Goal: Task Accomplishment & Management: Use online tool/utility

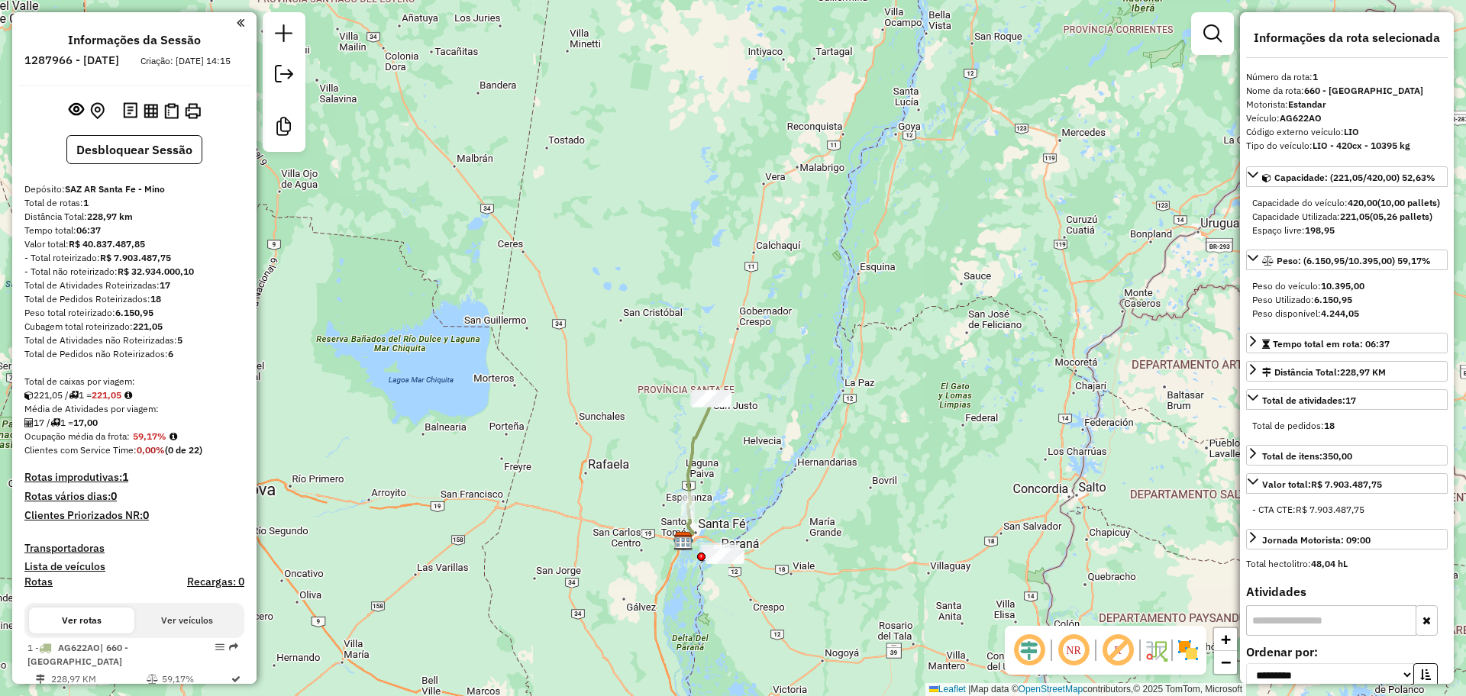
select select "**********"
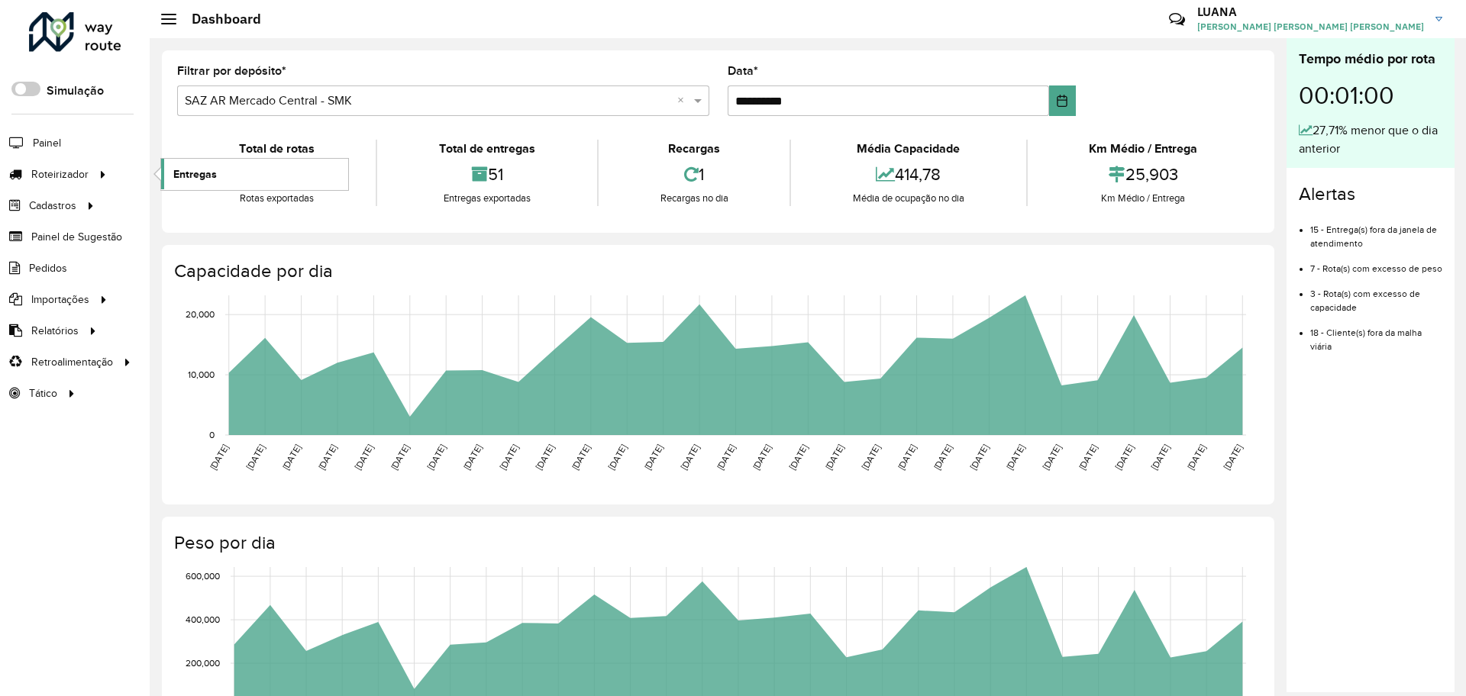
click at [209, 178] on span "Entregas" at bounding box center [195, 174] width 44 height 16
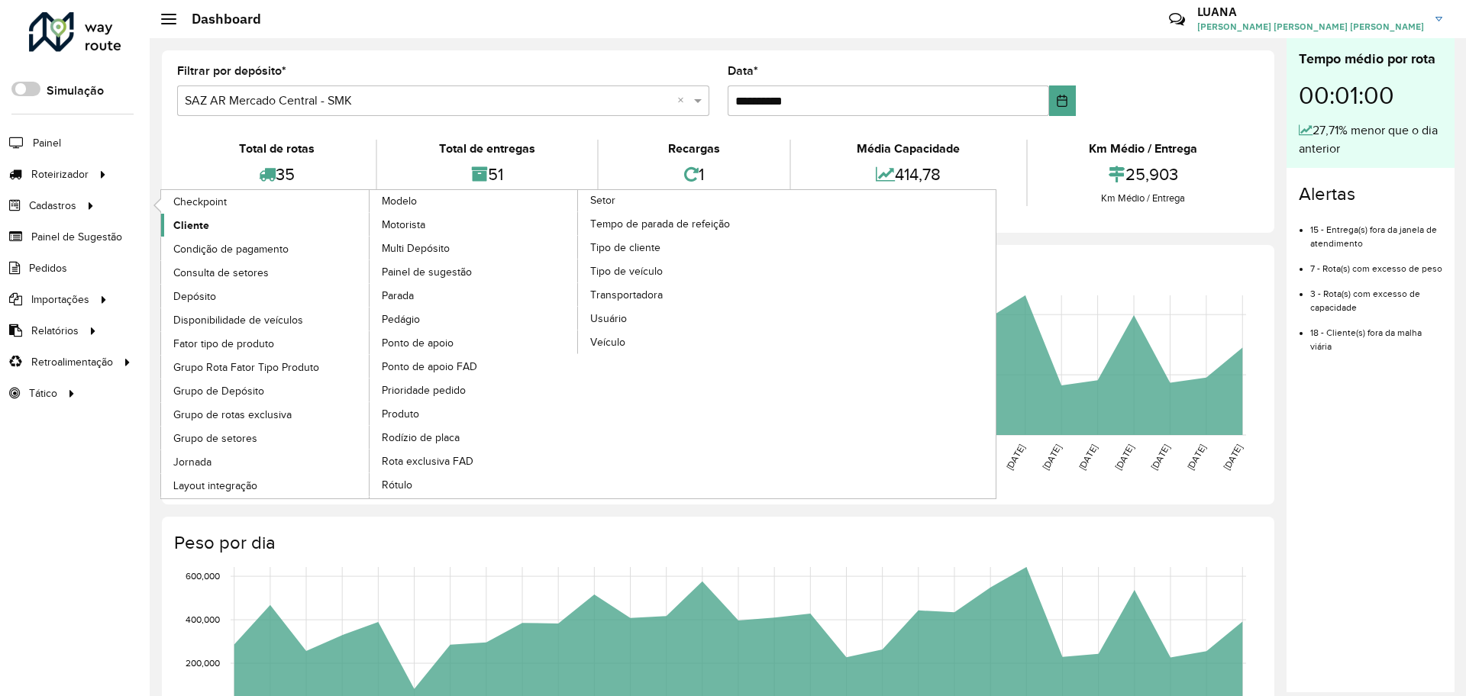
click at [184, 220] on span "Cliente" at bounding box center [191, 226] width 36 height 16
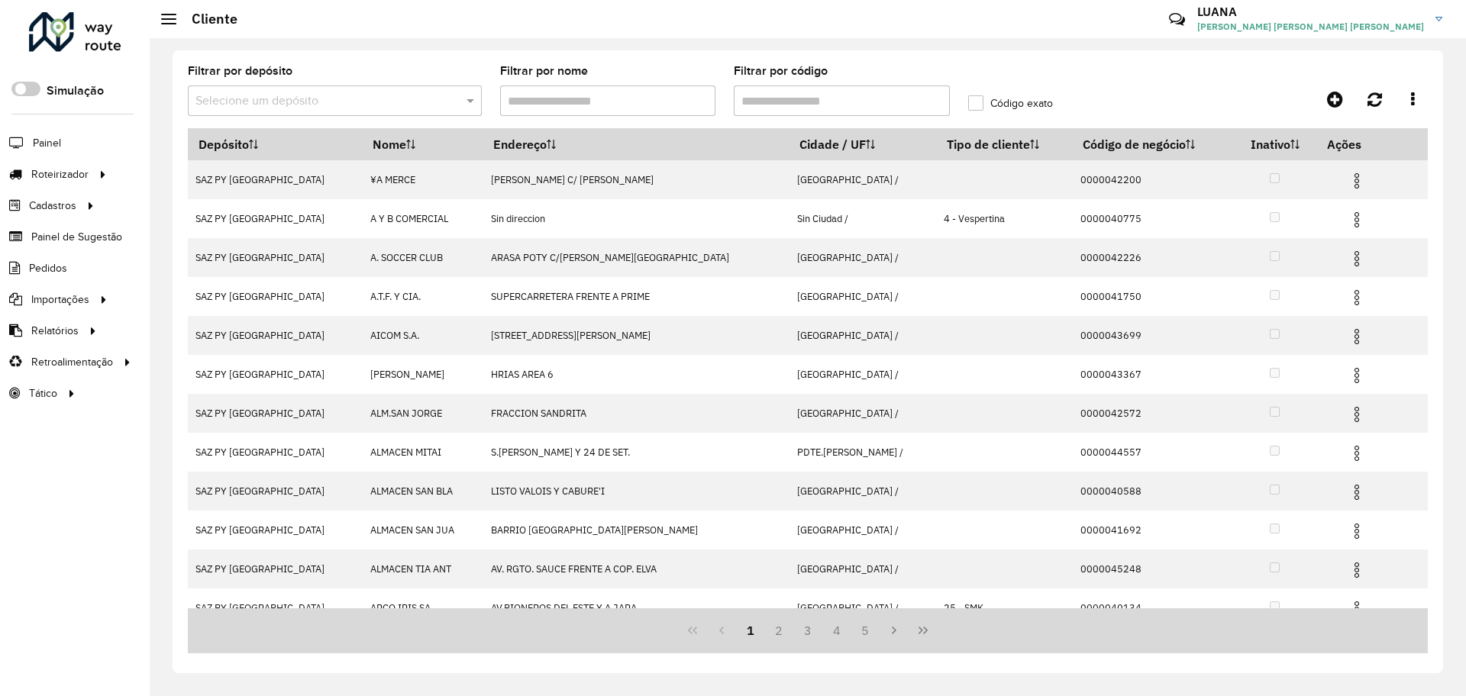
click at [798, 108] on input "Filtrar por código" at bounding box center [842, 100] width 216 height 31
paste input "******"
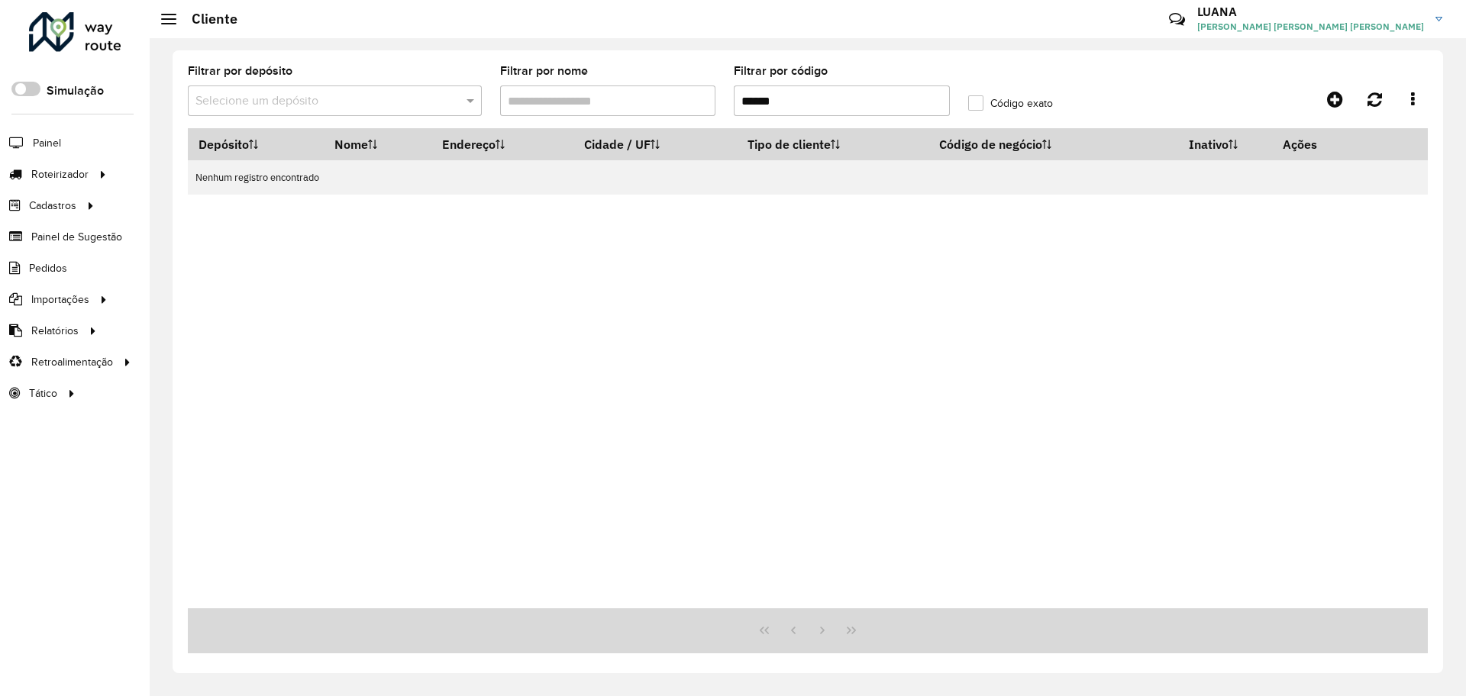
type input "******"
click at [376, 101] on input "text" at bounding box center [319, 101] width 248 height 18
type input "****"
click at [376, 139] on div "SAZ BO La Paz" at bounding box center [335, 145] width 292 height 26
drag, startPoint x: 802, startPoint y: 97, endPoint x: 707, endPoint y: 96, distance: 94.7
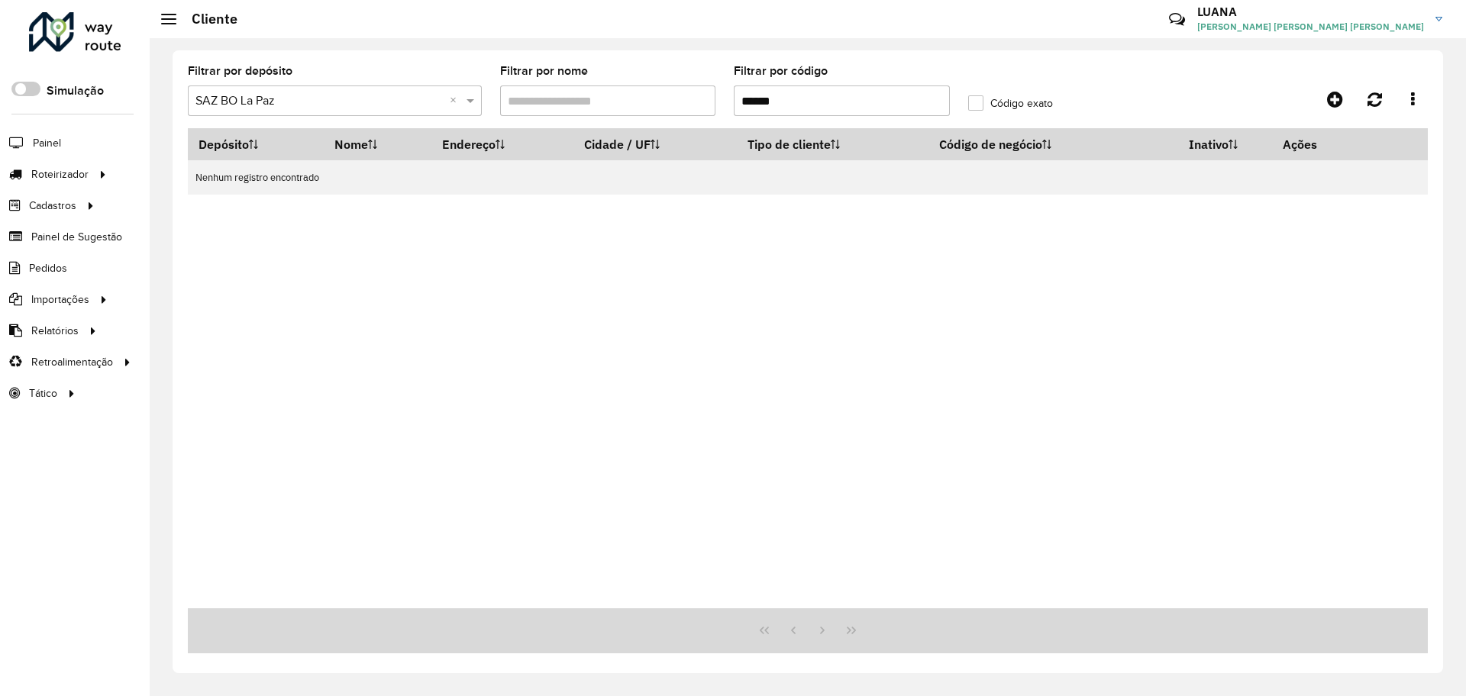
click at [707, 96] on formly-group "Filtrar por depósito Selecione um depósito × SAZ BO La Paz × Filtrar por nome F…" at bounding box center [647, 97] width 936 height 63
paste input "****"
type input "**********"
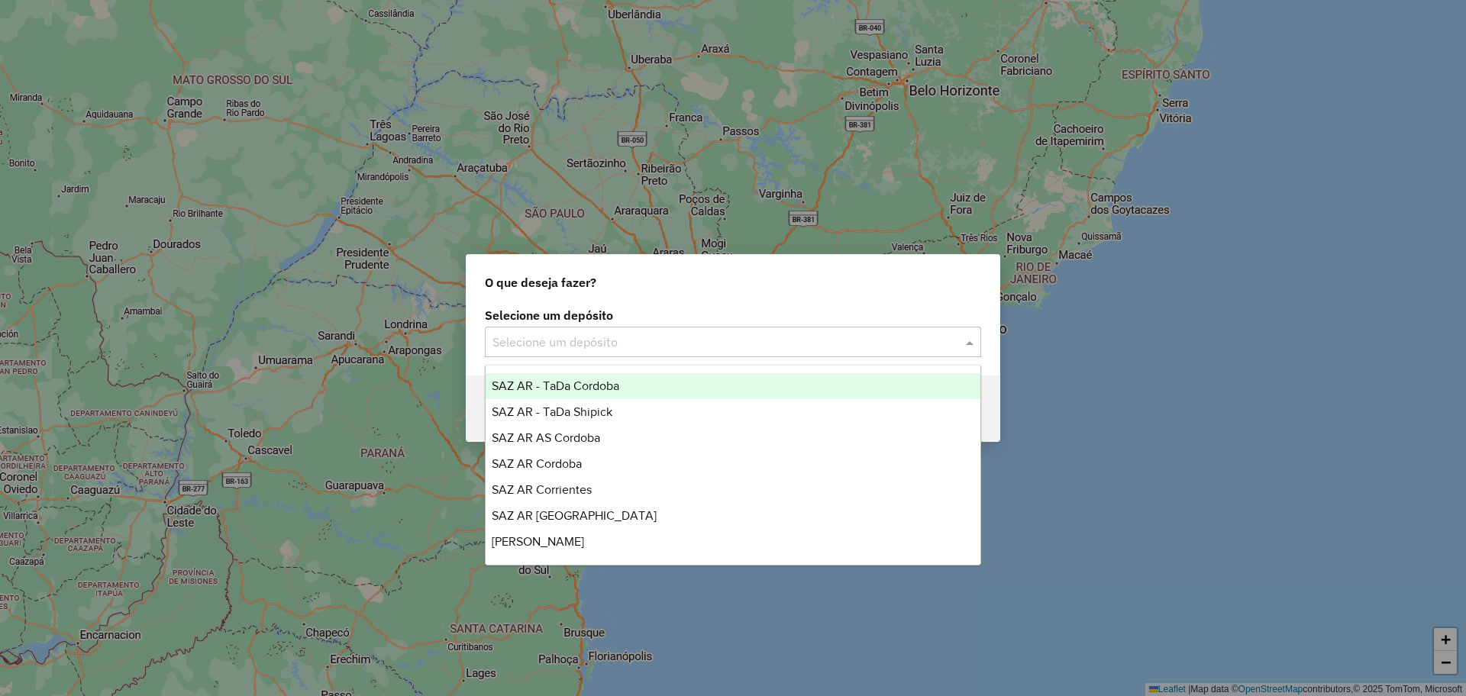
click at [562, 344] on input "text" at bounding box center [717, 343] width 450 height 18
type input "***"
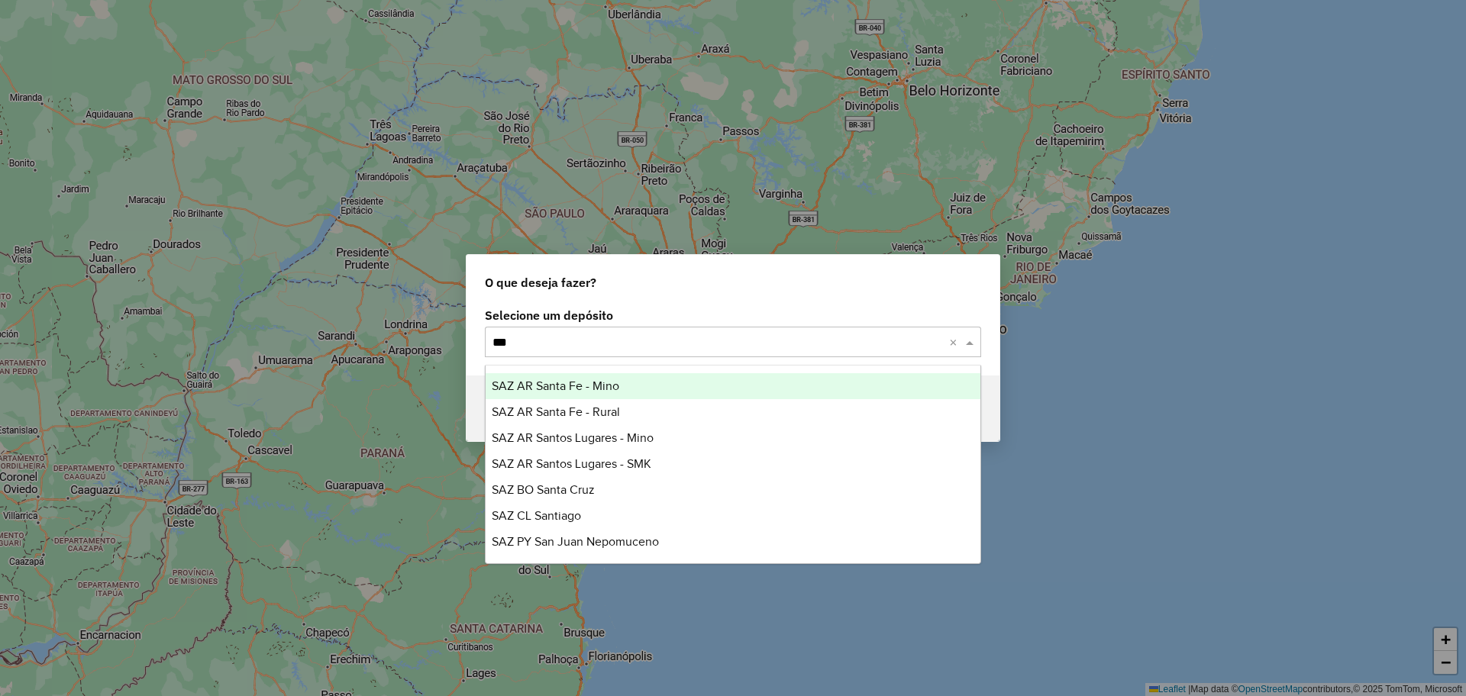
click at [662, 371] on ng-dropdown-panel "SAZ AR [GEOGRAPHIC_DATA][PERSON_NAME][GEOGRAPHIC_DATA] [GEOGRAPHIC_DATA] SAZ AR…" at bounding box center [733, 464] width 496 height 199
click at [661, 382] on div "SAZ AR Santa Fe - Mino" at bounding box center [732, 386] width 495 height 26
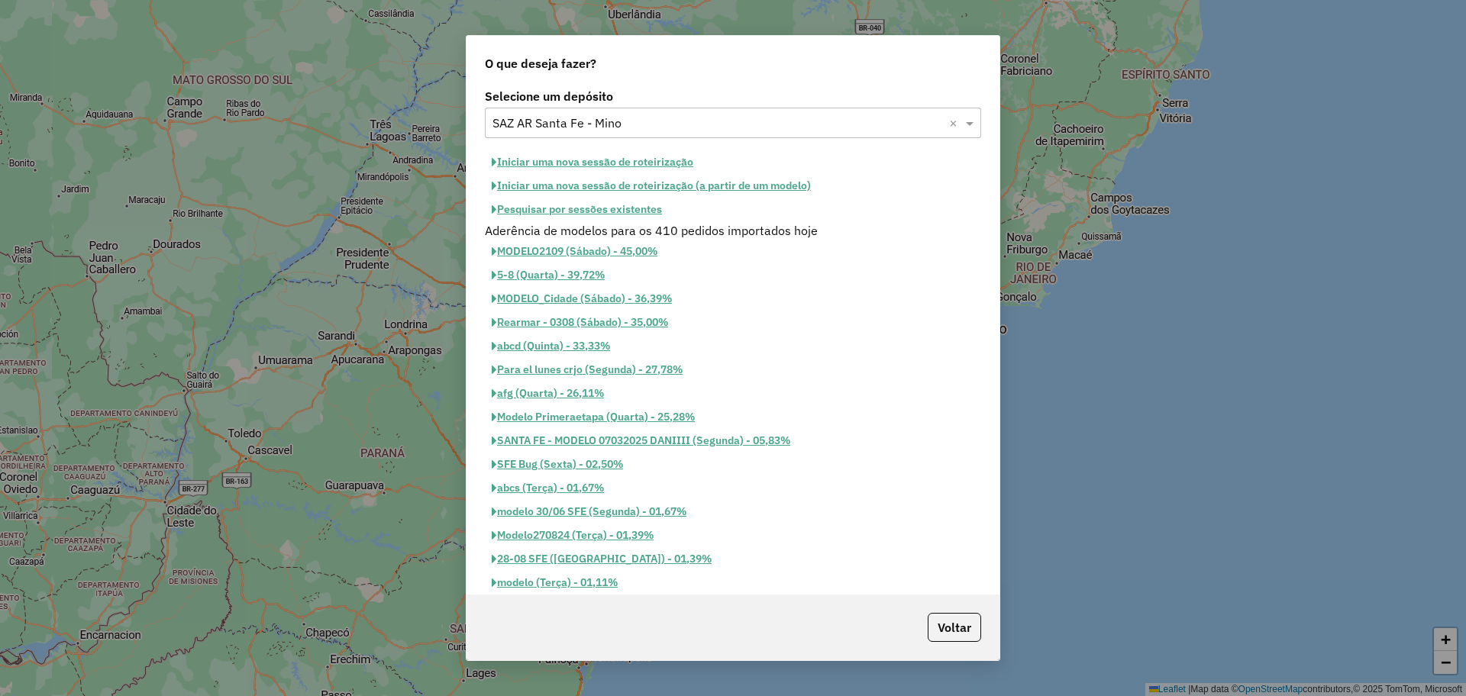
click at [642, 211] on button "Pesquisar por sessões existentes" at bounding box center [577, 210] width 184 height 24
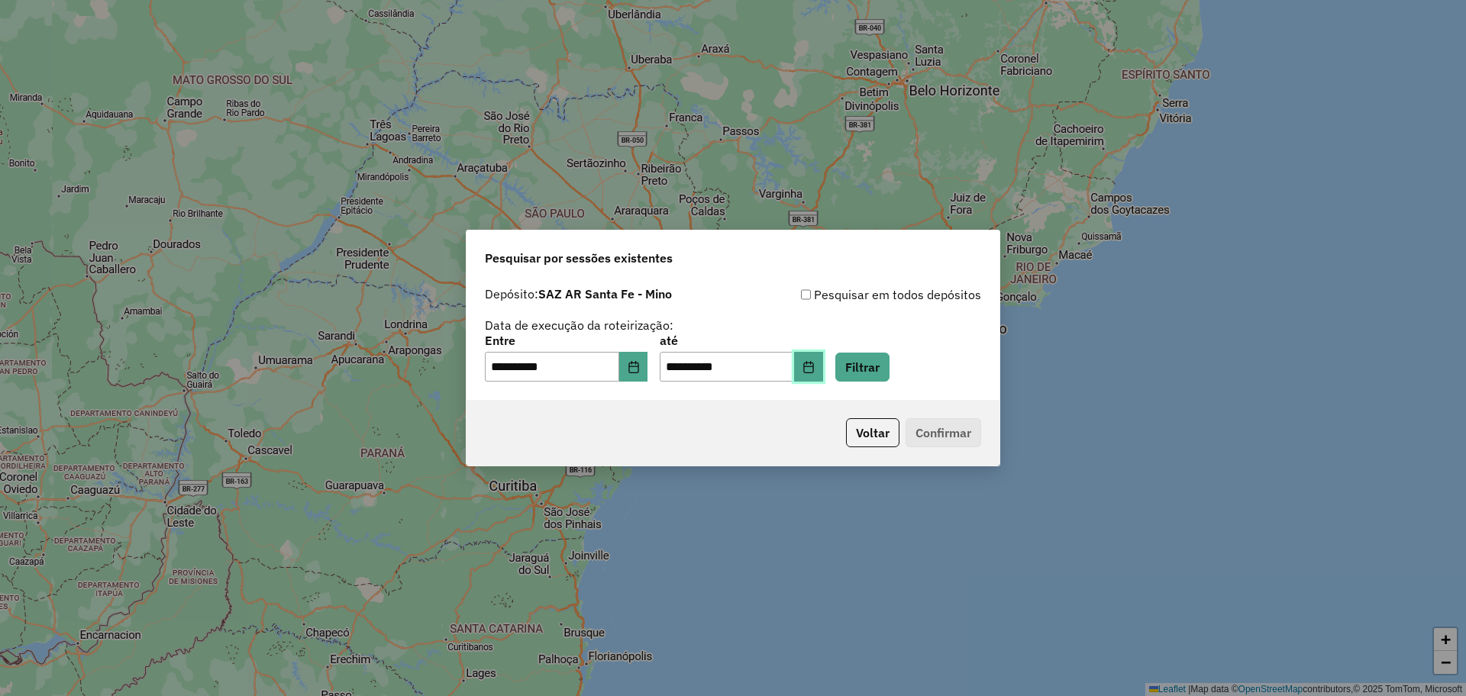
click at [815, 369] on icon "Choose Date" at bounding box center [808, 367] width 12 height 12
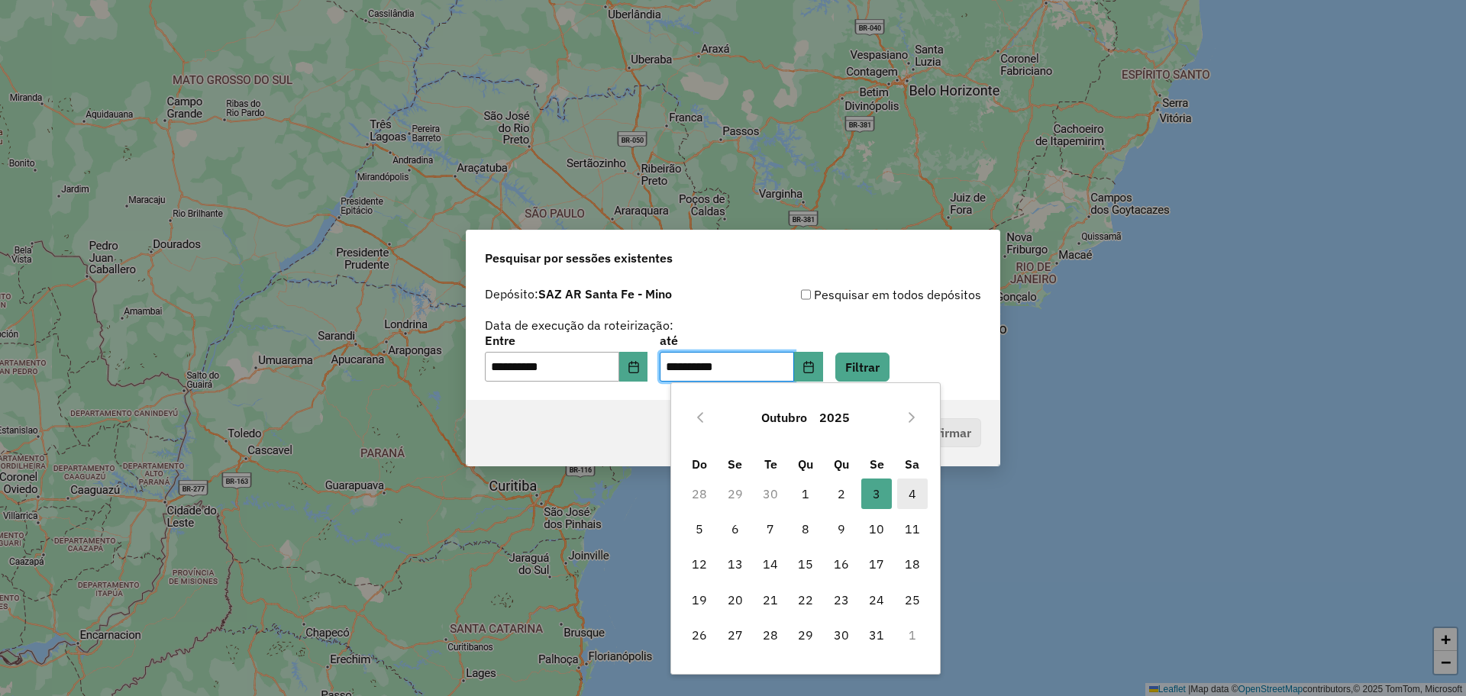
click at [907, 497] on span "4" at bounding box center [912, 494] width 31 height 31
type input "**********"
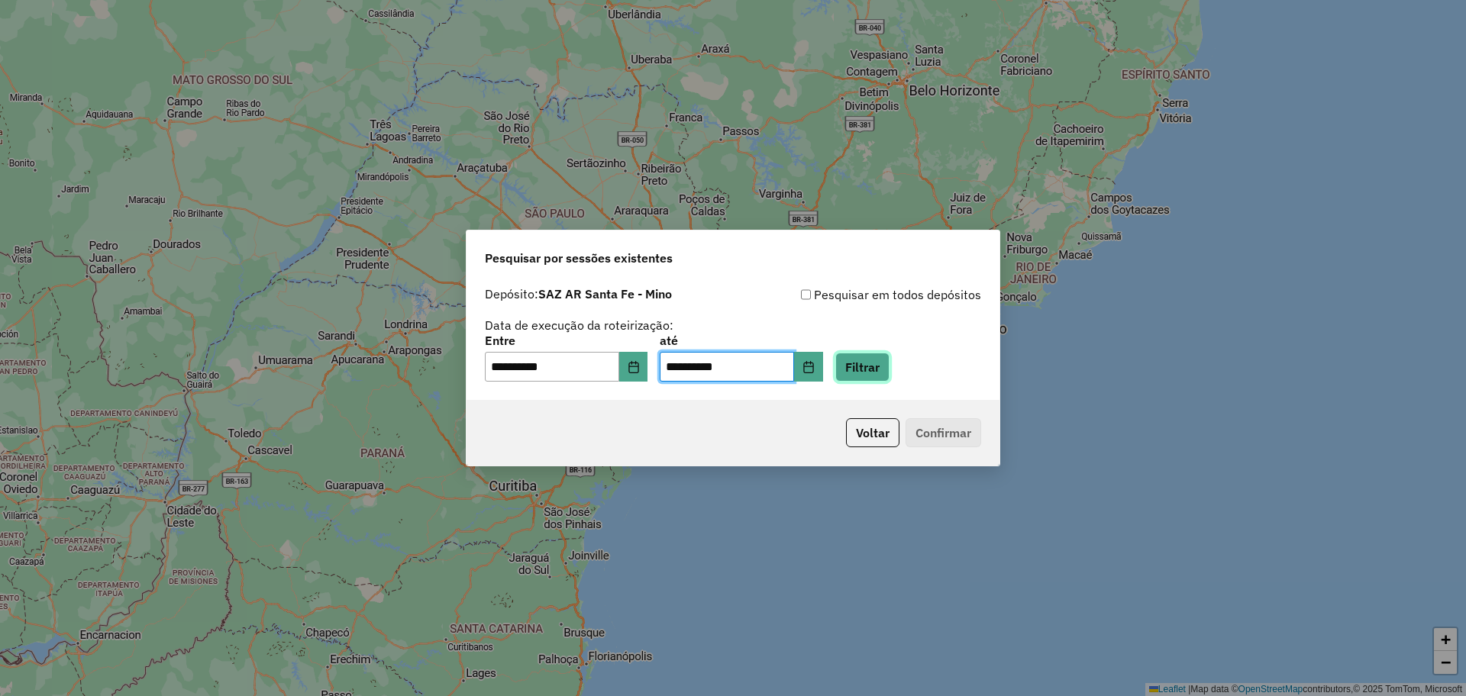
click at [889, 365] on button "Filtrar" at bounding box center [862, 367] width 54 height 29
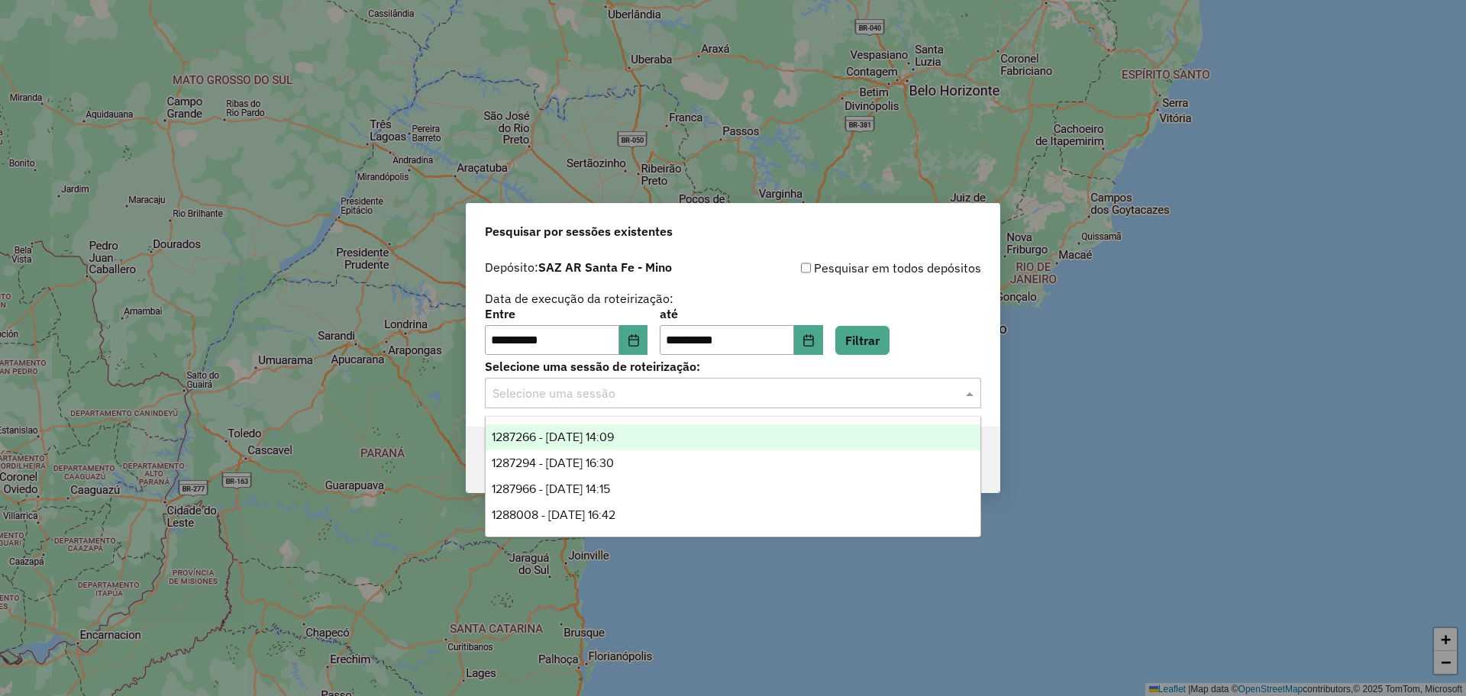
click at [815, 397] on input "text" at bounding box center [717, 394] width 450 height 18
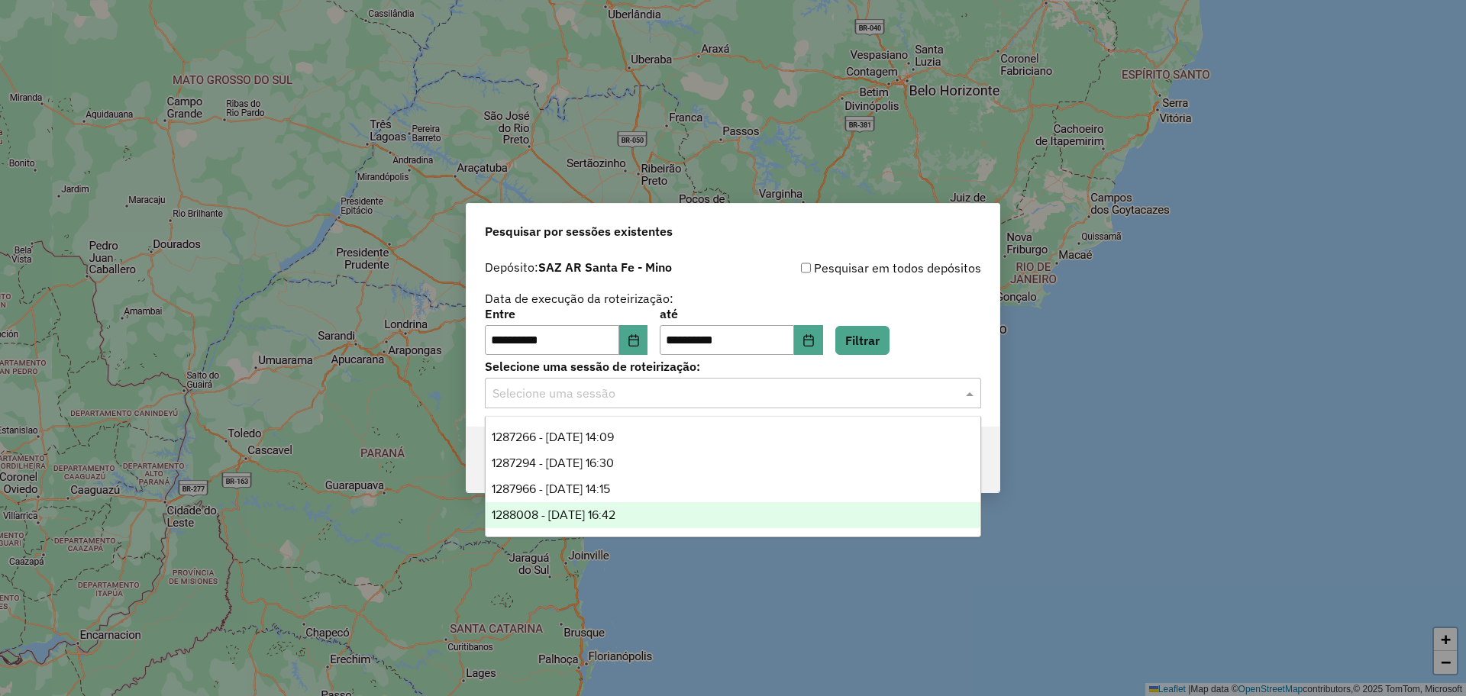
drag, startPoint x: 605, startPoint y: 520, endPoint x: 615, endPoint y: 518, distance: 10.0
click at [605, 520] on span "1288008 - 04/10/2025 16:42" at bounding box center [554, 514] width 124 height 13
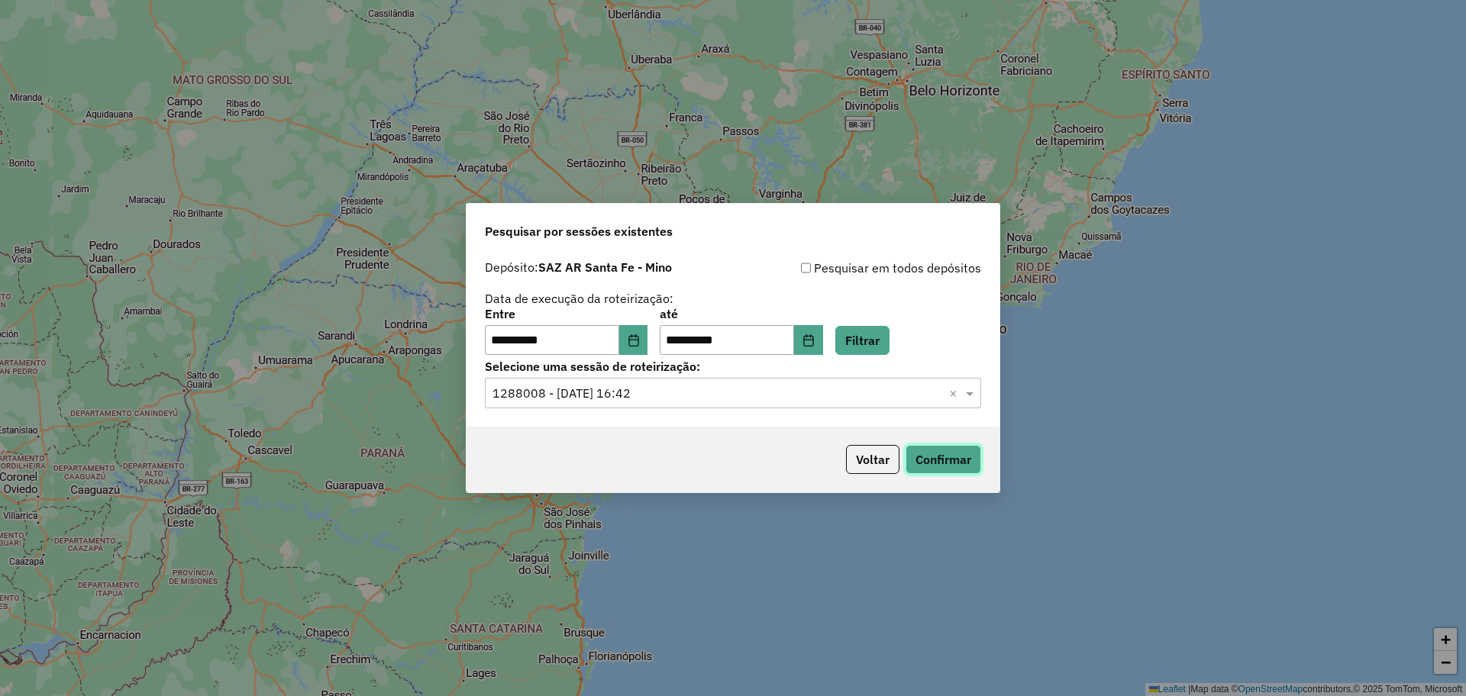
click at [938, 463] on button "Confirmar" at bounding box center [943, 459] width 76 height 29
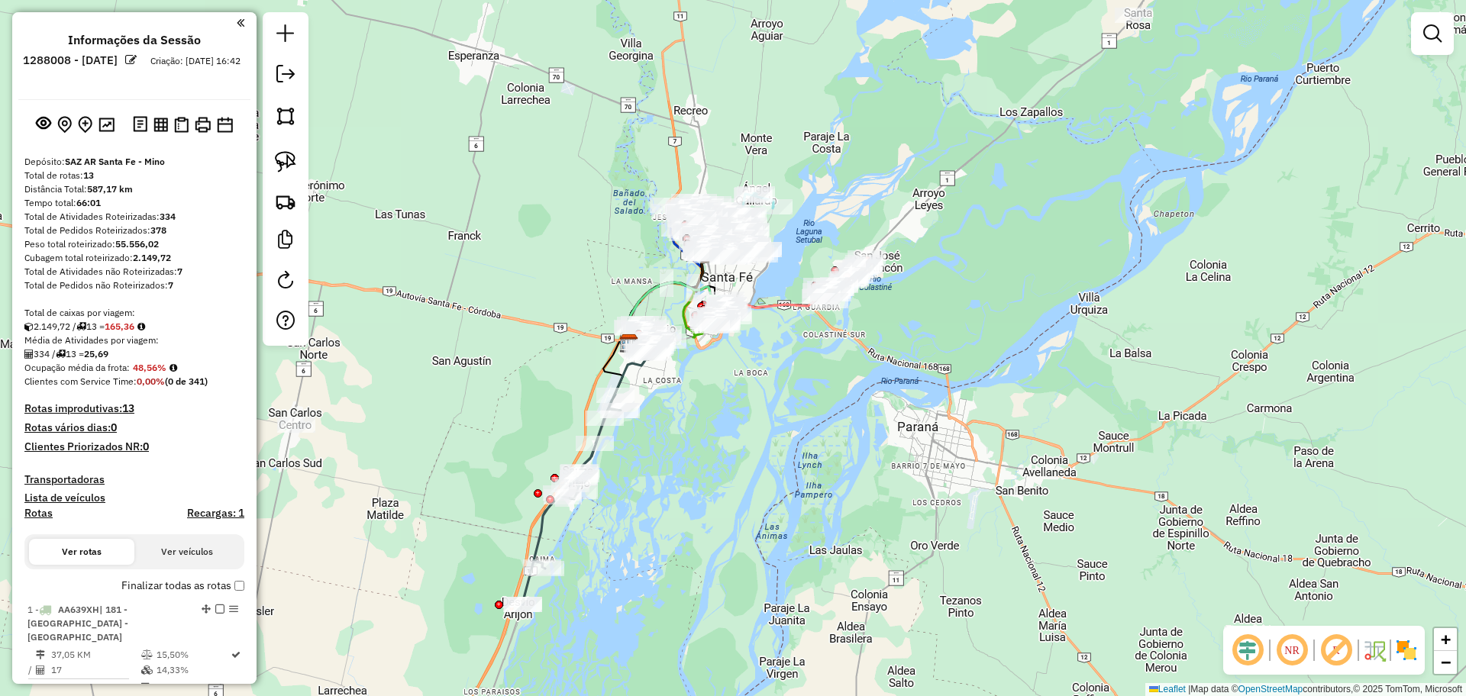
click at [708, 502] on div "Rota 9 - Placa NJK122 0000436695 - VALENTI MARIO ANTONIO Rota 9 - Placa NJK122 …" at bounding box center [733, 348] width 1466 height 696
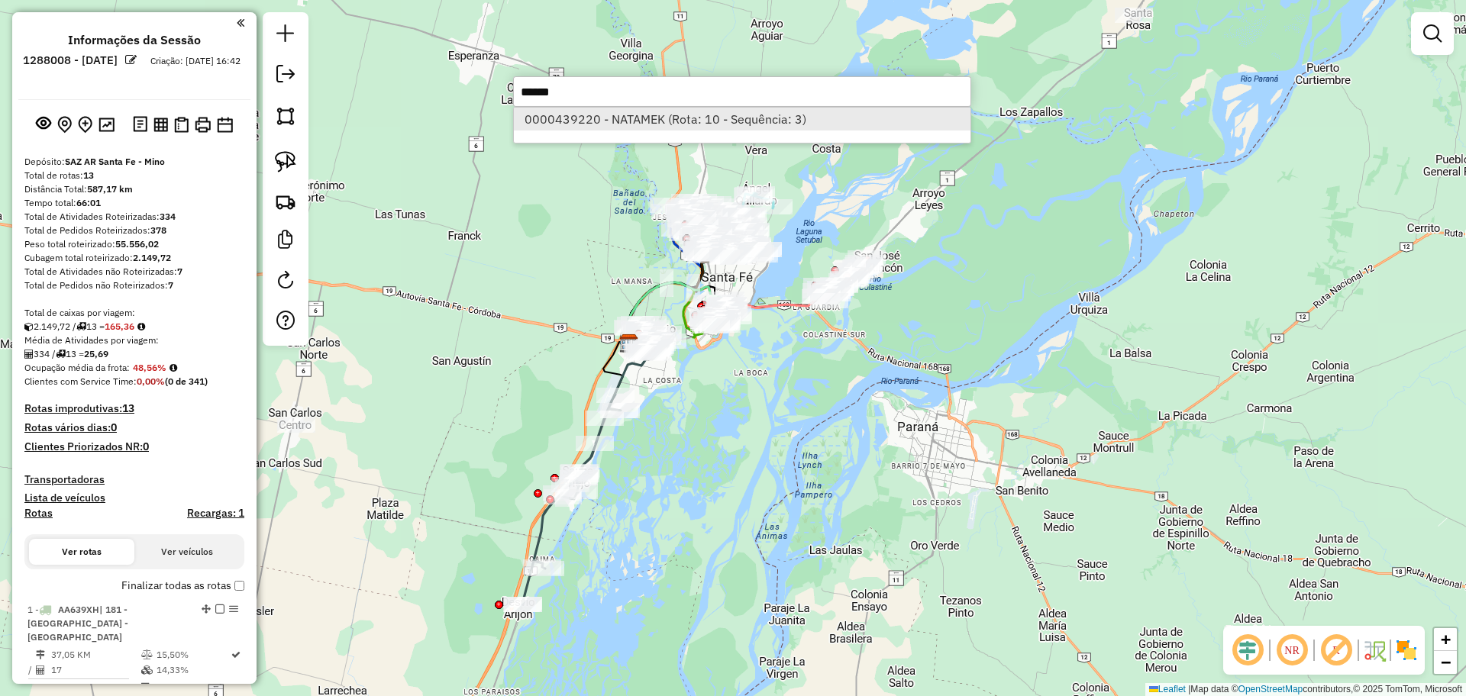
type input "******"
click at [791, 127] on li "0000439220 - NATAMEK (Rota: 10 - Sequência: 3)" at bounding box center [742, 119] width 456 height 23
select select "**********"
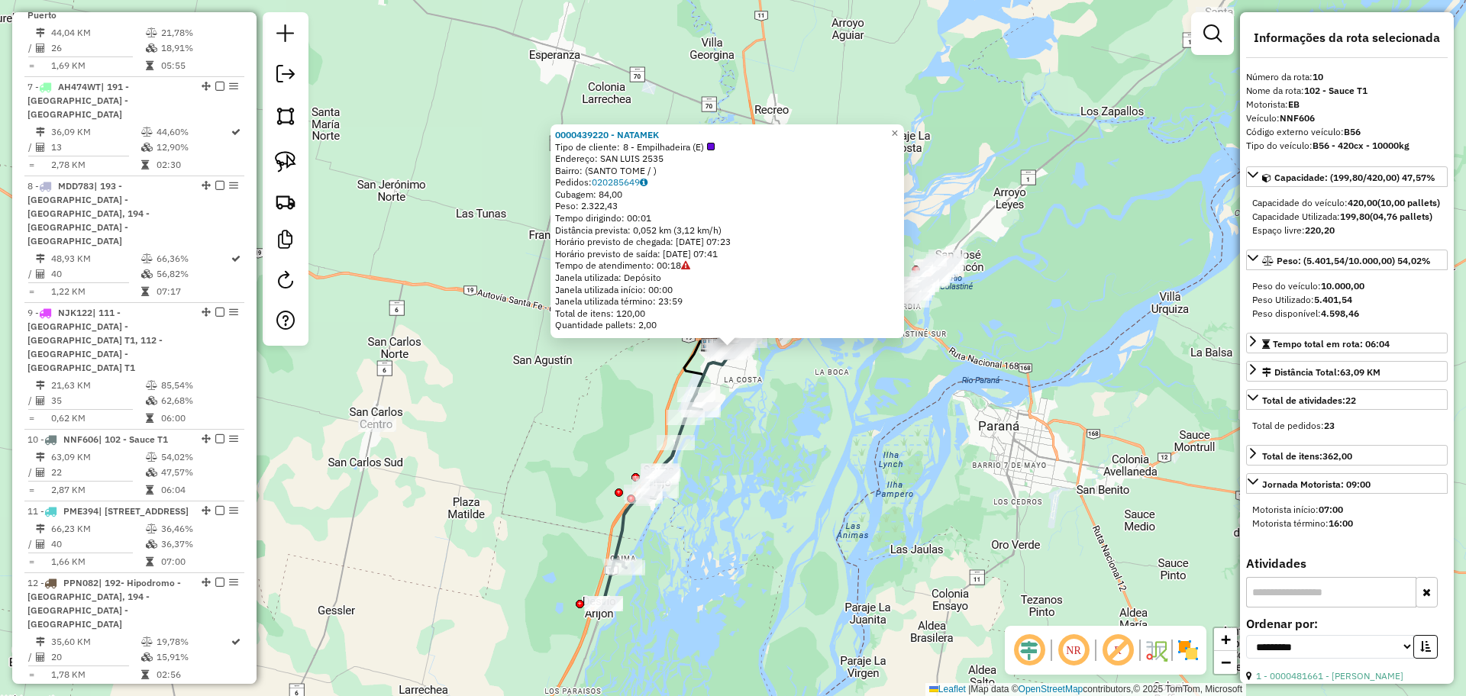
scroll to position [1398, 0]
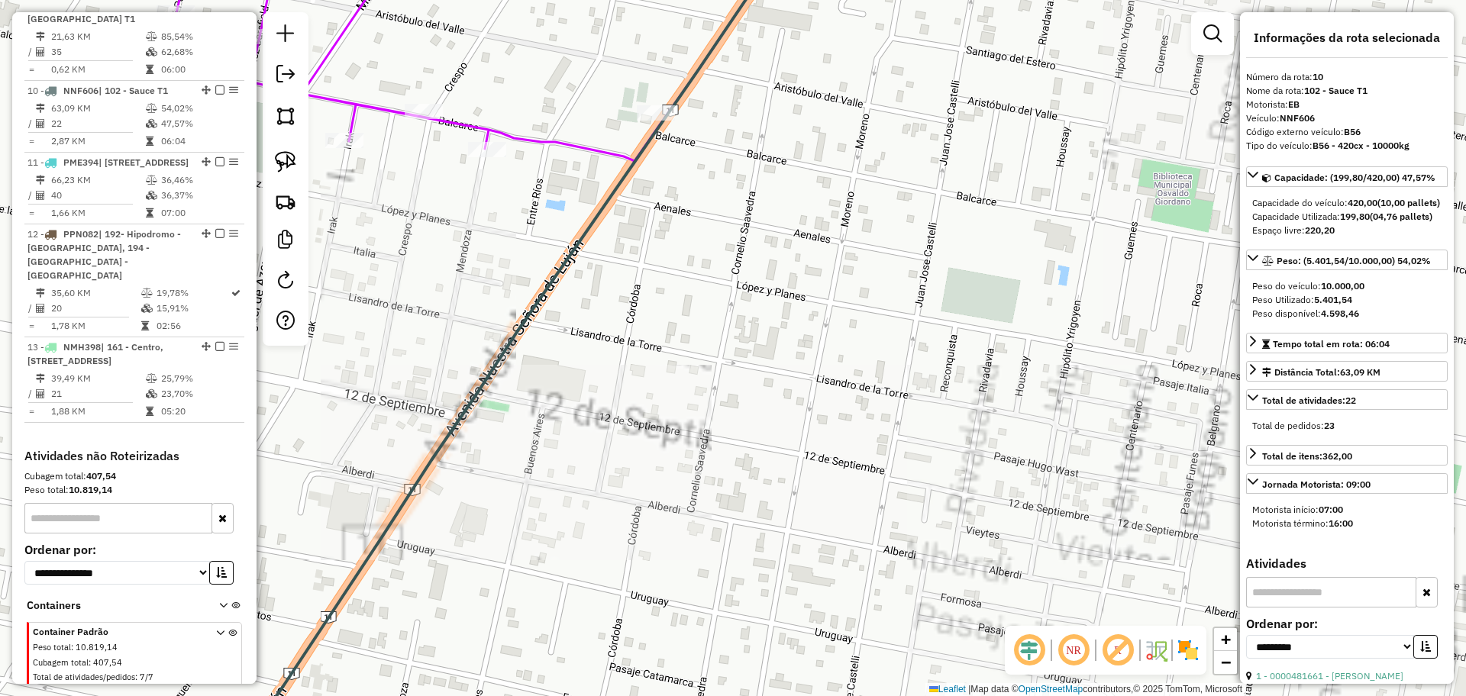
click at [701, 63] on icon at bounding box center [512, 348] width 562 height 835
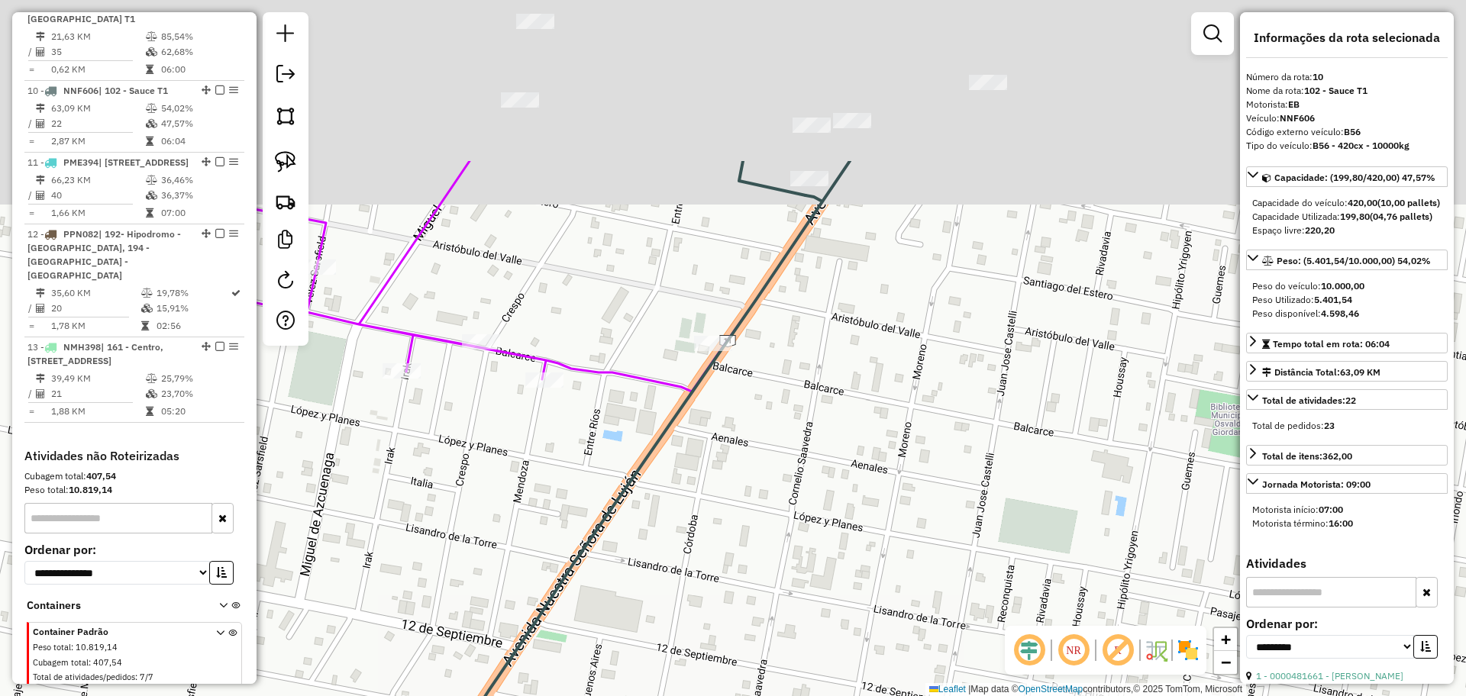
drag, startPoint x: 725, startPoint y: 113, endPoint x: 787, endPoint y: 363, distance: 257.9
click at [787, 363] on div "Janela de atendimento Grade de atendimento Capacidade Transportadoras Veículos …" at bounding box center [733, 348] width 1466 height 696
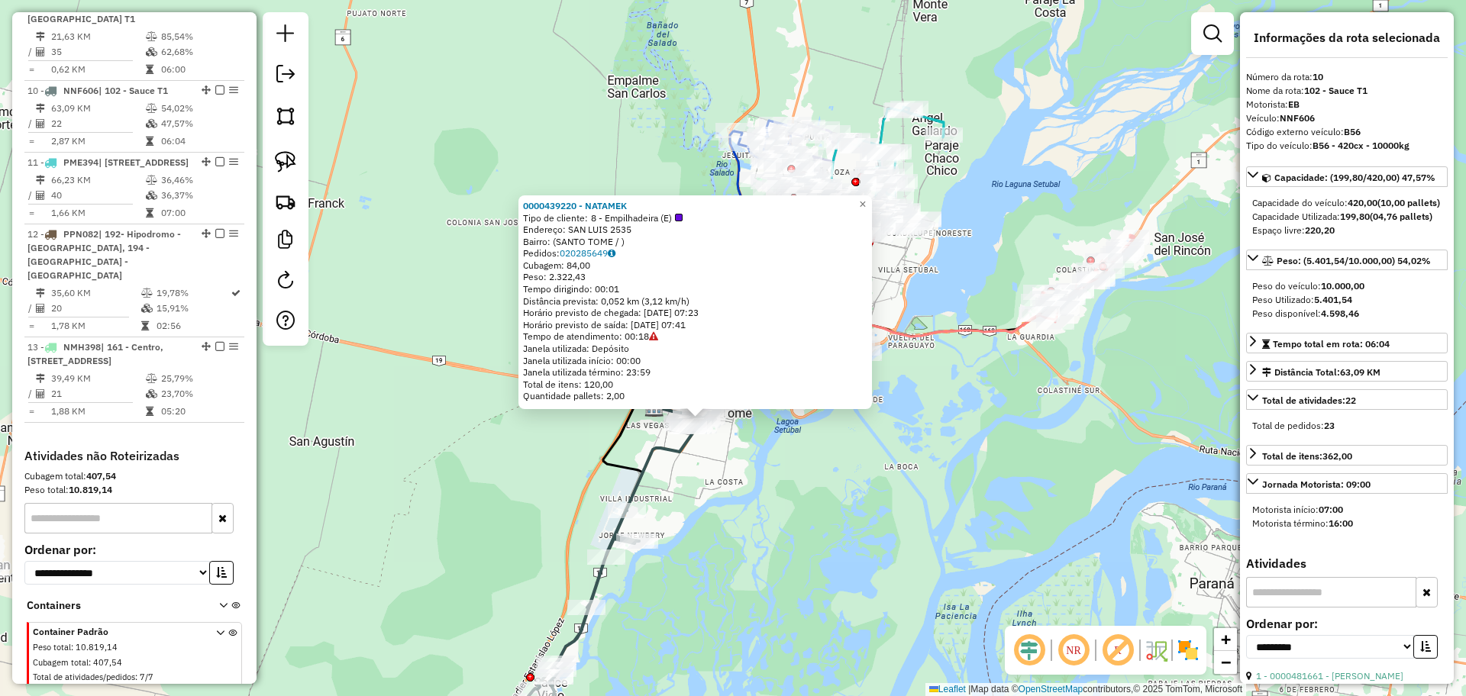
click at [891, 495] on div "0000439220 - NATAMEK Tipo de cliente: 8 - Empilhadeira (E) Endereço: SAN LUIS 2…" at bounding box center [733, 348] width 1466 height 696
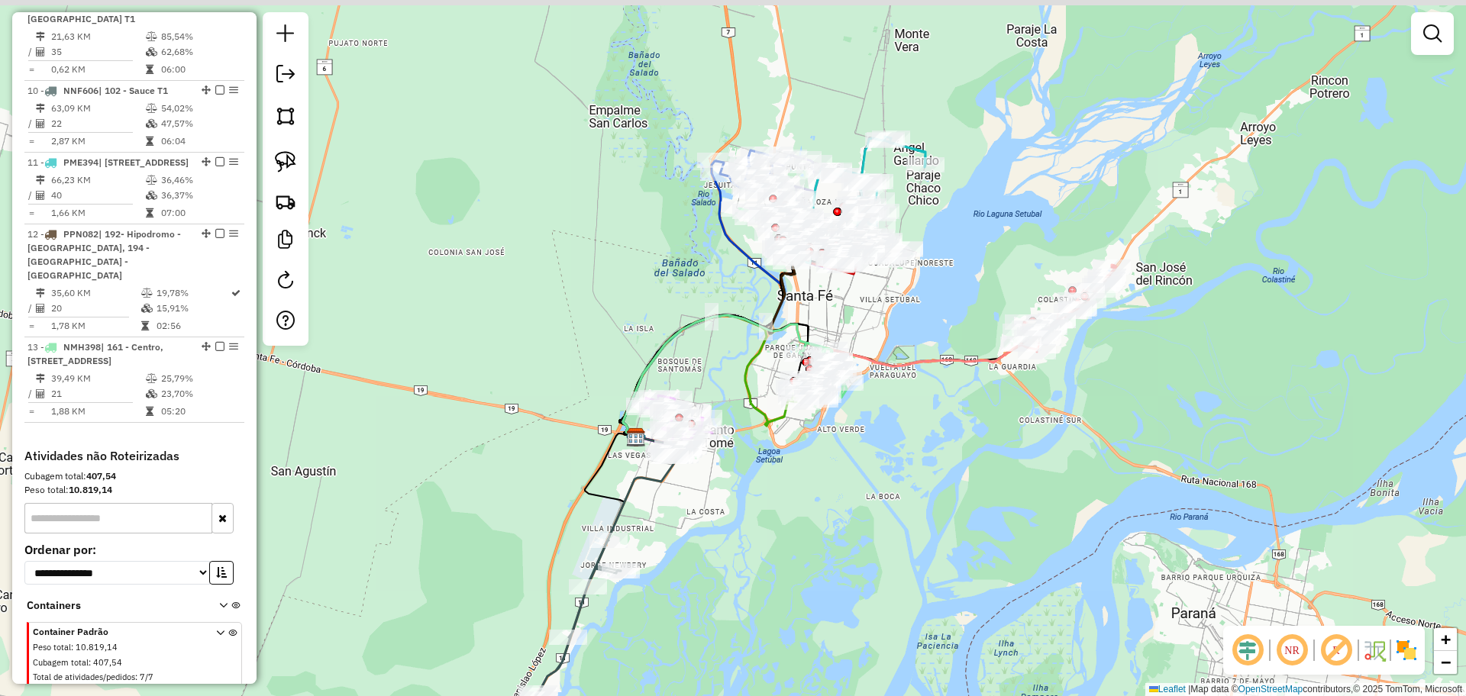
drag, startPoint x: 887, startPoint y: 277, endPoint x: 837, endPoint y: 362, distance: 98.2
click at [837, 362] on div "Janela de atendimento Grade de atendimento Capacidade Transportadoras Veículos …" at bounding box center [733, 348] width 1466 height 696
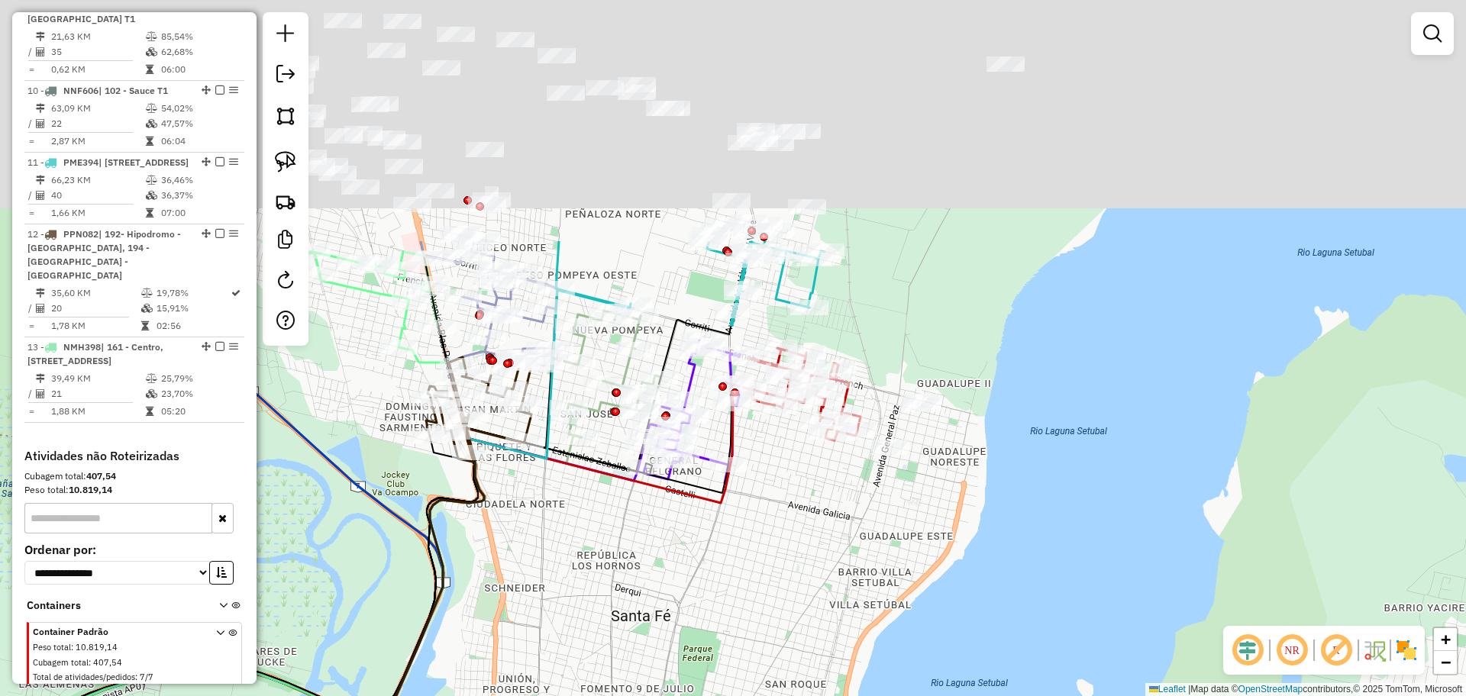
drag, startPoint x: 794, startPoint y: 285, endPoint x: 688, endPoint y: 593, distance: 325.4
click at [692, 629] on div "Janela de atendimento Grade de atendimento Capacidade Transportadoras Veículos …" at bounding box center [733, 348] width 1466 height 696
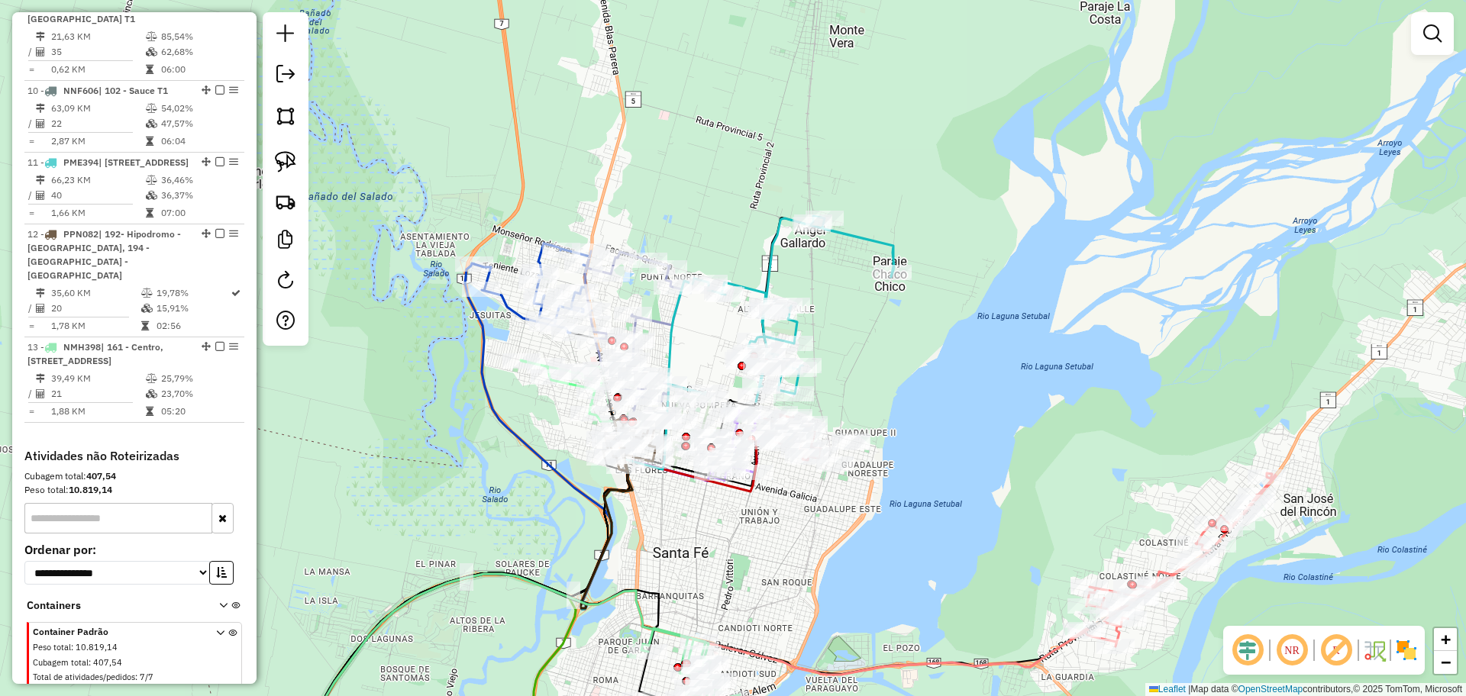
click at [773, 252] on icon at bounding box center [781, 309] width 226 height 186
select select "**********"
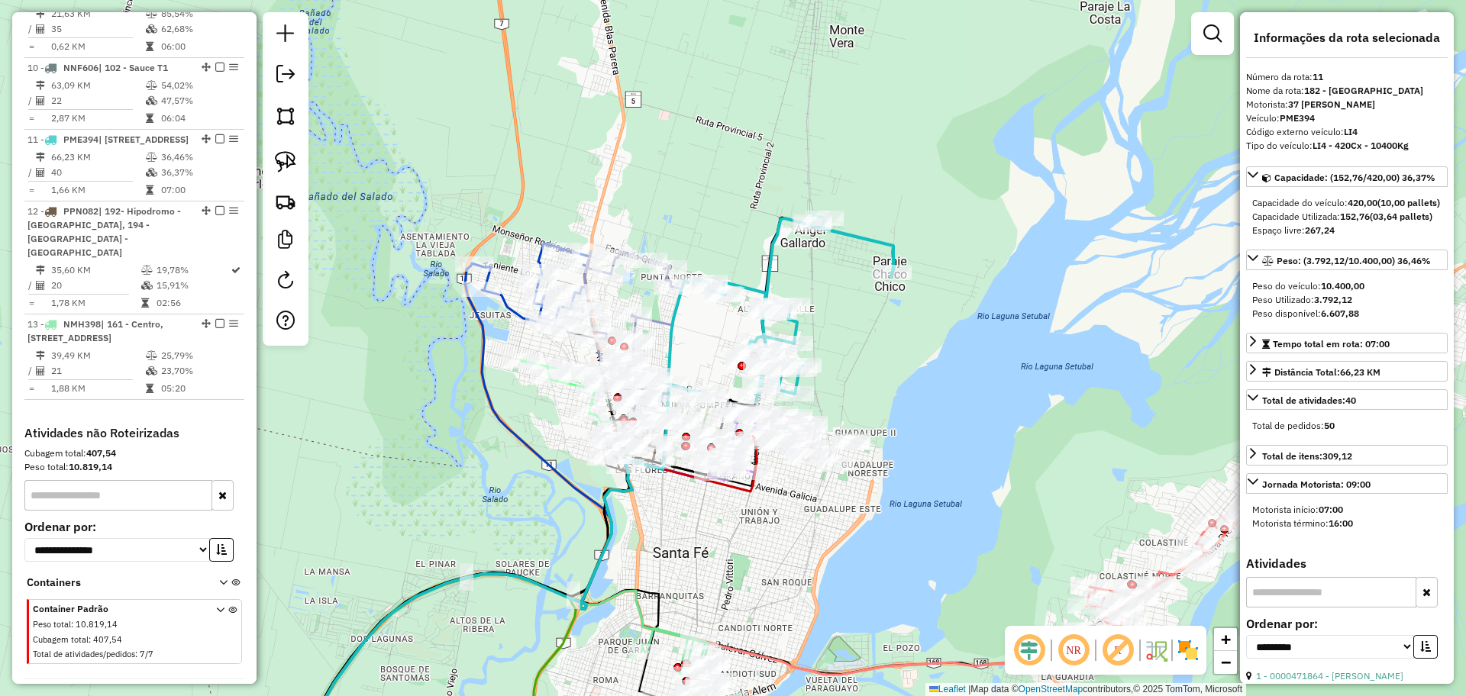
scroll to position [1424, 0]
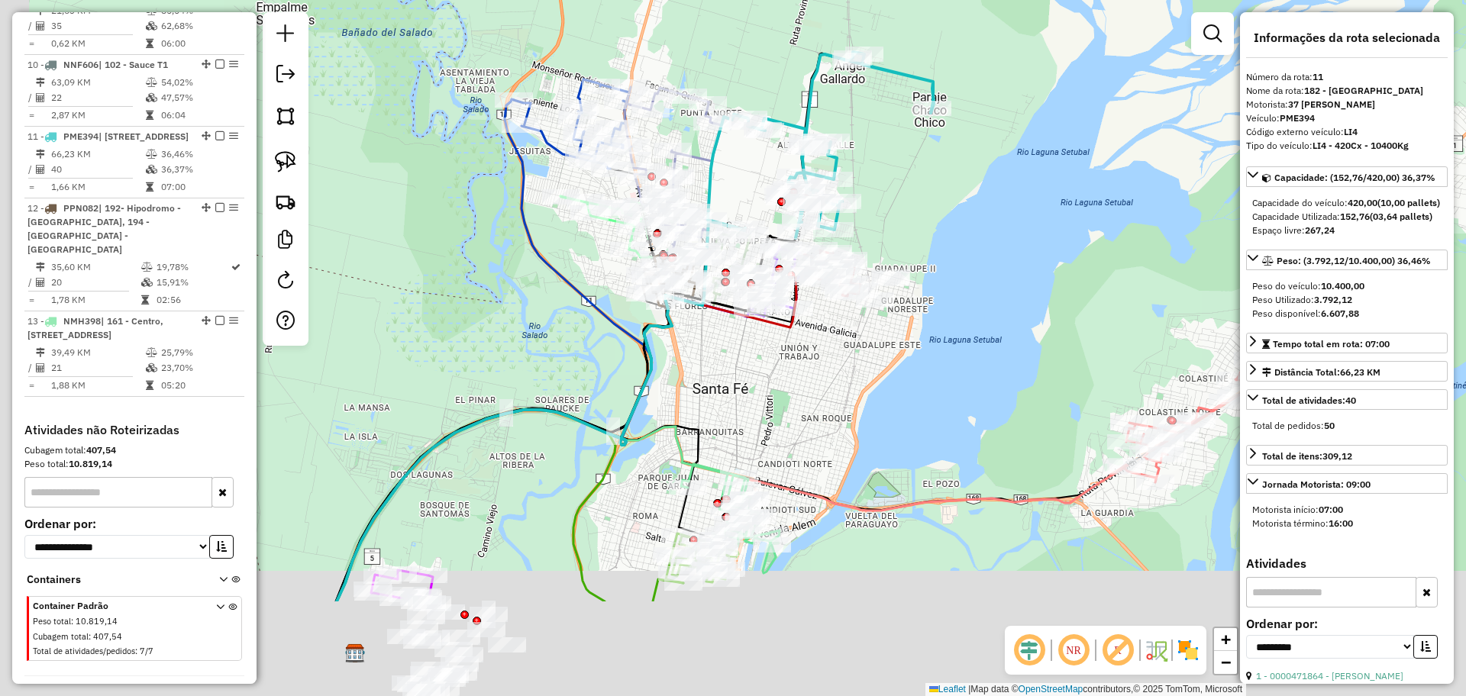
drag, startPoint x: 803, startPoint y: 529, endPoint x: 834, endPoint y: 375, distance: 157.3
click at [835, 357] on div "Janela de atendimento Grade de atendimento Capacidade Transportadoras Veículos …" at bounding box center [733, 348] width 1466 height 696
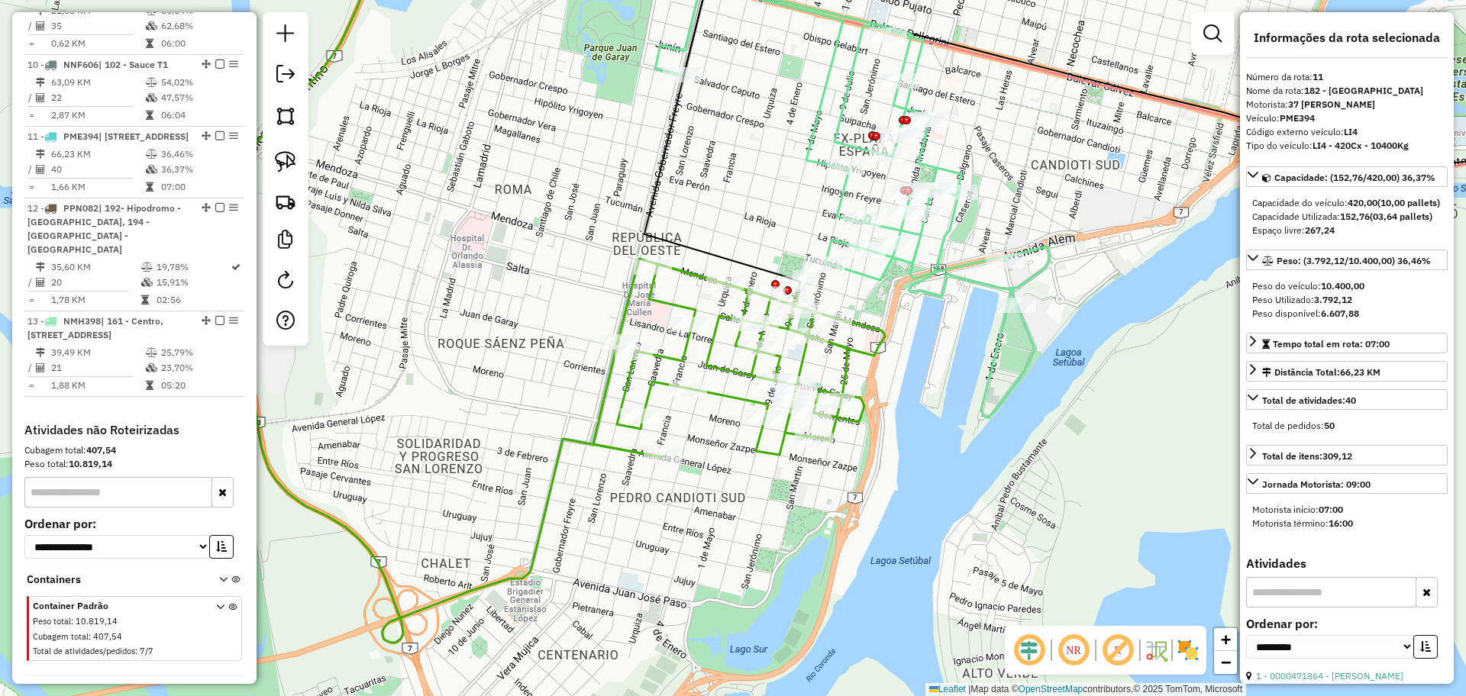
click at [727, 392] on icon at bounding box center [739, 358] width 292 height 198
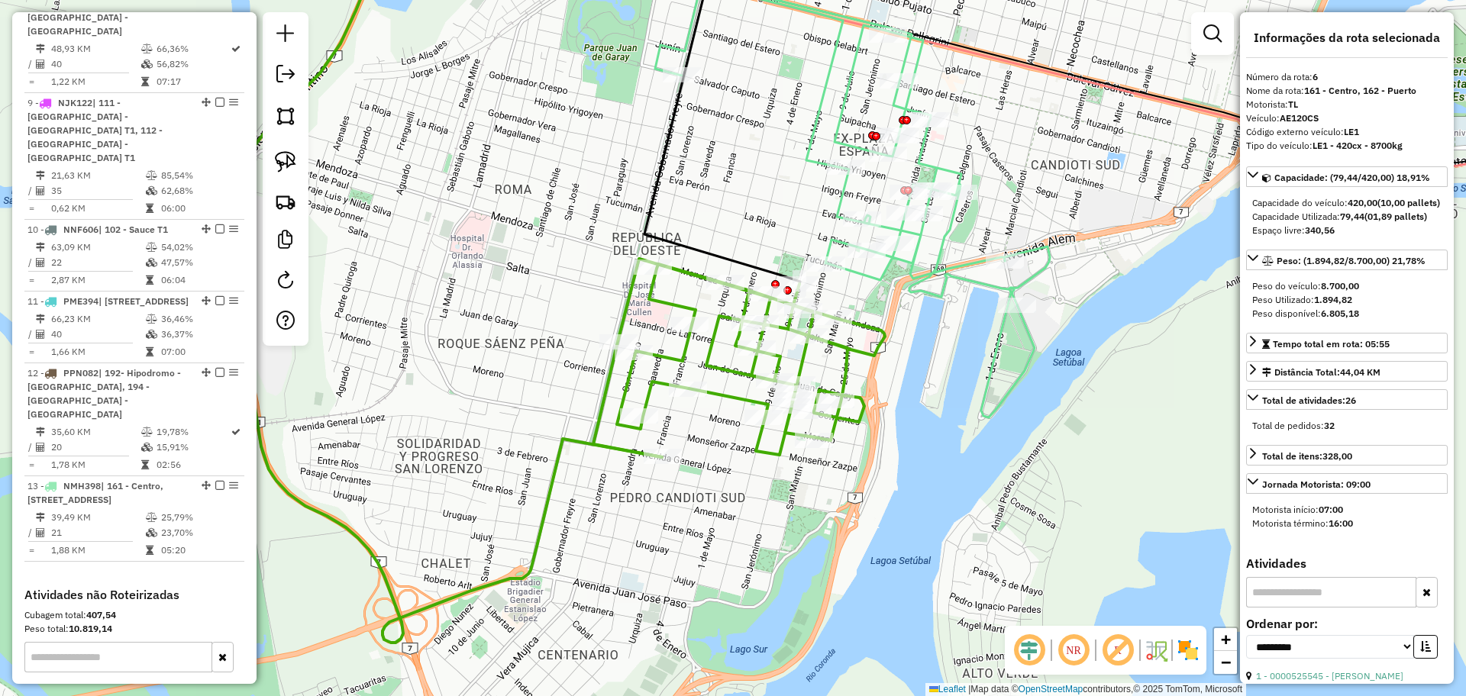
scroll to position [1015, 0]
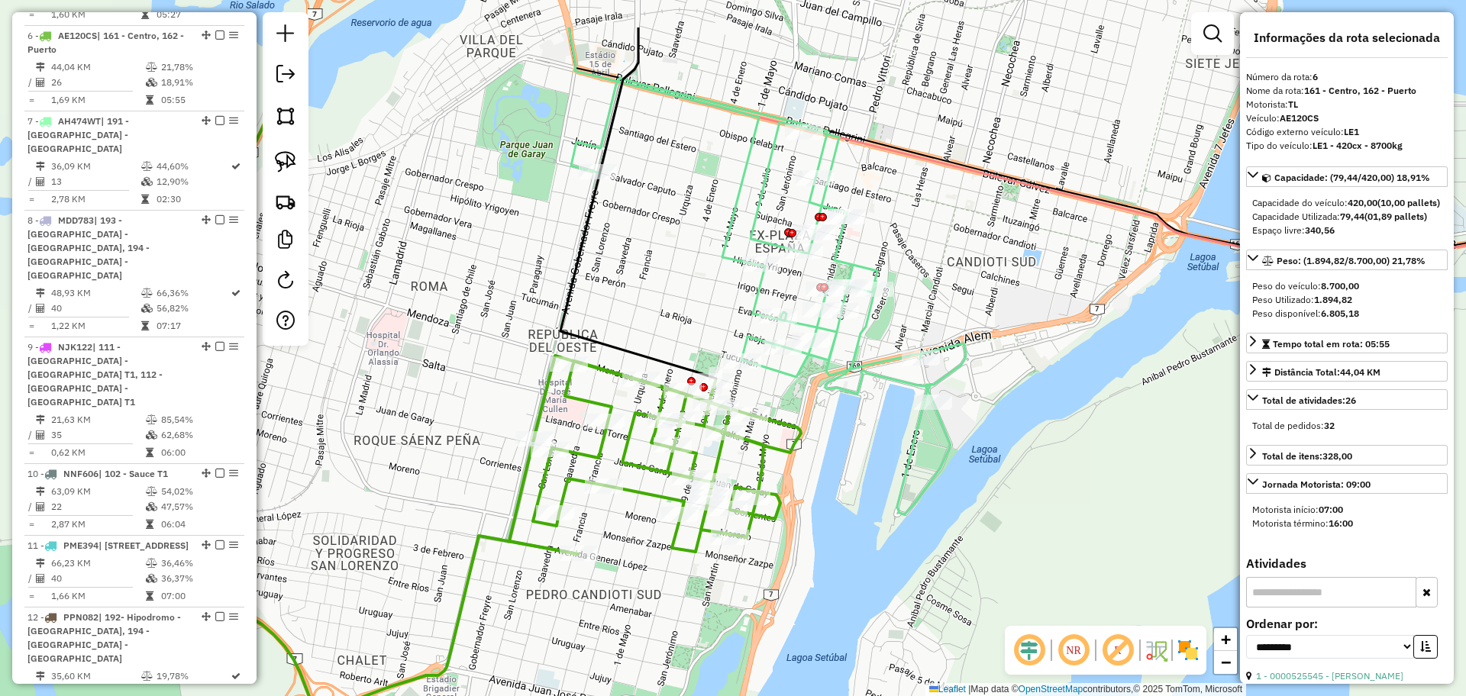
drag, startPoint x: 708, startPoint y: 479, endPoint x: 624, endPoint y: 576, distance: 128.3
click at [624, 576] on div "Janela de atendimento Grade de atendimento Capacidade Transportadoras Veículos …" at bounding box center [733, 348] width 1466 height 696
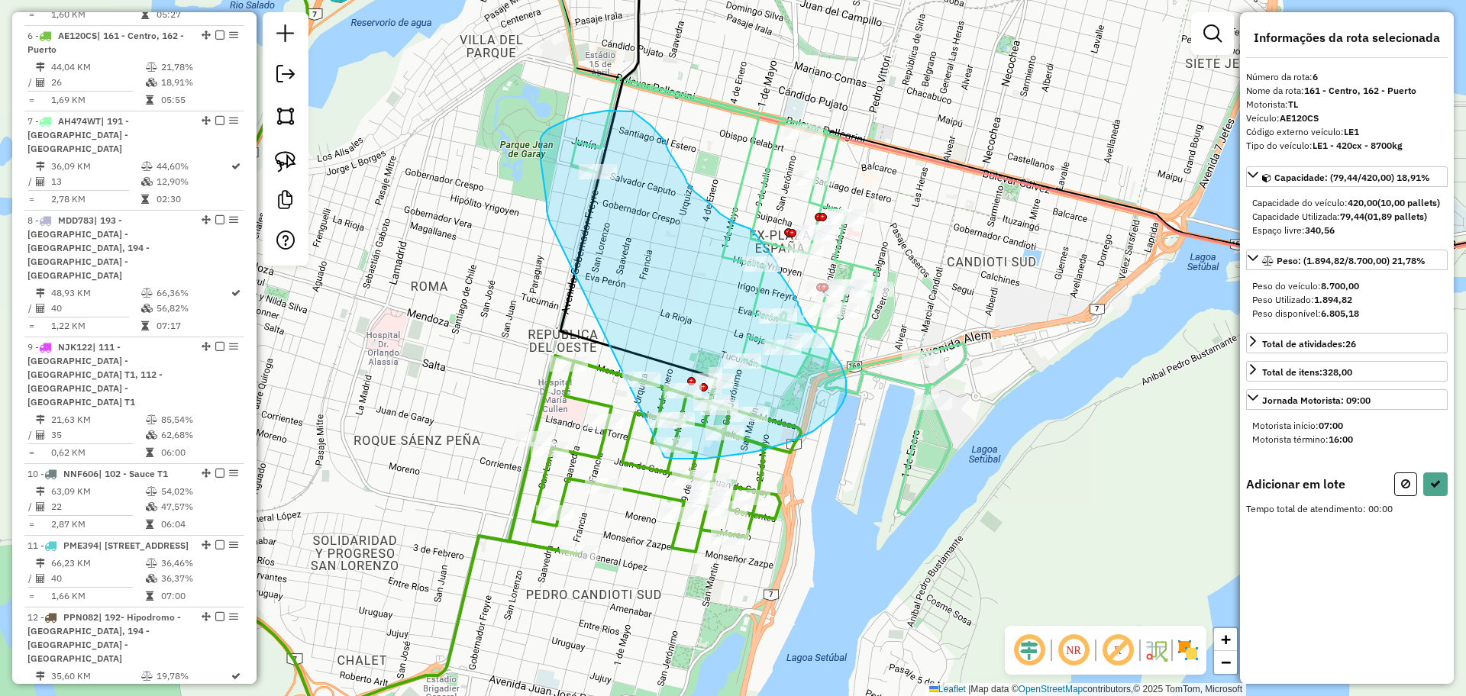
drag, startPoint x: 550, startPoint y: 223, endPoint x: 662, endPoint y: 457, distance: 259.8
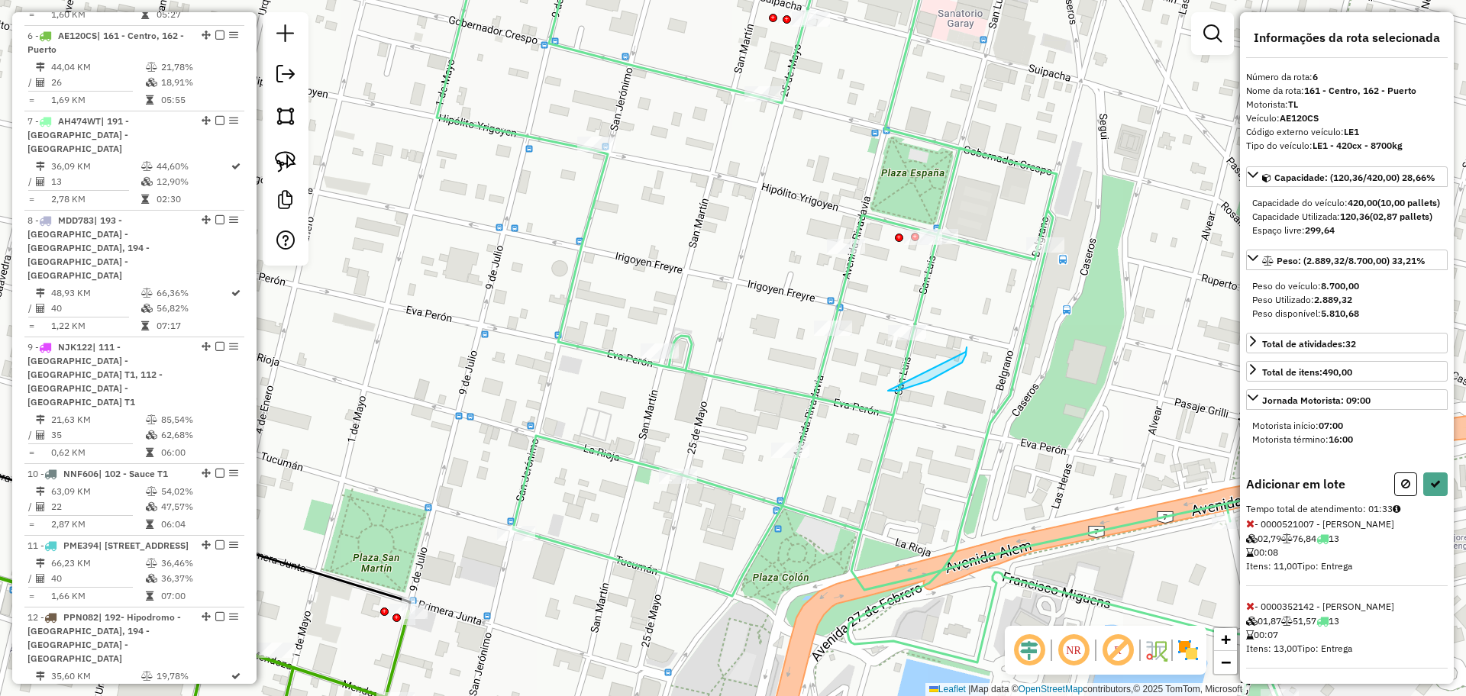
drag, startPoint x: 888, startPoint y: 391, endPoint x: 956, endPoint y: 371, distance: 70.8
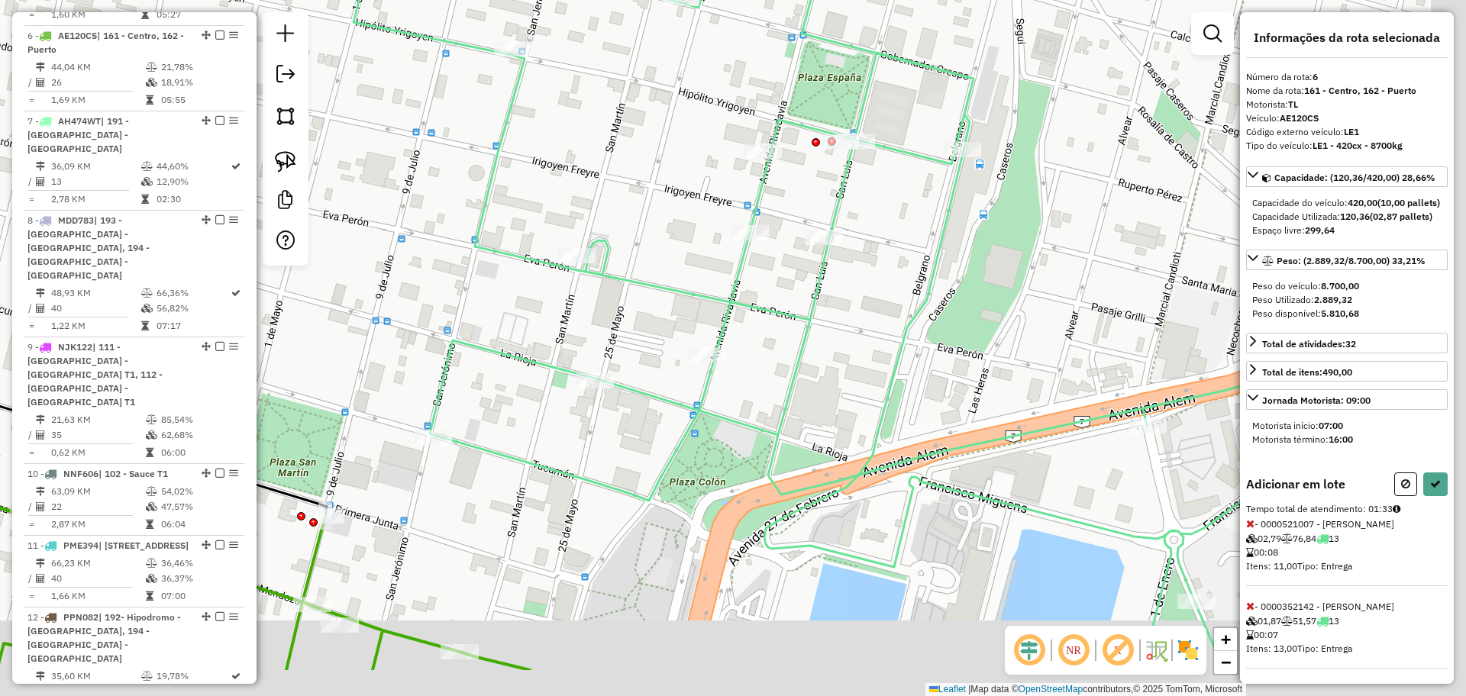
drag, startPoint x: 932, startPoint y: 480, endPoint x: 795, endPoint y: 369, distance: 175.8
click at [805, 371] on div "Janela de atendimento Grade de atendimento Capacidade Transportadoras Veículos …" at bounding box center [733, 348] width 1466 height 696
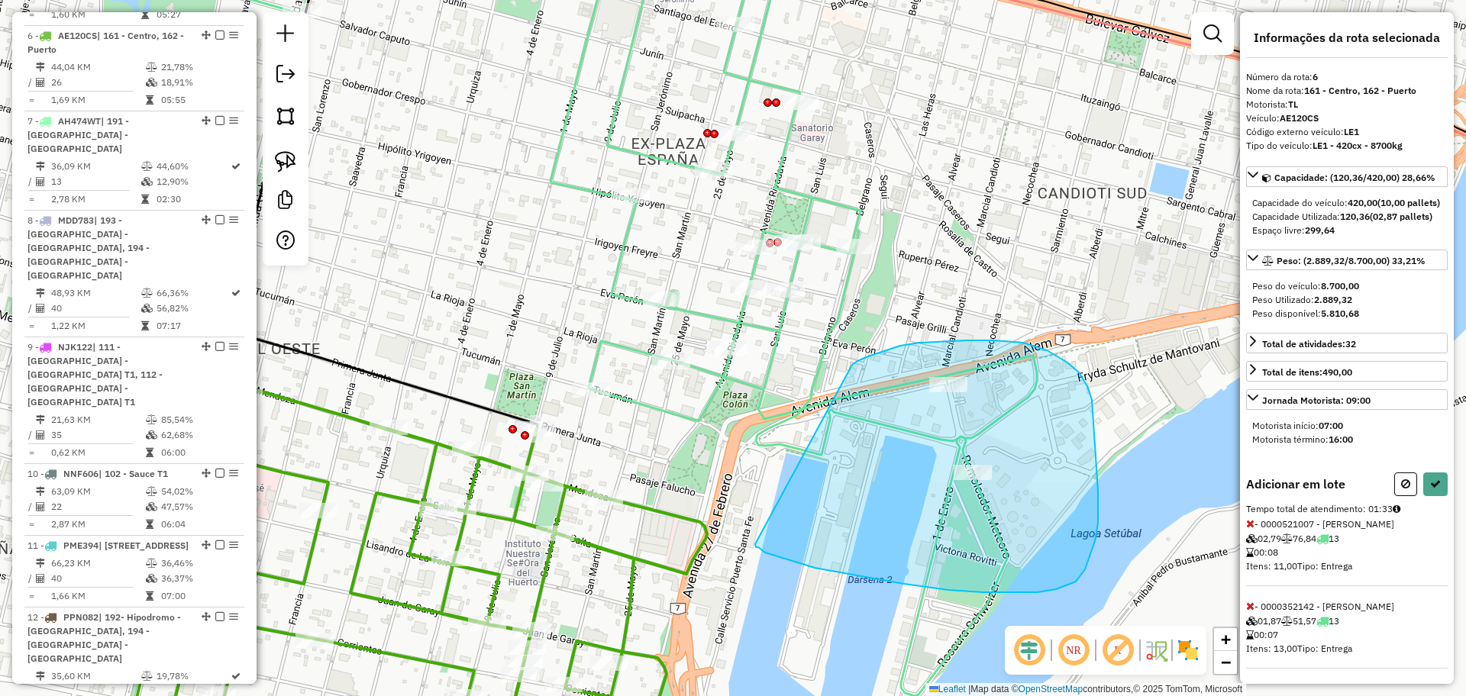
drag, startPoint x: 919, startPoint y: 343, endPoint x: 753, endPoint y: 530, distance: 250.3
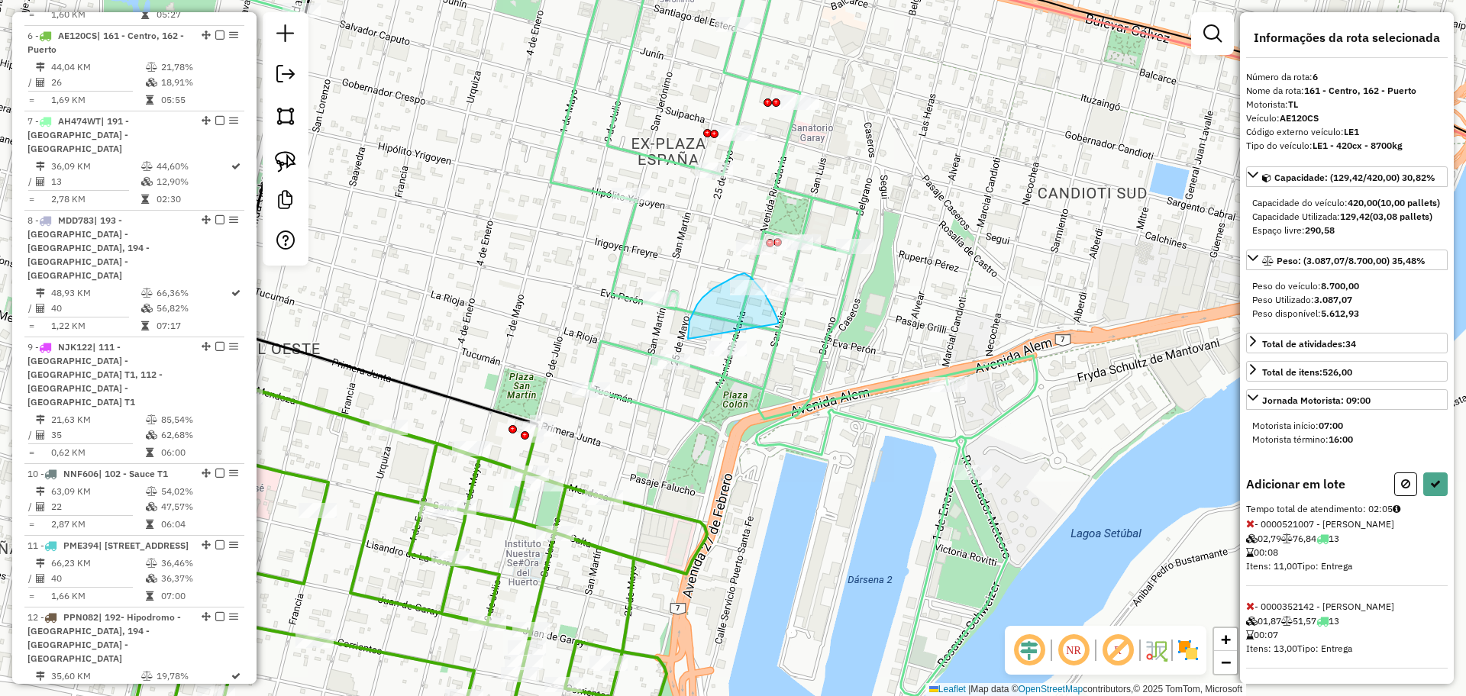
drag, startPoint x: 771, startPoint y: 307, endPoint x: 689, endPoint y: 350, distance: 92.9
click at [1430, 489] on icon at bounding box center [1435, 484] width 11 height 11
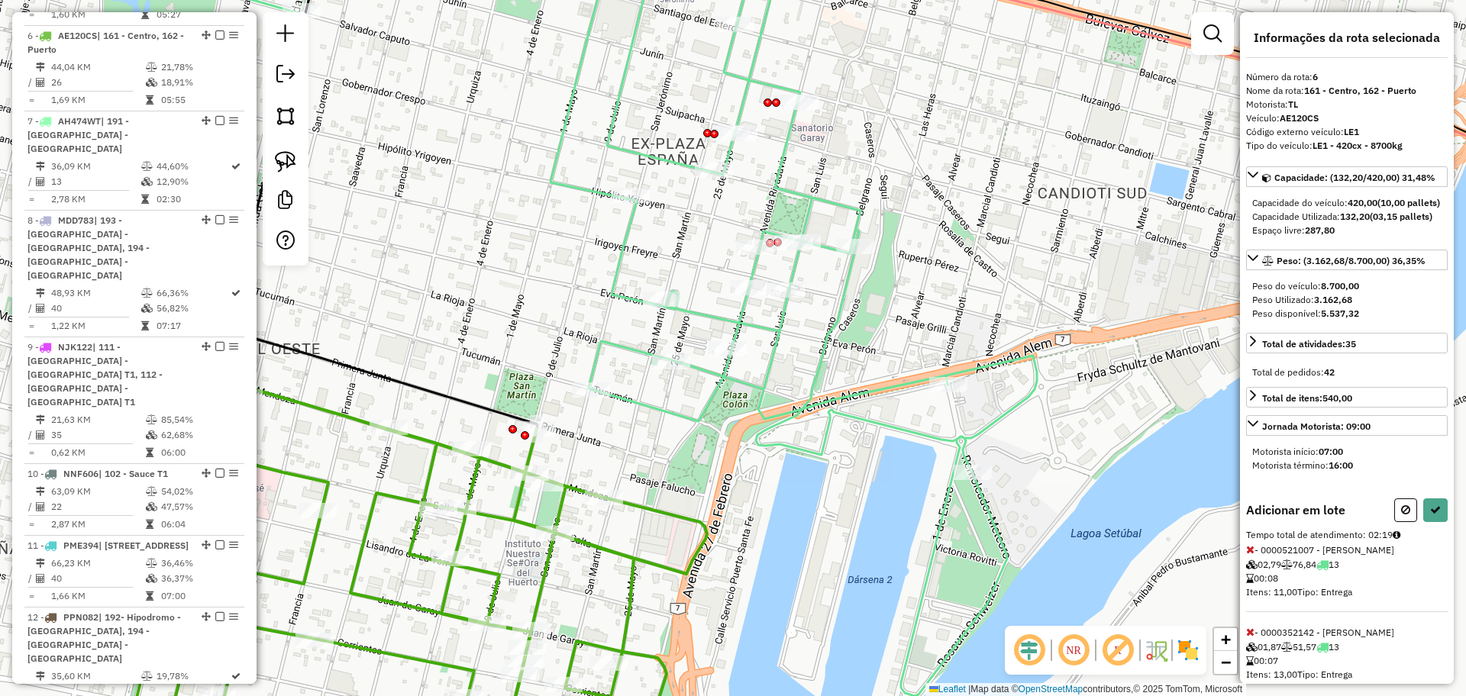
select select "**********"
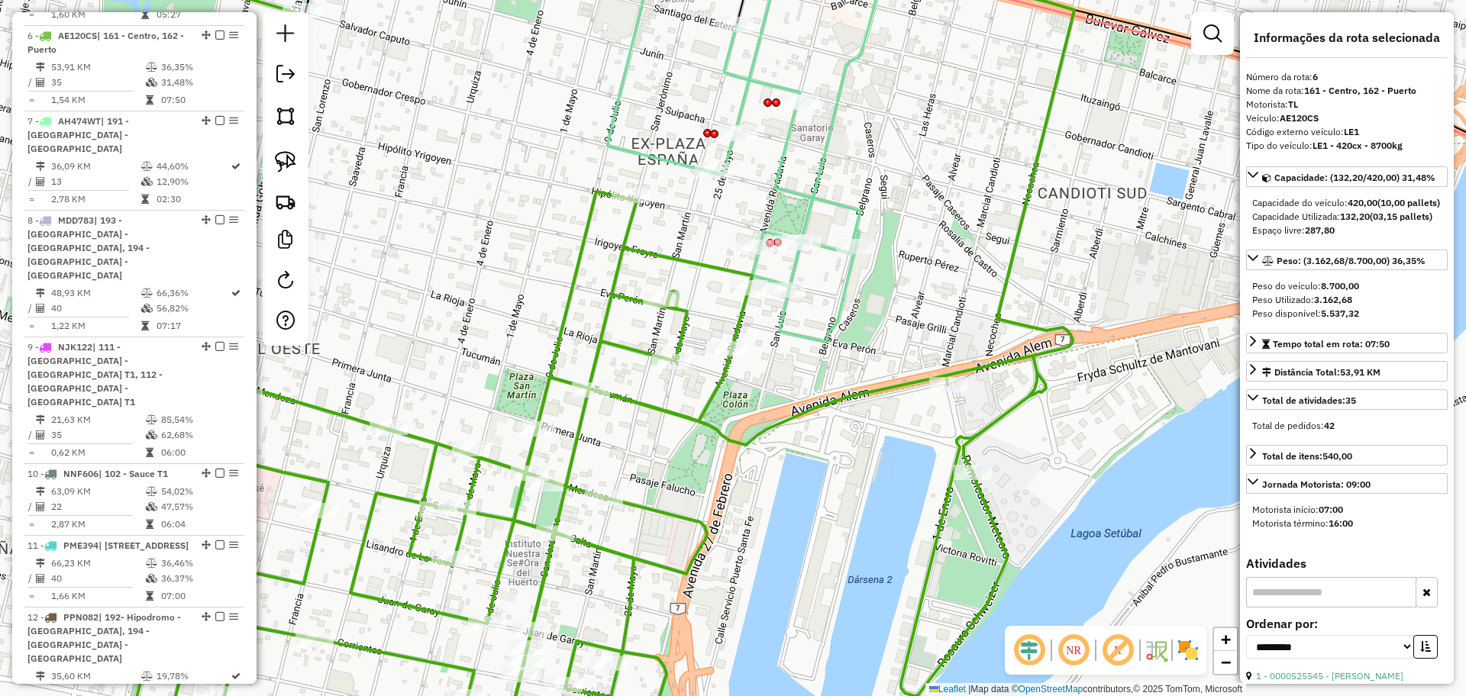
click at [827, 321] on icon at bounding box center [733, 136] width 253 height 411
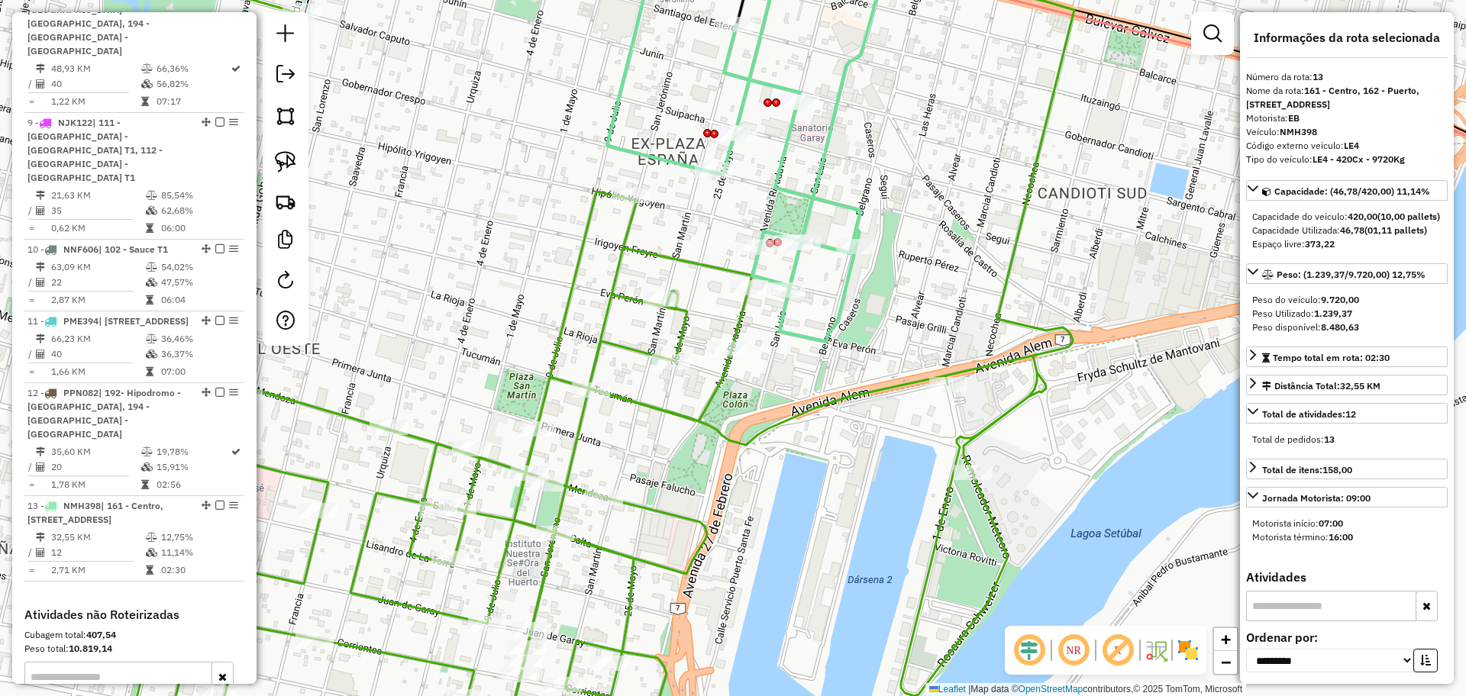
scroll to position [1424, 0]
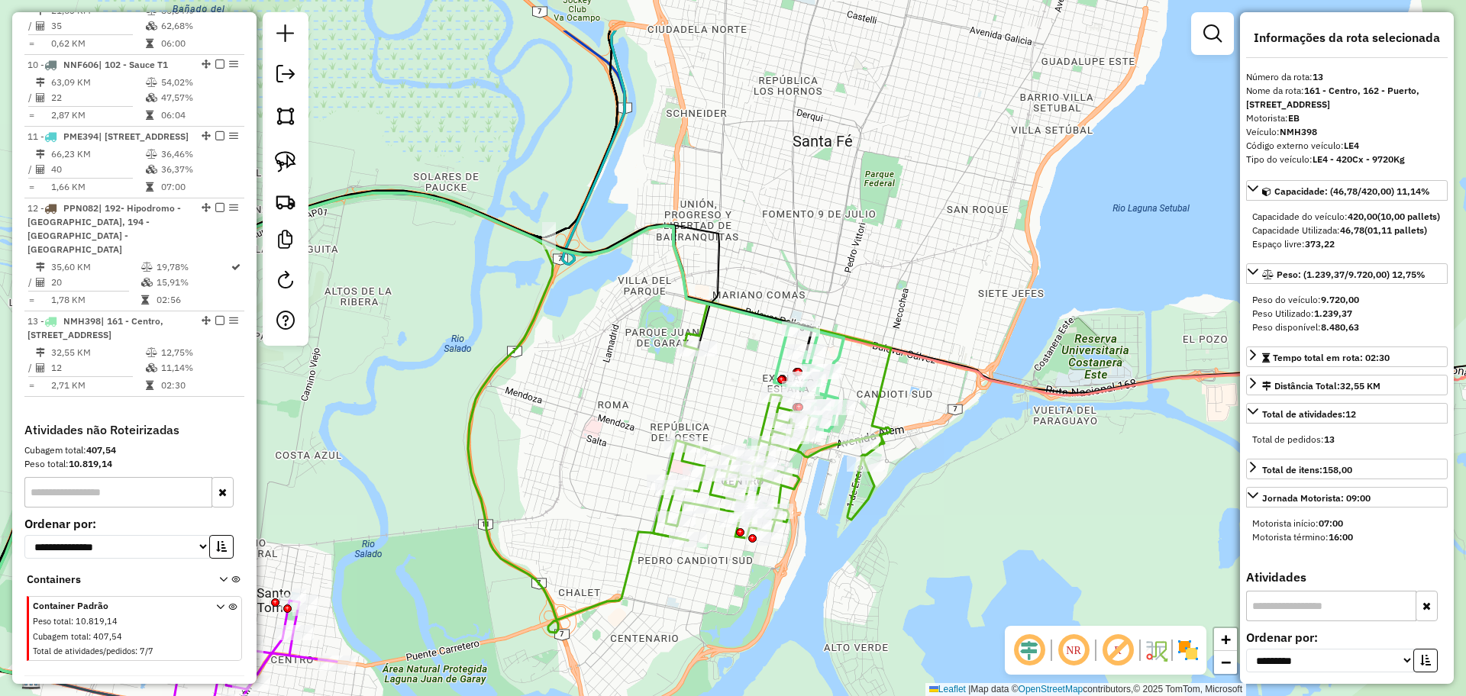
drag, startPoint x: 937, startPoint y: 151, endPoint x: 918, endPoint y: 335, distance: 184.9
click at [931, 335] on div "Janela de atendimento Grade de atendimento Capacidade Transportadoras Veículos …" at bounding box center [733, 348] width 1466 height 696
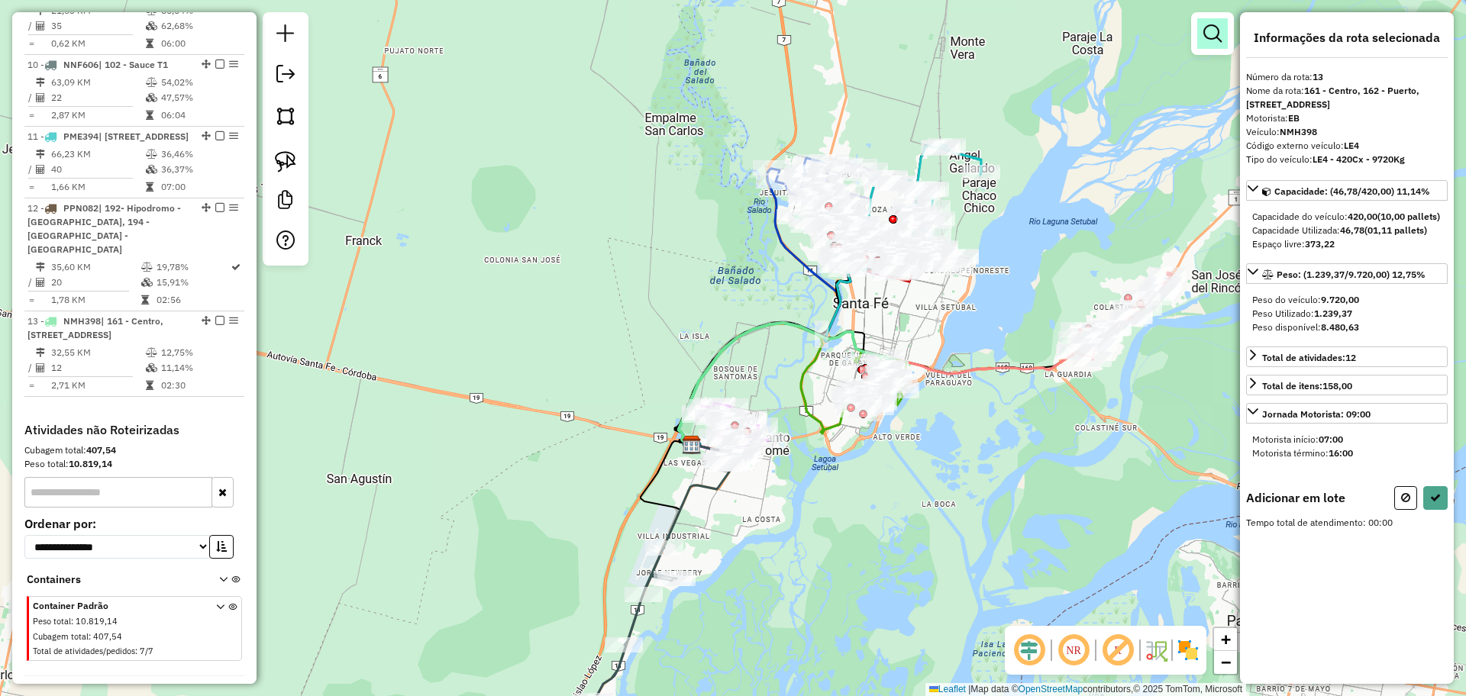
click at [1205, 21] on link at bounding box center [1212, 33] width 31 height 31
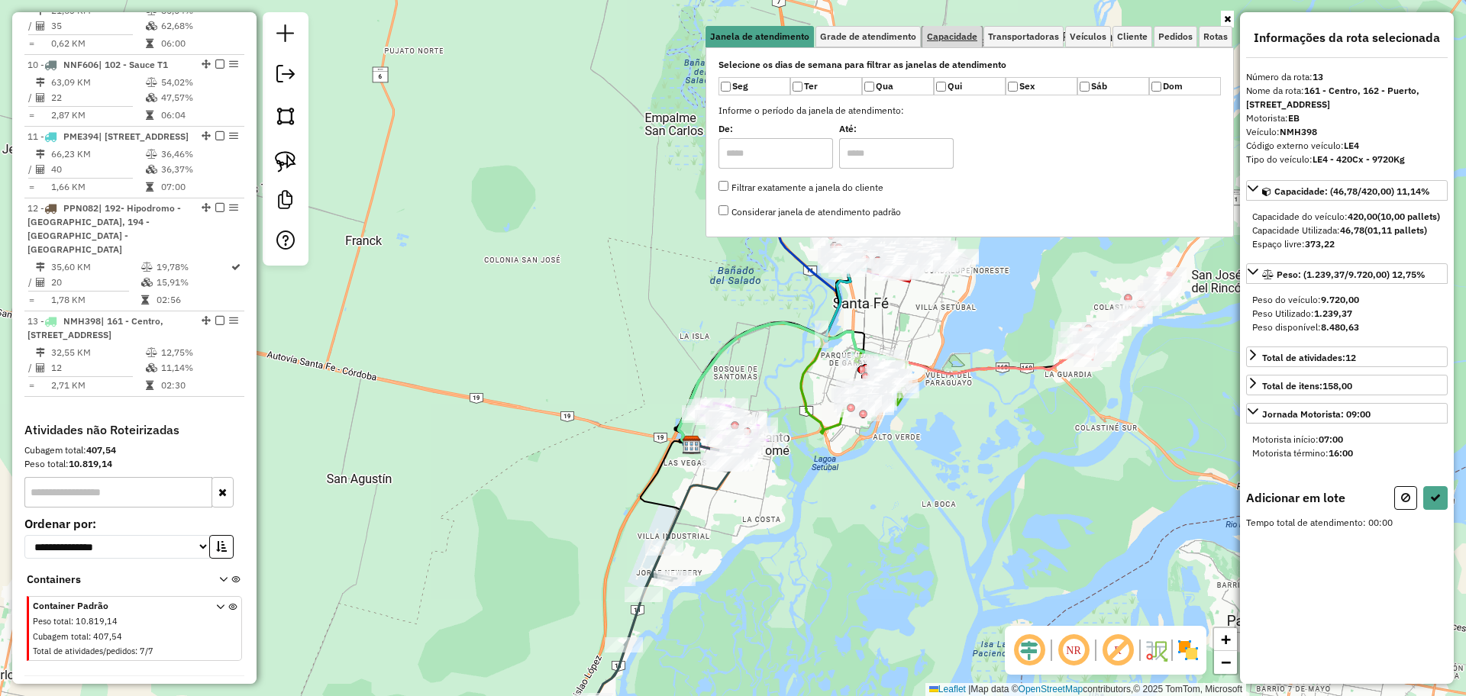
click at [962, 41] on span "Capacidade" at bounding box center [952, 36] width 50 height 9
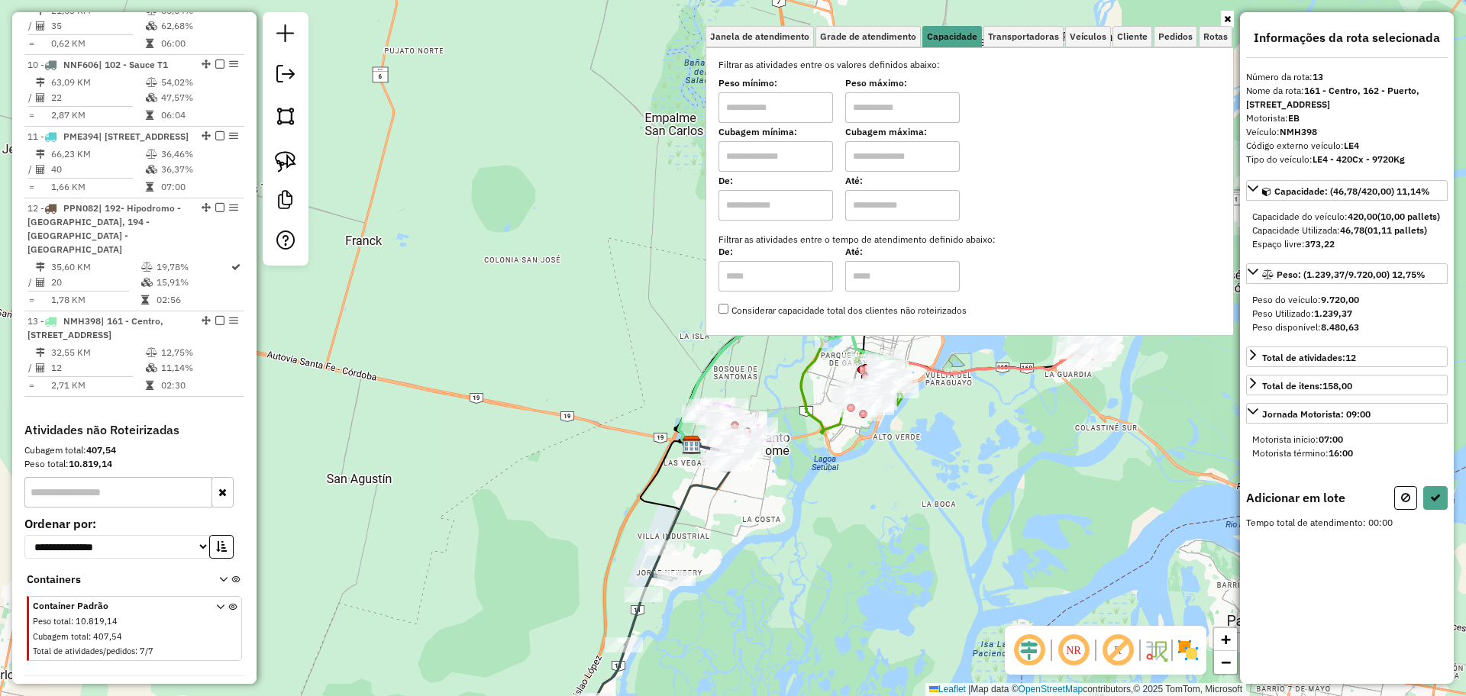
click at [818, 162] on input "text" at bounding box center [775, 156] width 115 height 31
click at [797, 106] on input "text" at bounding box center [775, 107] width 115 height 31
type input "*******"
click at [906, 100] on input "text" at bounding box center [902, 107] width 115 height 31
type input "**********"
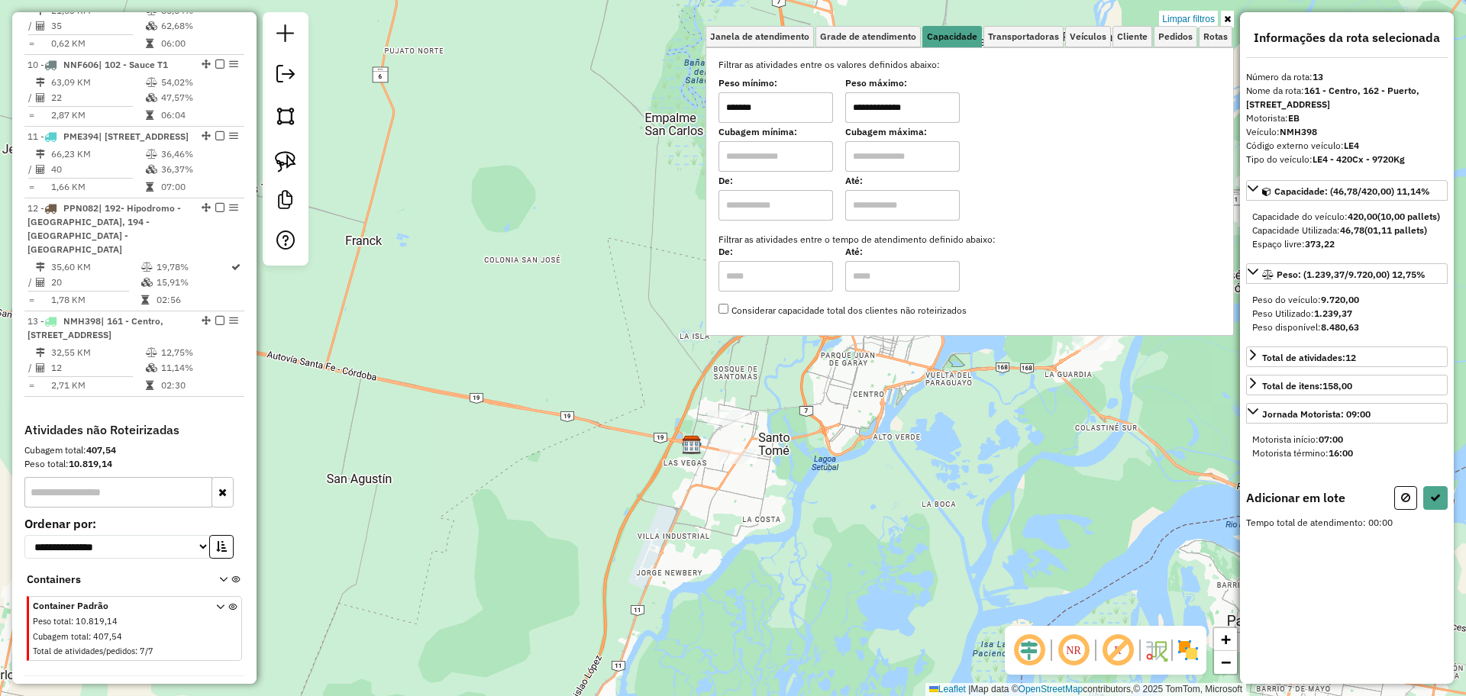
click at [1227, 17] on icon at bounding box center [1227, 19] width 7 height 9
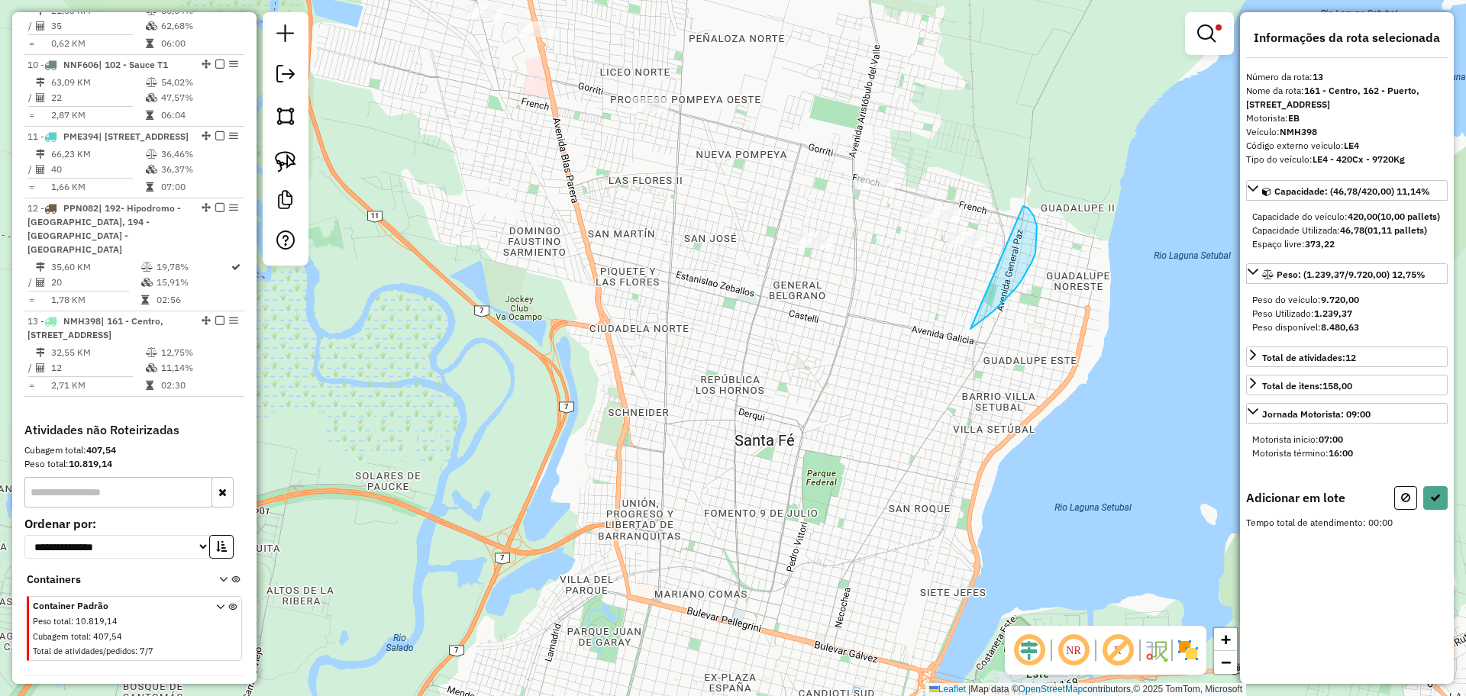
drag, startPoint x: 994, startPoint y: 311, endPoint x: 1023, endPoint y: 206, distance: 108.5
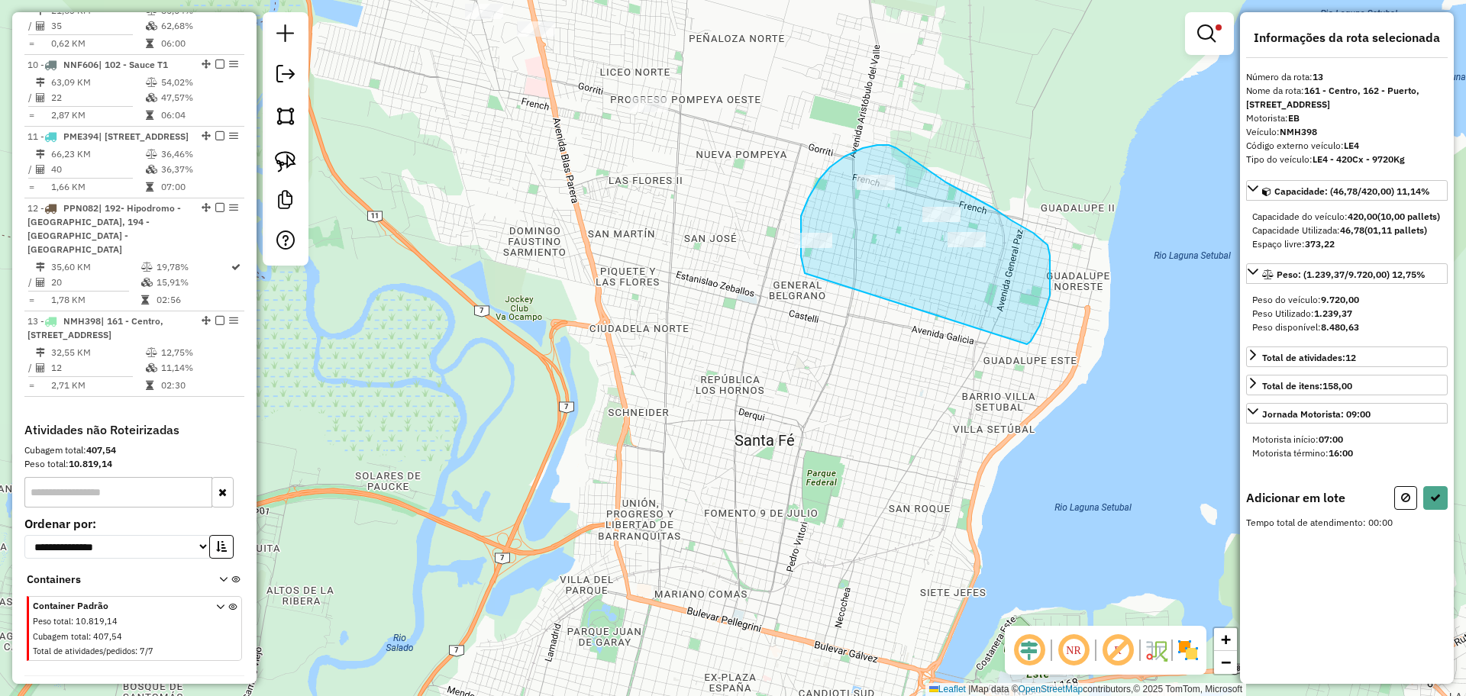
drag, startPoint x: 802, startPoint y: 260, endPoint x: 1021, endPoint y: 348, distance: 236.7
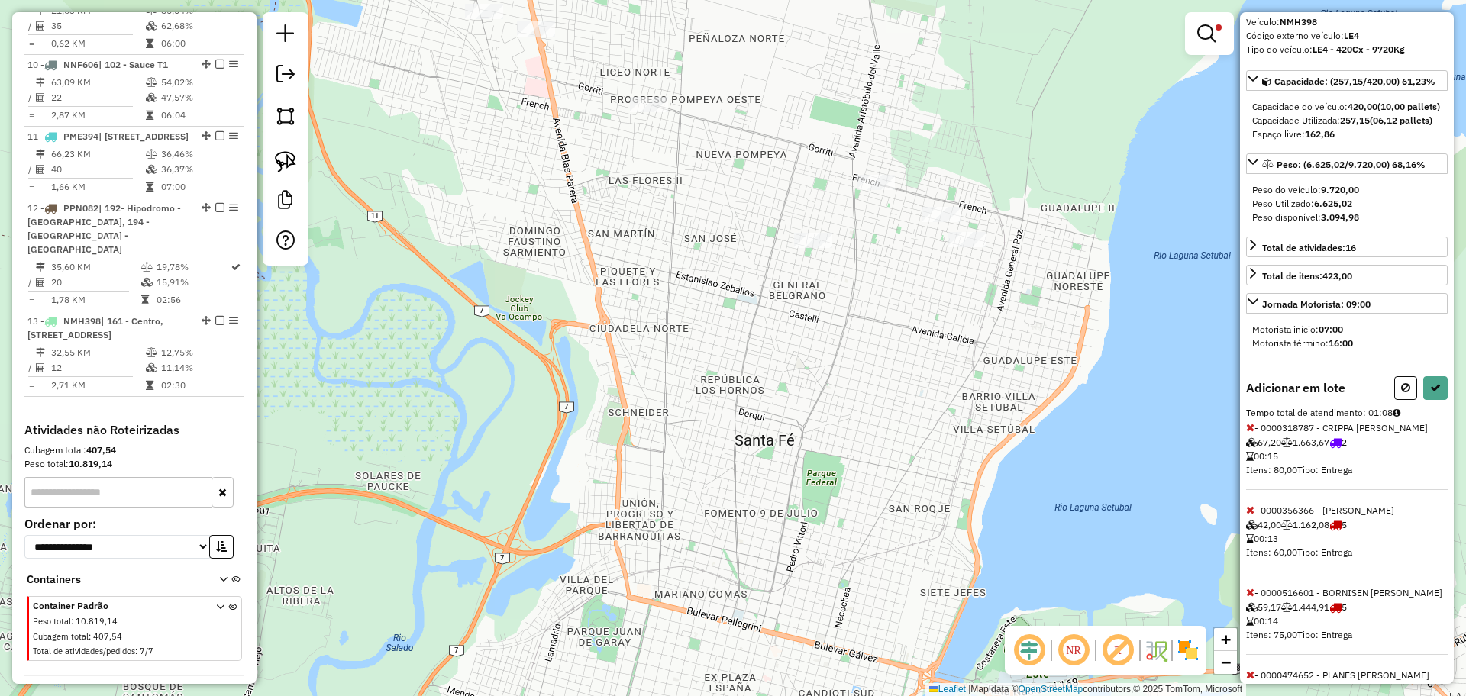
scroll to position [223, 0]
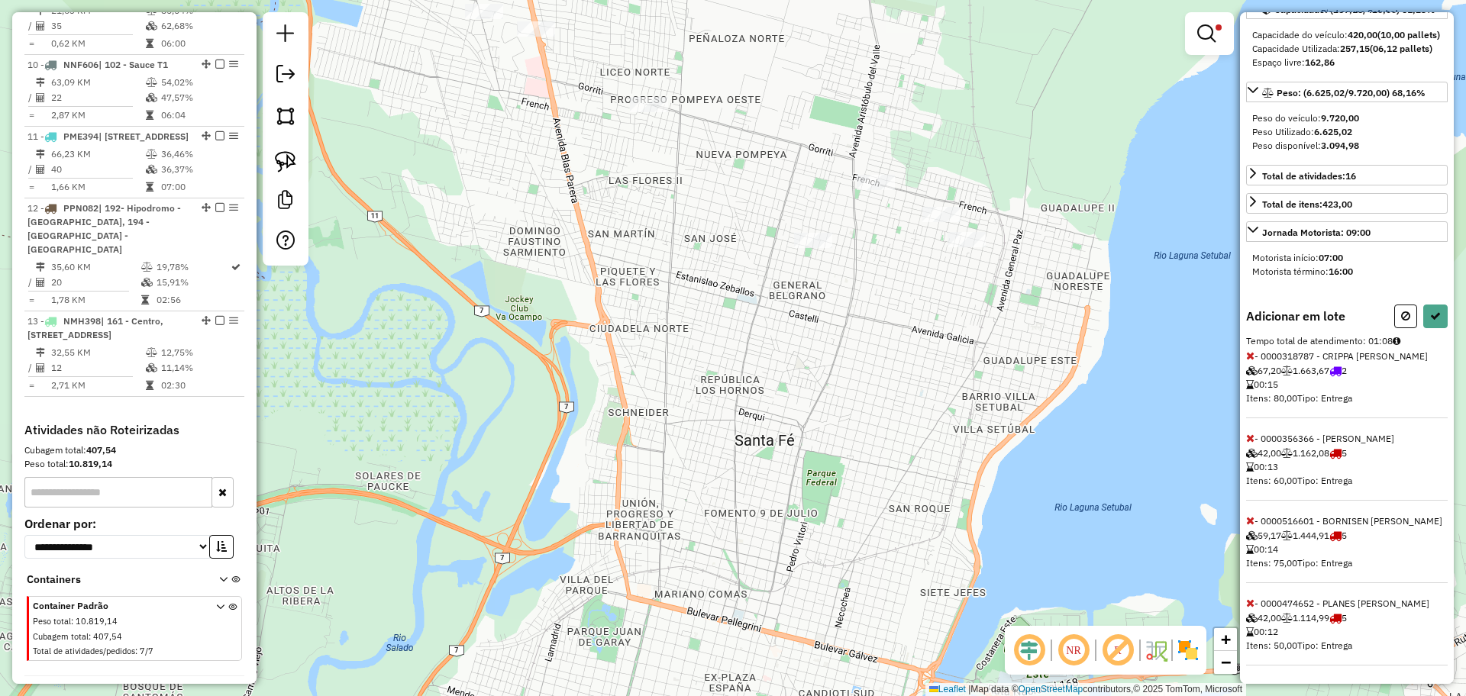
click at [1249, 350] on icon at bounding box center [1250, 355] width 8 height 11
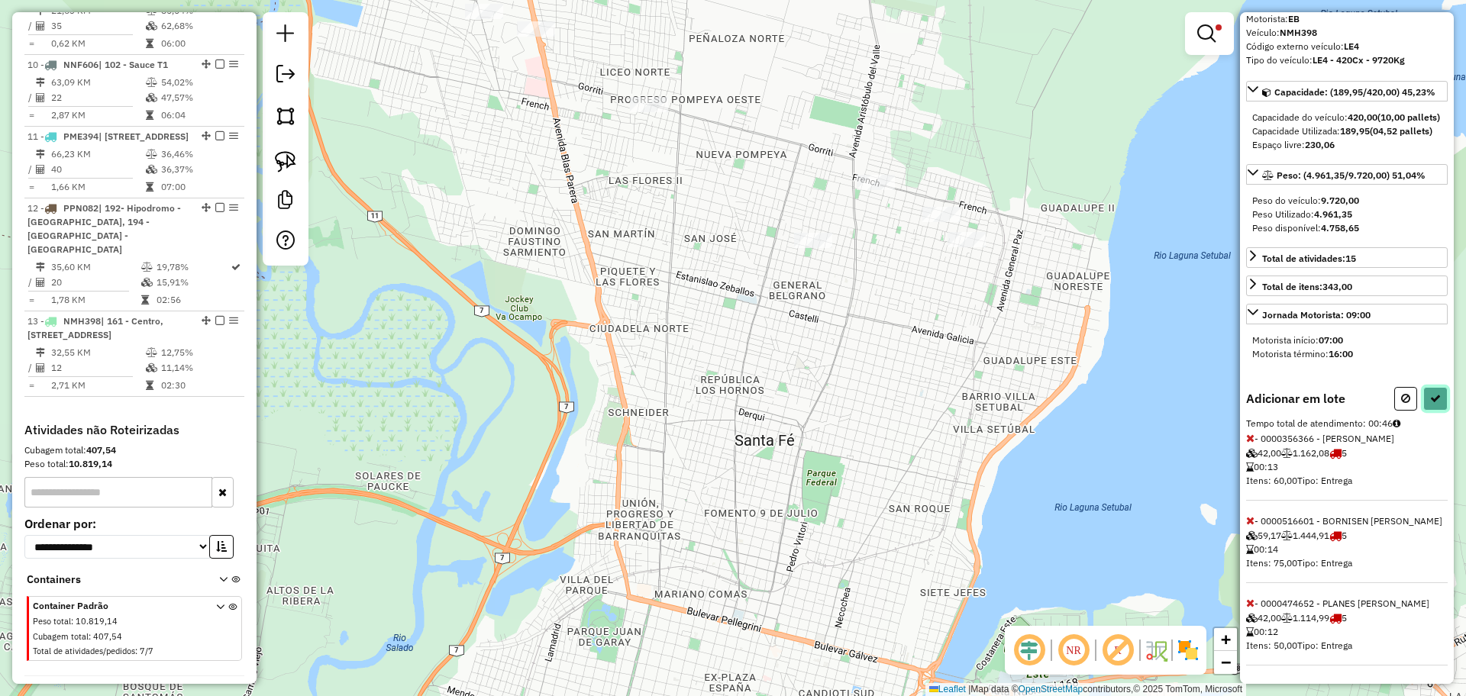
click at [1431, 390] on button at bounding box center [1435, 399] width 24 height 24
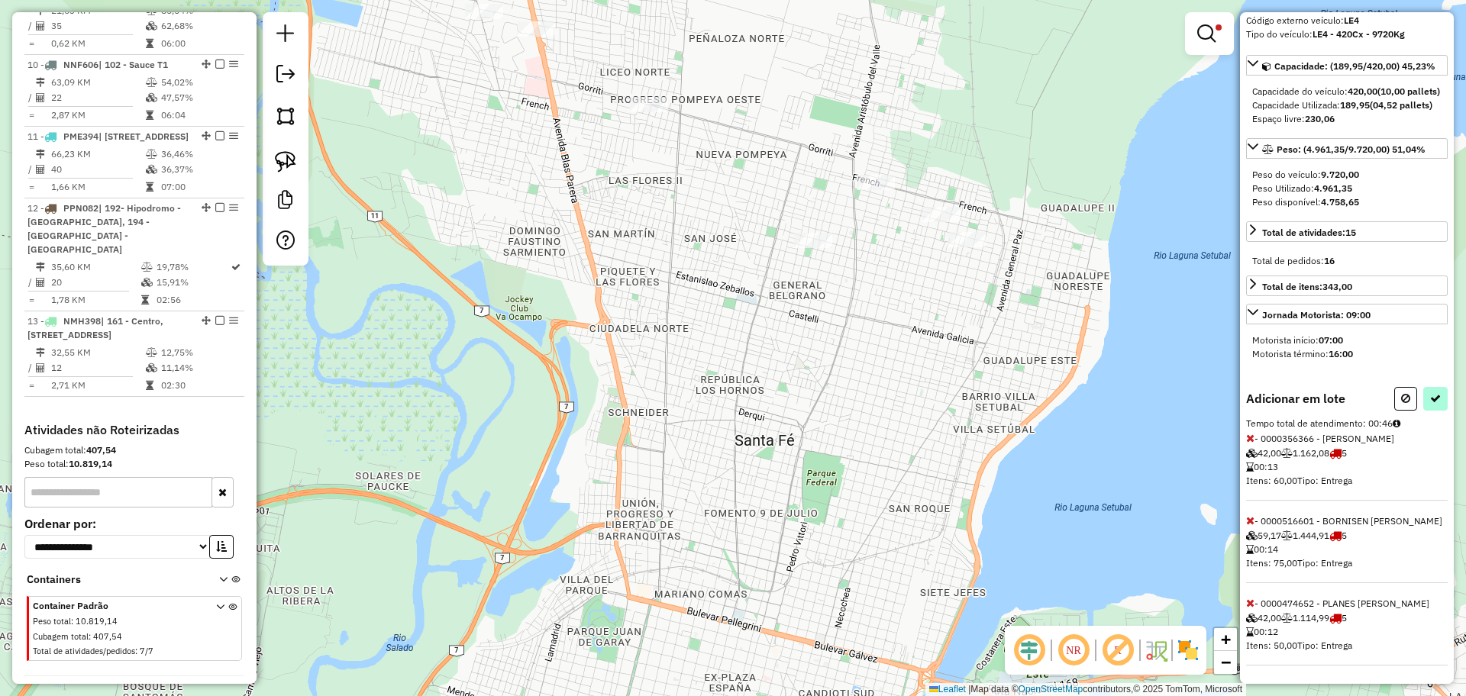
select select "**********"
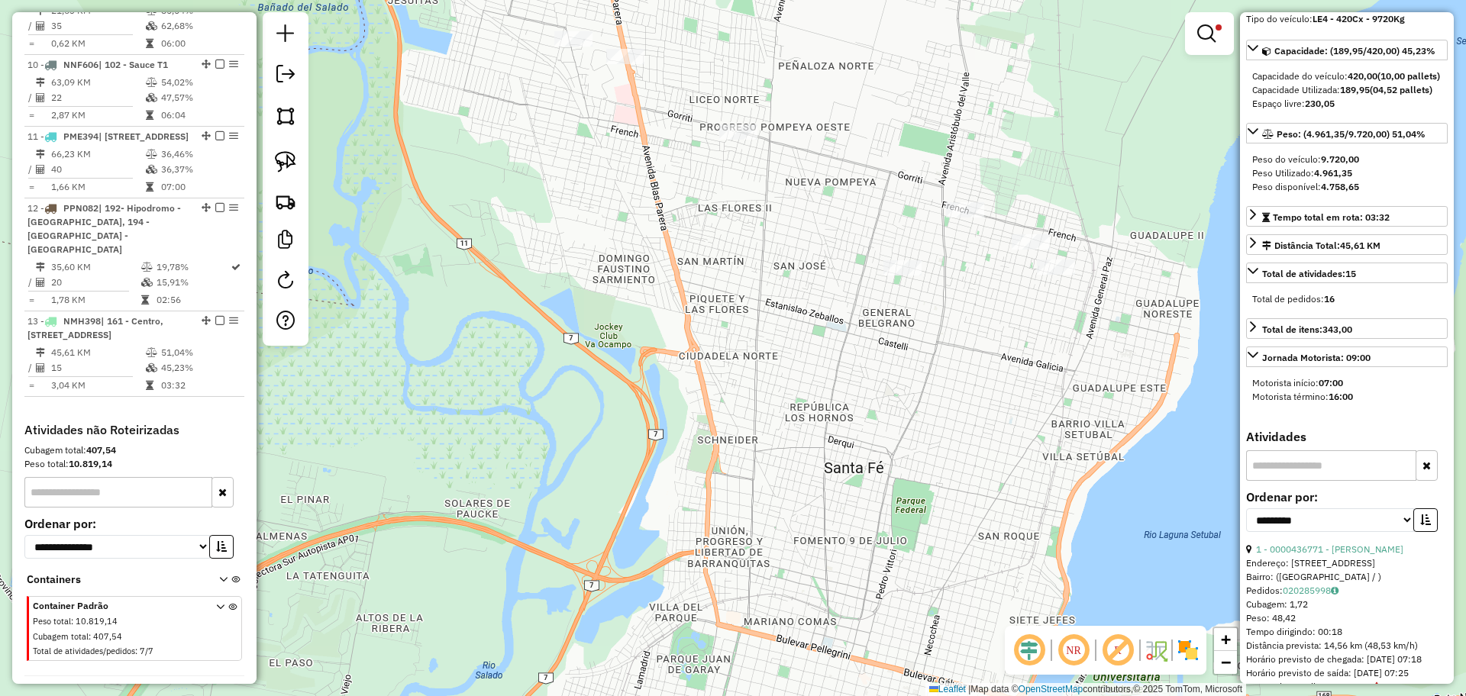
drag, startPoint x: 739, startPoint y: 250, endPoint x: 828, endPoint y: 277, distance: 93.4
click at [828, 277] on div "**********" at bounding box center [733, 348] width 1466 height 696
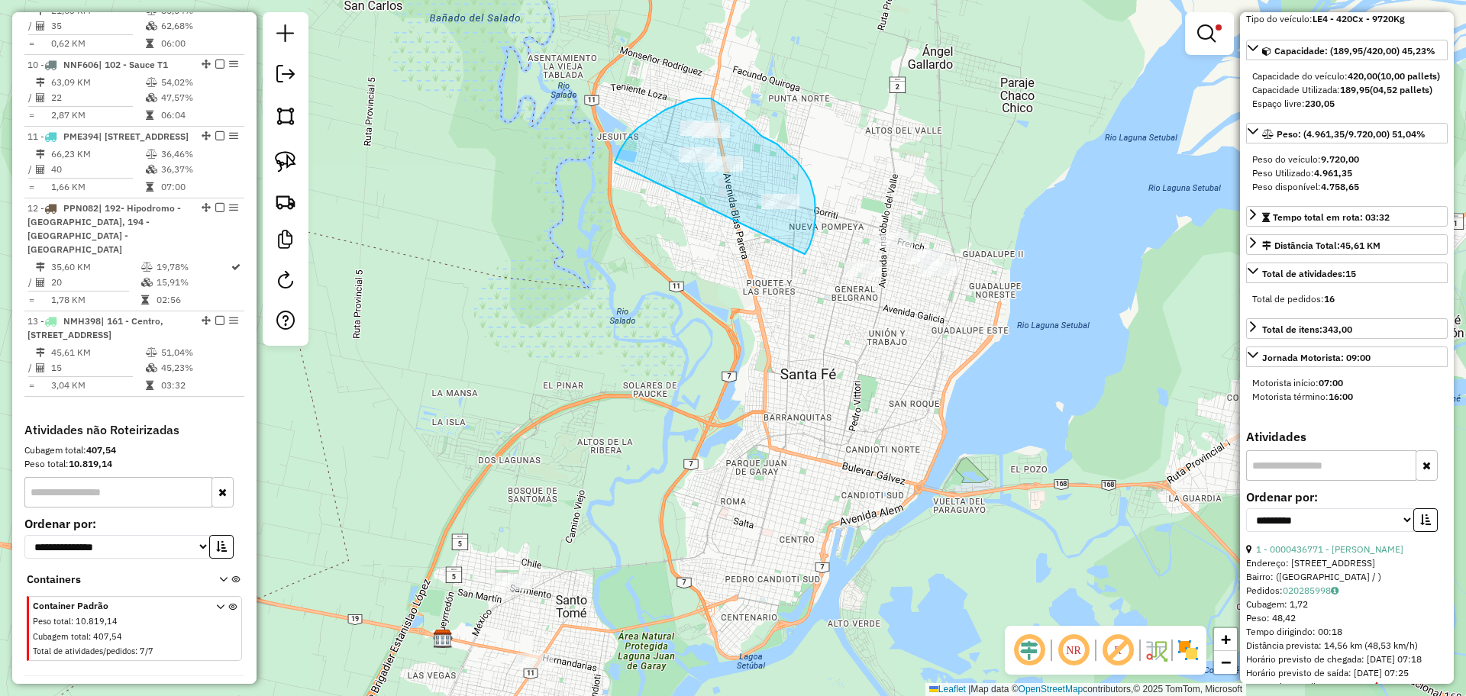
drag, startPoint x: 811, startPoint y: 241, endPoint x: 616, endPoint y: 183, distance: 203.1
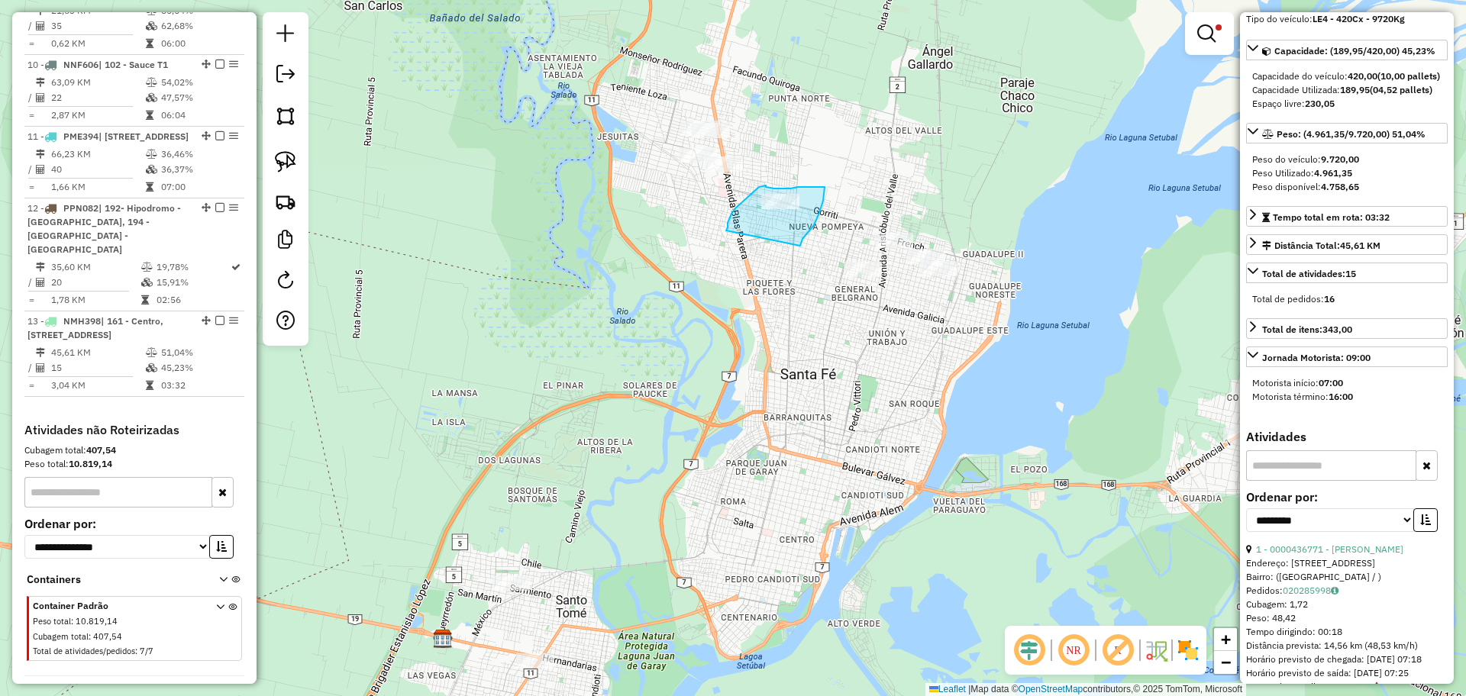
drag, startPoint x: 800, startPoint y: 246, endPoint x: 726, endPoint y: 231, distance: 75.6
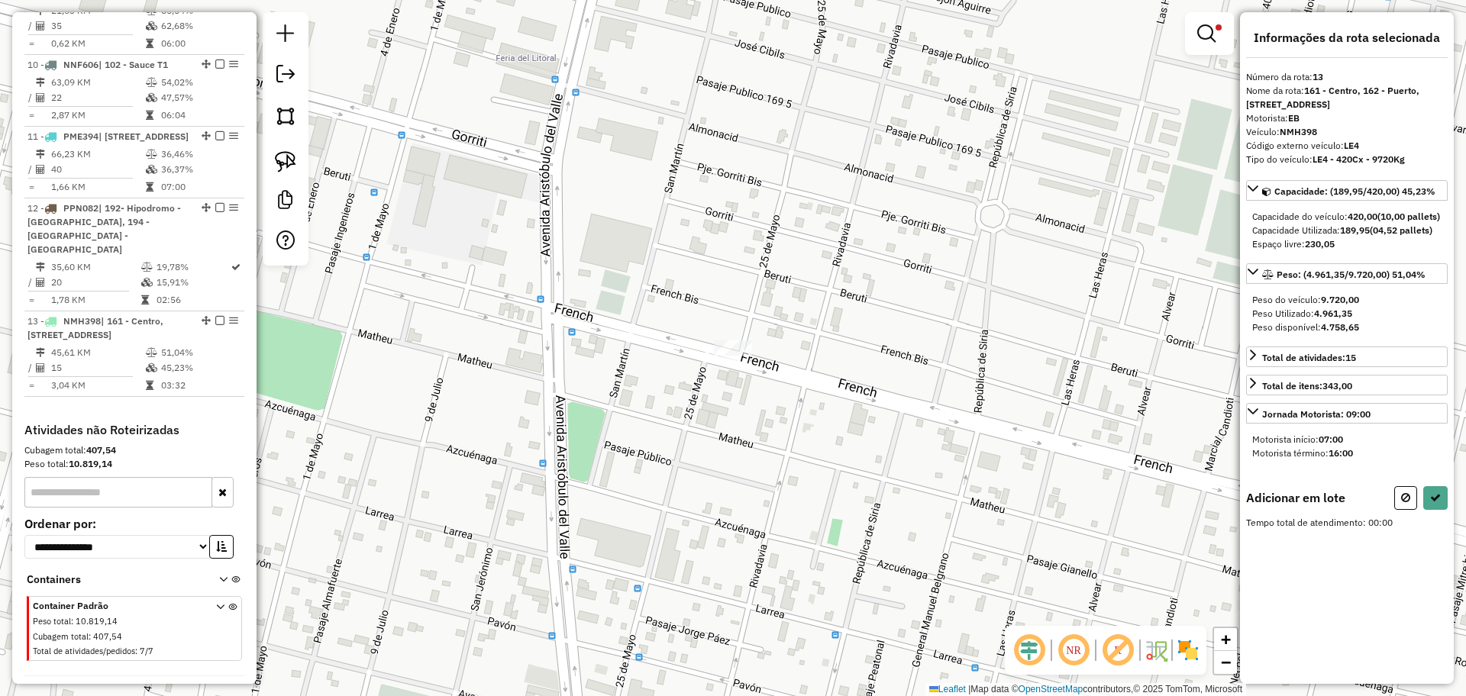
scroll to position [0, 0]
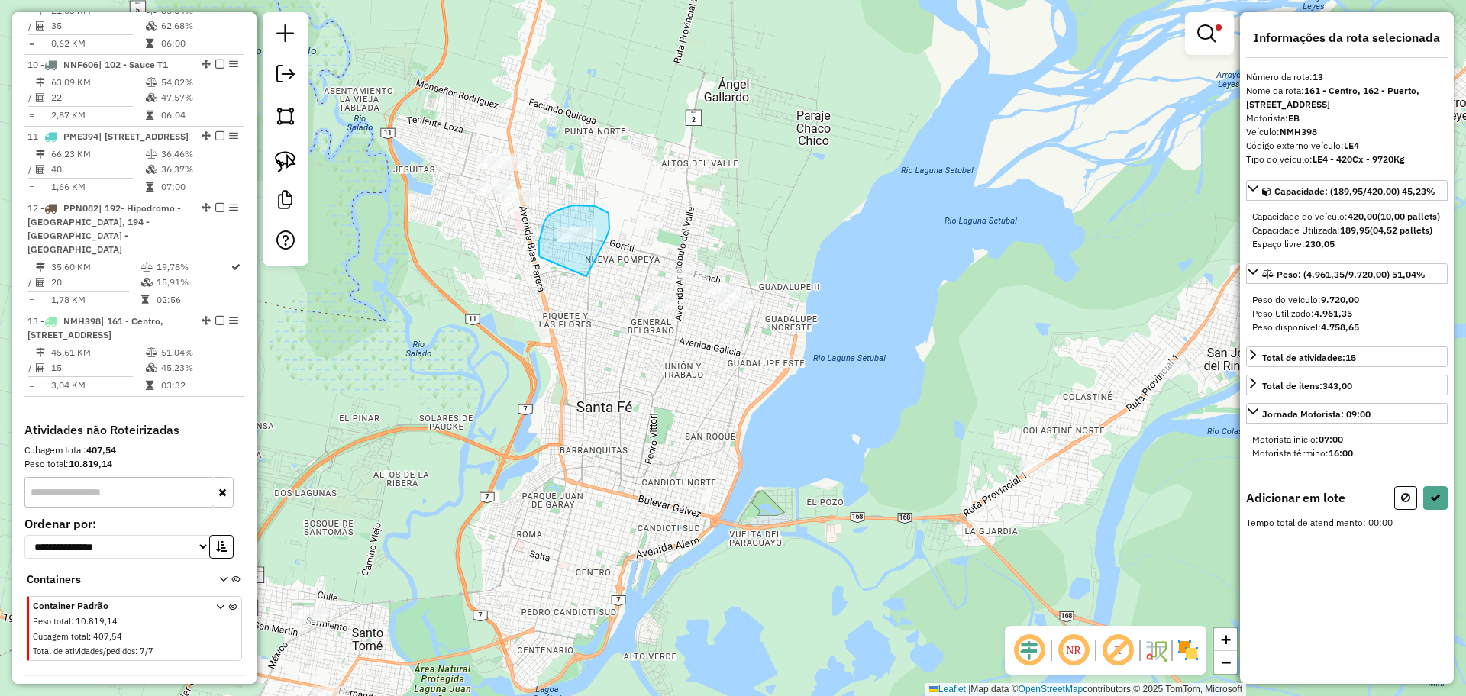
drag, startPoint x: 586, startPoint y: 276, endPoint x: 540, endPoint y: 257, distance: 49.6
click at [1430, 503] on icon at bounding box center [1435, 497] width 11 height 11
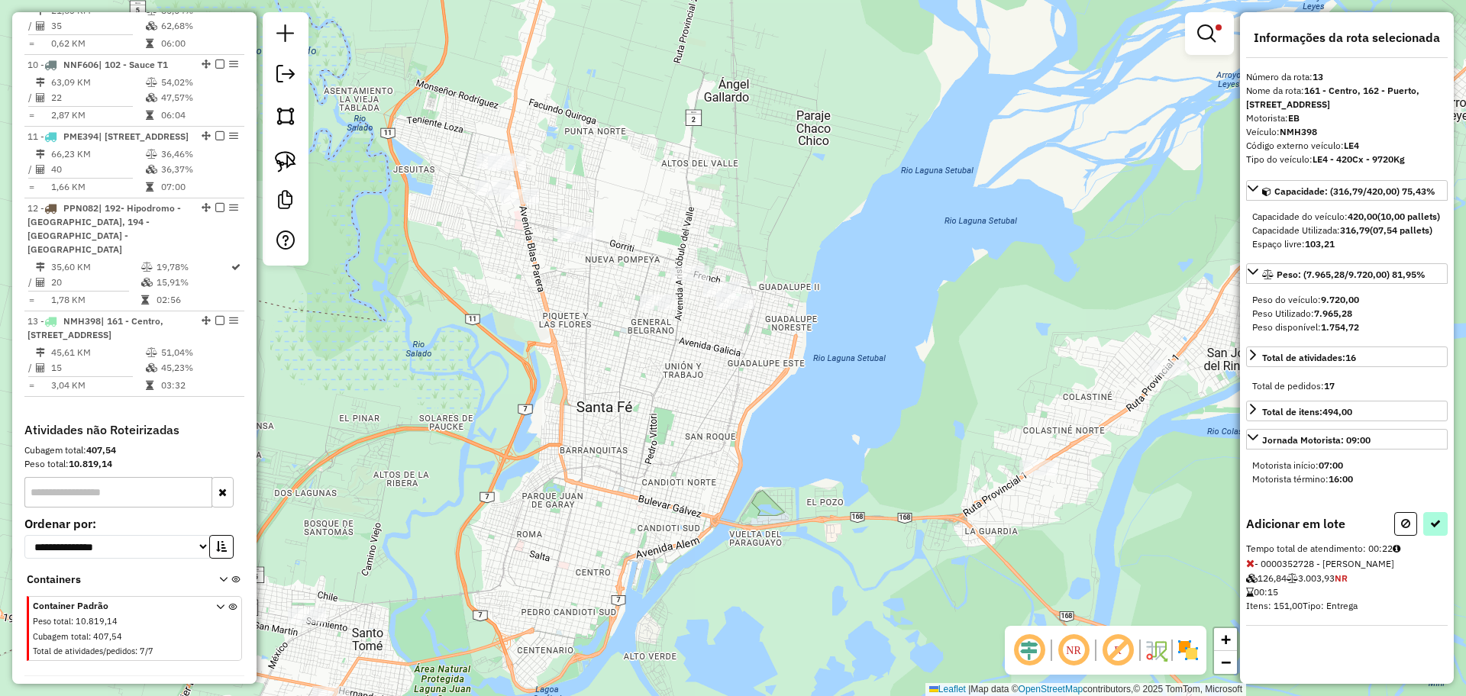
select select "**********"
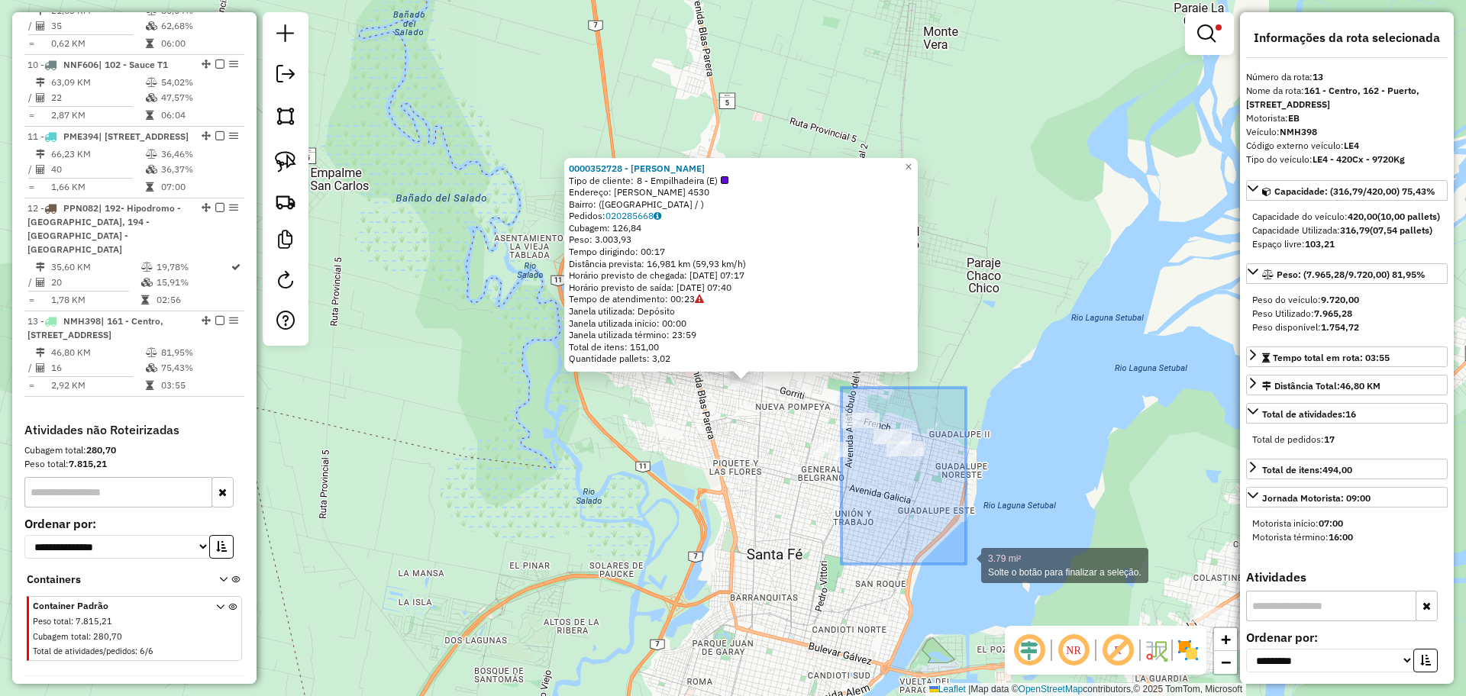
drag, startPoint x: 841, startPoint y: 388, endPoint x: 966, endPoint y: 564, distance: 215.8
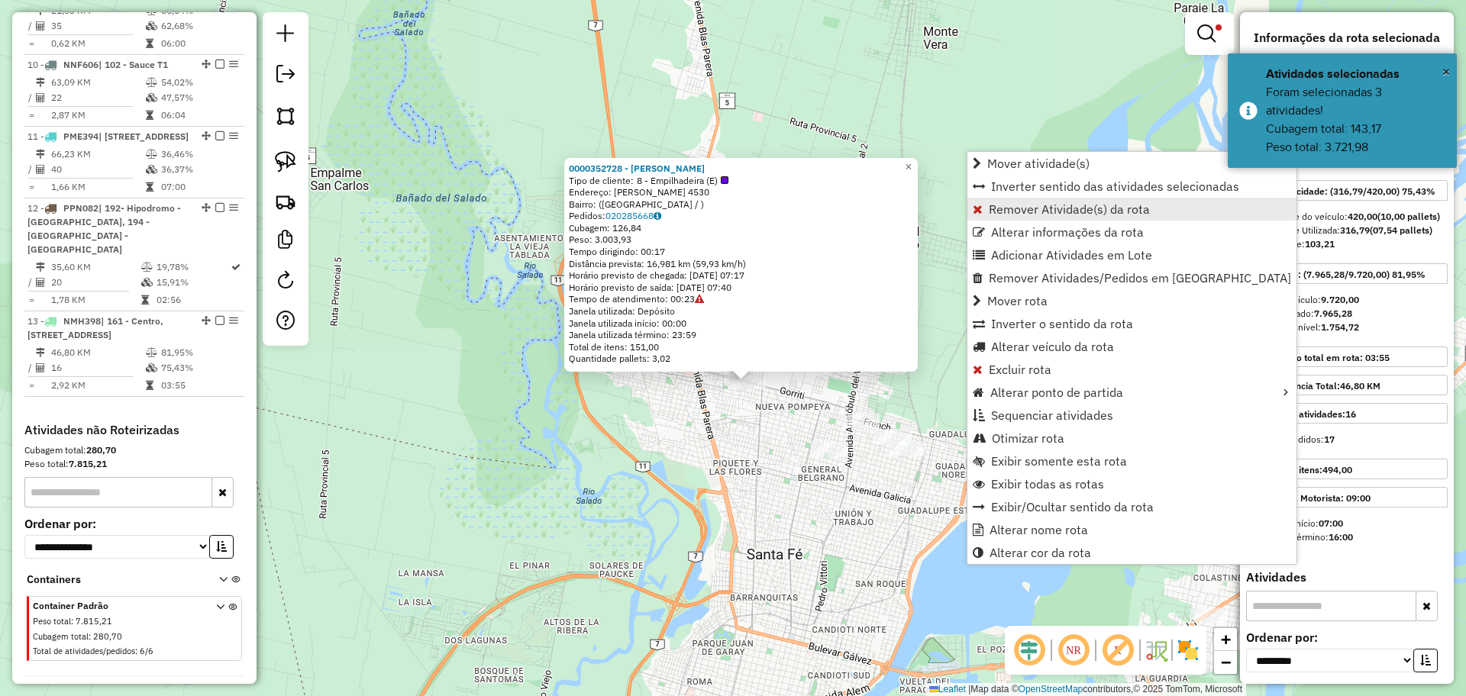
click at [1015, 211] on span "Remover Atividade(s) da rota" at bounding box center [1069, 209] width 161 height 12
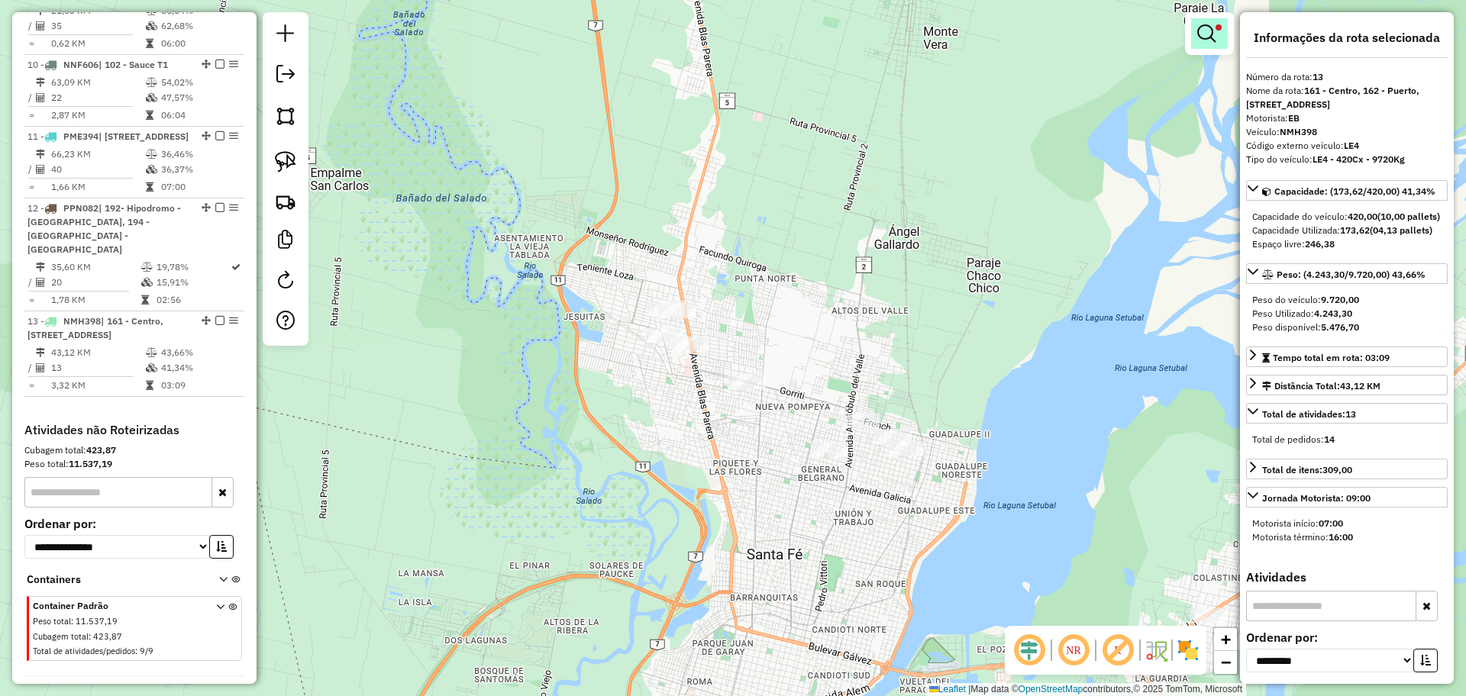
click at [1211, 31] on em at bounding box center [1206, 33] width 18 height 18
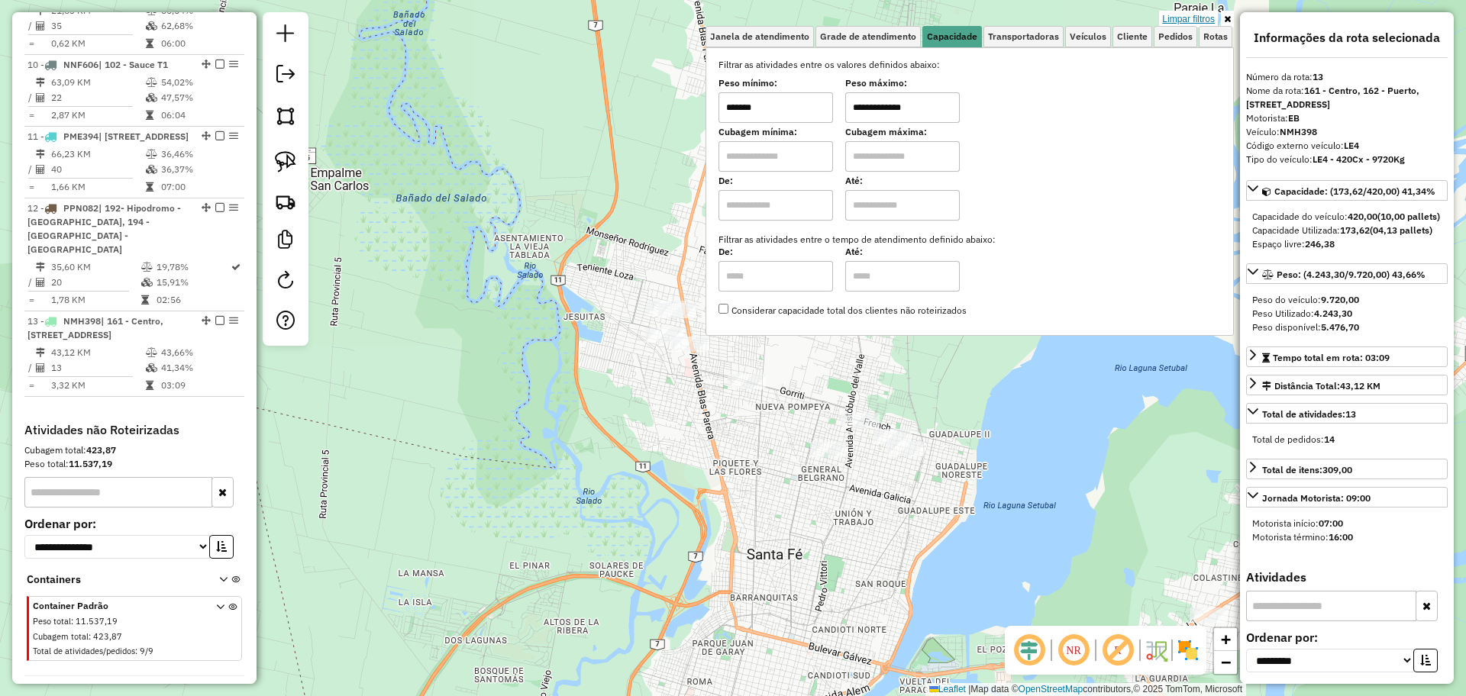
click at [1209, 14] on link "Limpar filtros" at bounding box center [1188, 19] width 59 height 17
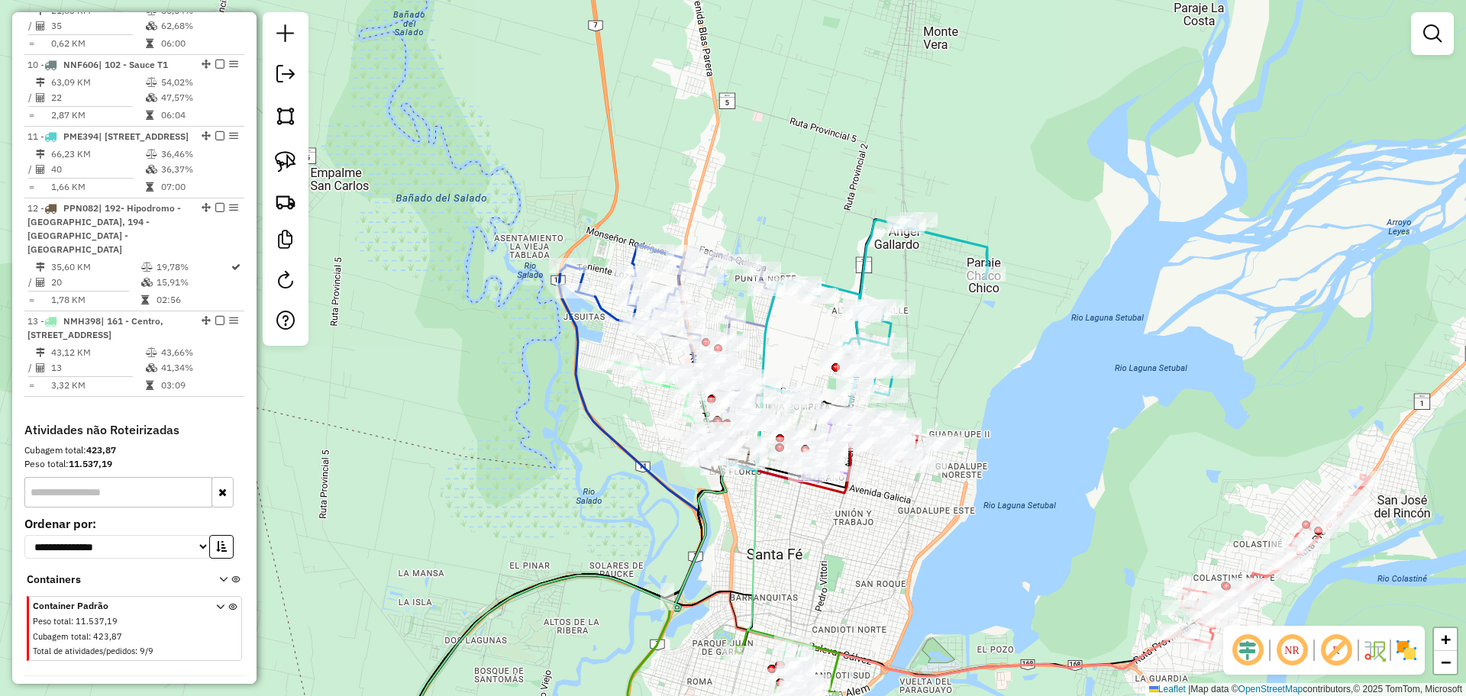
click at [761, 552] on icon at bounding box center [781, 538] width 68 height 313
select select "**********"
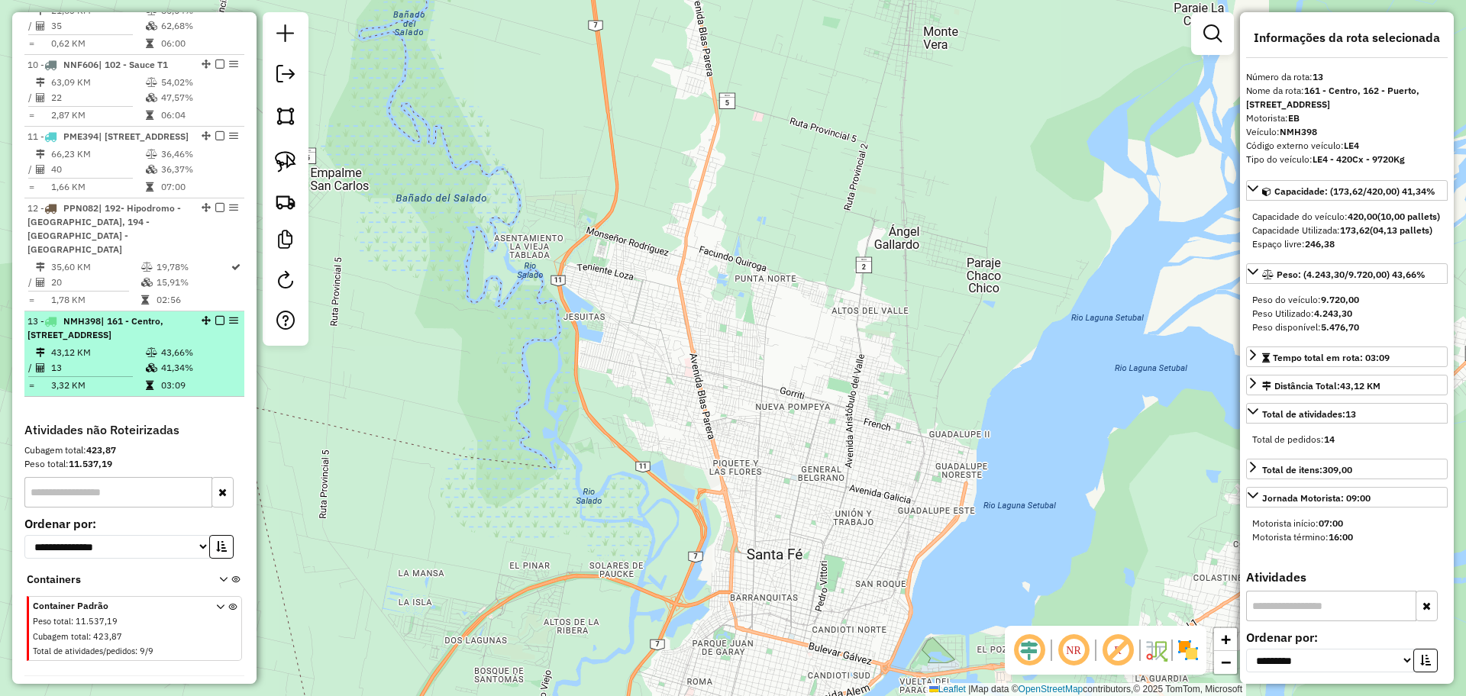
click at [146, 348] on icon at bounding box center [151, 352] width 11 height 9
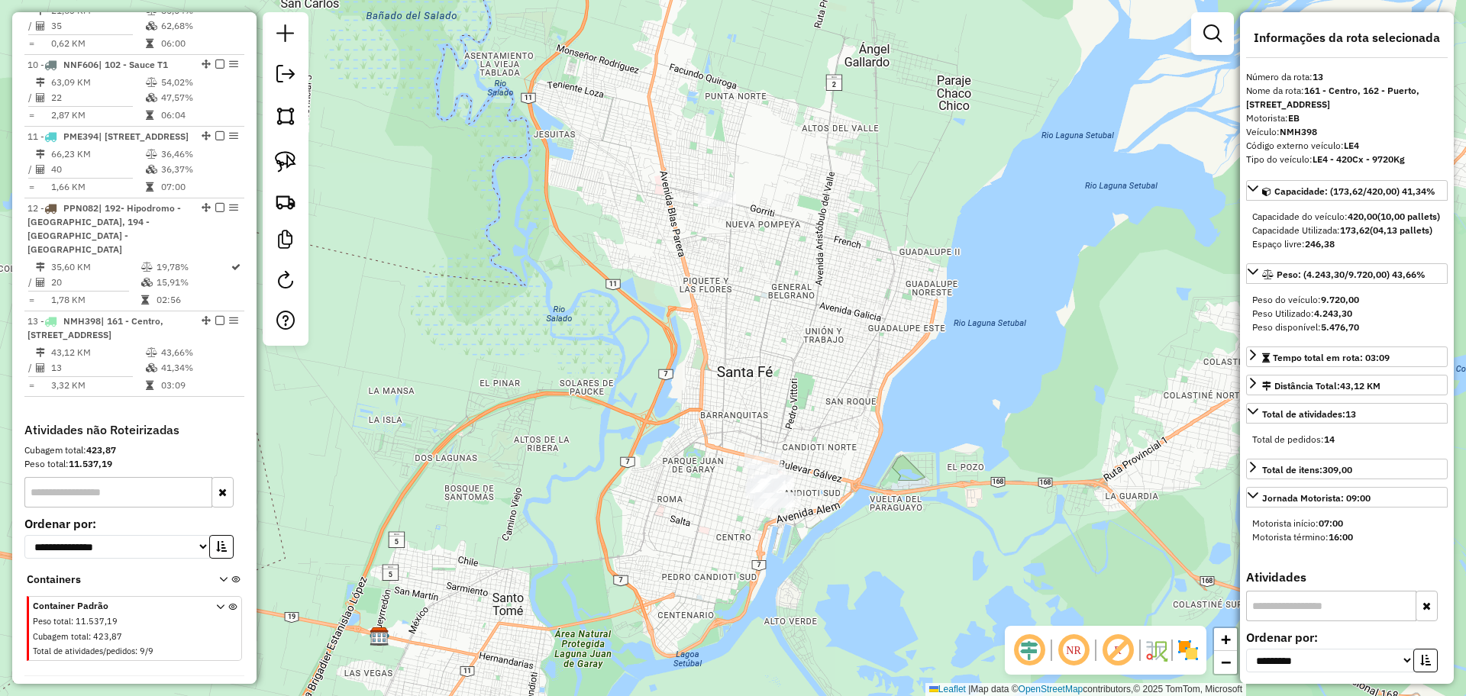
drag, startPoint x: 995, startPoint y: 304, endPoint x: 806, endPoint y: 360, distance: 197.6
click at [811, 363] on div "Janela de atendimento Grade de atendimento Capacidade Transportadoras Veículos …" at bounding box center [733, 348] width 1466 height 696
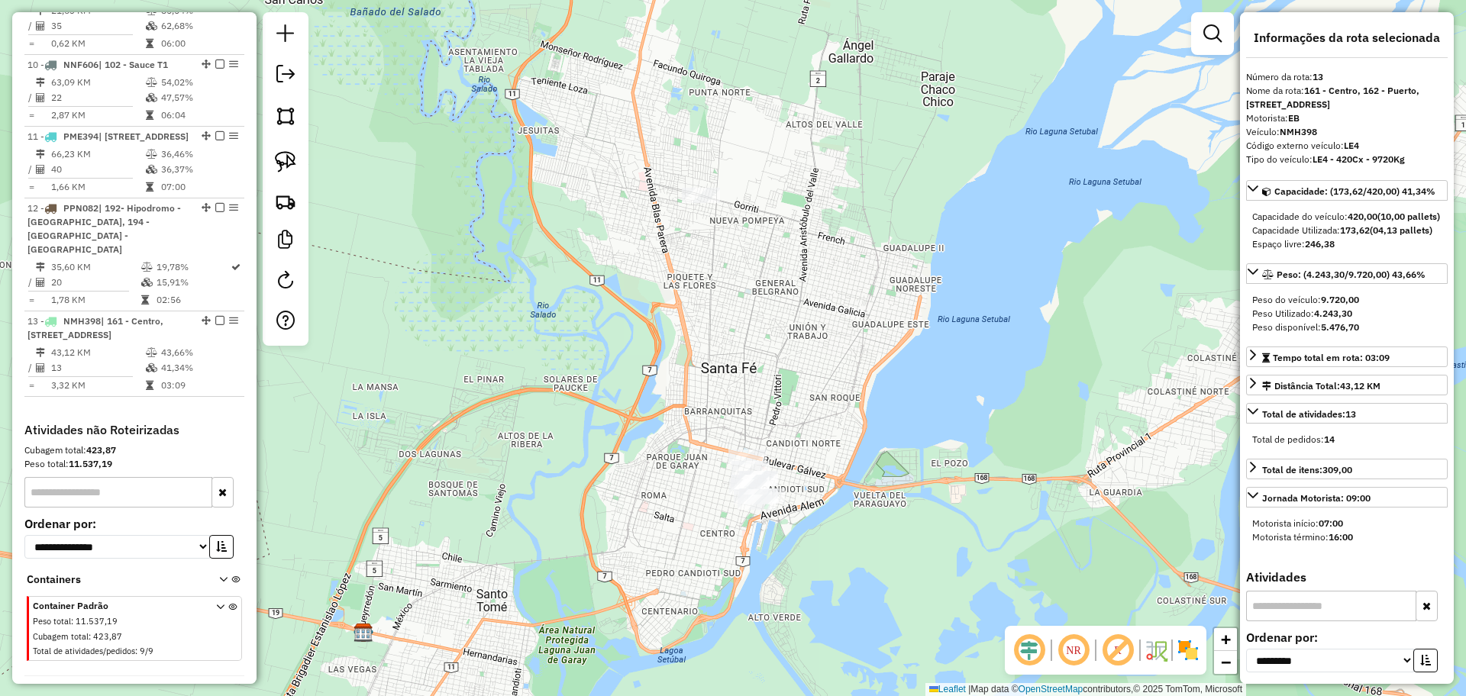
click at [773, 352] on div "Janela de atendimento Grade de atendimento Capacidade Transportadoras Veículos …" at bounding box center [733, 348] width 1466 height 696
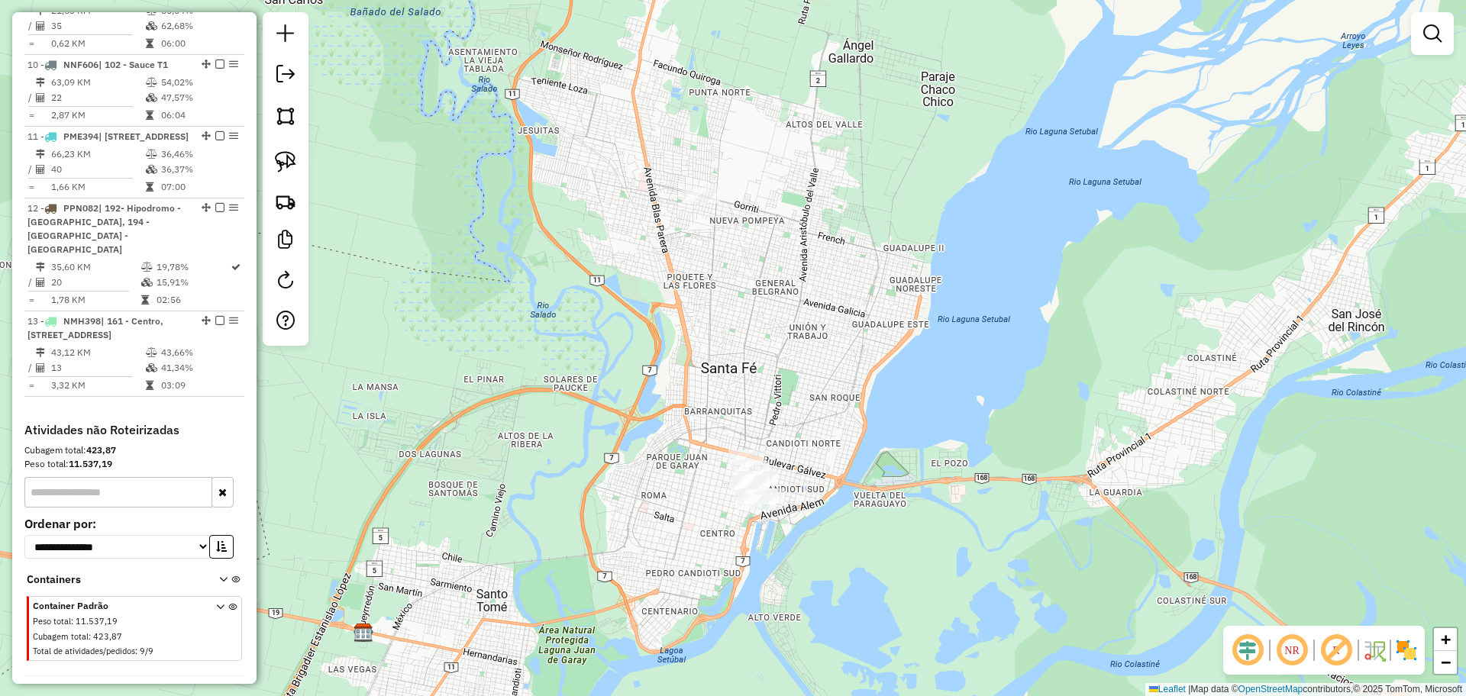
click at [743, 292] on div "Janela de atendimento Grade de atendimento Capacidade Transportadoras Veículos …" at bounding box center [733, 348] width 1466 height 696
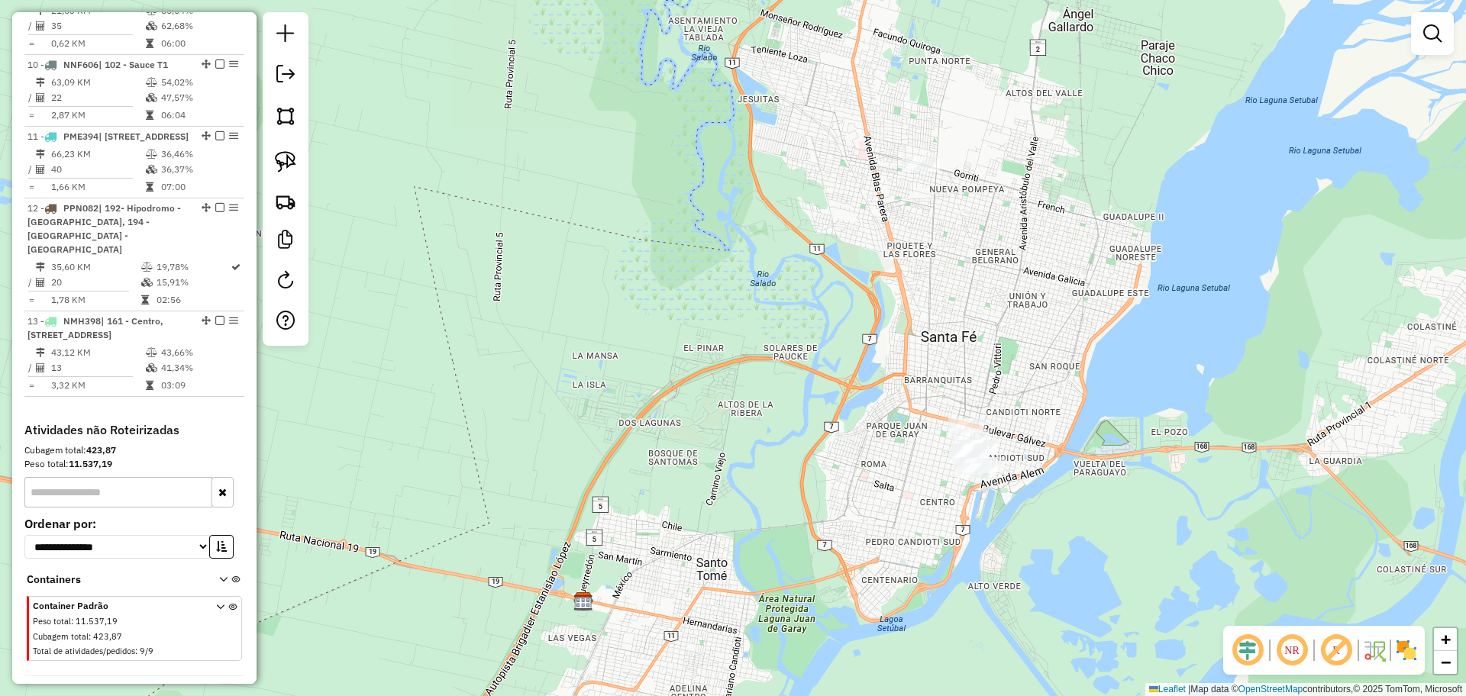
drag, startPoint x: 732, startPoint y: 314, endPoint x: 952, endPoint y: 283, distance: 222.0
click at [952, 283] on div "Janela de atendimento Grade de atendimento Capacidade Transportadoras Veículos …" at bounding box center [733, 348] width 1466 height 696
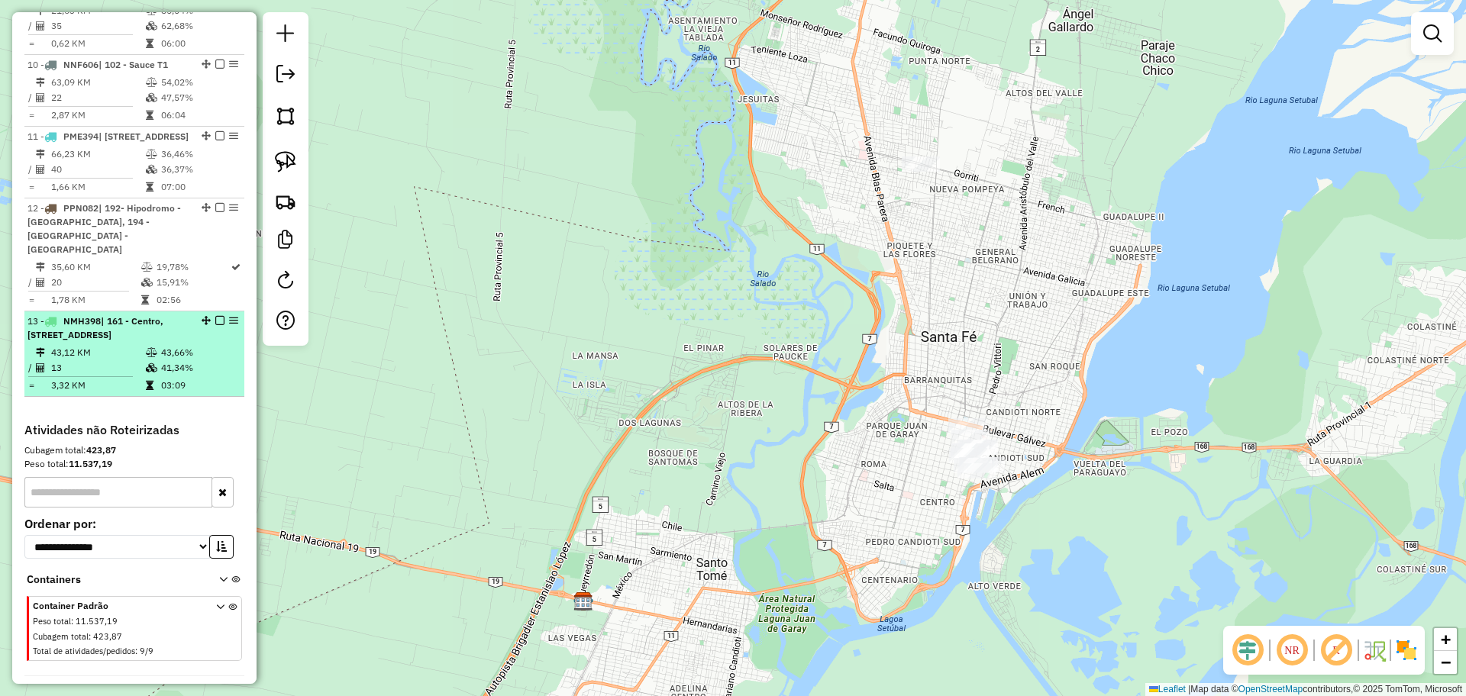
click at [202, 315] on div "13 - NMH398 | 161 - Centro, 162 - Puerto, 163 - Candioti Sur, 164 - Rep. del Oe…" at bounding box center [134, 328] width 214 height 27
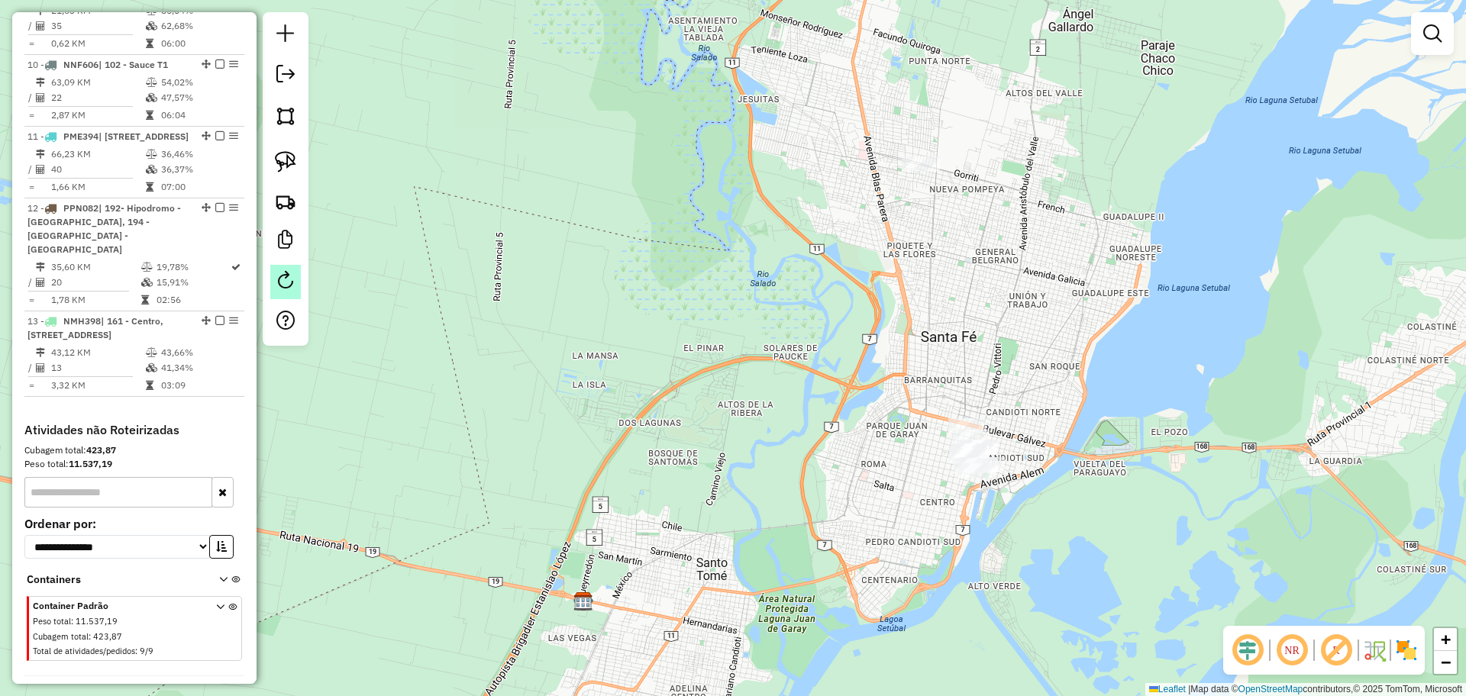
select select "**********"
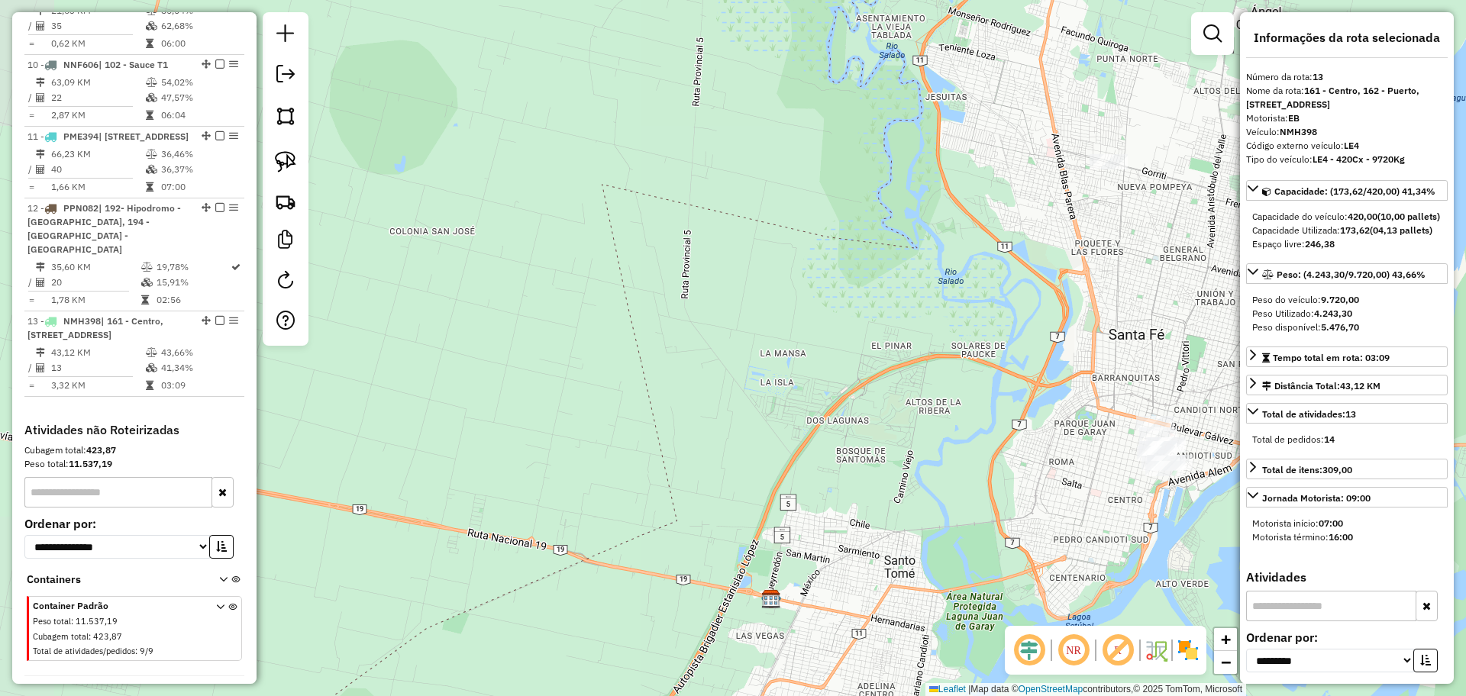
drag, startPoint x: 883, startPoint y: 273, endPoint x: 1129, endPoint y: 292, distance: 246.5
click at [1129, 292] on div "Janela de atendimento Grade de atendimento Capacidade Transportadoras Veículos …" at bounding box center [733, 348] width 1466 height 696
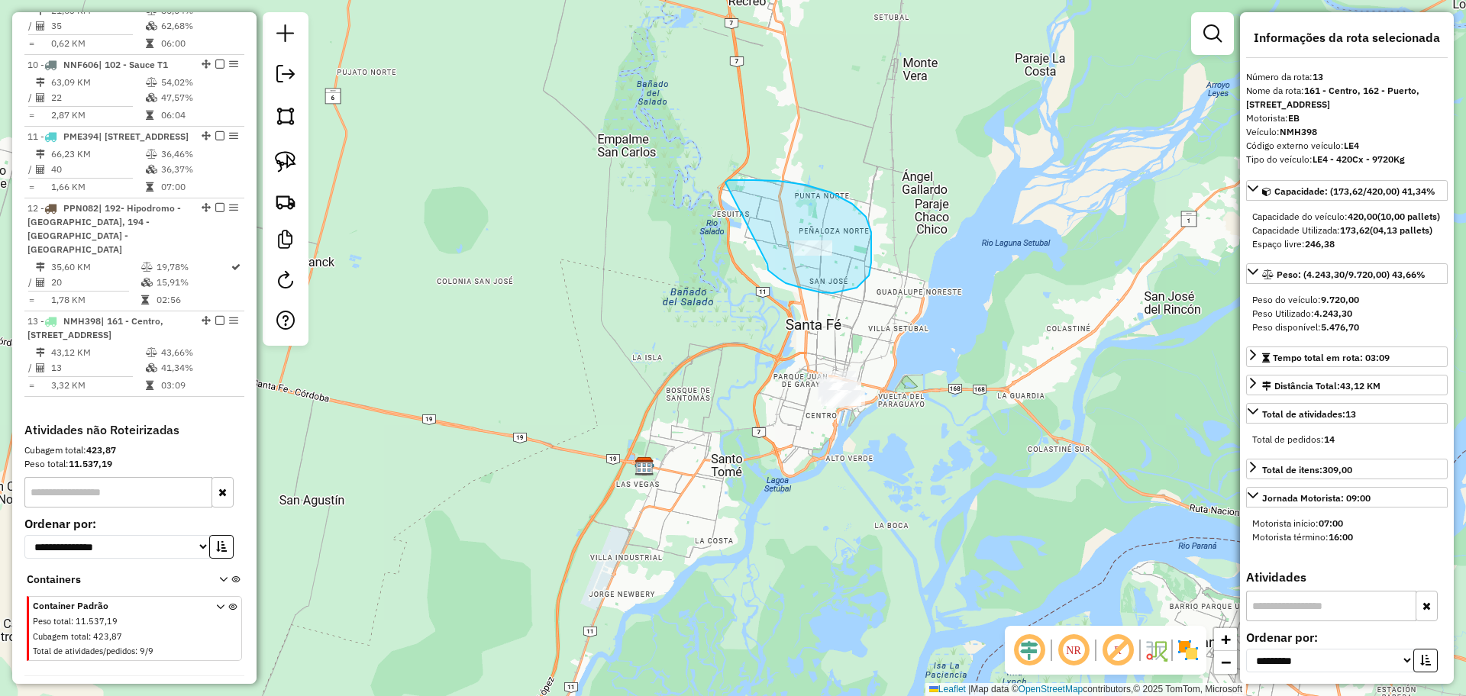
drag, startPoint x: 767, startPoint y: 265, endPoint x: 724, endPoint y: 185, distance: 90.5
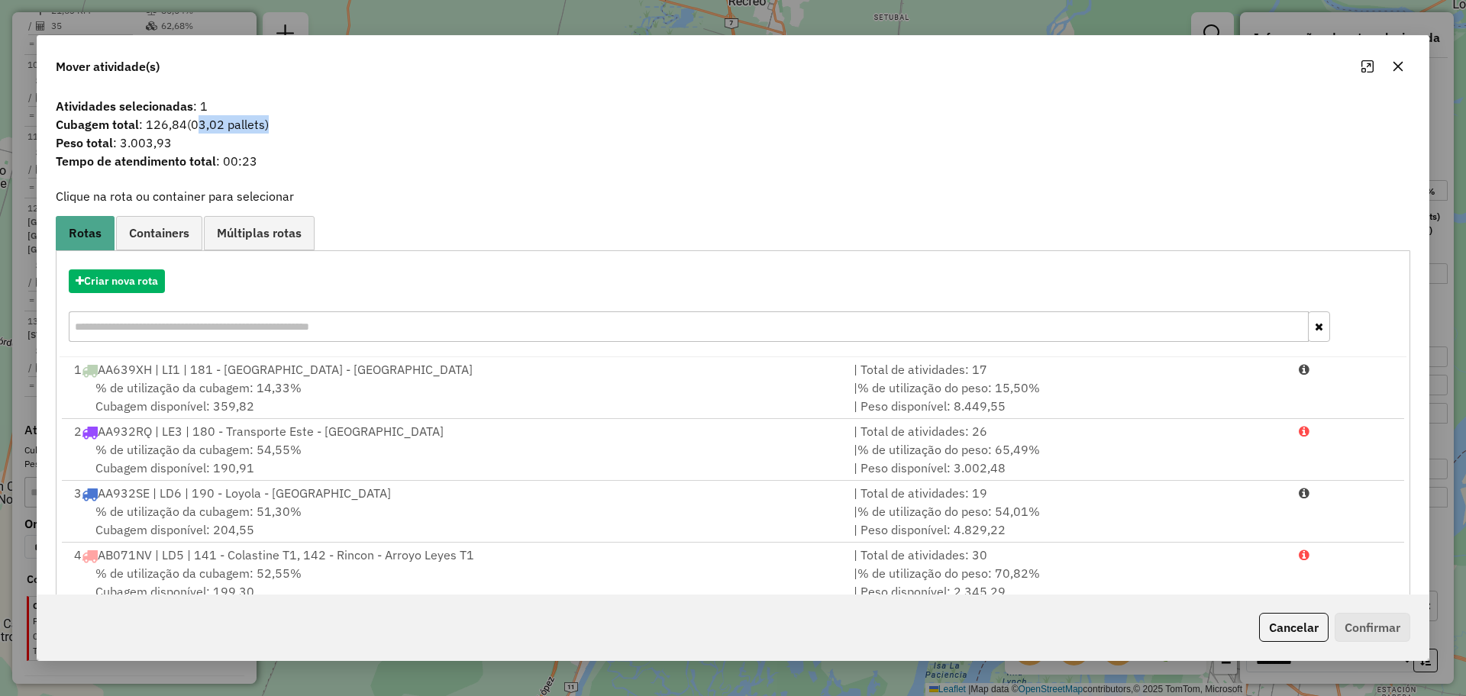
drag, startPoint x: 268, startPoint y: 124, endPoint x: 196, endPoint y: 124, distance: 71.8
click at [196, 124] on span "(03,02 pallets)" at bounding box center [228, 124] width 82 height 15
copy span "03,02 pallets"
click at [1279, 624] on button "Cancelar" at bounding box center [1293, 627] width 69 height 29
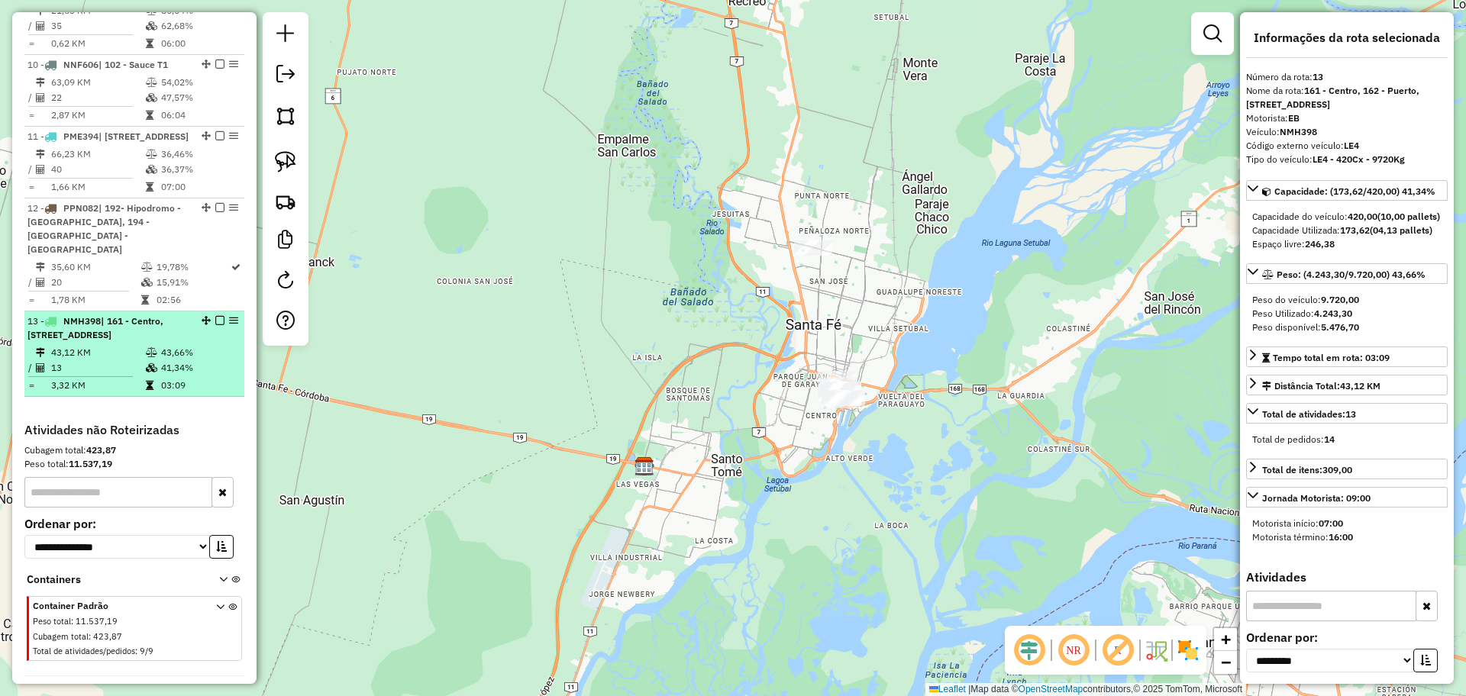
click at [215, 316] on em at bounding box center [219, 320] width 9 height 9
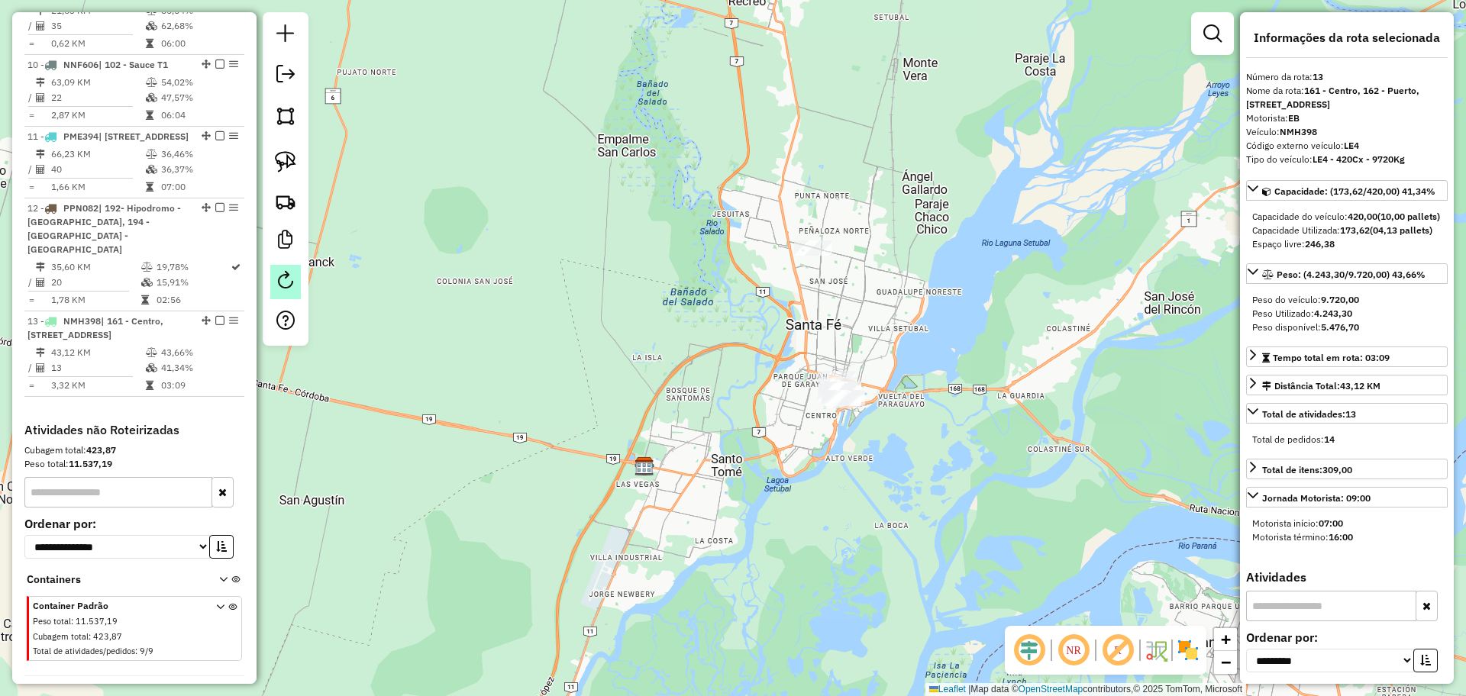
scroll to position [1346, 0]
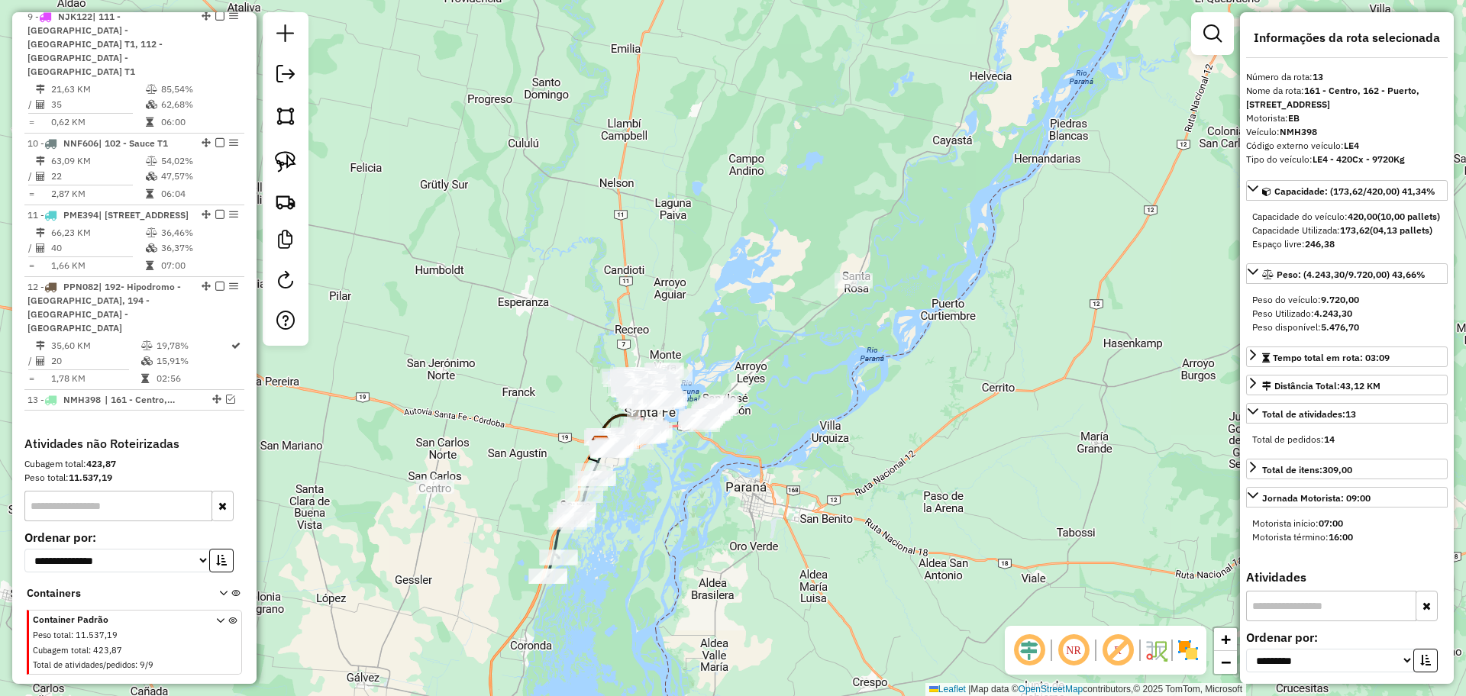
click at [556, 539] on icon at bounding box center [580, 511] width 66 height 129
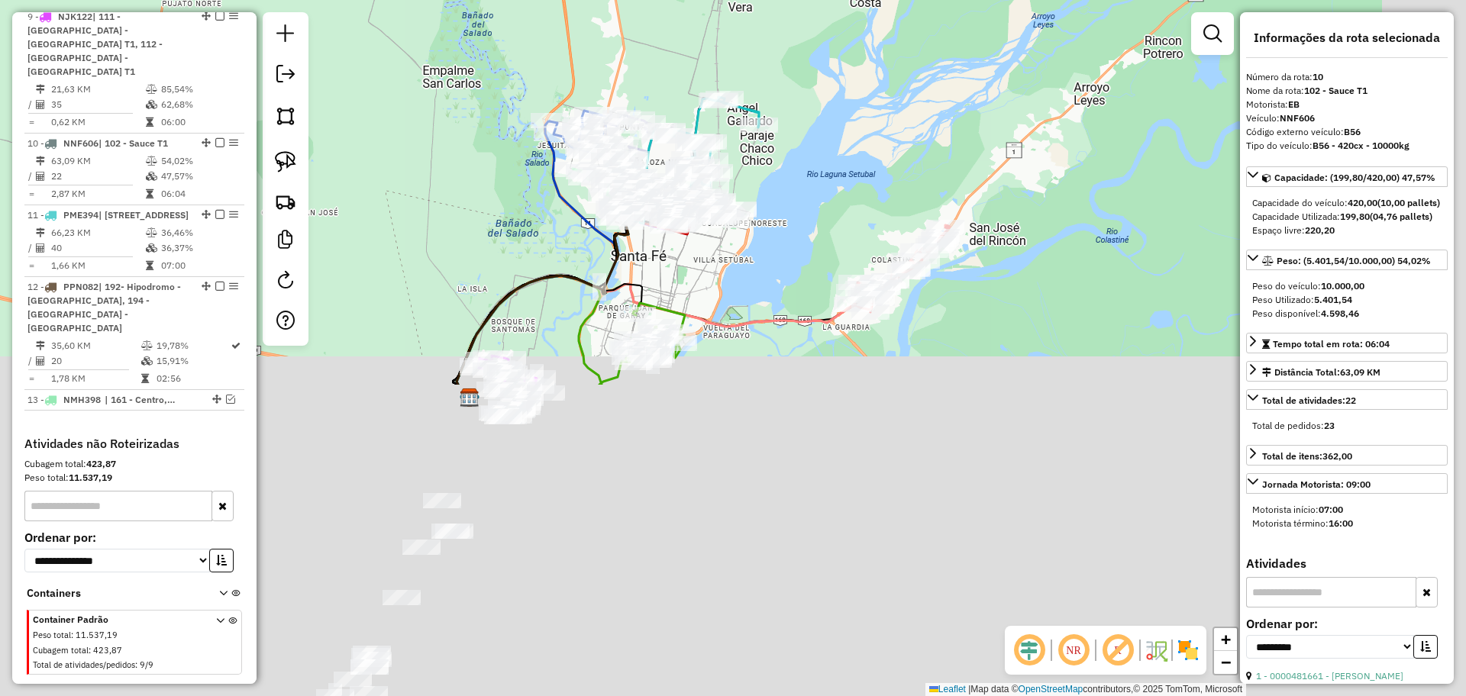
drag, startPoint x: 665, startPoint y: 361, endPoint x: 527, endPoint y: 115, distance: 282.6
click at [527, 121] on icon at bounding box center [537, 252] width 162 height 263
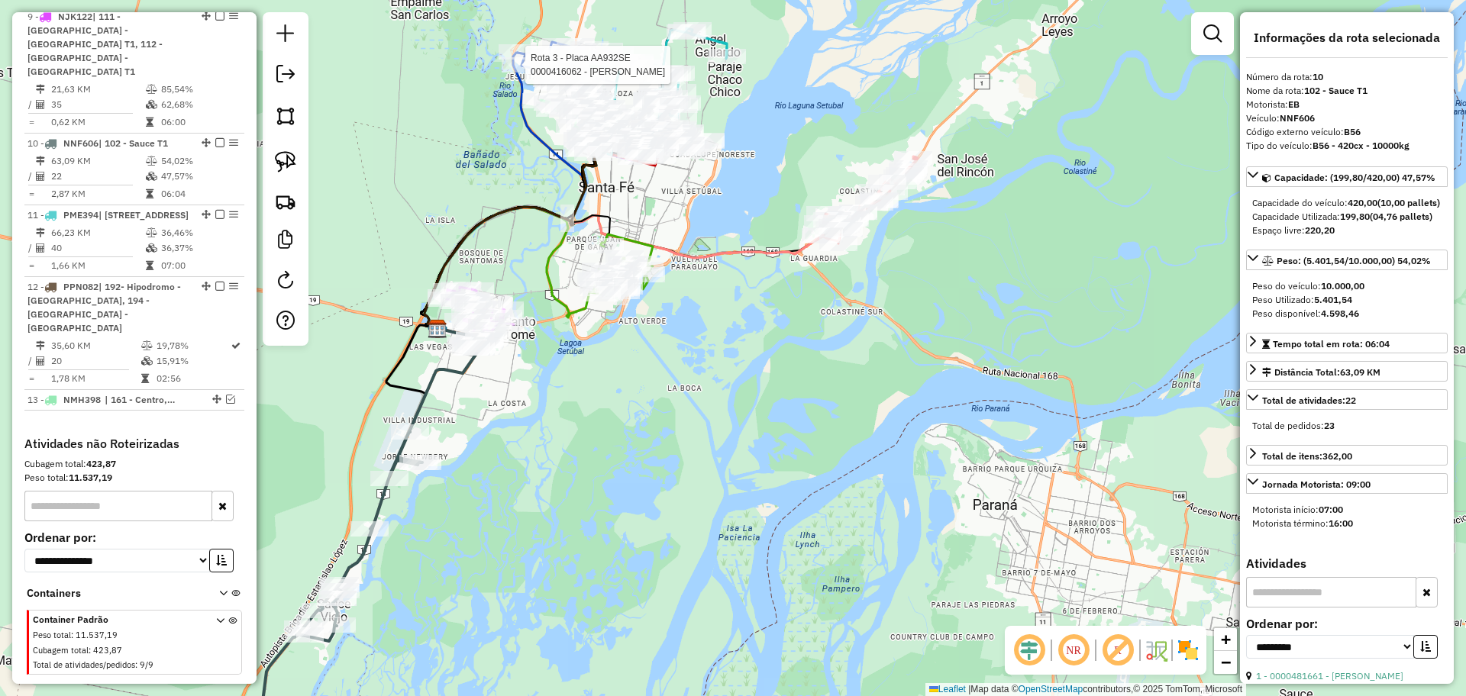
click at [418, 403] on icon at bounding box center [367, 551] width 240 height 428
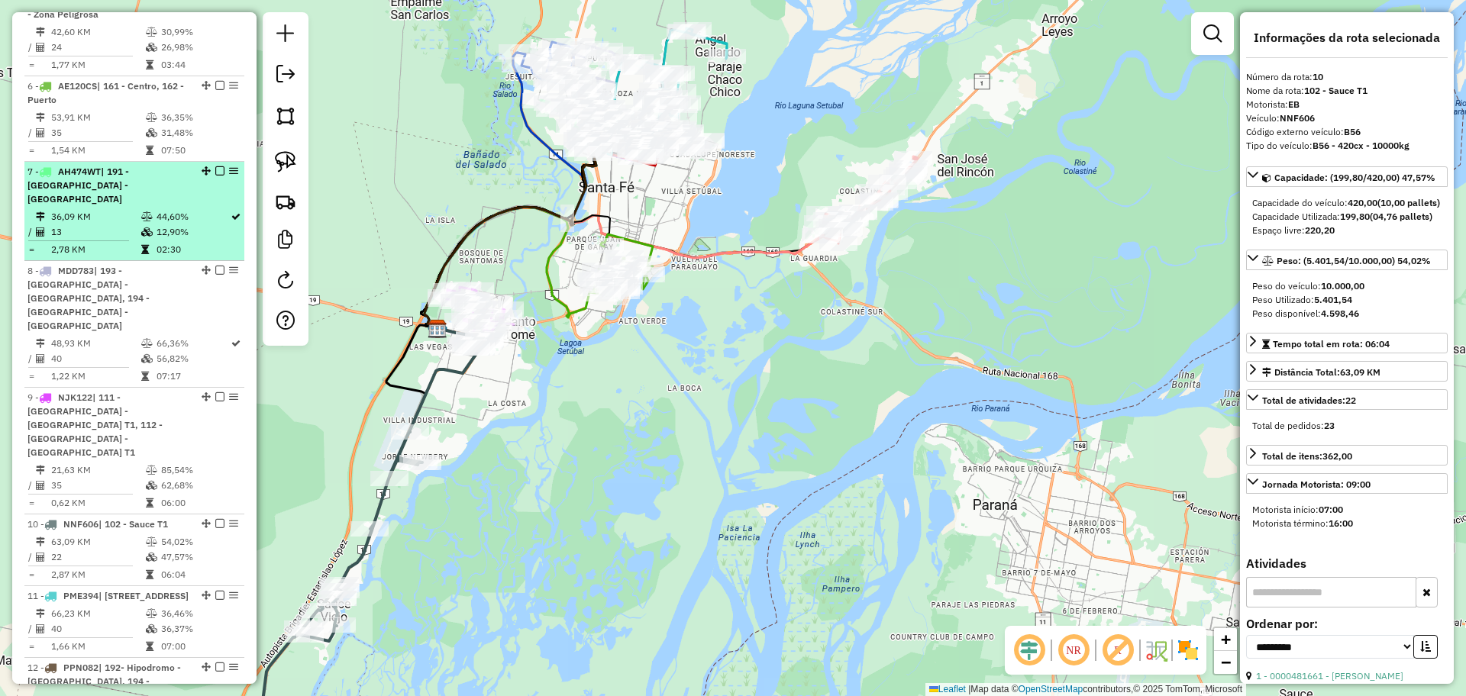
scroll to position [964, 0]
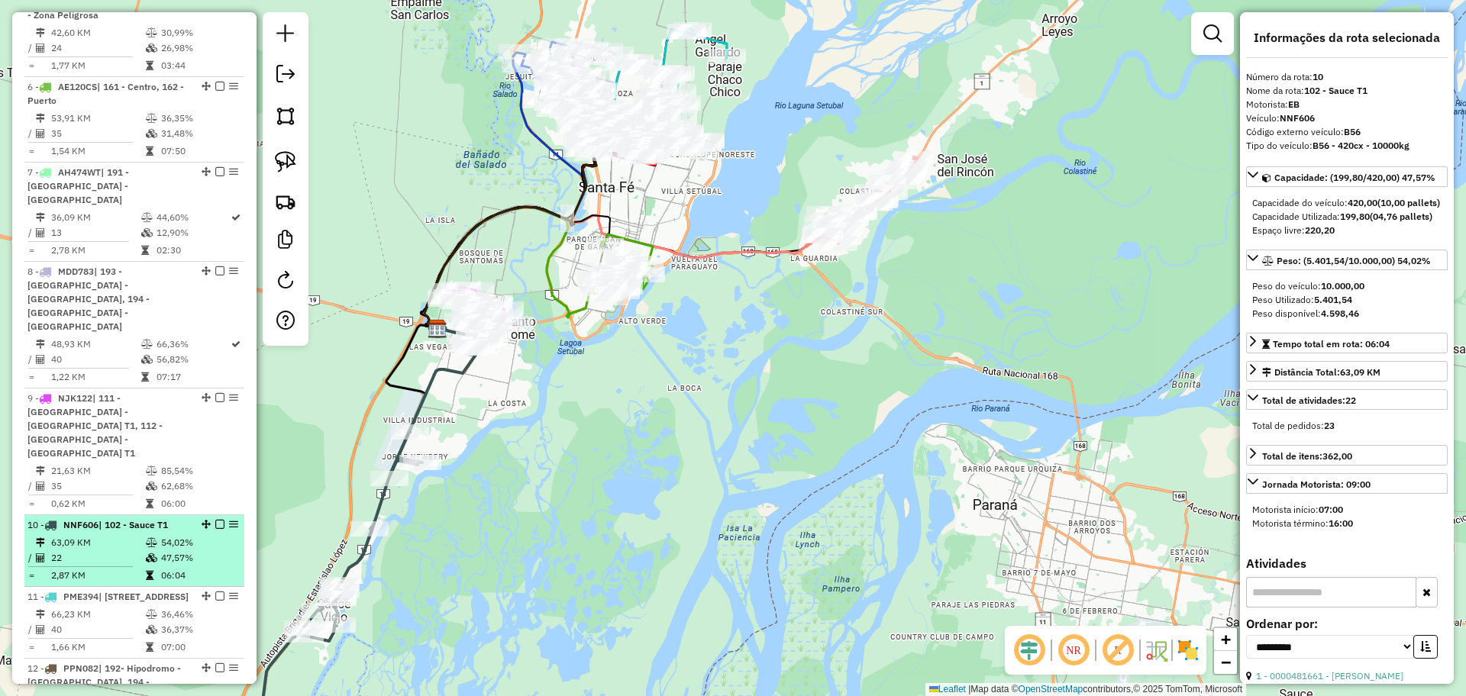
click at [216, 520] on em at bounding box center [219, 524] width 9 height 9
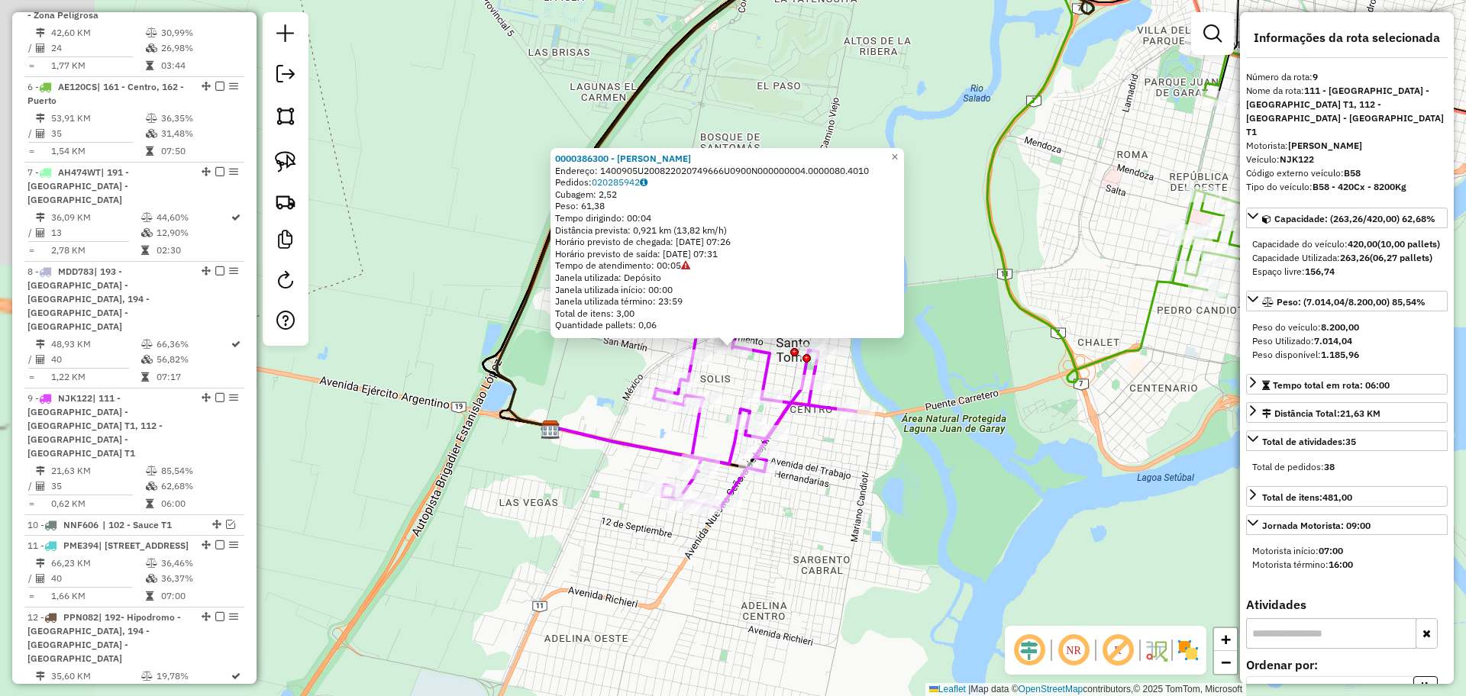
scroll to position [1285, 0]
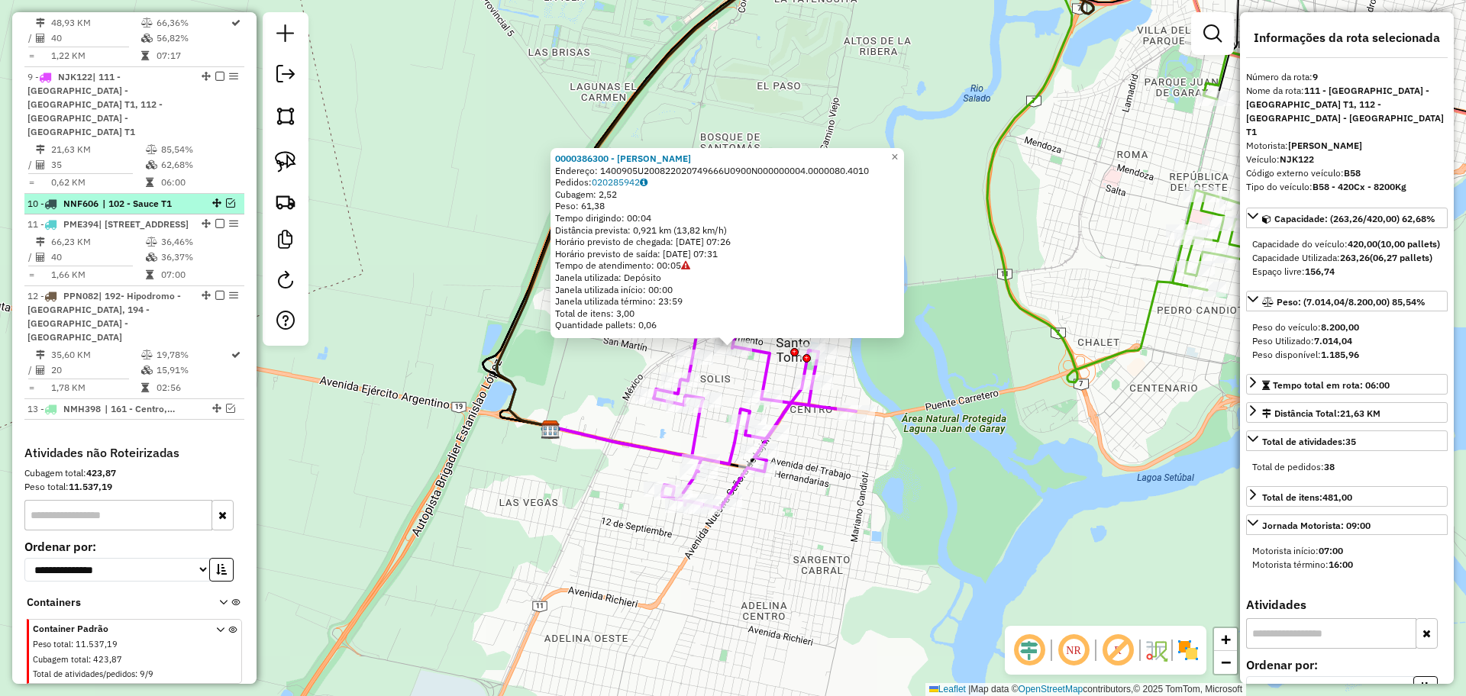
click at [227, 198] on em at bounding box center [230, 202] width 9 height 9
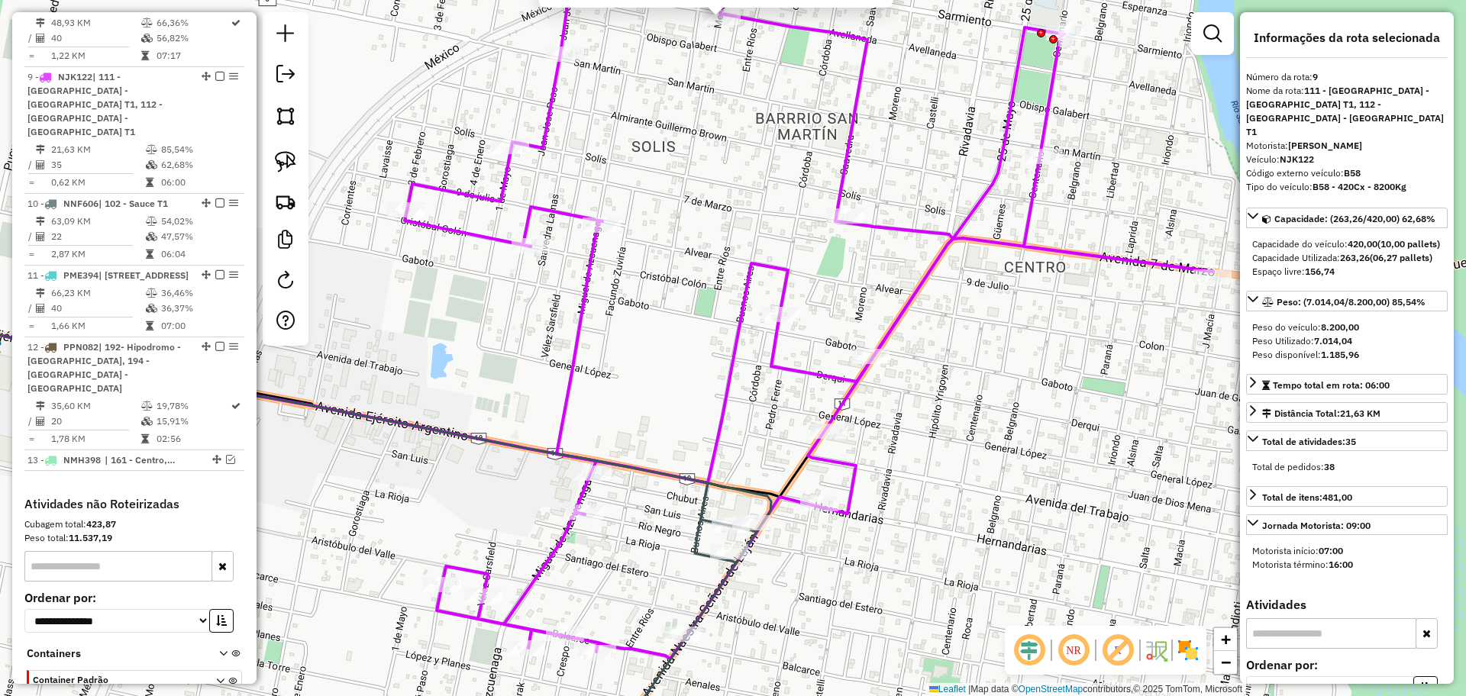
click at [715, 456] on icon at bounding box center [391, 373] width 794 height 220
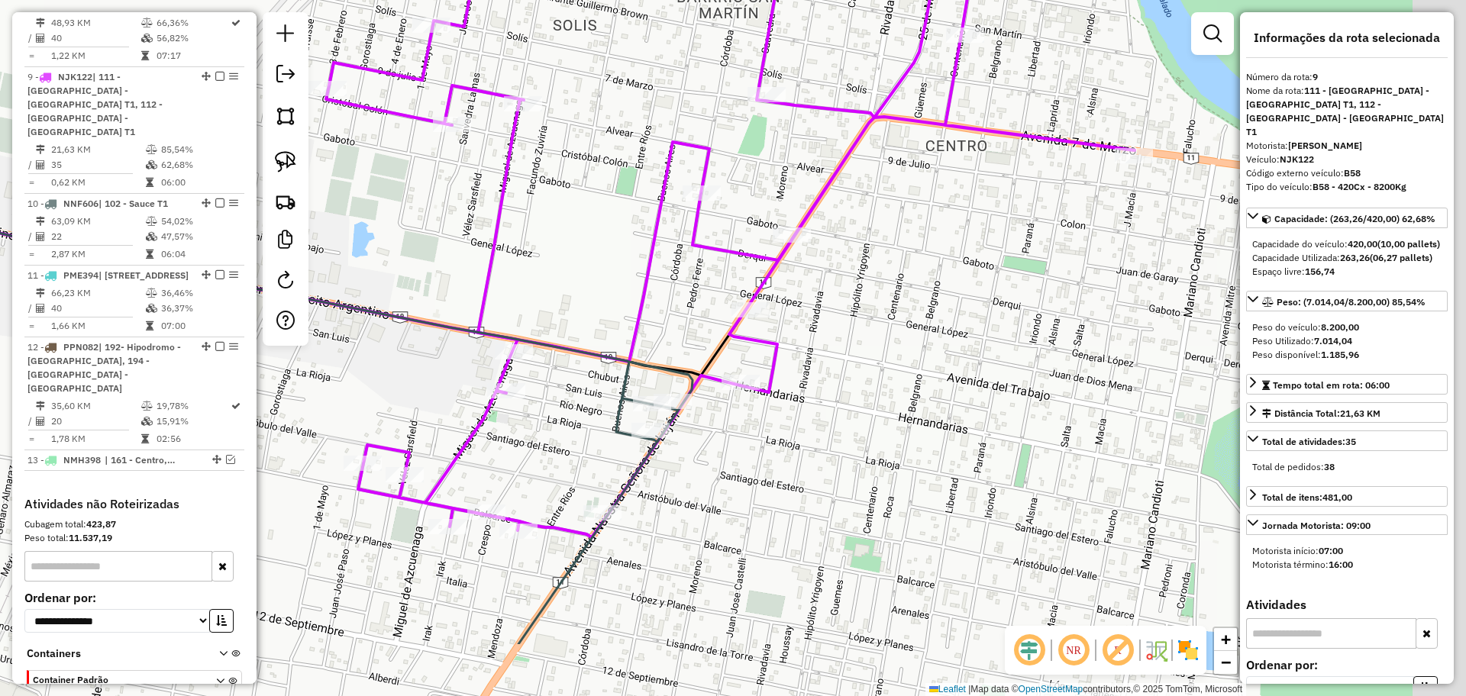
drag, startPoint x: 657, startPoint y: 415, endPoint x: 557, endPoint y: 258, distance: 186.4
click at [557, 258] on div "Janela de atendimento Grade de atendimento Capacidade Transportadoras Veículos …" at bounding box center [733, 348] width 1466 height 696
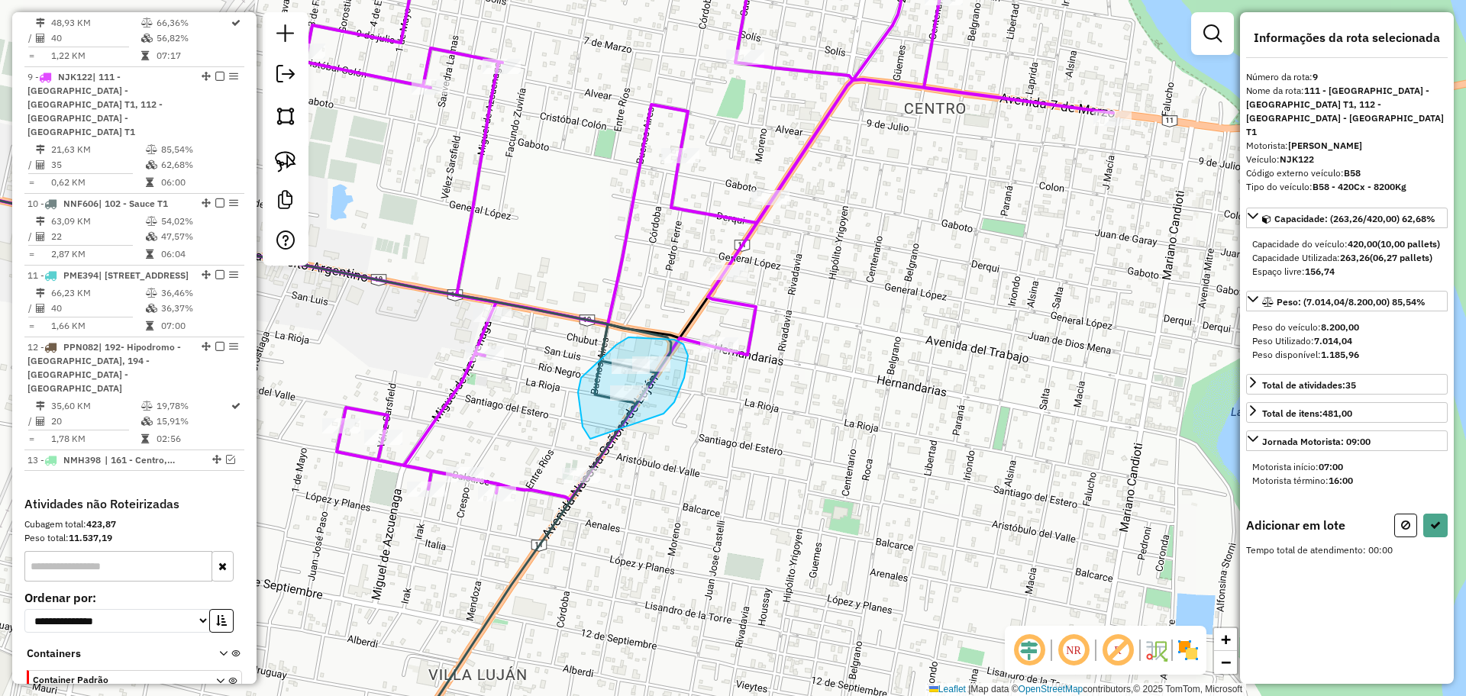
drag, startPoint x: 674, startPoint y: 402, endPoint x: 590, endPoint y: 439, distance: 91.6
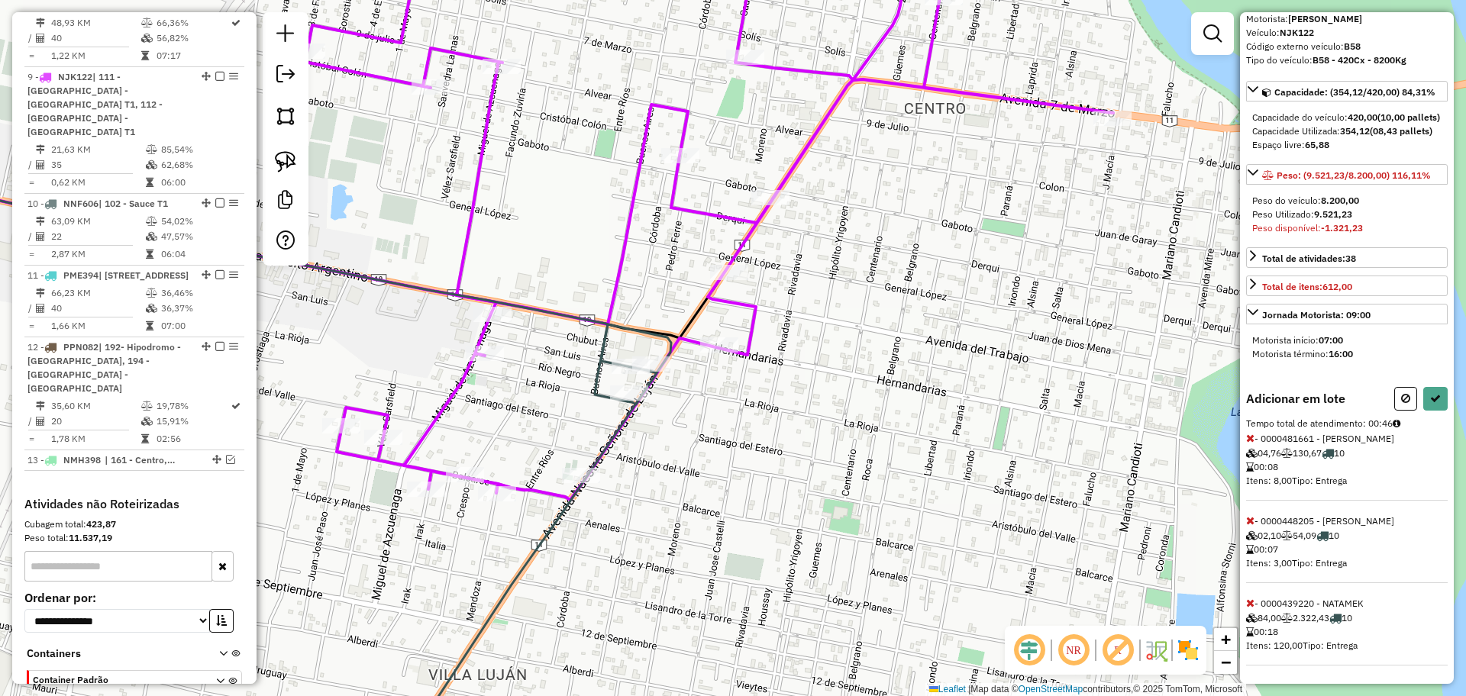
scroll to position [154, 0]
click at [1247, 515] on icon at bounding box center [1250, 520] width 8 height 11
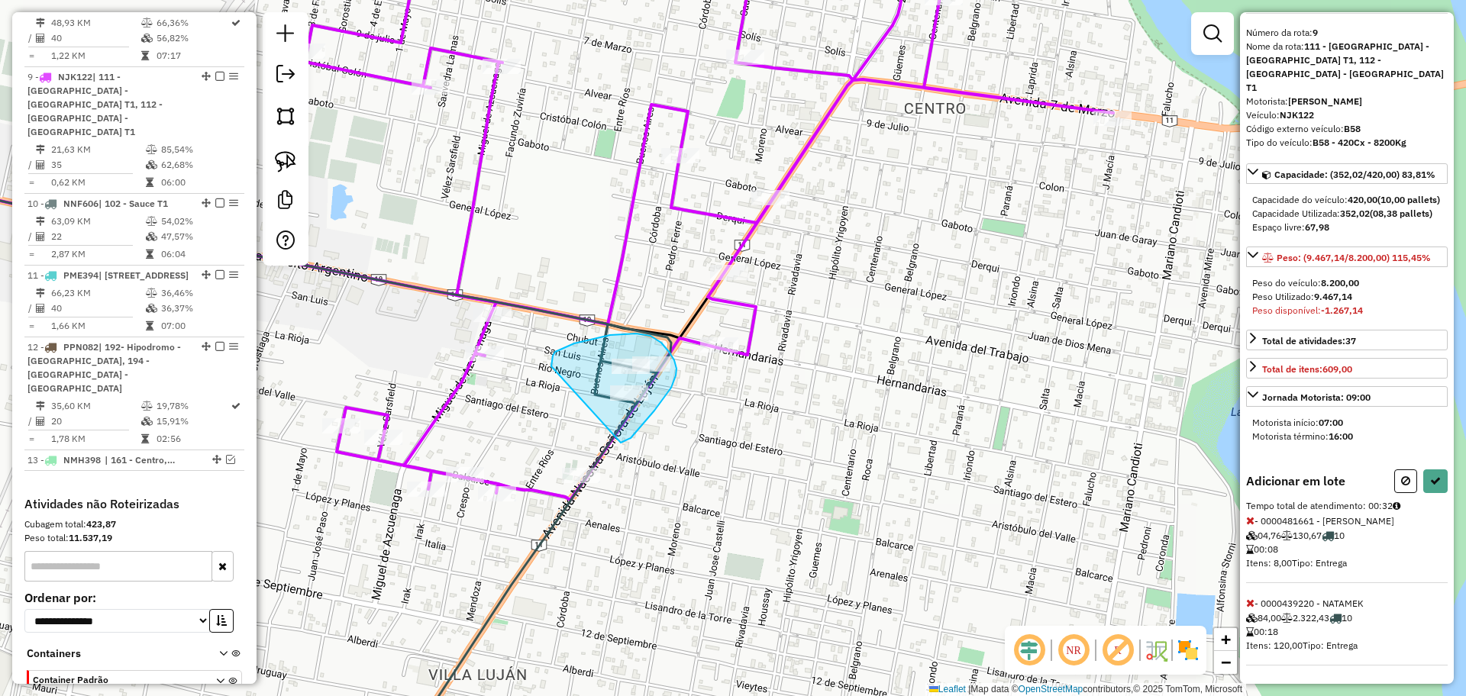
drag, startPoint x: 622, startPoint y: 443, endPoint x: 551, endPoint y: 366, distance: 104.2
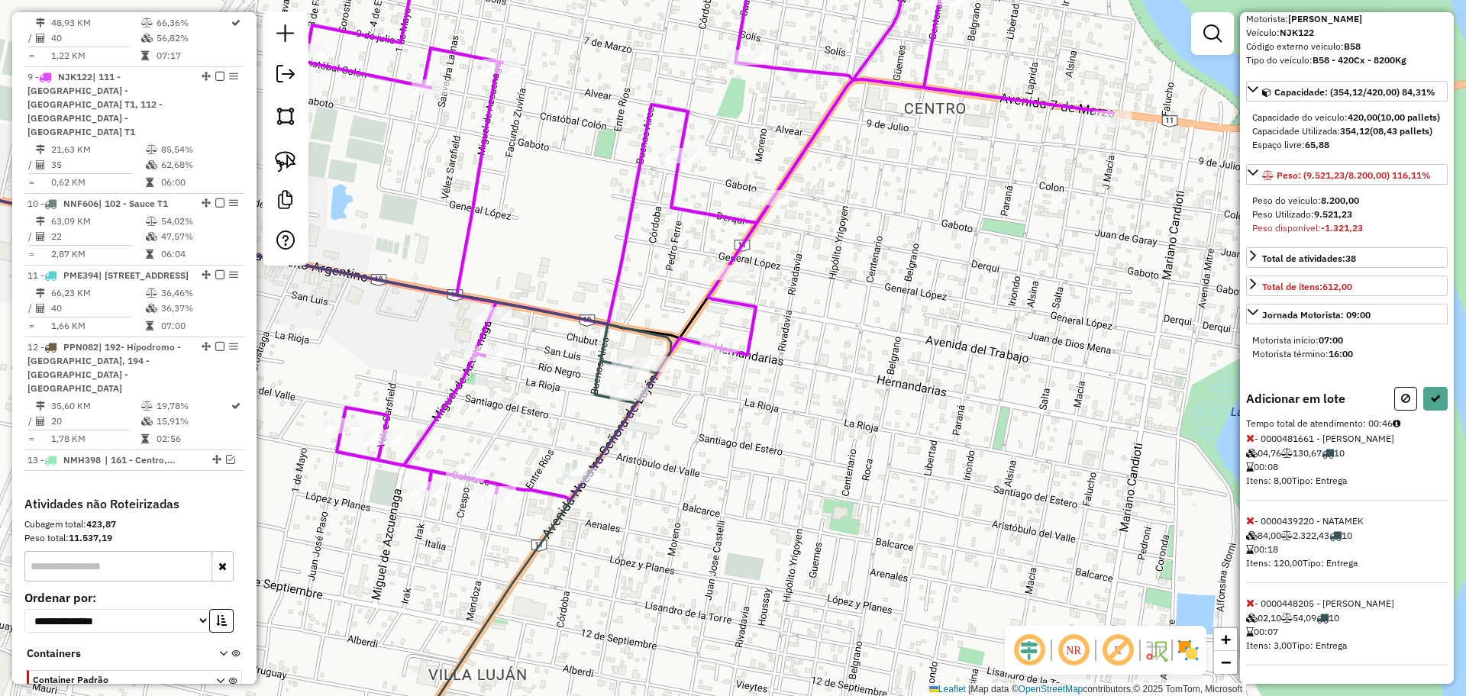
click at [1252, 515] on icon at bounding box center [1250, 520] width 8 height 11
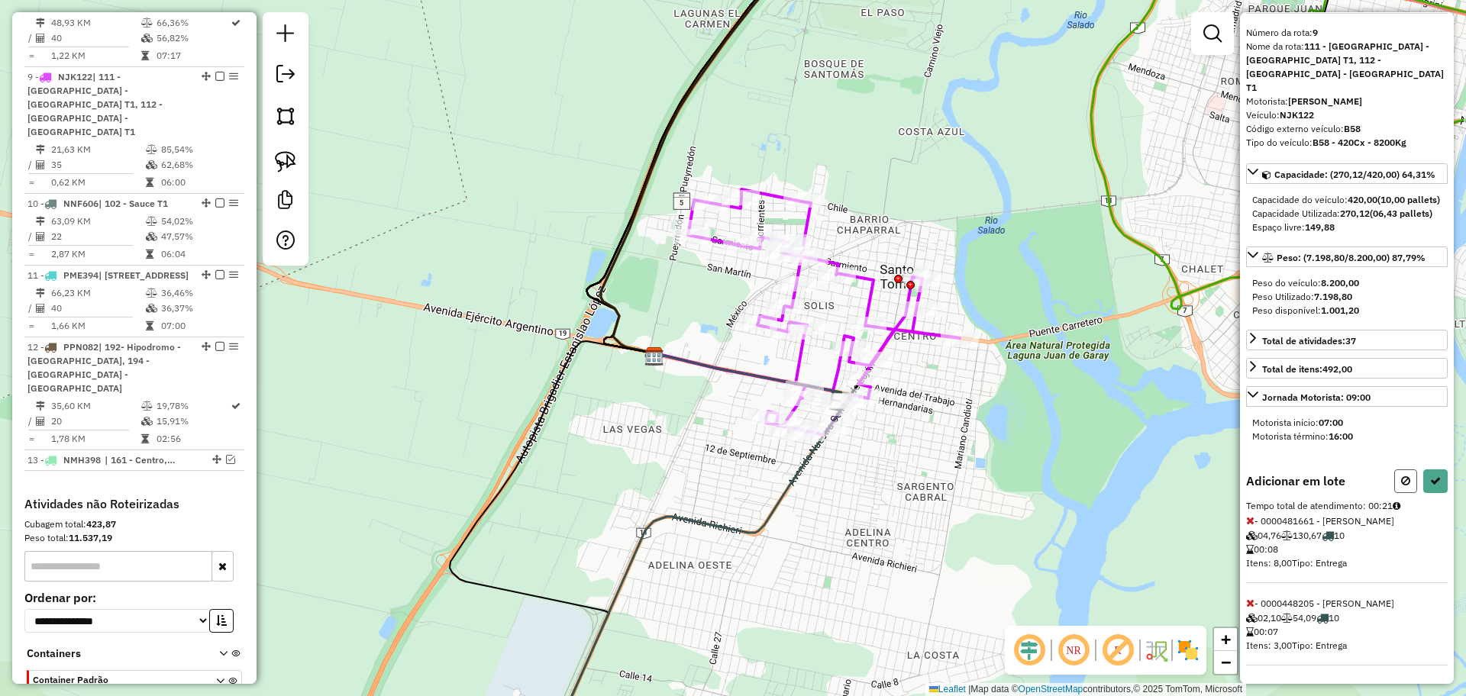
click at [1403, 476] on icon at bounding box center [1405, 481] width 9 height 11
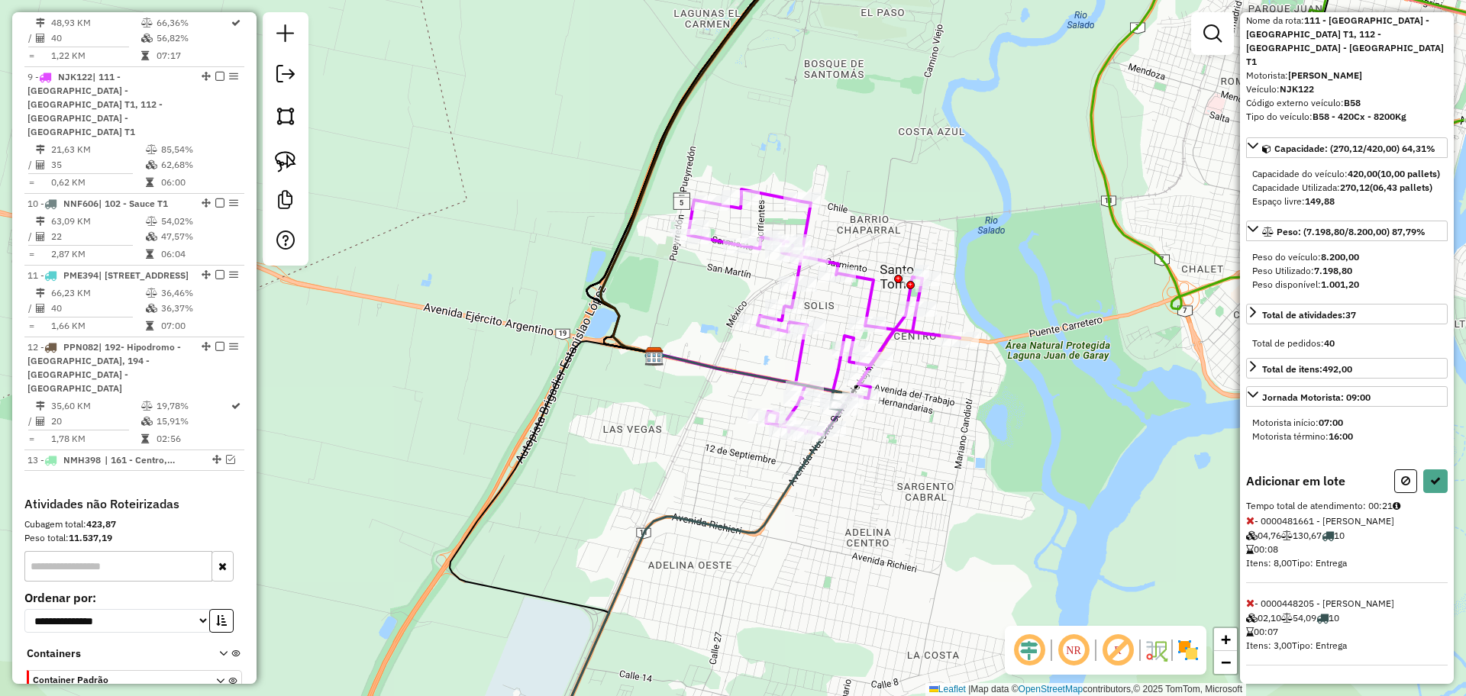
select select "**********"
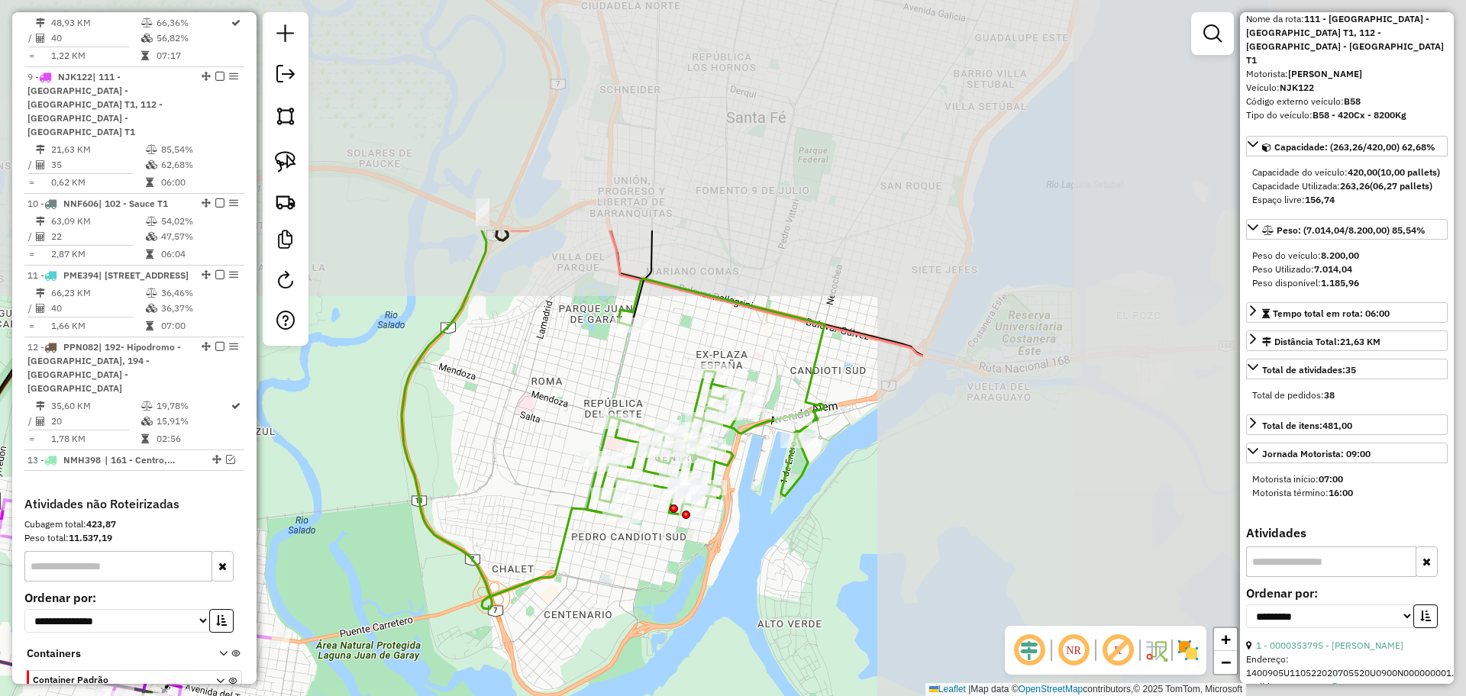
drag, startPoint x: 1044, startPoint y: 144, endPoint x: 346, endPoint y: 445, distance: 760.5
click at [346, 445] on div "Janela de atendimento Grade de atendimento Capacidade Transportadoras Veículos …" at bounding box center [733, 348] width 1466 height 696
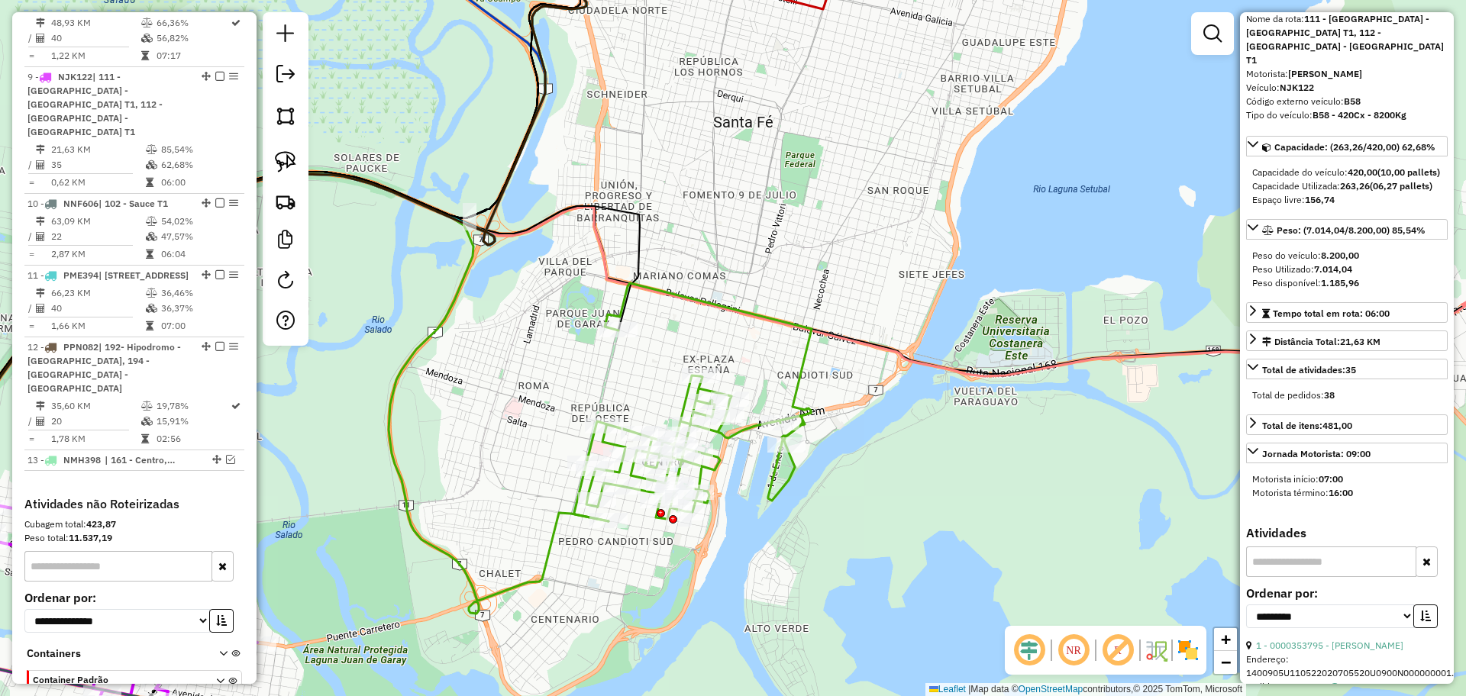
click at [798, 382] on icon at bounding box center [692, 402] width 237 height 238
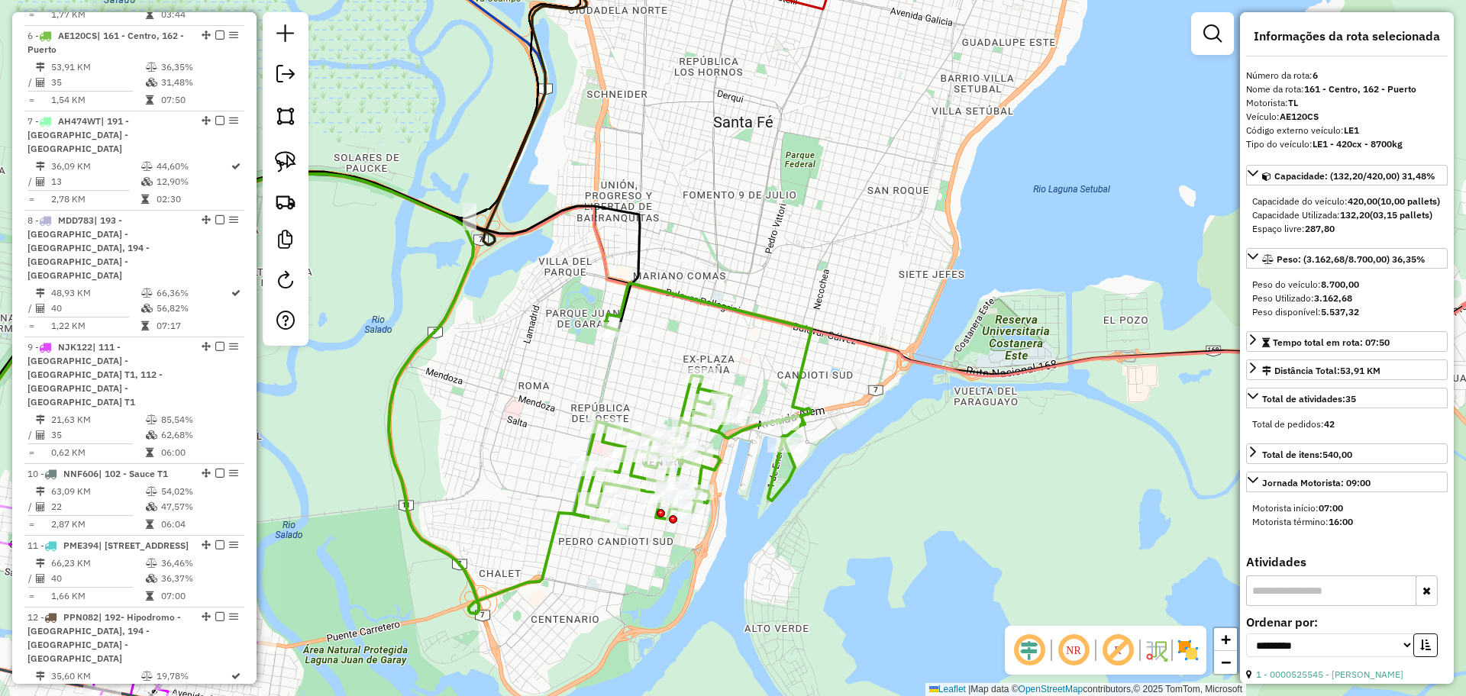
scroll to position [0, 0]
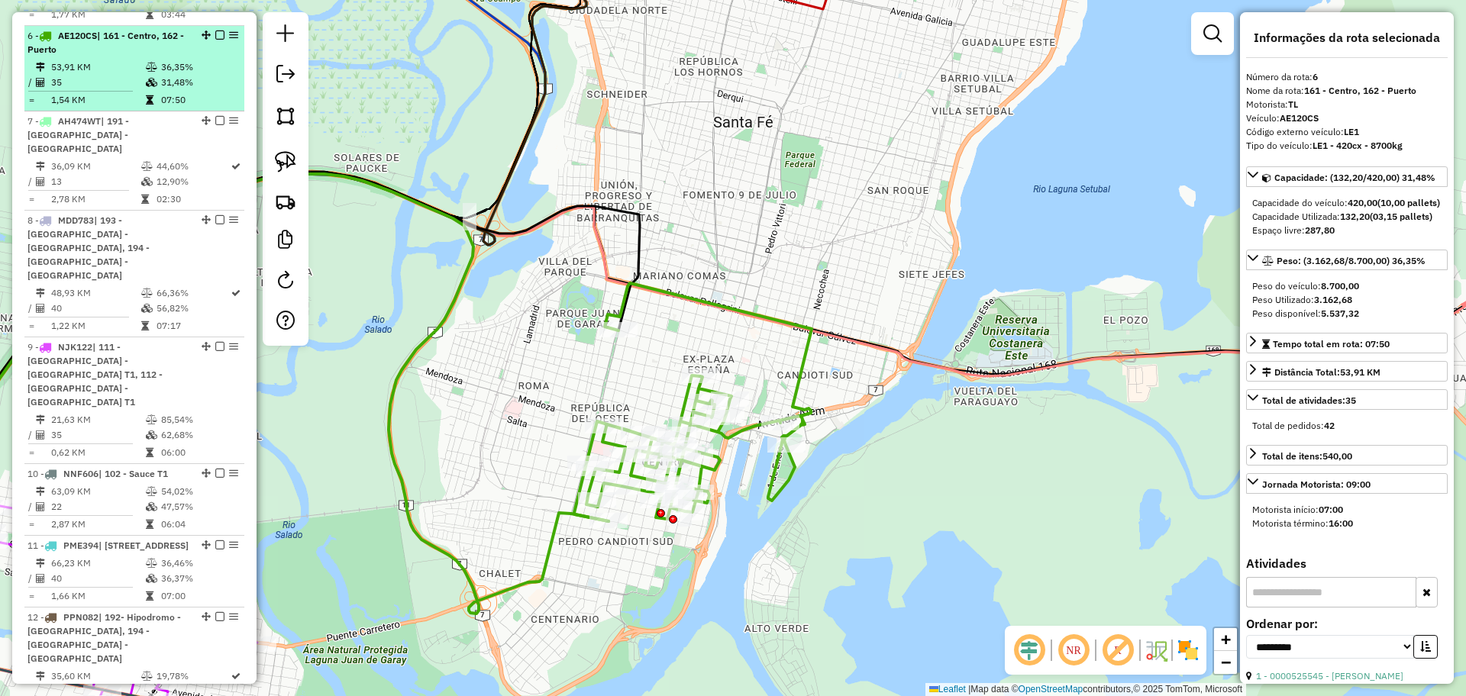
click at [217, 31] on em at bounding box center [219, 35] width 9 height 9
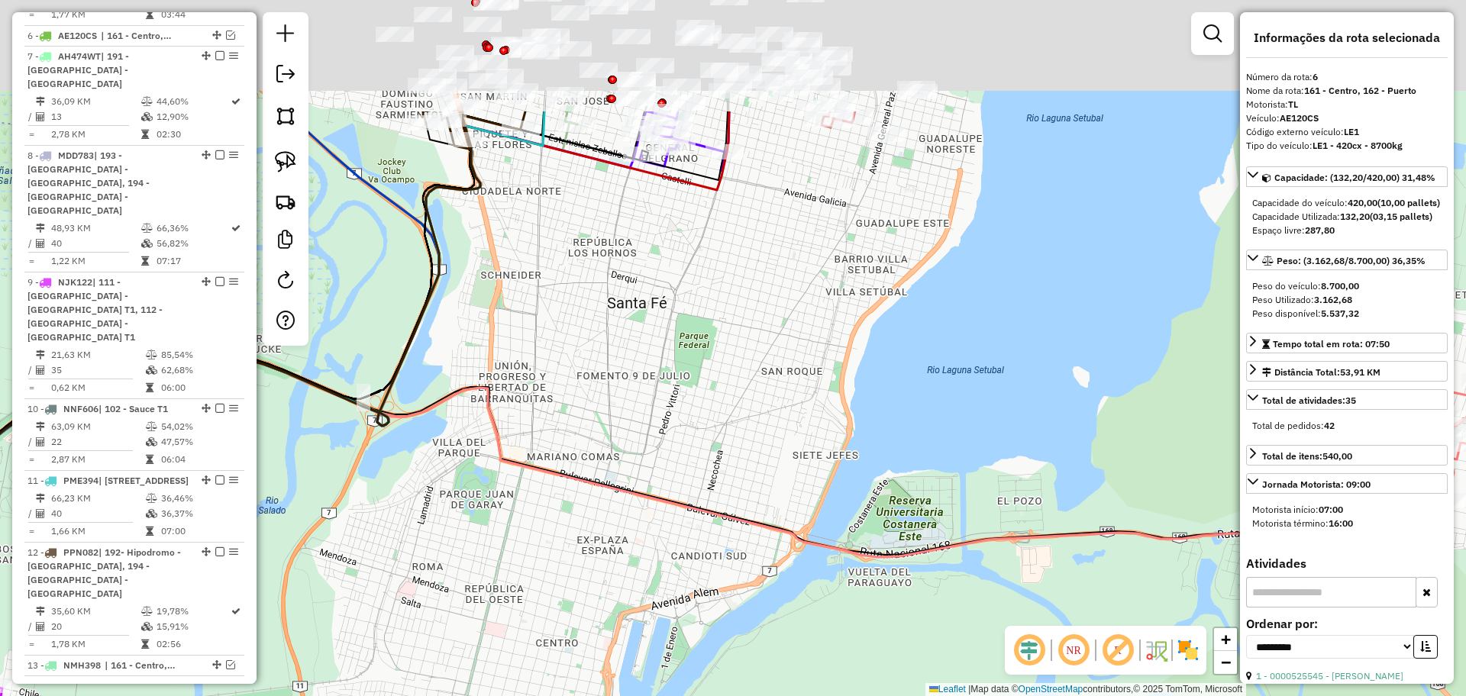
drag, startPoint x: 788, startPoint y: 127, endPoint x: 548, endPoint y: 550, distance: 486.1
click at [554, 537] on div "Janela de atendimento Grade de atendimento Capacidade Transportadoras Veículos …" at bounding box center [733, 348] width 1466 height 696
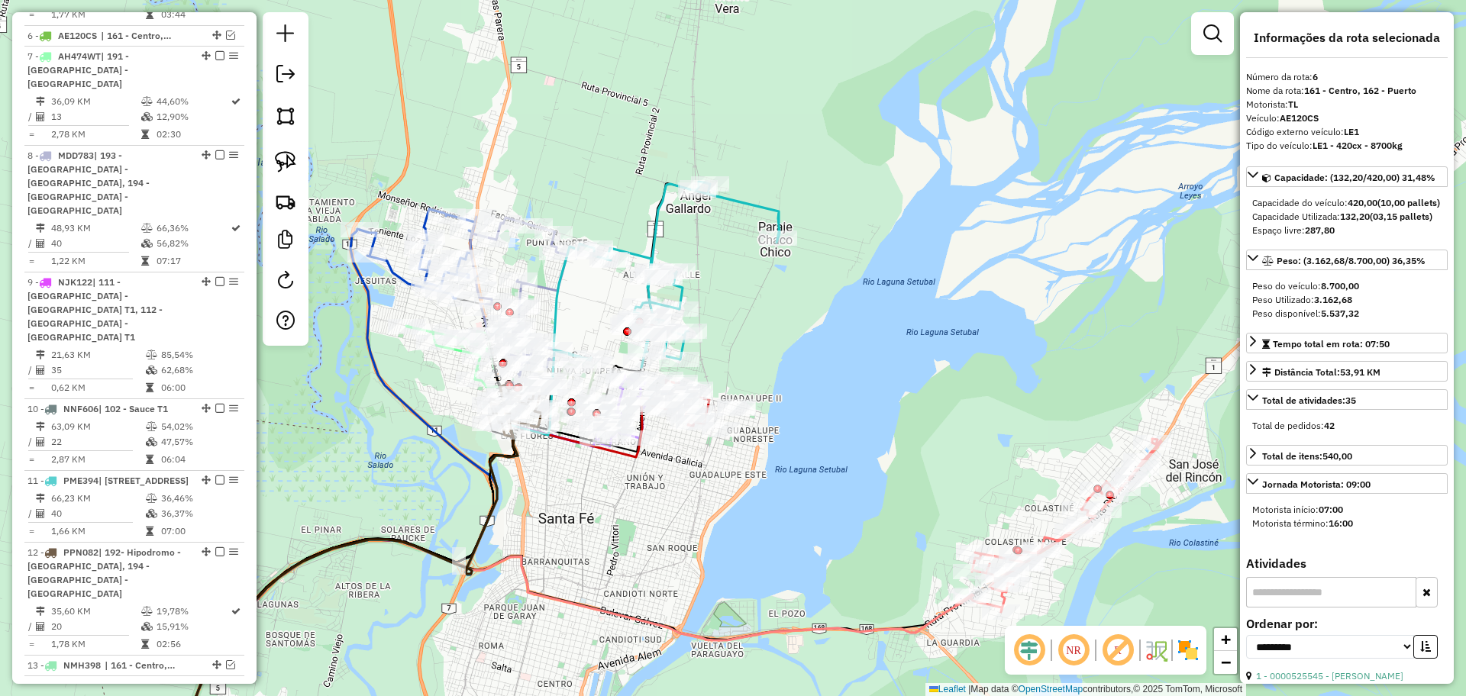
click at [910, 637] on icon at bounding box center [573, 653] width 800 height 226
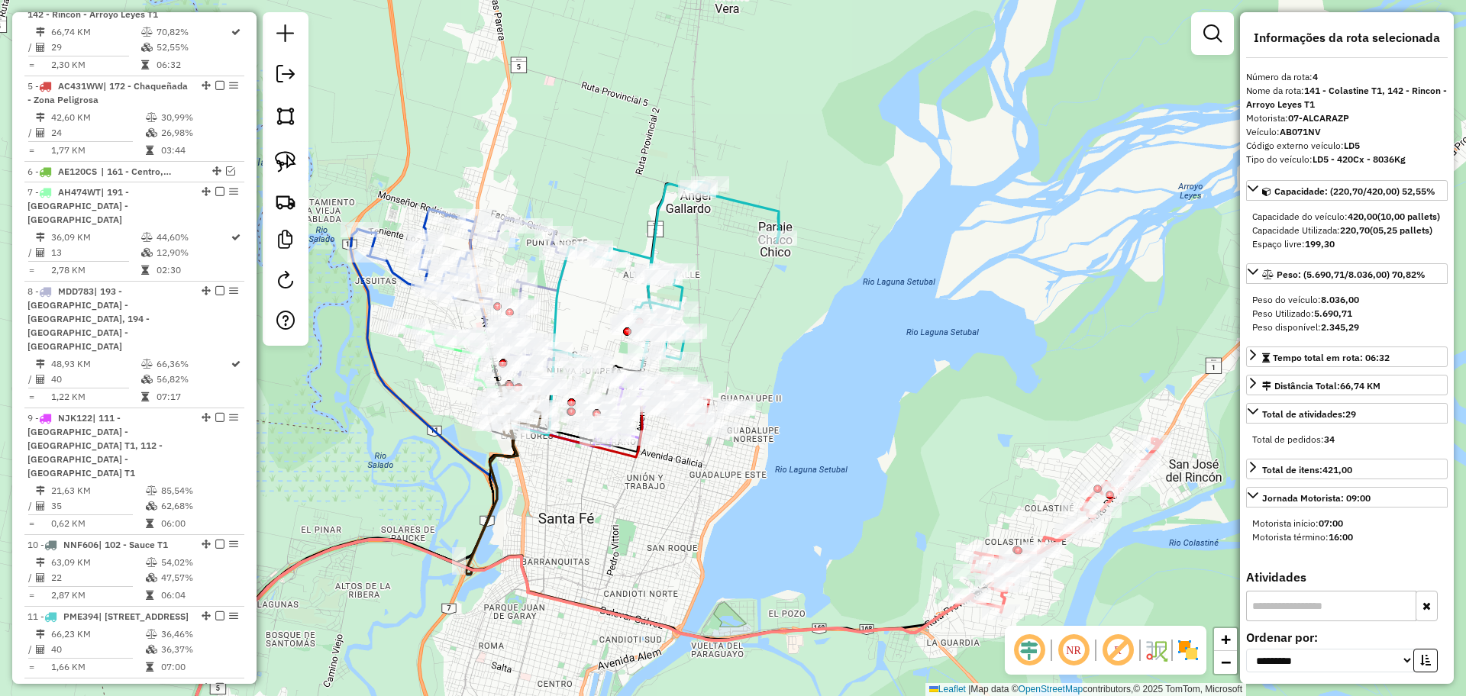
scroll to position [844, 0]
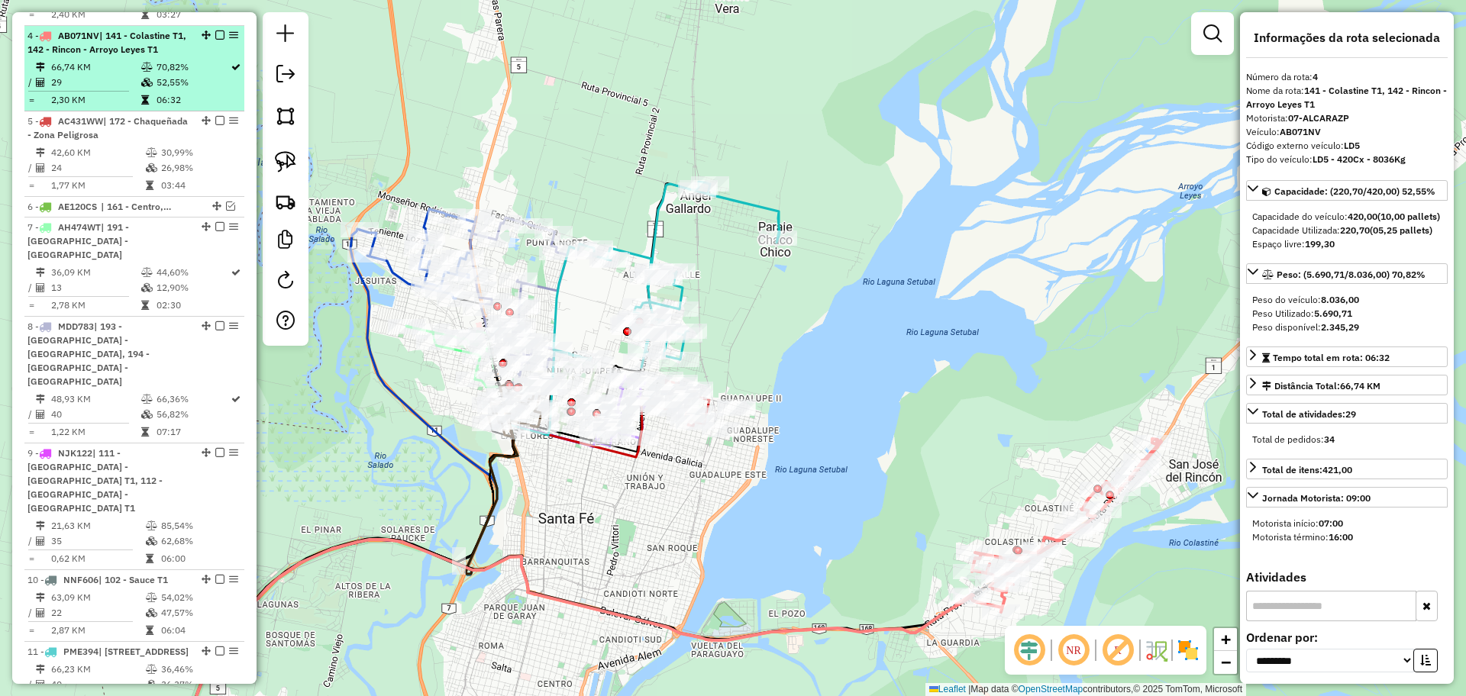
click at [217, 31] on em at bounding box center [219, 35] width 9 height 9
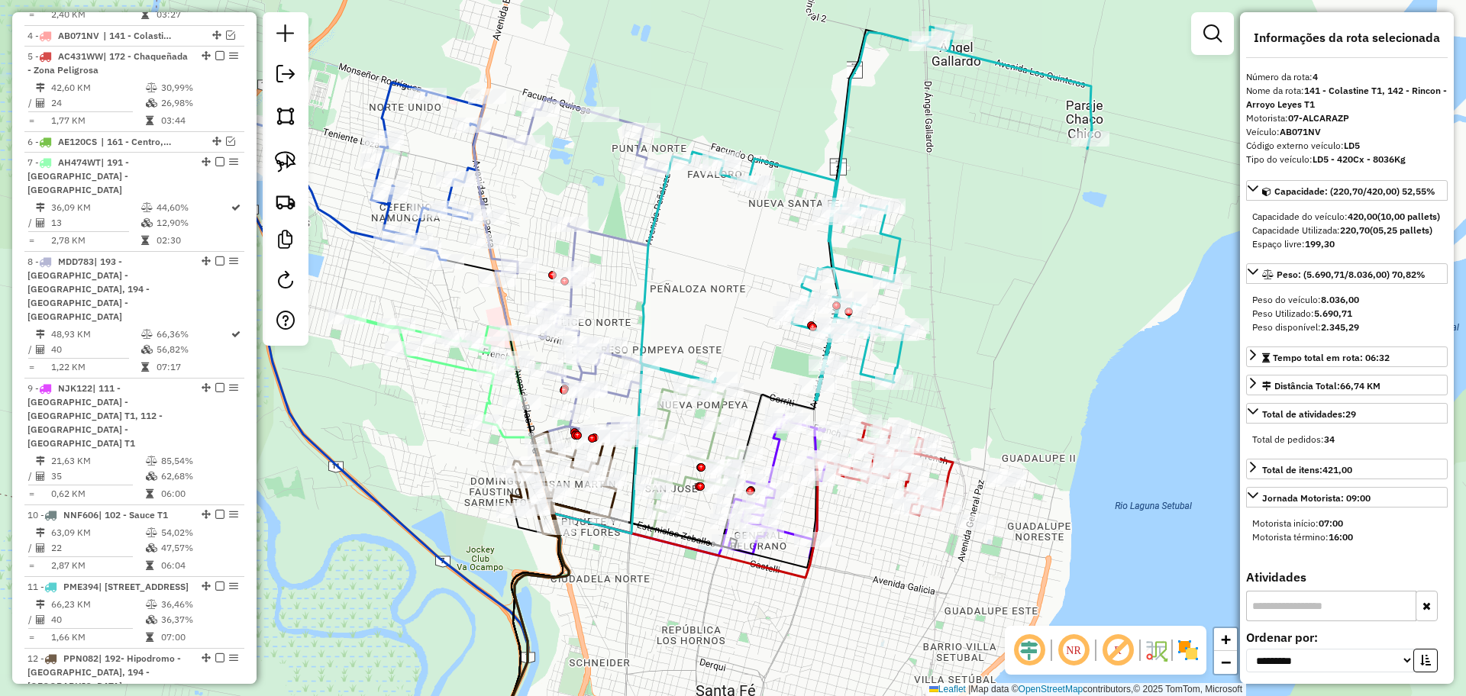
drag, startPoint x: 1043, startPoint y: 360, endPoint x: 1041, endPoint y: 293, distance: 66.4
click at [1043, 293] on div "Janela de atendimento Grade de atendimento Capacidade Transportadoras Veículos …" at bounding box center [733, 348] width 1466 height 696
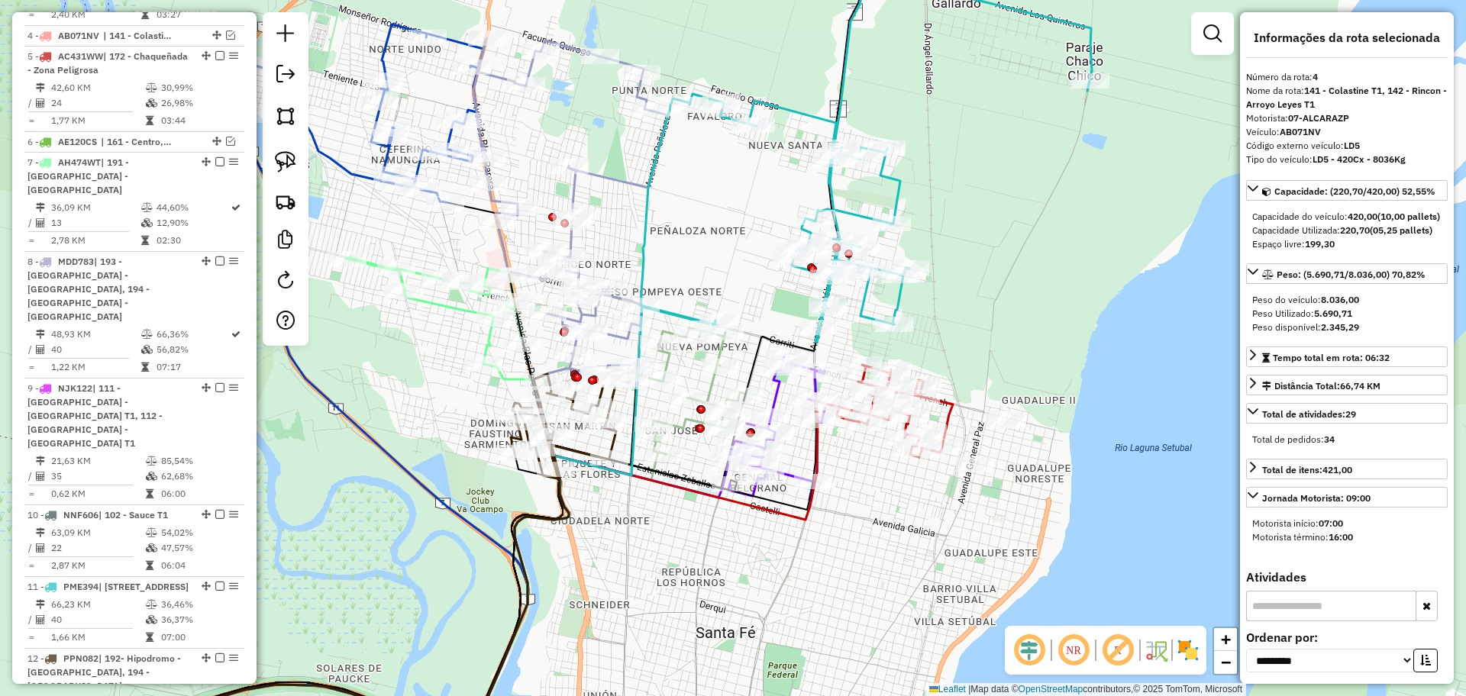
click at [835, 118] on icon at bounding box center [865, 155] width 451 height 373
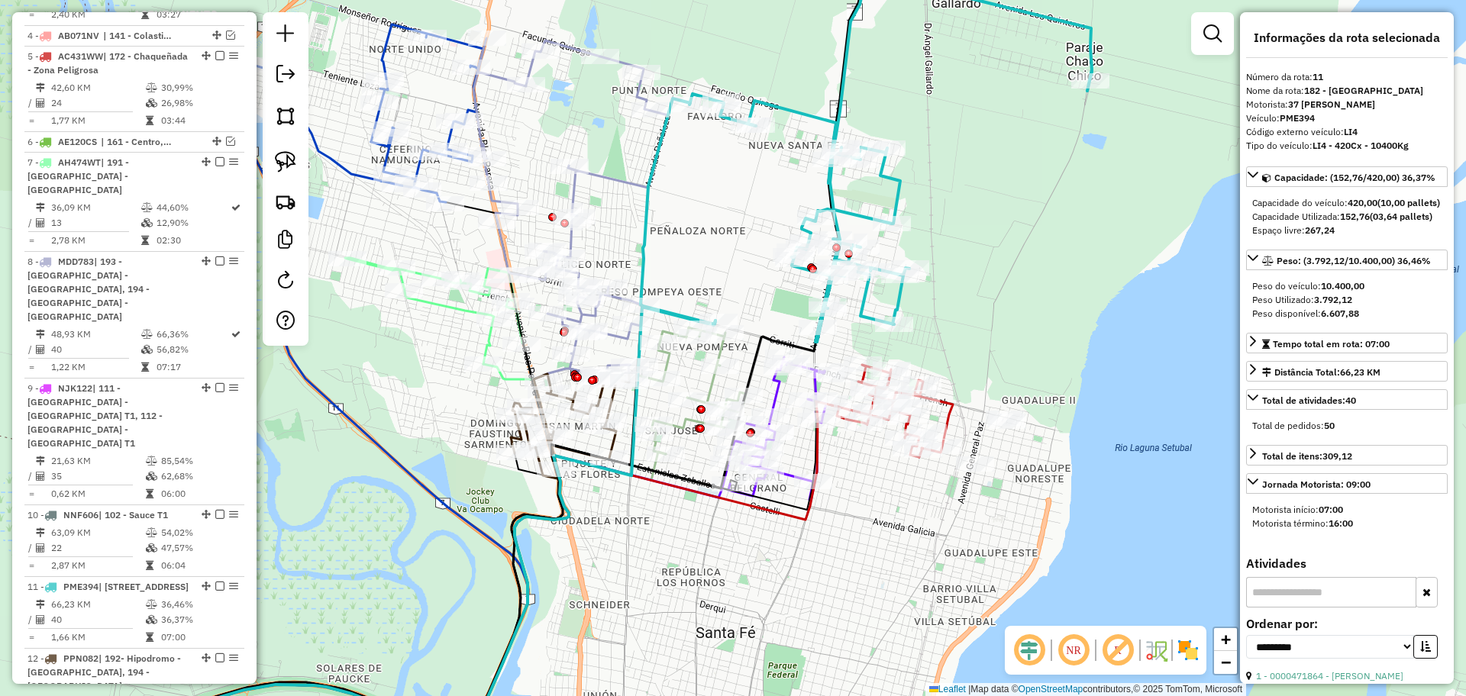
scroll to position [1216, 0]
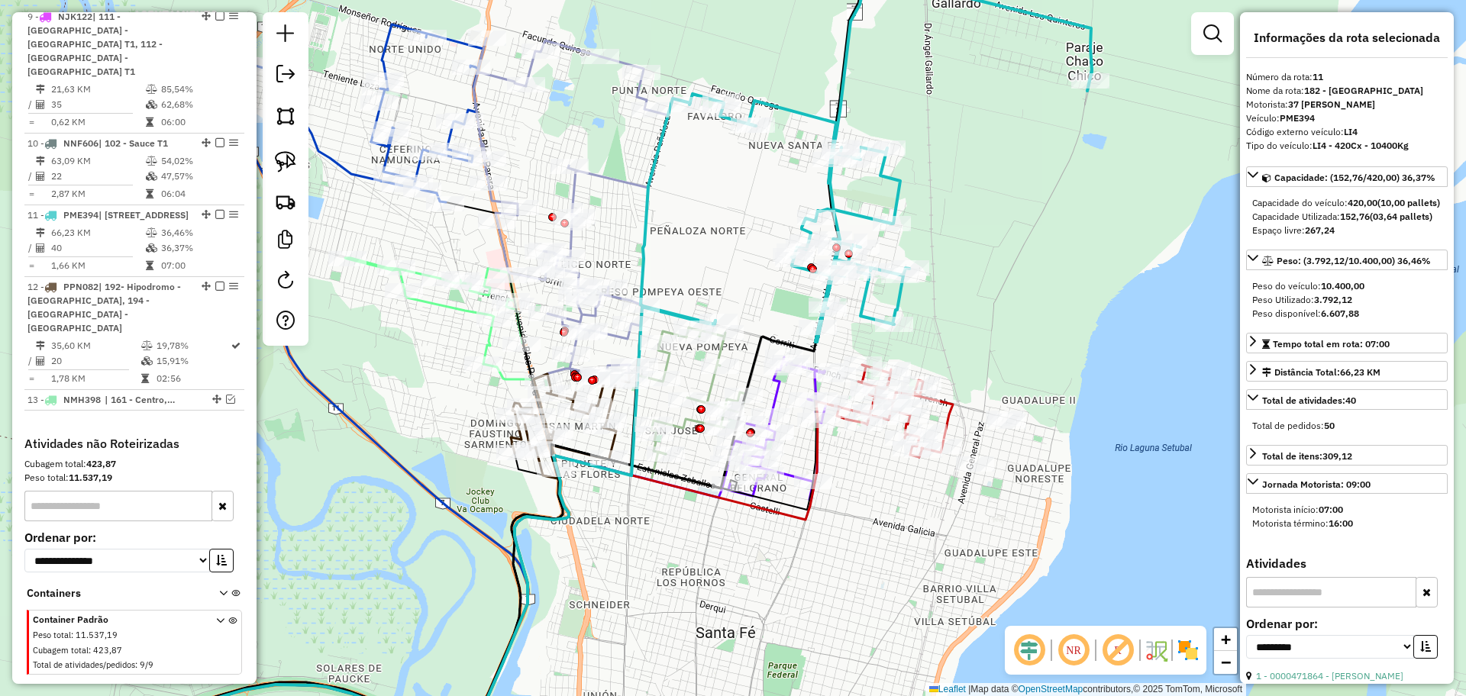
click at [623, 185] on icon at bounding box center [570, 210] width 195 height 344
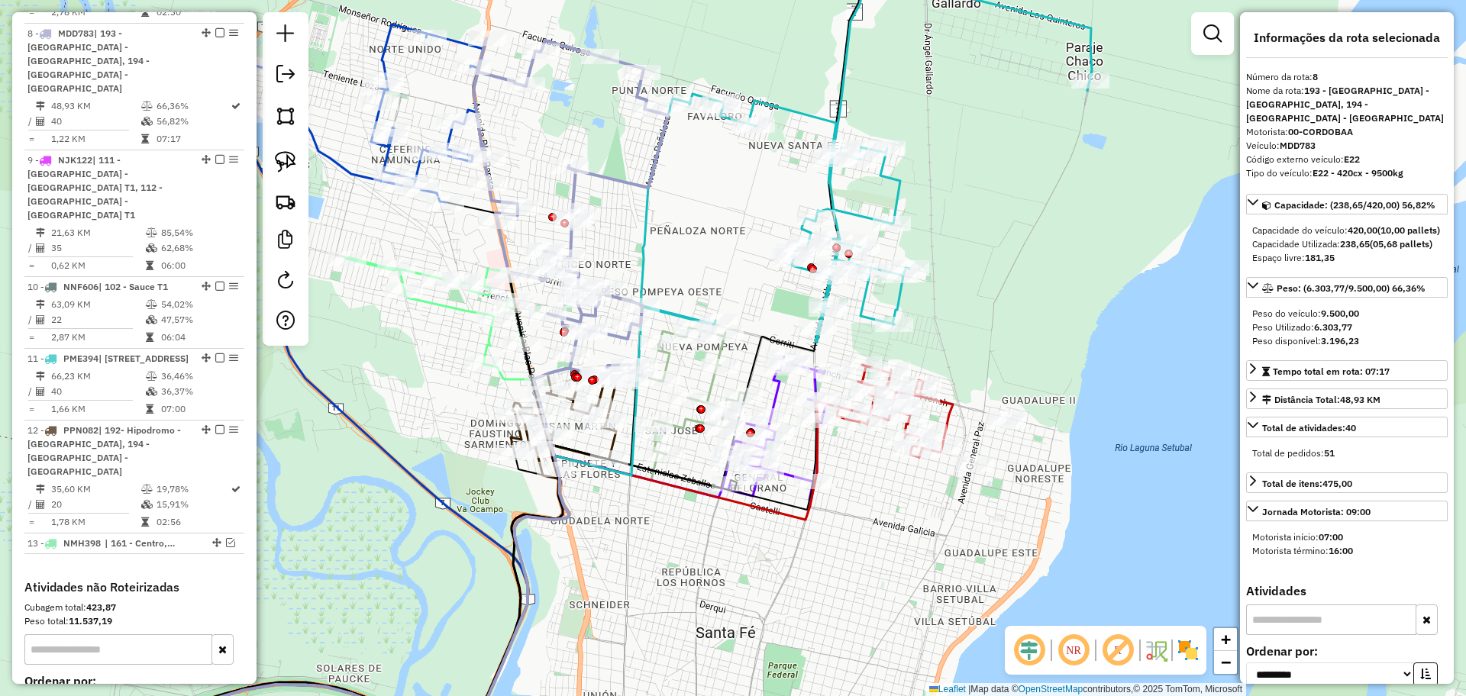
scroll to position [1056, 0]
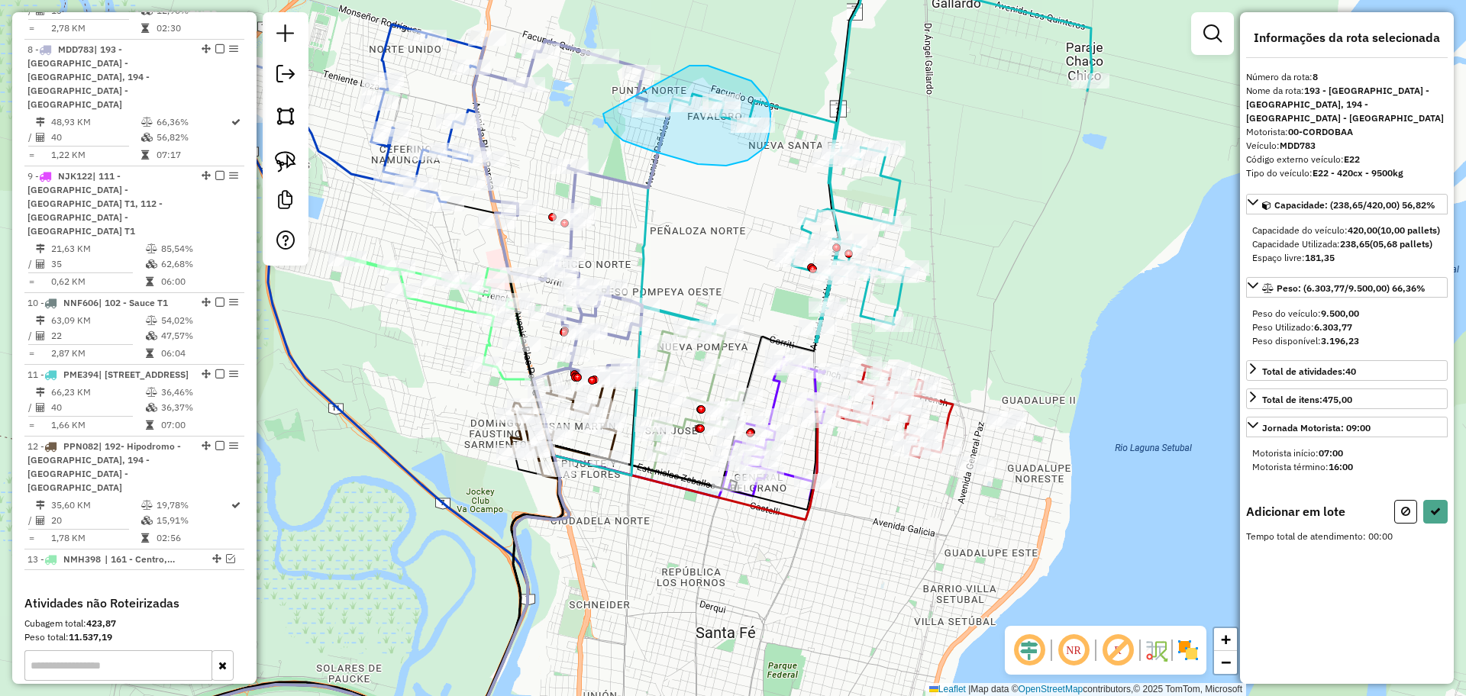
drag, startPoint x: 689, startPoint y: 66, endPoint x: 603, endPoint y: 114, distance: 98.8
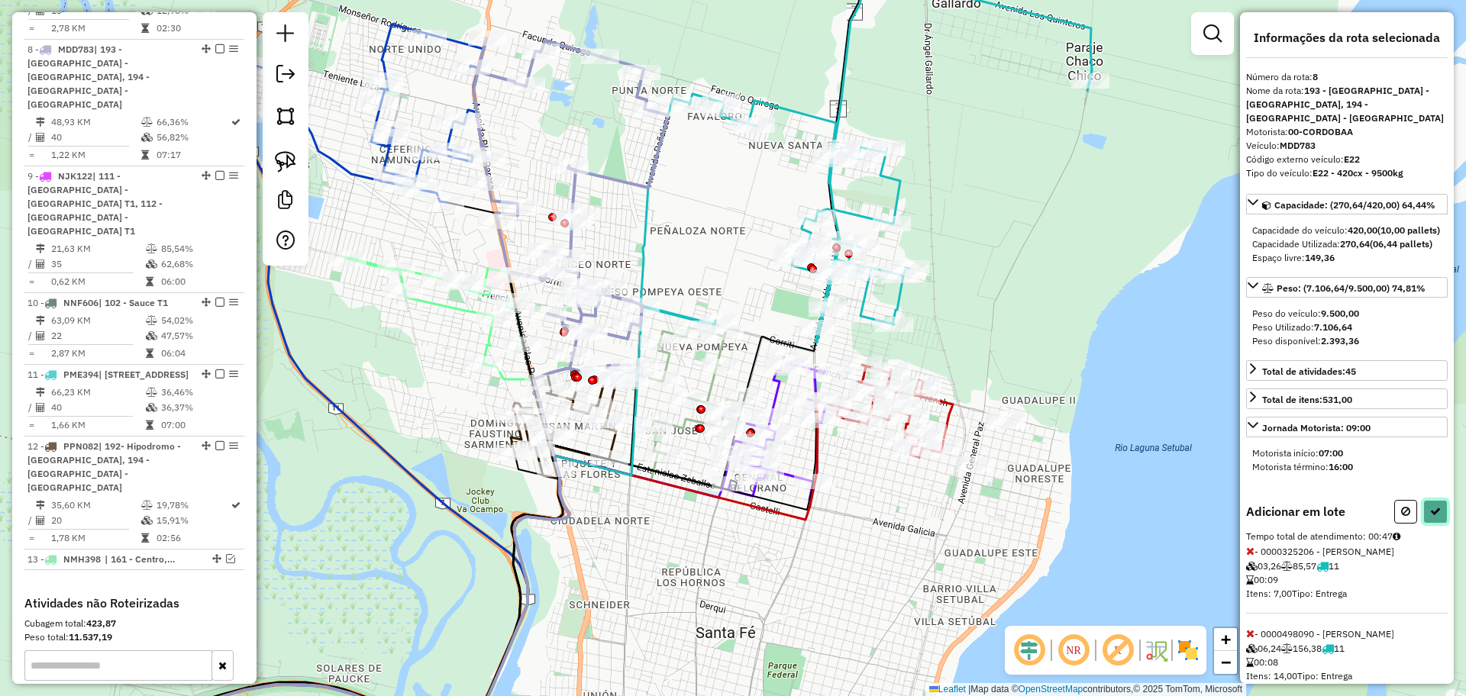
click at [1442, 524] on button at bounding box center [1435, 512] width 24 height 24
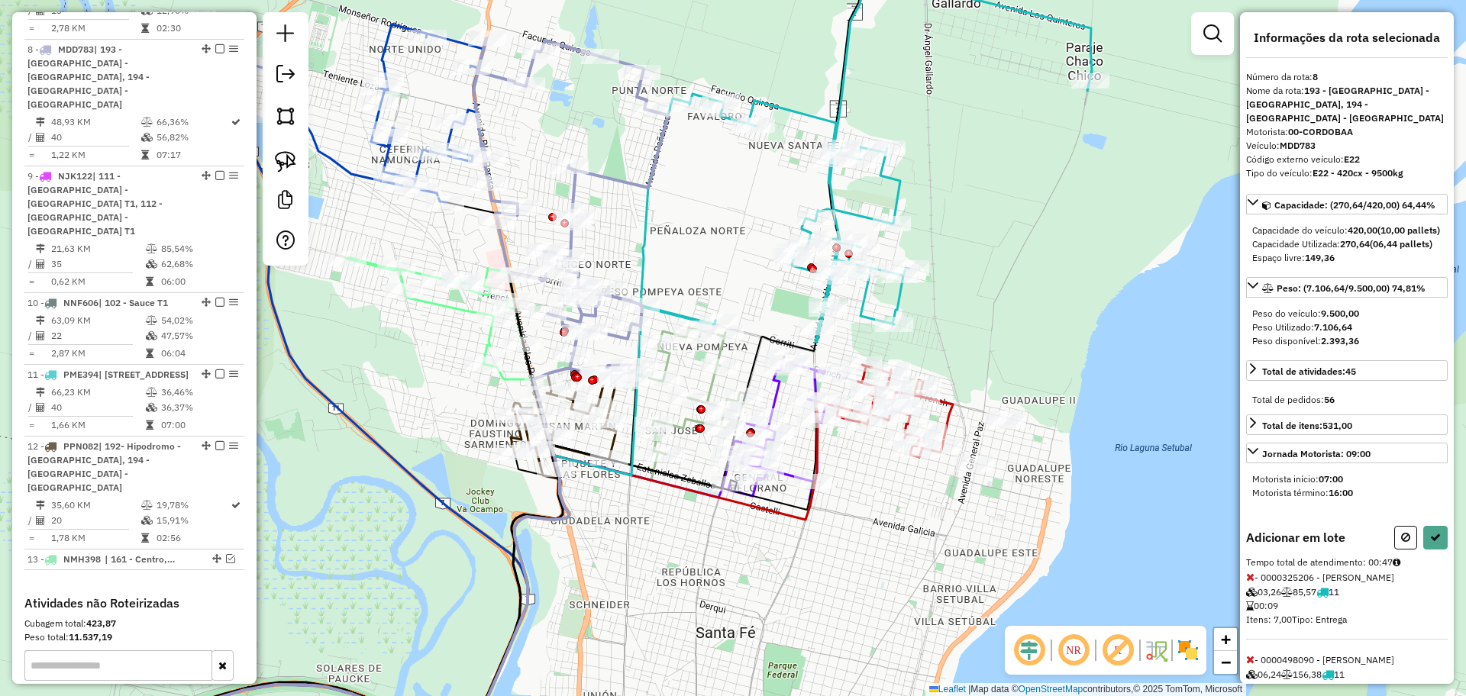
select select "**********"
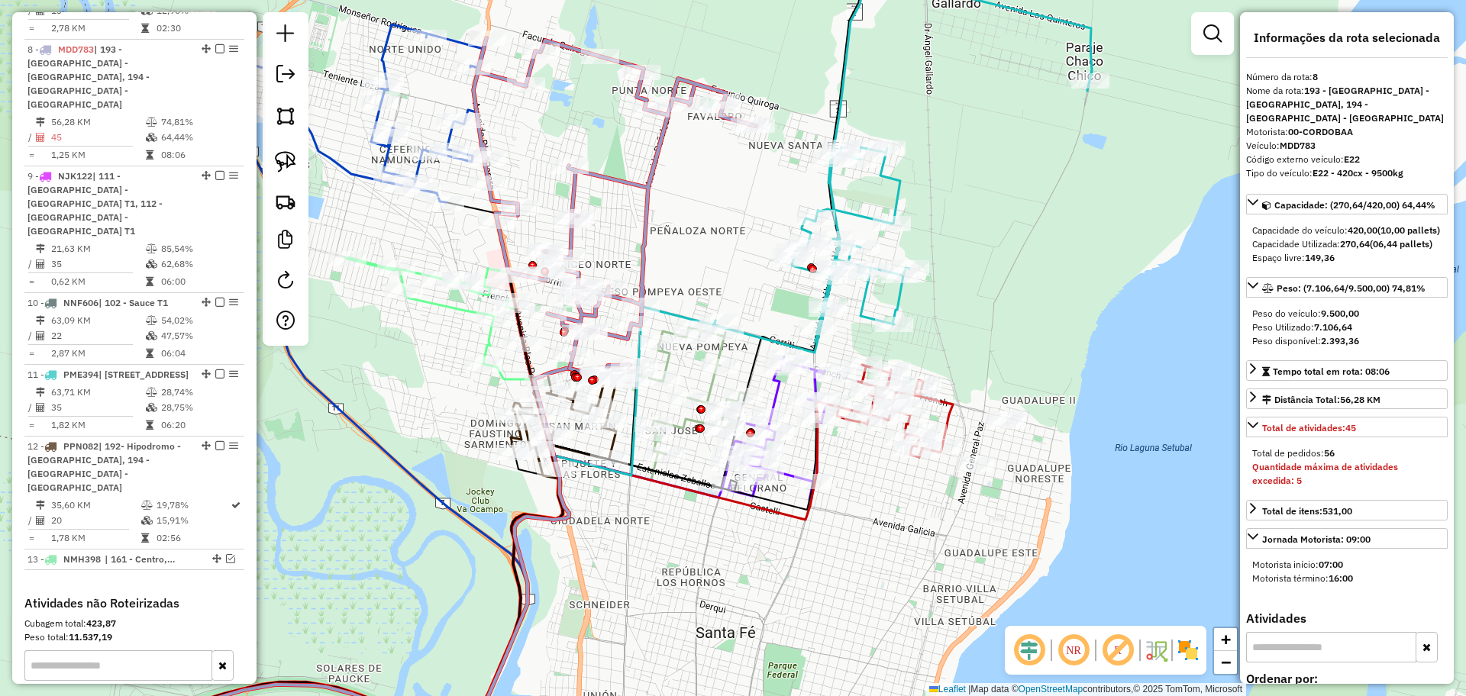
click at [846, 93] on icon at bounding box center [903, 161] width 378 height 384
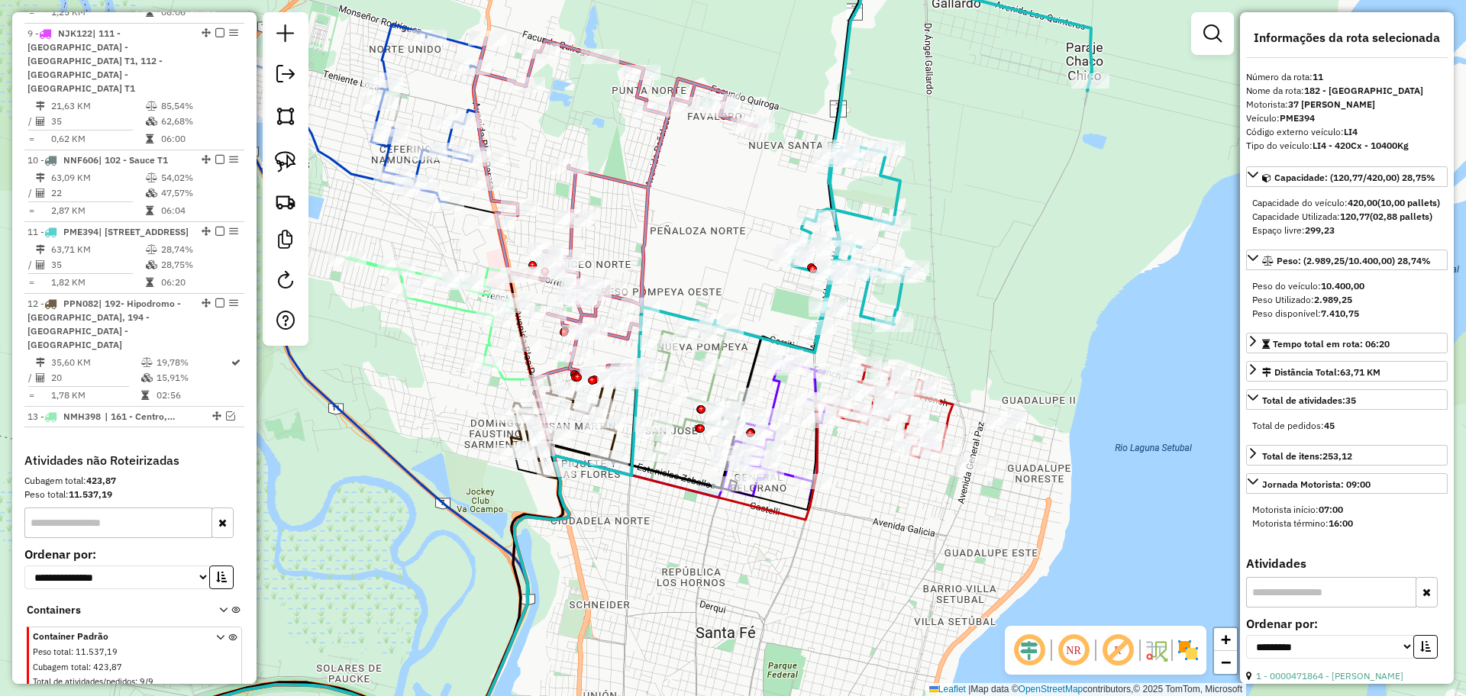
scroll to position [1216, 0]
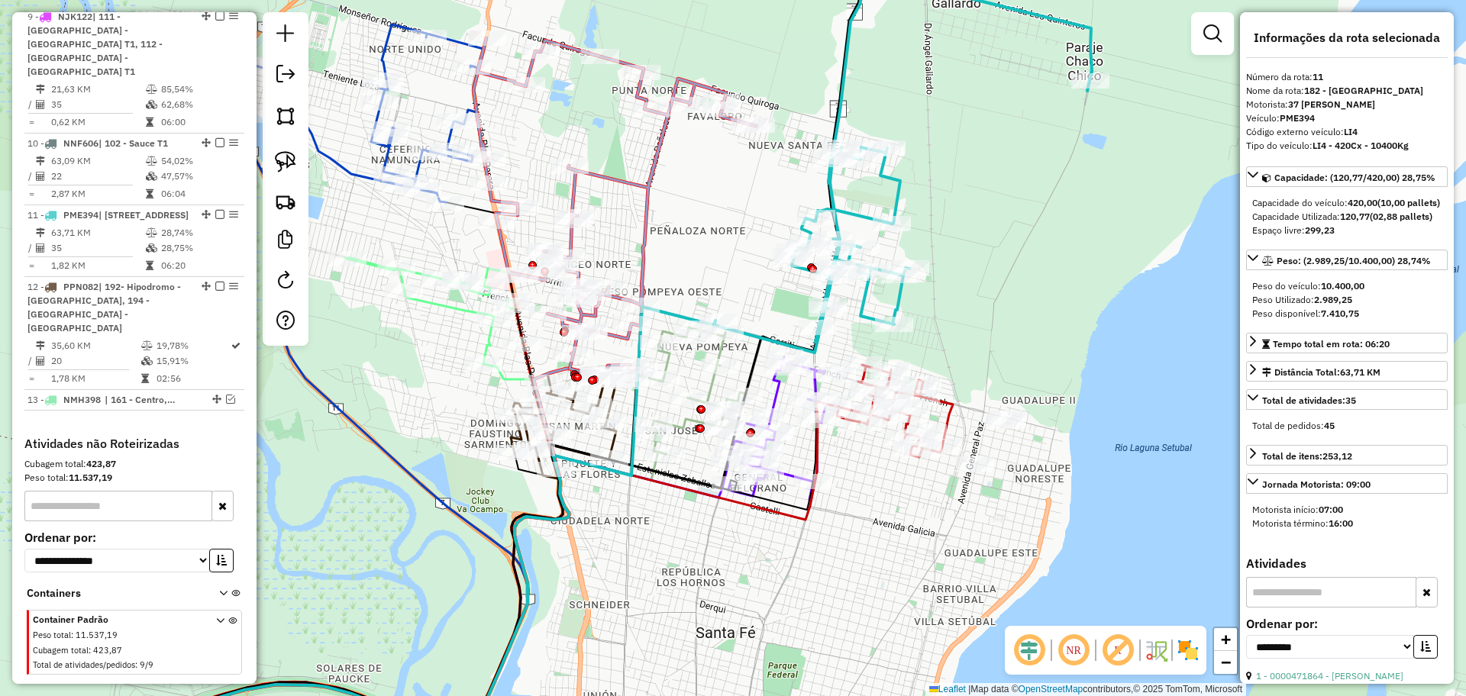
click at [860, 302] on icon at bounding box center [903, 161] width 378 height 384
click at [953, 402] on icon at bounding box center [891, 411] width 121 height 92
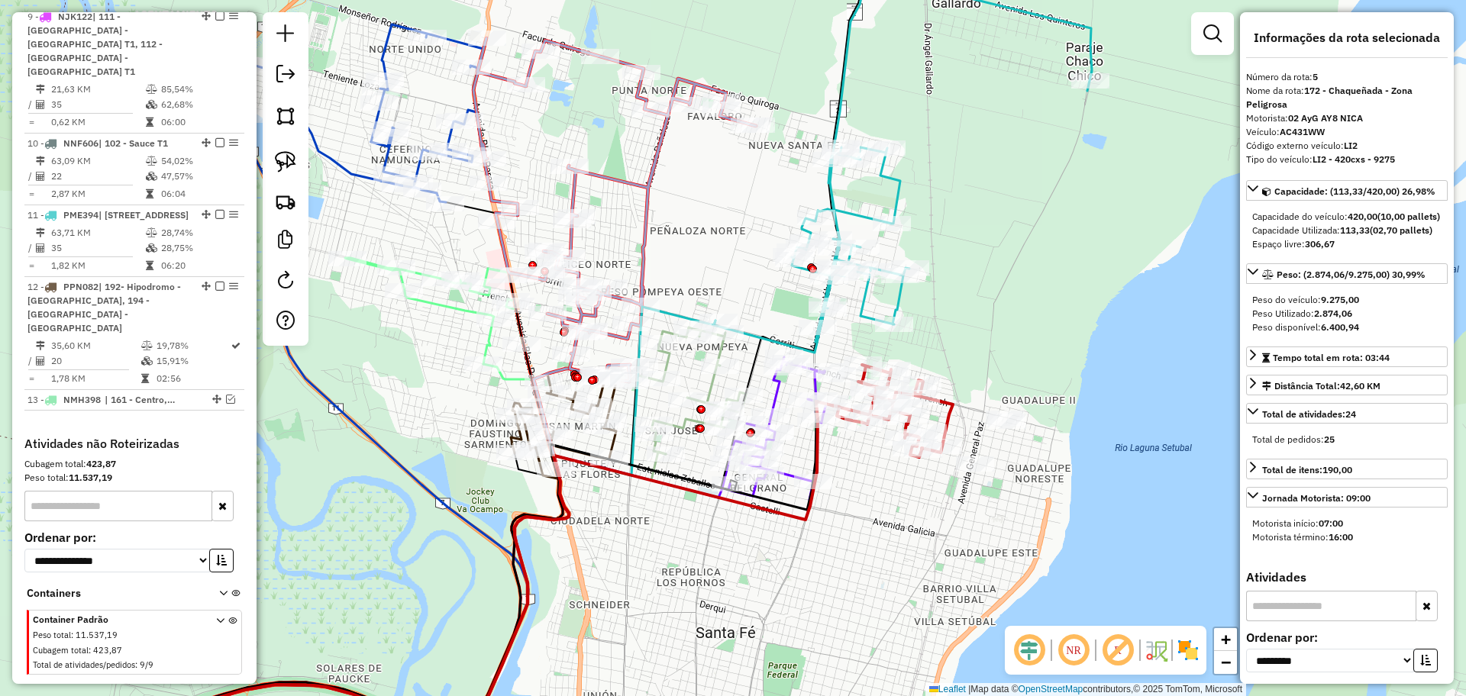
scroll to position [865, 0]
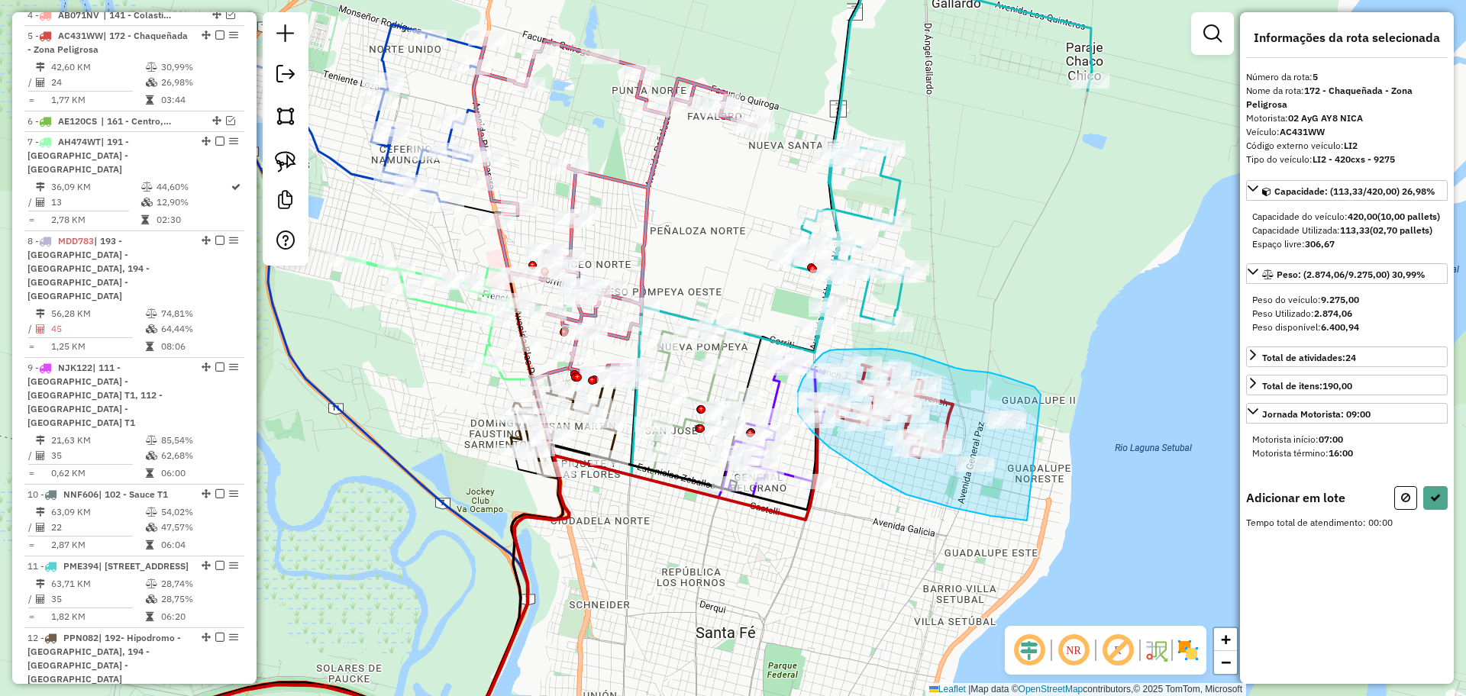
drag, startPoint x: 1040, startPoint y: 394, endPoint x: 1063, endPoint y: 492, distance: 101.1
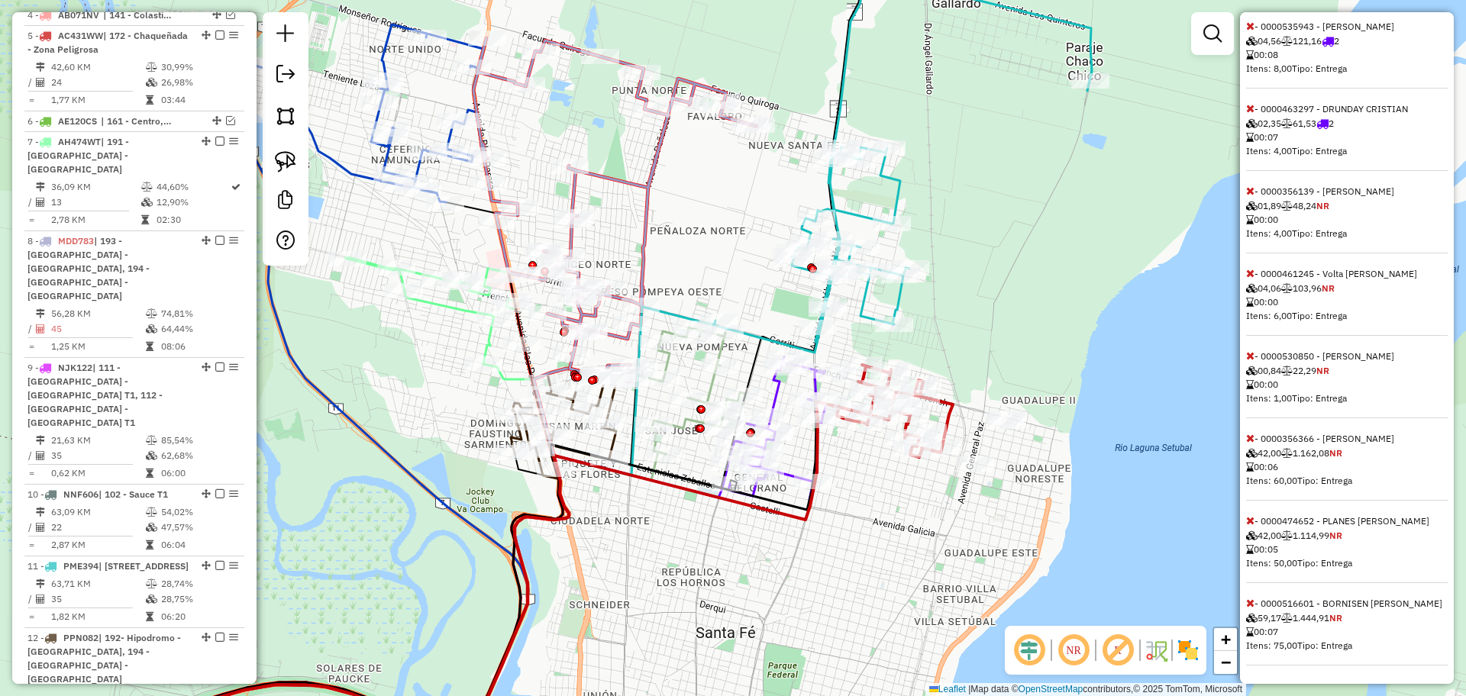
scroll to position [814, 0]
click at [1252, 598] on icon at bounding box center [1250, 603] width 8 height 11
click at [1252, 586] on div "Adicionar em lote Tempo total de atendimento: 01:20 - 0000382227 - MENEGHETTI D…" at bounding box center [1347, 238] width 202 height 856
click at [1253, 598] on icon at bounding box center [1250, 603] width 8 height 11
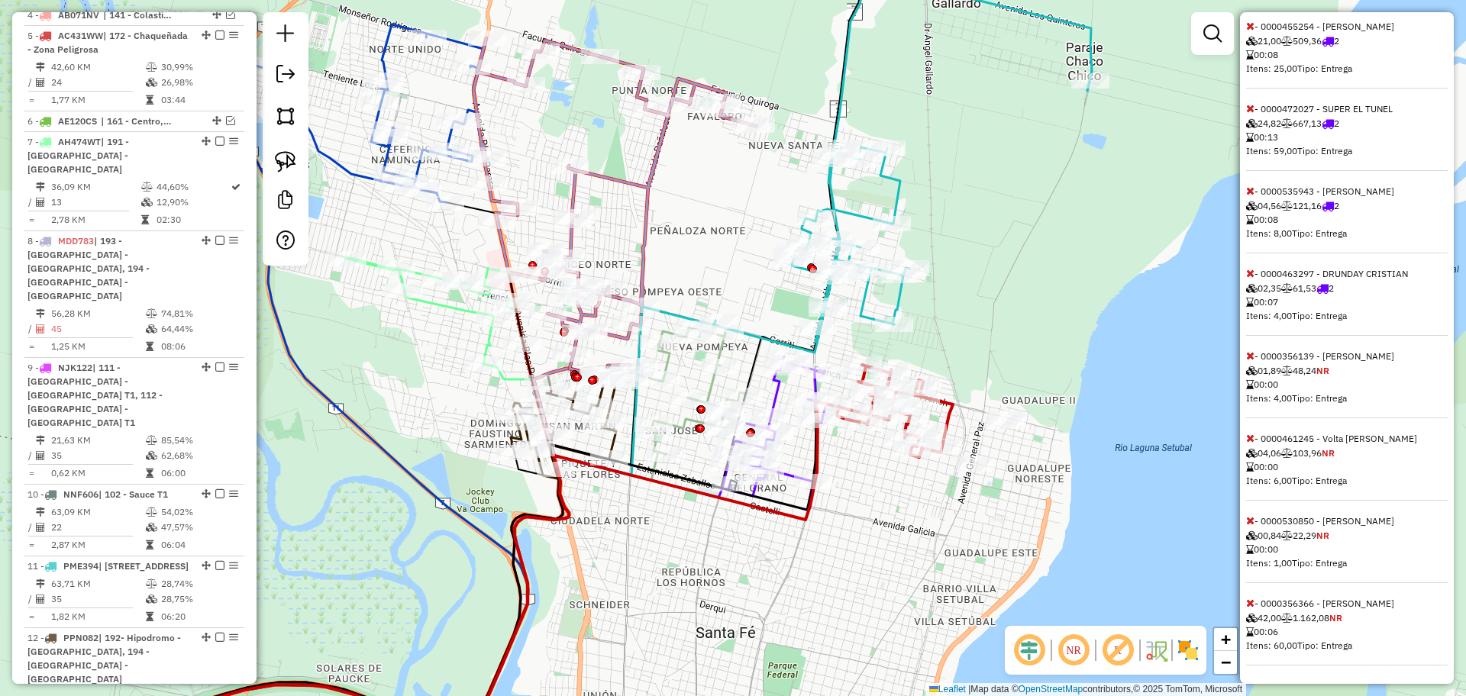
click at [1253, 598] on icon at bounding box center [1250, 603] width 8 height 11
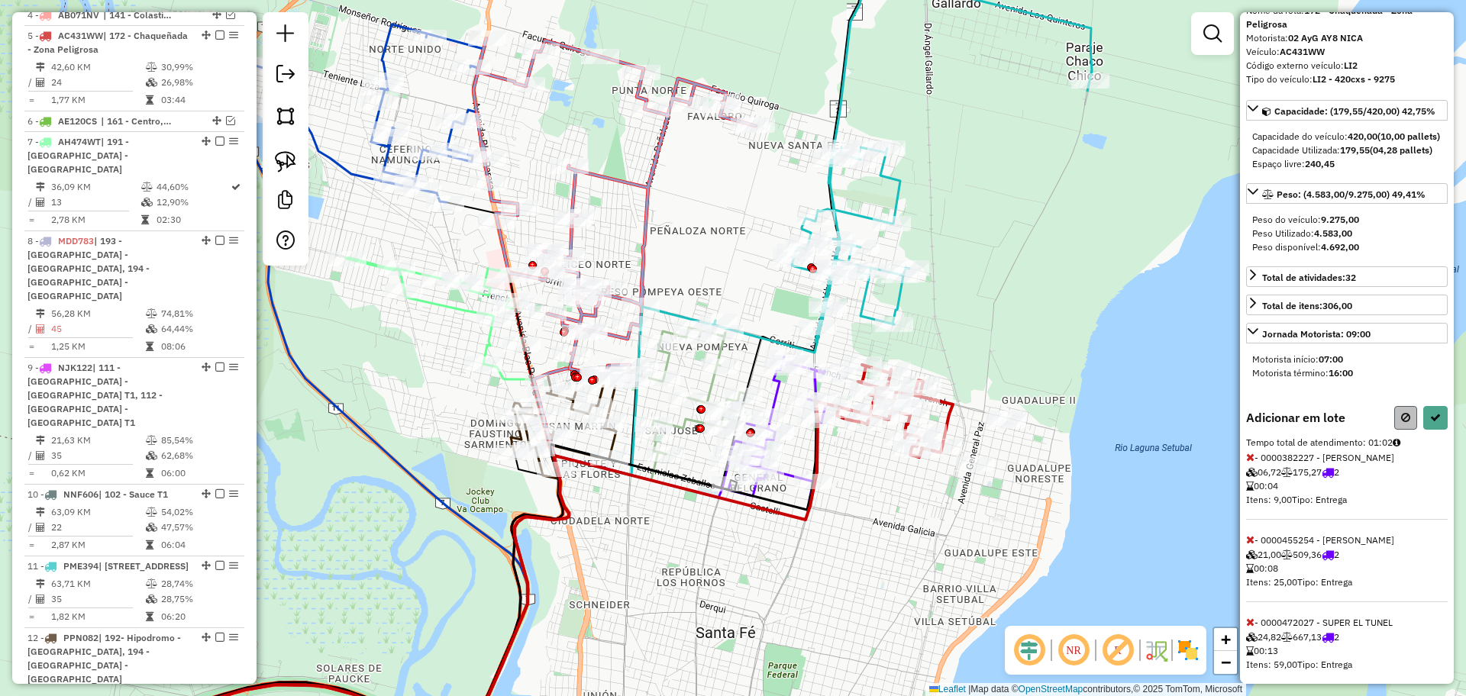
scroll to position [76, 0]
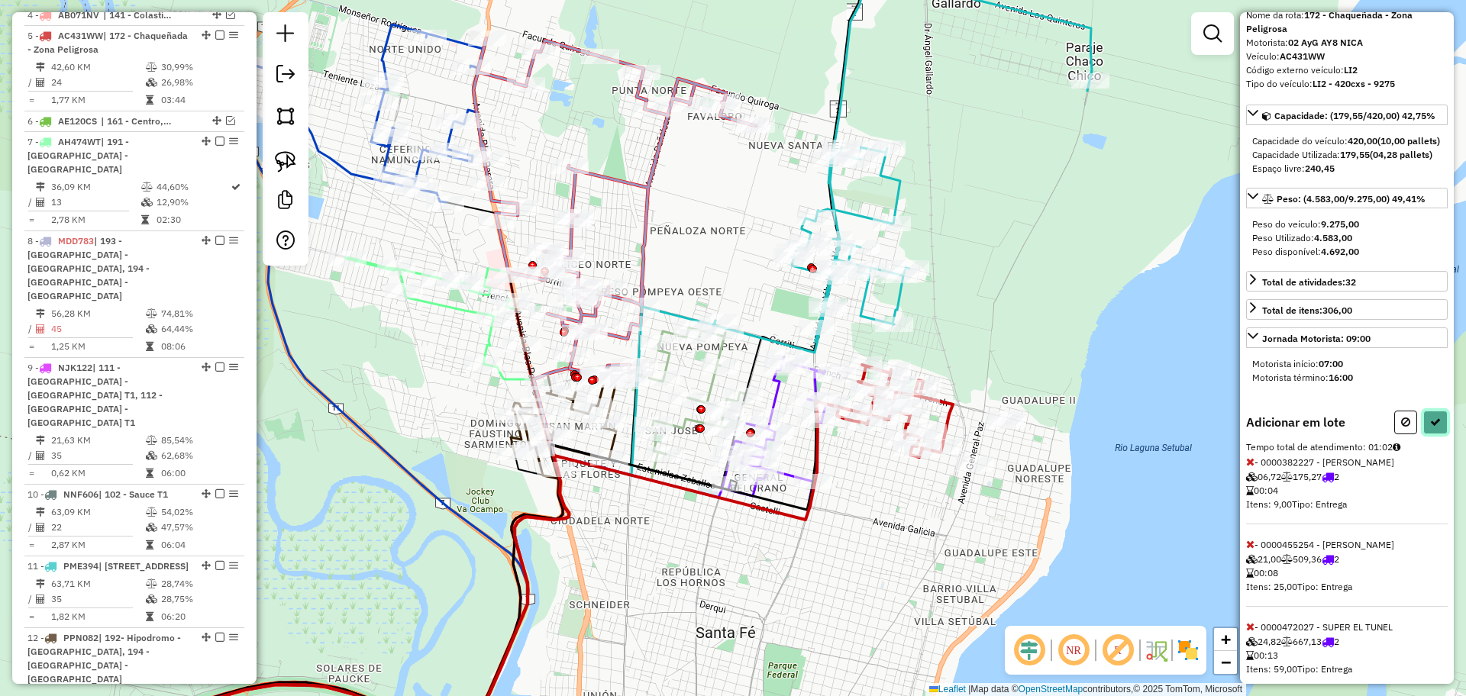
click at [1430, 427] on icon at bounding box center [1435, 422] width 11 height 11
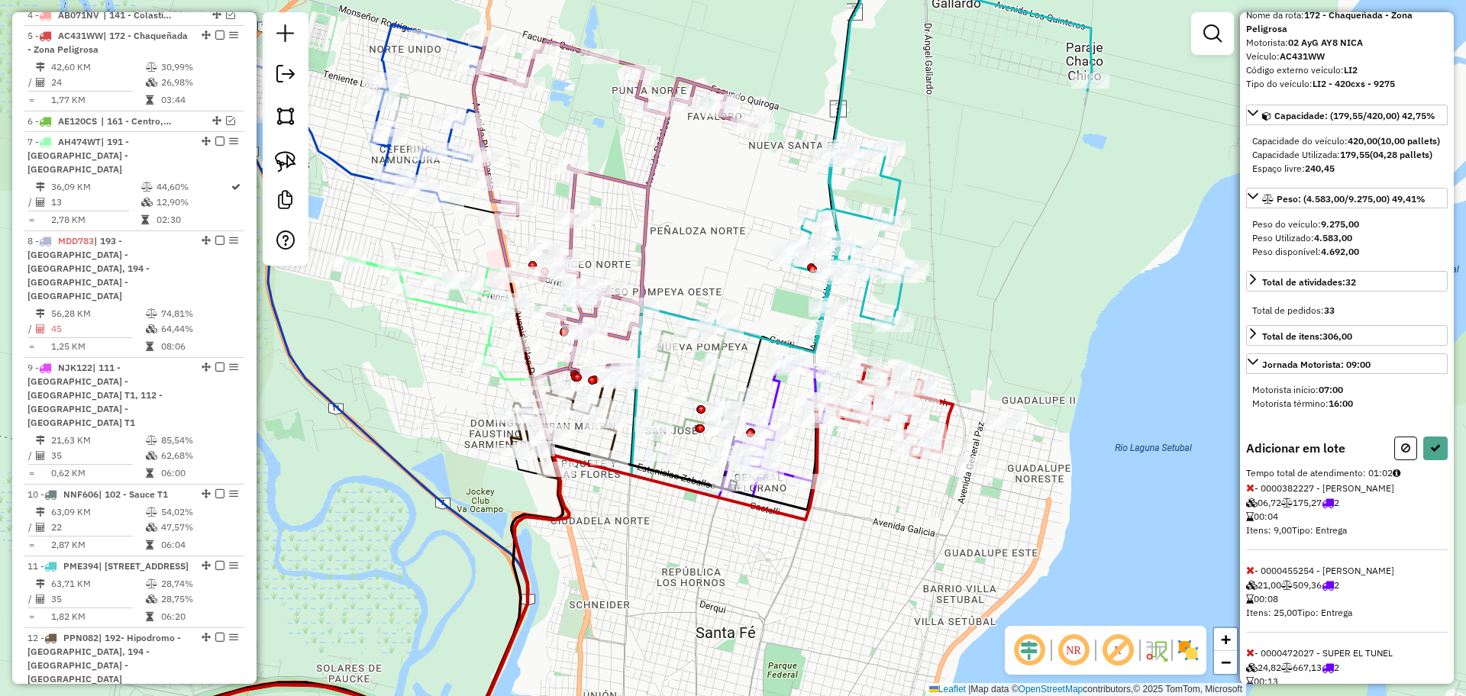
select select "**********"
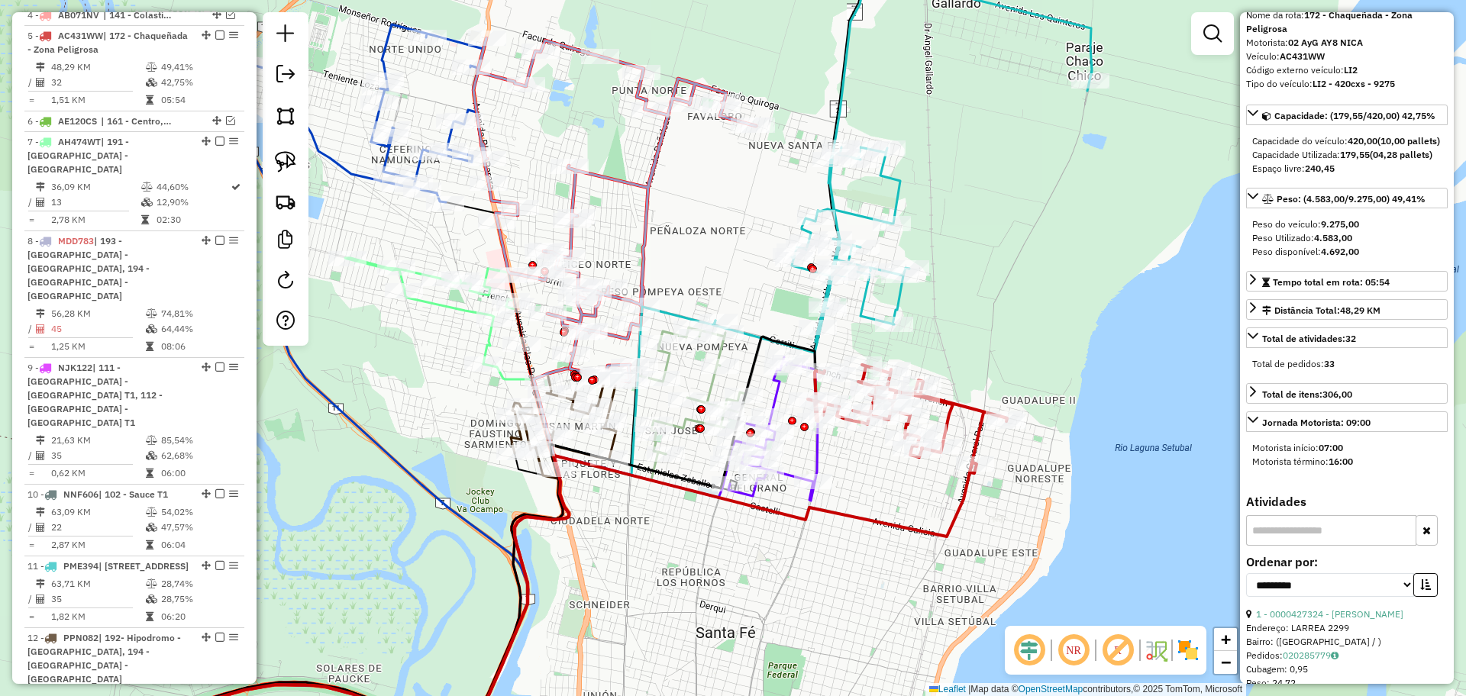
click at [866, 316] on icon at bounding box center [903, 161] width 378 height 384
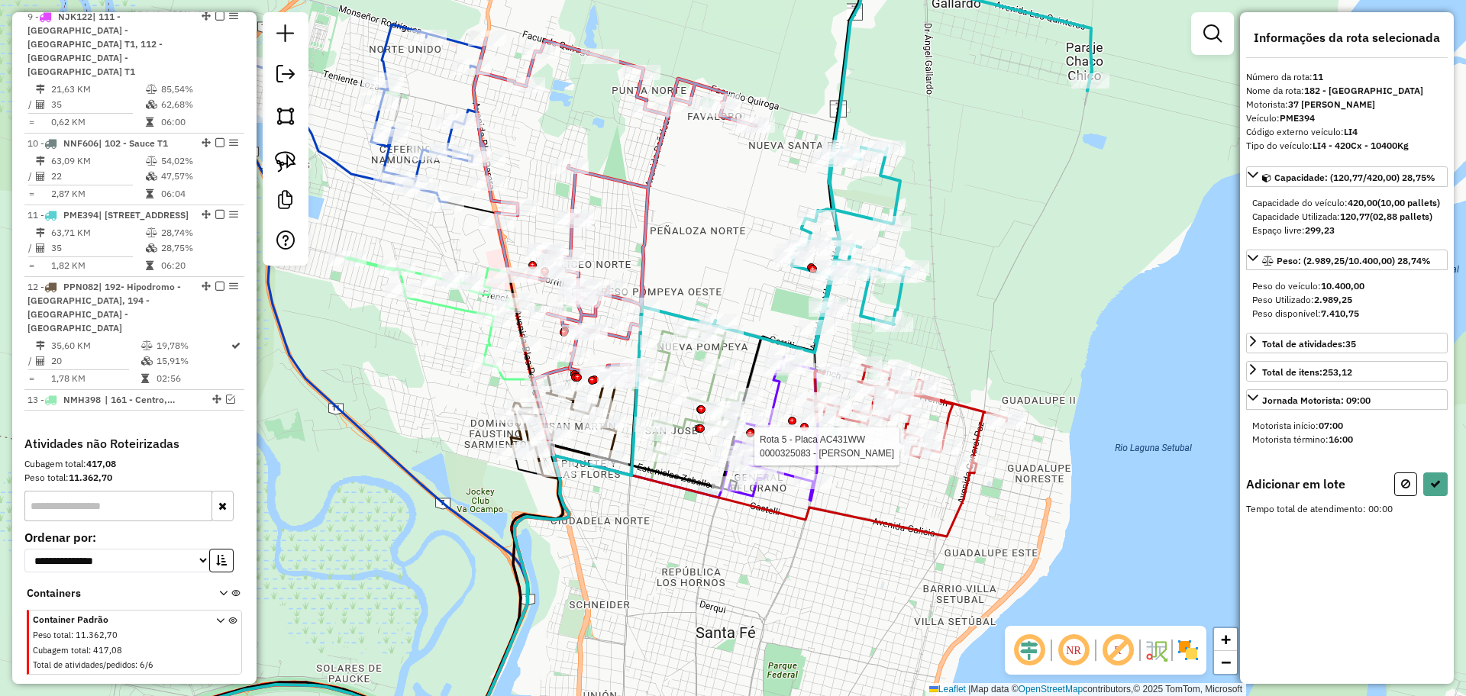
scroll to position [0, 0]
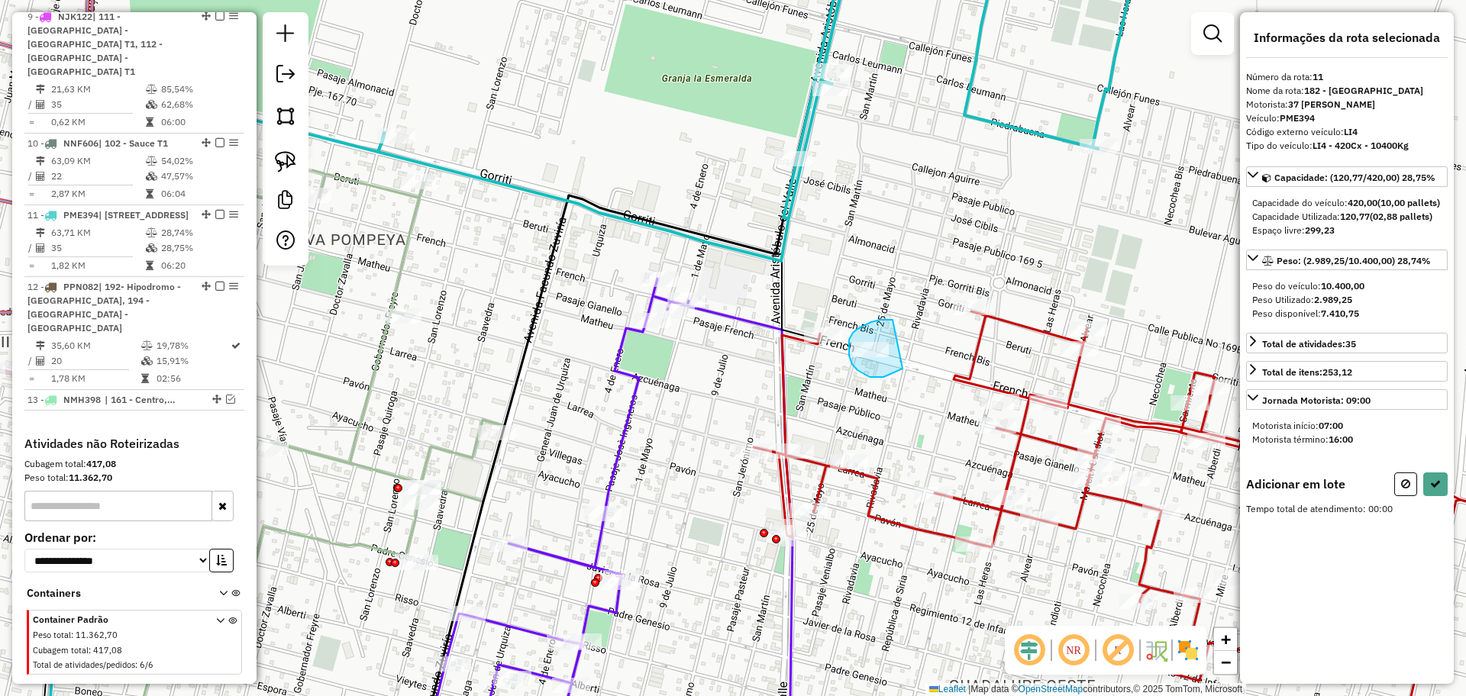
drag, startPoint x: 892, startPoint y: 320, endPoint x: 902, endPoint y: 369, distance: 49.9
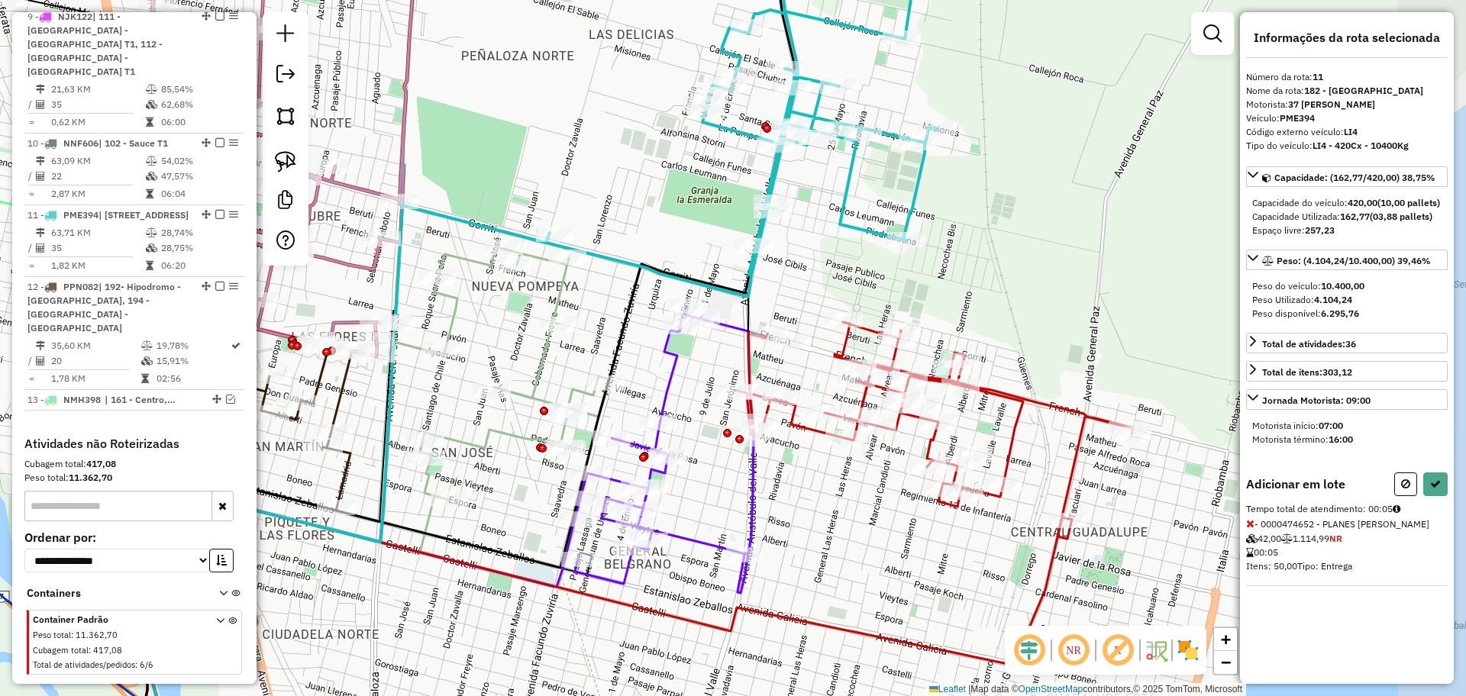
drag, startPoint x: 1156, startPoint y: 382, endPoint x: 1005, endPoint y: 345, distance: 155.7
click at [1005, 345] on div "Janela de atendimento Grade de atendimento Capacidade Transportadoras Veículos …" at bounding box center [733, 348] width 1466 height 696
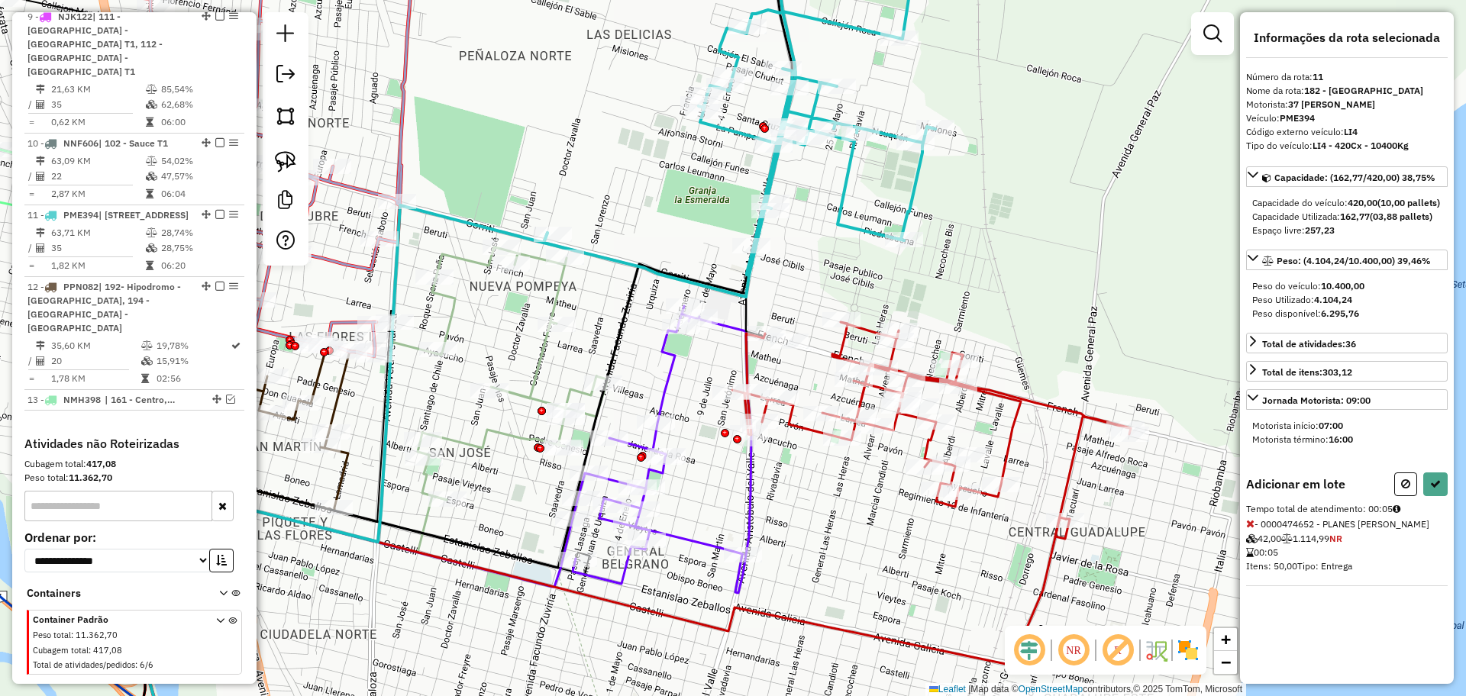
click at [1421, 496] on div at bounding box center [1420, 485] width 53 height 24
click at [1436, 489] on icon at bounding box center [1435, 484] width 11 height 11
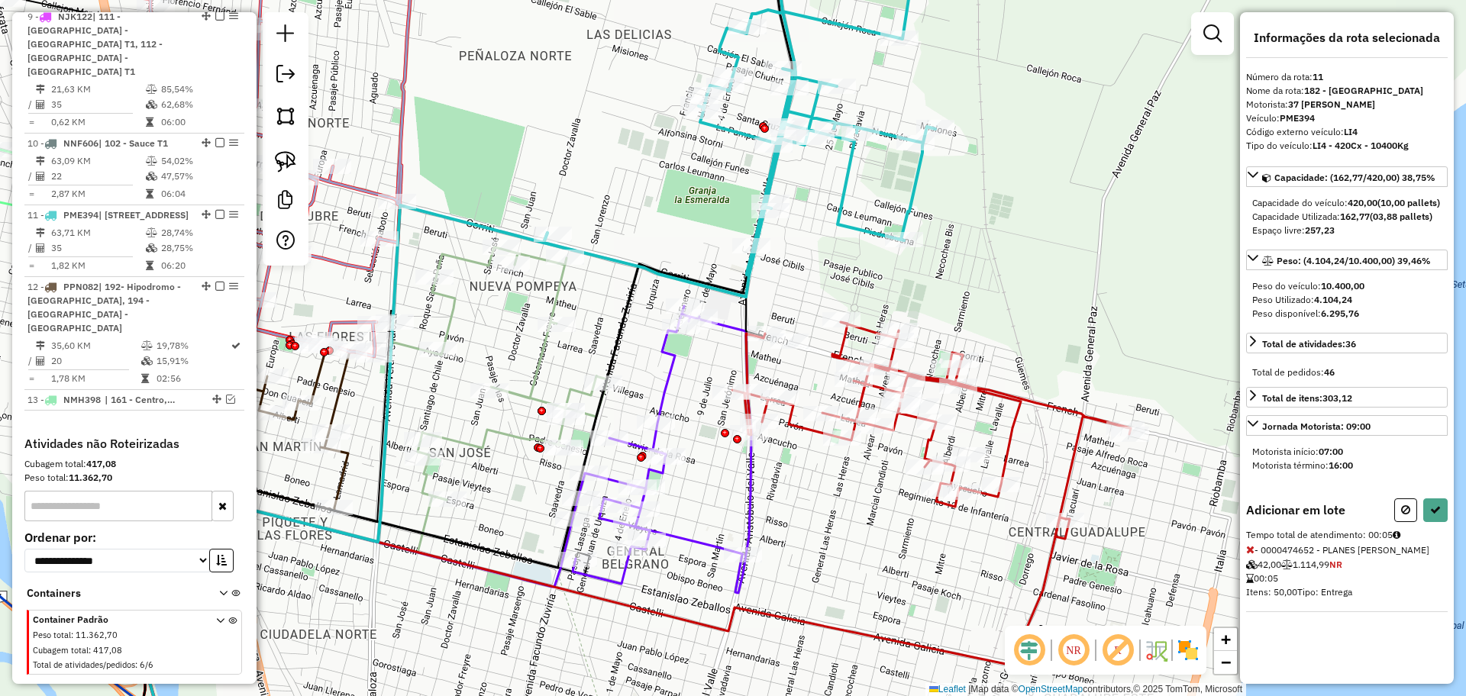
select select "**********"
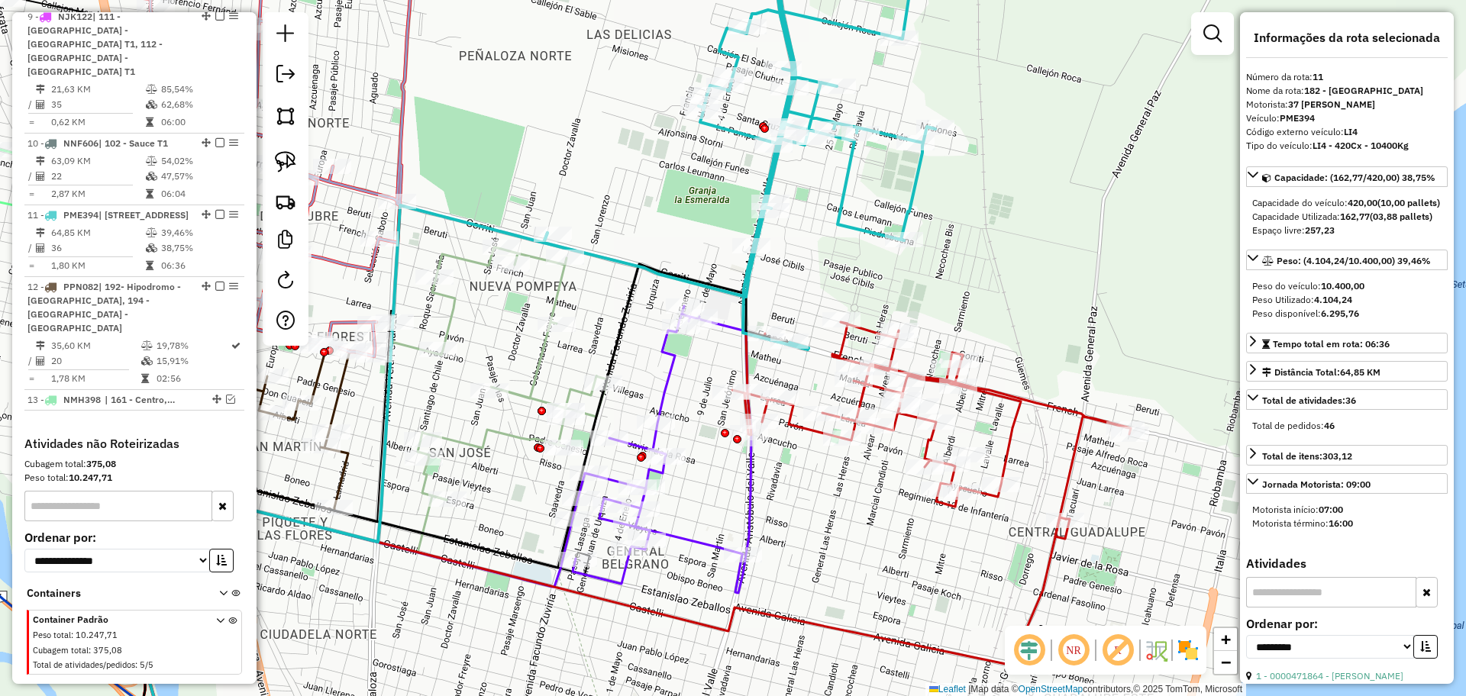
click at [665, 369] on icon at bounding box center [662, 449] width 179 height 287
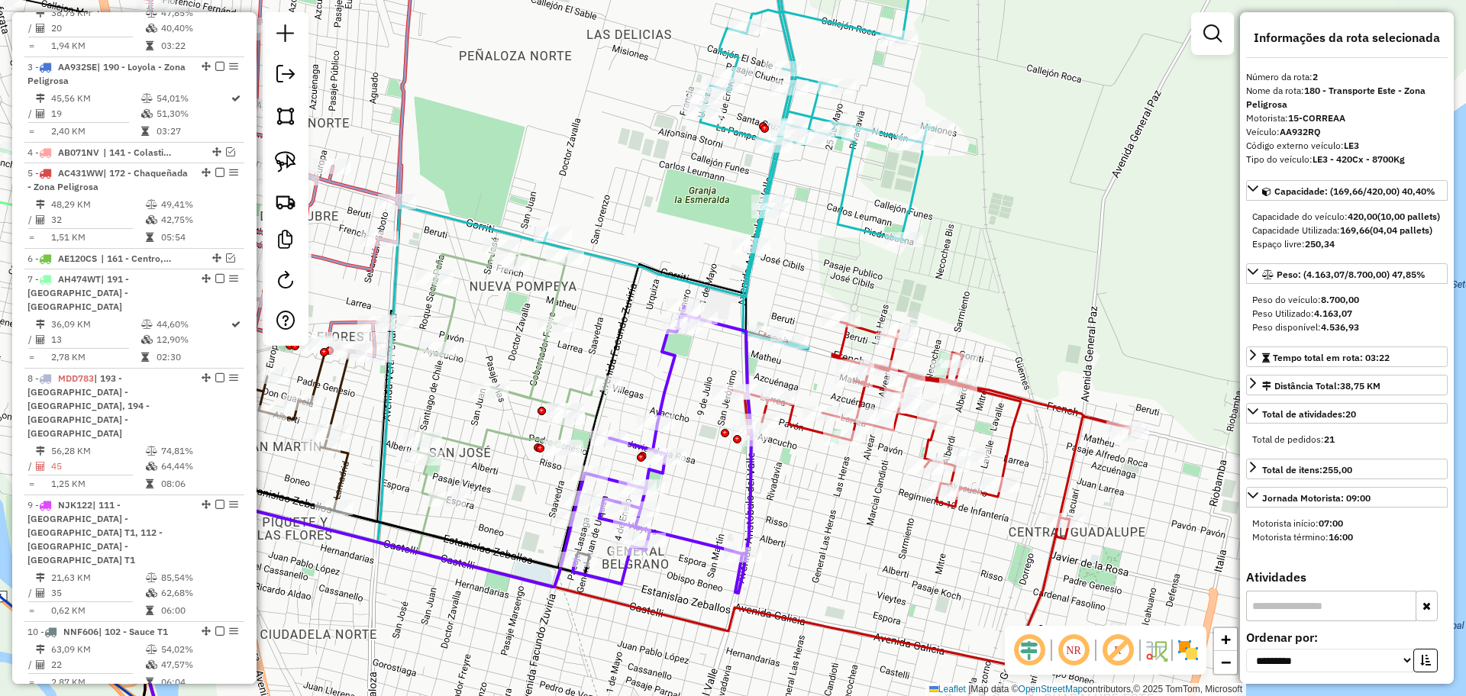
scroll to position [673, 0]
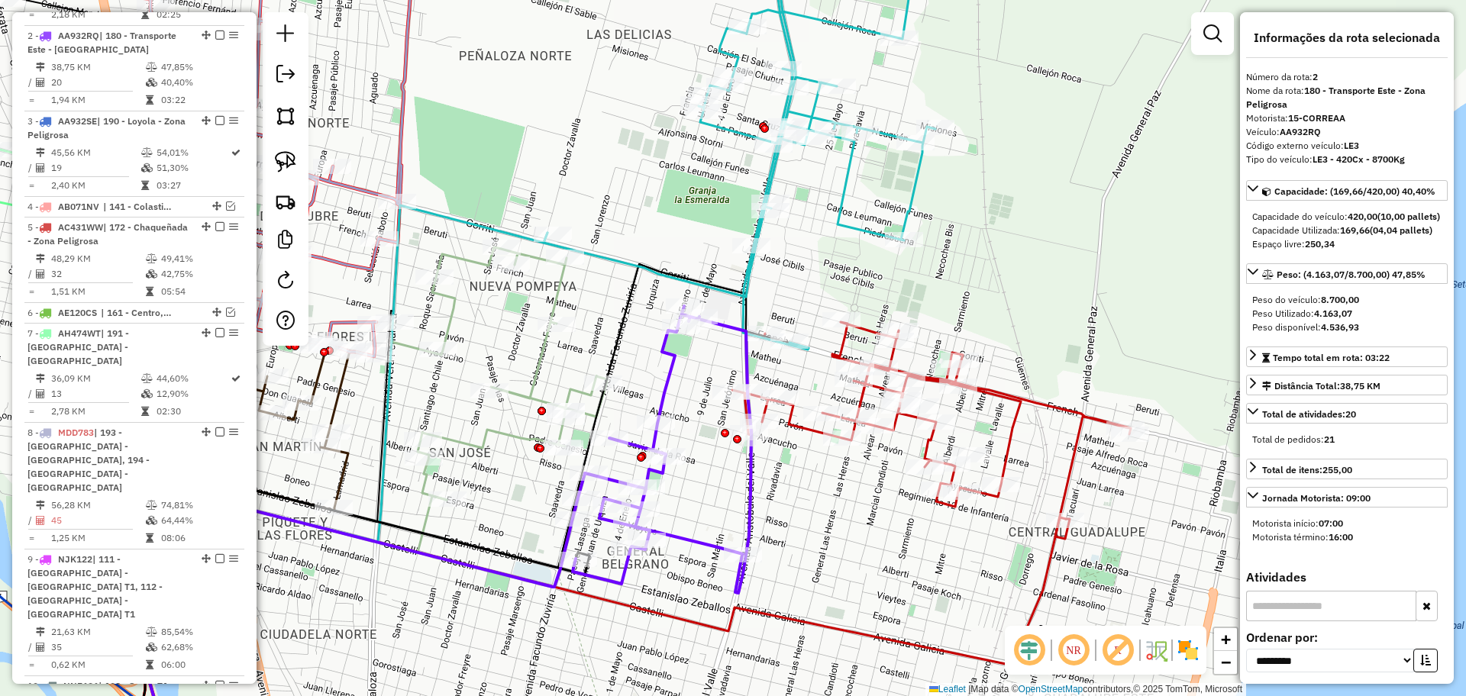
click at [1047, 403] on icon at bounding box center [931, 430] width 398 height 217
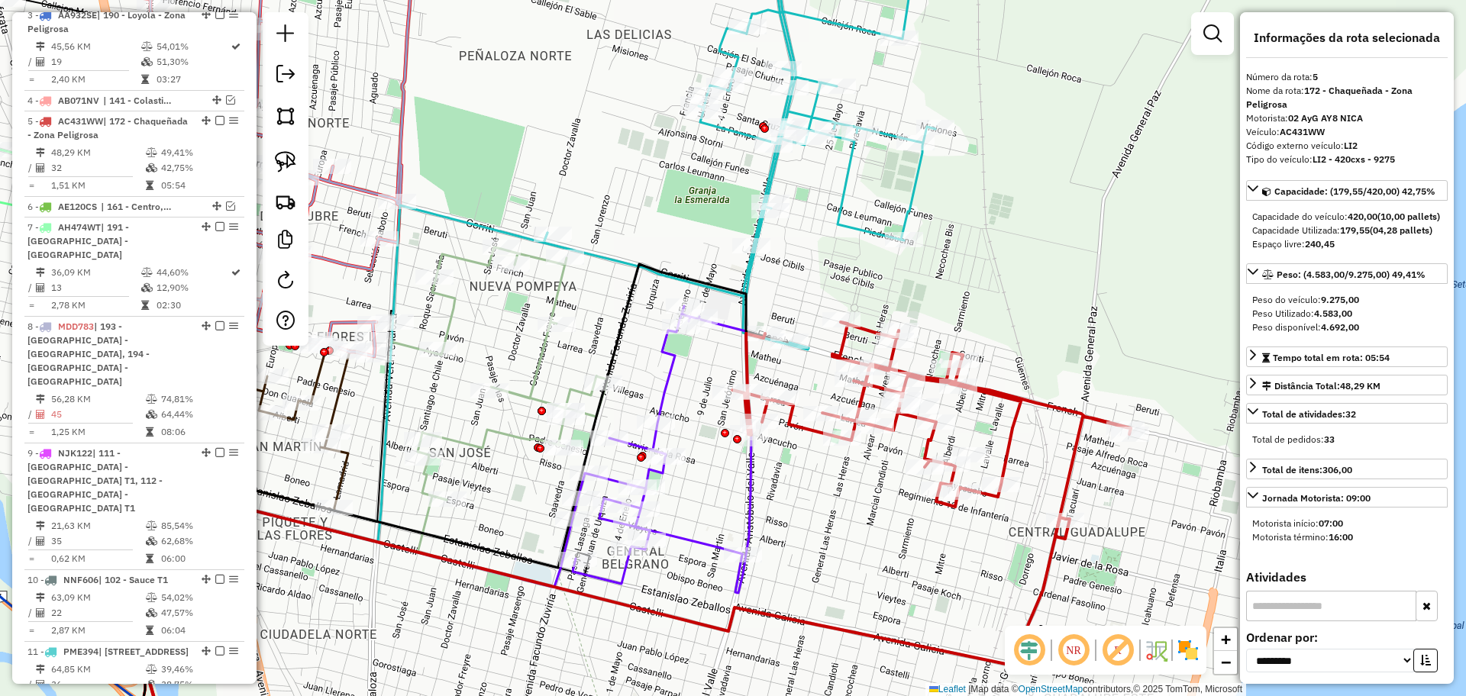
scroll to position [865, 0]
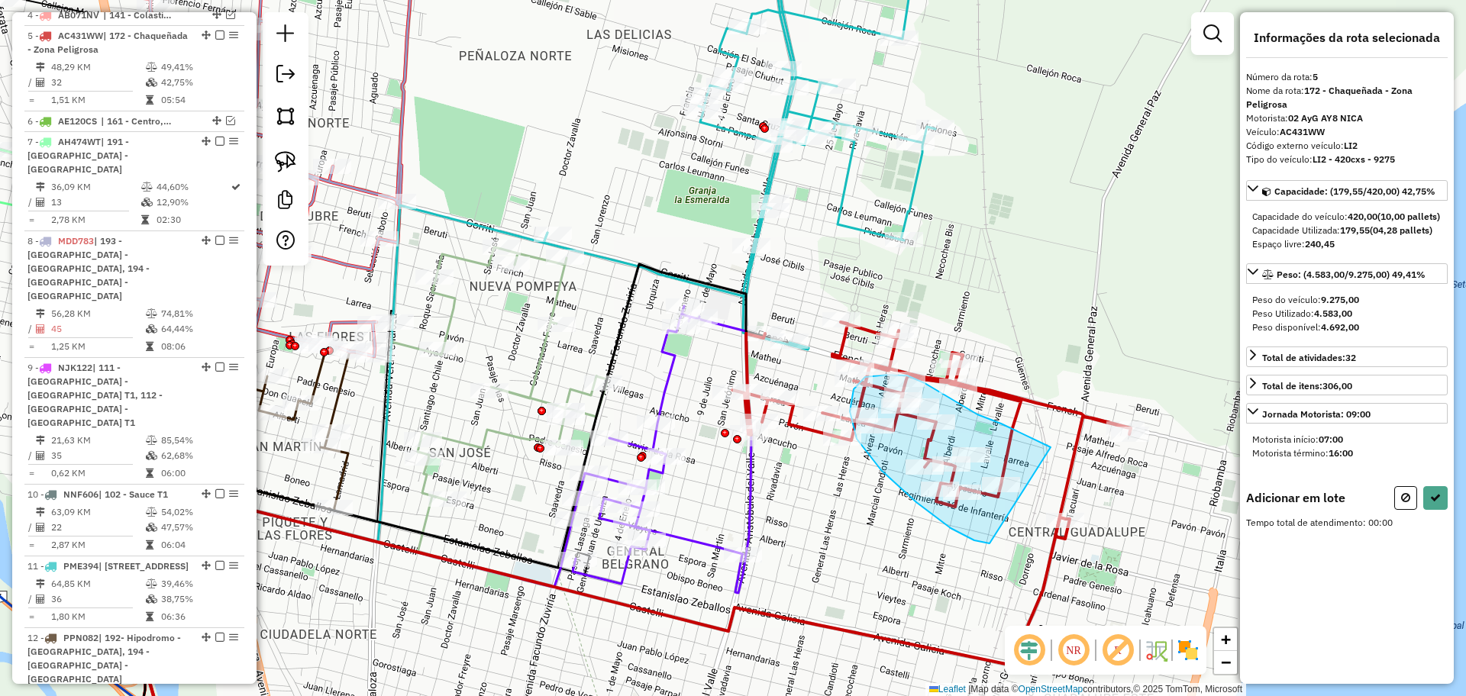
drag, startPoint x: 1001, startPoint y: 424, endPoint x: 1023, endPoint y: 537, distance: 115.9
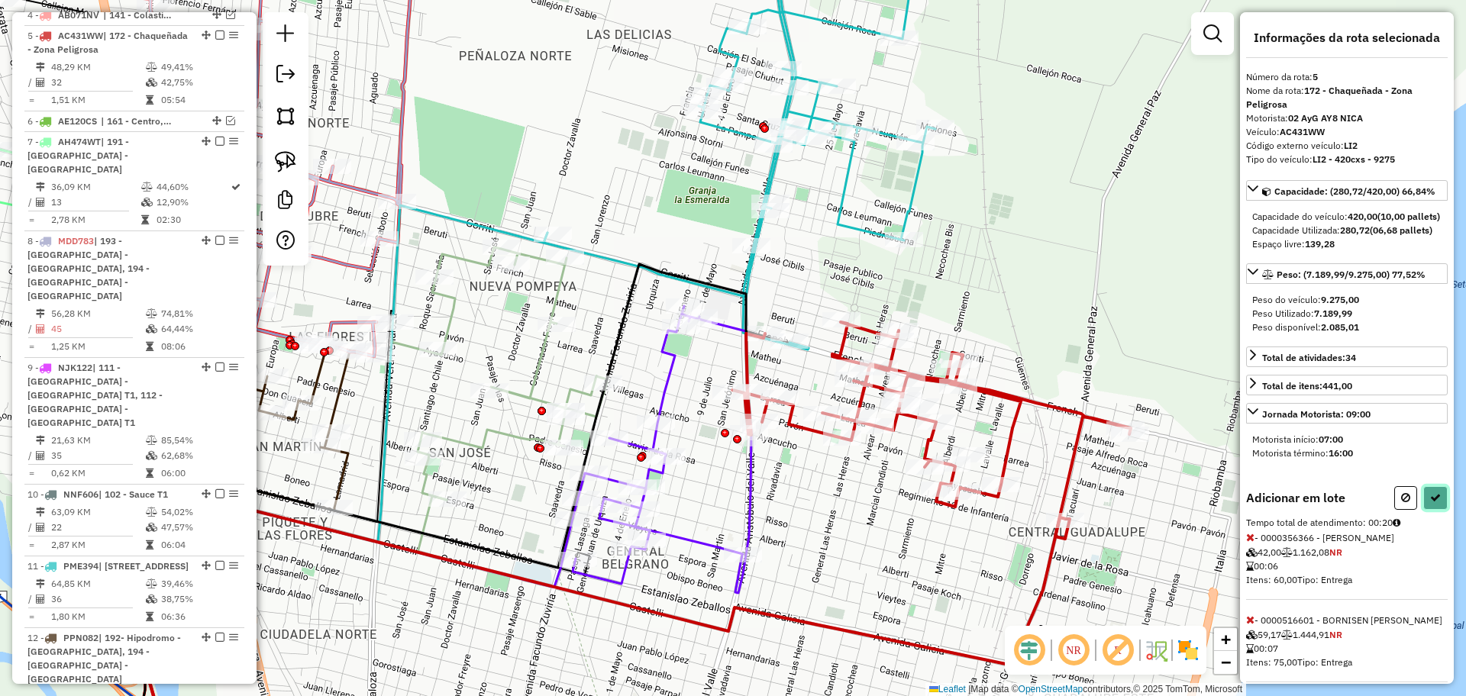
click at [1433, 503] on icon at bounding box center [1435, 497] width 11 height 11
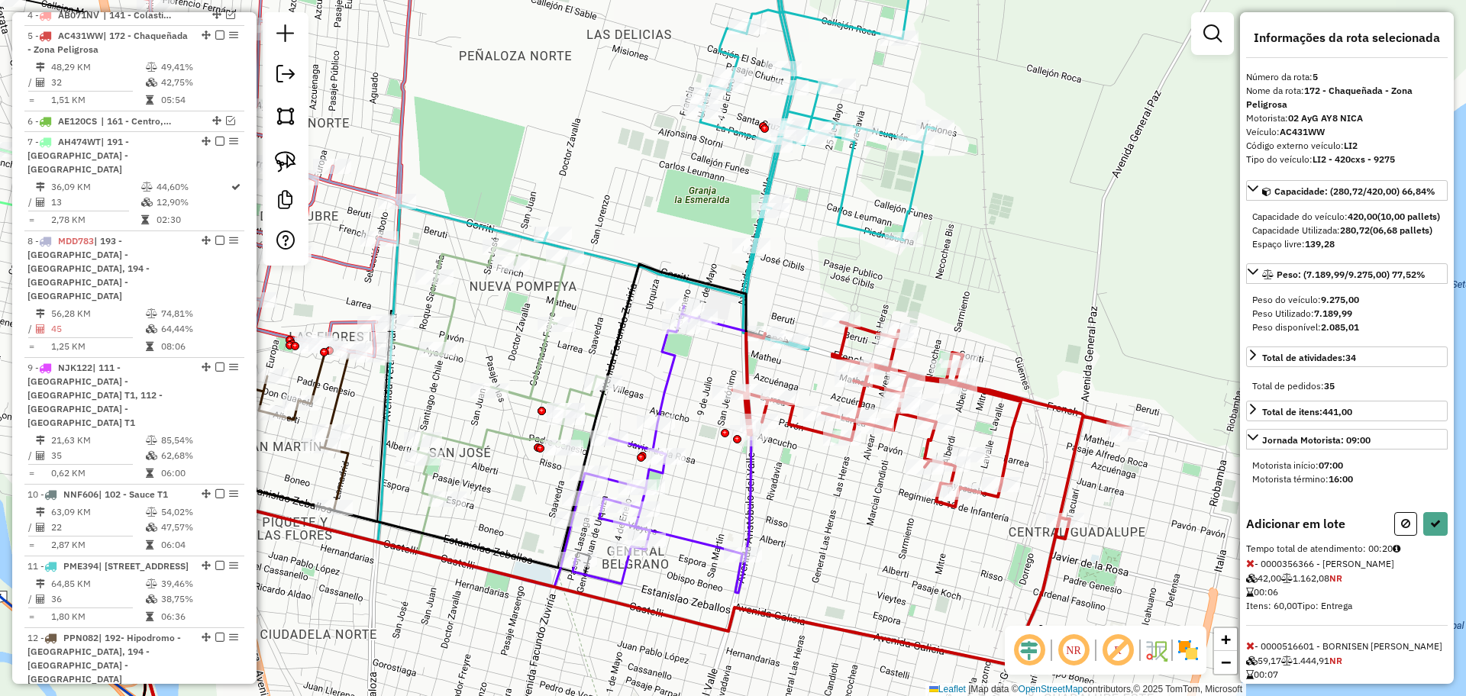
select select "**********"
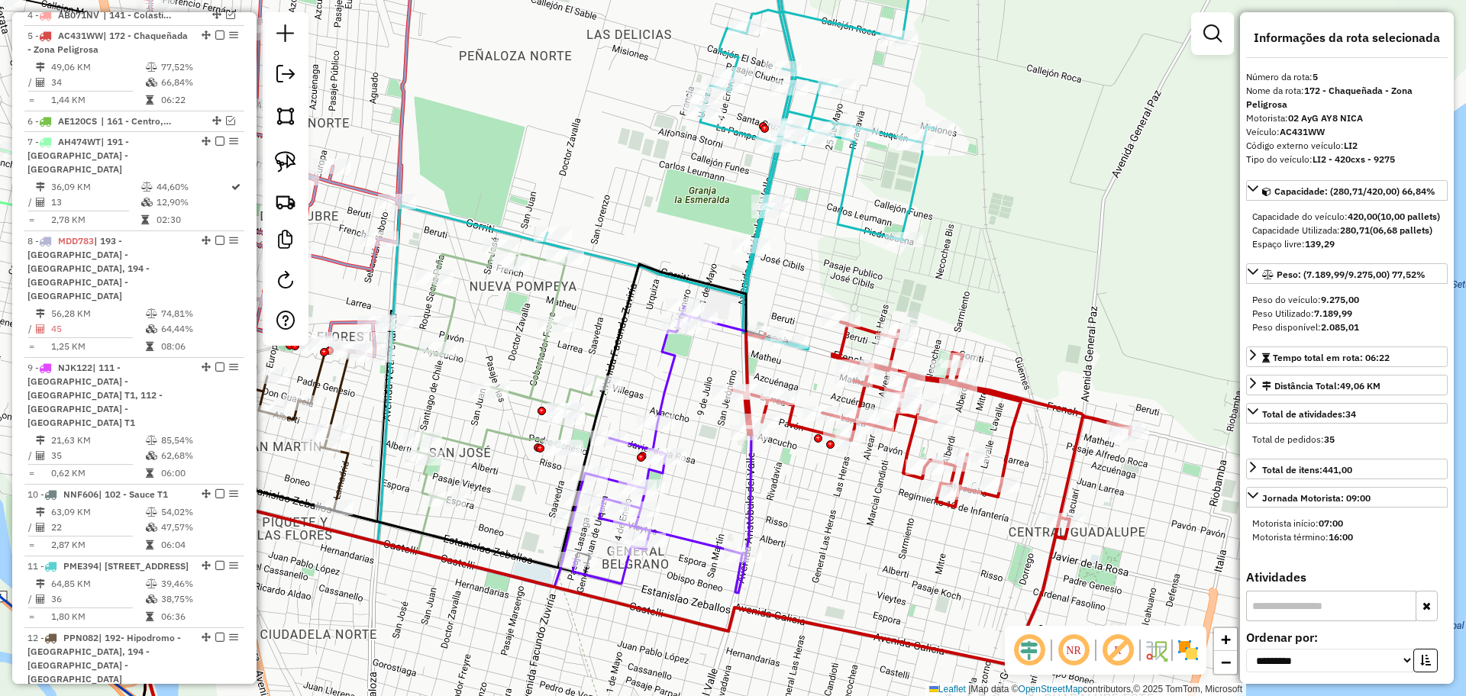
click at [1026, 400] on icon at bounding box center [931, 430] width 398 height 217
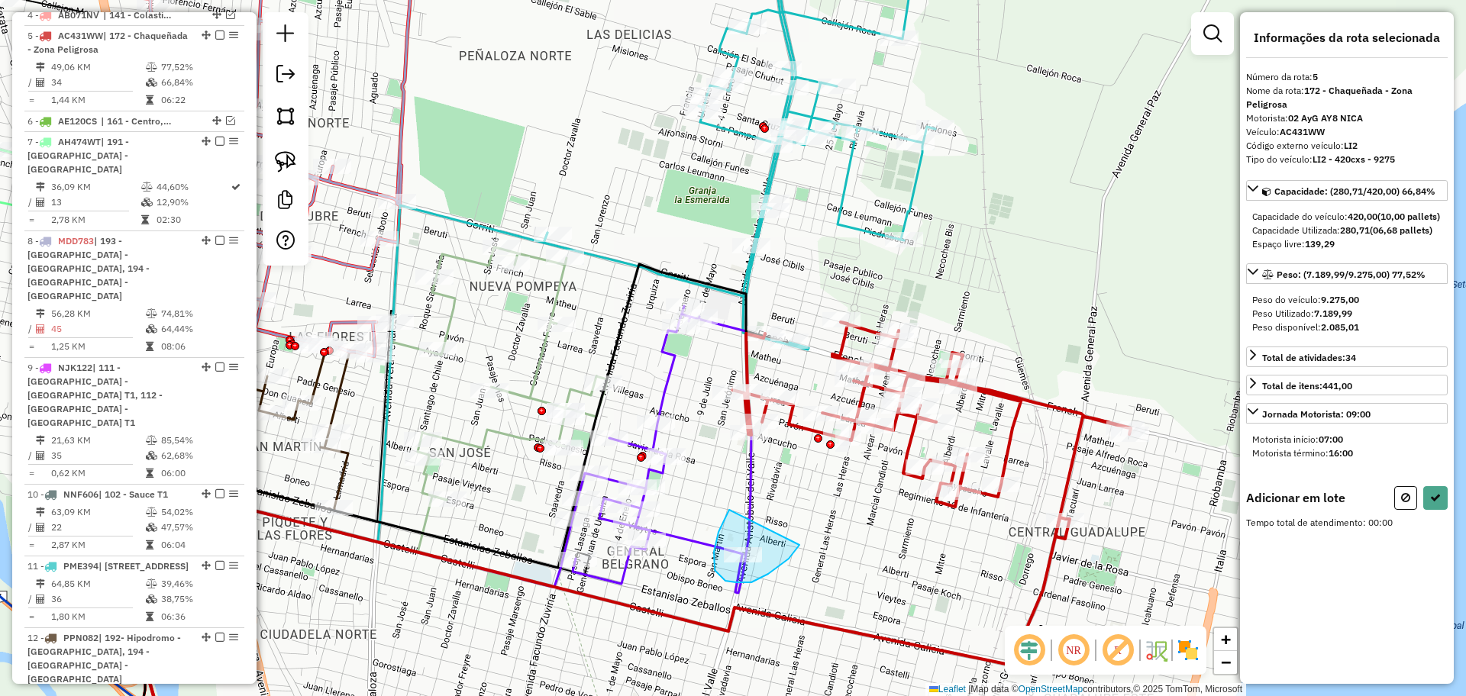
drag, startPoint x: 729, startPoint y: 510, endPoint x: 803, endPoint y: 536, distance: 78.5
click at [1440, 510] on button at bounding box center [1435, 498] width 24 height 24
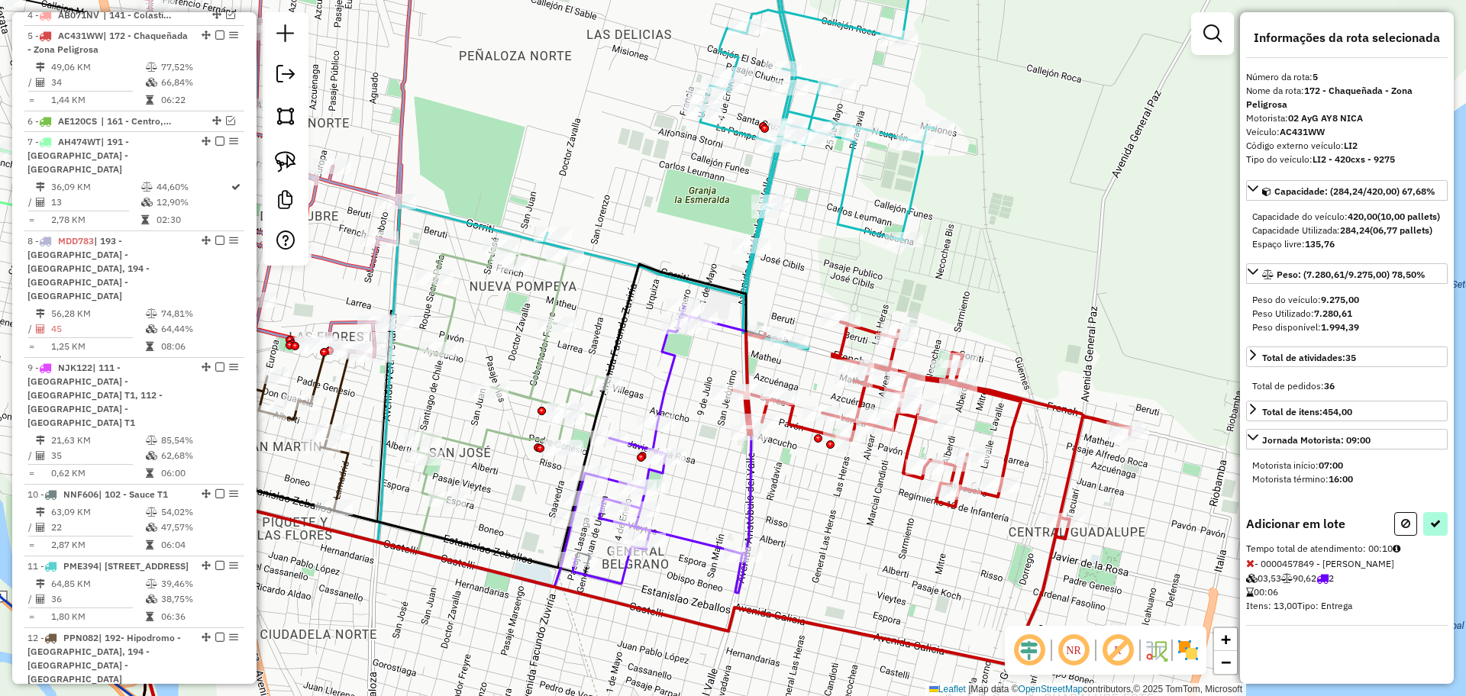
select select "**********"
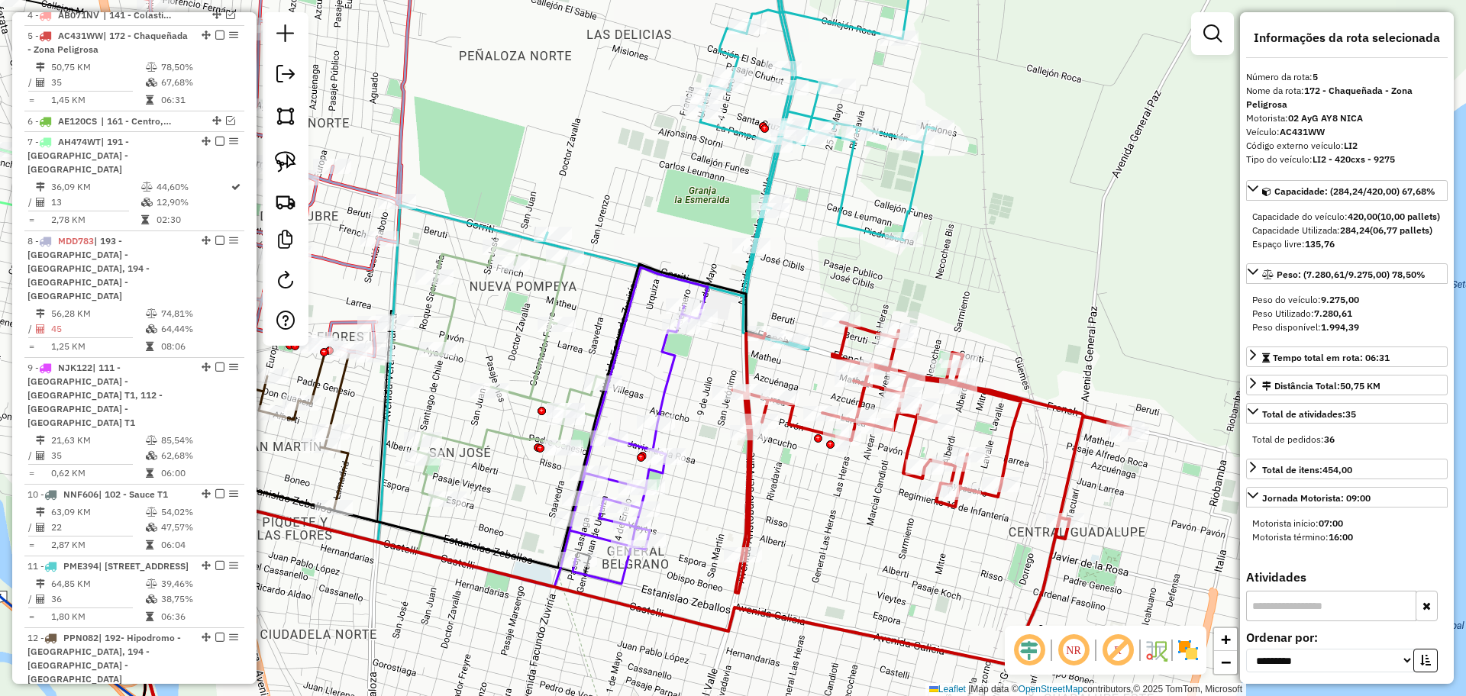
click at [663, 356] on icon at bounding box center [638, 425] width 138 height 317
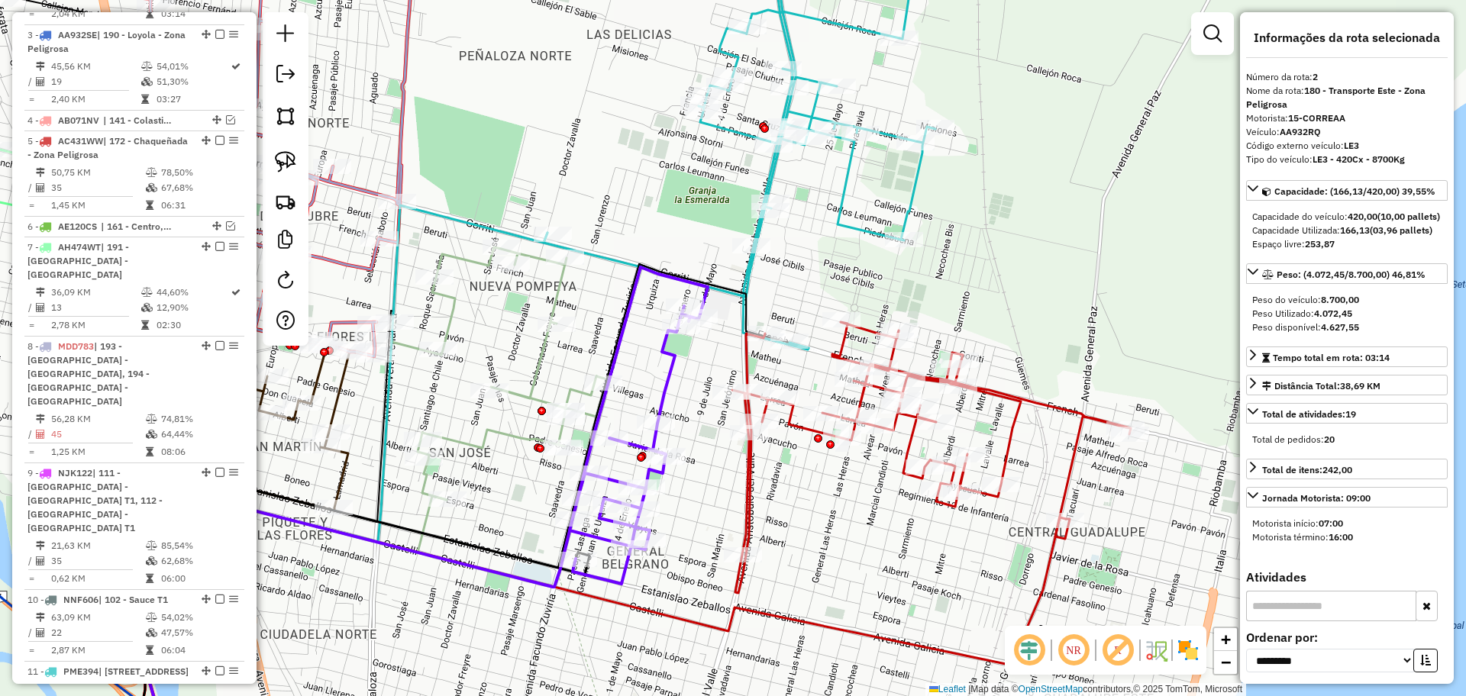
scroll to position [673, 0]
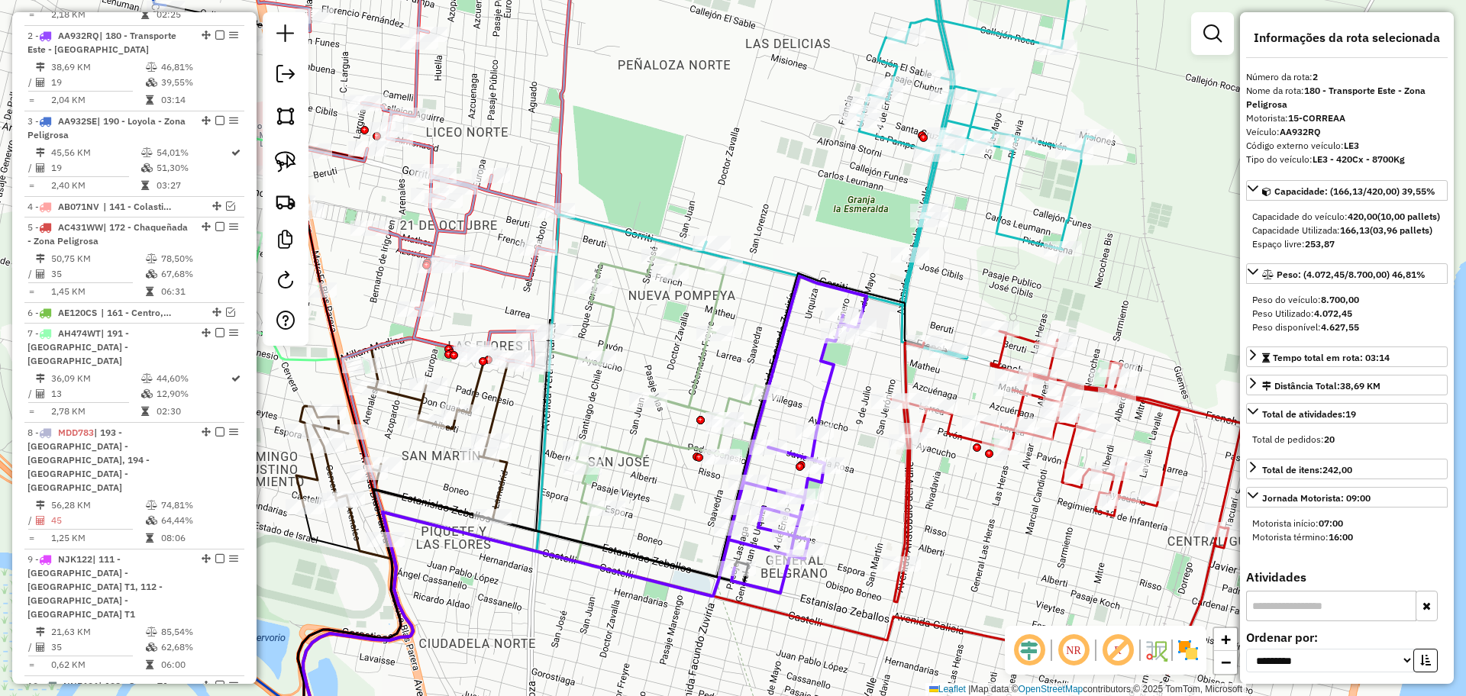
drag, startPoint x: 715, startPoint y: 489, endPoint x: 876, endPoint y: 498, distance: 162.1
click at [876, 498] on div "Janela de atendimento Grade de atendimento Capacidade Transportadoras Veículos …" at bounding box center [733, 348] width 1466 height 696
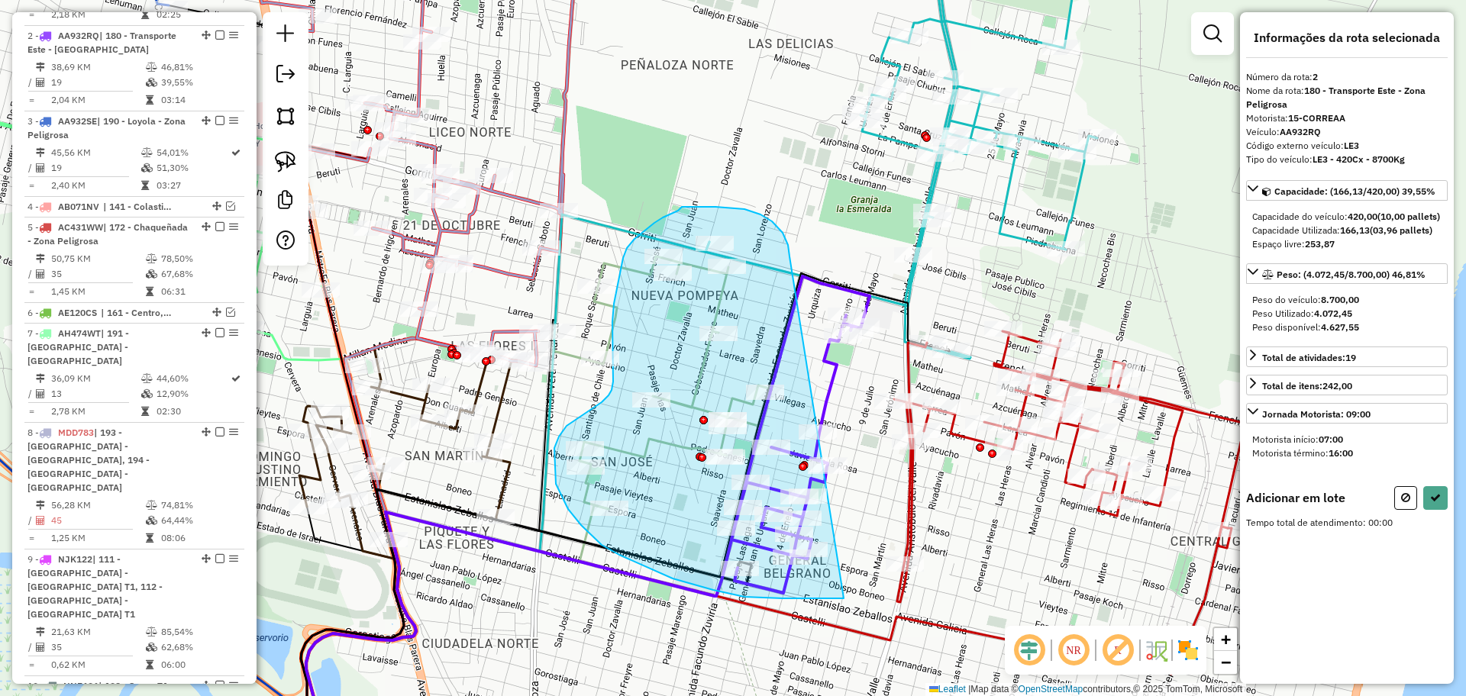
drag, startPoint x: 789, startPoint y: 254, endPoint x: 844, endPoint y: 598, distance: 348.5
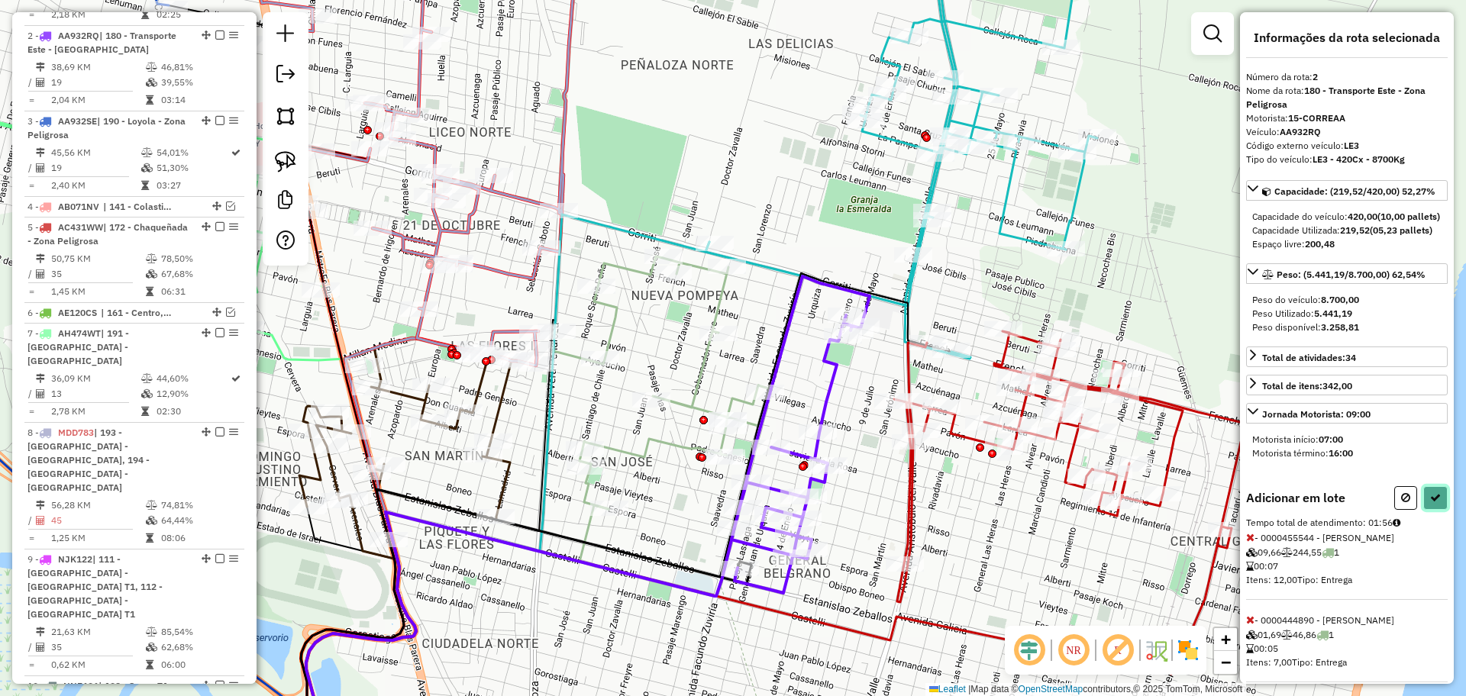
click at [1431, 510] on button at bounding box center [1435, 498] width 24 height 24
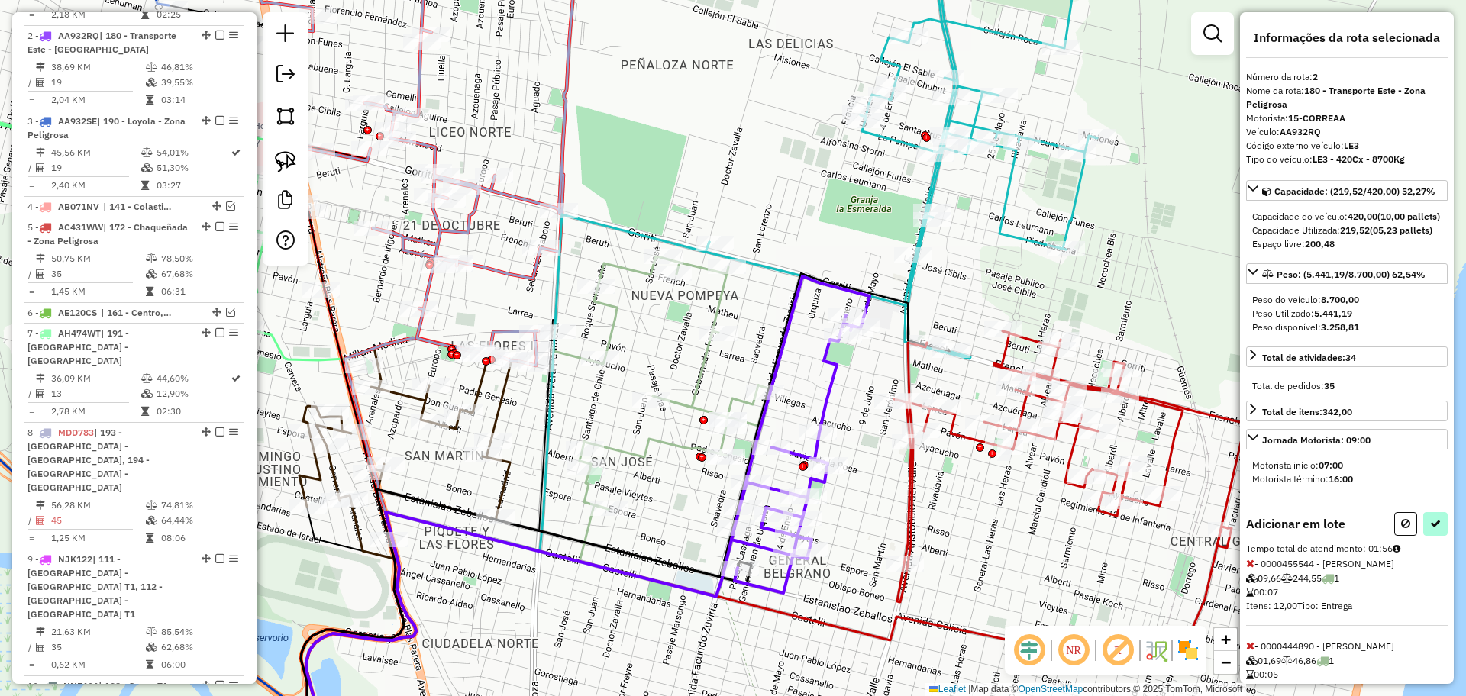
select select "**********"
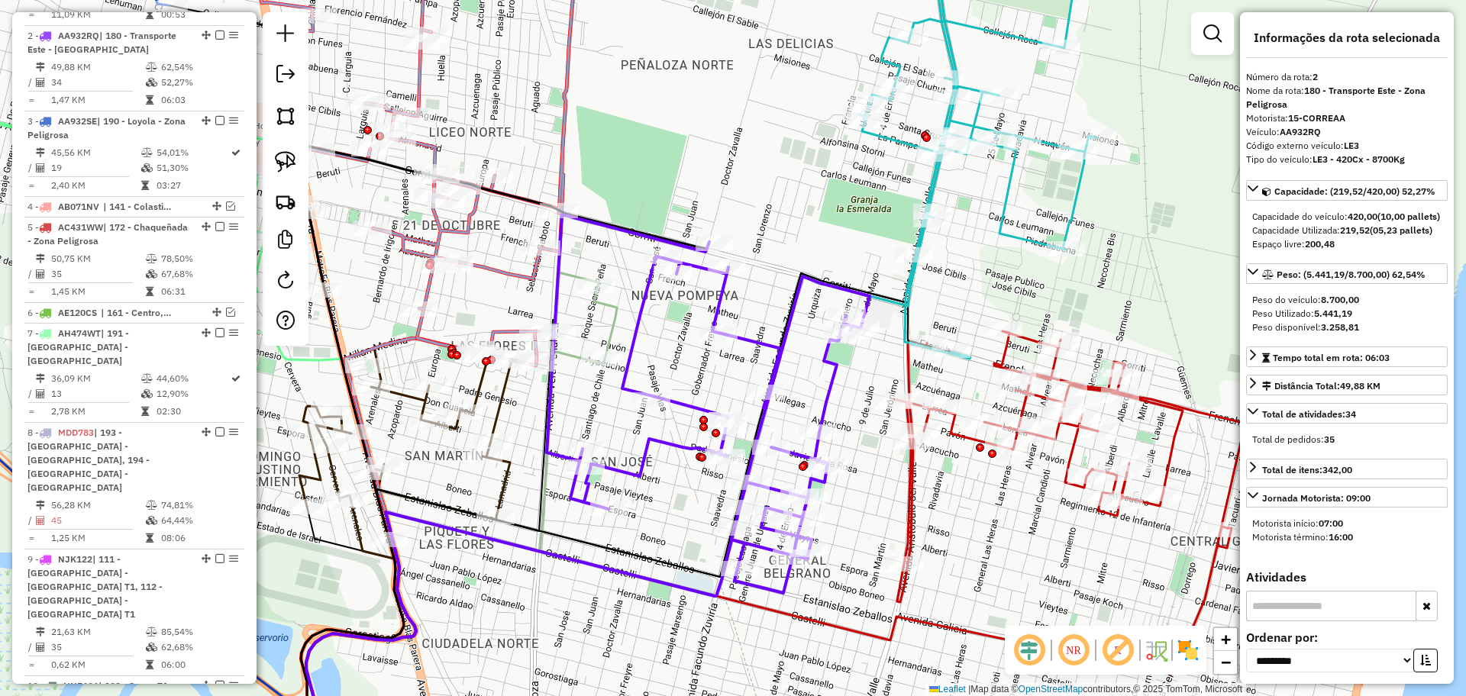
click at [614, 331] on icon at bounding box center [584, 325] width 63 height 77
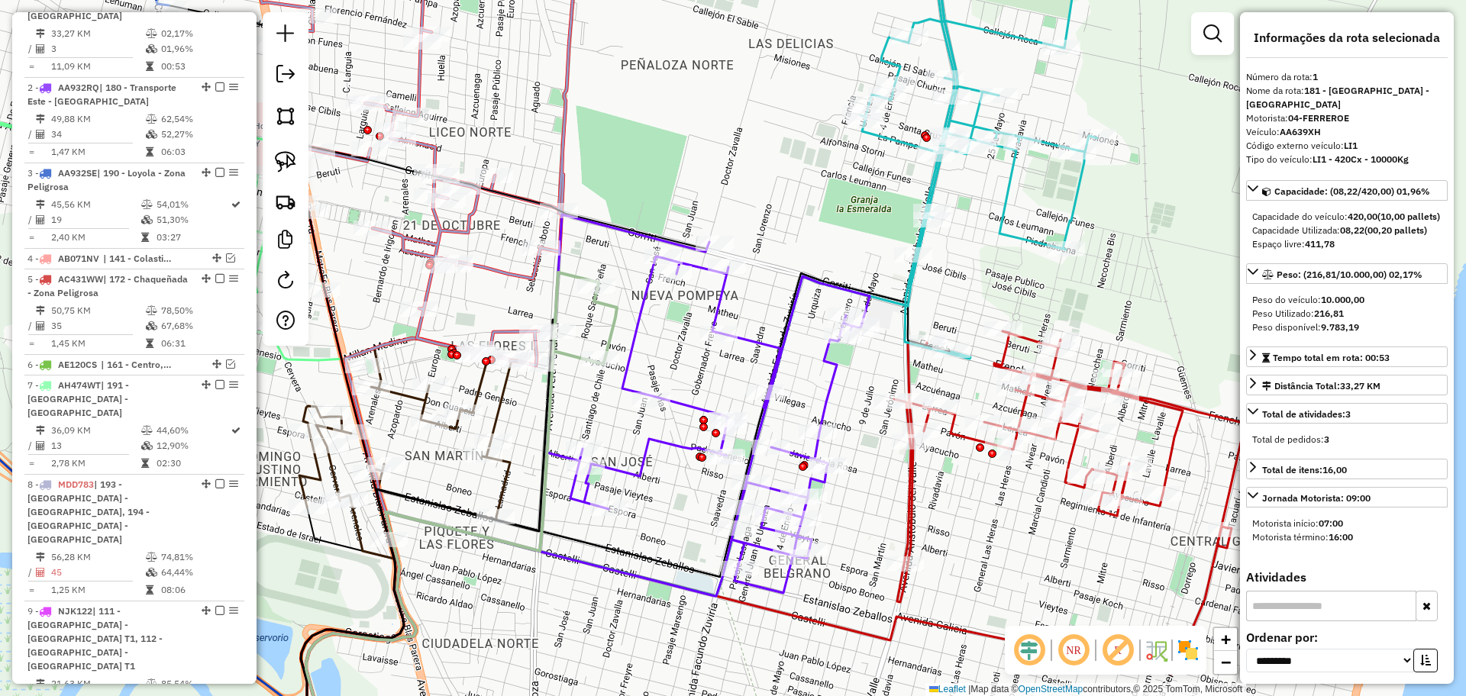
scroll to position [588, 0]
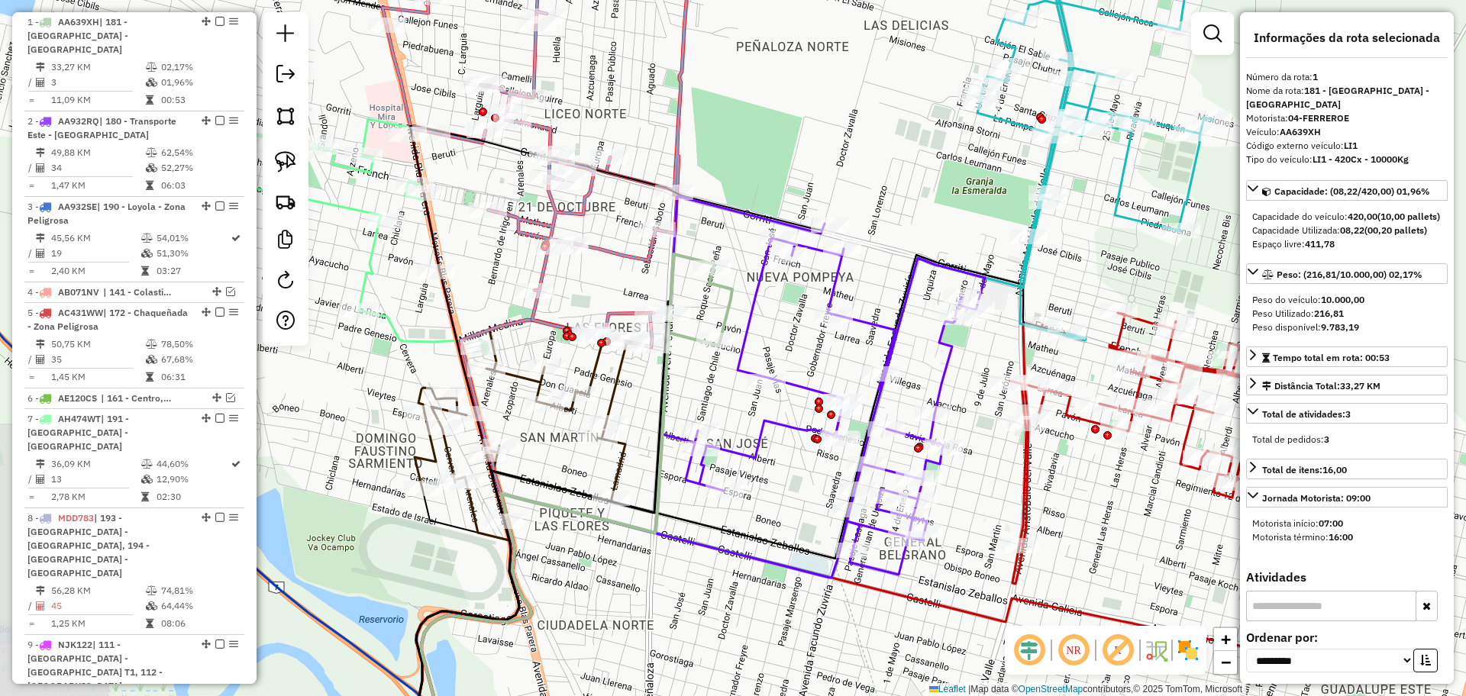
drag, startPoint x: 636, startPoint y: 182, endPoint x: 756, endPoint y: 164, distance: 121.2
click at [756, 164] on div "Janela de atendimento Grade de atendimento Capacidade Transportadoras Veículos …" at bounding box center [733, 348] width 1466 height 696
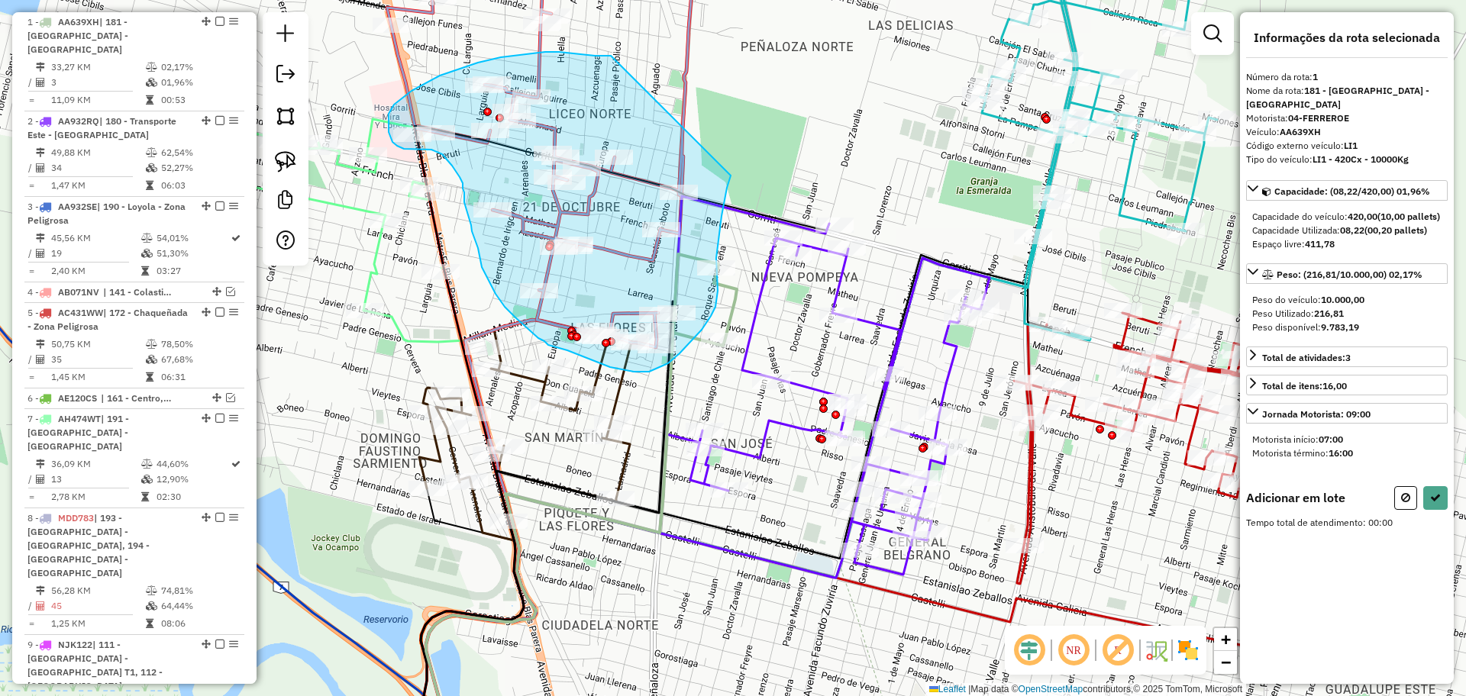
drag, startPoint x: 731, startPoint y: 176, endPoint x: 636, endPoint y: 56, distance: 152.7
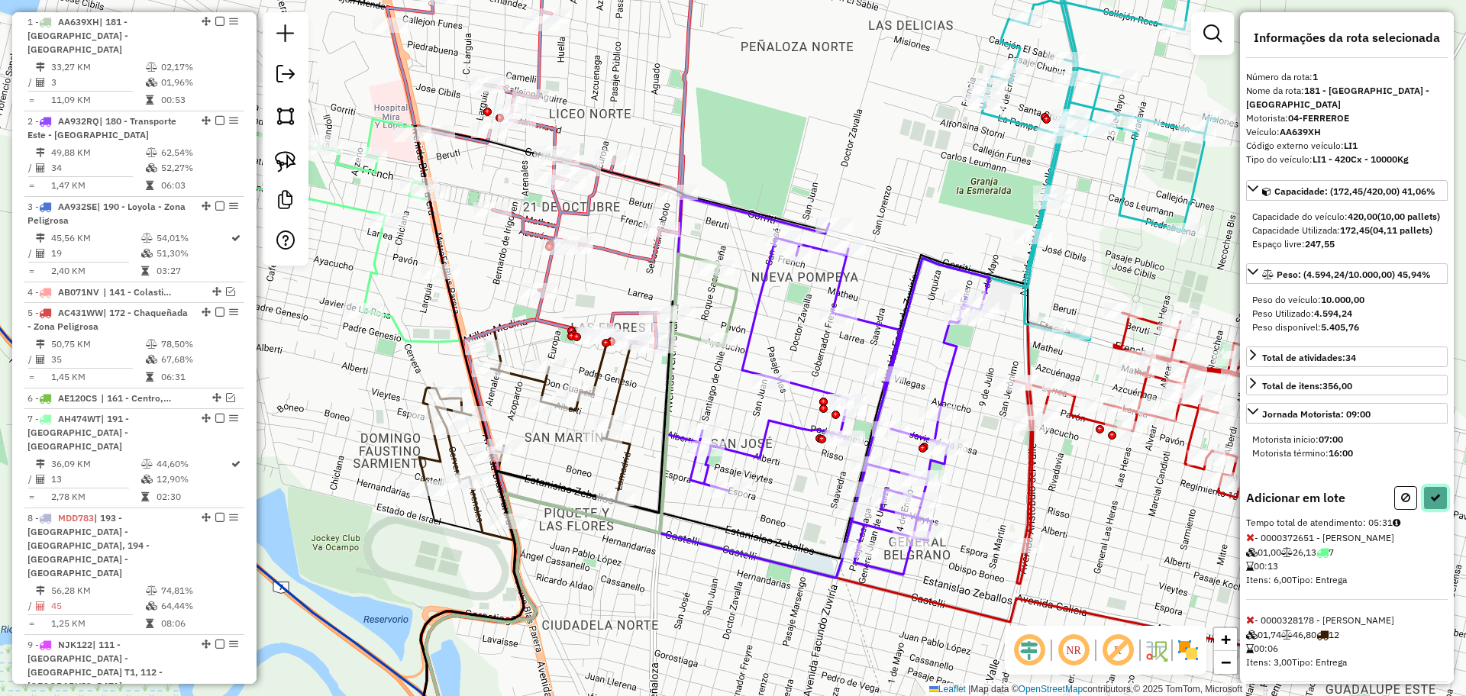
click at [1440, 510] on button at bounding box center [1435, 498] width 24 height 24
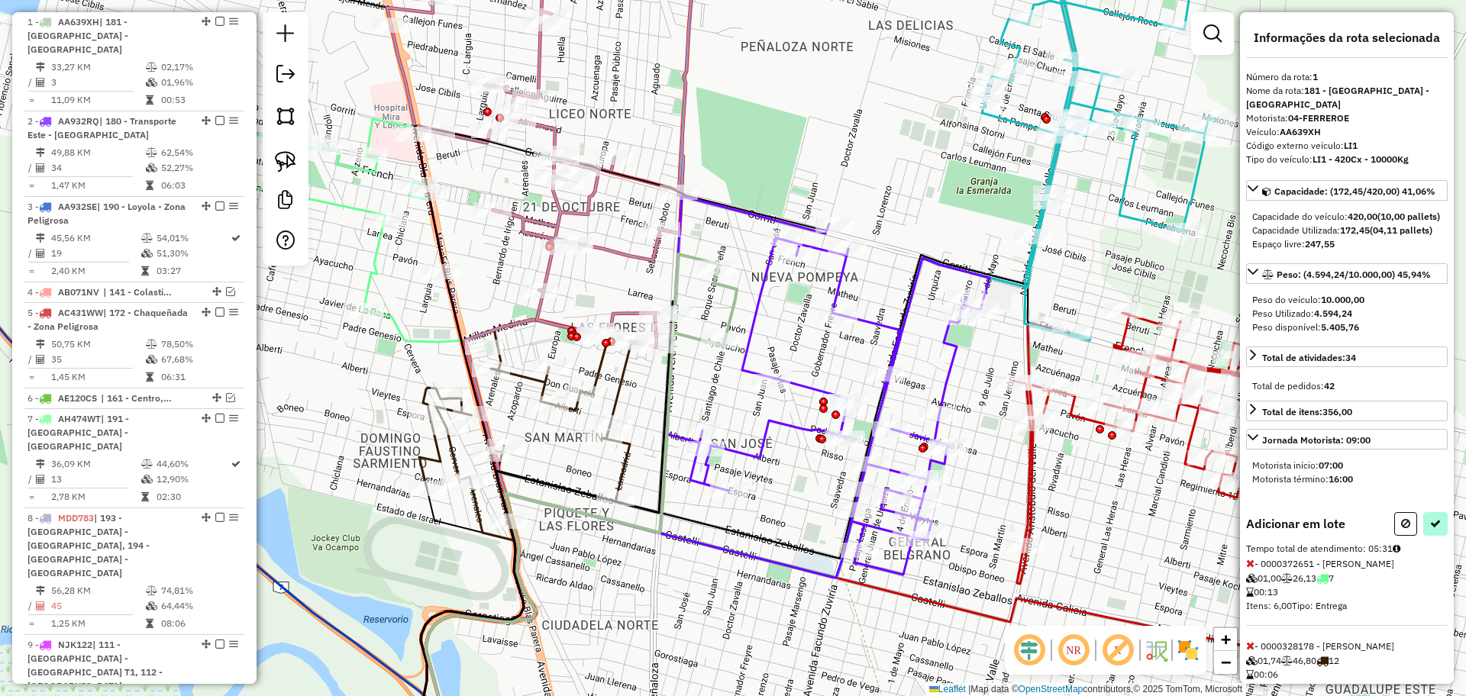
select select "**********"
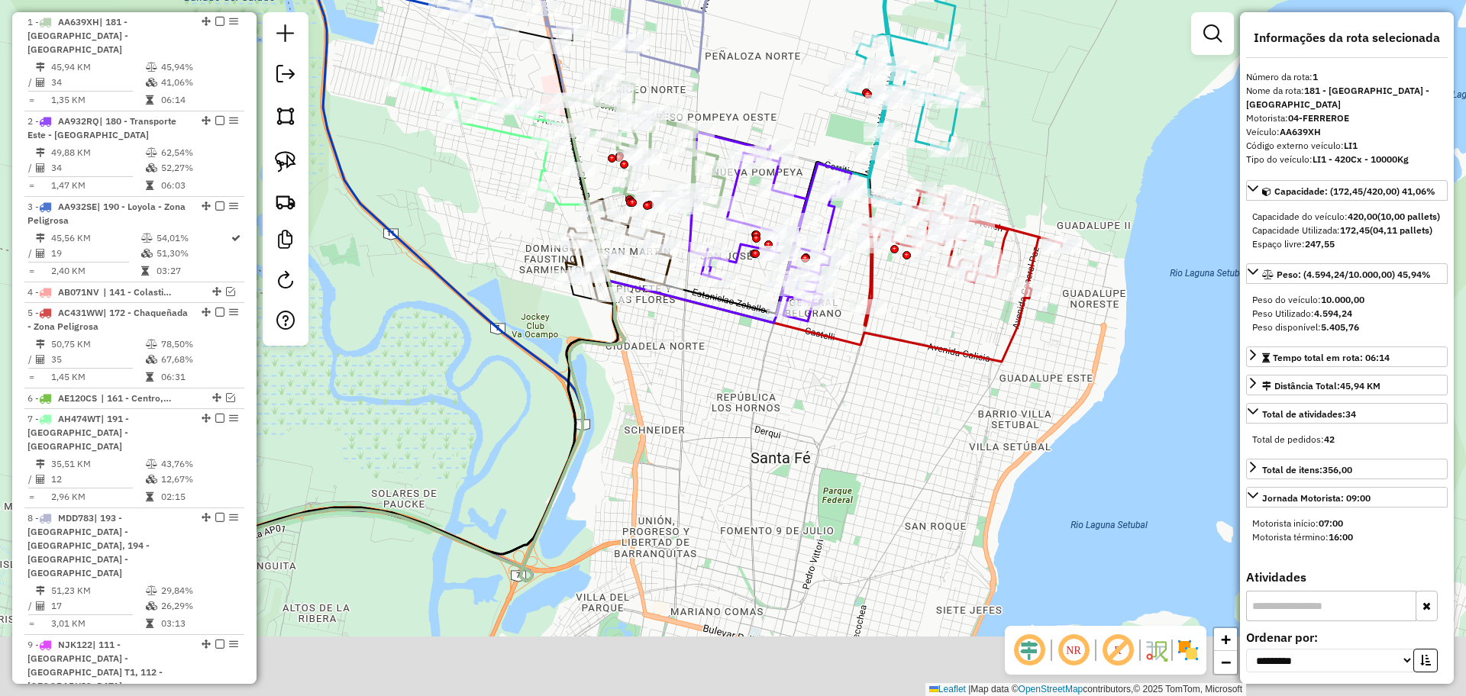
drag, startPoint x: 637, startPoint y: 496, endPoint x: 805, endPoint y: 82, distance: 447.2
click at [789, 109] on div "Janela de atendimento Grade de atendimento Capacidade Transportadoras Veículos …" at bounding box center [733, 348] width 1466 height 696
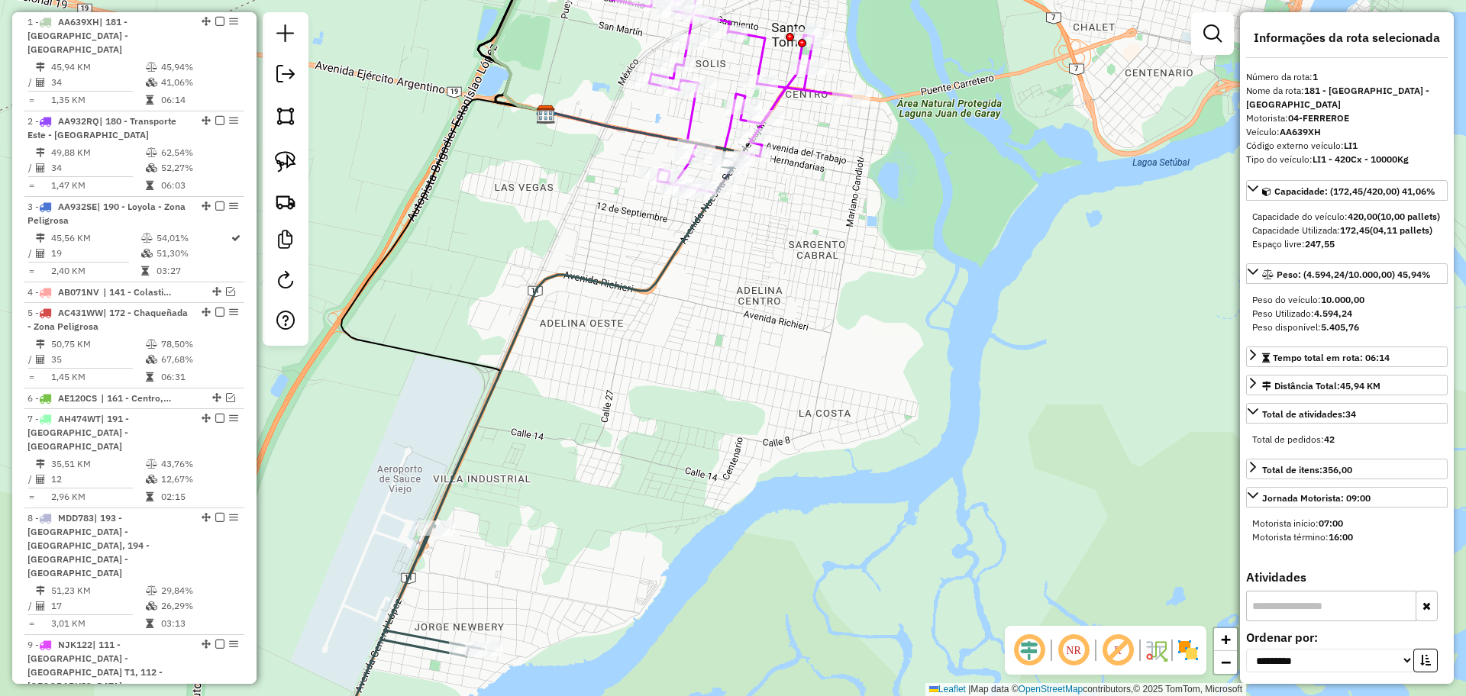
drag, startPoint x: 773, startPoint y: 237, endPoint x: 723, endPoint y: 357, distance: 130.4
click at [723, 358] on div "Janela de atendimento Grade de atendimento Capacidade Transportadoras Veículos …" at bounding box center [733, 348] width 1466 height 696
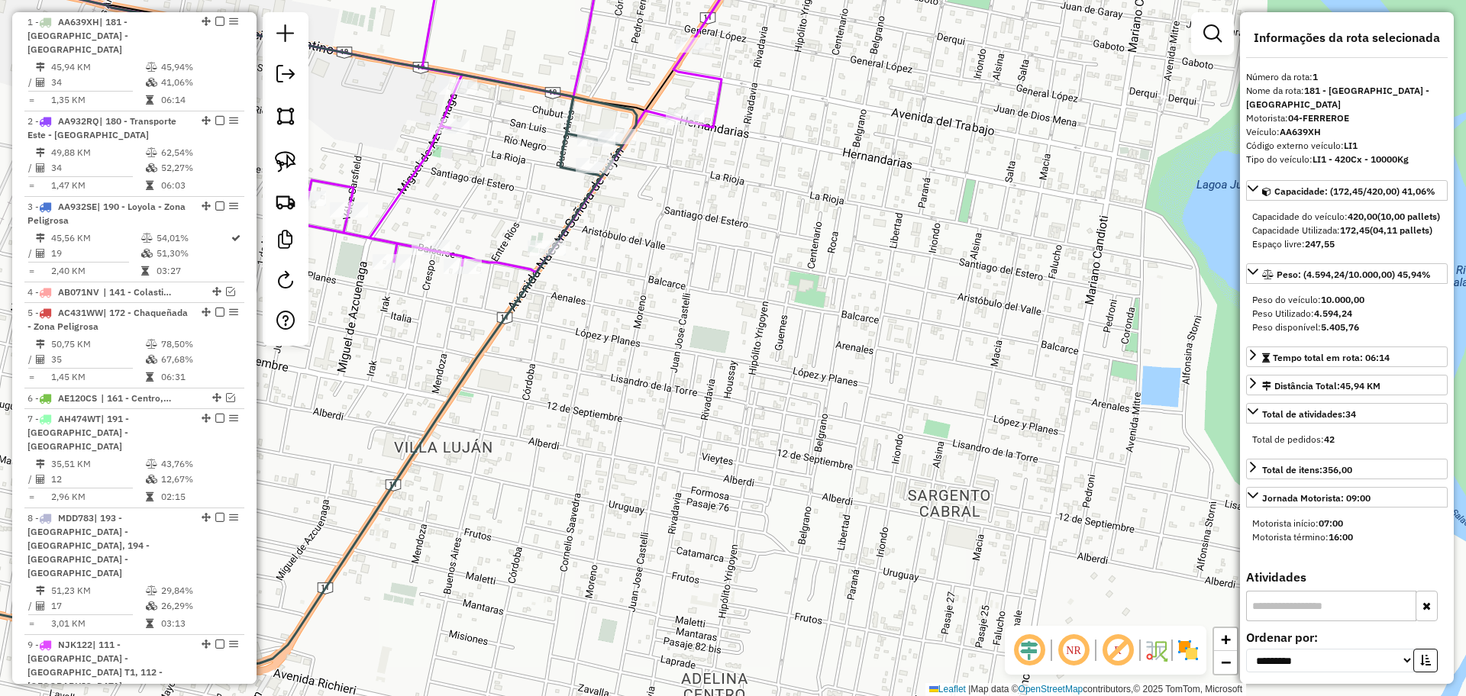
click at [582, 49] on icon at bounding box center [233, 14] width 747 height 166
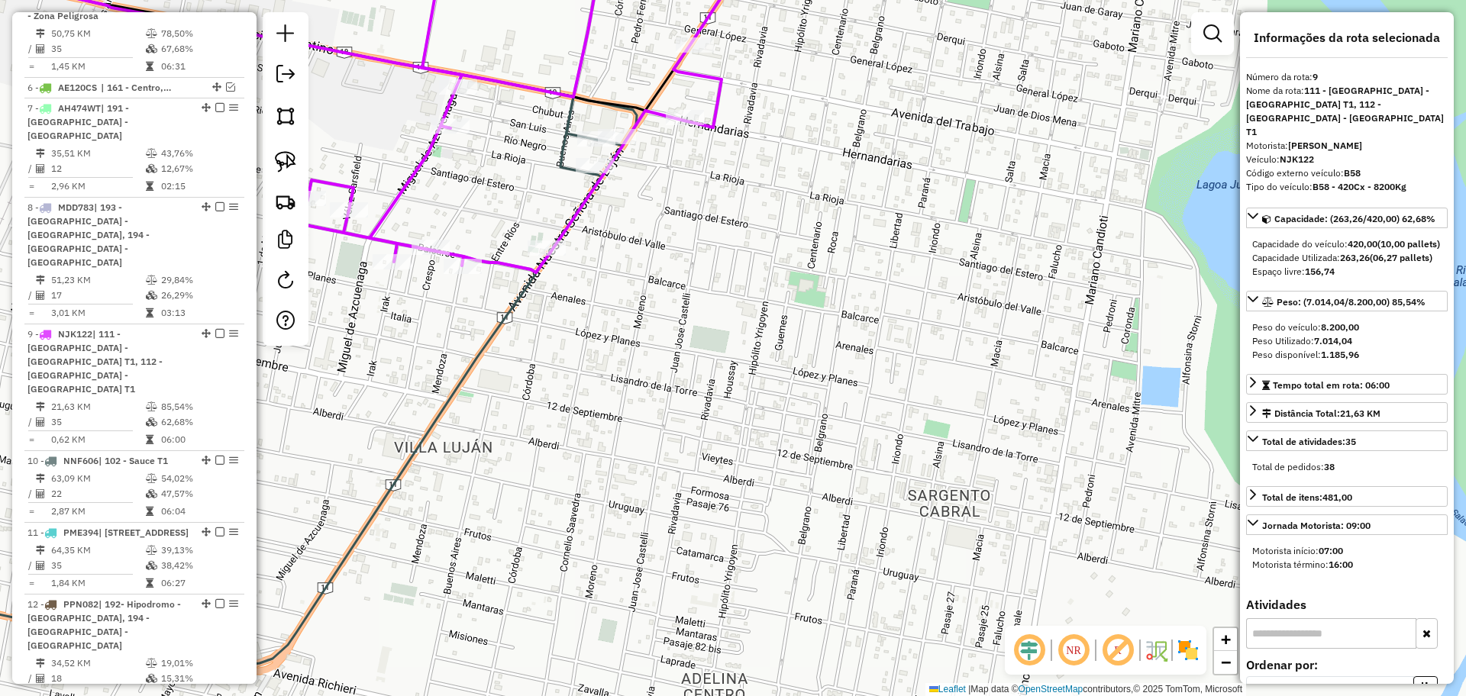
scroll to position [1156, 0]
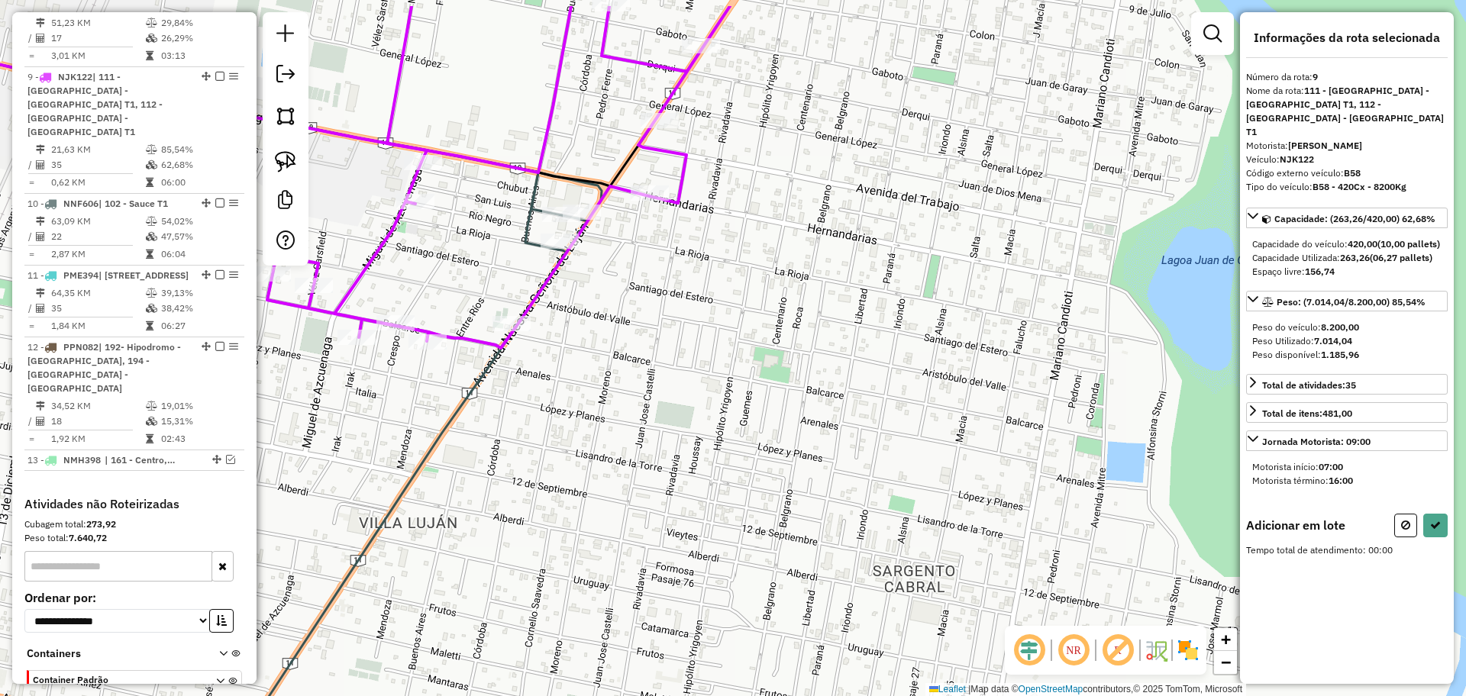
drag, startPoint x: 637, startPoint y: 92, endPoint x: 607, endPoint y: 162, distance: 76.3
click at [607, 162] on div "Janela de atendimento Grade de atendimento Capacidade Transportadoras Veículos …" at bounding box center [733, 348] width 1466 height 696
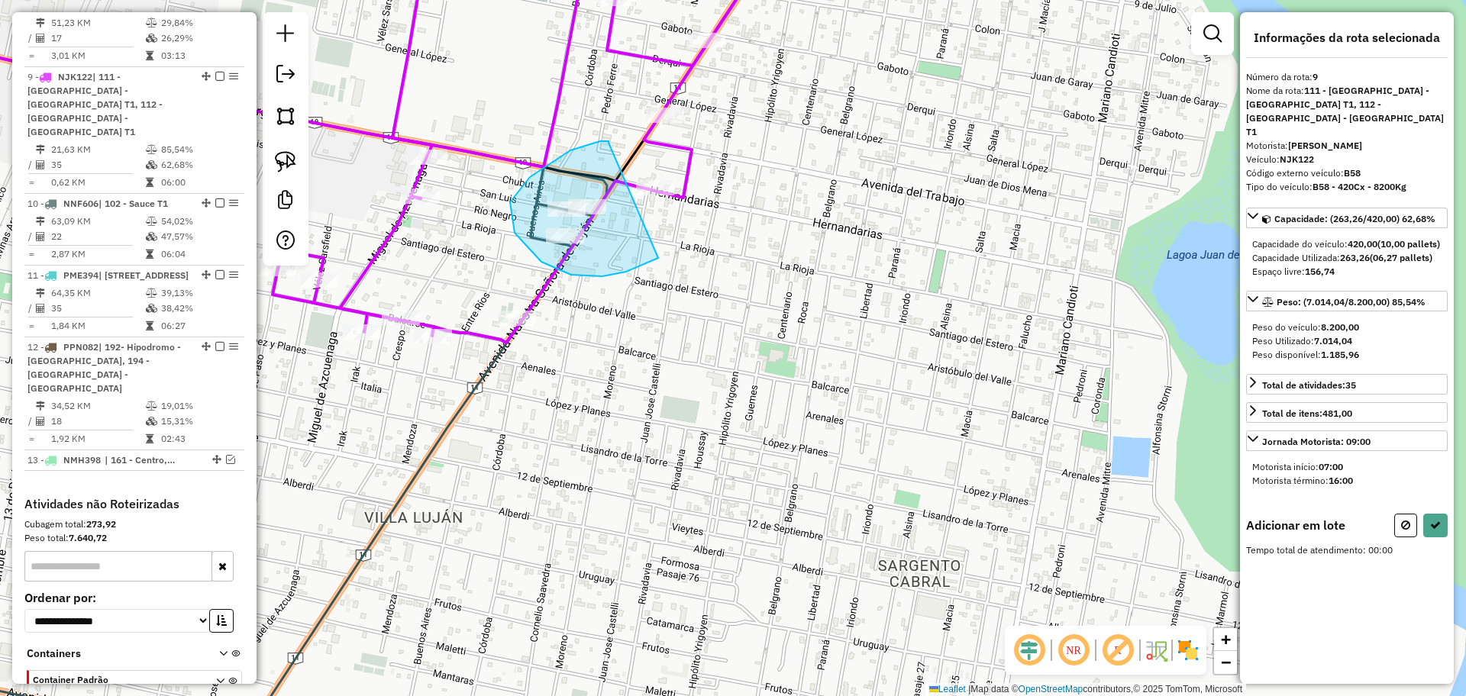
drag, startPoint x: 608, startPoint y: 141, endPoint x: 691, endPoint y: 237, distance: 126.7
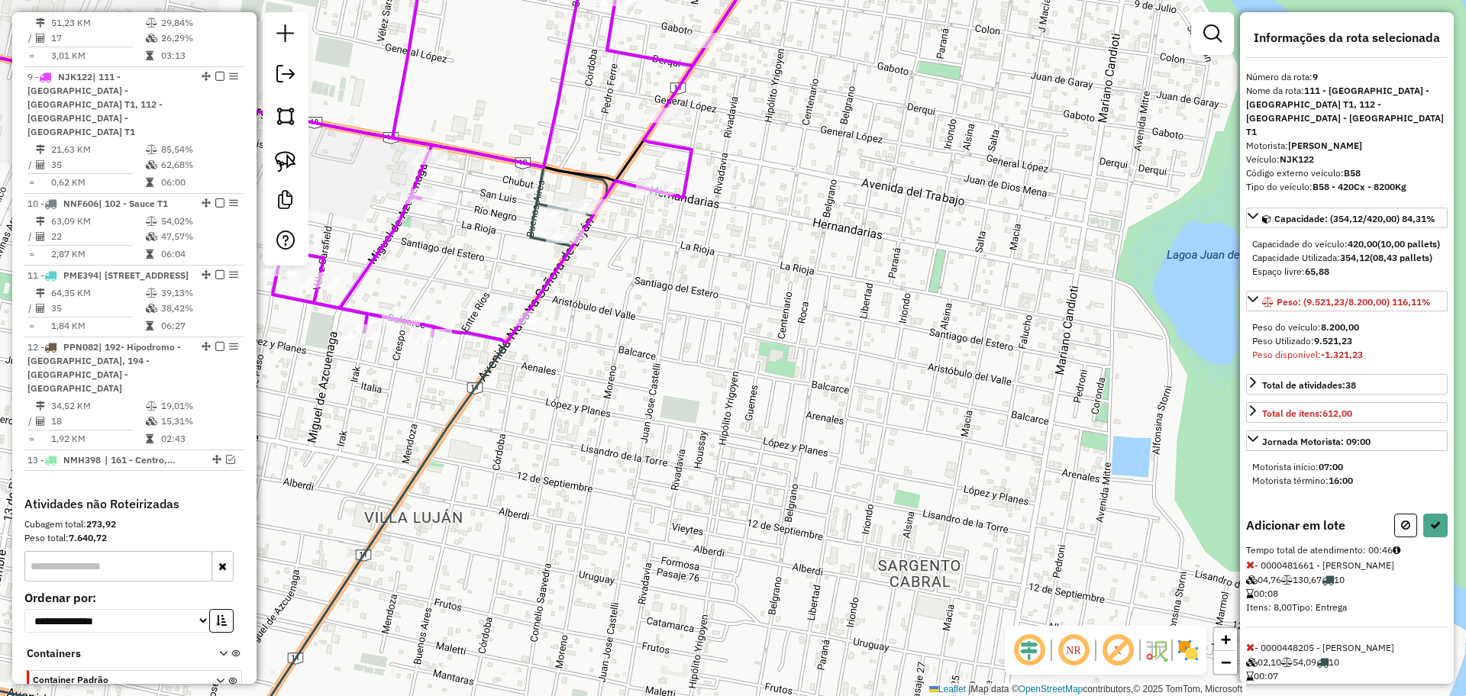
scroll to position [154, 0]
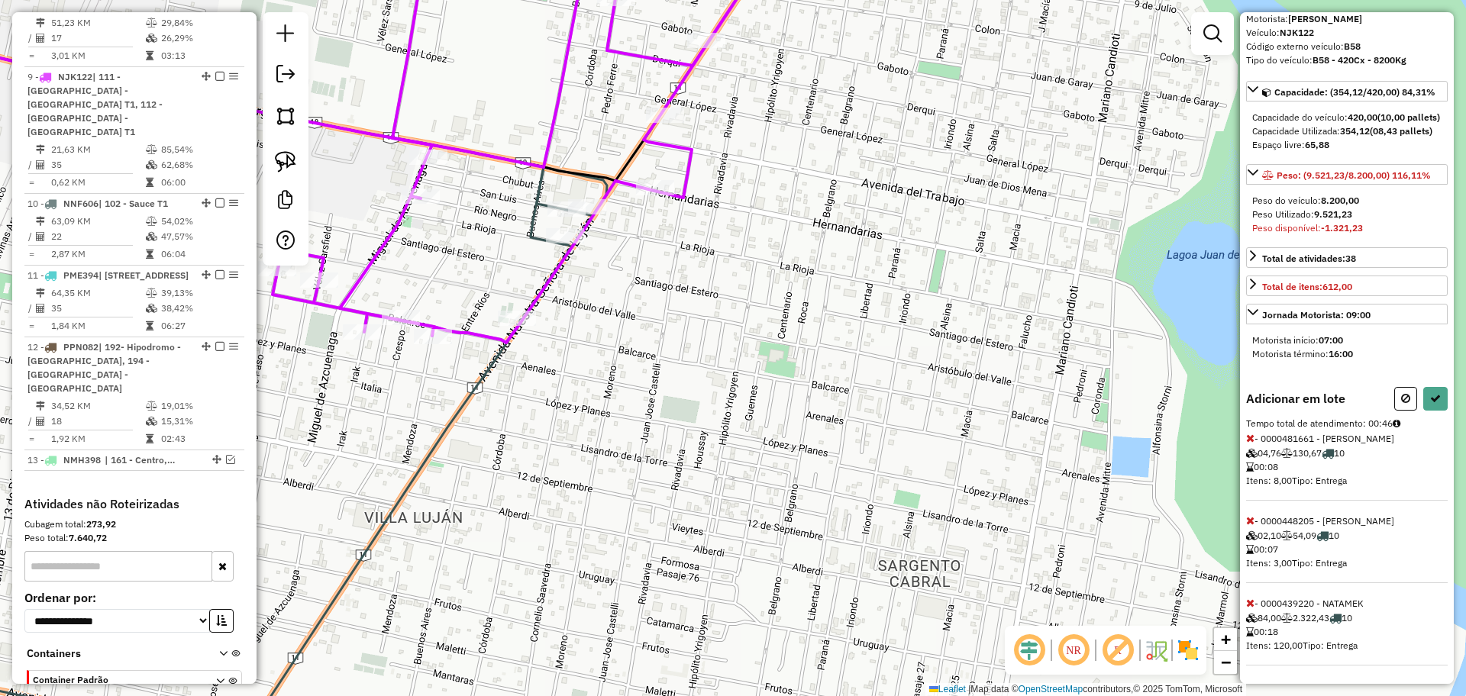
click at [1253, 606] on icon at bounding box center [1250, 603] width 8 height 11
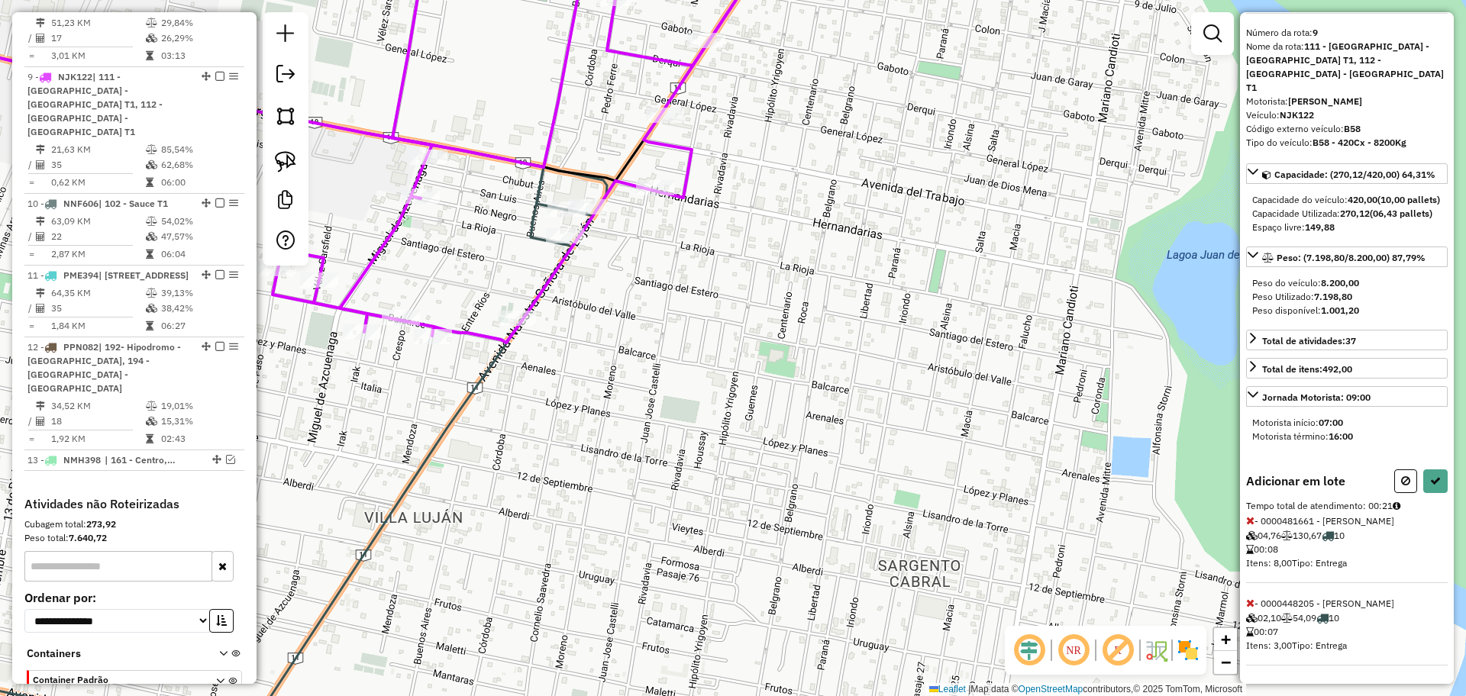
scroll to position [72, 0]
drag, startPoint x: 1436, startPoint y: 473, endPoint x: 1437, endPoint y: 483, distance: 10.7
click at [1436, 477] on button at bounding box center [1435, 481] width 24 height 24
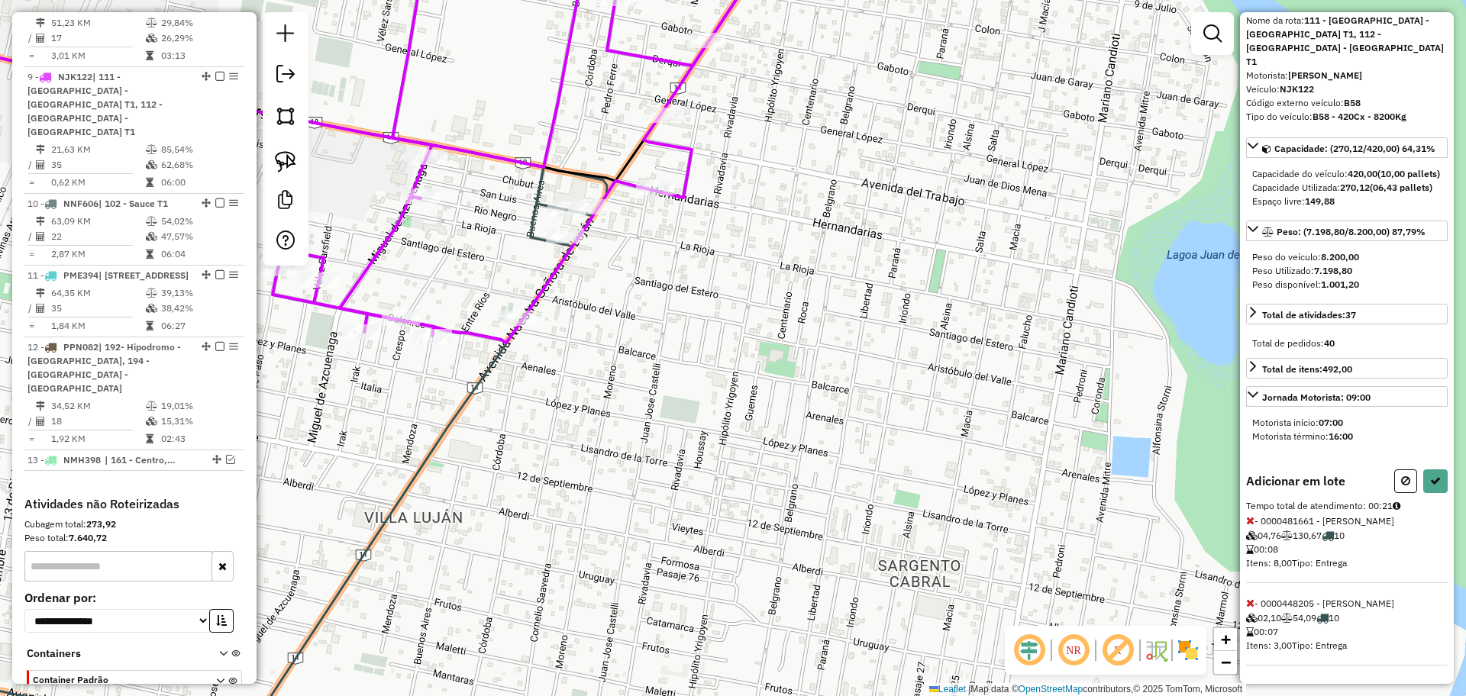
select select "**********"
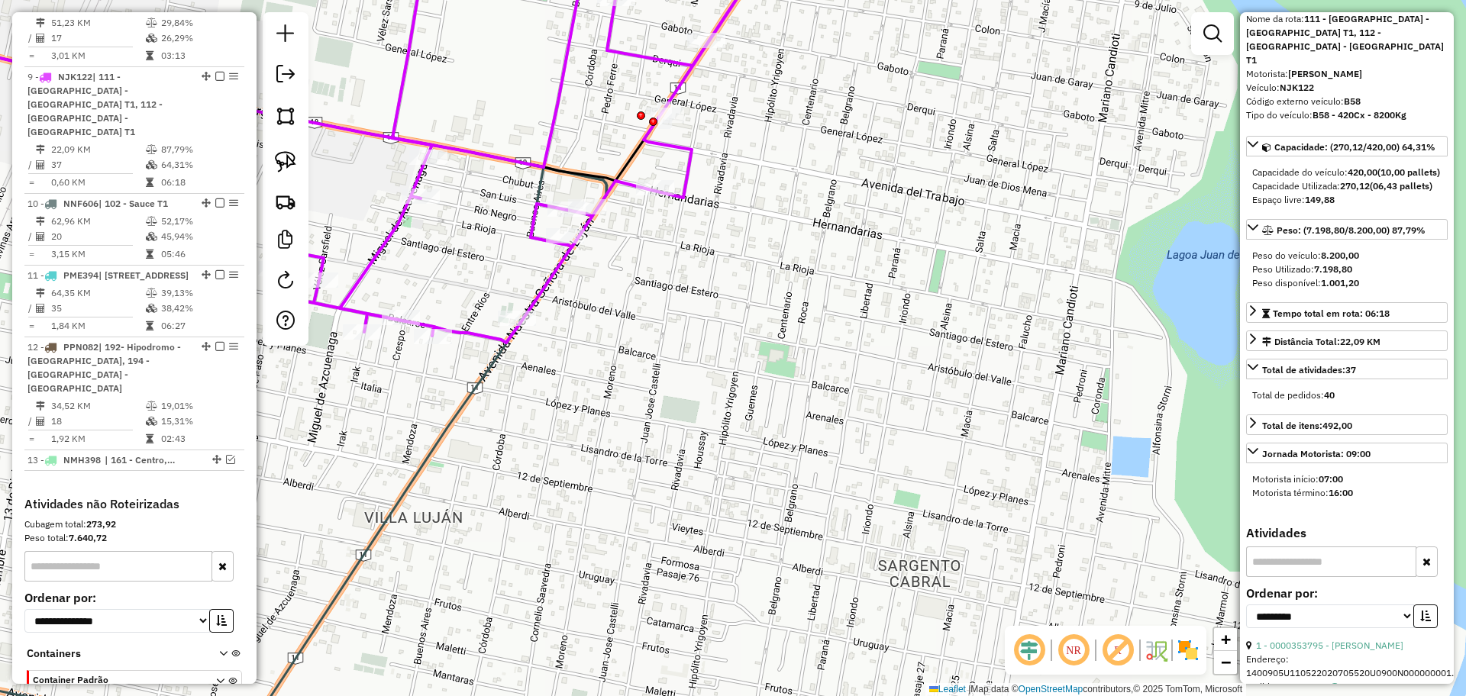
click at [548, 149] on icon at bounding box center [238, 57] width 770 height 220
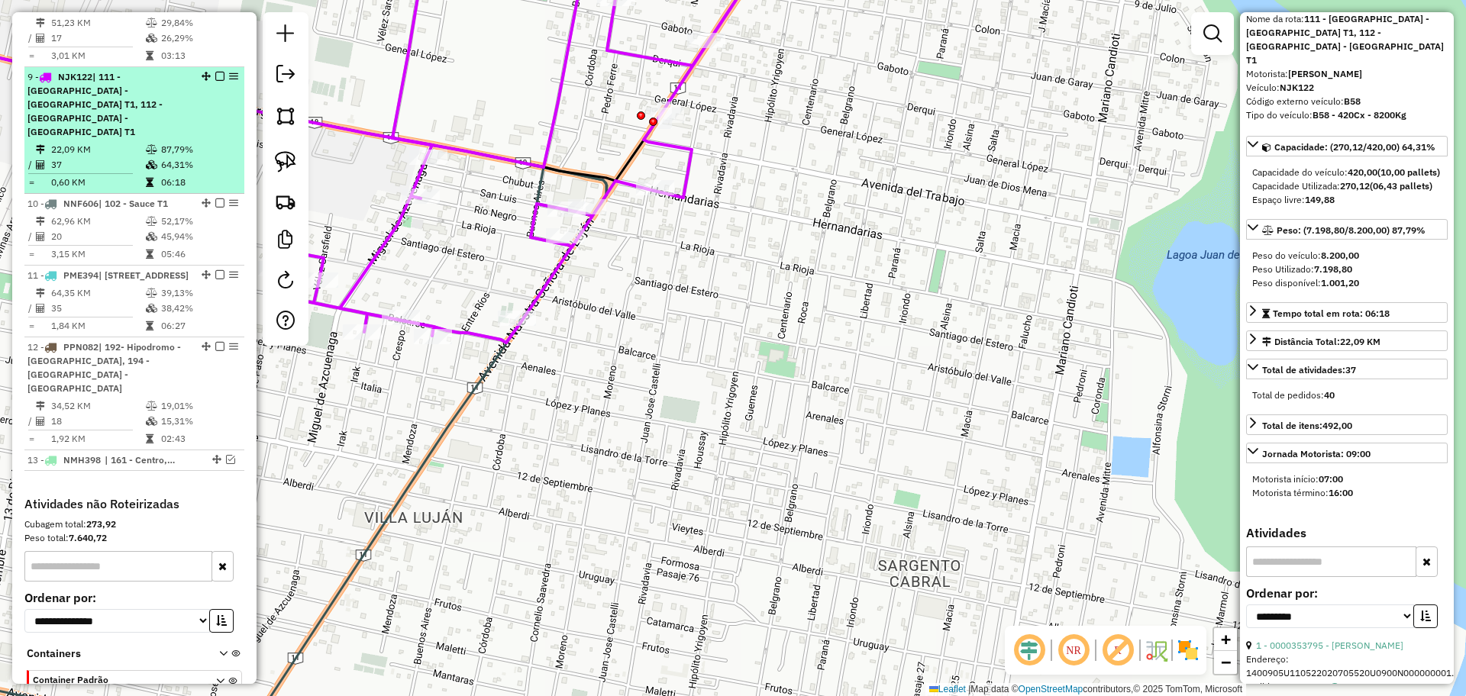
click at [215, 72] on em at bounding box center [219, 76] width 9 height 9
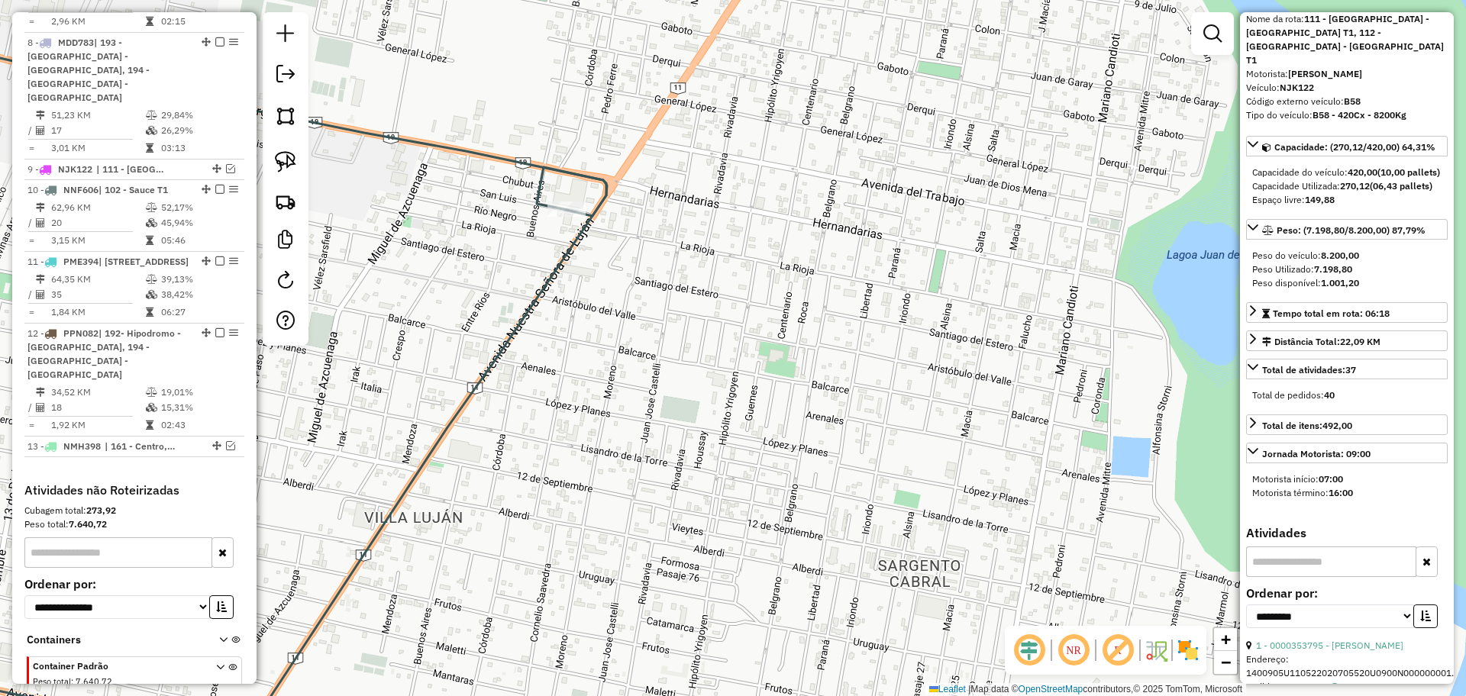
click at [539, 186] on icon at bounding box center [229, 451] width 753 height 568
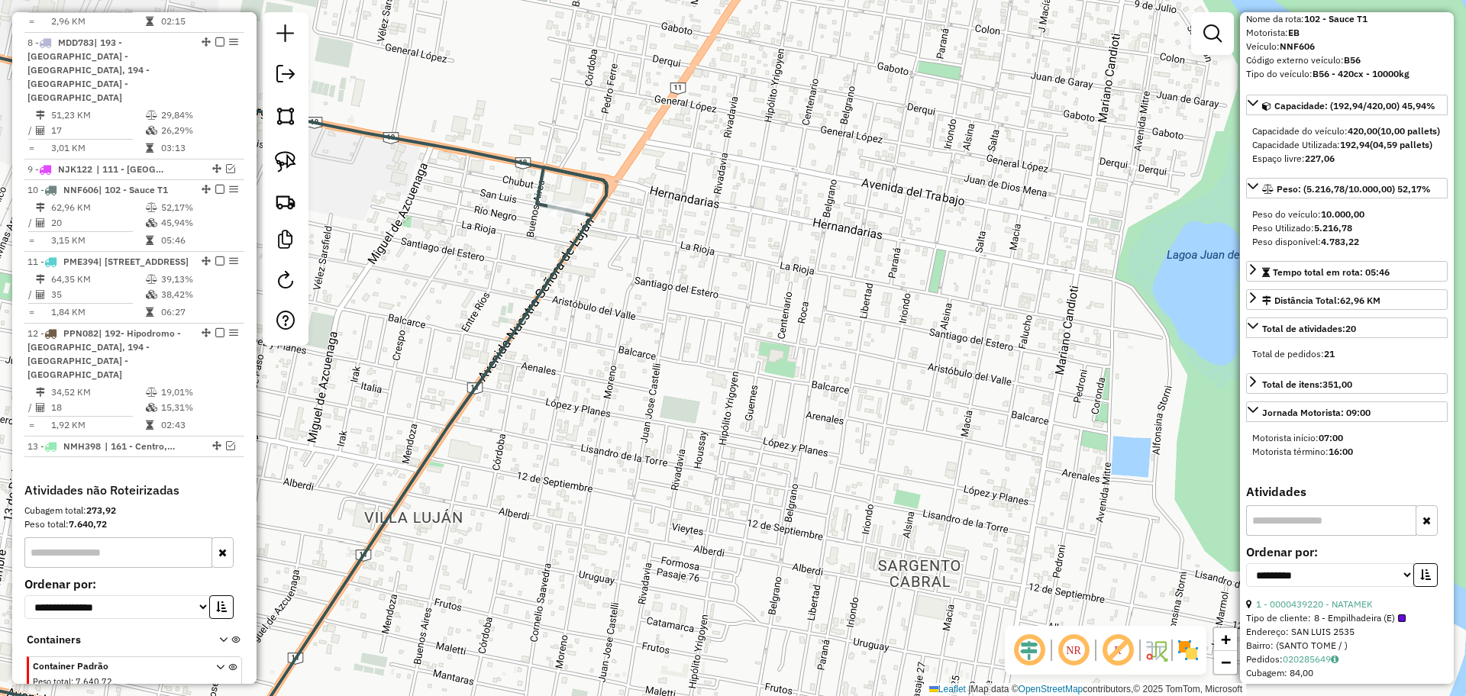
scroll to position [1124, 0]
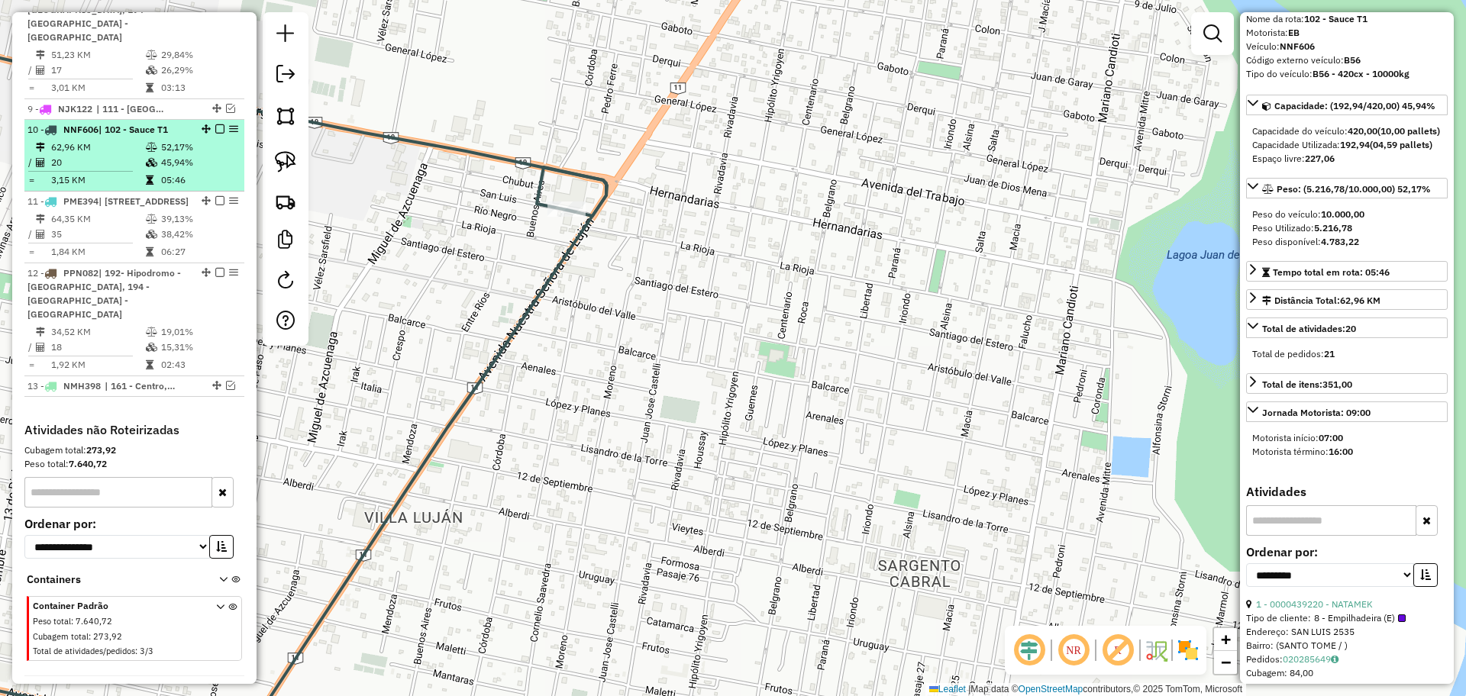
click at [215, 124] on em at bounding box center [219, 128] width 9 height 9
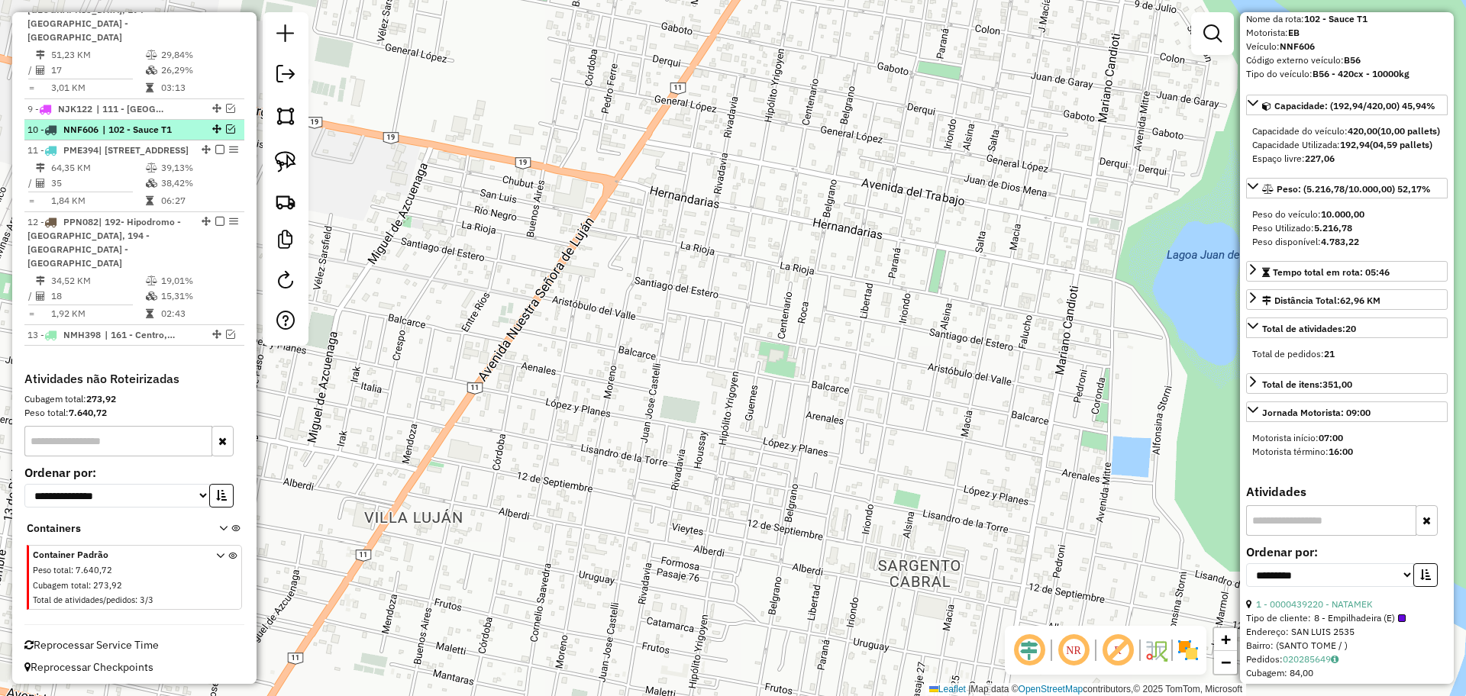
scroll to position [1073, 0]
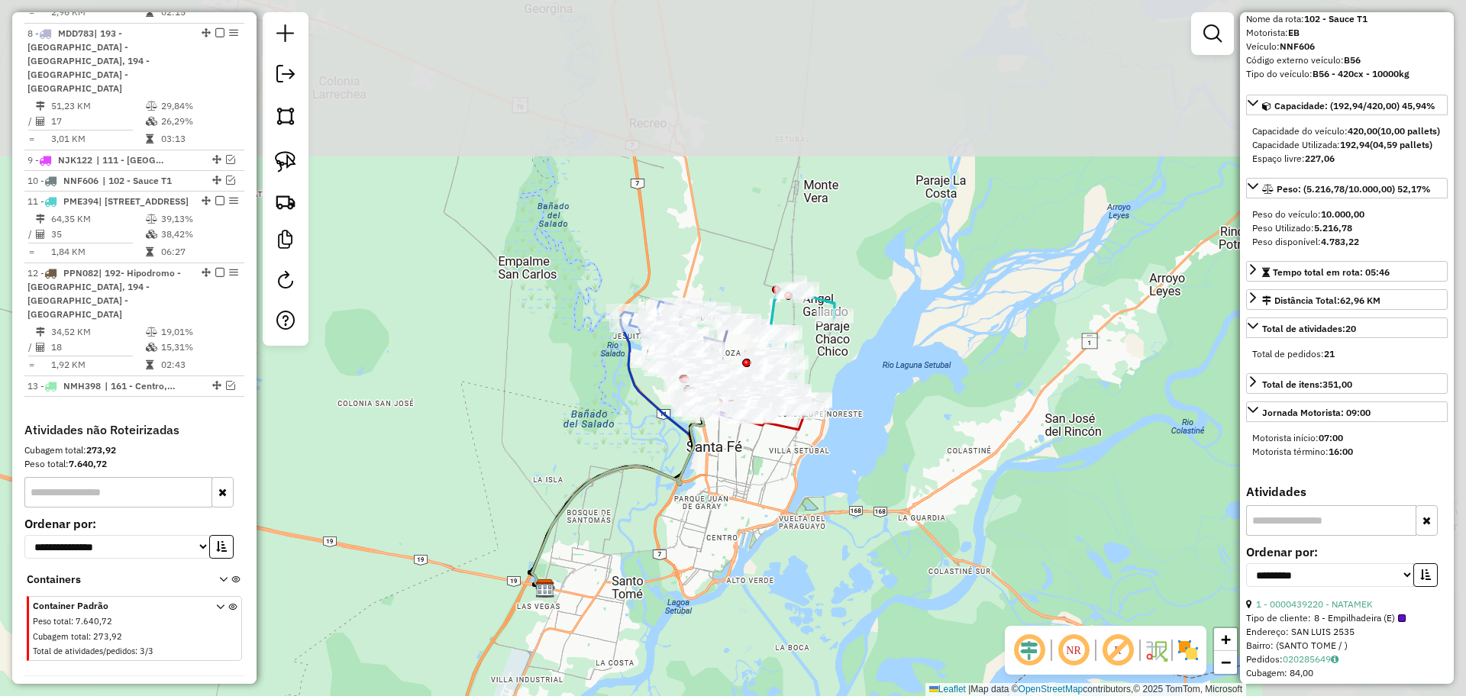
drag, startPoint x: 1021, startPoint y: 299, endPoint x: 759, endPoint y: 553, distance: 365.5
click at [759, 553] on div "Janela de atendimento Grade de atendimento Capacidade Transportadoras Veículos …" at bounding box center [733, 348] width 1466 height 696
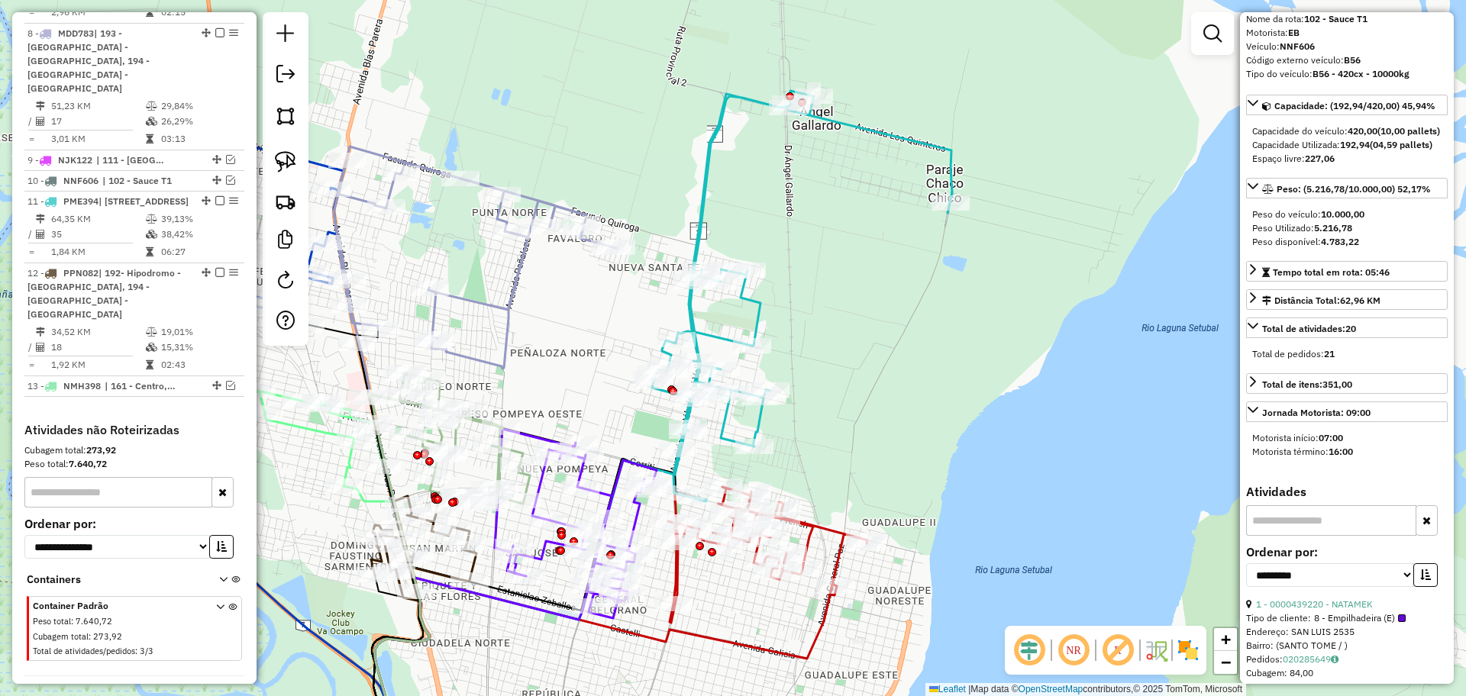
click at [705, 199] on icon at bounding box center [802, 296] width 300 height 411
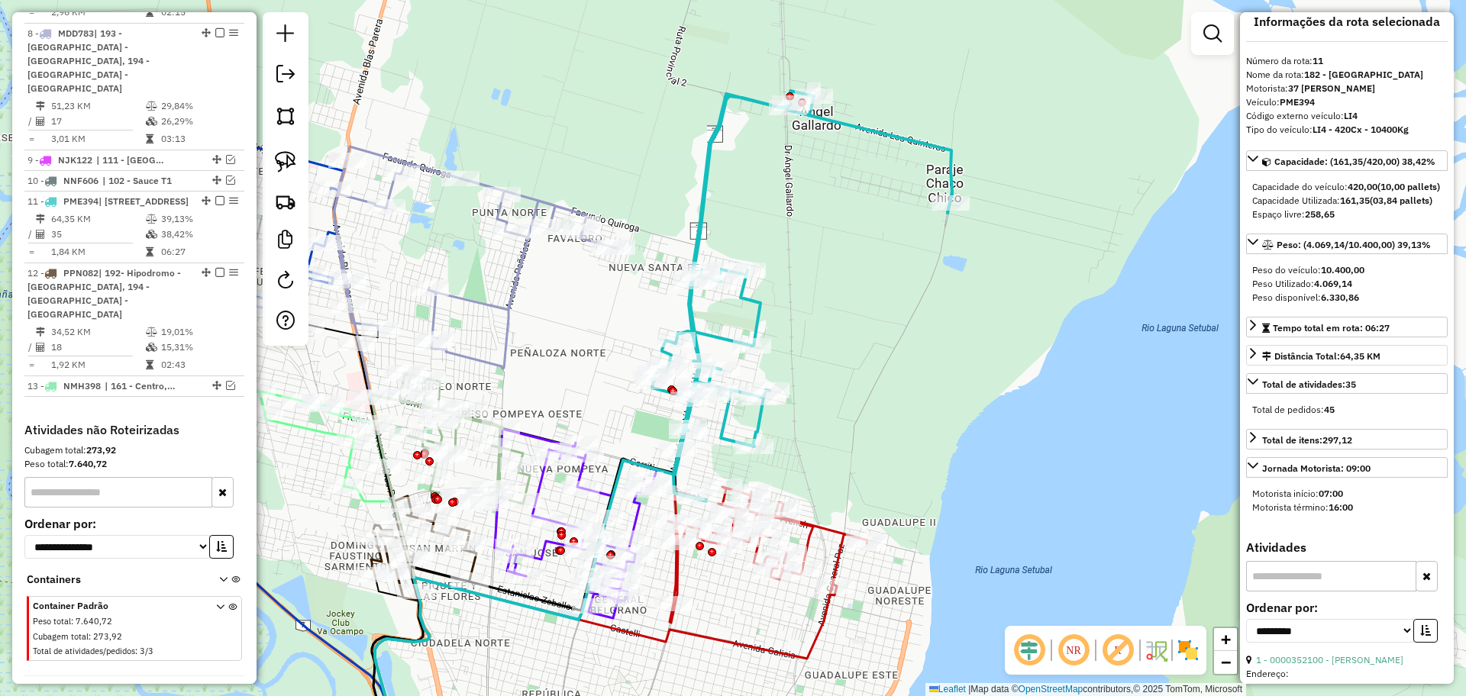
scroll to position [0, 0]
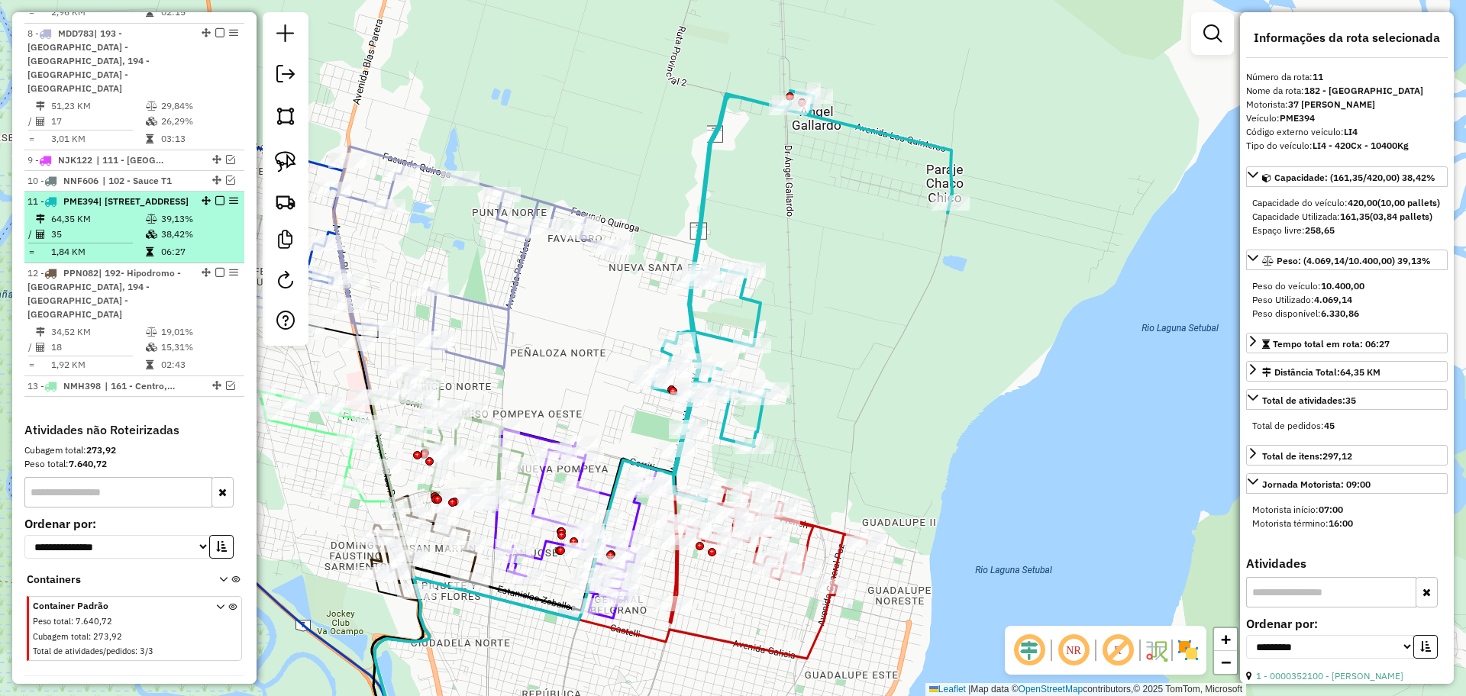
click at [216, 196] on em at bounding box center [219, 200] width 9 height 9
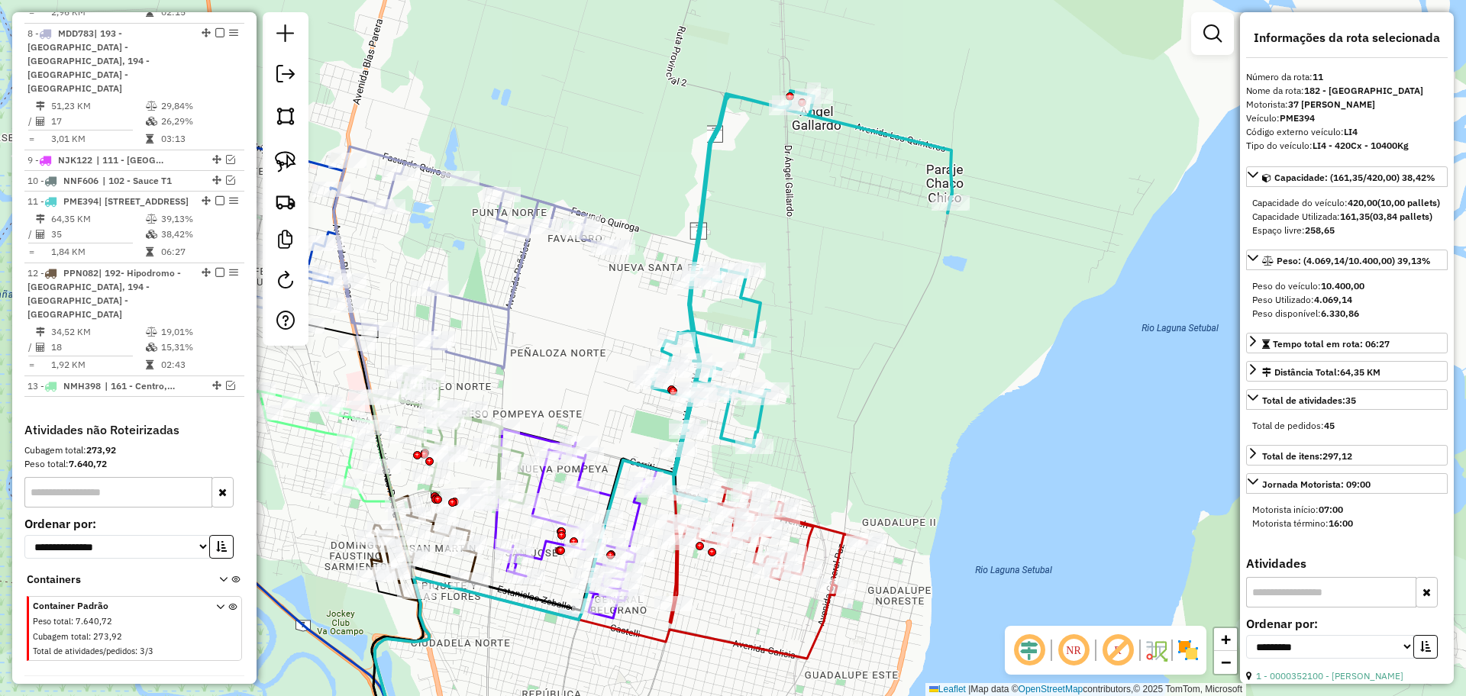
scroll to position [1008, 0]
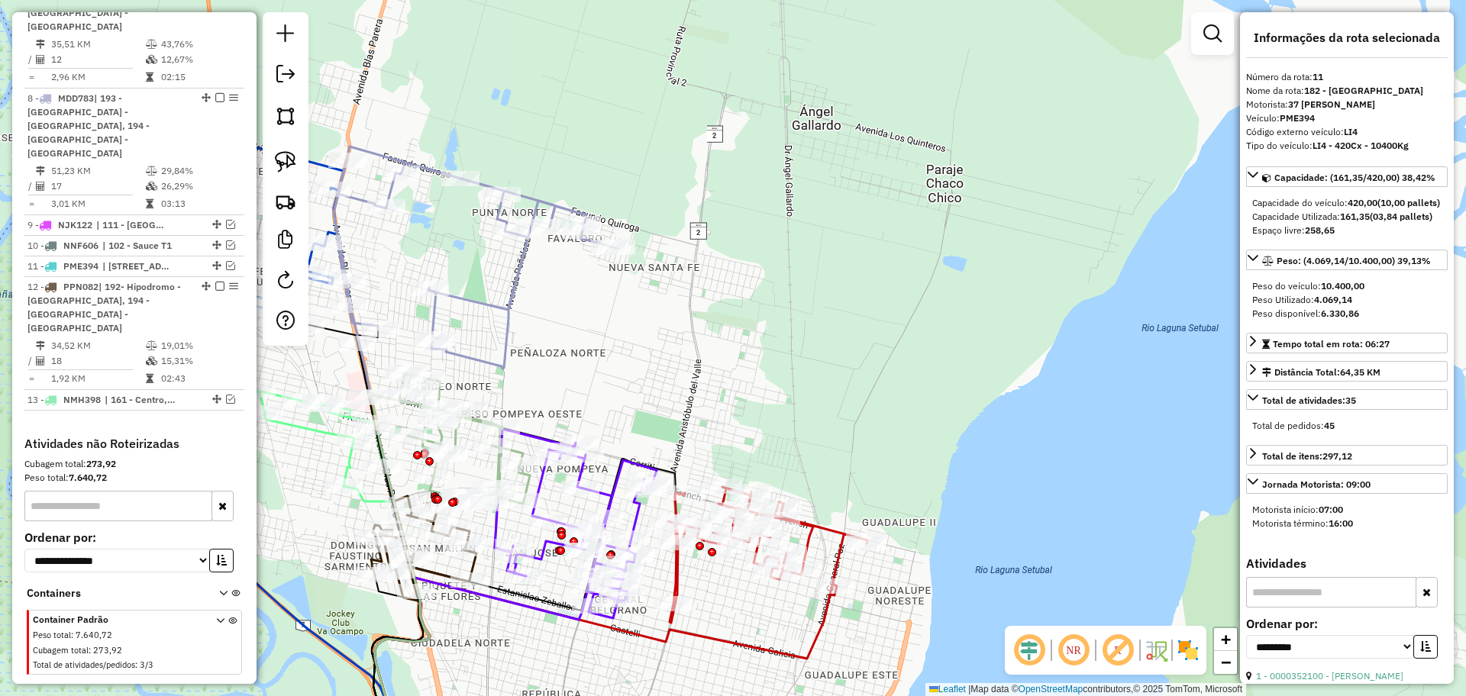
click at [833, 530] on icon at bounding box center [767, 555] width 199 height 136
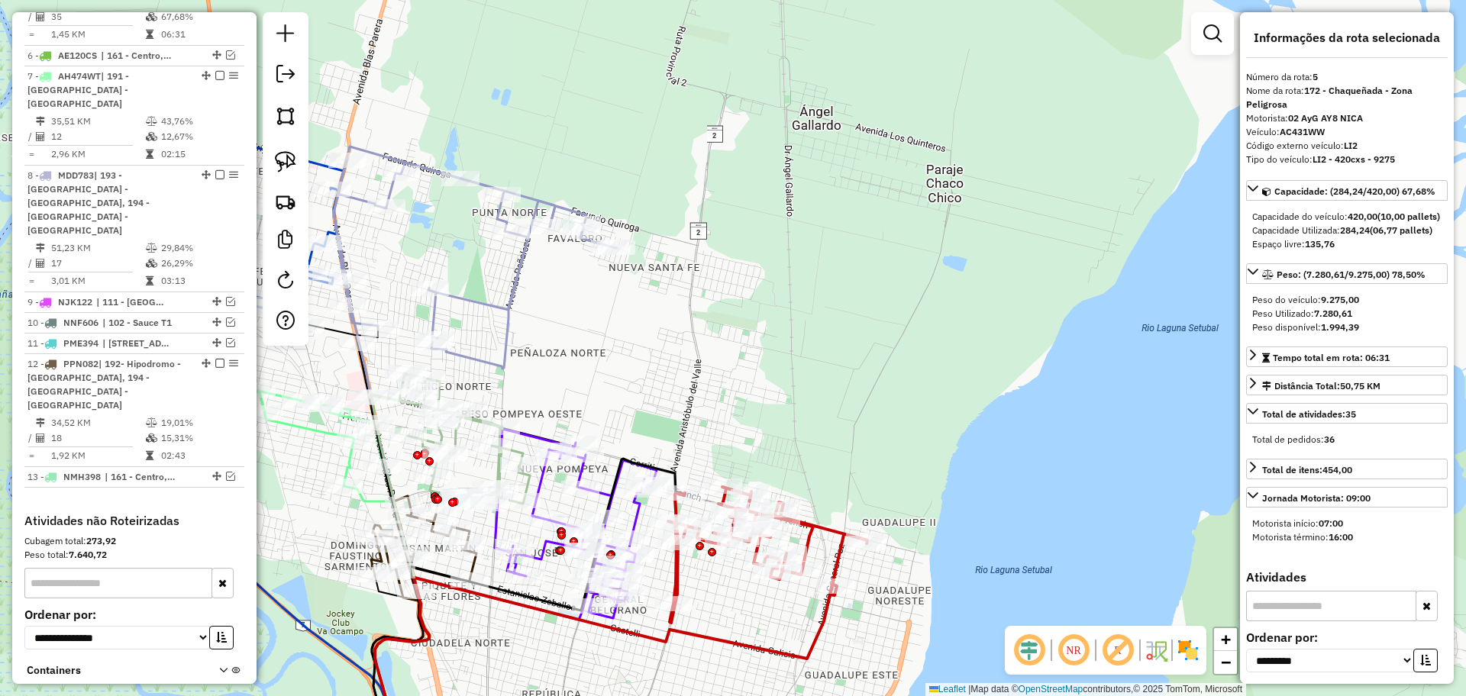
scroll to position [865, 0]
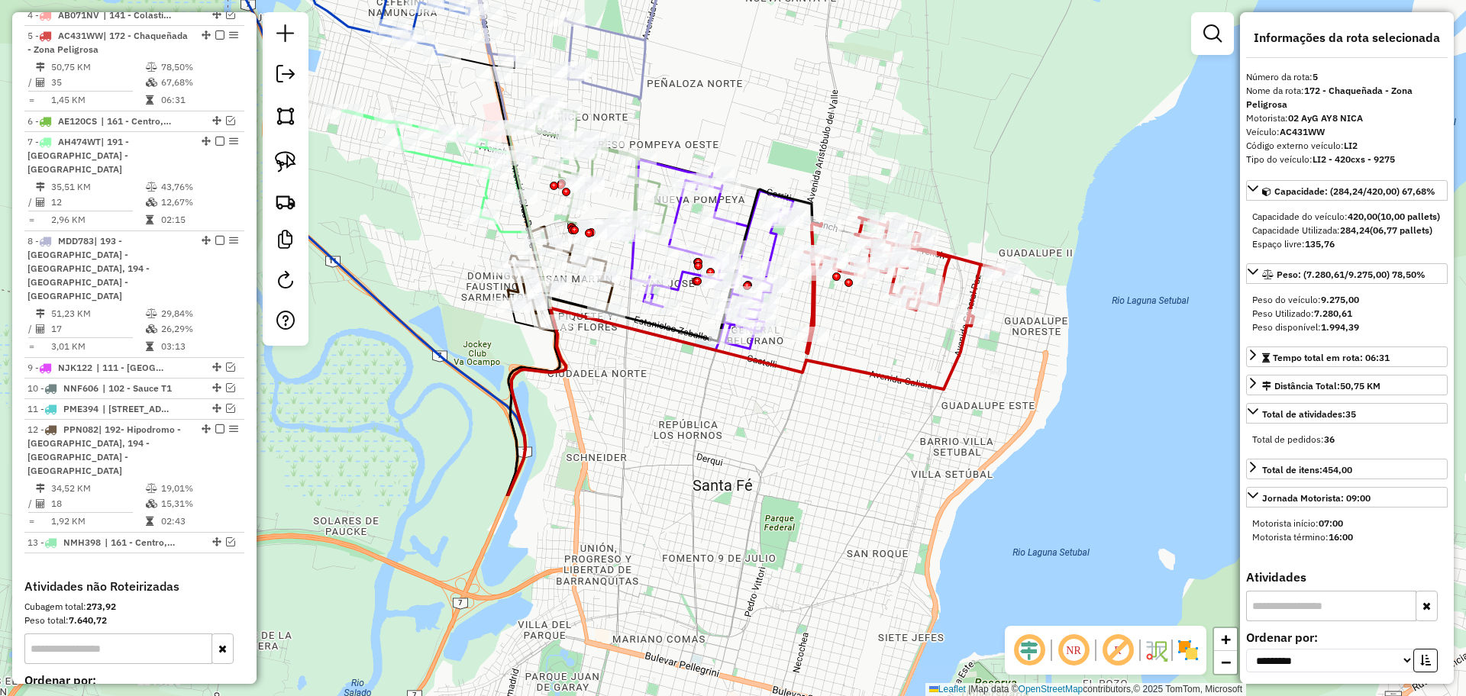
drag, startPoint x: 880, startPoint y: 350, endPoint x: 982, endPoint y: 150, distance: 224.6
click at [982, 150] on div "Janela de atendimento Grade de atendimento Capacidade Transportadoras Veículos …" at bounding box center [733, 348] width 1466 height 696
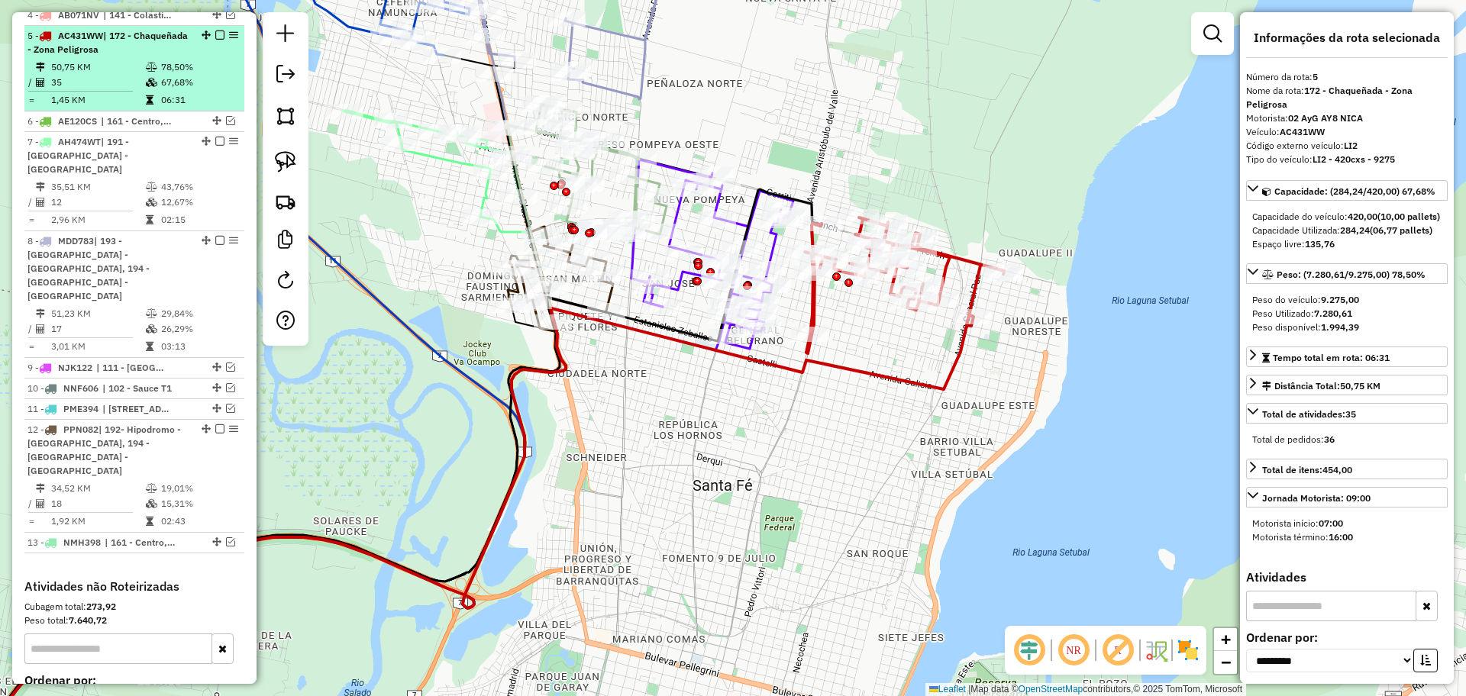
click at [215, 31] on em at bounding box center [219, 35] width 9 height 9
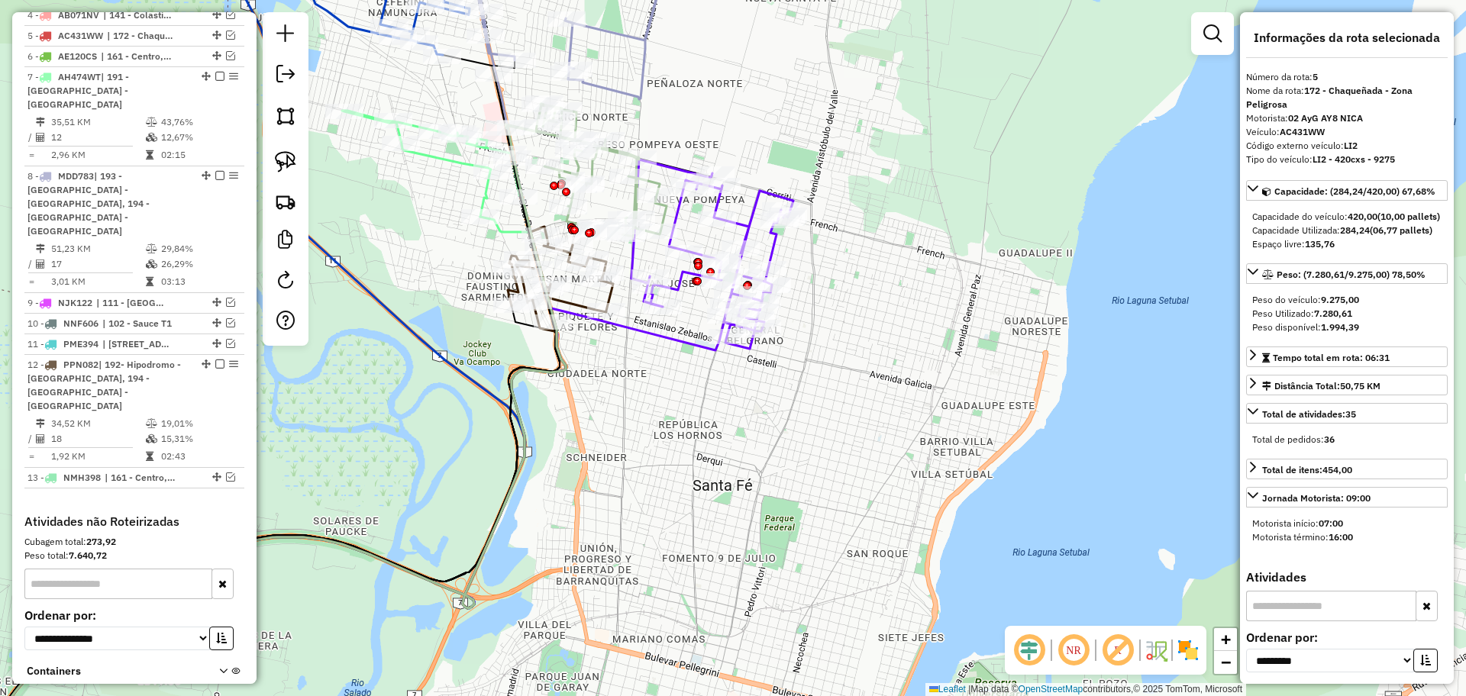
click at [751, 218] on icon at bounding box center [712, 254] width 162 height 189
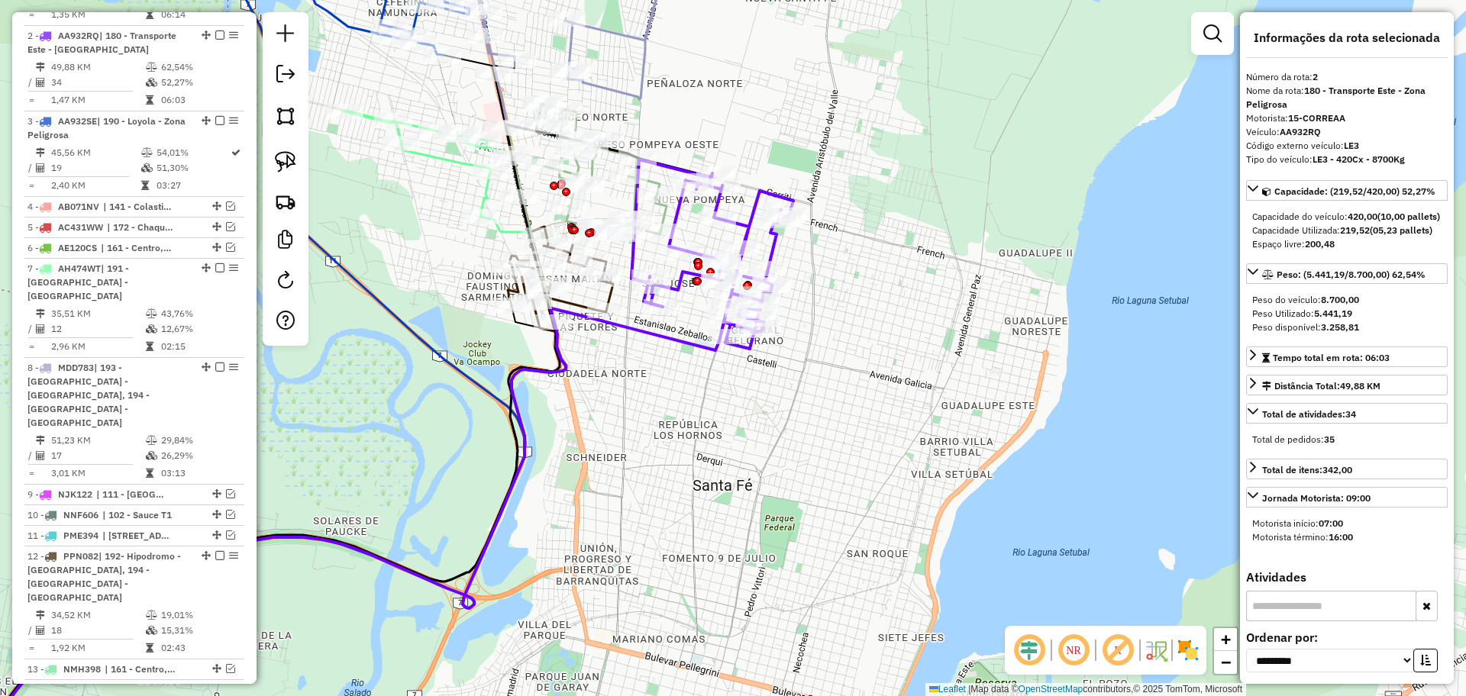
scroll to position [673, 0]
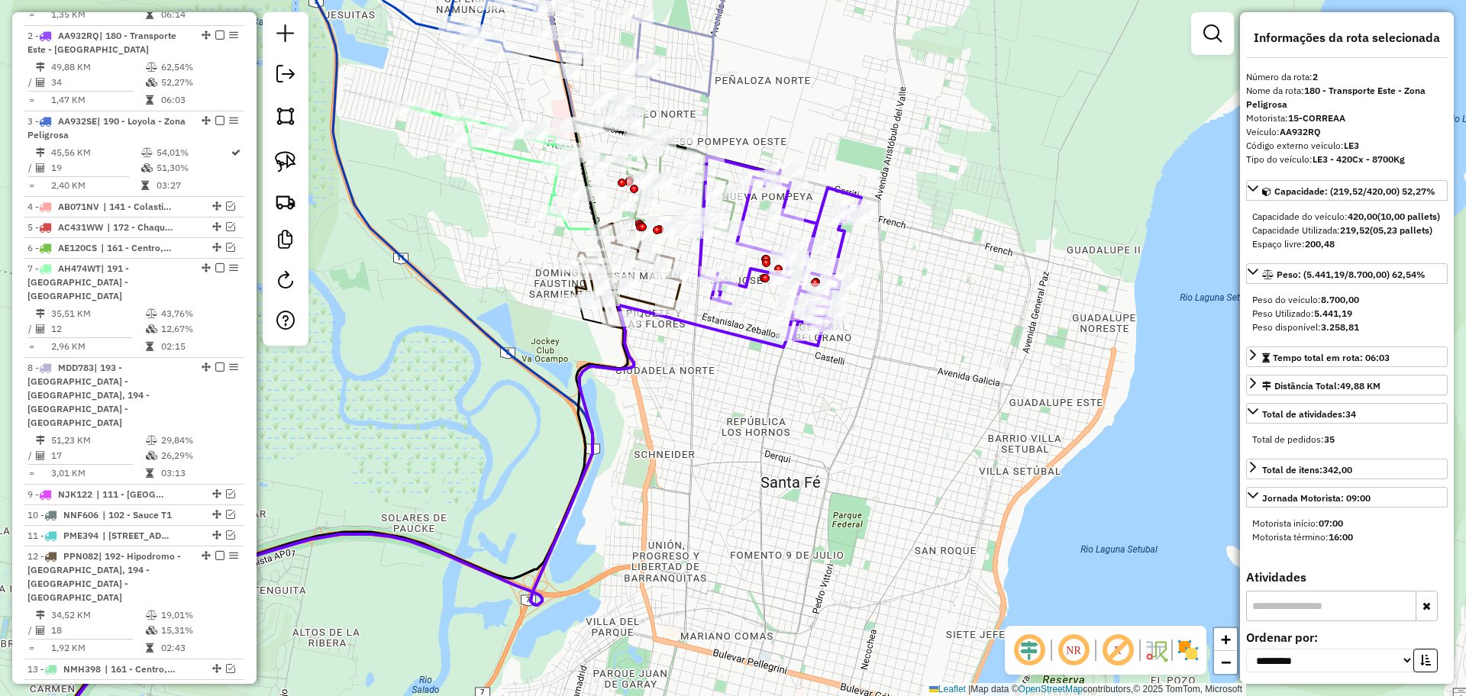
drag, startPoint x: 818, startPoint y: 160, endPoint x: 886, endPoint y: 157, distance: 68.0
click at [886, 157] on div "Janela de atendimento Grade de atendimento Capacidade Transportadoras Veículos …" at bounding box center [733, 348] width 1466 height 696
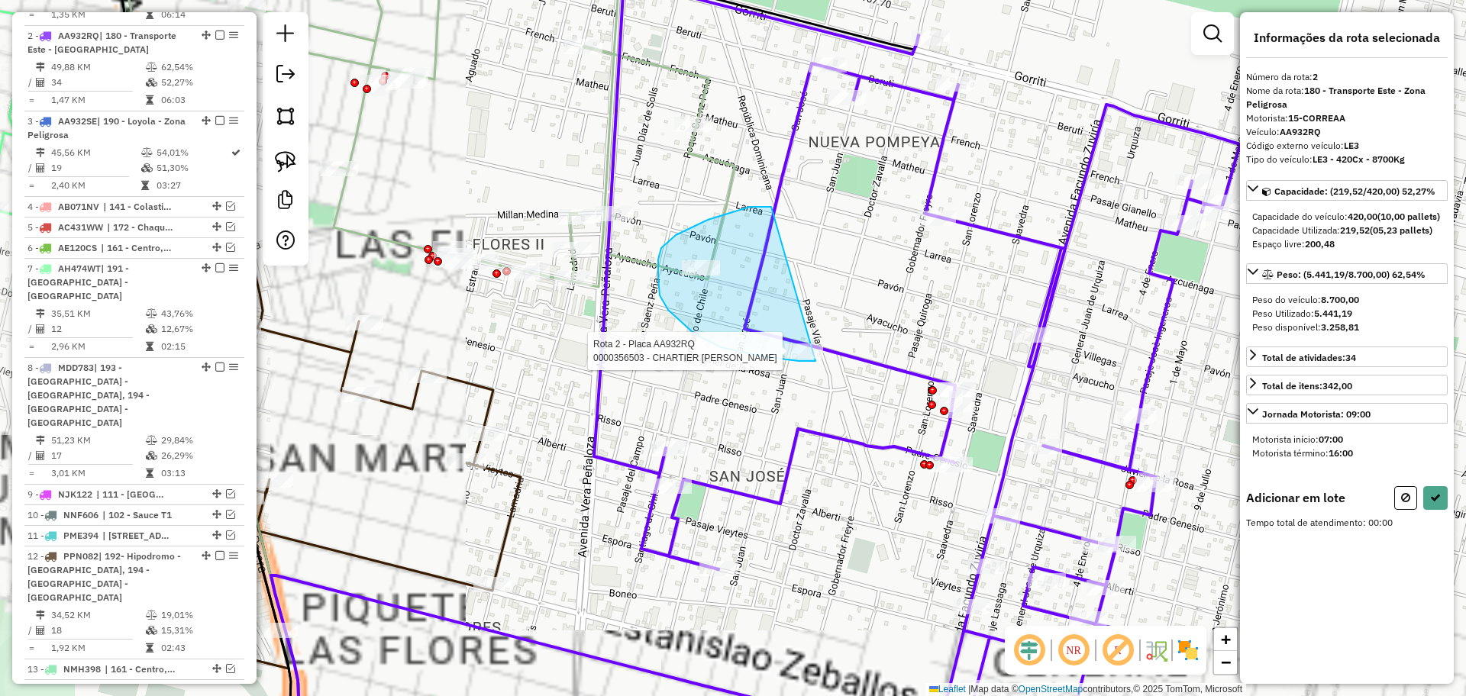
drag, startPoint x: 772, startPoint y: 208, endPoint x: 815, endPoint y: 361, distance: 159.5
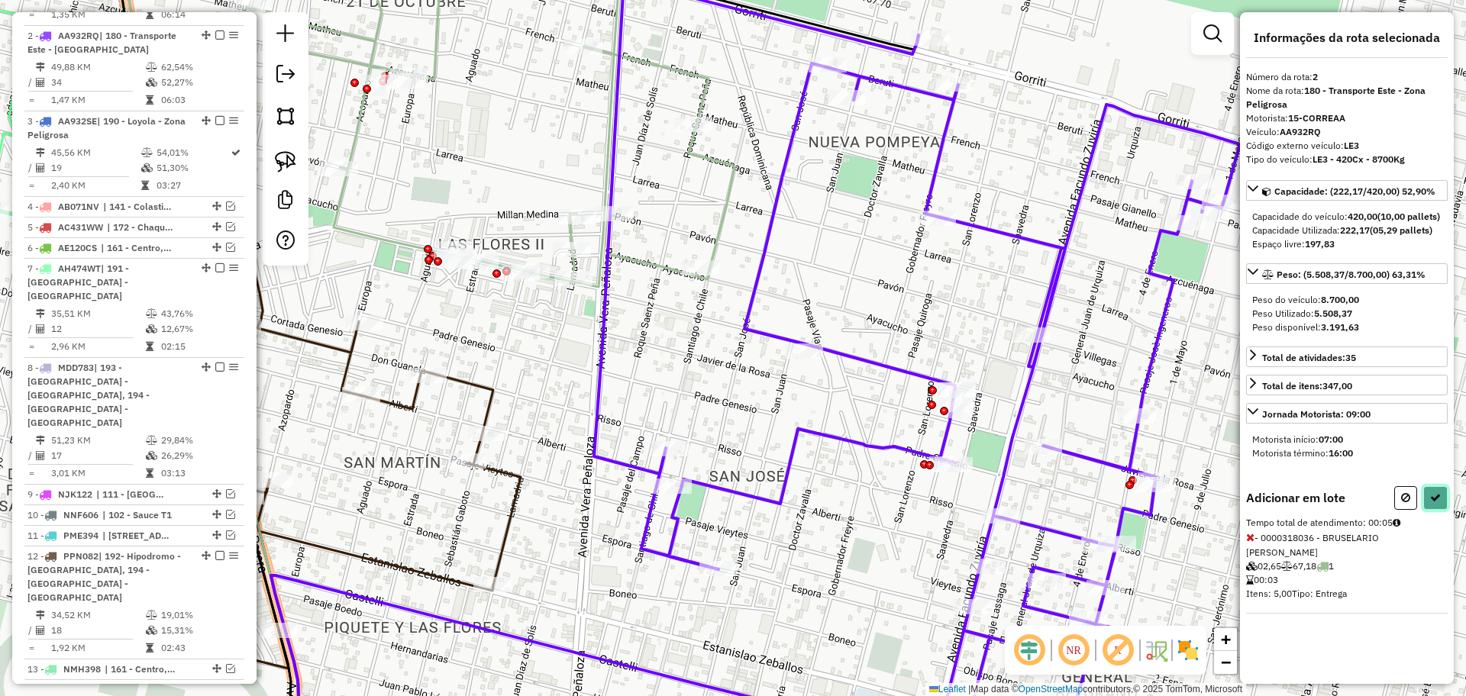
click at [1438, 503] on icon at bounding box center [1435, 497] width 11 height 11
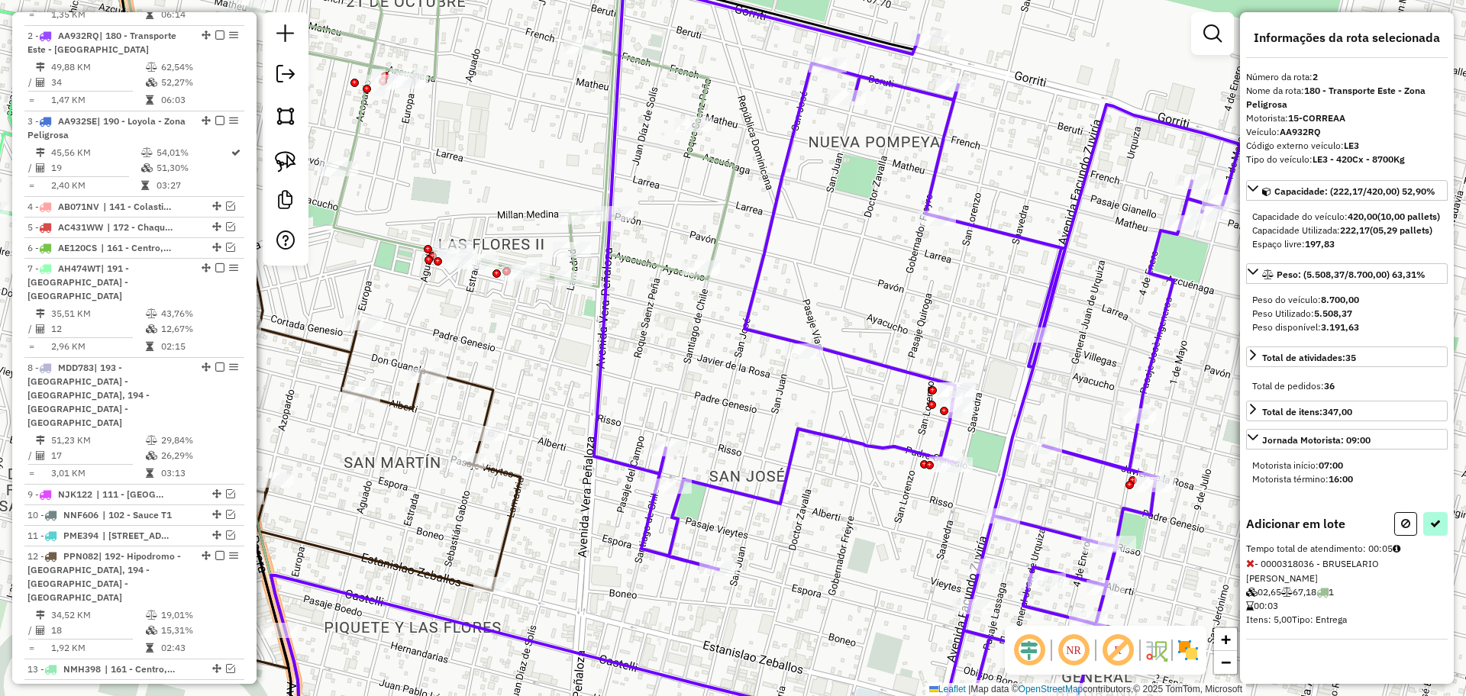
select select "**********"
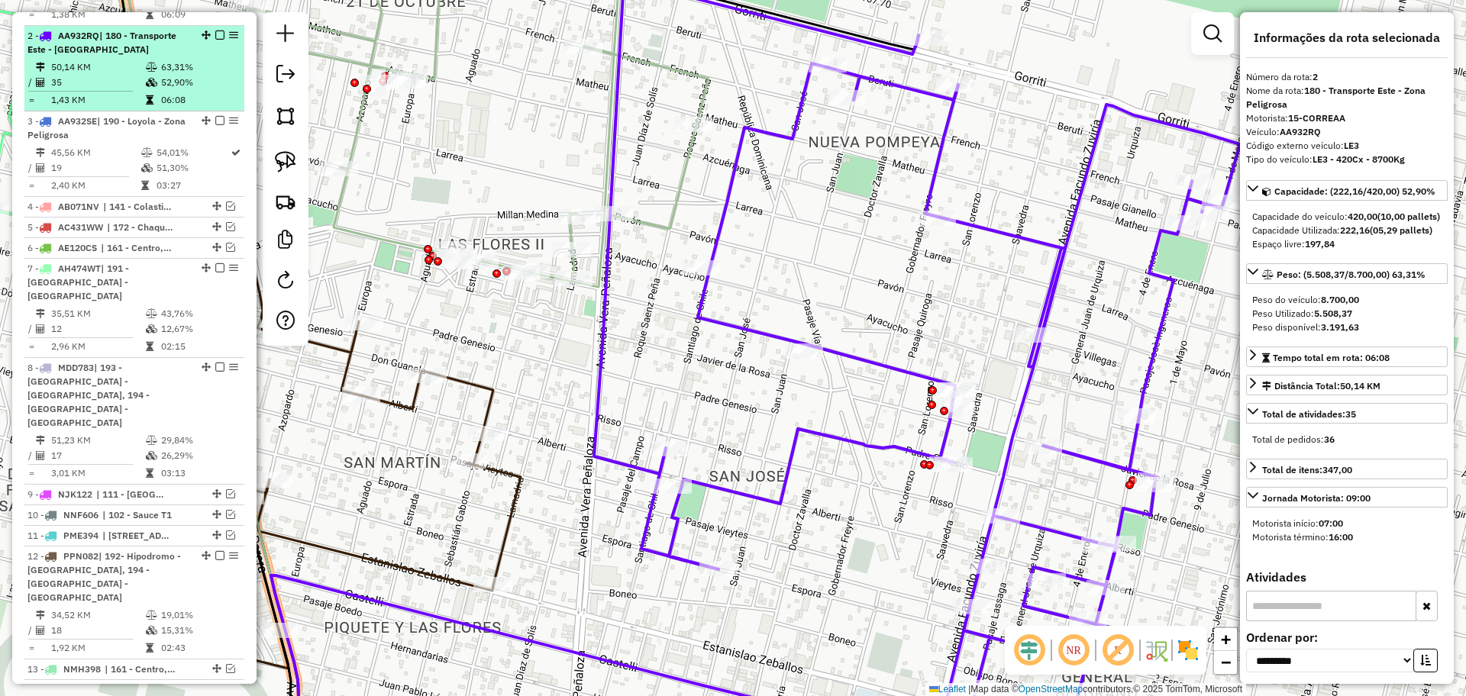
click at [215, 31] on em at bounding box center [219, 35] width 9 height 9
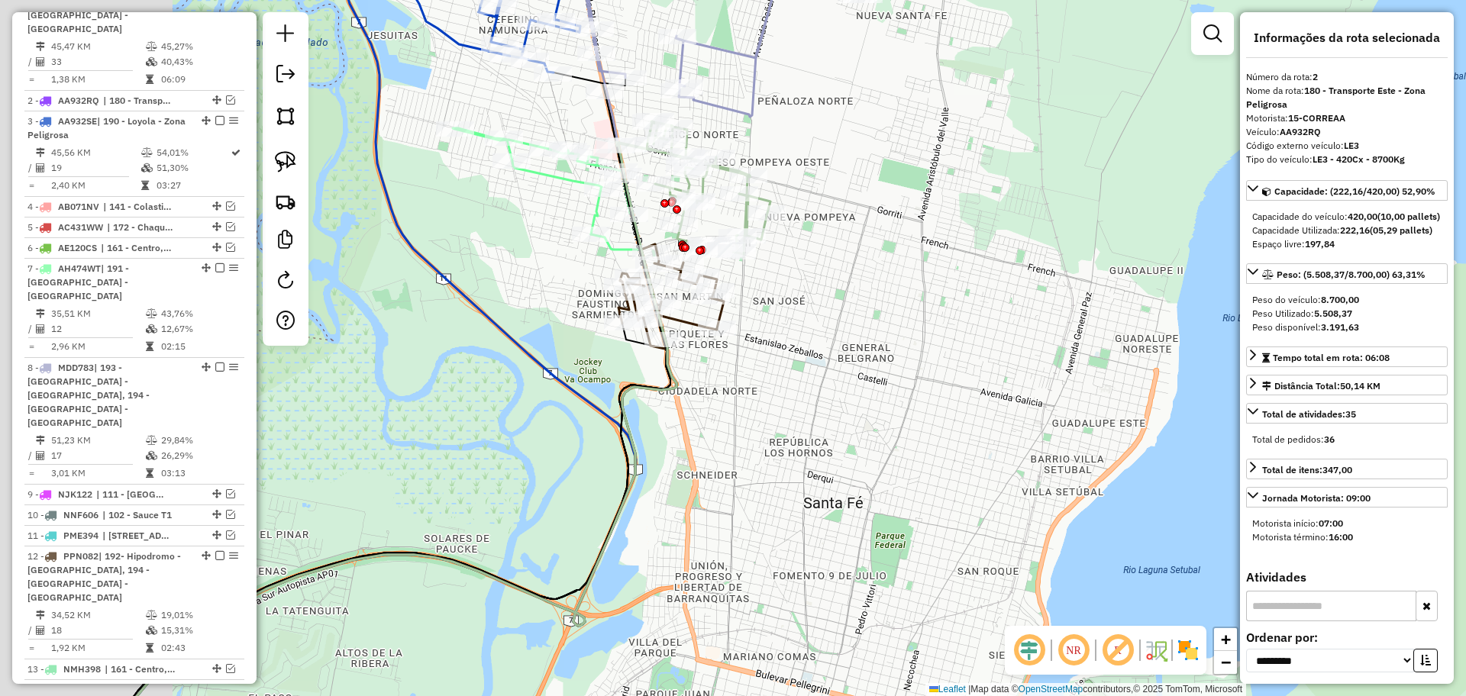
drag, startPoint x: 611, startPoint y: 244, endPoint x: 803, endPoint y: 307, distance: 202.5
click at [803, 307] on div "Janela de atendimento Grade de atendimento Capacidade Transportadoras Veículos …" at bounding box center [733, 348] width 1466 height 696
click at [679, 322] on icon at bounding box center [670, 296] width 105 height 105
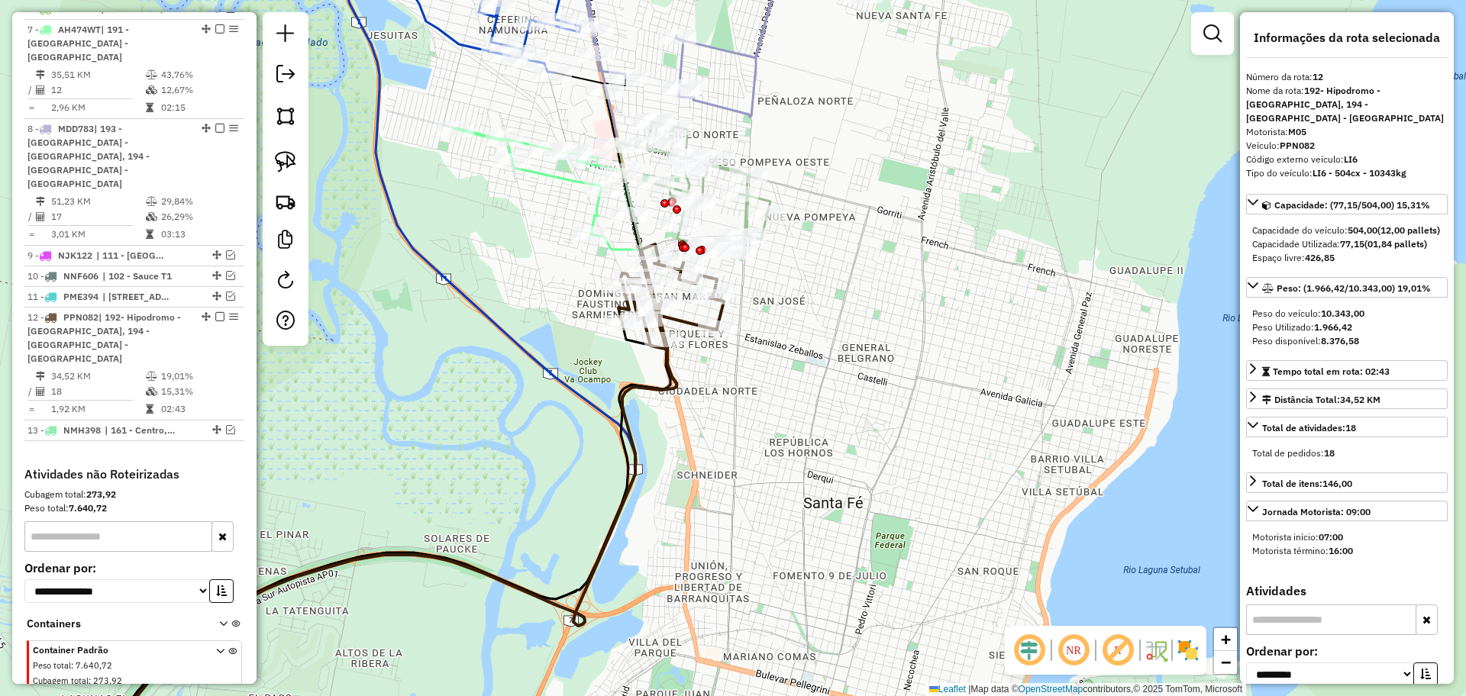
scroll to position [878, 0]
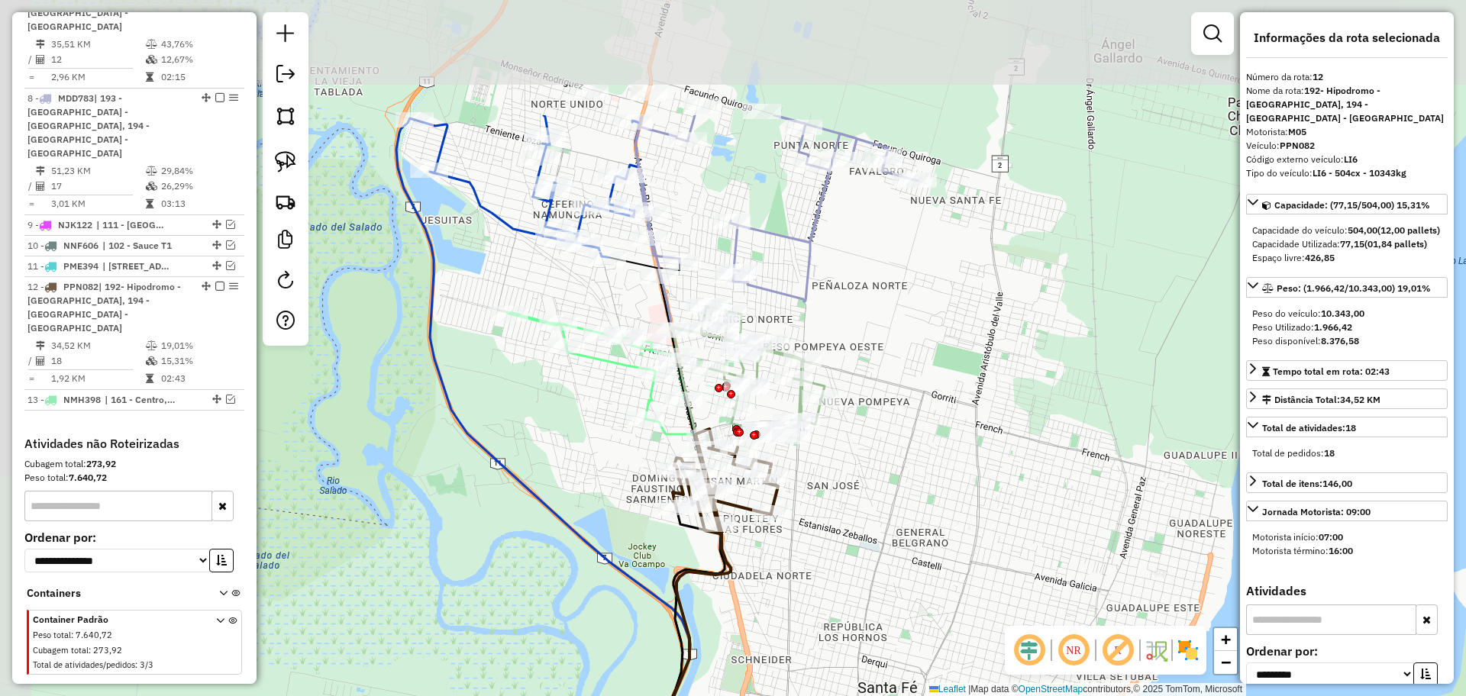
drag, startPoint x: 813, startPoint y: 311, endPoint x: 887, endPoint y: 531, distance: 232.0
click at [889, 544] on div "Janela de atendimento Grade de atendimento Capacidade Transportadoras Veículos …" at bounding box center [733, 348] width 1466 height 696
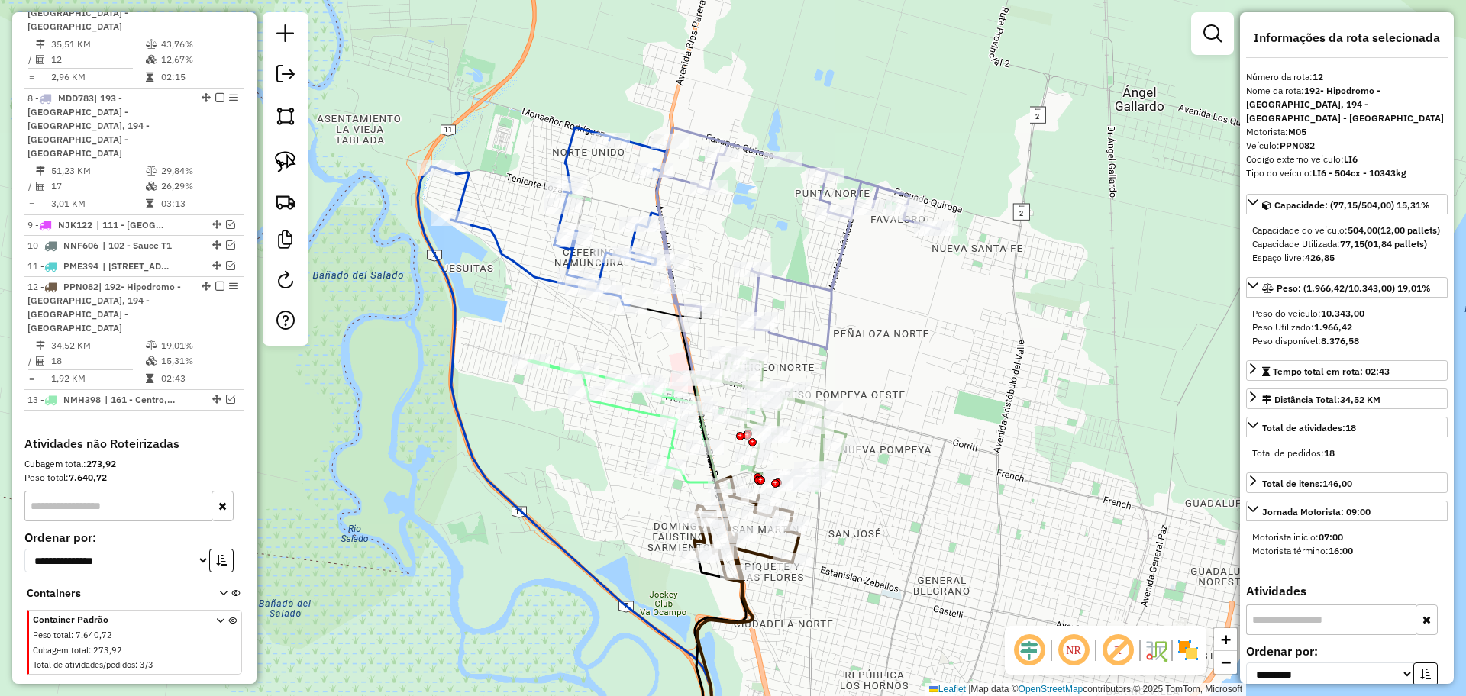
click at [818, 285] on icon at bounding box center [797, 245] width 282 height 208
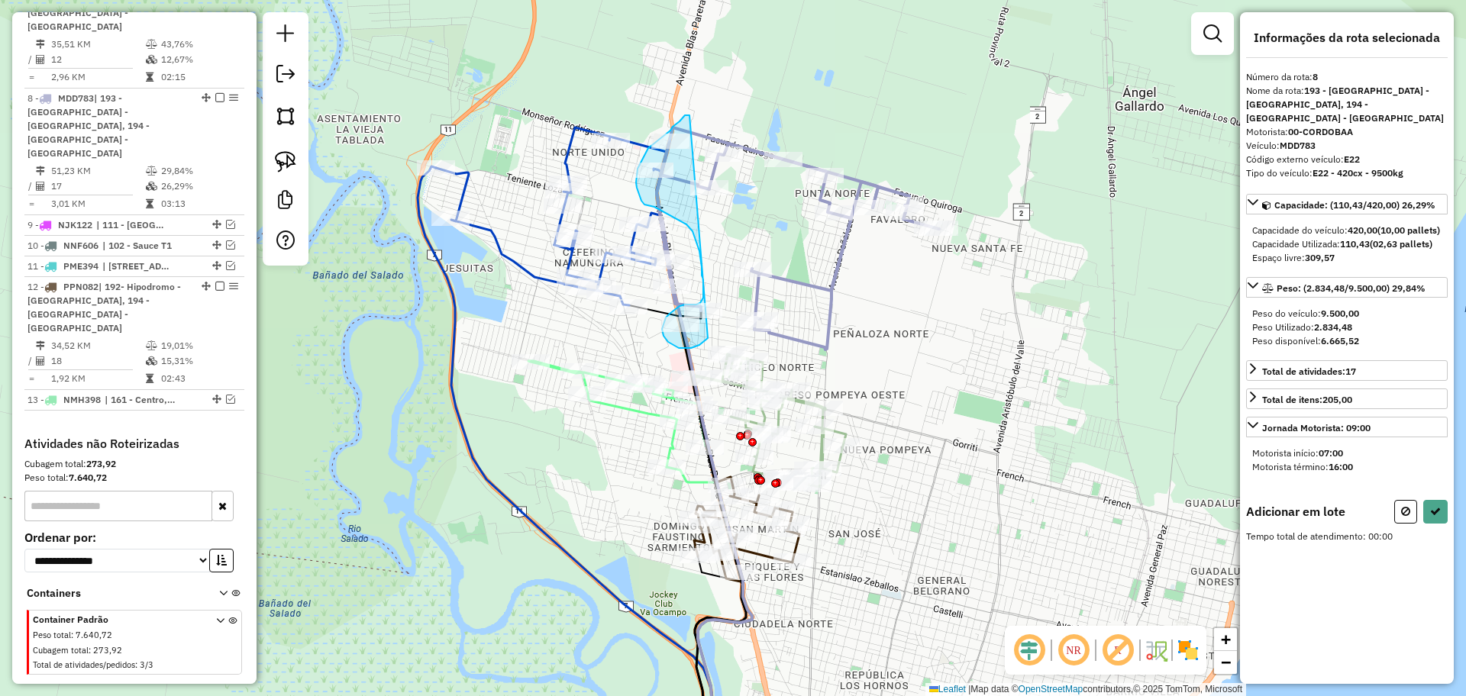
drag, startPoint x: 689, startPoint y: 115, endPoint x: 708, endPoint y: 338, distance: 223.7
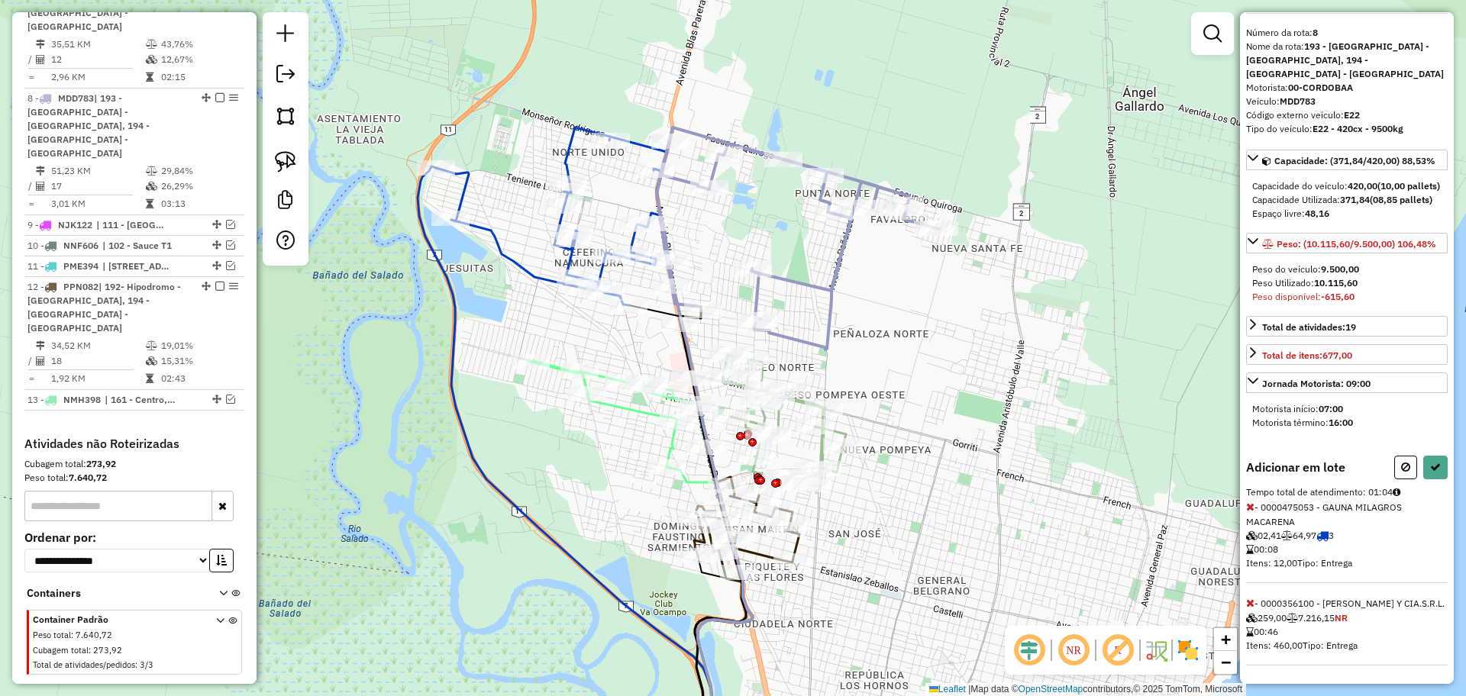
scroll to position [72, 0]
click at [1250, 598] on icon at bounding box center [1250, 603] width 8 height 11
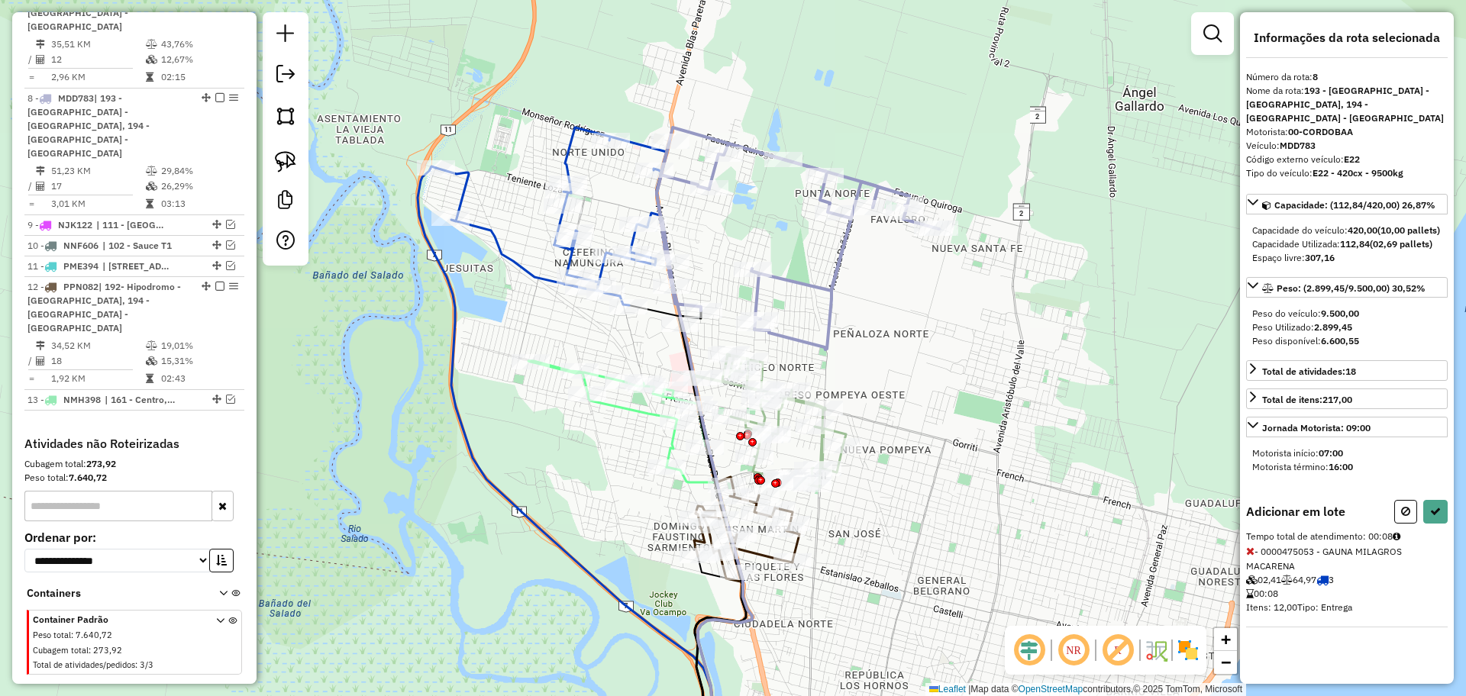
scroll to position [0, 0]
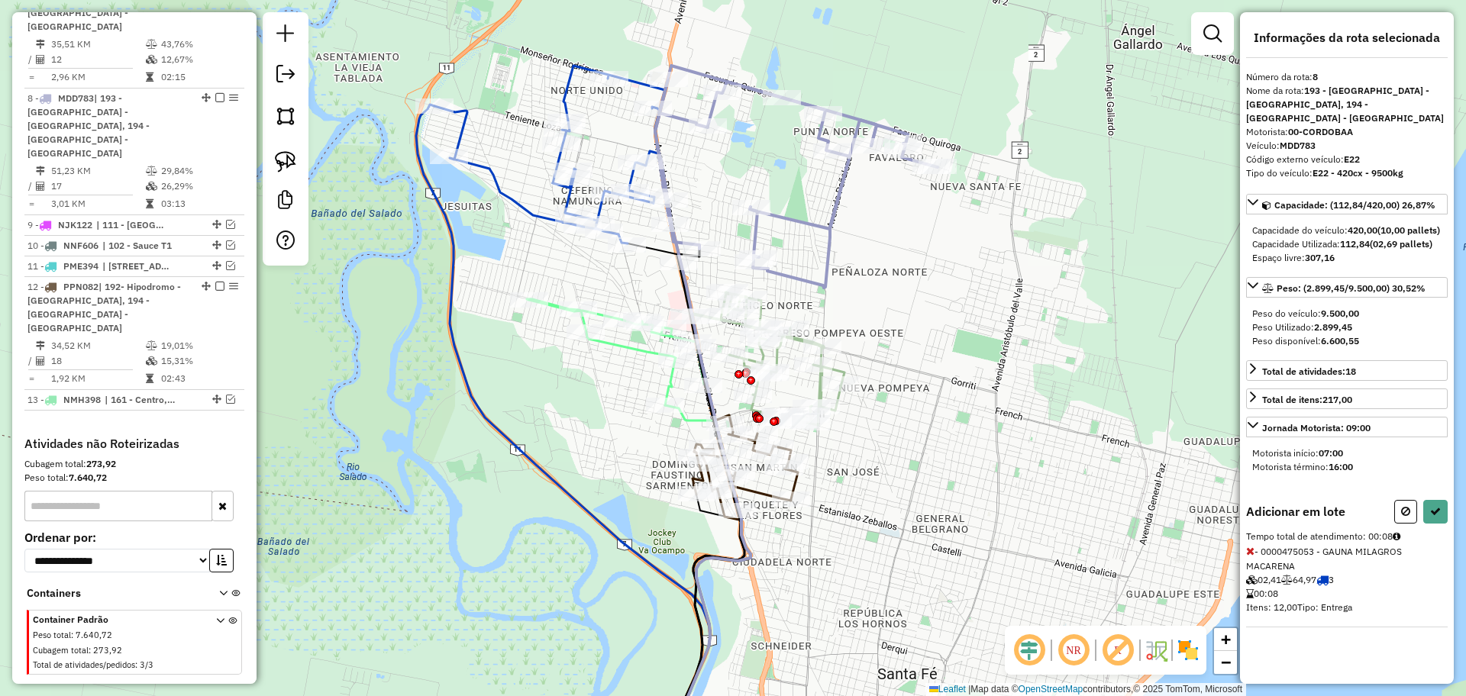
drag, startPoint x: 880, startPoint y: 365, endPoint x: 880, endPoint y: 303, distance: 61.8
click at [880, 303] on div "Janela de atendimento Grade de atendimento Capacidade Transportadoras Veículos …" at bounding box center [733, 348] width 1466 height 696
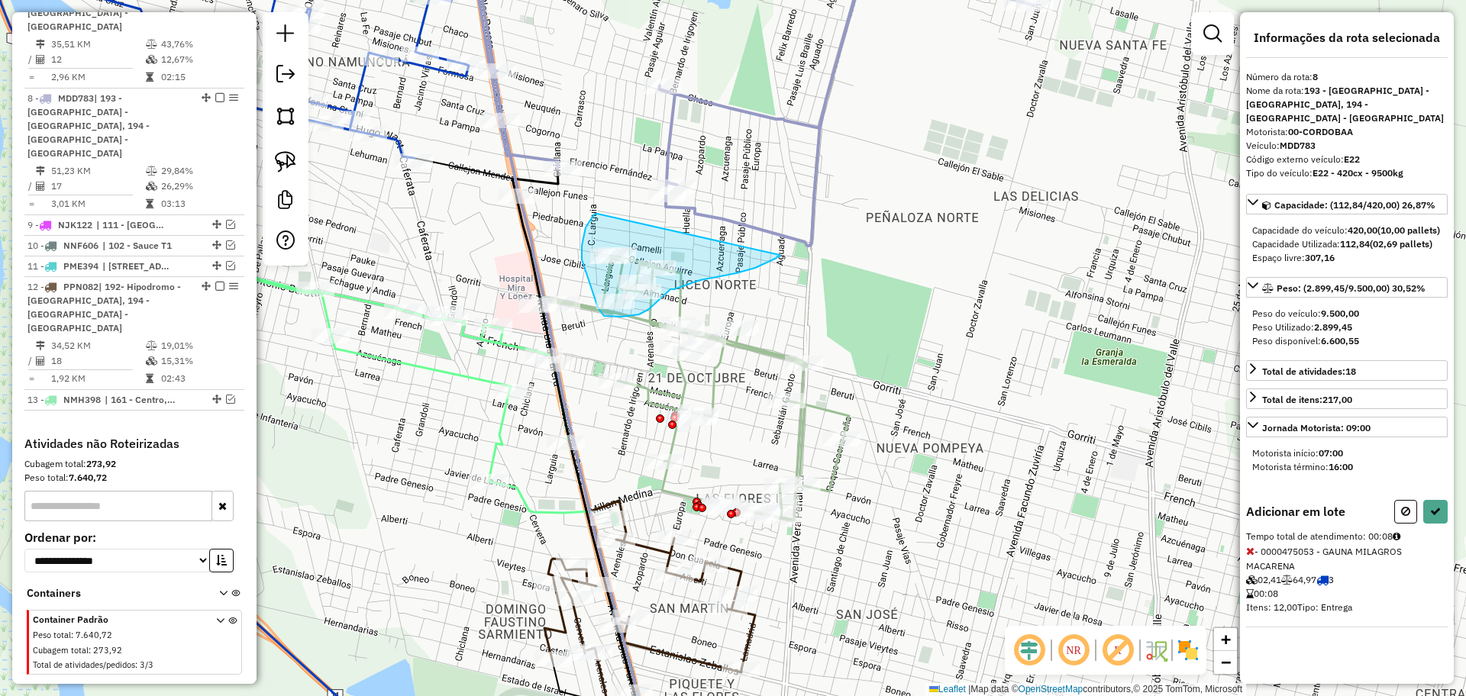
drag, startPoint x: 585, startPoint y: 227, endPoint x: 783, endPoint y: 253, distance: 199.3
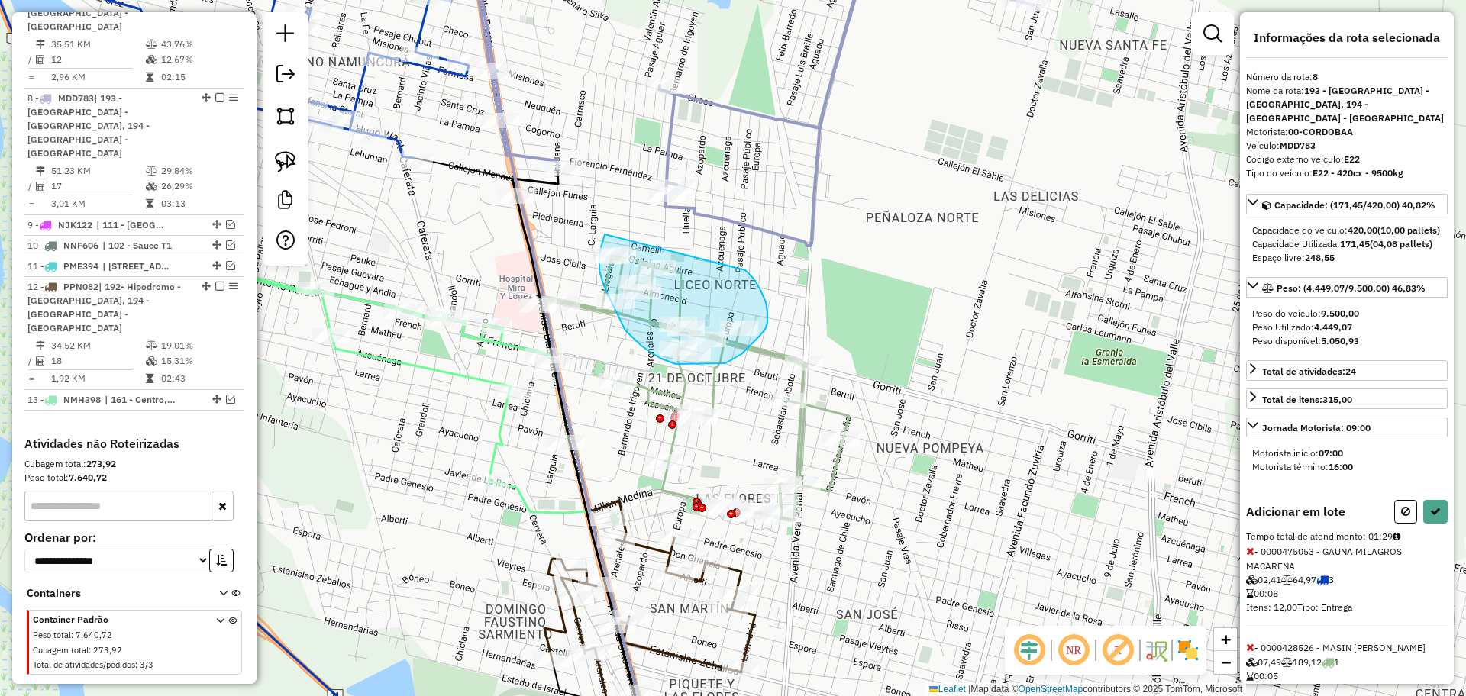
drag, startPoint x: 744, startPoint y: 270, endPoint x: 605, endPoint y: 234, distance: 144.2
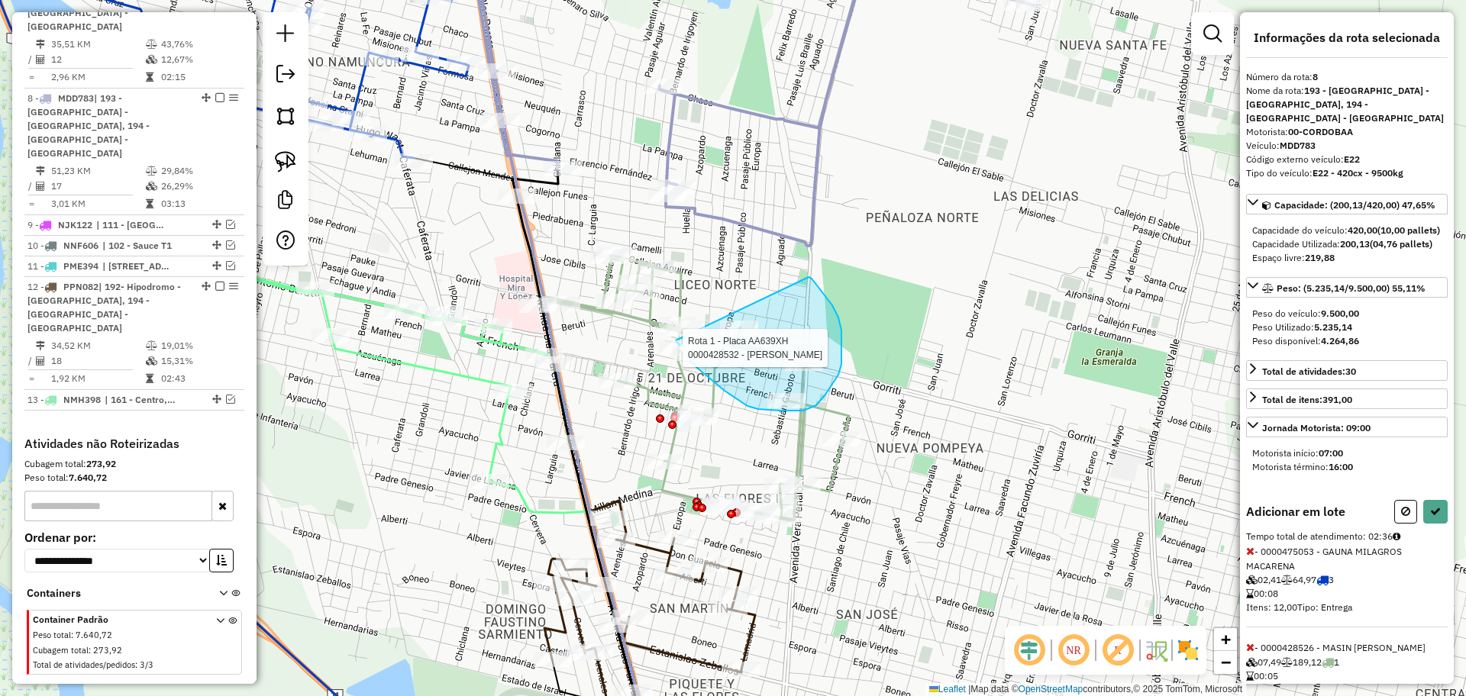
click at [666, 260] on div "Rota 1 - Placa AA639XH 0000315747 - CHANDA ALBERTO ALCIDES Rota 1 - Placa AA639…" at bounding box center [733, 348] width 1466 height 696
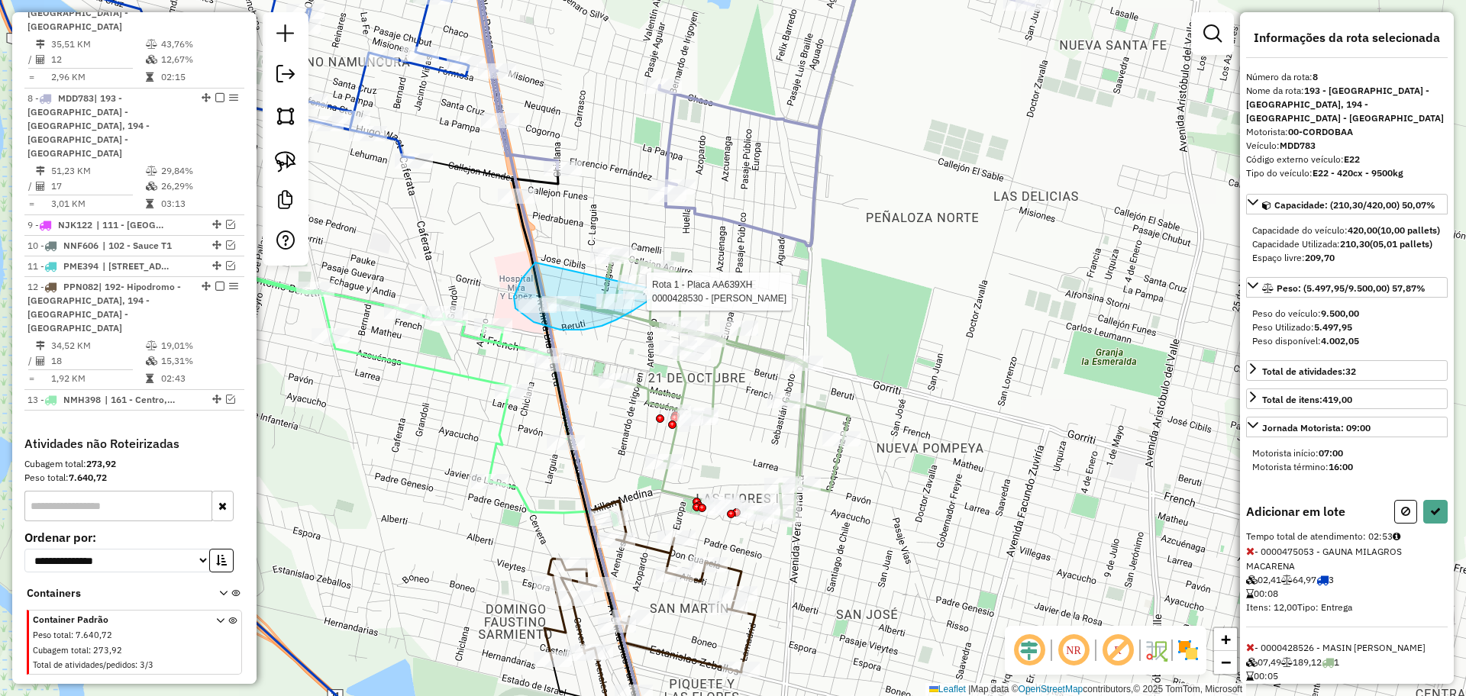
click at [688, 355] on div "Janela de atendimento Grade de atendimento Capacidade Transportadoras Veículos …" at bounding box center [733, 348] width 1466 height 696
click at [1434, 517] on icon at bounding box center [1435, 511] width 11 height 11
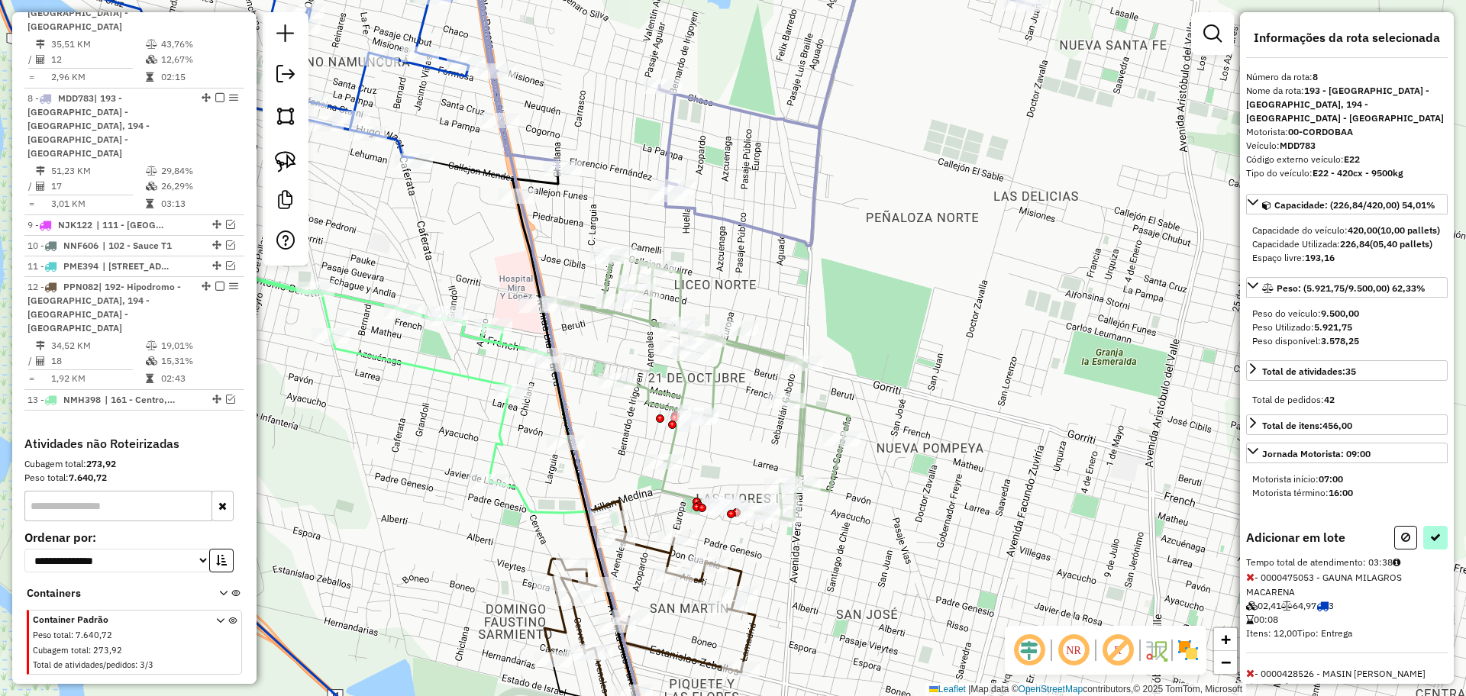
select select "**********"
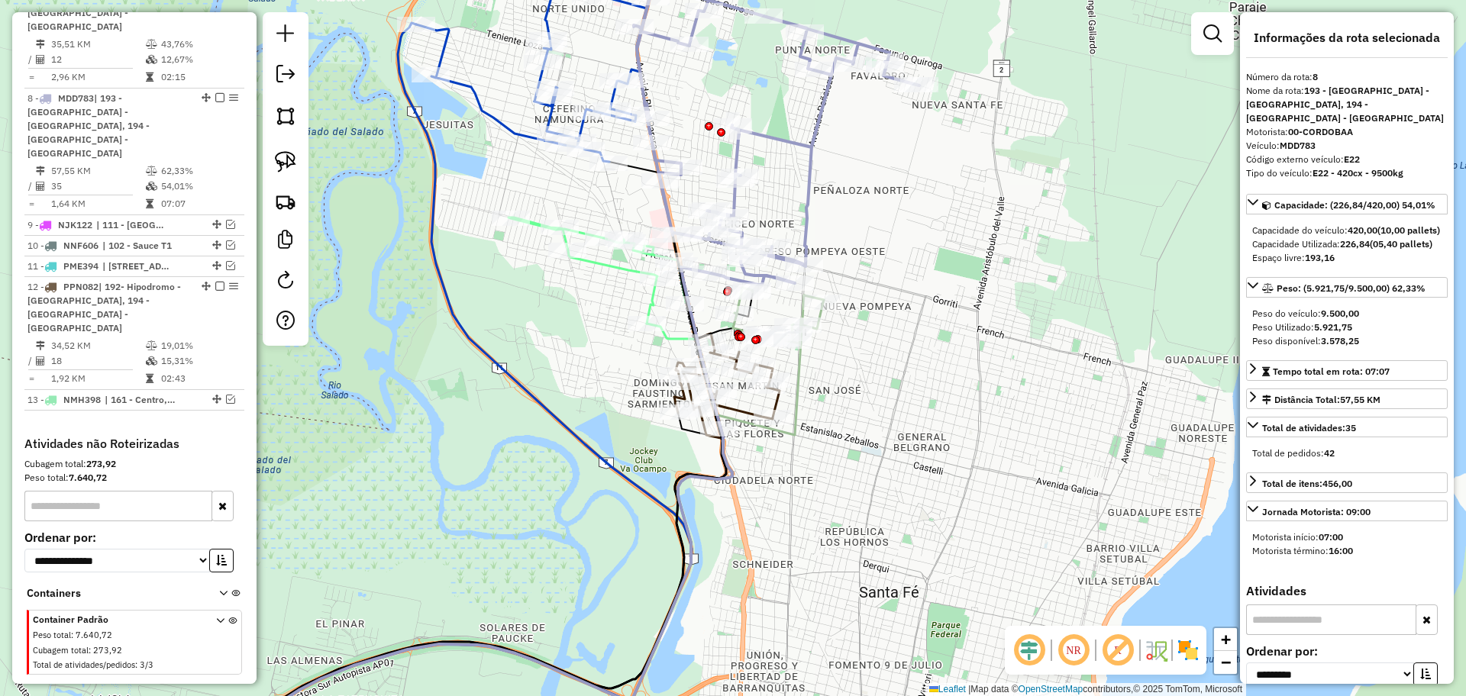
click at [795, 146] on icon at bounding box center [776, 134] width 285 height 301
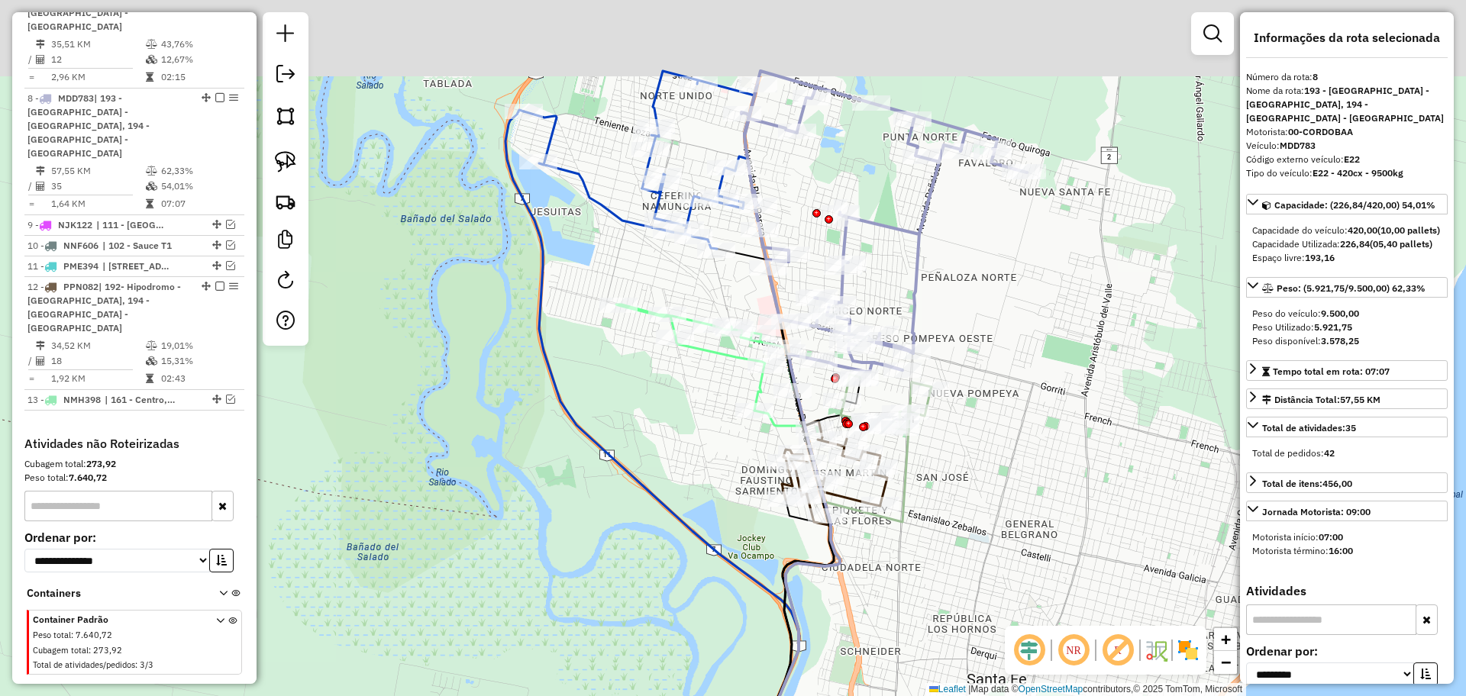
drag, startPoint x: 901, startPoint y: 249, endPoint x: 1008, endPoint y: 336, distance: 138.4
click at [1008, 336] on div "Janela de atendimento Grade de atendimento Capacidade Transportadoras Veículos …" at bounding box center [733, 348] width 1466 height 696
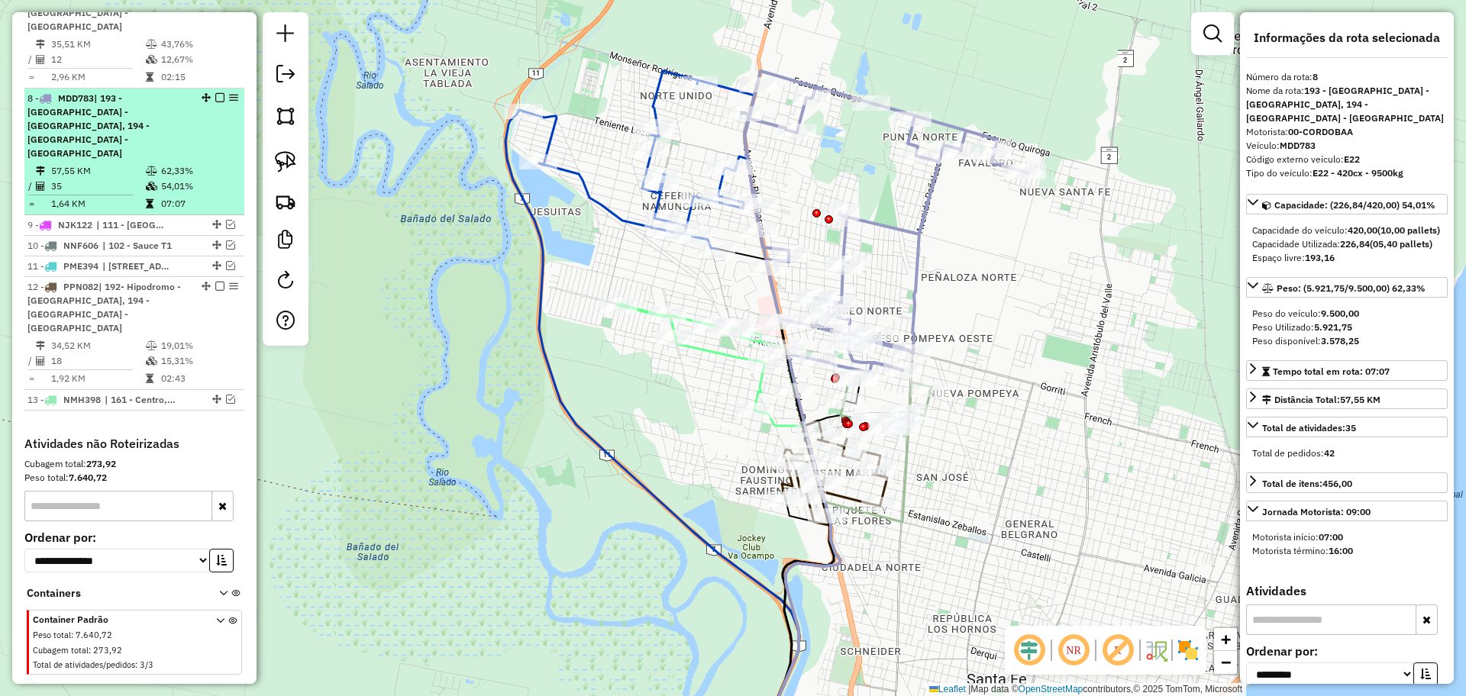
click at [216, 93] on em at bounding box center [219, 97] width 9 height 9
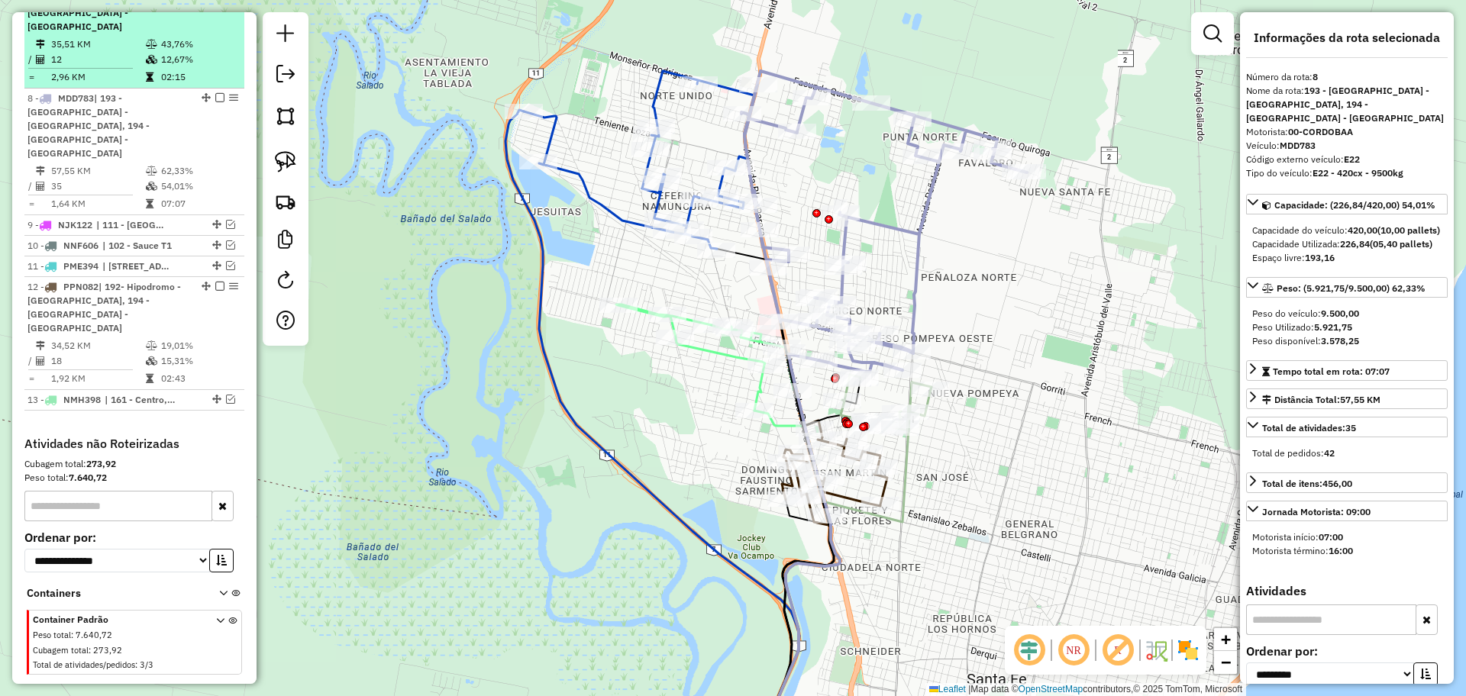
scroll to position [799, 0]
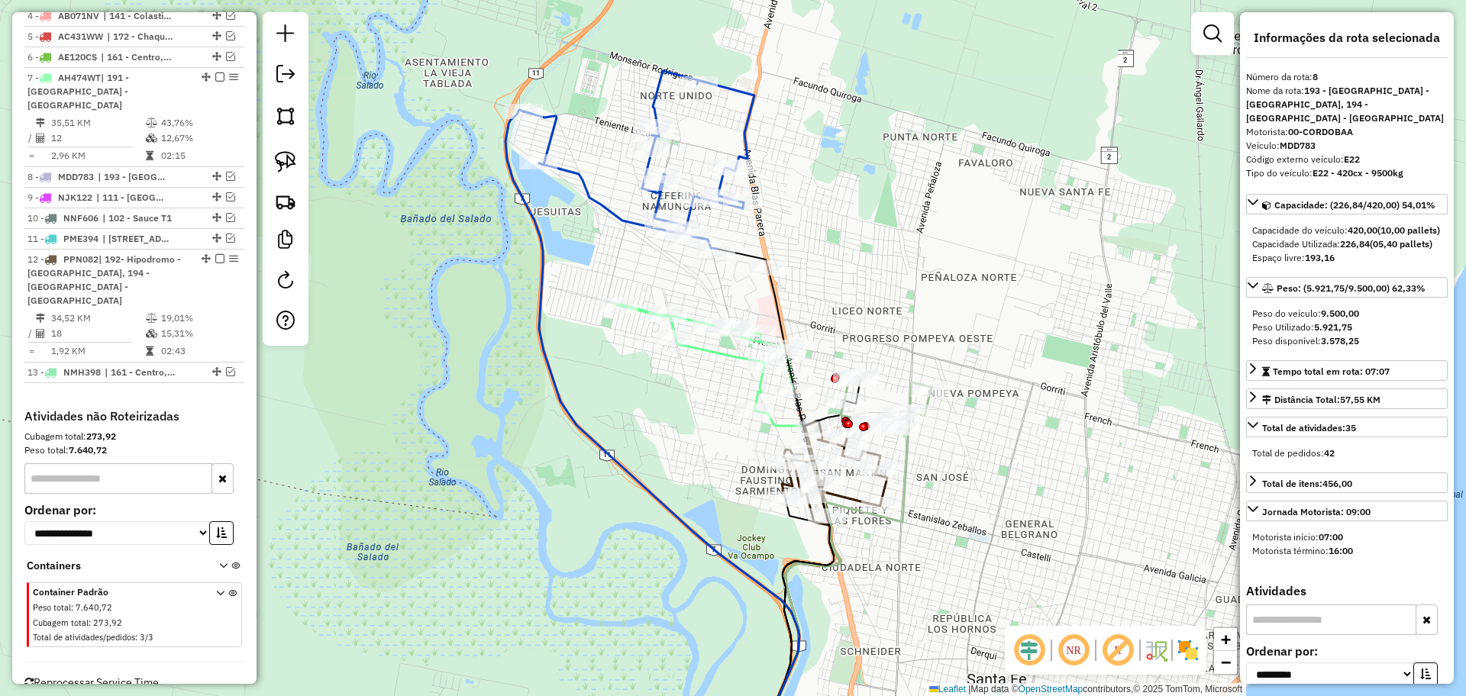
click at [653, 92] on icon at bounding box center [639, 160] width 231 height 178
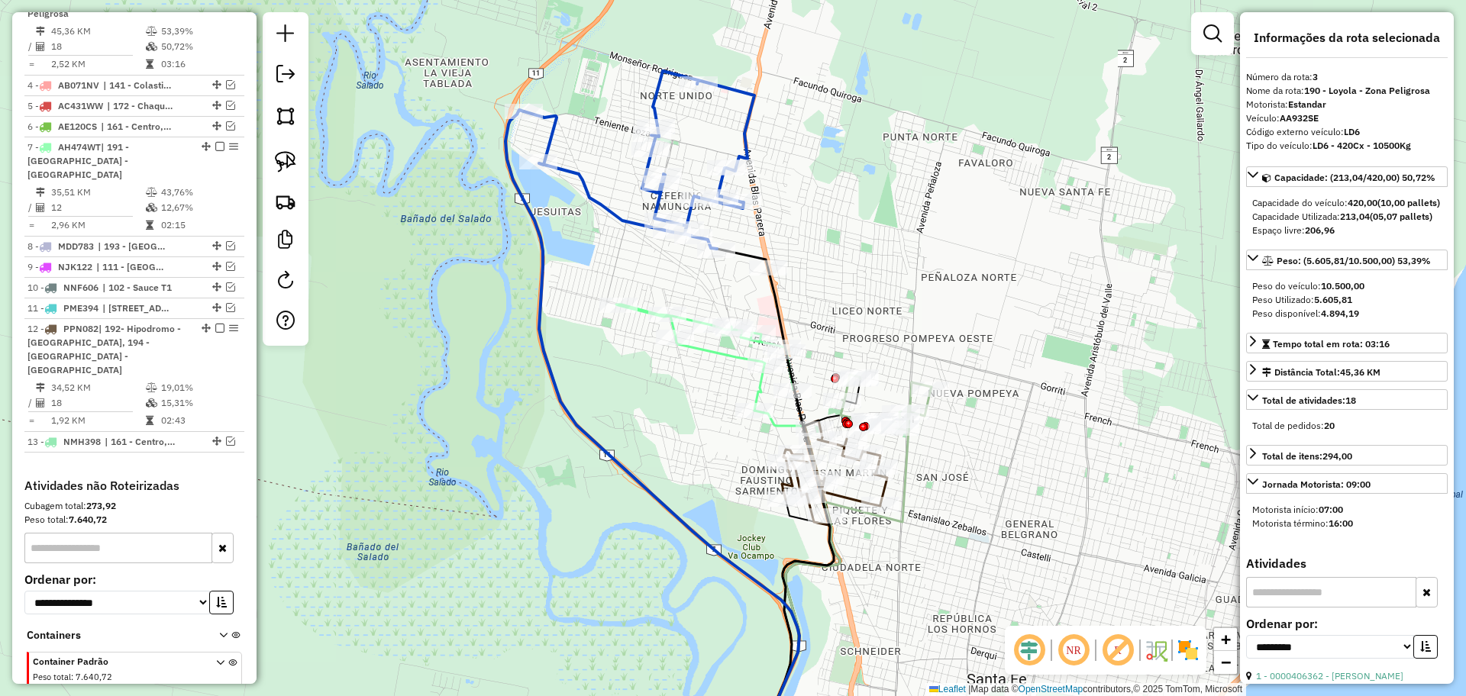
scroll to position [694, 0]
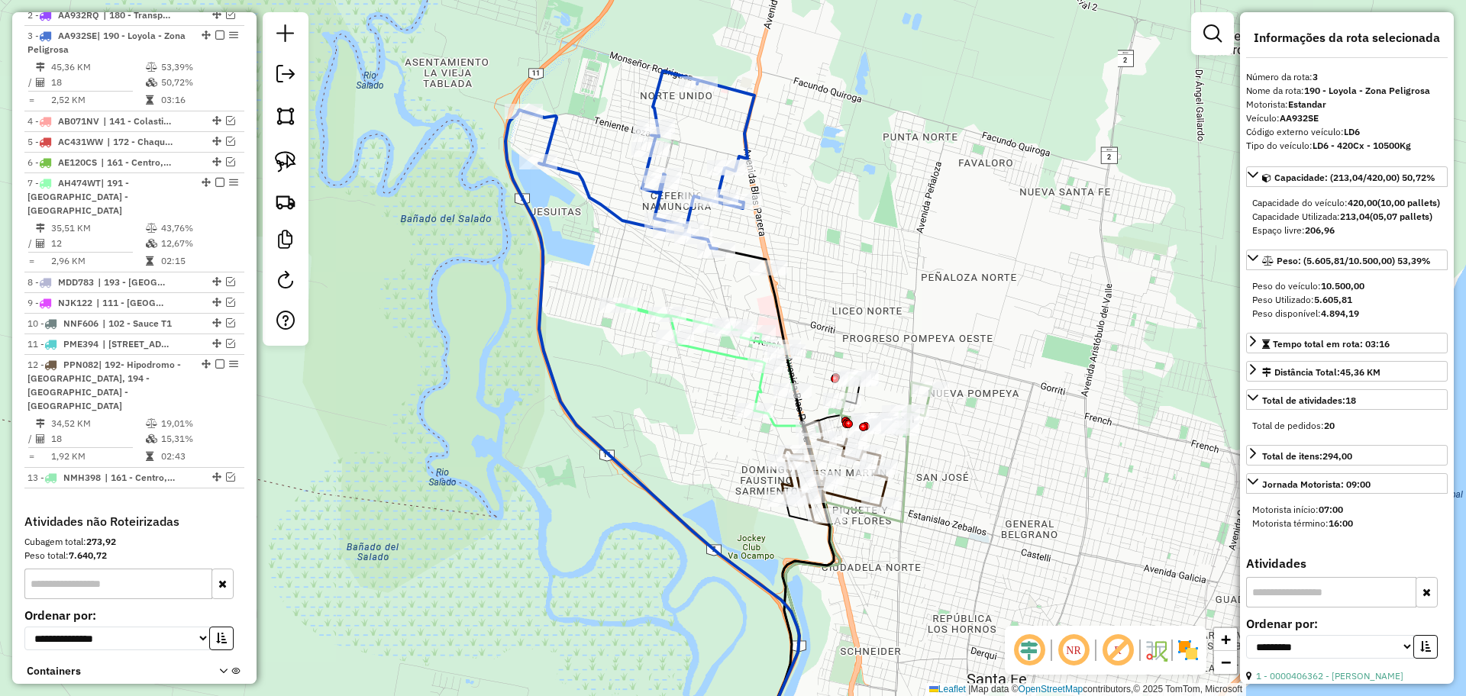
drag, startPoint x: 898, startPoint y: 283, endPoint x: 890, endPoint y: 259, distance: 25.6
click at [892, 259] on div "Janela de atendimento Grade de atendimento Capacidade Transportadoras Veículos …" at bounding box center [733, 348] width 1466 height 696
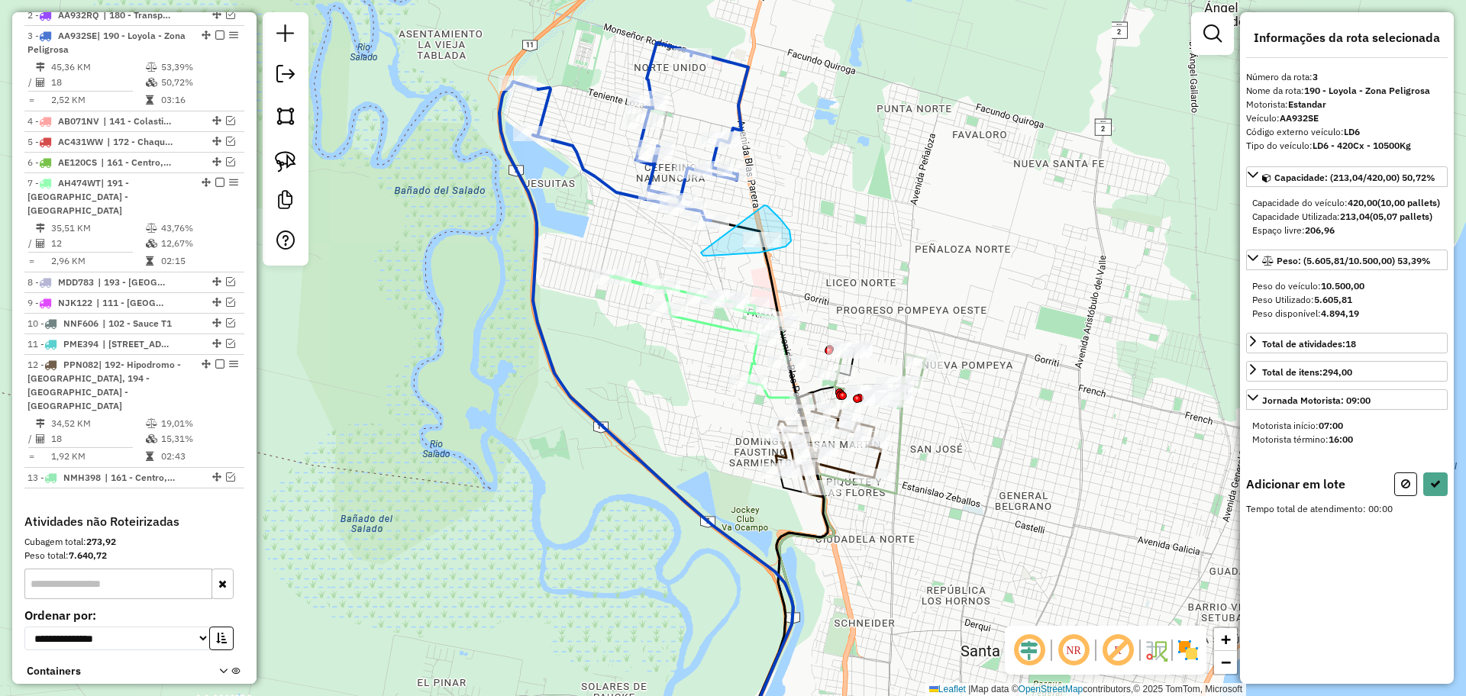
drag, startPoint x: 780, startPoint y: 219, endPoint x: 695, endPoint y: 246, distance: 88.8
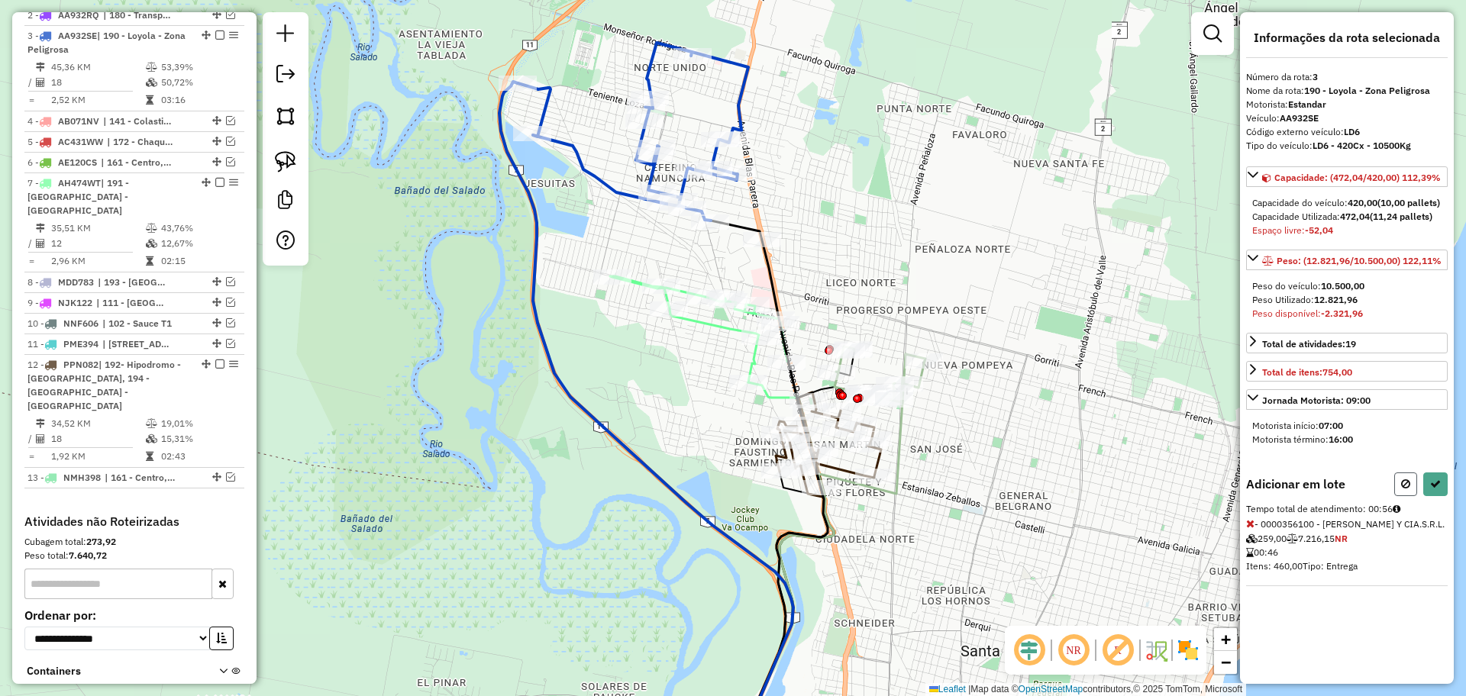
click at [1408, 489] on icon at bounding box center [1405, 484] width 9 height 11
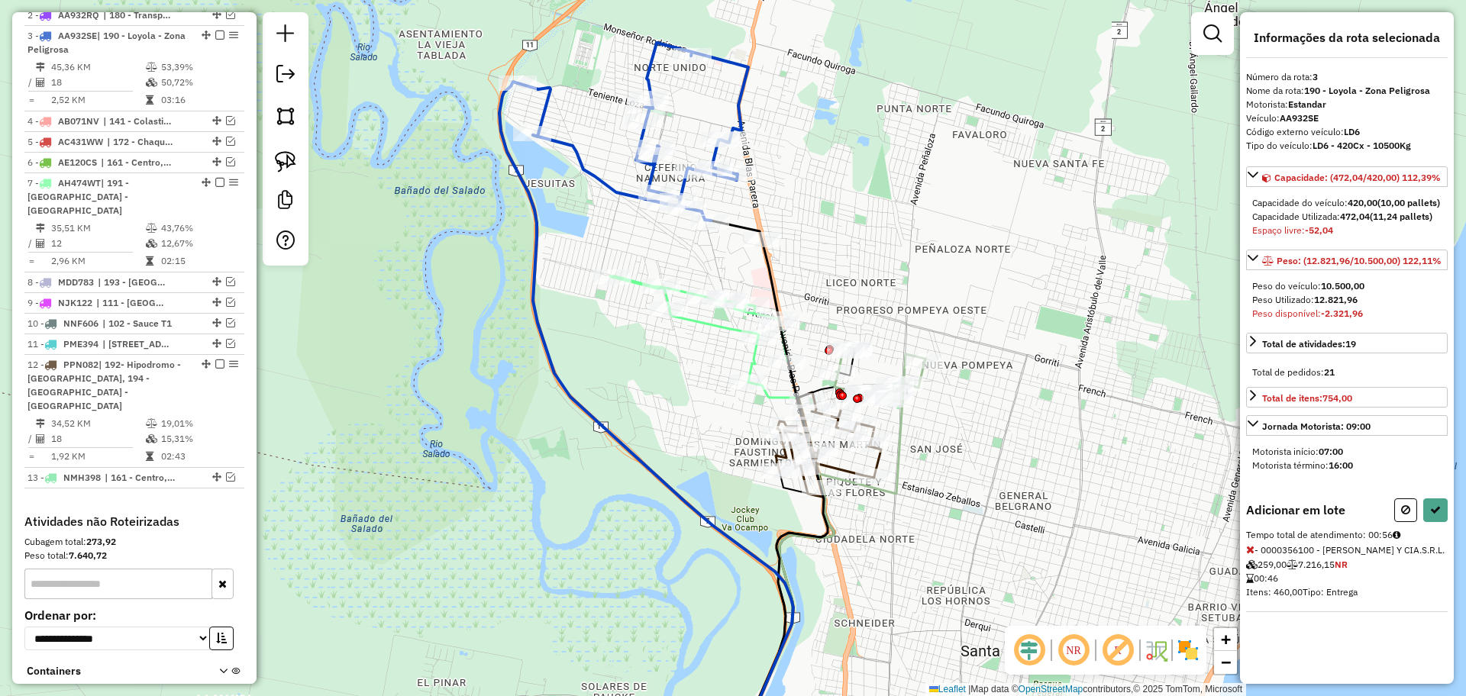
select select "**********"
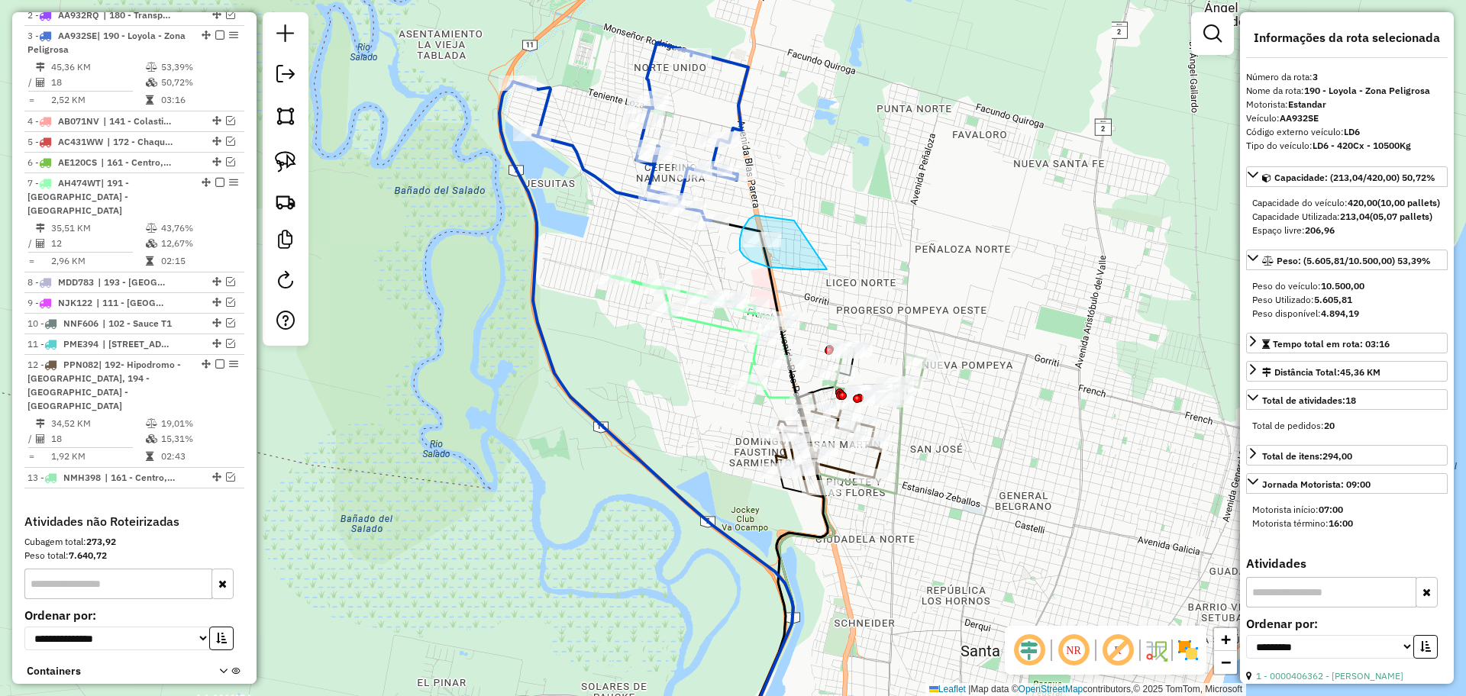
drag, startPoint x: 793, startPoint y: 221, endPoint x: 827, endPoint y: 269, distance: 59.3
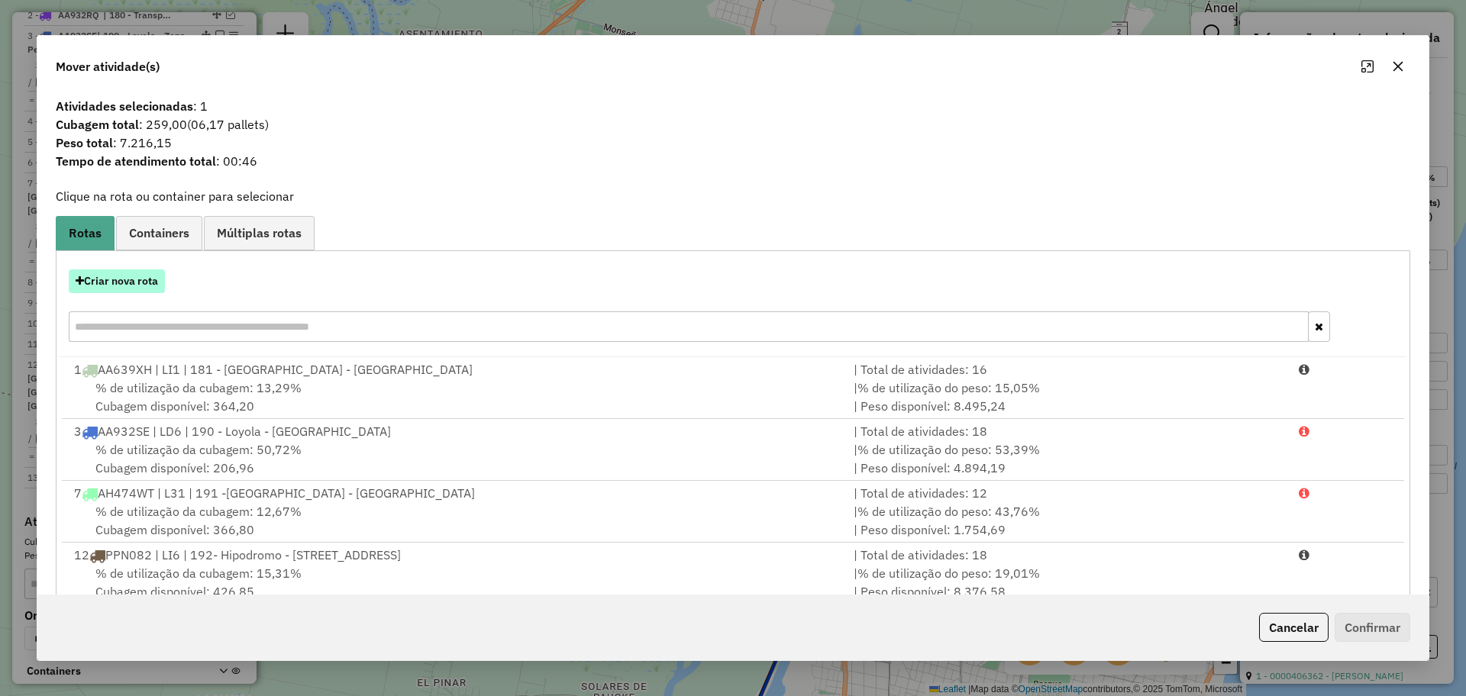
click at [132, 278] on button "Criar nova rota" at bounding box center [117, 281] width 96 height 24
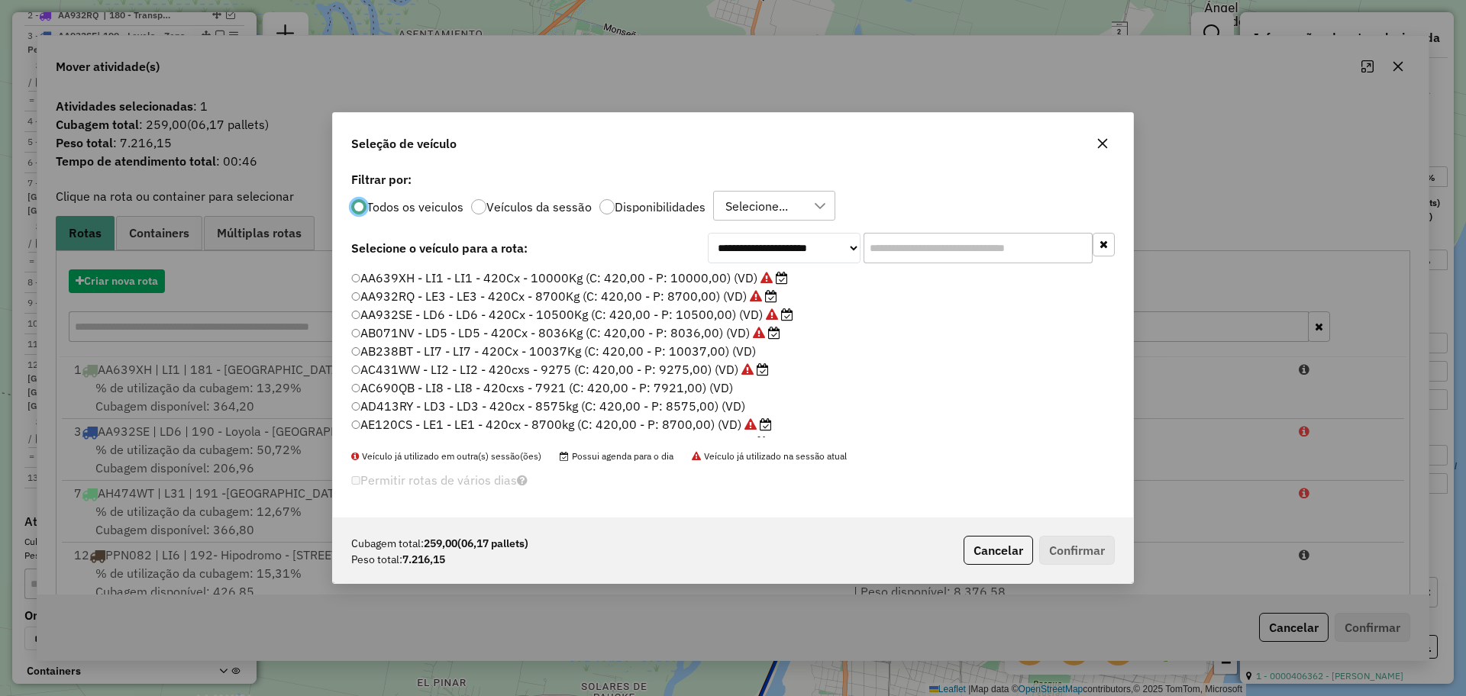
scroll to position [8, 5]
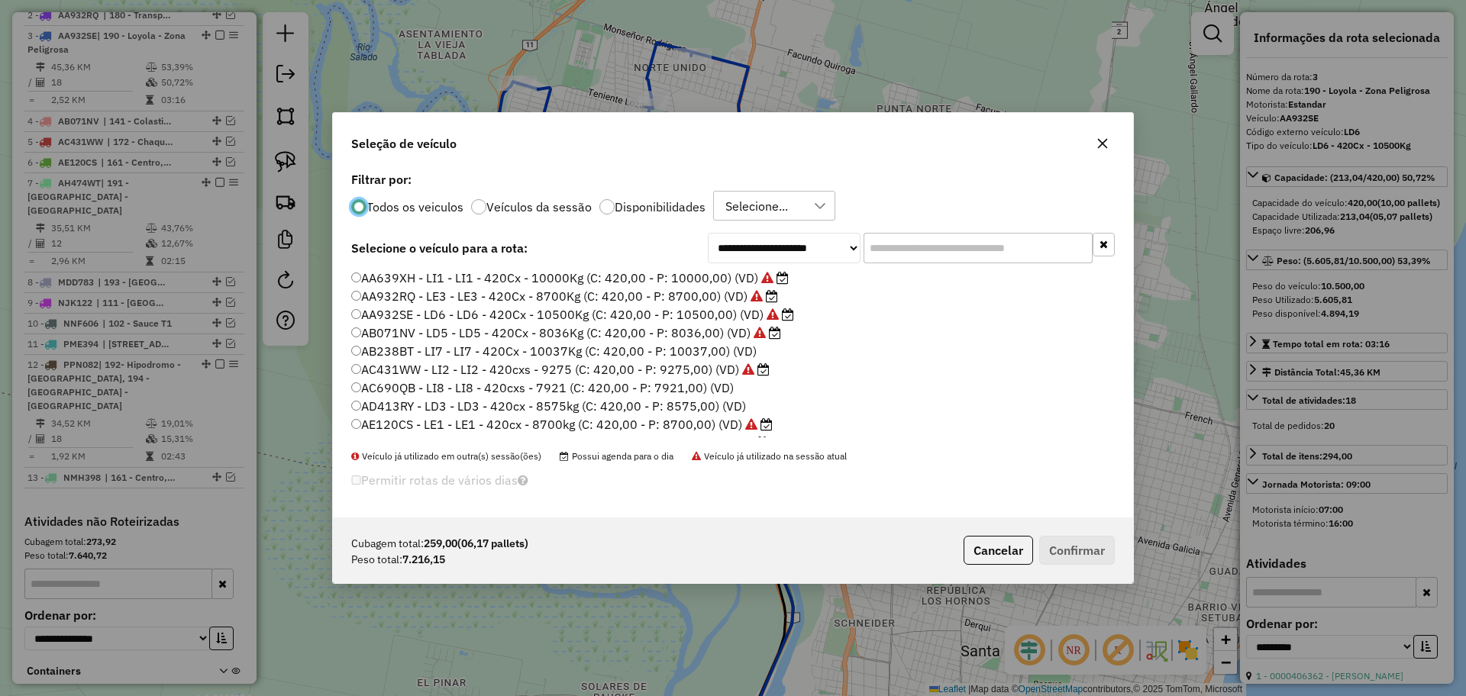
click at [642, 210] on label "Disponibilidades" at bounding box center [660, 207] width 91 height 12
click at [594, 409] on label "AE514OZ - LI9 - LI9 - 420Cx - 10150Kg (C: 420,00 - P: 10150,00) (VD)" at bounding box center [561, 406] width 421 height 18
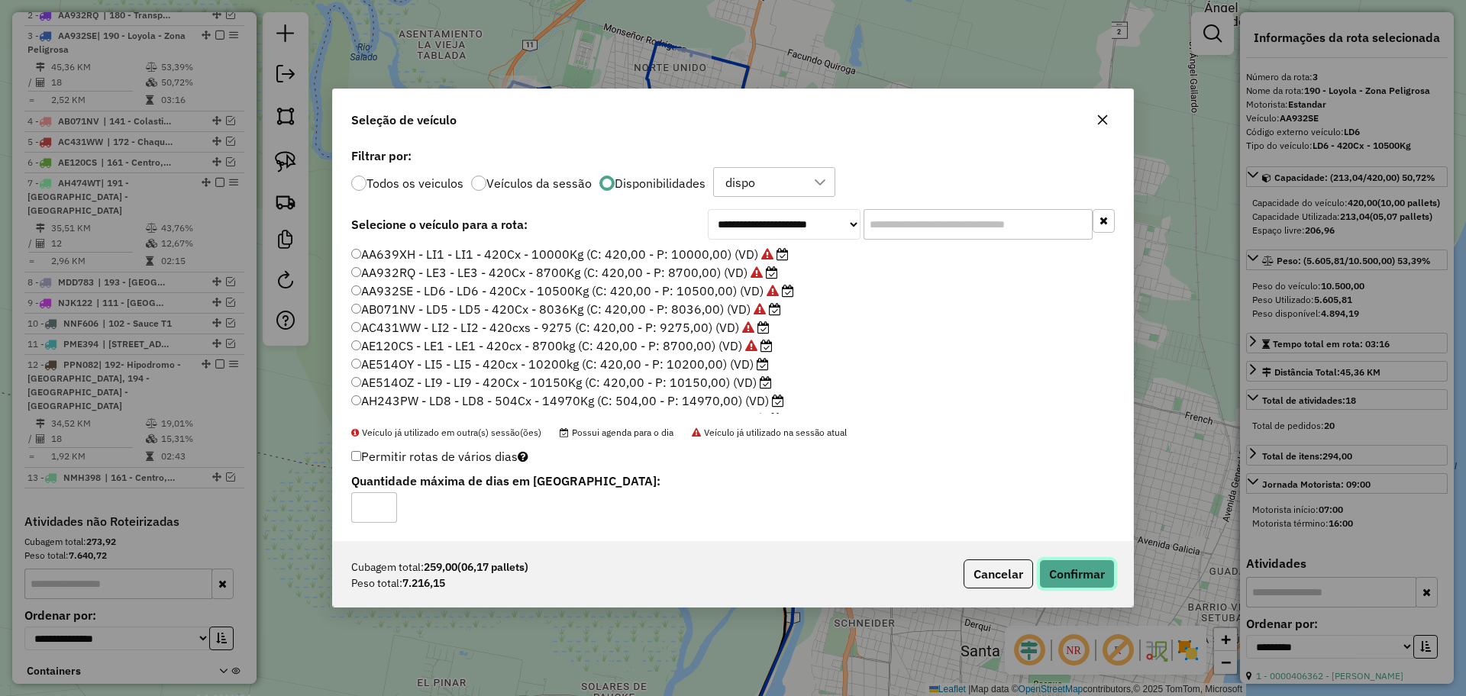
click at [1091, 576] on button "Confirmar" at bounding box center [1077, 574] width 76 height 29
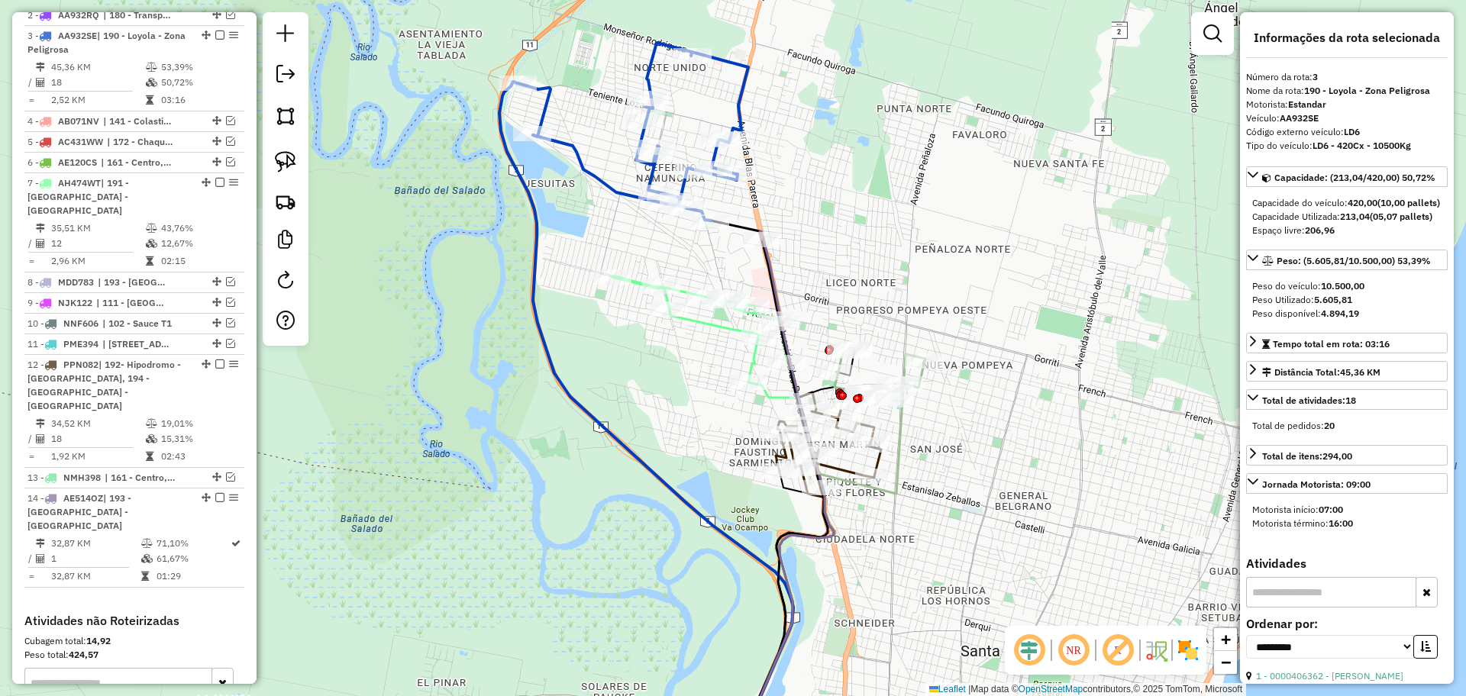
click at [602, 183] on icon at bounding box center [633, 132] width 231 height 178
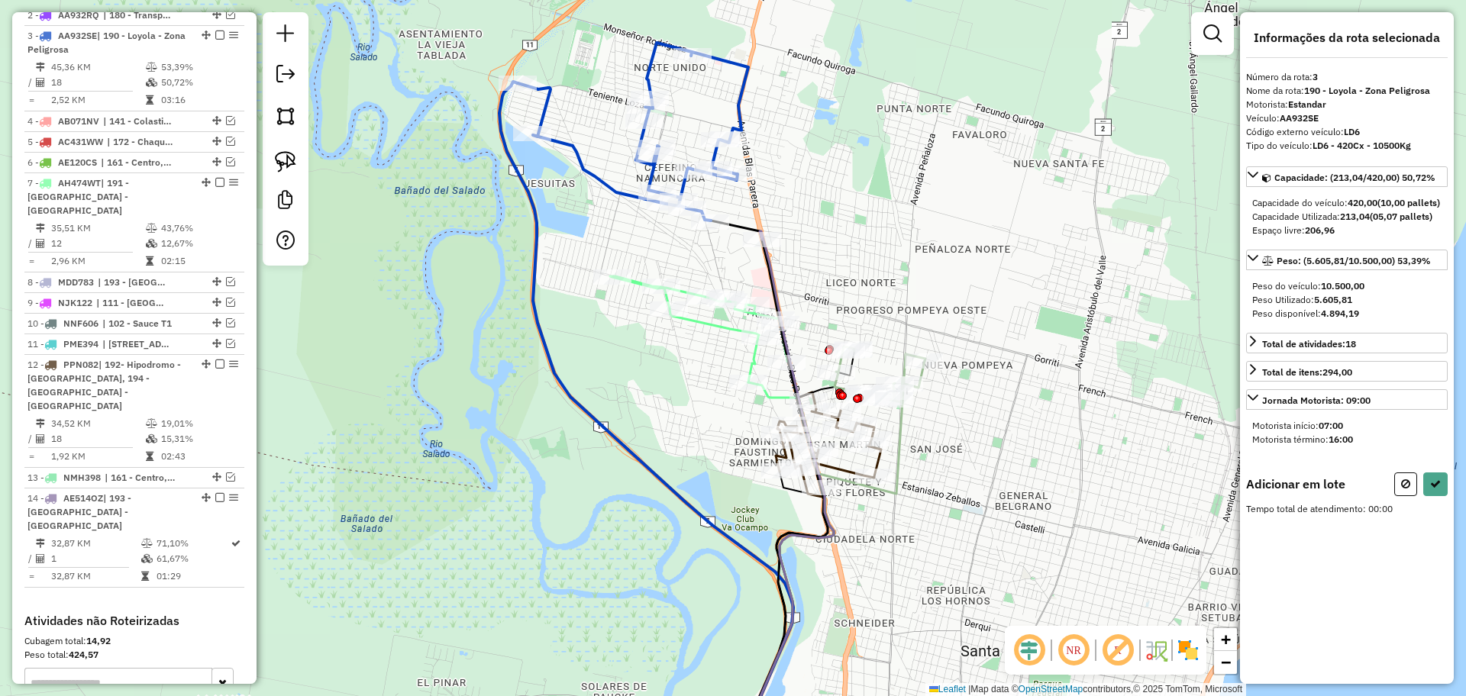
click at [711, 325] on icon at bounding box center [698, 329] width 177 height 106
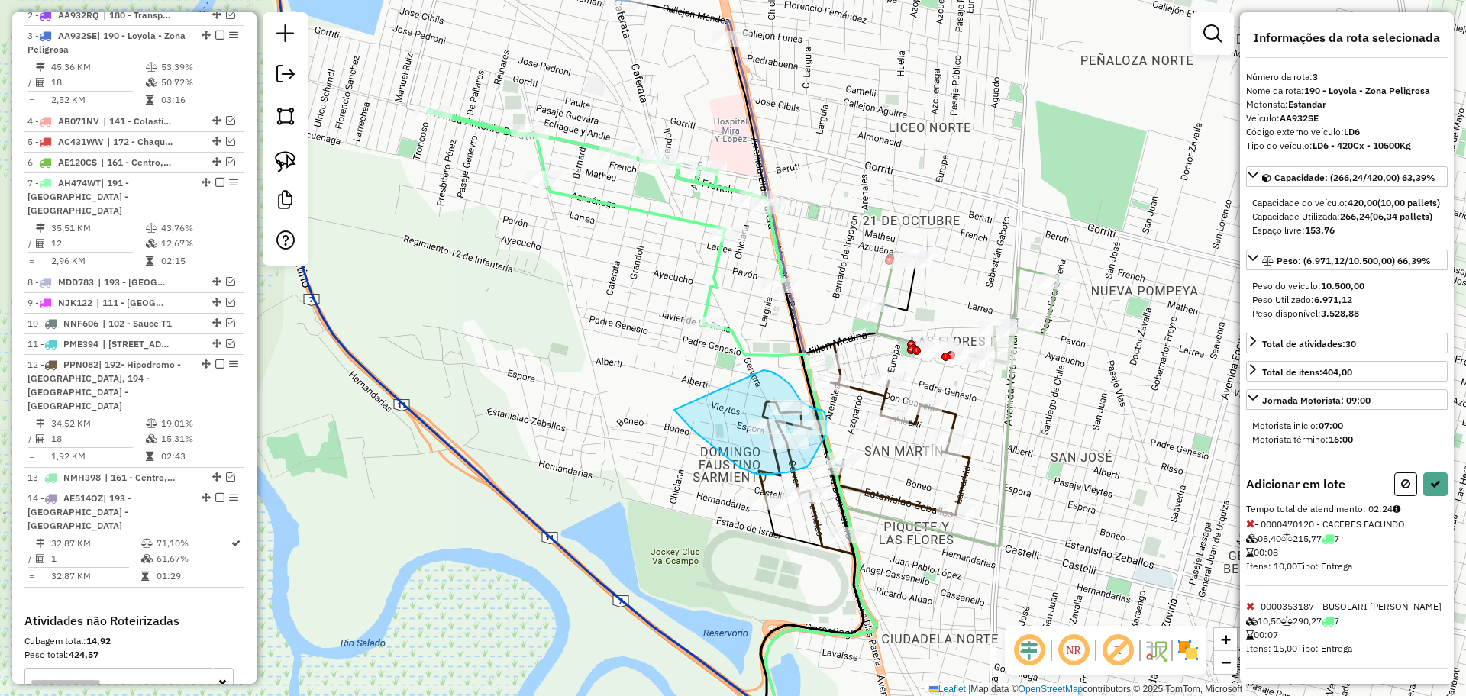
drag, startPoint x: 763, startPoint y: 370, endPoint x: 674, endPoint y: 410, distance: 97.7
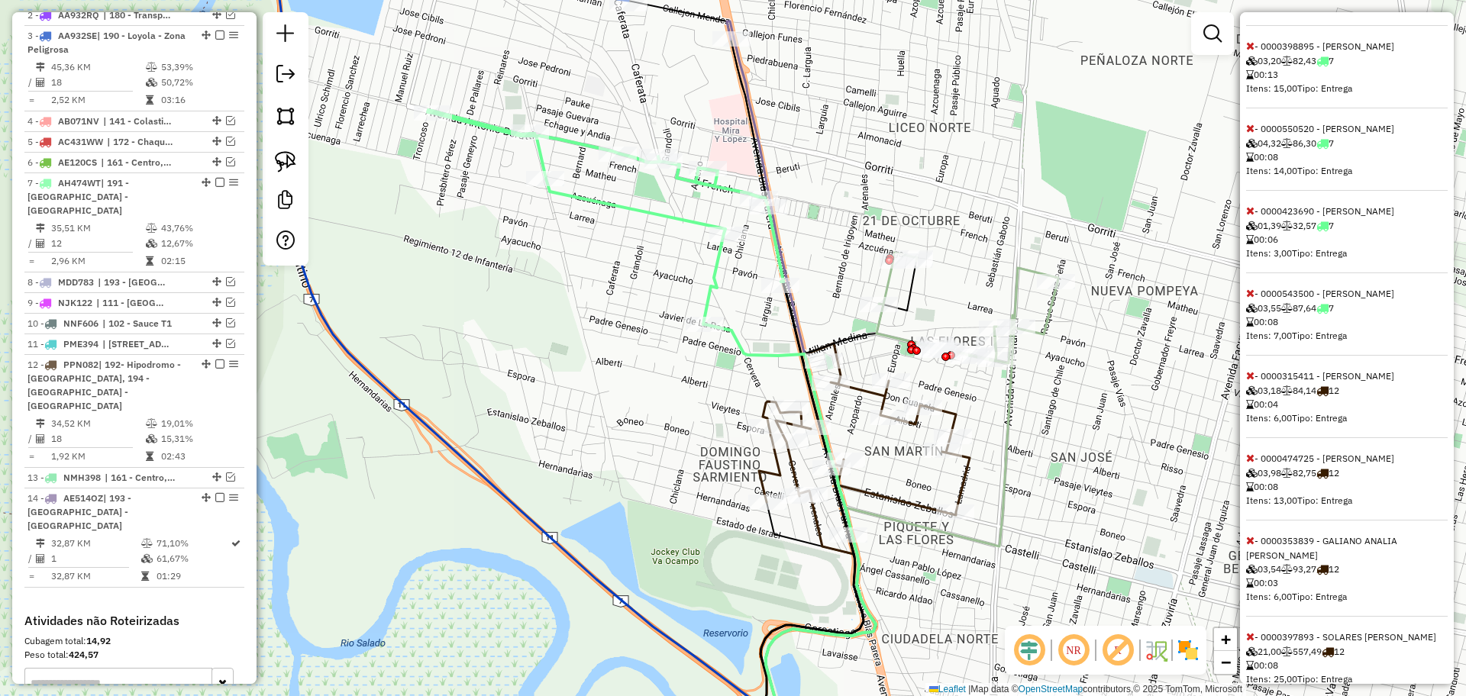
scroll to position [1212, 0]
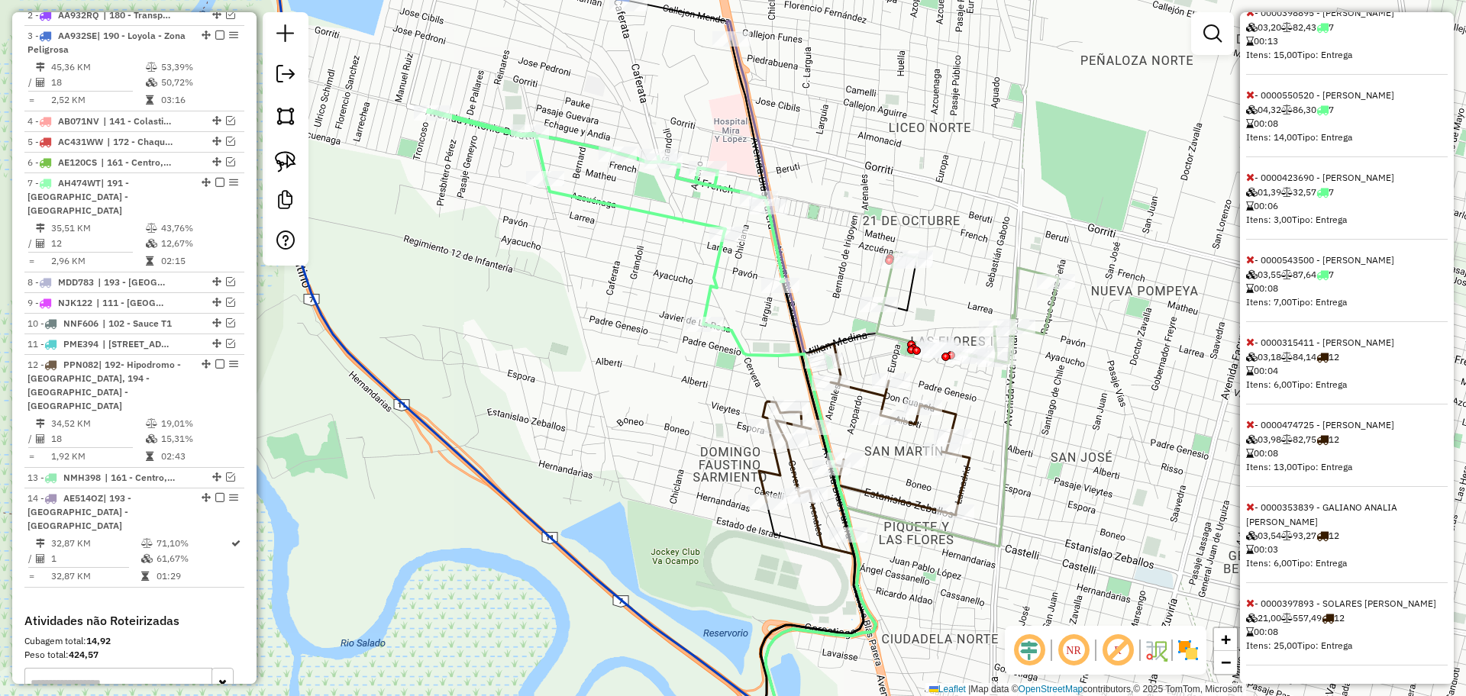
click at [1252, 605] on icon at bounding box center [1250, 603] width 8 height 11
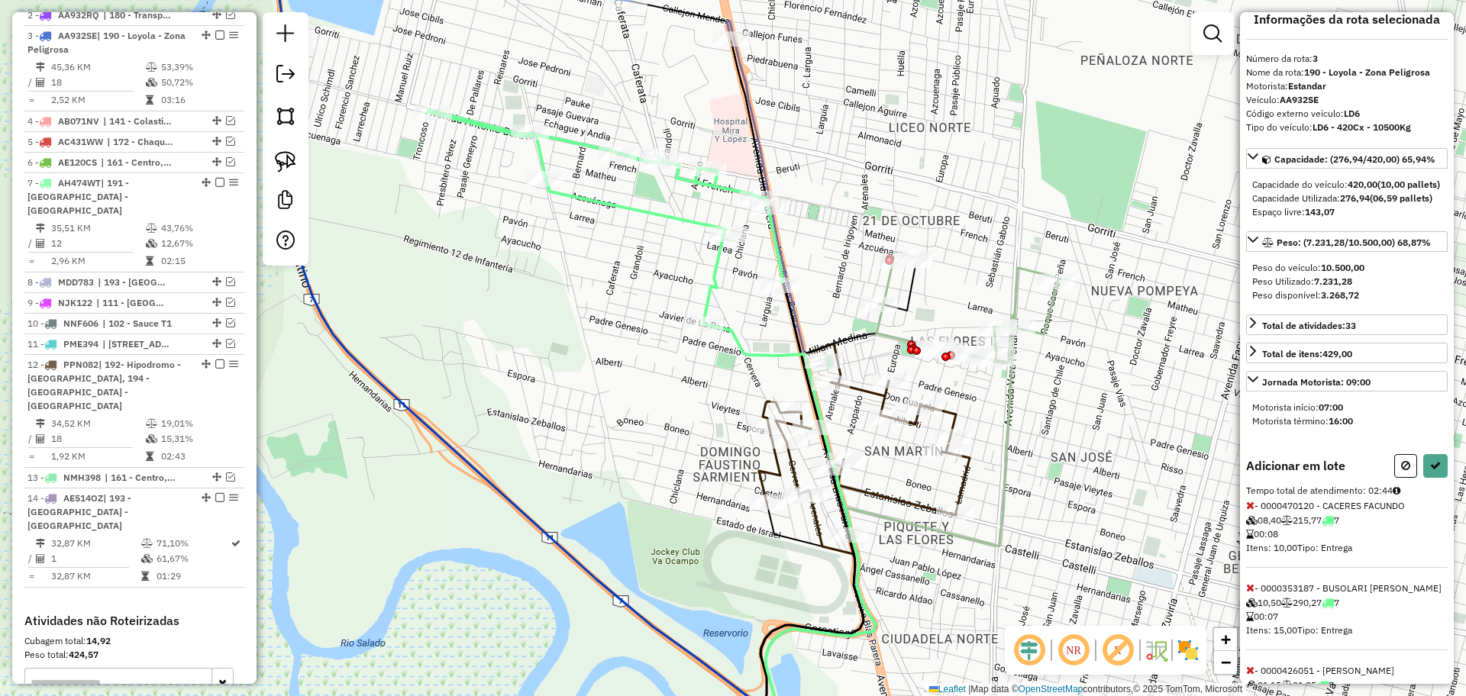
scroll to position [0, 0]
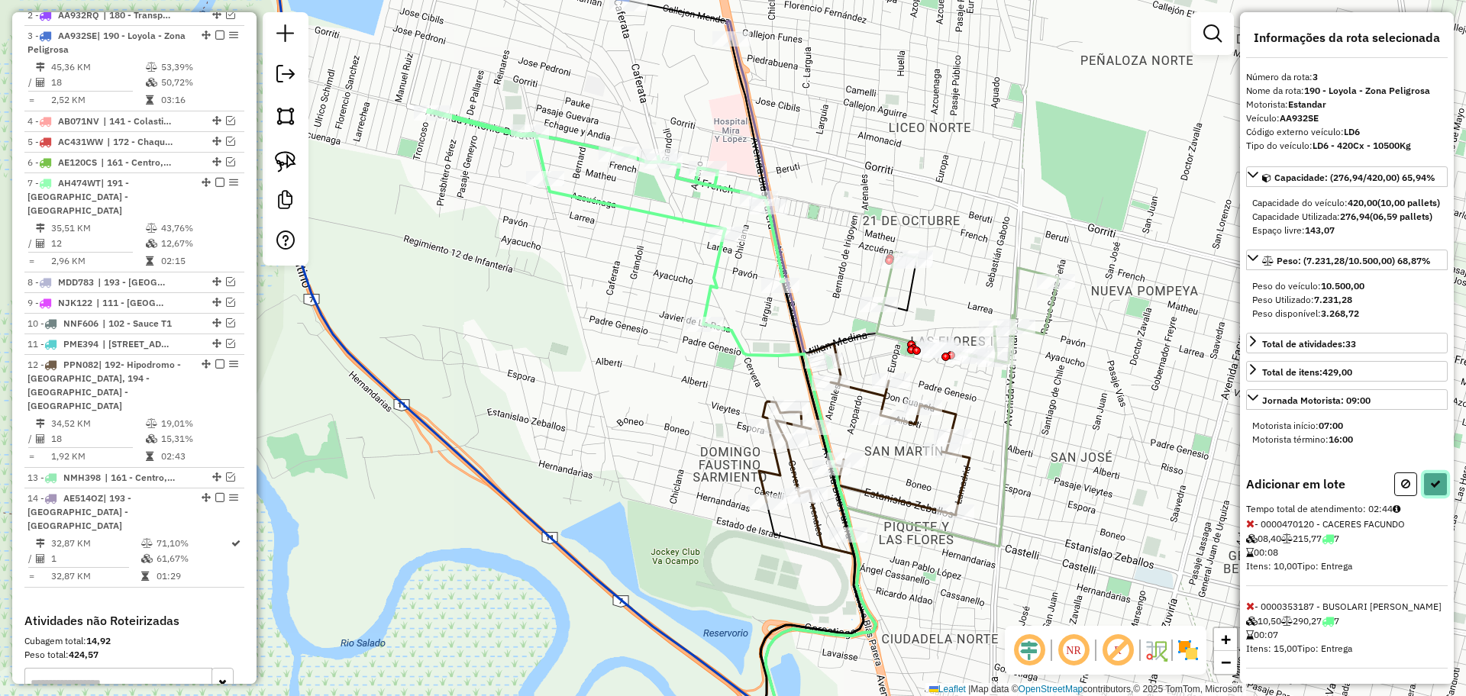
click at [1439, 496] on button at bounding box center [1435, 485] width 24 height 24
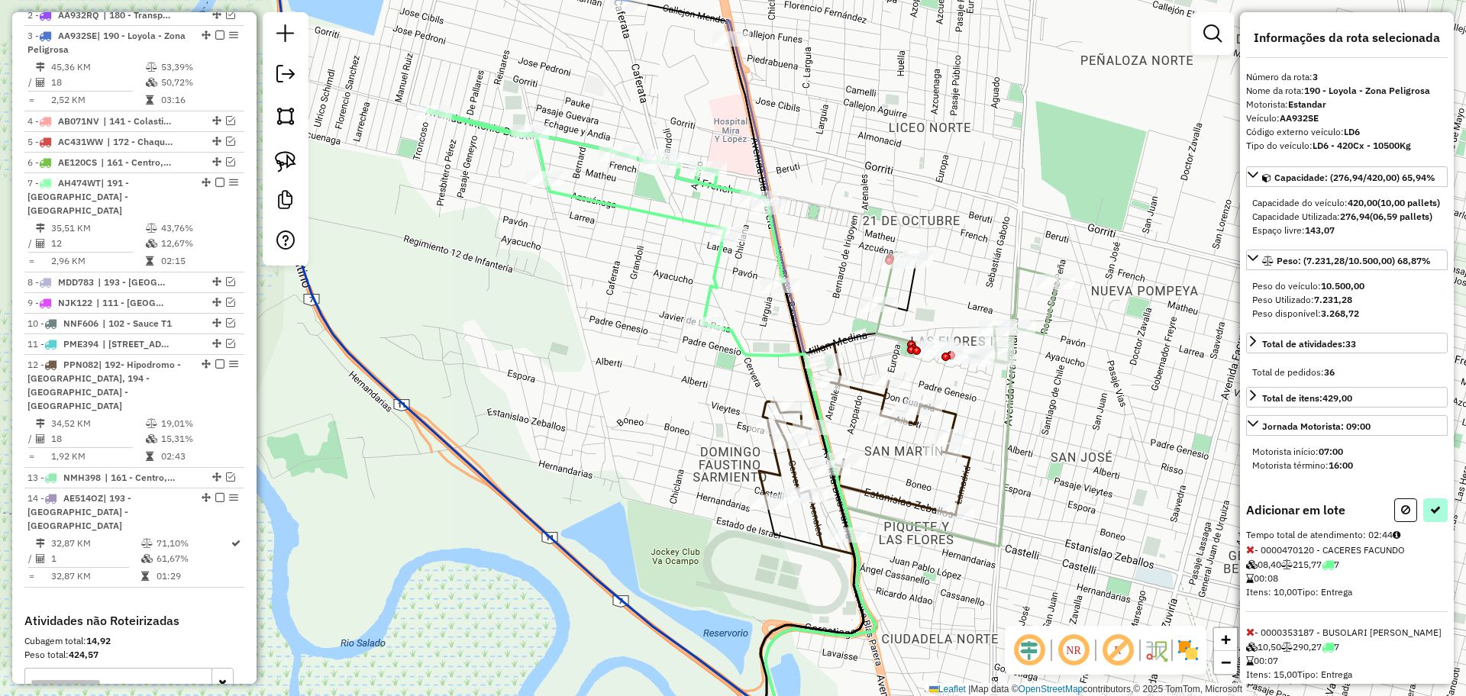
select select "**********"
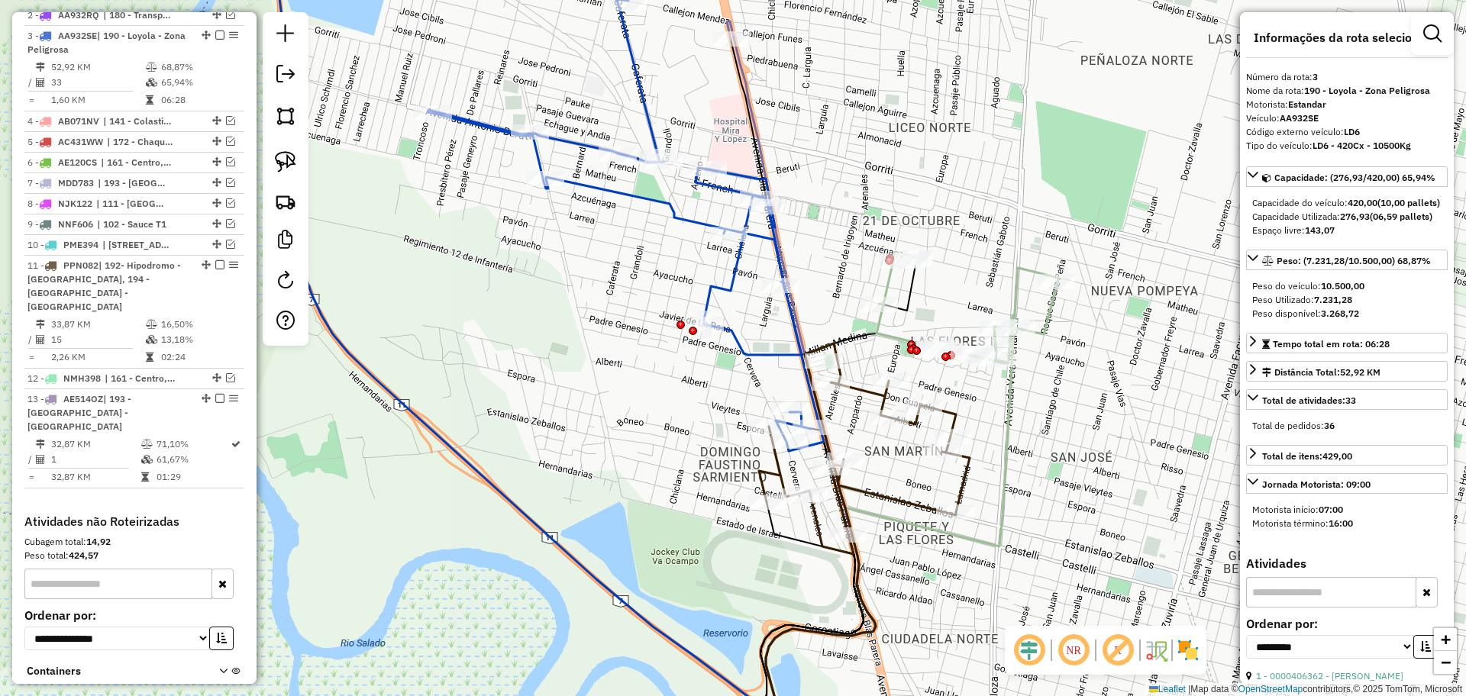
click at [760, 347] on icon at bounding box center [622, 191] width 404 height 521
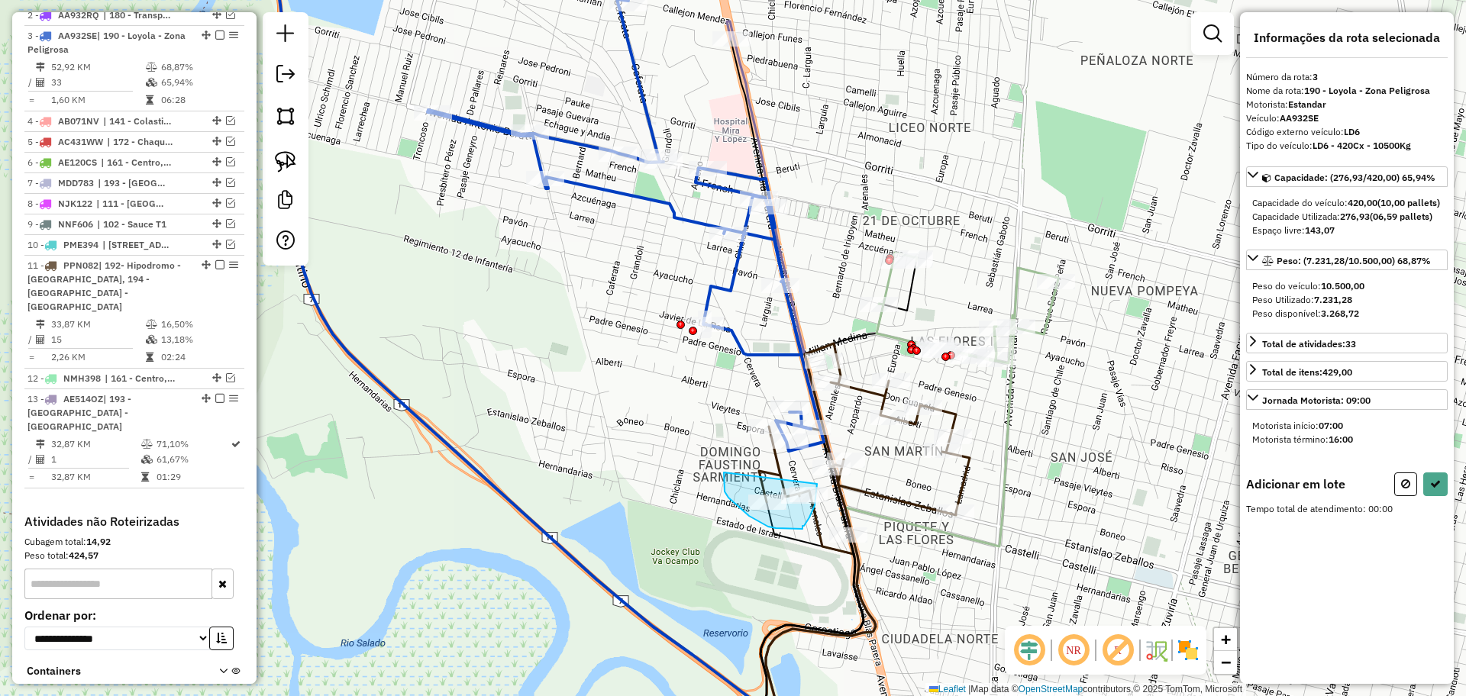
drag, startPoint x: 724, startPoint y: 473, endPoint x: 817, endPoint y: 484, distance: 93.8
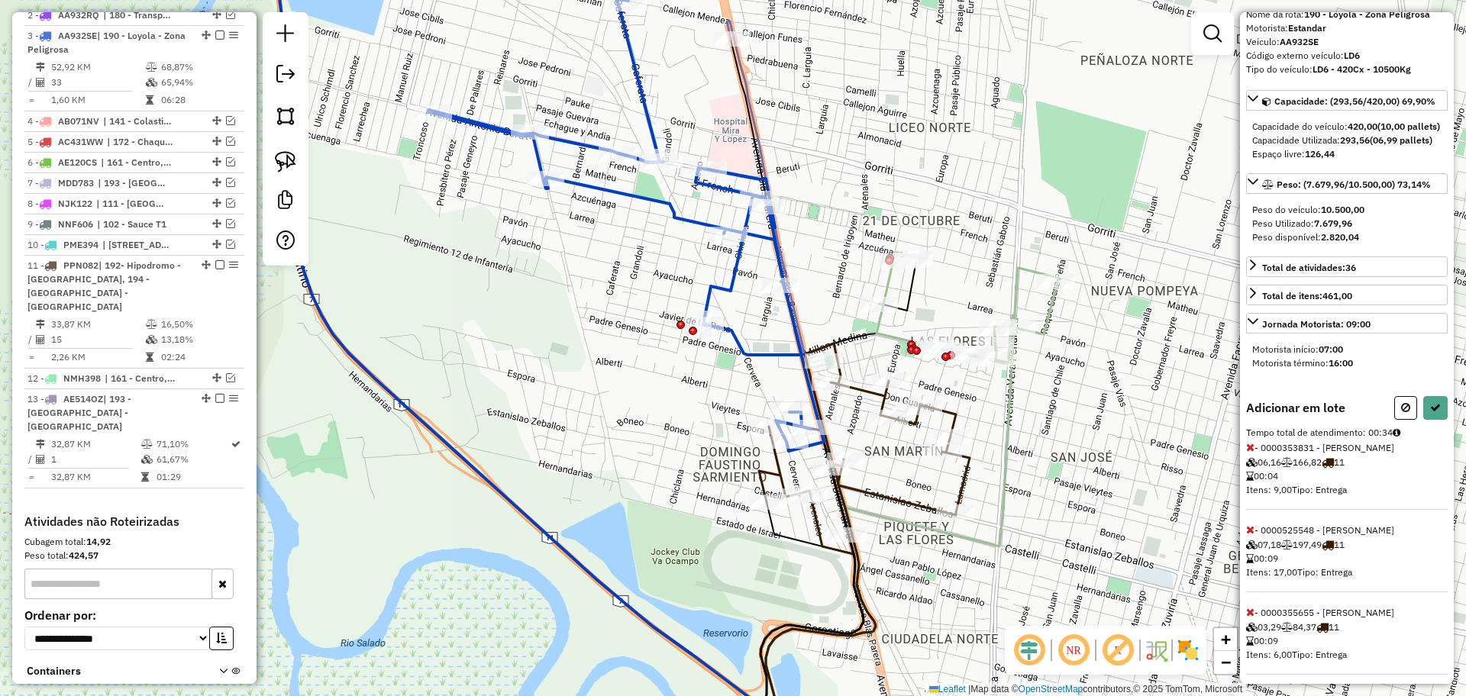
scroll to position [113, 0]
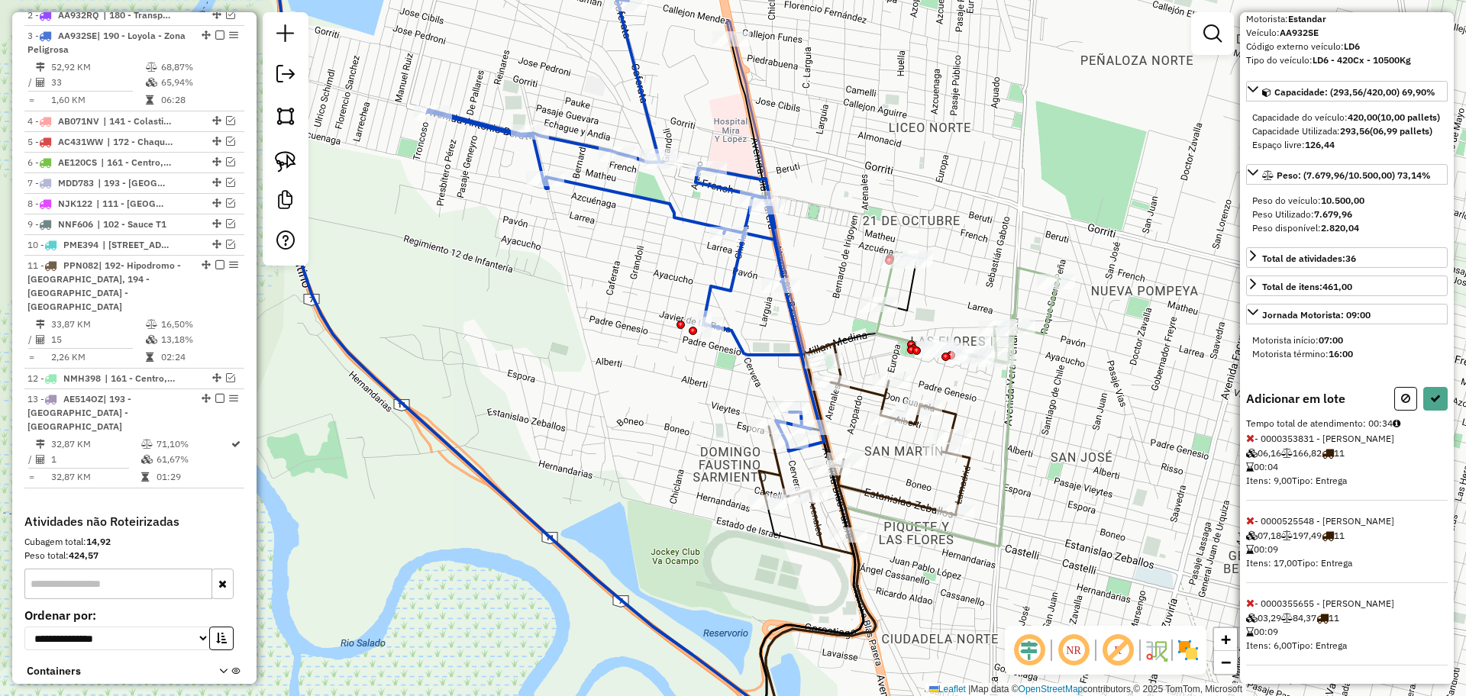
click at [1251, 521] on icon at bounding box center [1250, 520] width 8 height 11
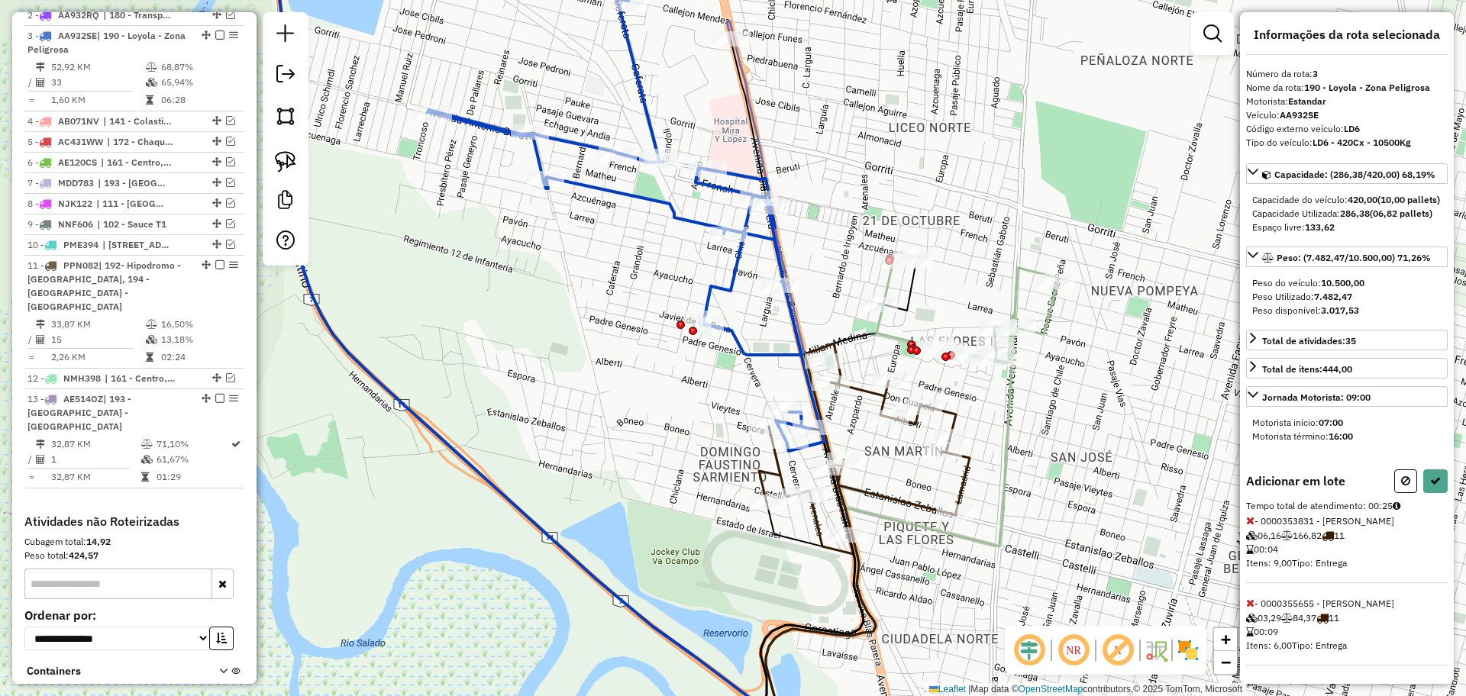
scroll to position [31, 0]
click at [1247, 601] on icon at bounding box center [1250, 603] width 8 height 11
click at [1434, 489] on icon at bounding box center [1435, 484] width 11 height 11
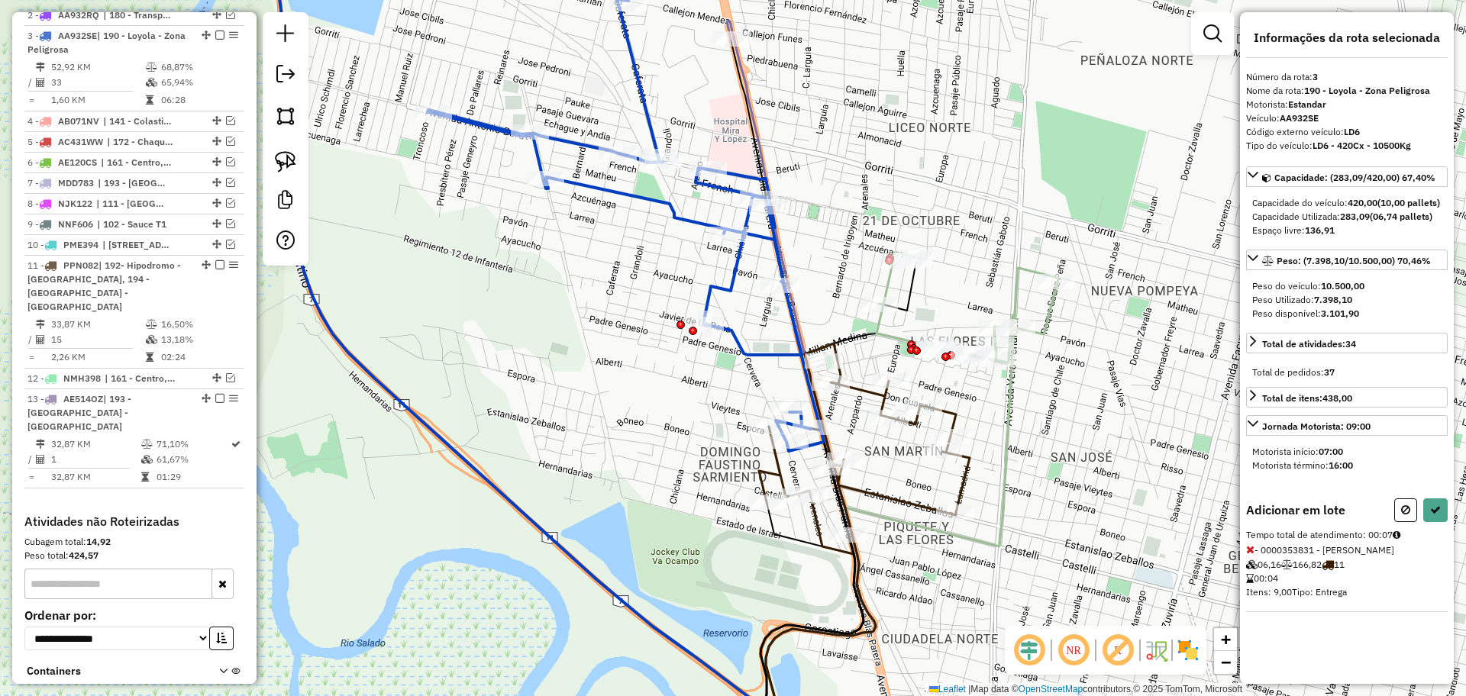
select select "**********"
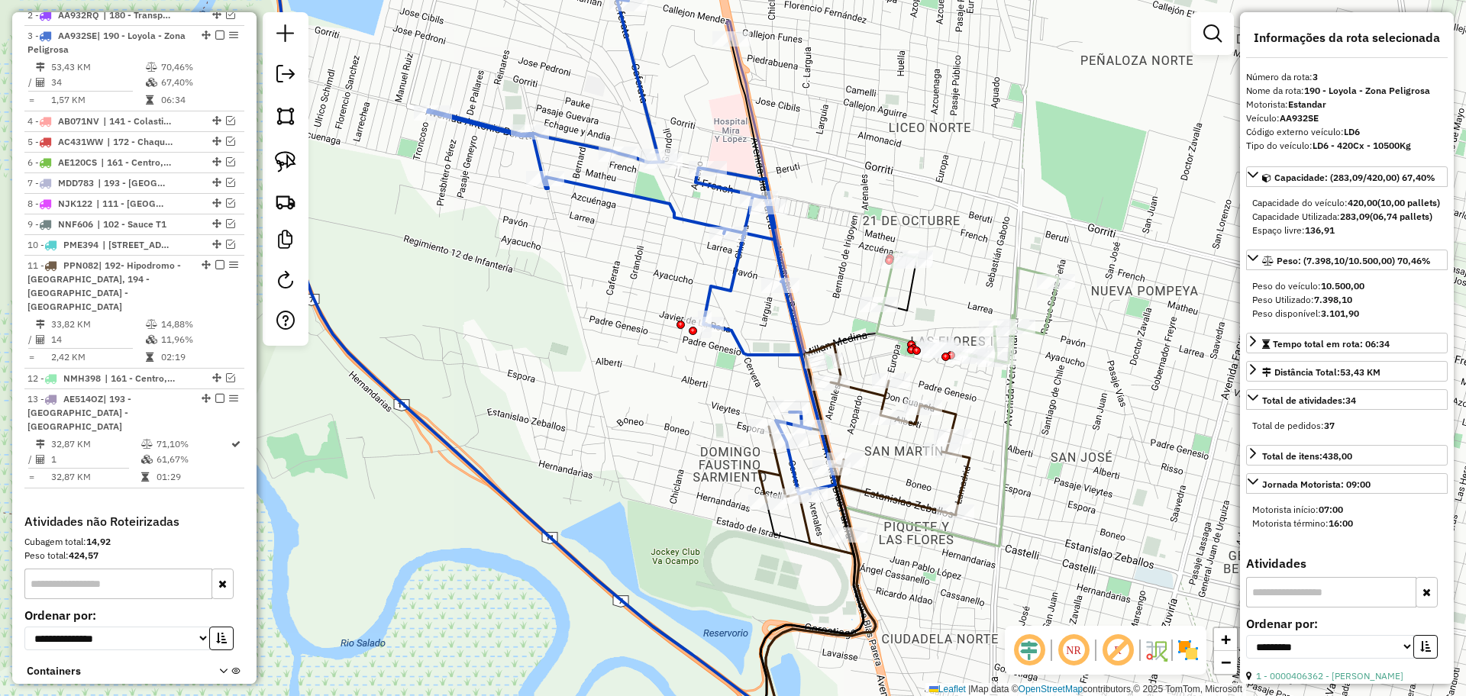
click at [729, 280] on icon at bounding box center [627, 212] width 415 height 563
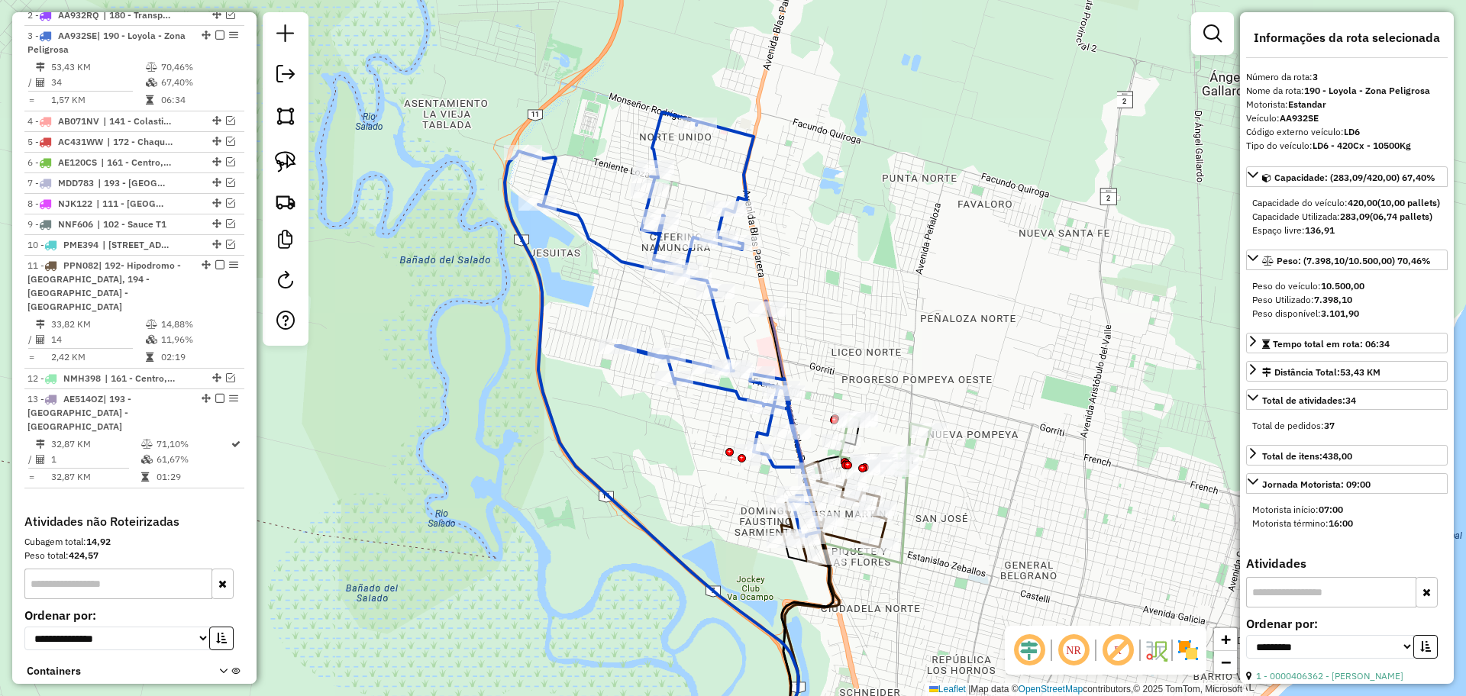
drag, startPoint x: 627, startPoint y: 289, endPoint x: 665, endPoint y: 439, distance: 154.2
click at [665, 439] on div "Janela de atendimento Grade de atendimento Capacidade Transportadoras Veículos …" at bounding box center [733, 348] width 1466 height 696
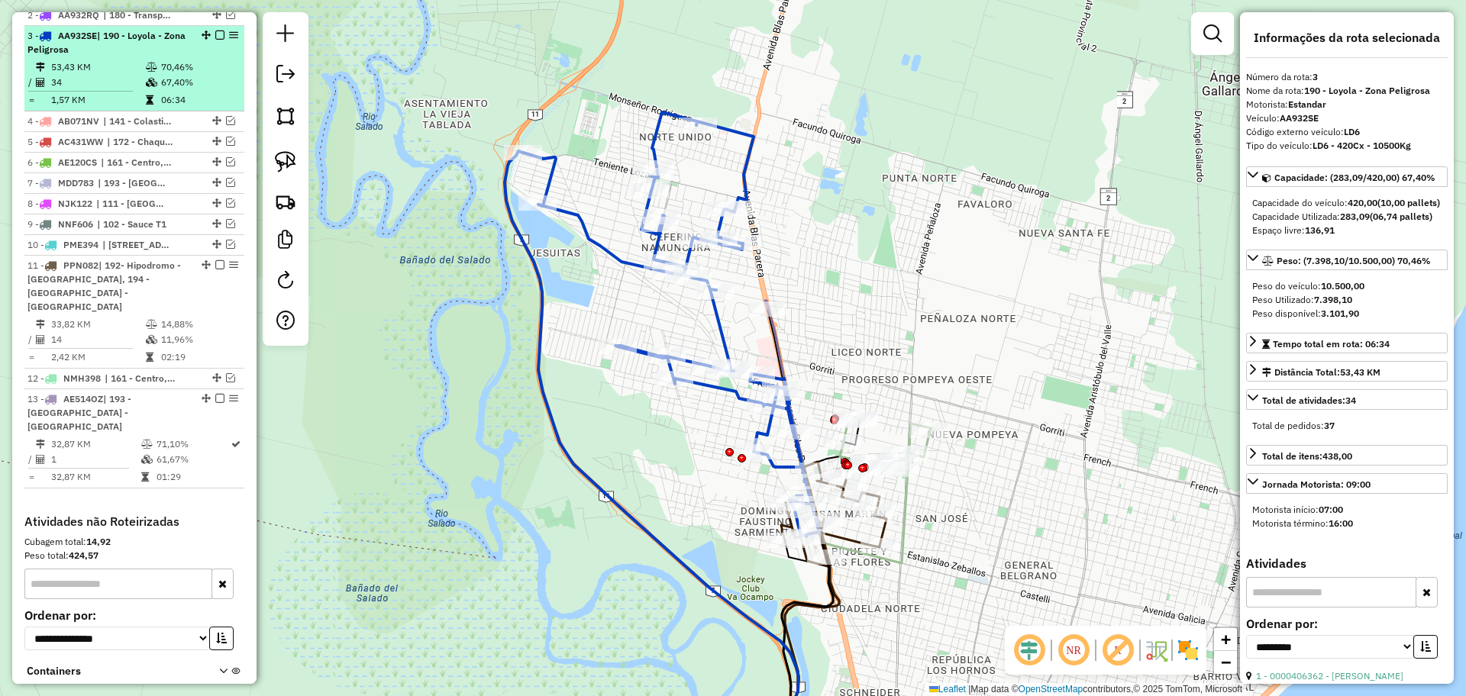
click at [216, 31] on em at bounding box center [219, 35] width 9 height 9
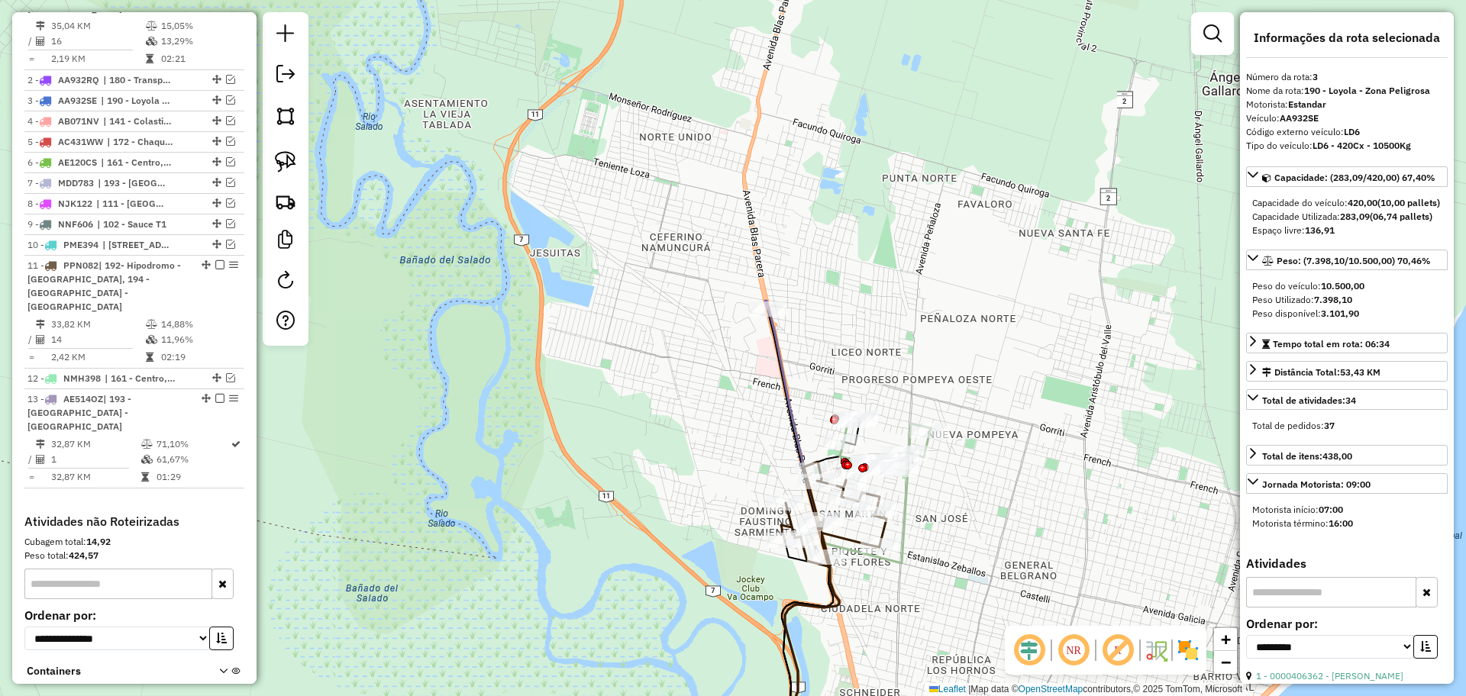
click at [845, 538] on icon at bounding box center [833, 514] width 105 height 105
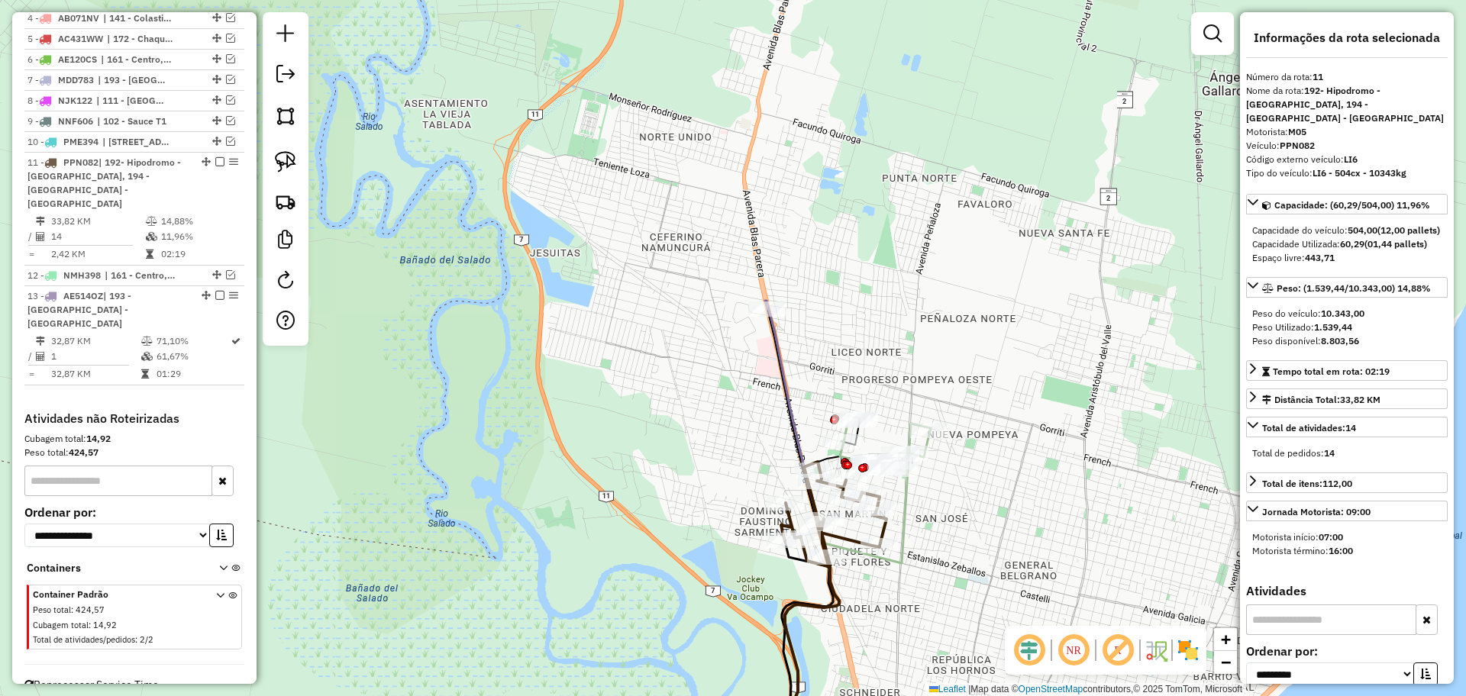
scroll to position [734, 0]
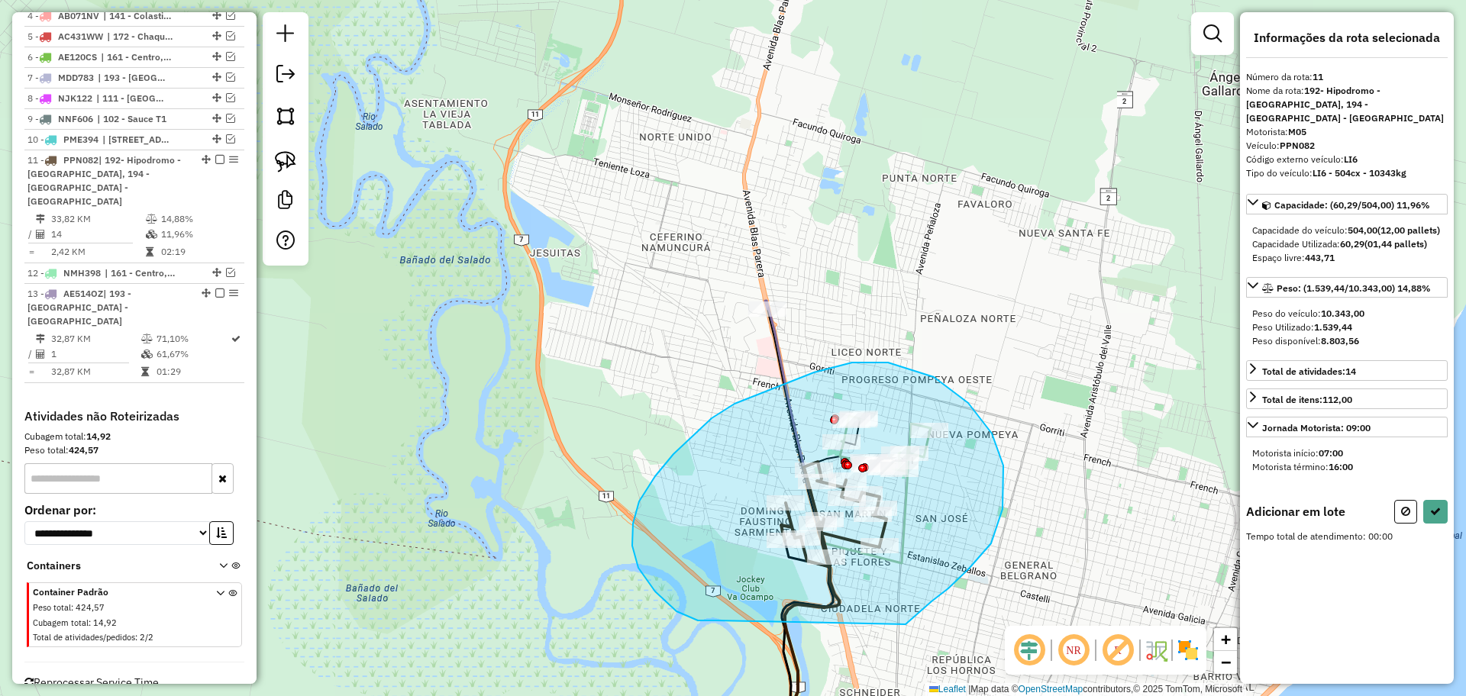
drag, startPoint x: 908, startPoint y: 621, endPoint x: 719, endPoint y: 620, distance: 189.3
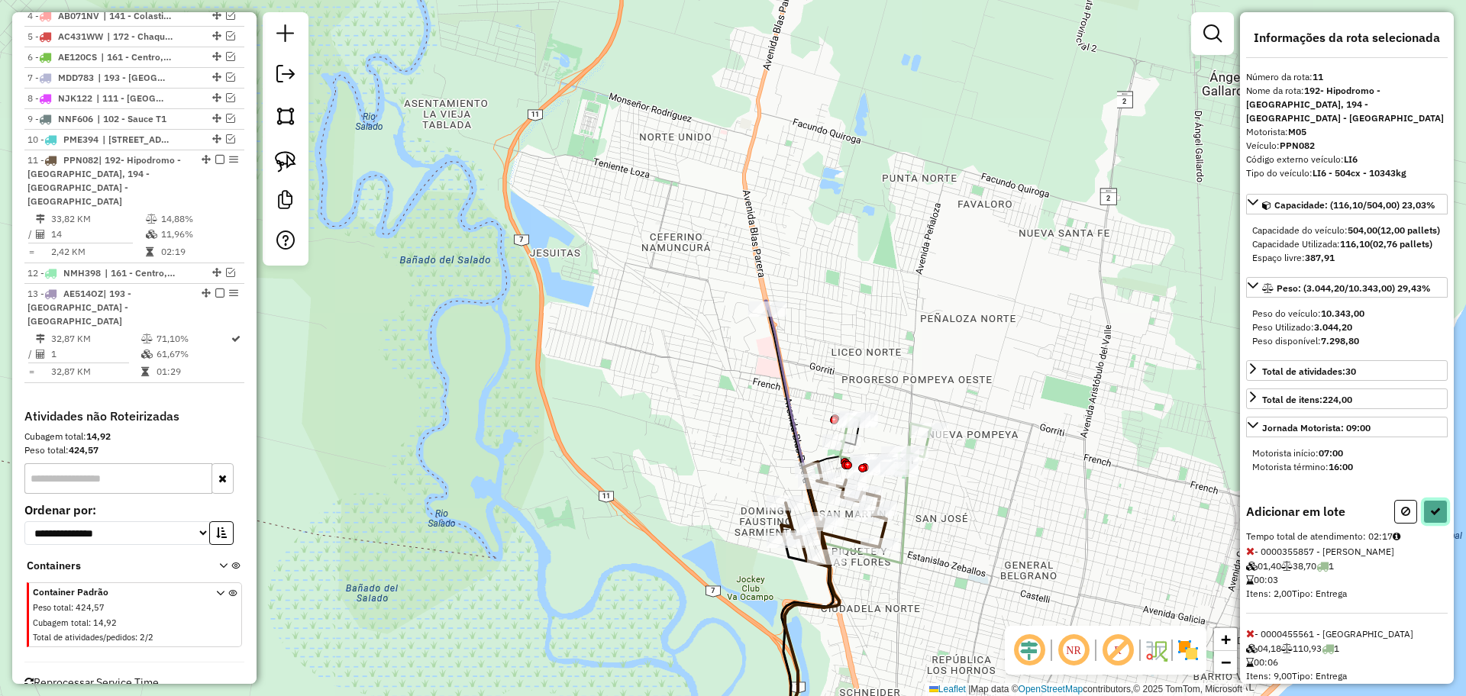
click at [1437, 524] on button at bounding box center [1435, 512] width 24 height 24
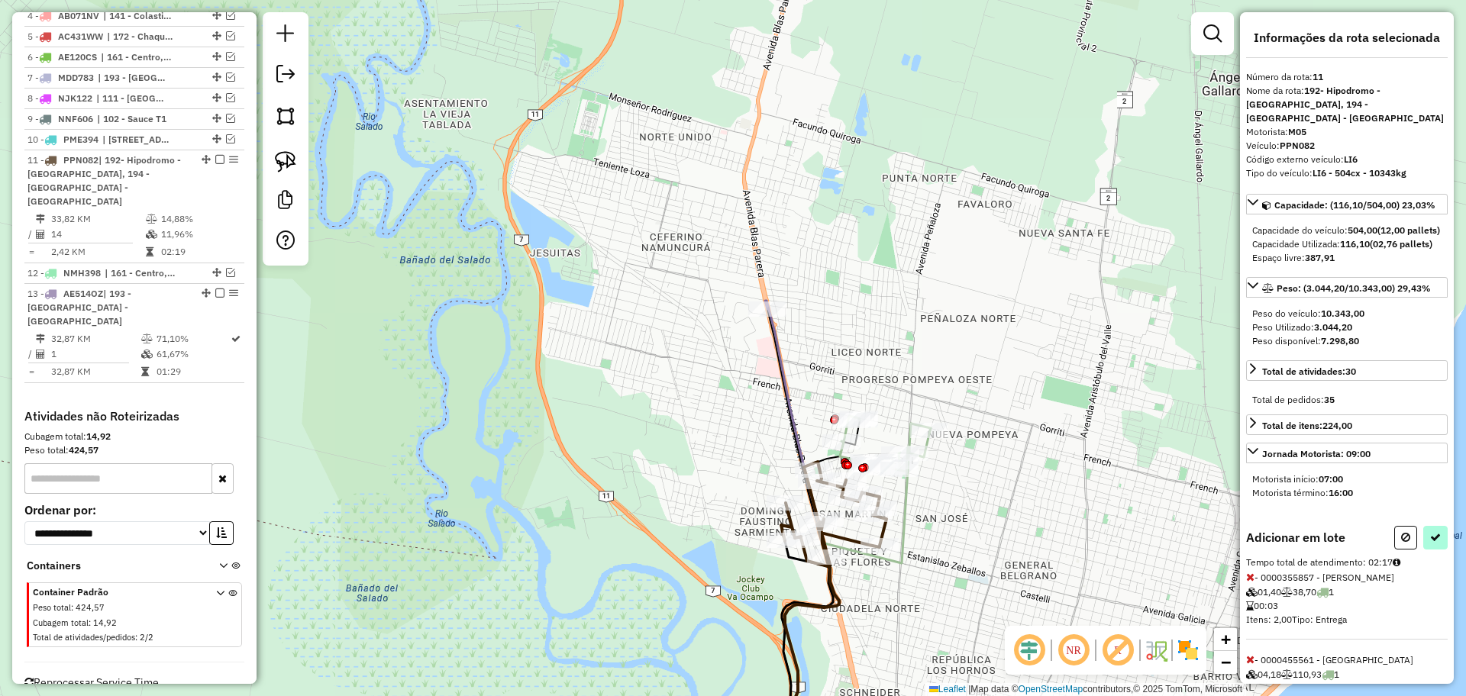
select select "**********"
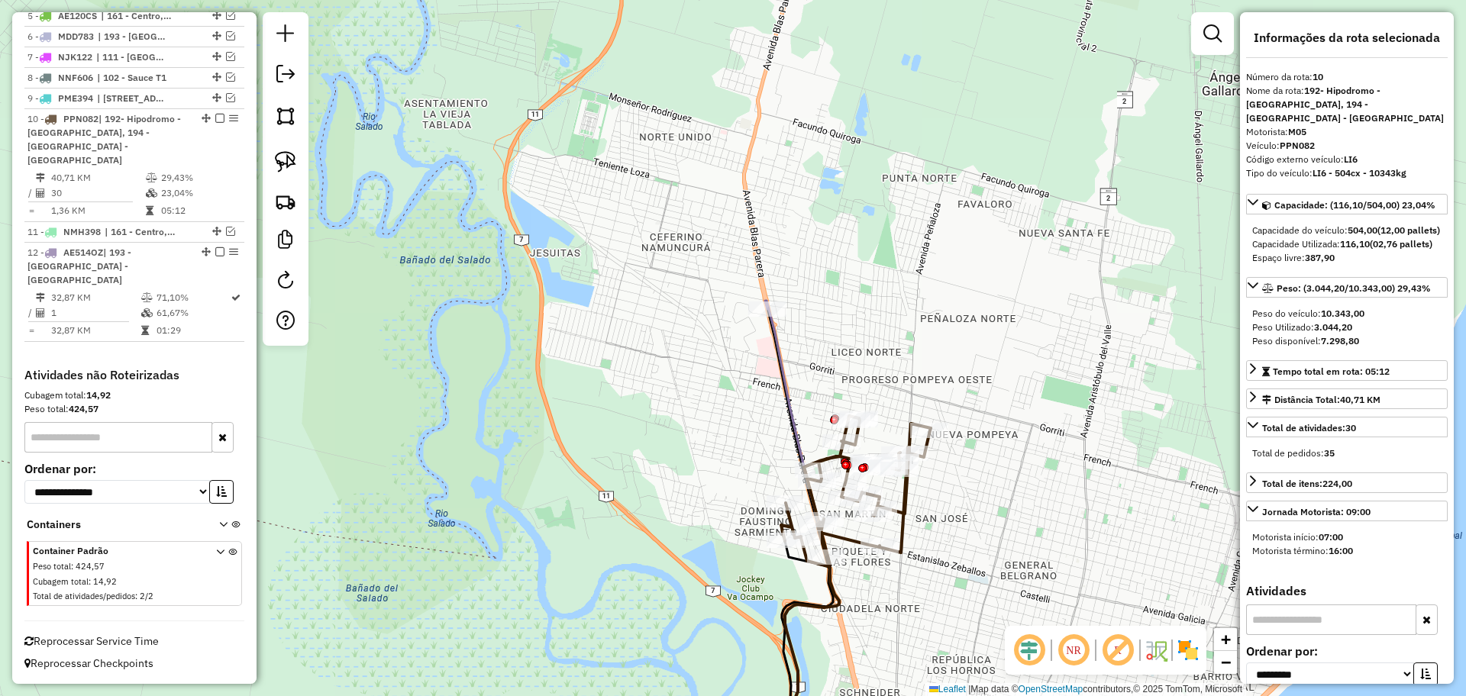
scroll to position [649, 0]
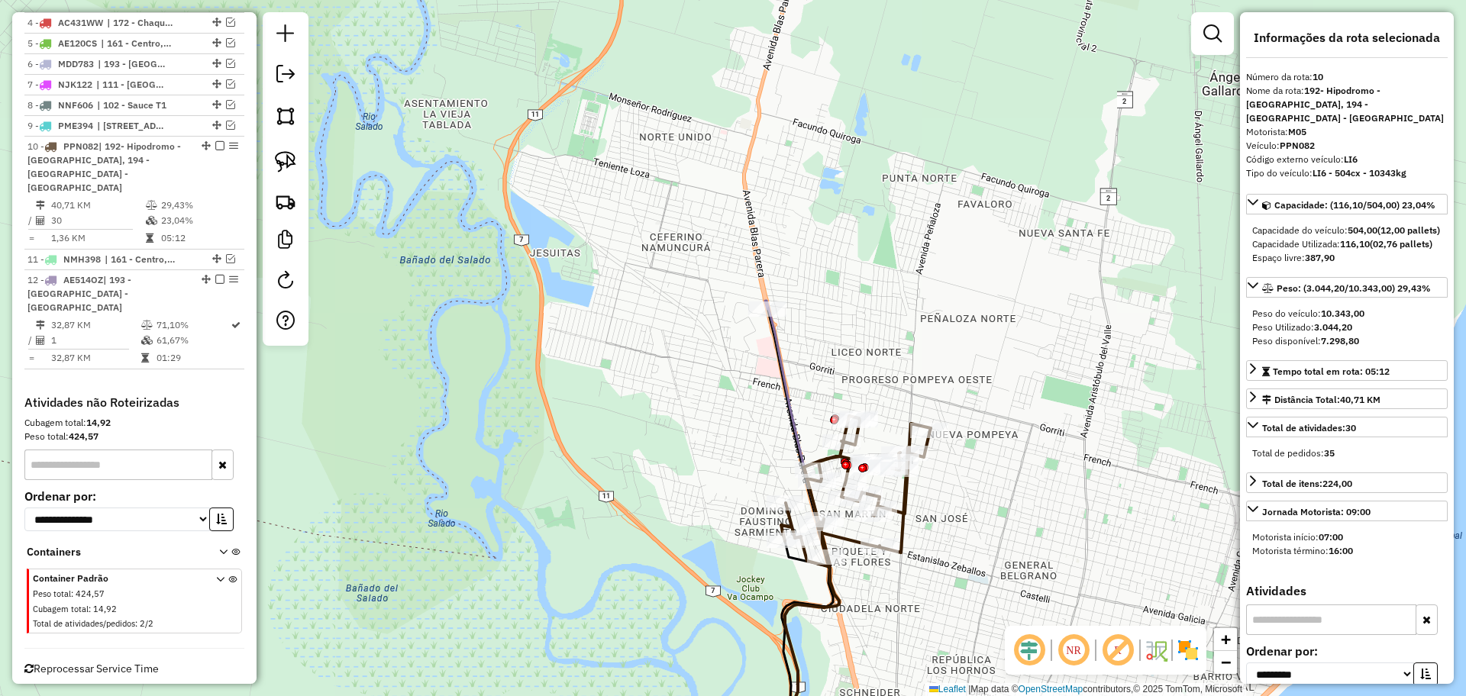
click at [778, 350] on icon at bounding box center [802, 533] width 74 height 465
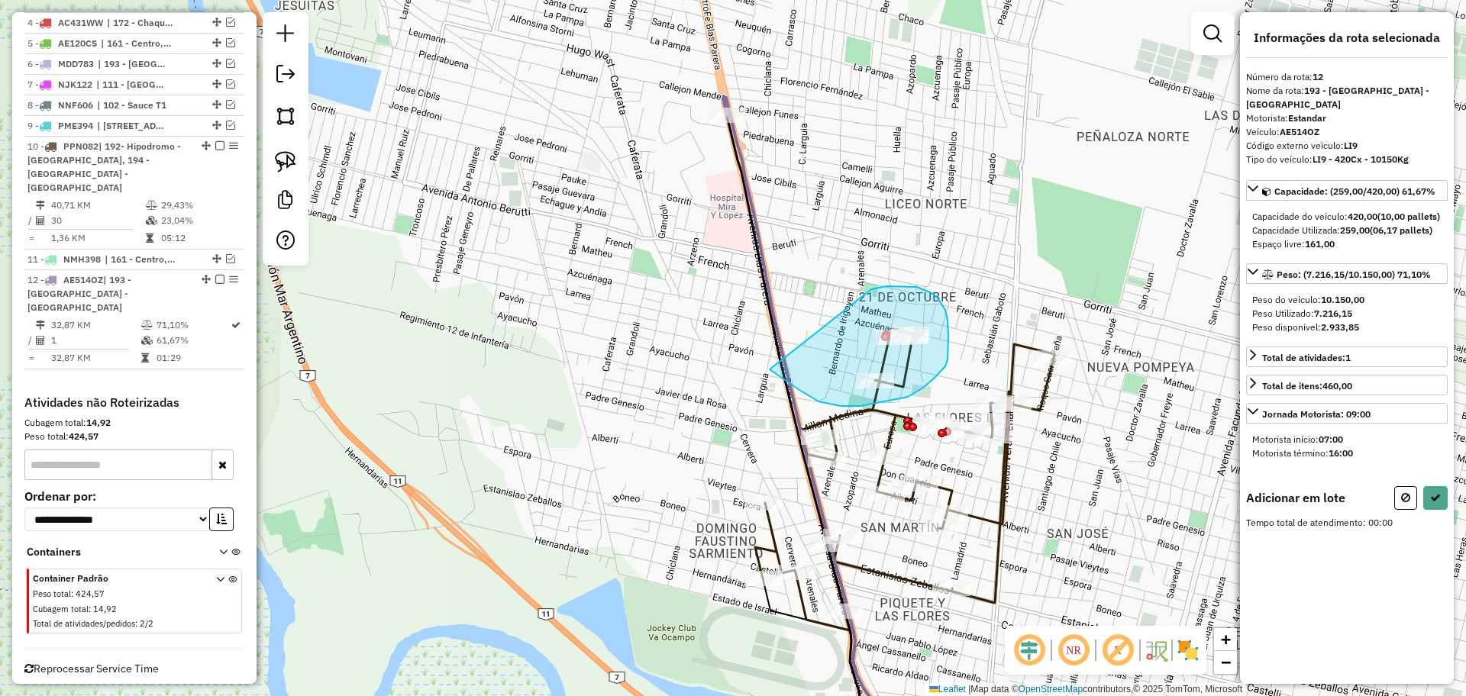
drag, startPoint x: 871, startPoint y: 289, endPoint x: 769, endPoint y: 367, distance: 128.6
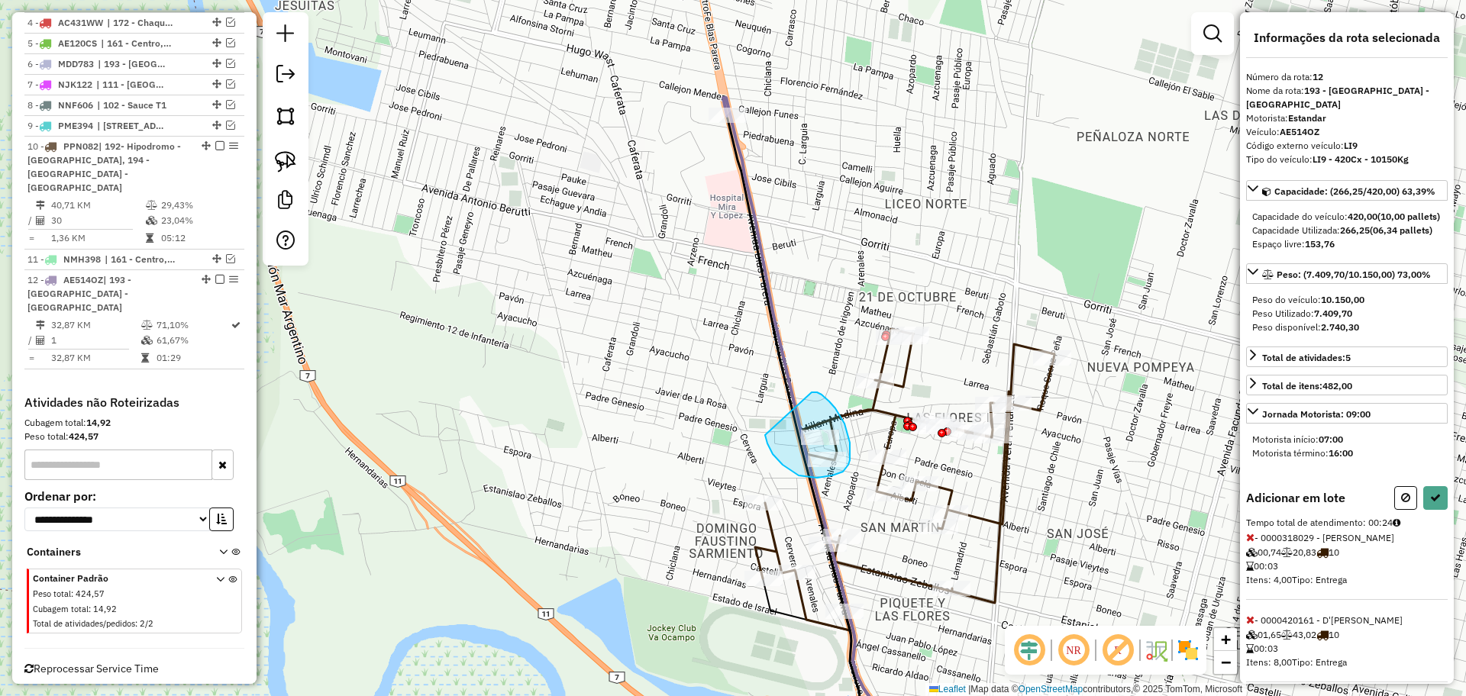
drag, startPoint x: 817, startPoint y: 392, endPoint x: 760, endPoint y: 418, distance: 62.2
click at [809, 464] on div "Rota 10 - Placa PPN082 0000353558 - SOCIO NILDA Janela de atendimento Grade de …" at bounding box center [733, 348] width 1466 height 696
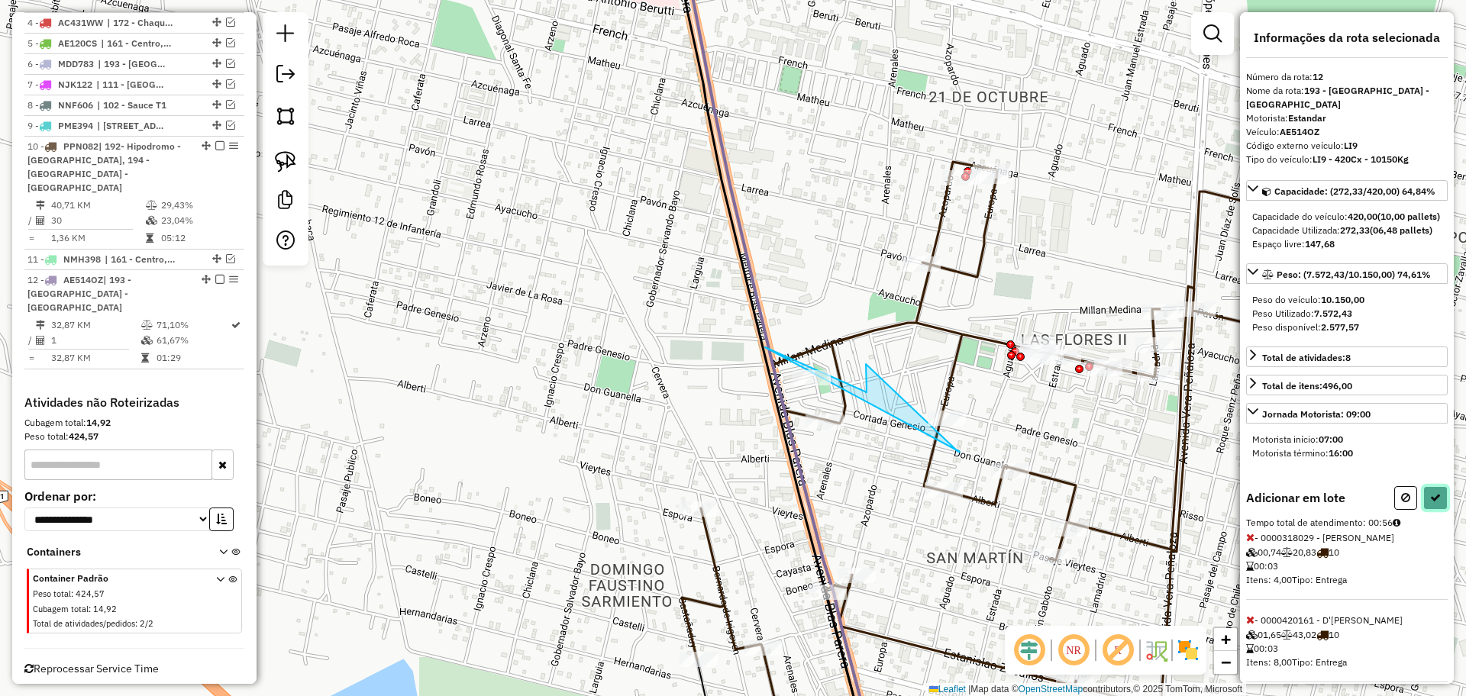
click at [1433, 503] on icon at bounding box center [1435, 497] width 11 height 11
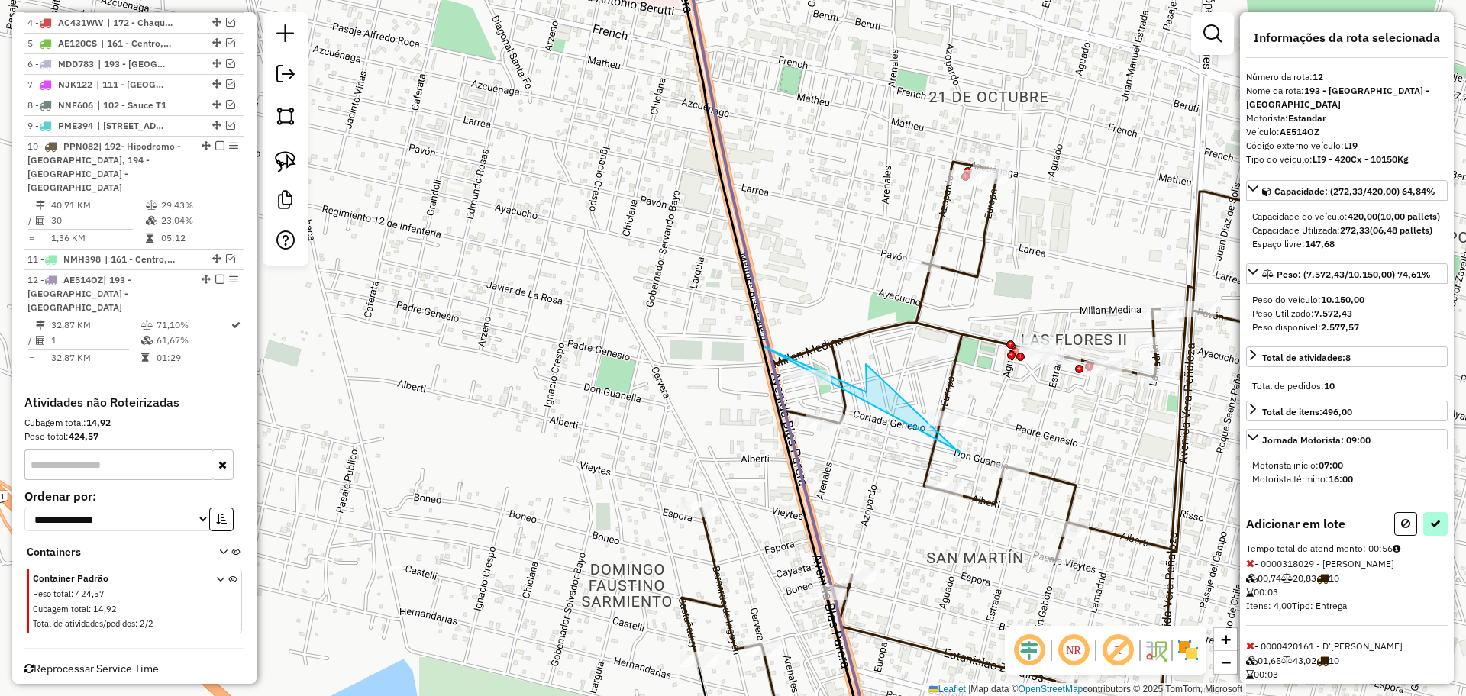
select select "**********"
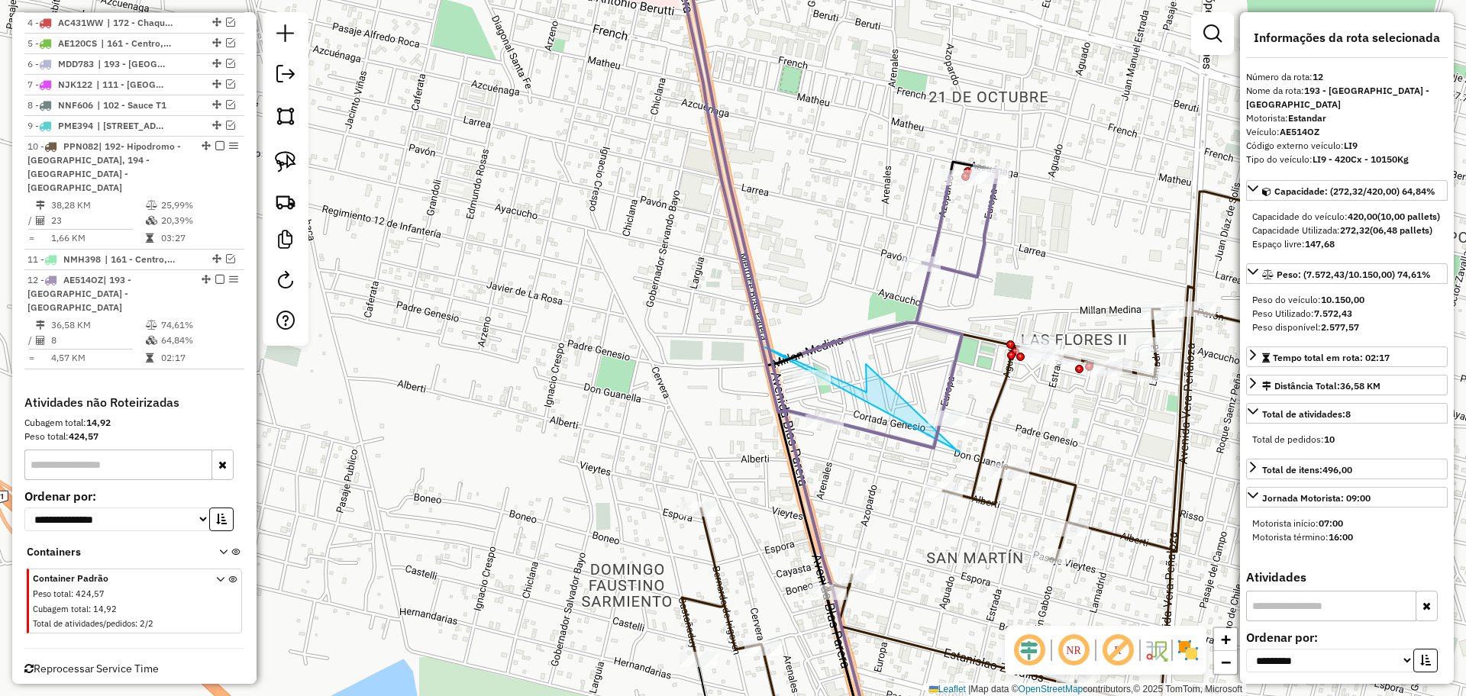
click at [866, 340] on icon at bounding box center [834, 190] width 325 height 518
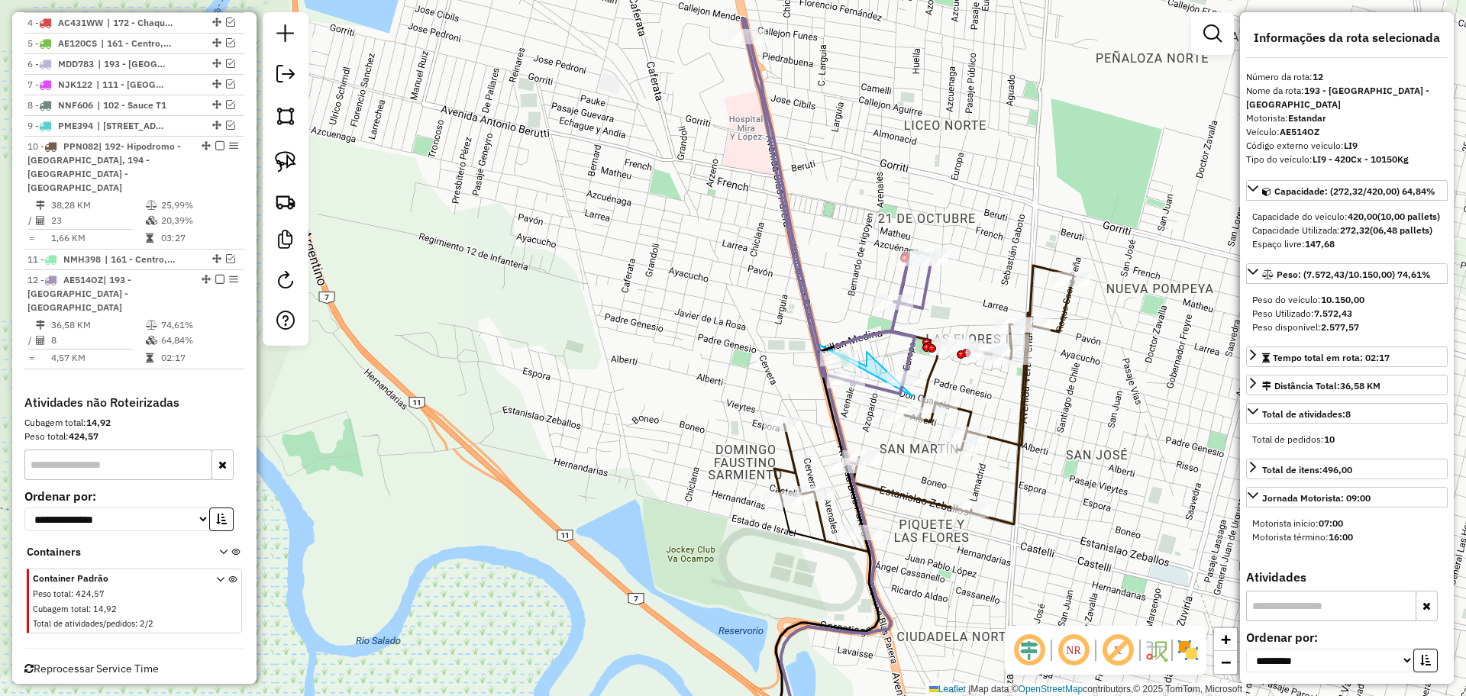
click at [979, 397] on div "Rota 10 - Placa PPN082 0000469784 - GONGORA CESAR Janela de atendimento Grade d…" at bounding box center [733, 348] width 1466 height 696
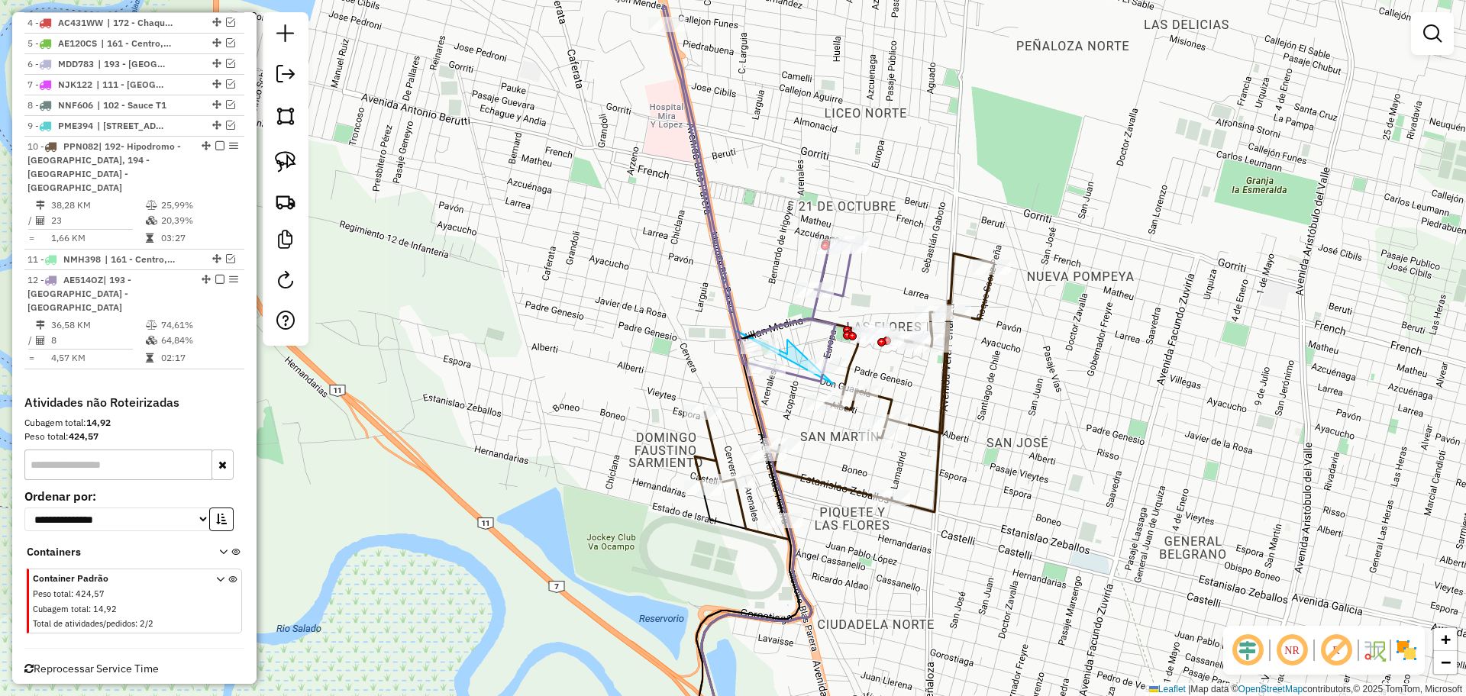
drag, startPoint x: 969, startPoint y: 396, endPoint x: 890, endPoint y: 384, distance: 80.3
click at [890, 384] on div "Janela de atendimento Grade de atendimento Capacidade Transportadoras Veículos …" at bounding box center [733, 348] width 1466 height 696
click at [846, 294] on icon at bounding box center [759, 203] width 186 height 356
select select "**********"
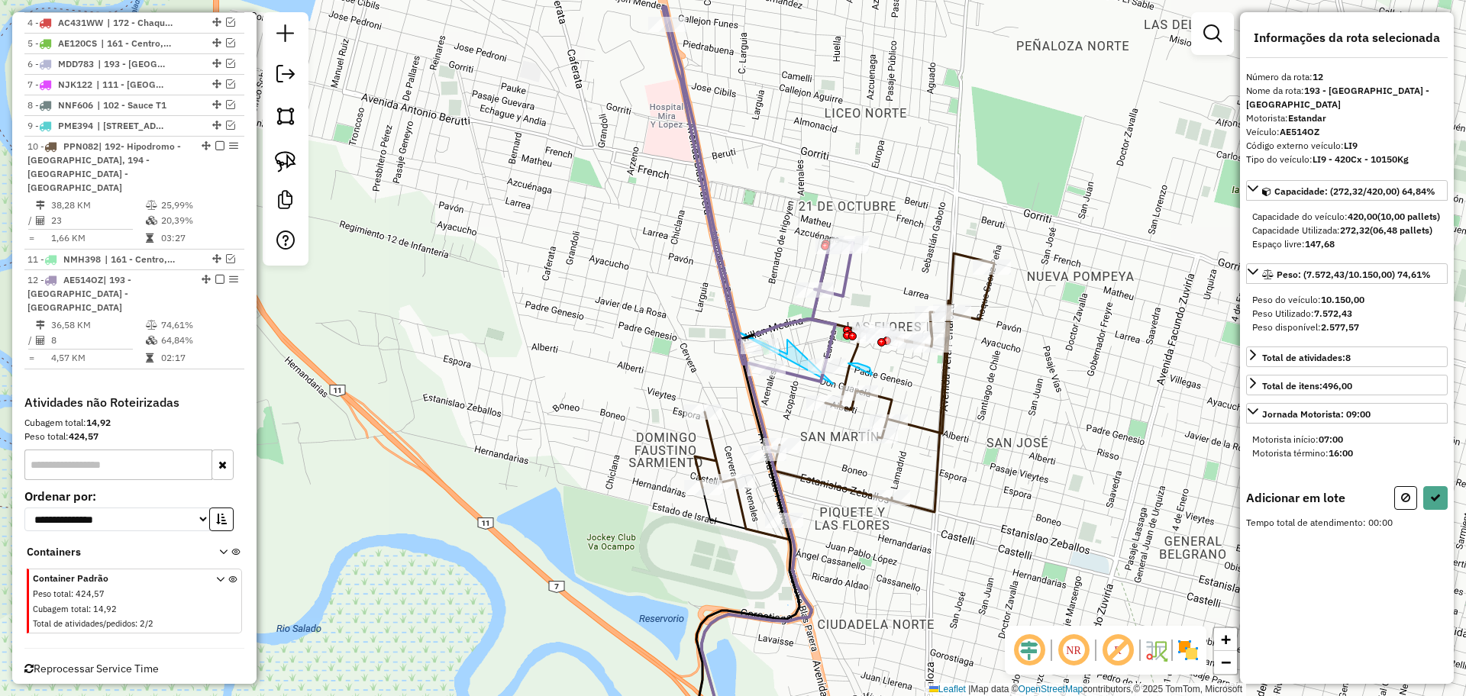
drag, startPoint x: 848, startPoint y: 364, endPoint x: 872, endPoint y: 375, distance: 26.0
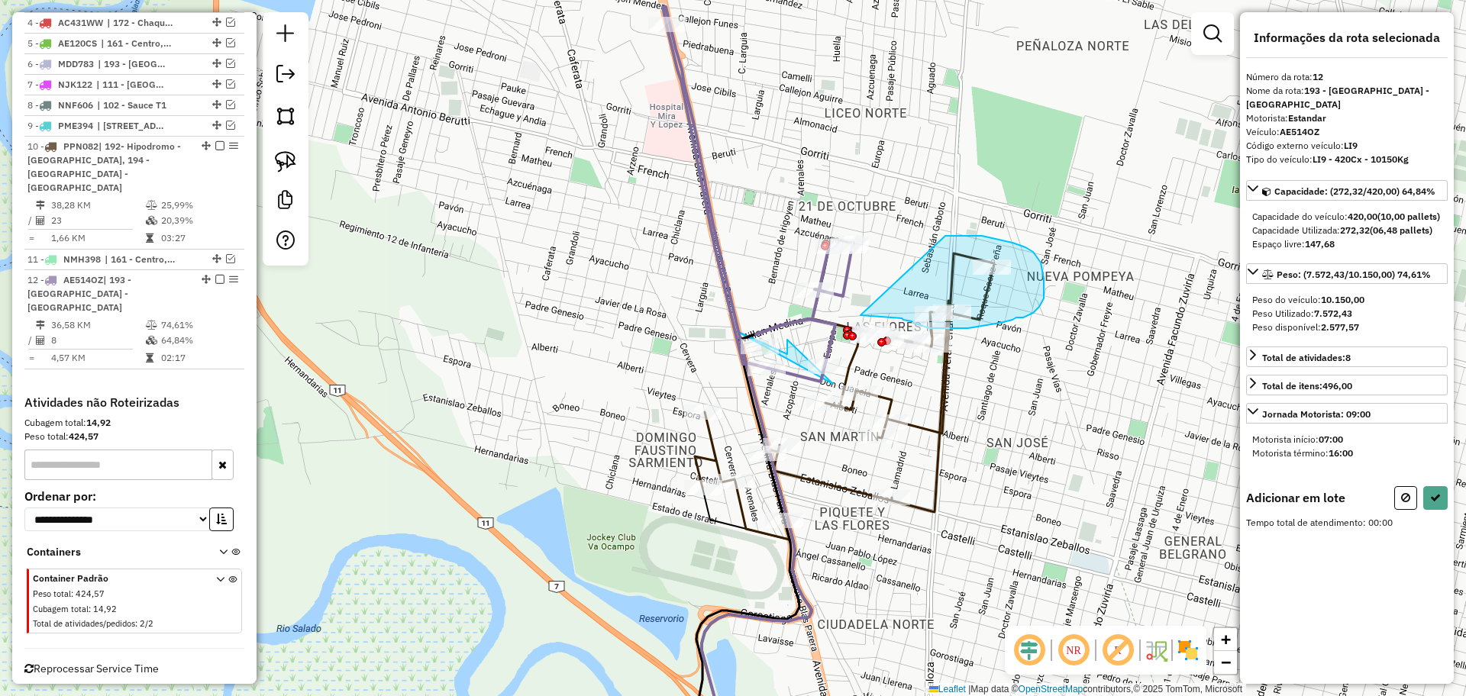
drag, startPoint x: 945, startPoint y: 236, endPoint x: 860, endPoint y: 315, distance: 116.1
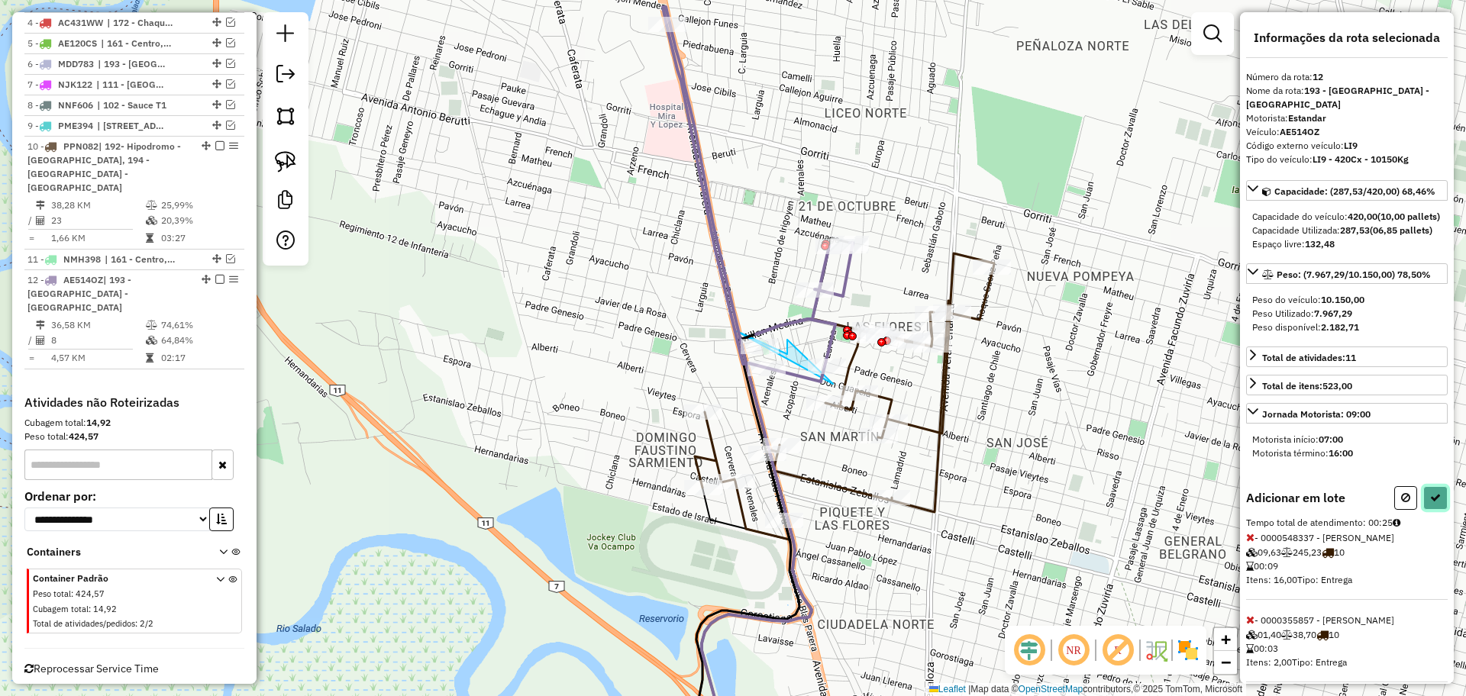
click at [1430, 503] on icon at bounding box center [1435, 497] width 11 height 11
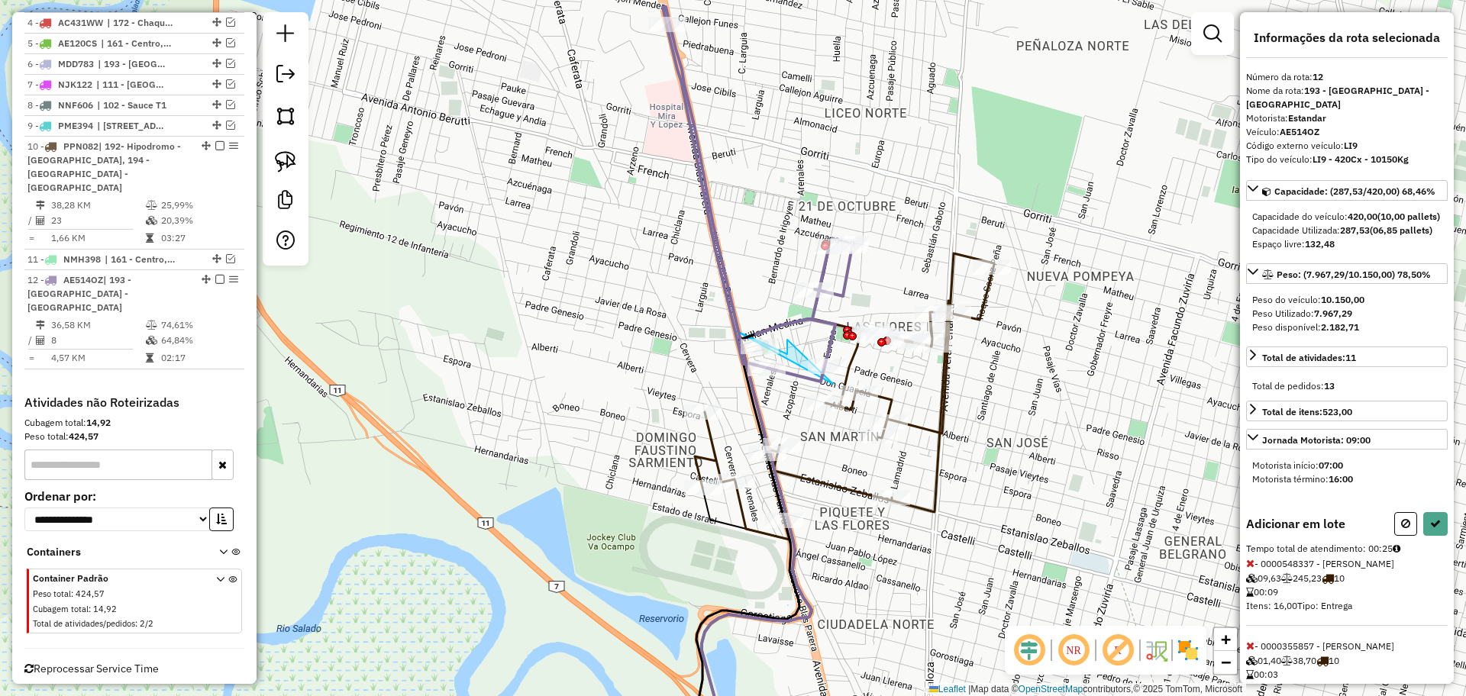
select select "**********"
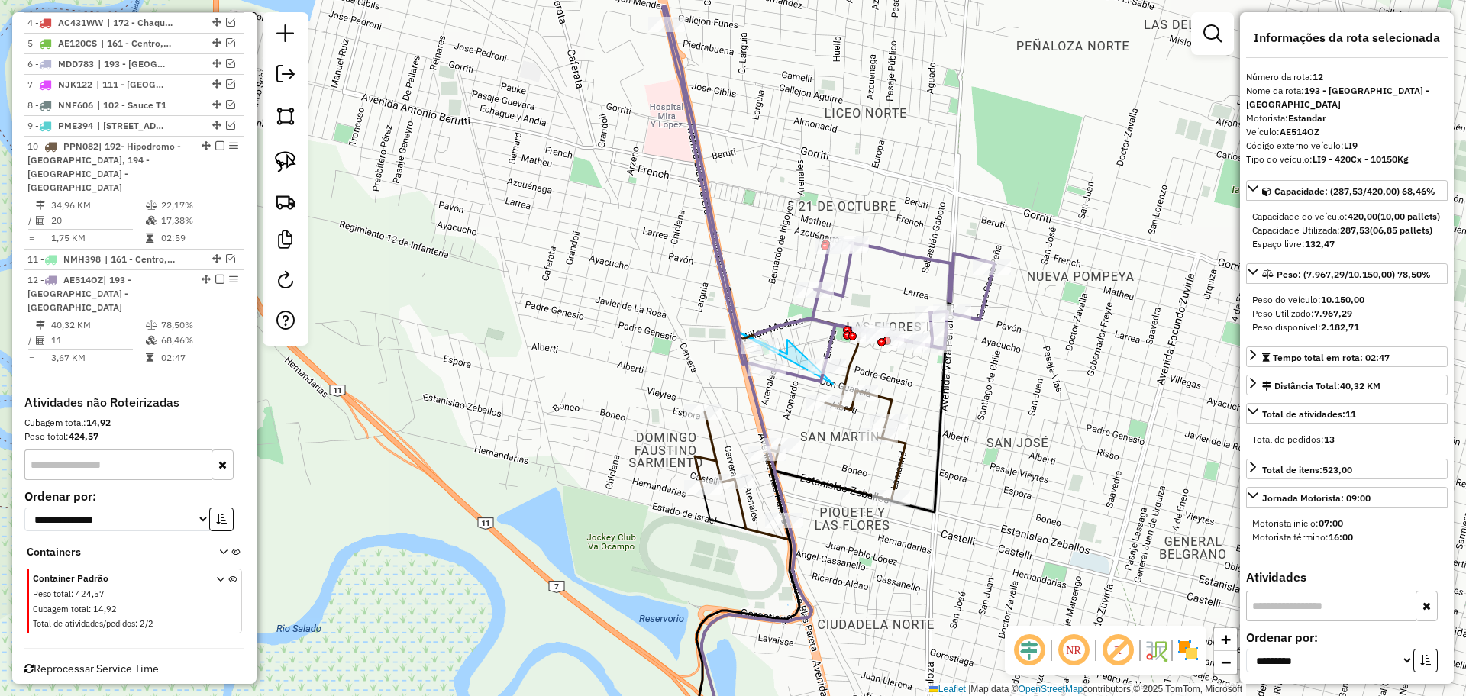
click at [895, 398] on icon at bounding box center [813, 435] width 237 height 209
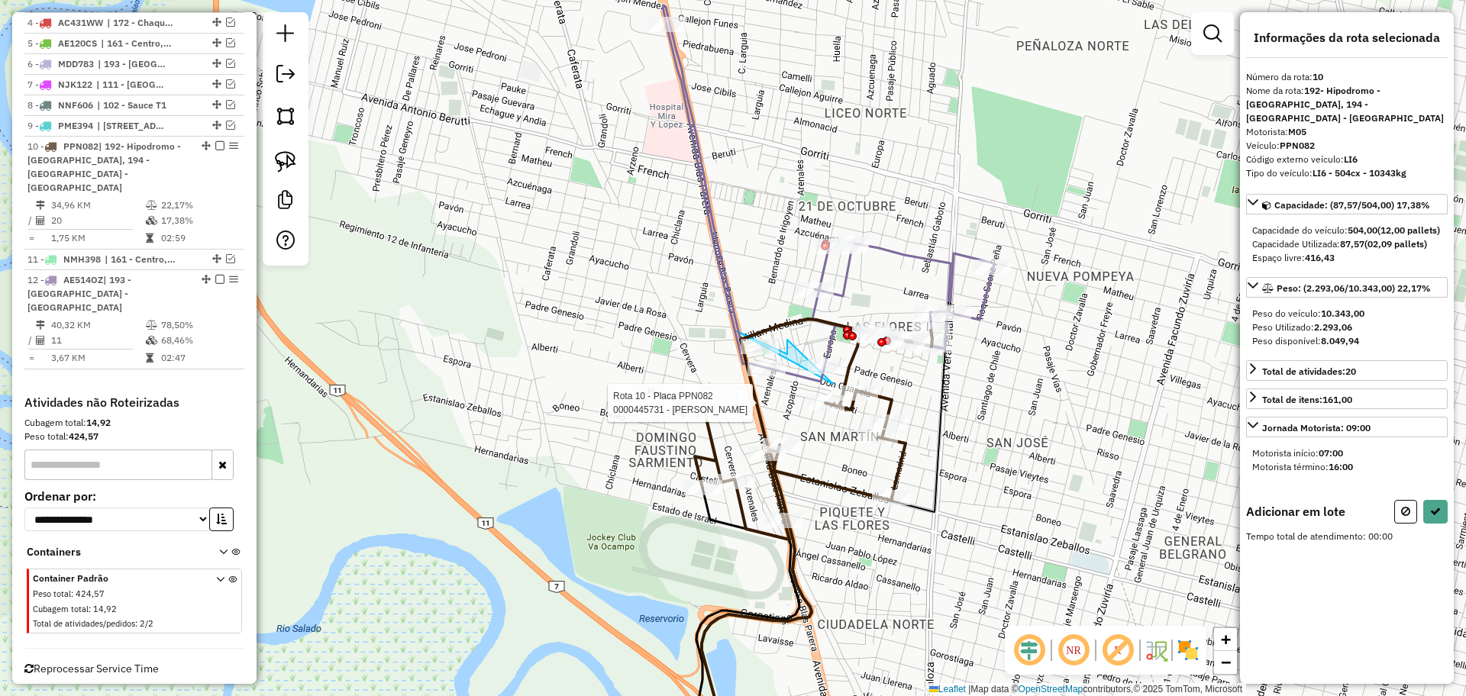
click at [818, 402] on div "Rota 10 - Placa PPN082 0000445731 - PEREZLINDO CARLOS ALBERTO Janela de atendim…" at bounding box center [733, 348] width 1466 height 696
drag, startPoint x: 871, startPoint y: 366, endPoint x: 849, endPoint y: 419, distance: 57.1
click at [1436, 510] on icon at bounding box center [1435, 511] width 11 height 11
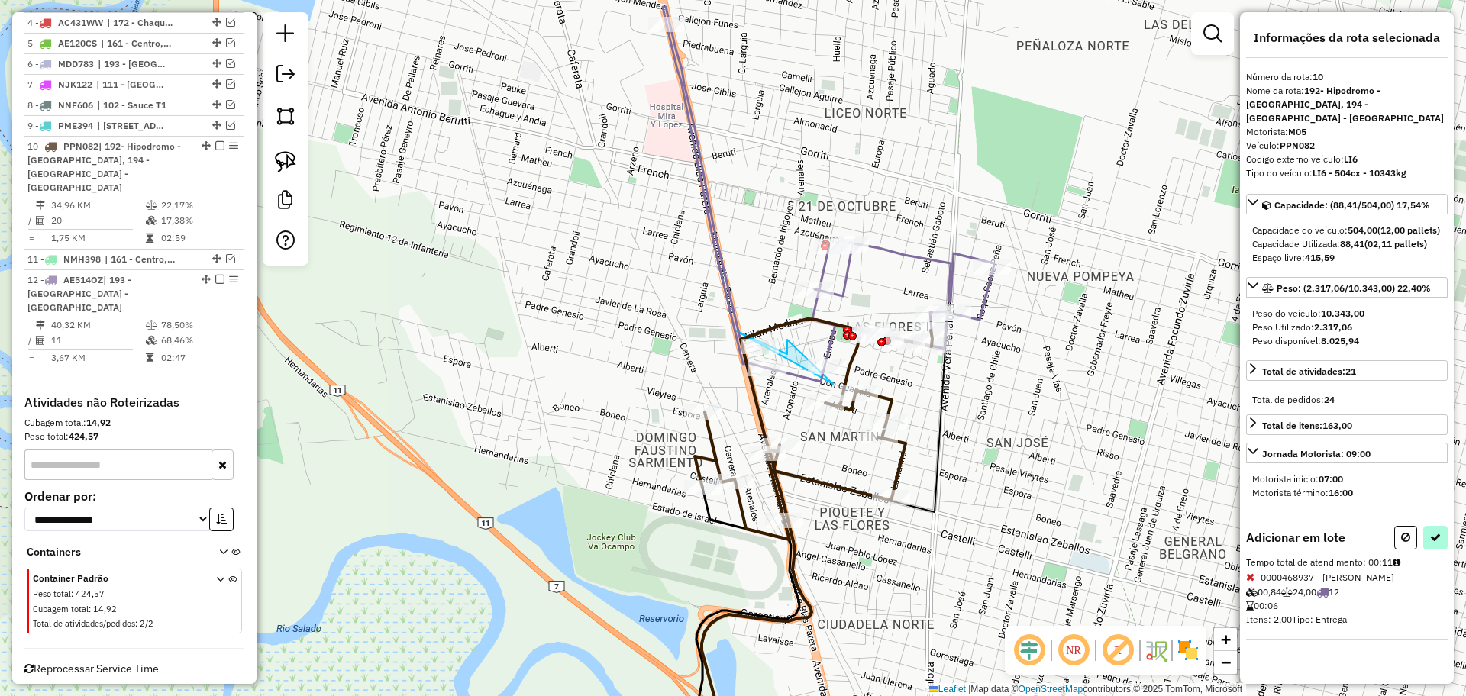
select select "**********"
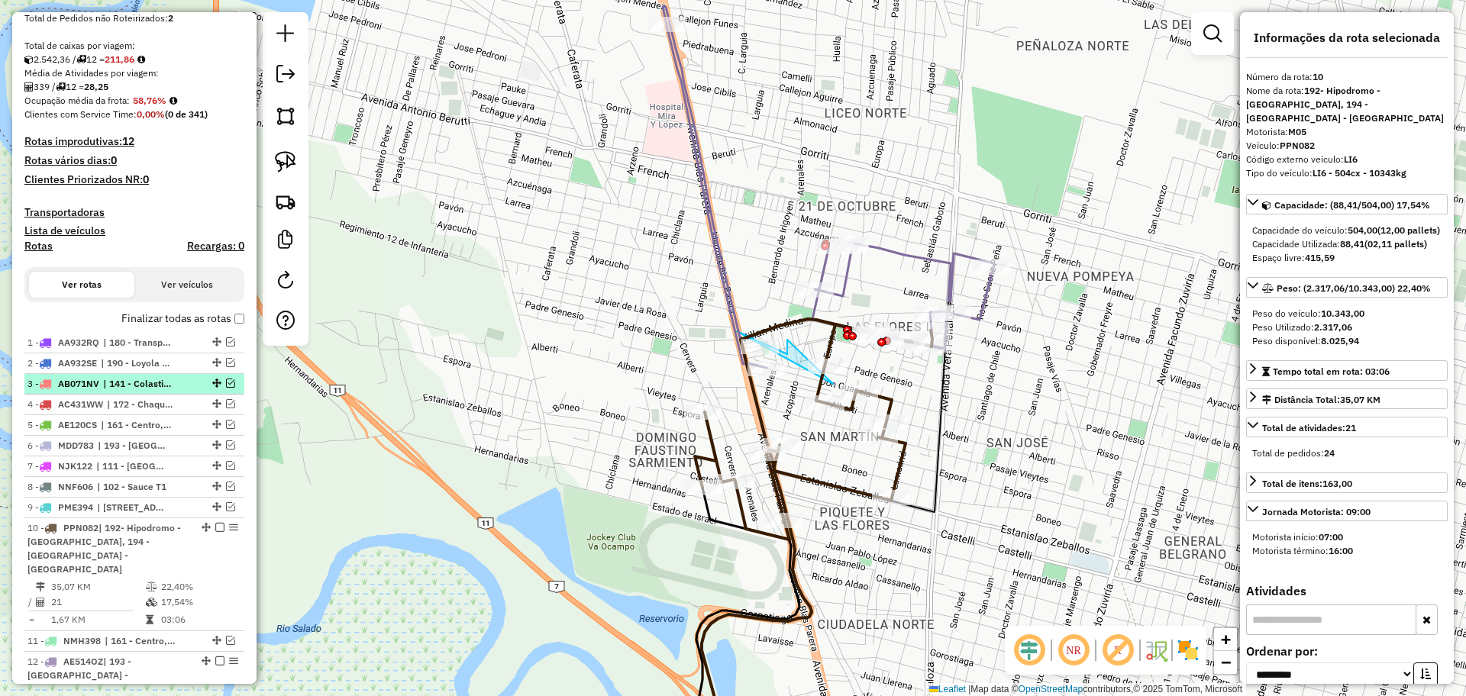
scroll to position [172, 0]
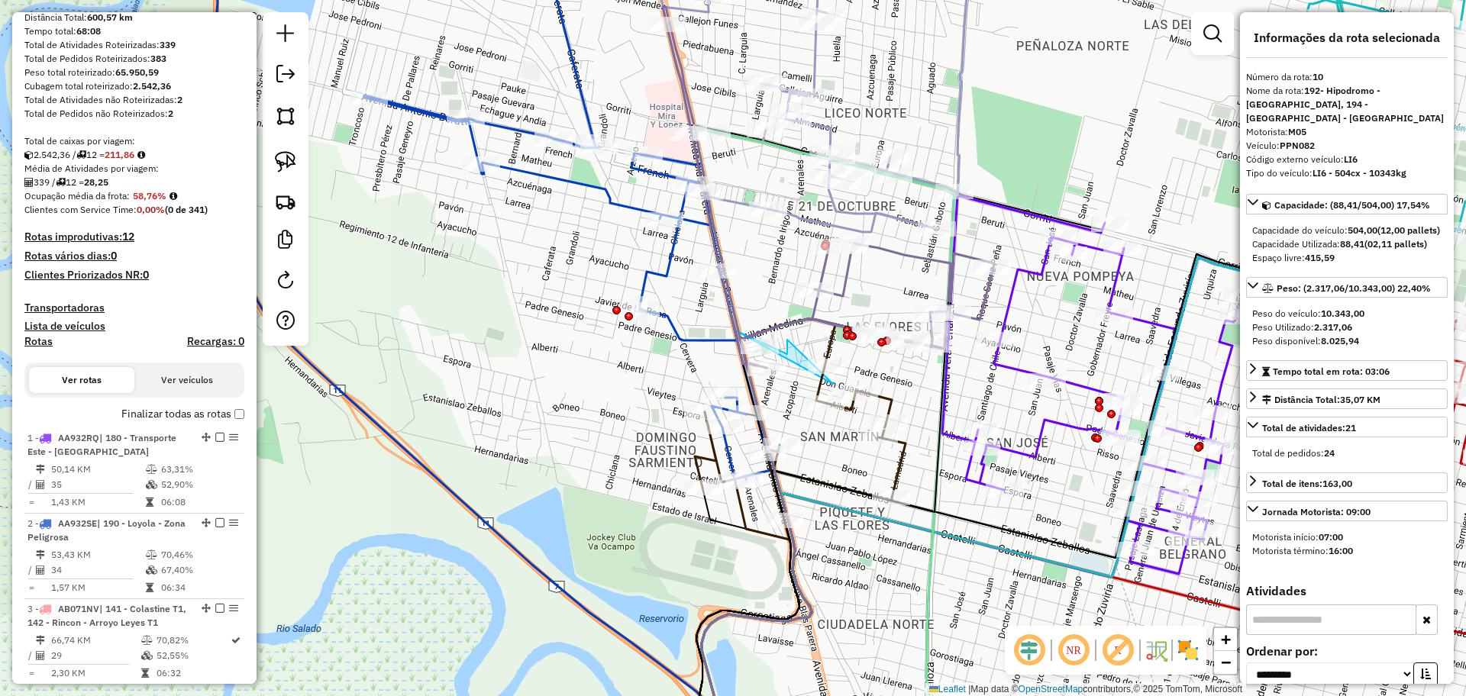
click at [682, 331] on icon at bounding box center [567, 205] width 408 height 549
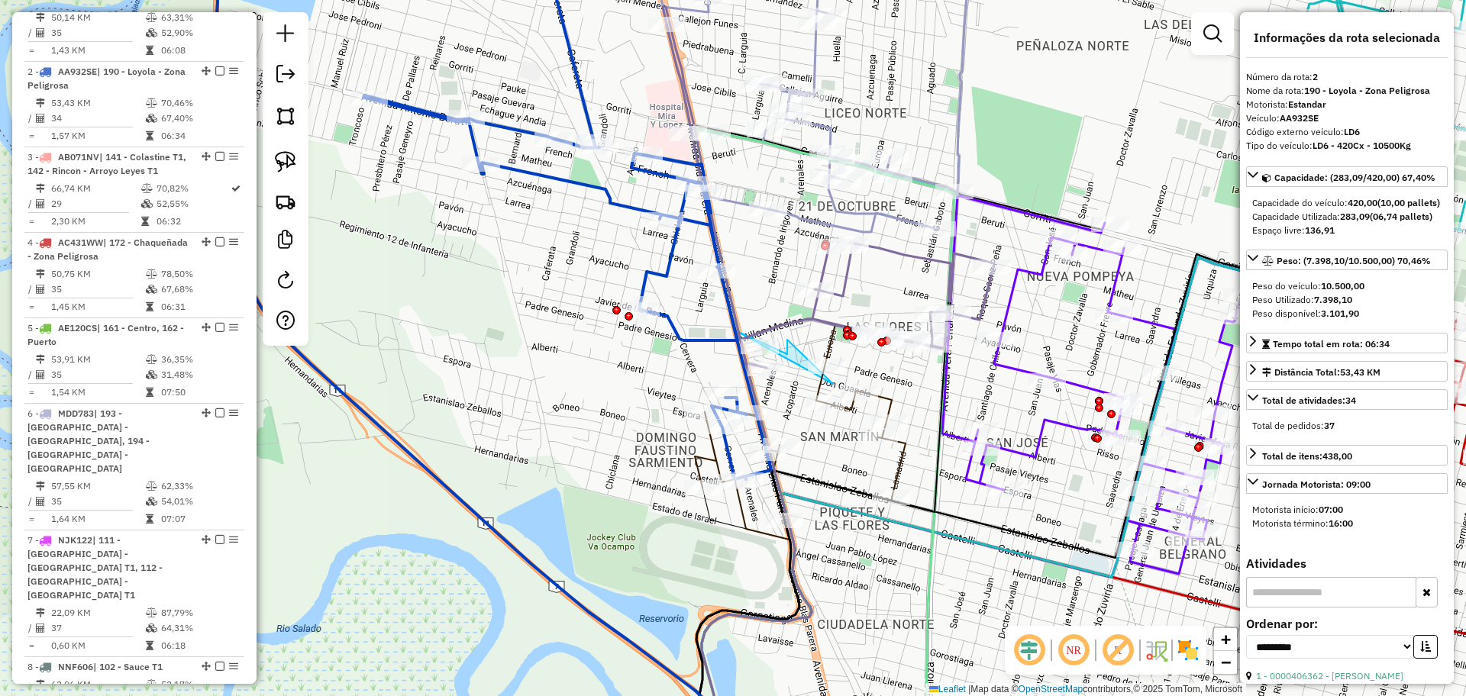
scroll to position [673, 0]
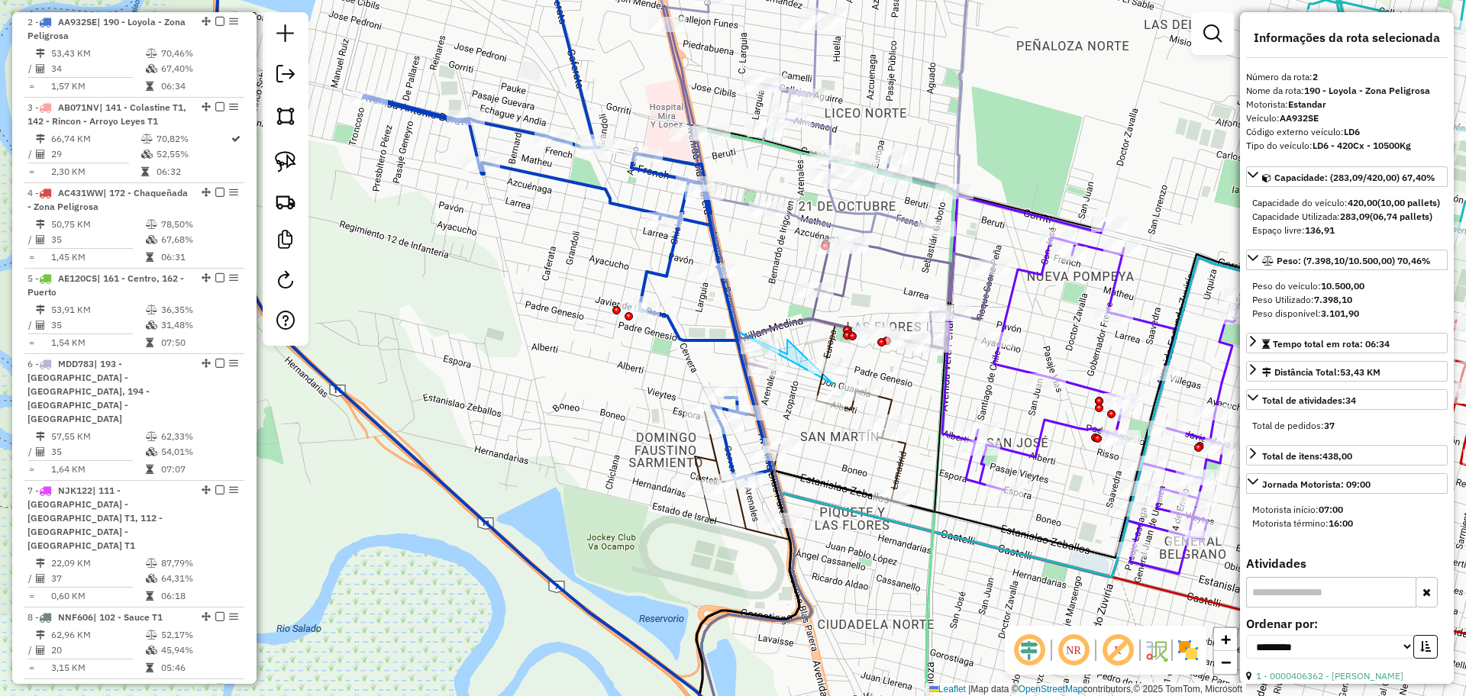
click at [894, 242] on div "Janela de atendimento Grade de atendimento Capacidade Transportadoras Veículos …" at bounding box center [733, 348] width 1466 height 696
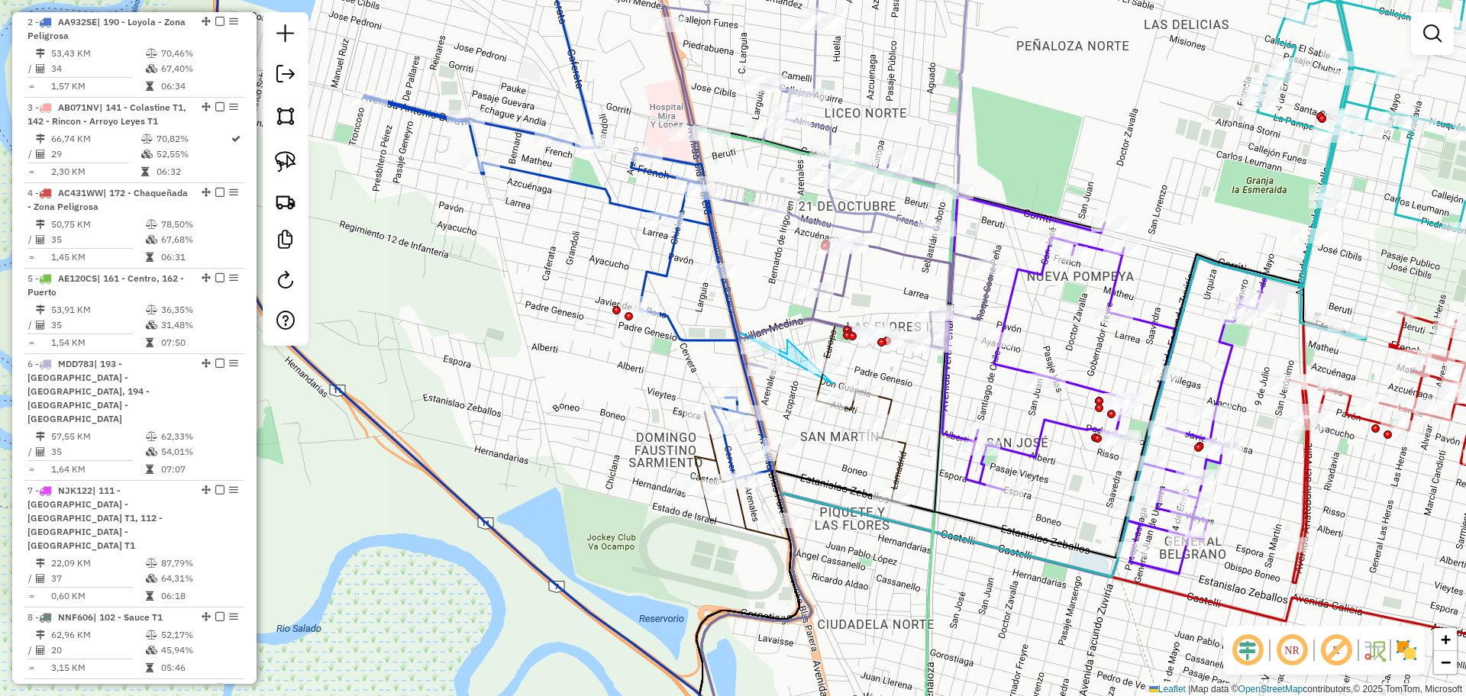
click at [894, 253] on icon at bounding box center [829, 196] width 327 height 343
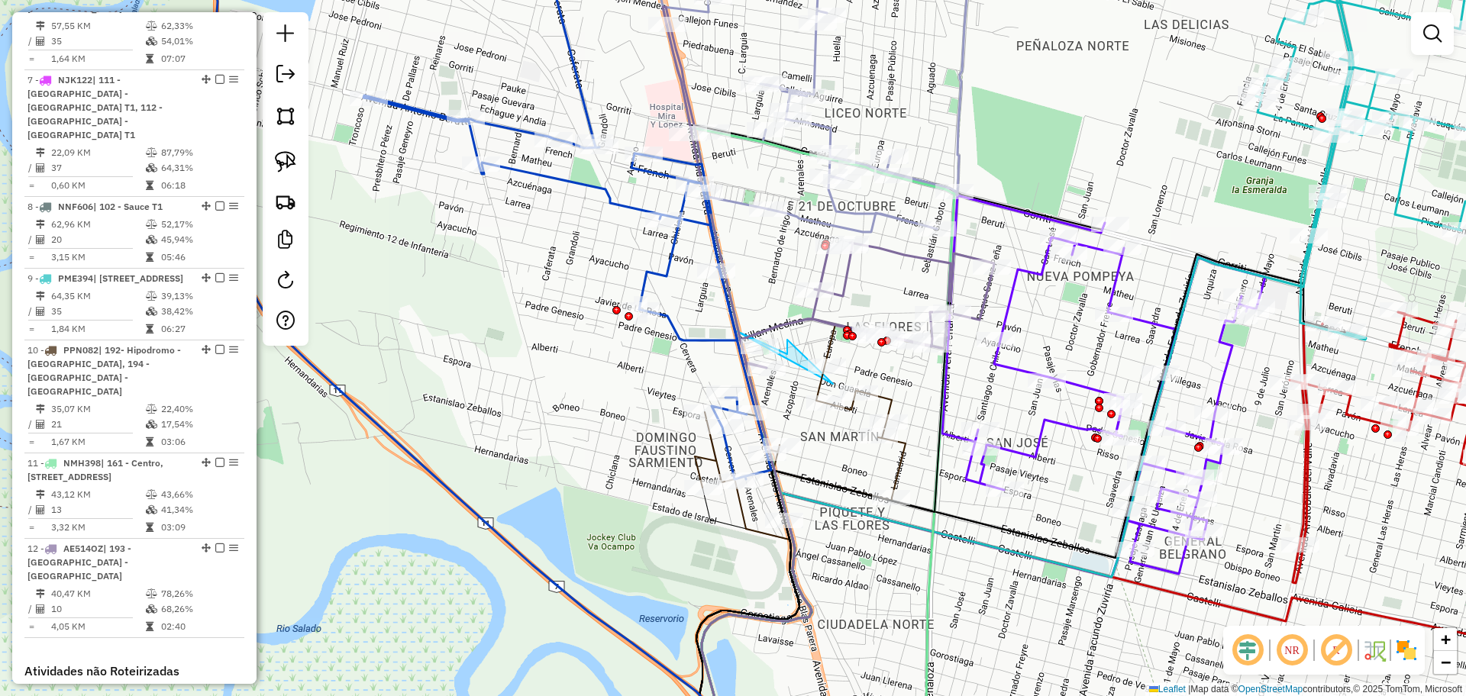
select select "**********"
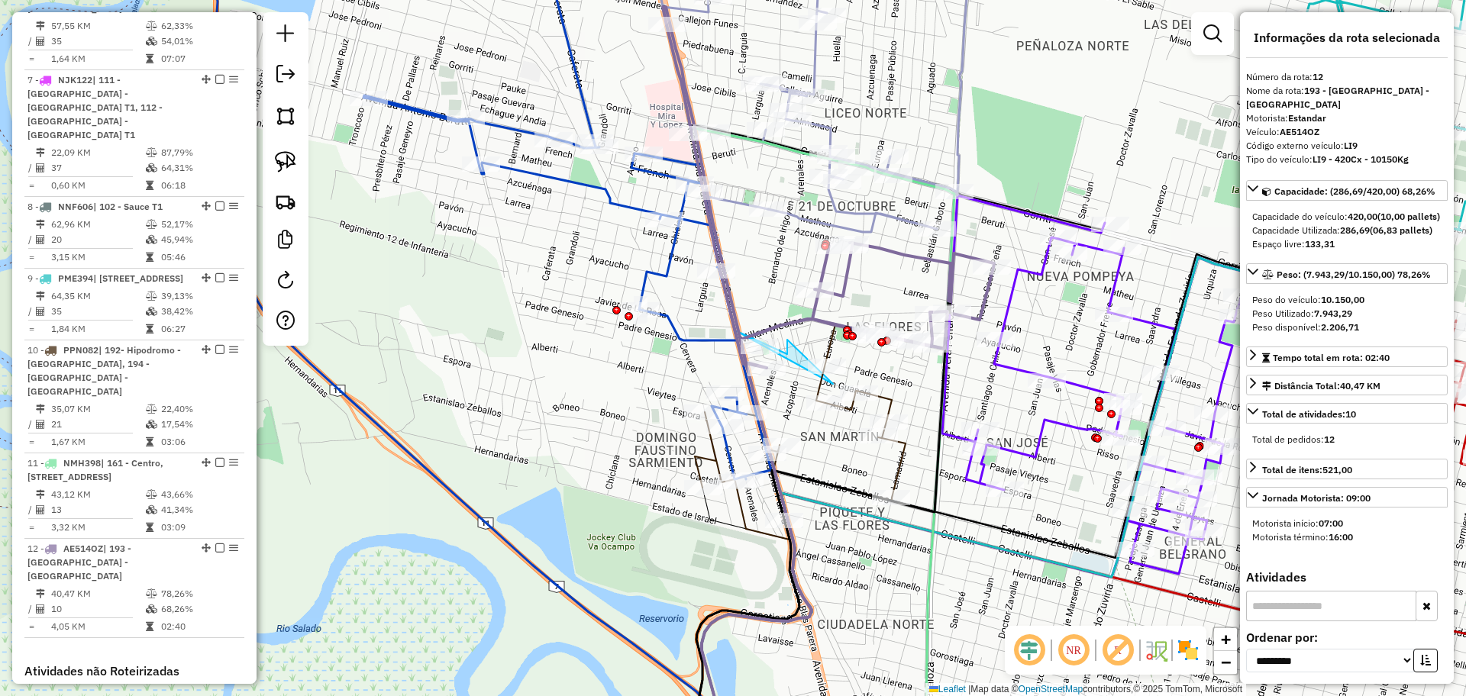
scroll to position [1339, 0]
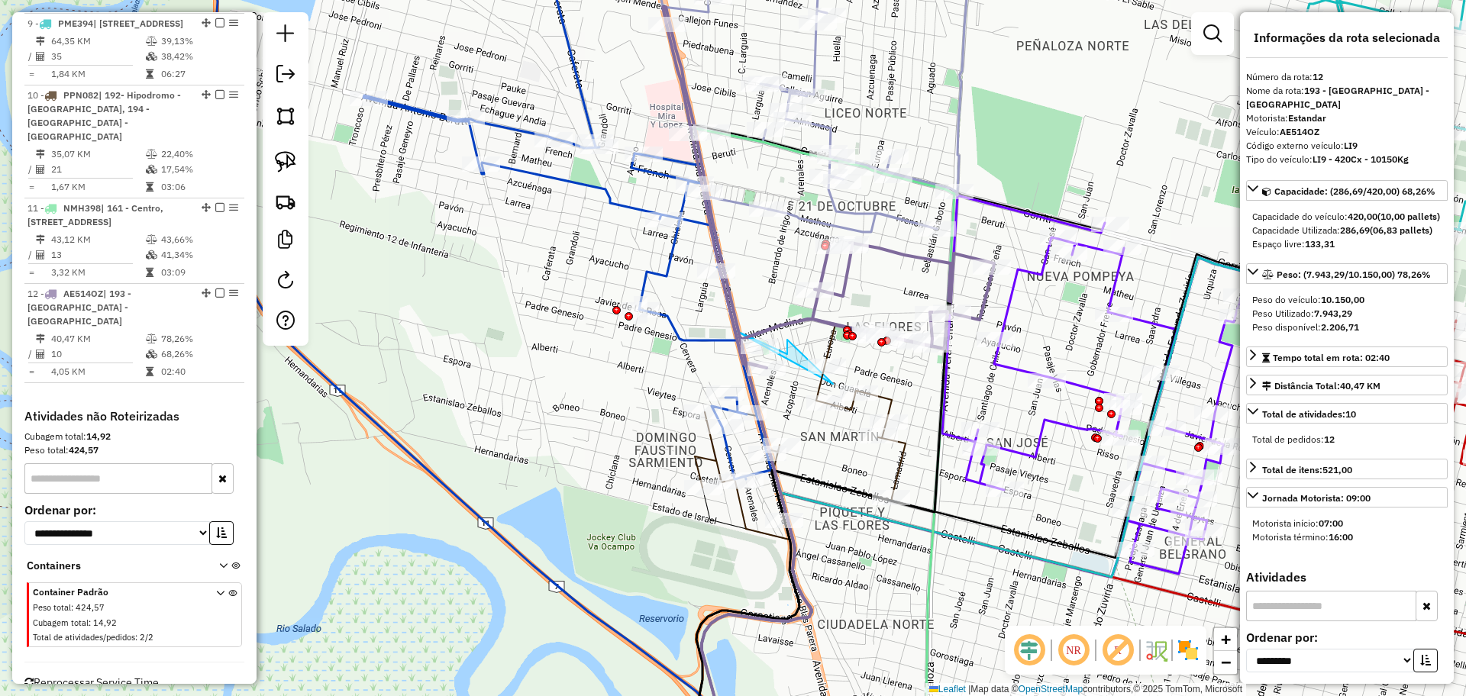
click at [903, 441] on icon at bounding box center [813, 431] width 237 height 215
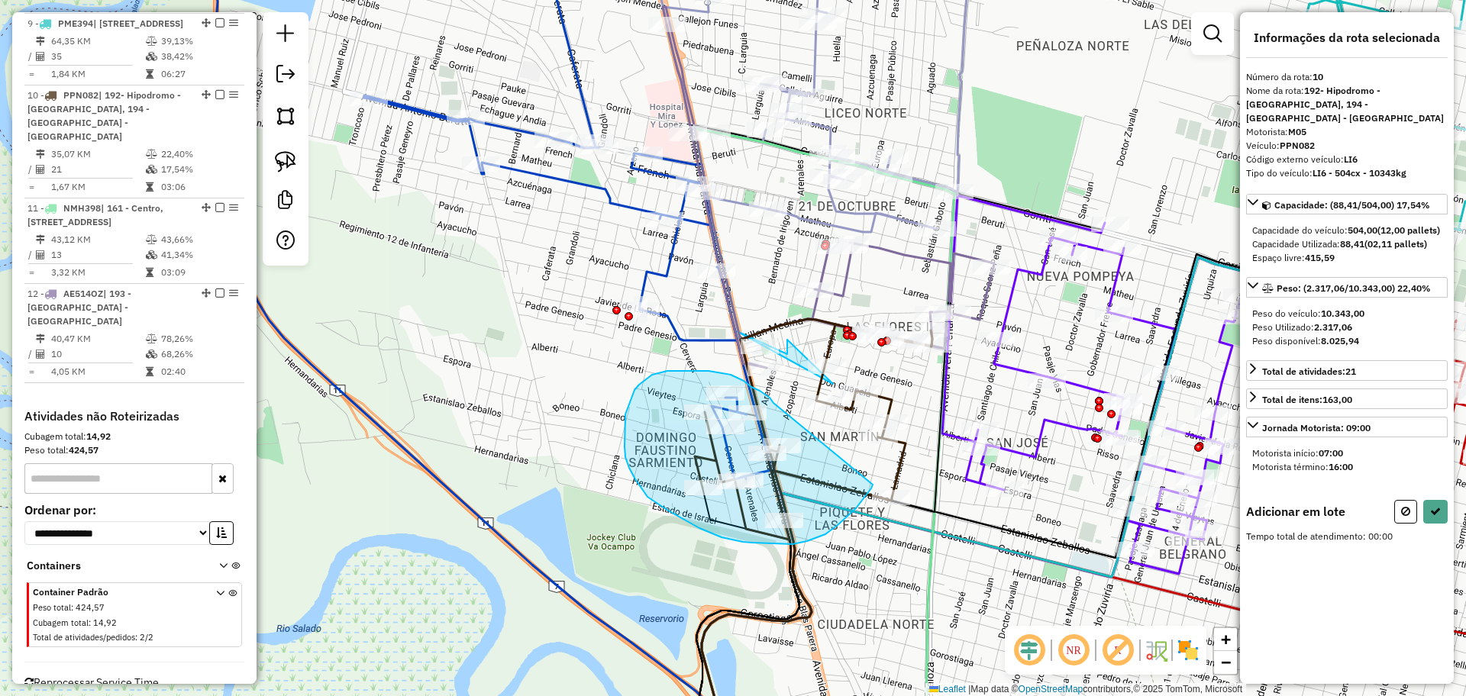
drag, startPoint x: 773, startPoint y: 403, endPoint x: 873, endPoint y: 485, distance: 128.5
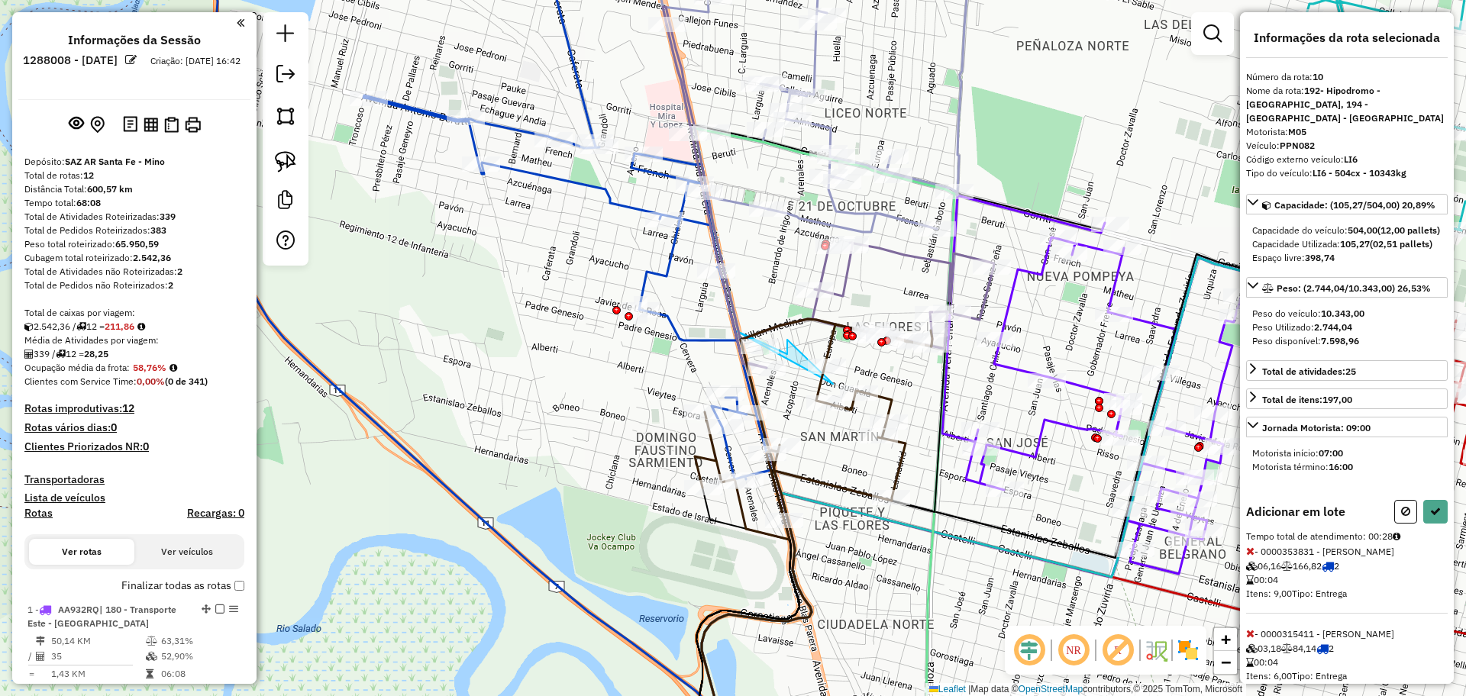
scroll to position [1339, 0]
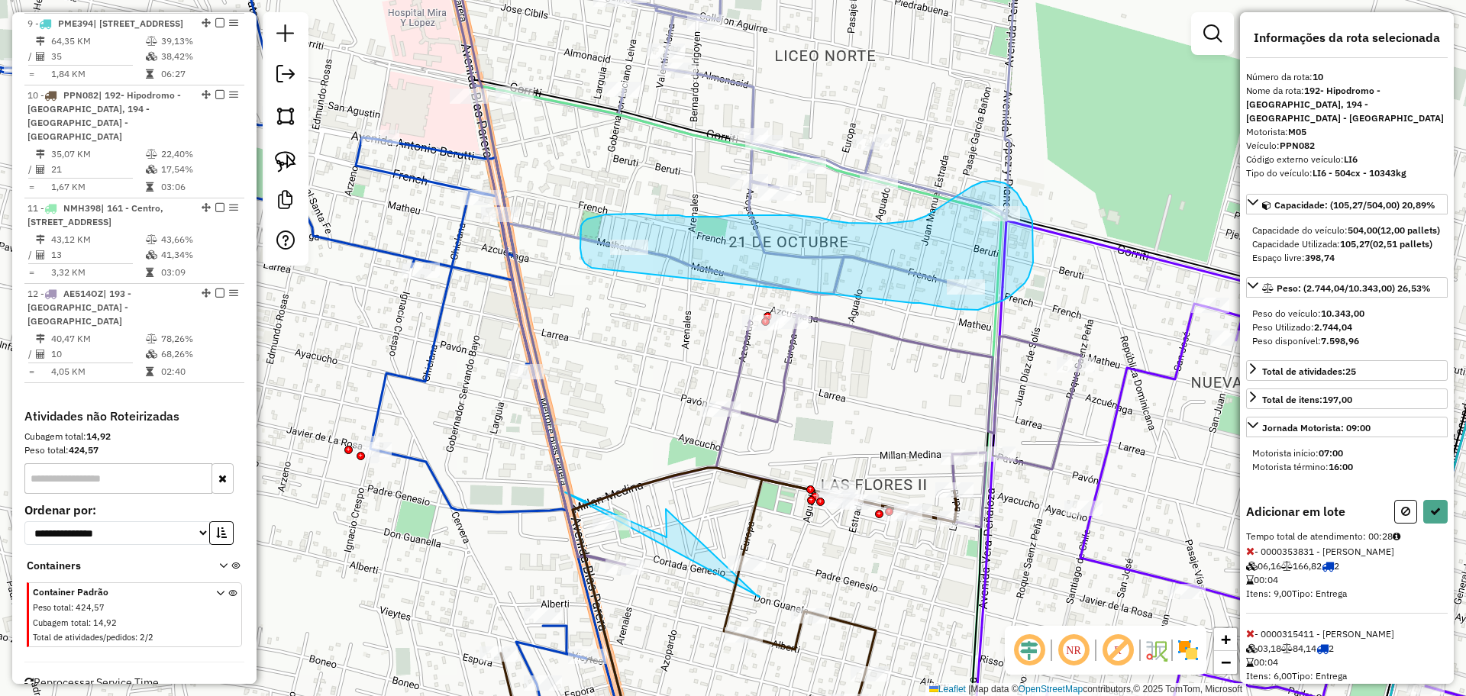
drag, startPoint x: 913, startPoint y: 303, endPoint x: 602, endPoint y: 277, distance: 311.8
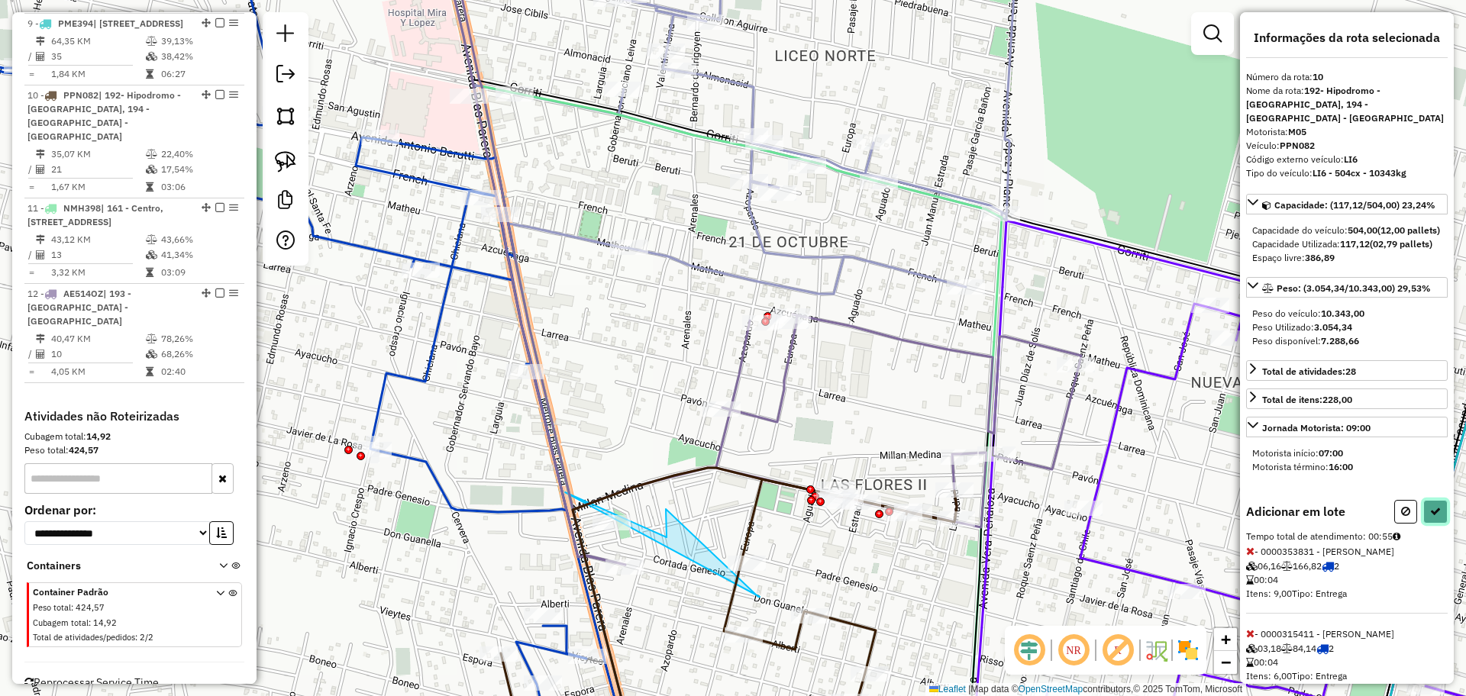
click at [1427, 524] on button at bounding box center [1435, 512] width 24 height 24
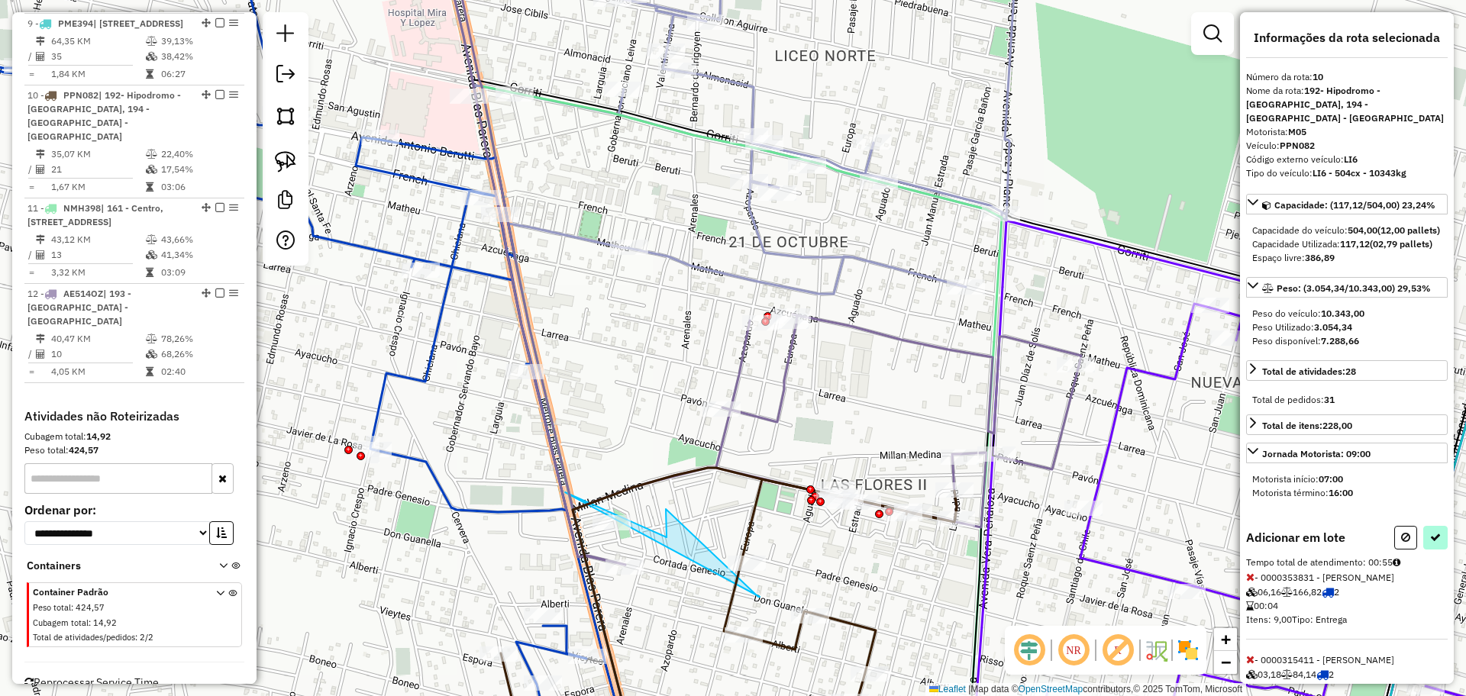
select select "**********"
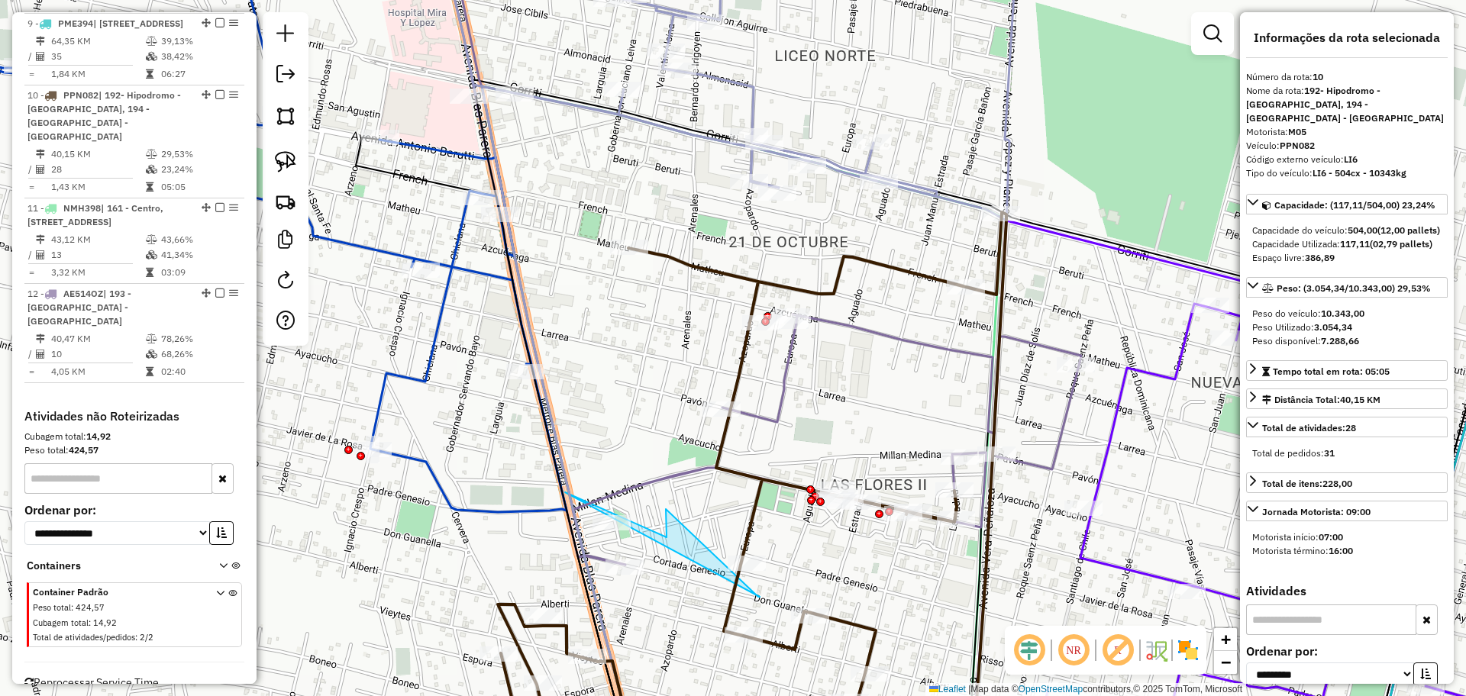
click at [781, 366] on icon at bounding box center [759, 248] width 643 height 634
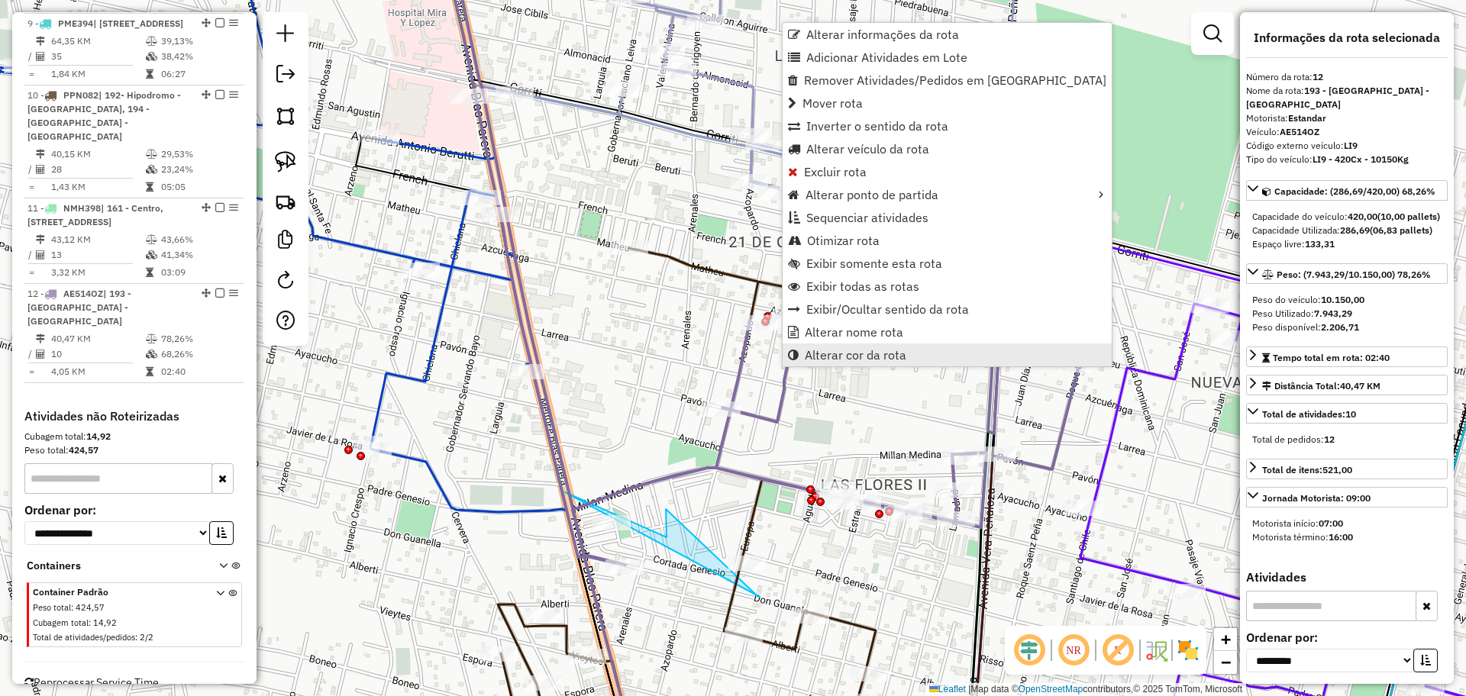
click at [899, 359] on span "Alterar cor da rota" at bounding box center [856, 355] width 102 height 12
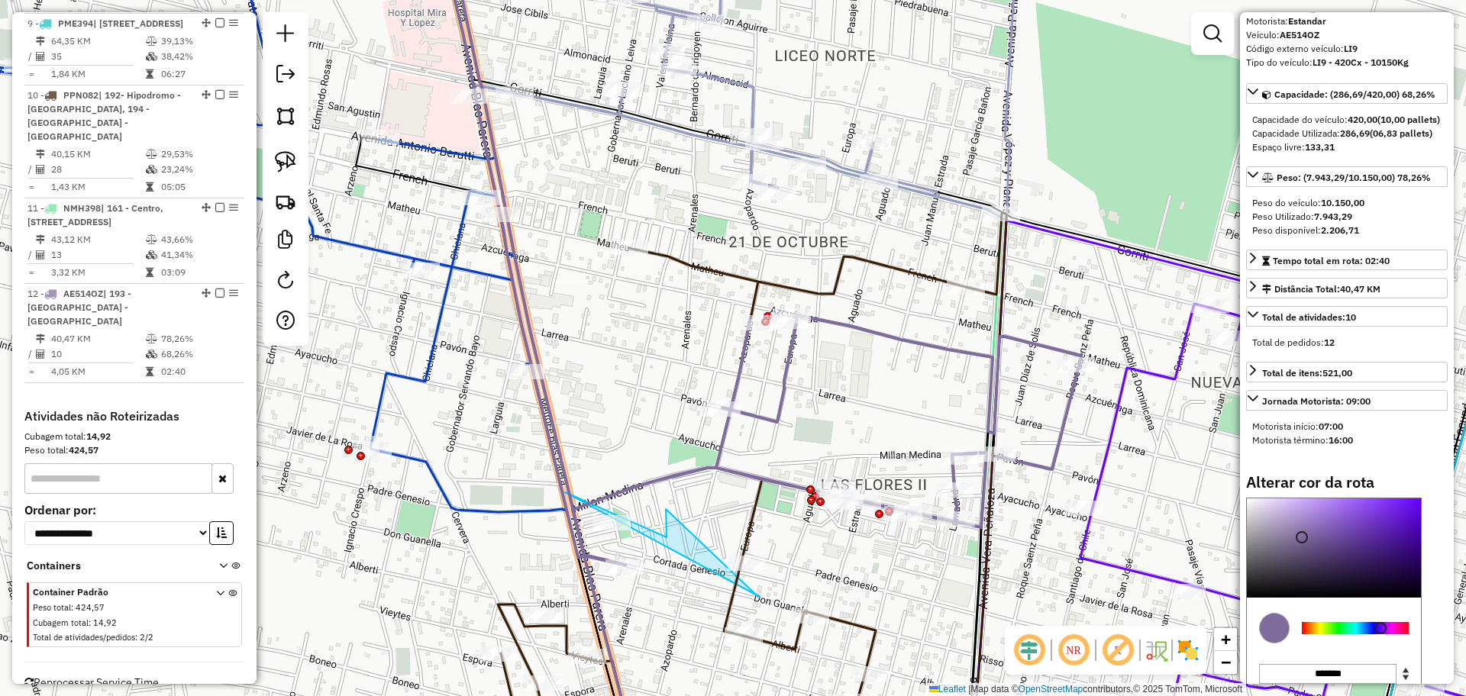
scroll to position [225, 0]
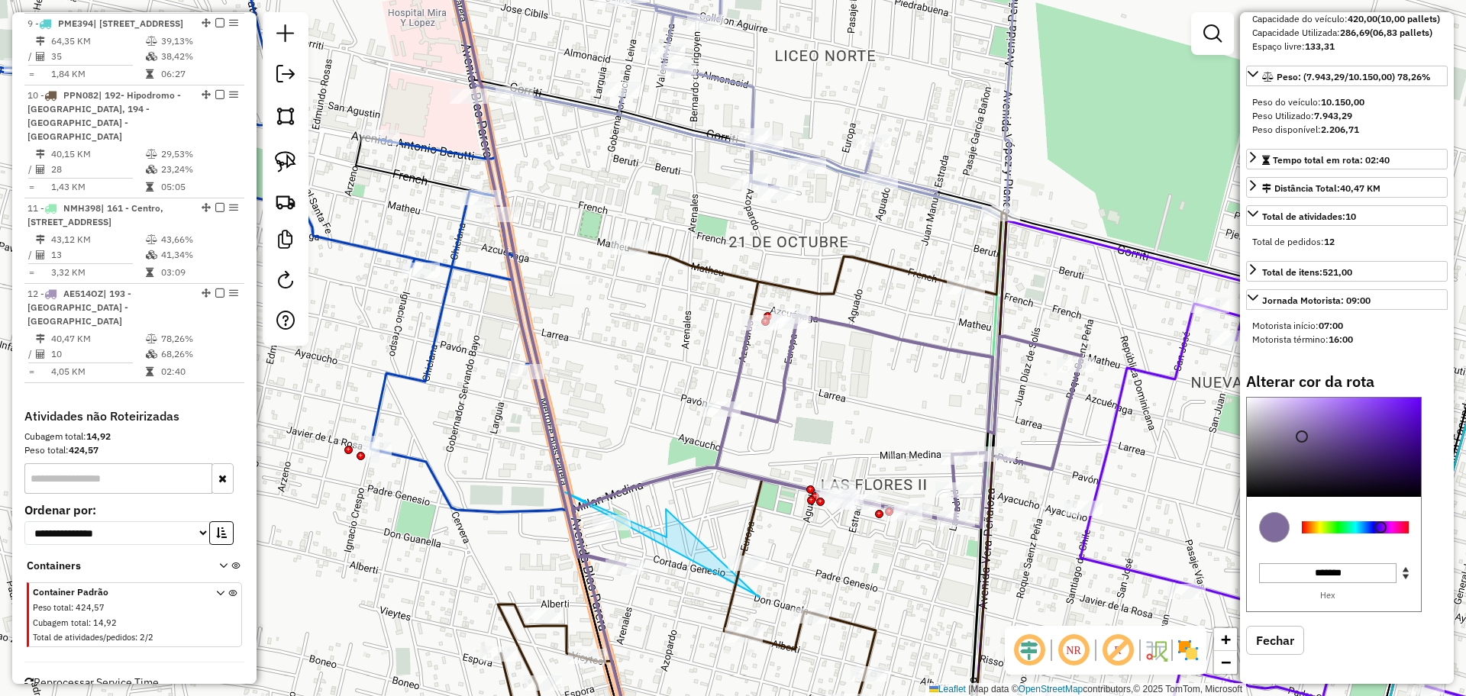
click at [1390, 525] on div at bounding box center [1355, 527] width 107 height 12
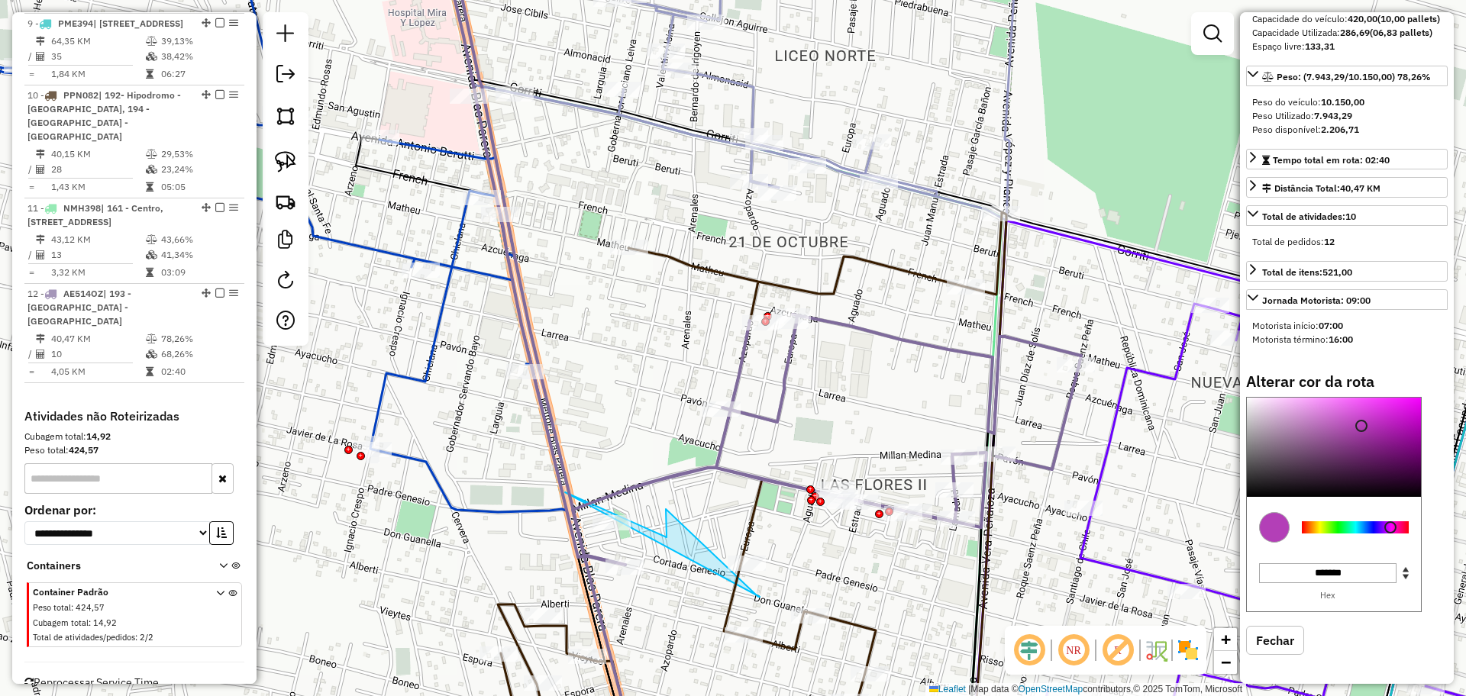
type input "*******"
drag, startPoint x: 1361, startPoint y: 437, endPoint x: 1353, endPoint y: 369, distance: 68.4
click at [1353, 373] on div "Alterar cor da rota C M Y K *** *** ** H S L *** ** *** R G B ******* Hex Fechar" at bounding box center [1347, 525] width 202 height 305
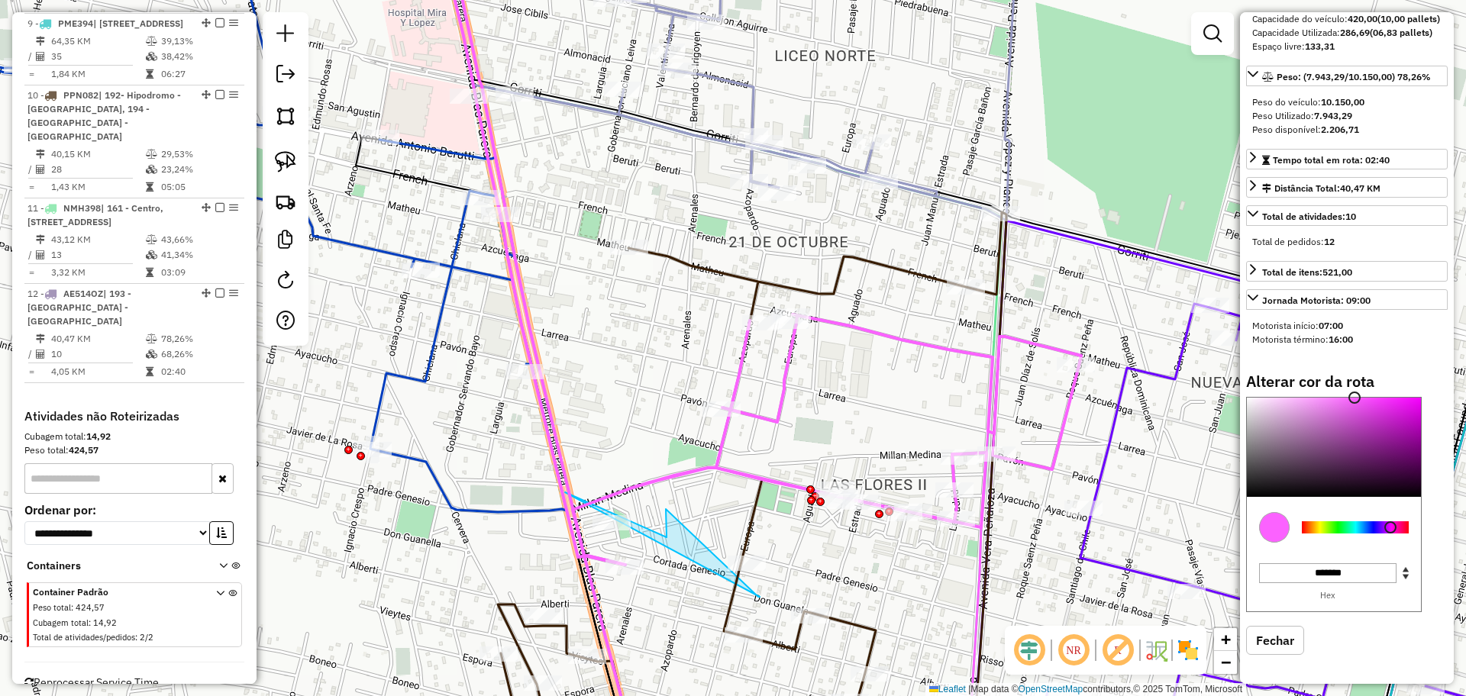
click at [867, 262] on icon at bounding box center [742, 490] width 520 height 552
select select "**********"
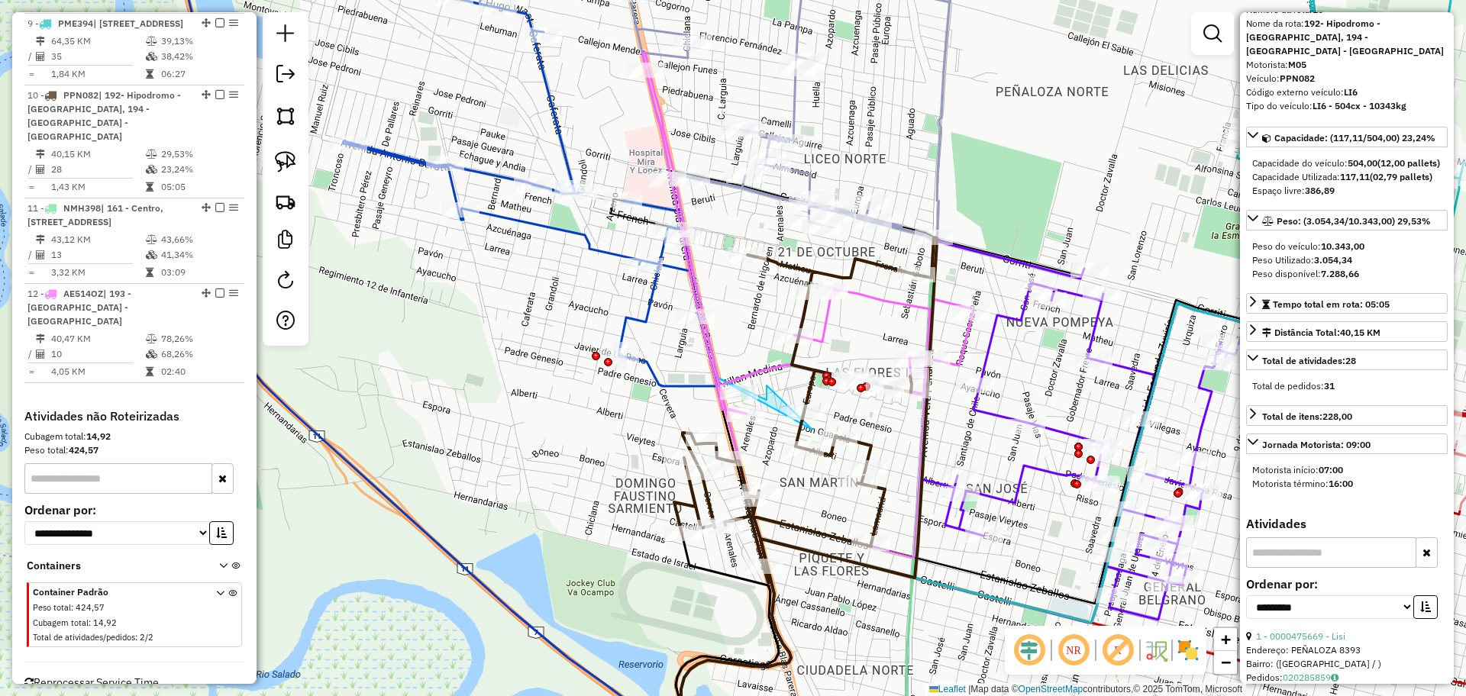
scroll to position [0, 0]
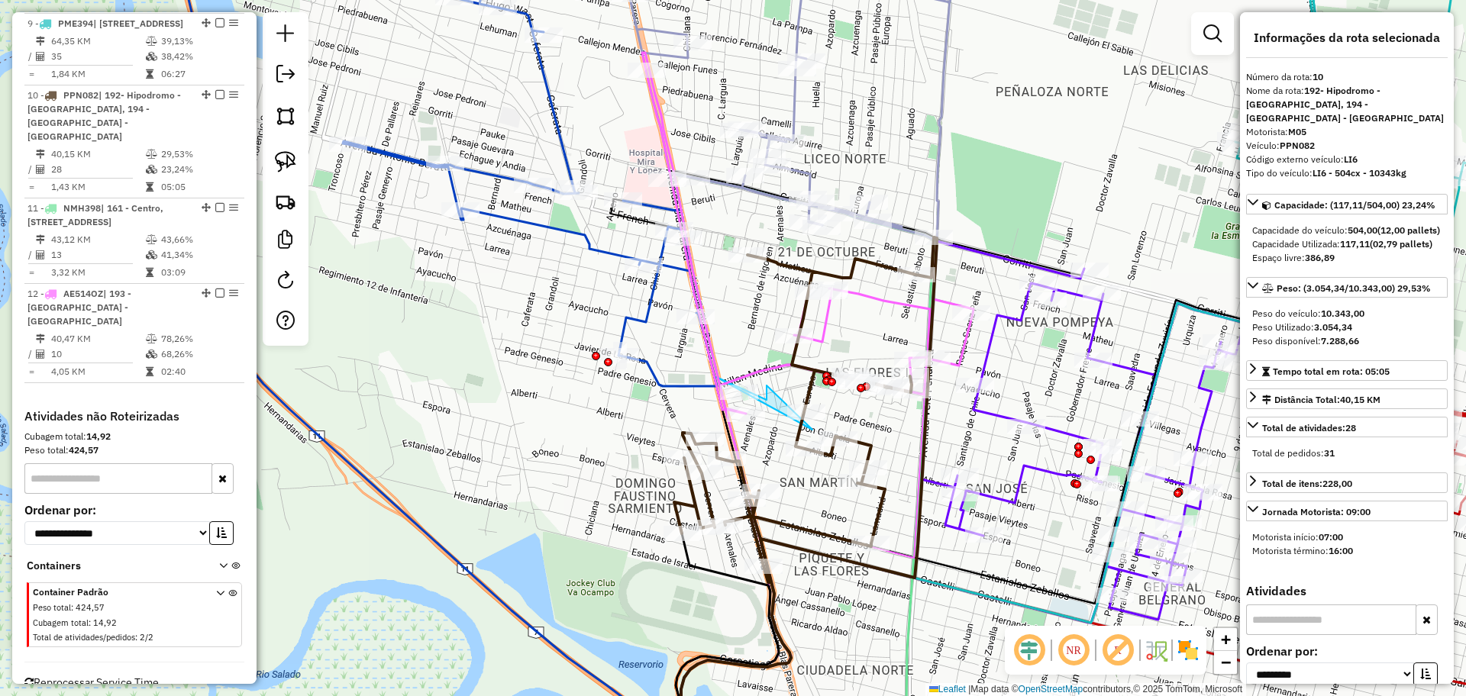
click at [647, 317] on icon at bounding box center [502, 159] width 427 height 456
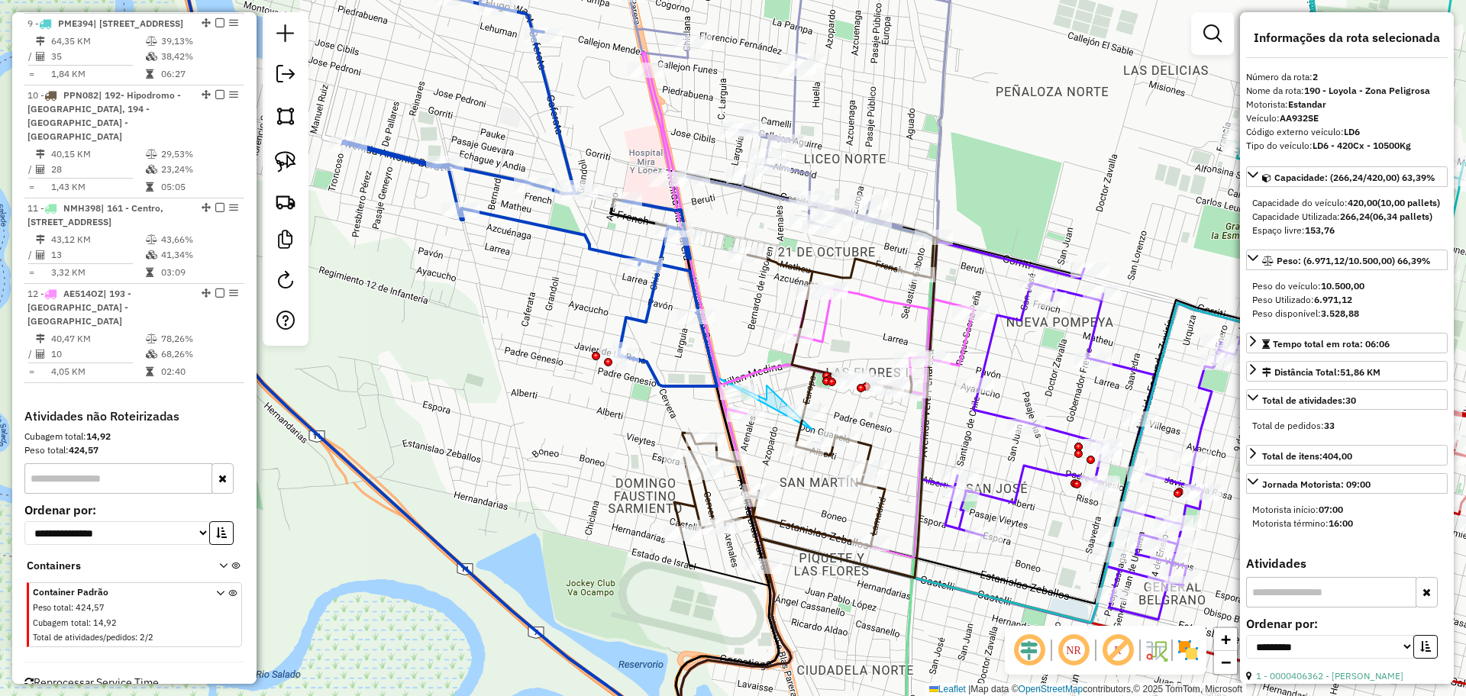
scroll to position [673, 0]
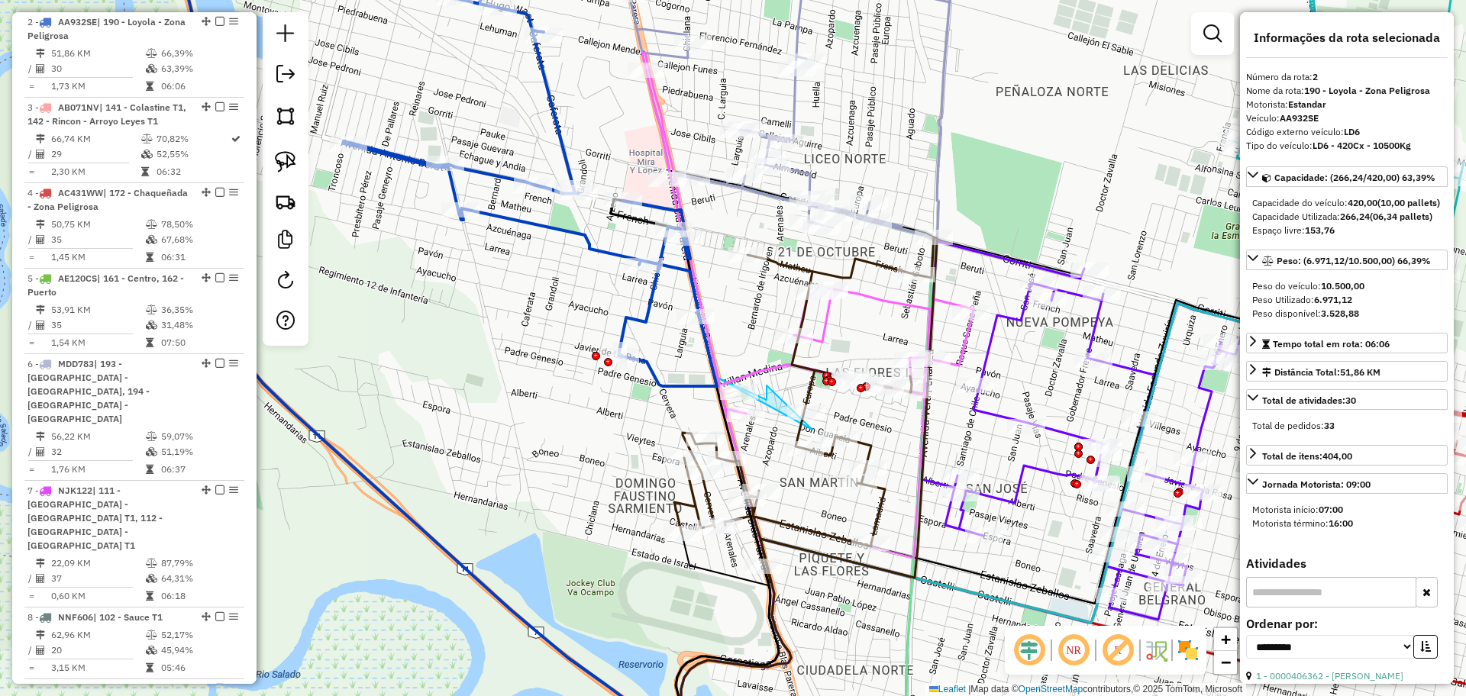
click at [794, 105] on icon at bounding box center [793, 86] width 350 height 311
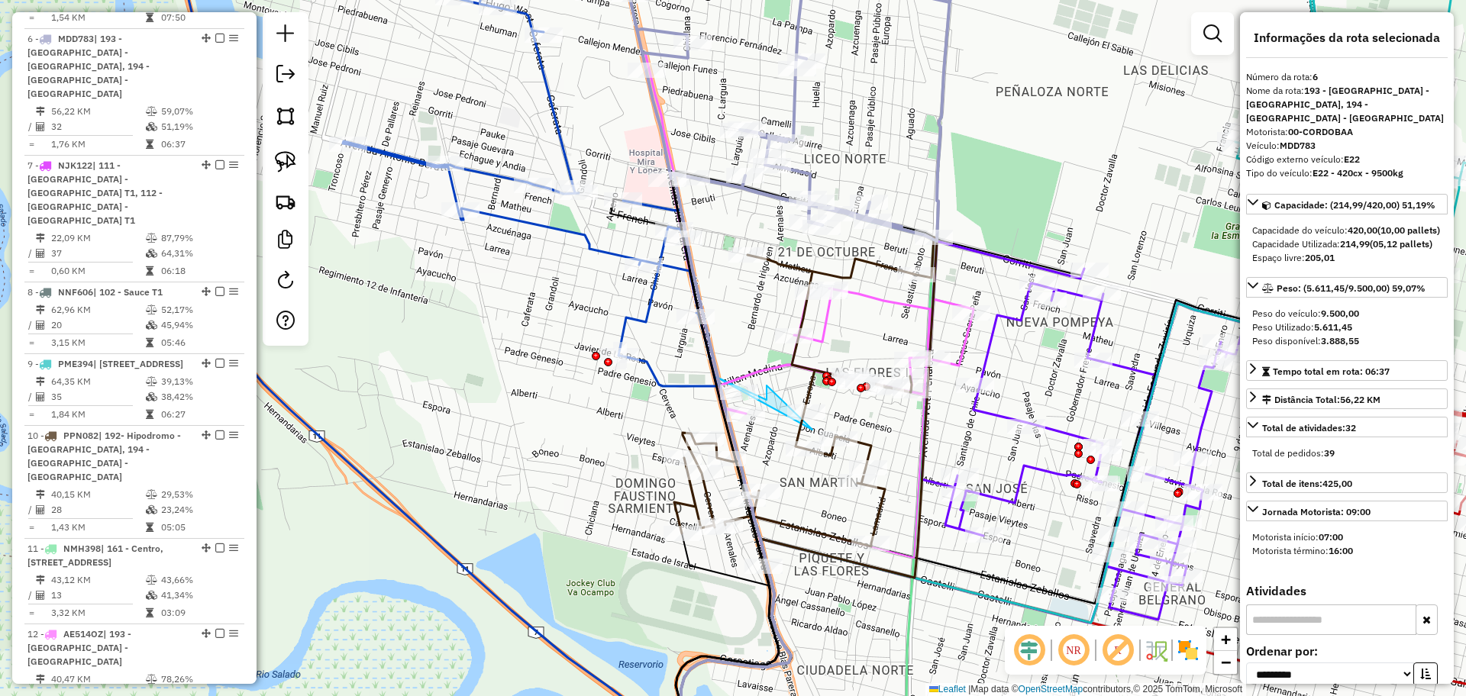
scroll to position [1015, 0]
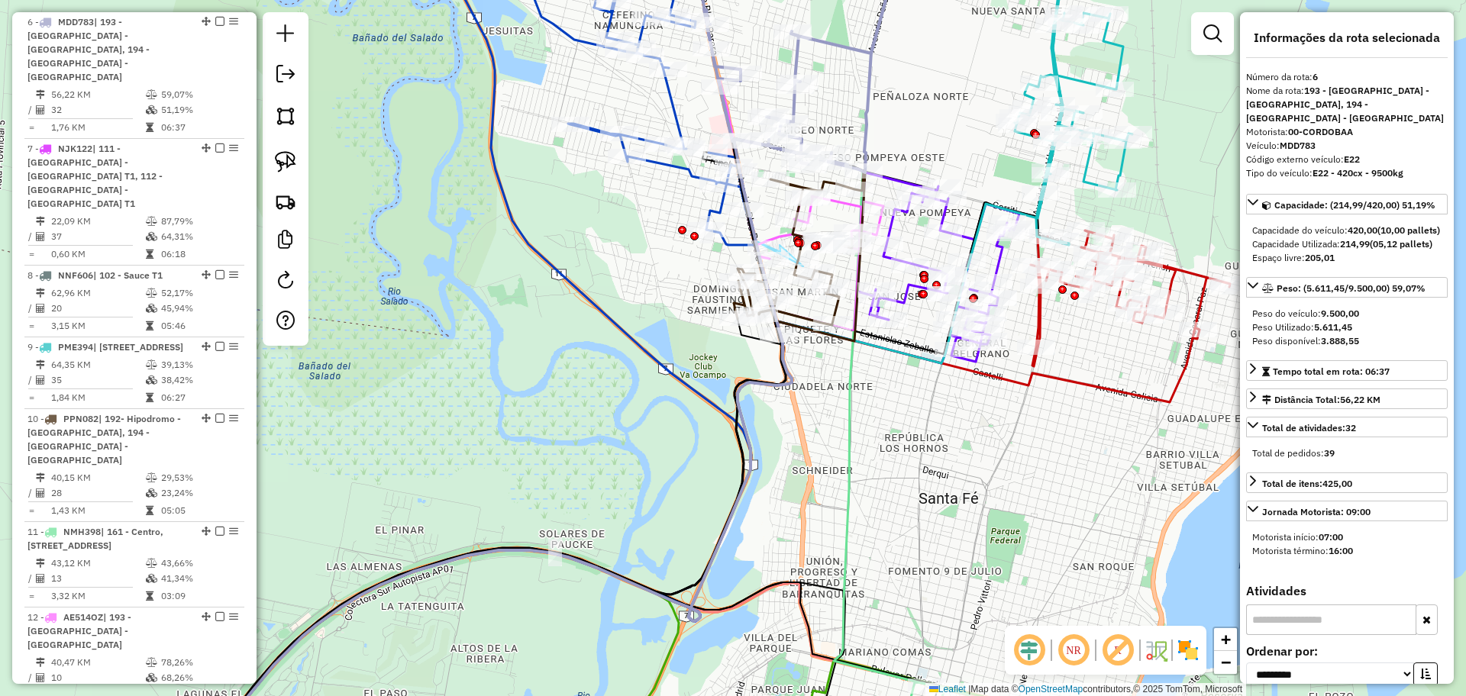
click at [974, 216] on icon at bounding box center [630, 391] width 866 height 747
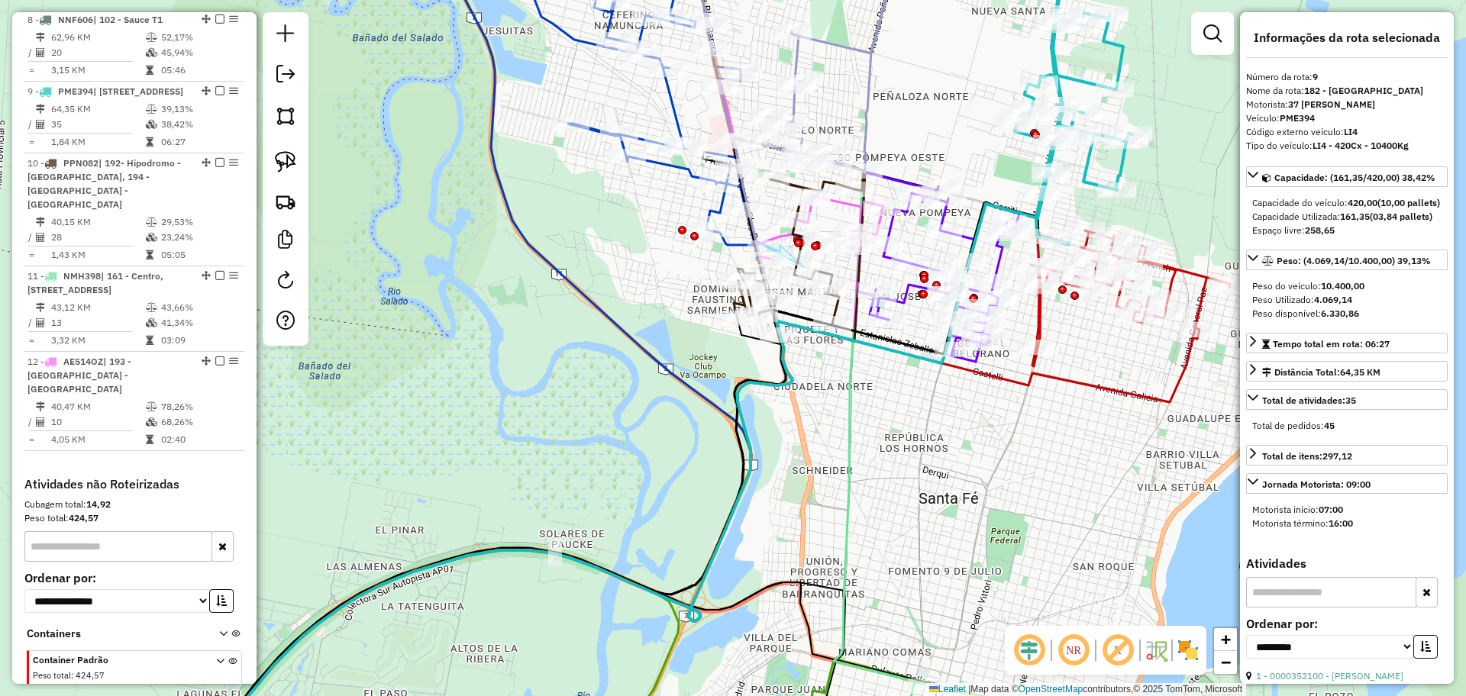
scroll to position [1299, 0]
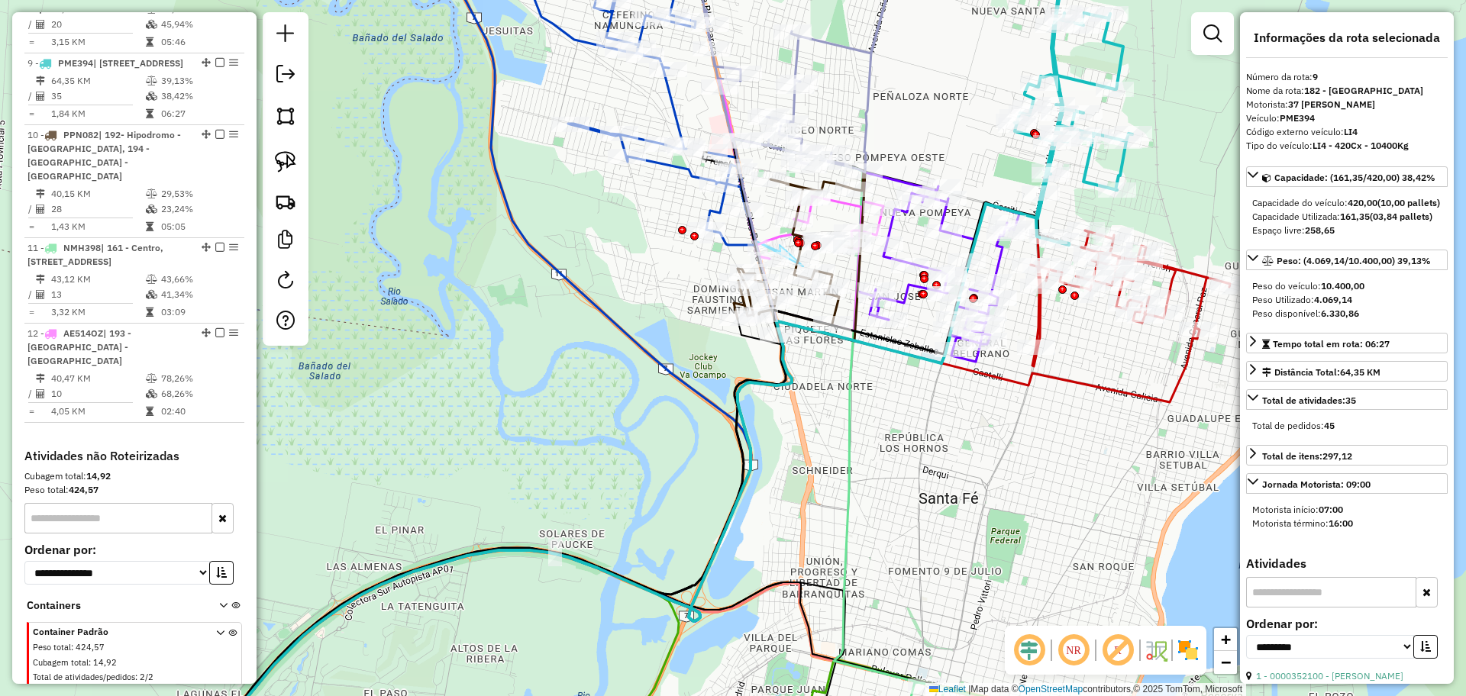
click at [1137, 397] on icon at bounding box center [697, 543] width 1001 height 444
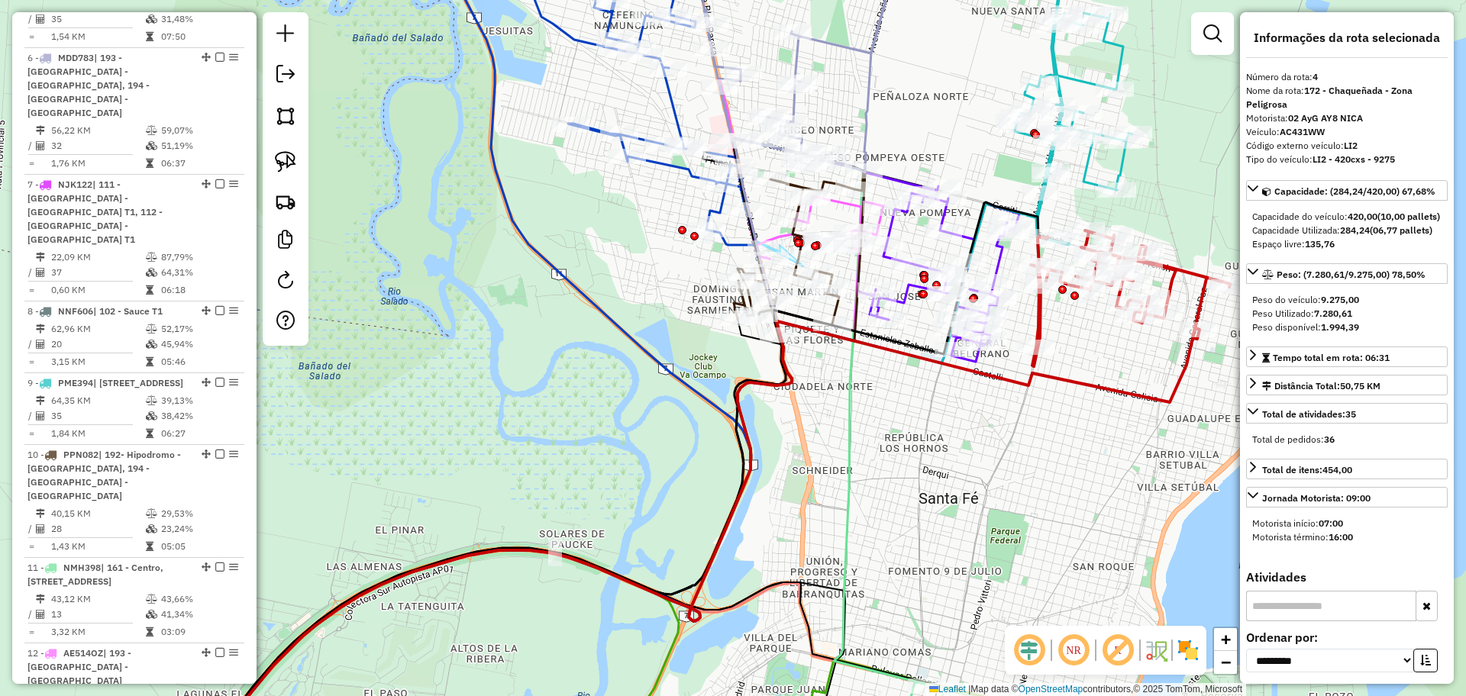
scroll to position [844, 0]
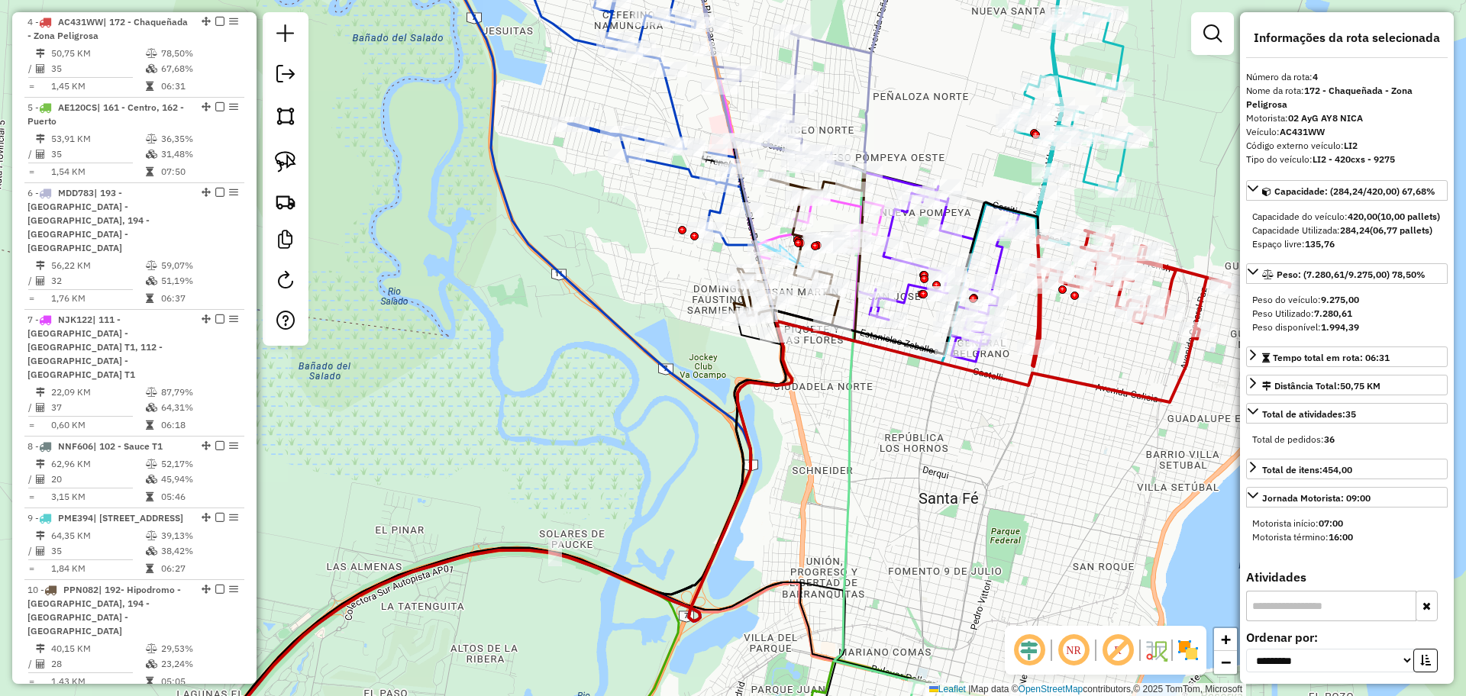
click at [1118, 162] on icon at bounding box center [1165, 88] width 300 height 315
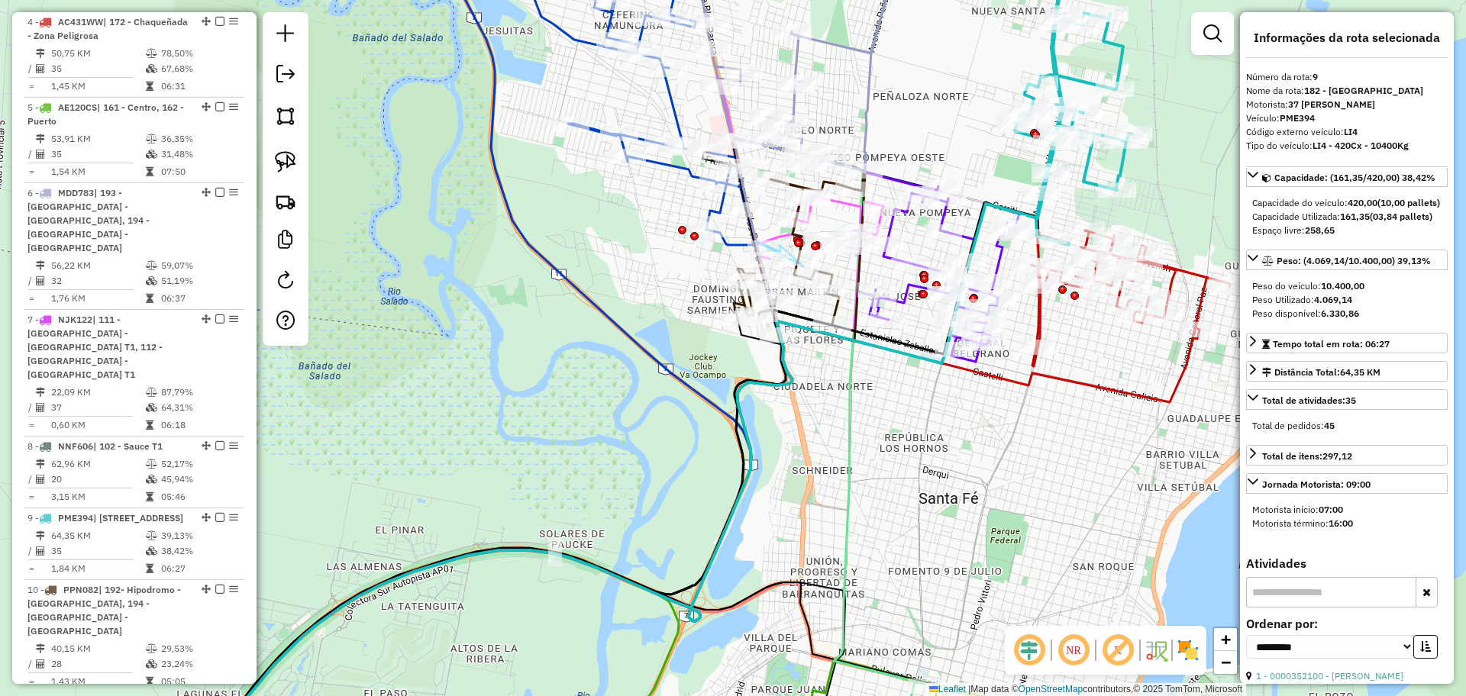
scroll to position [1299, 0]
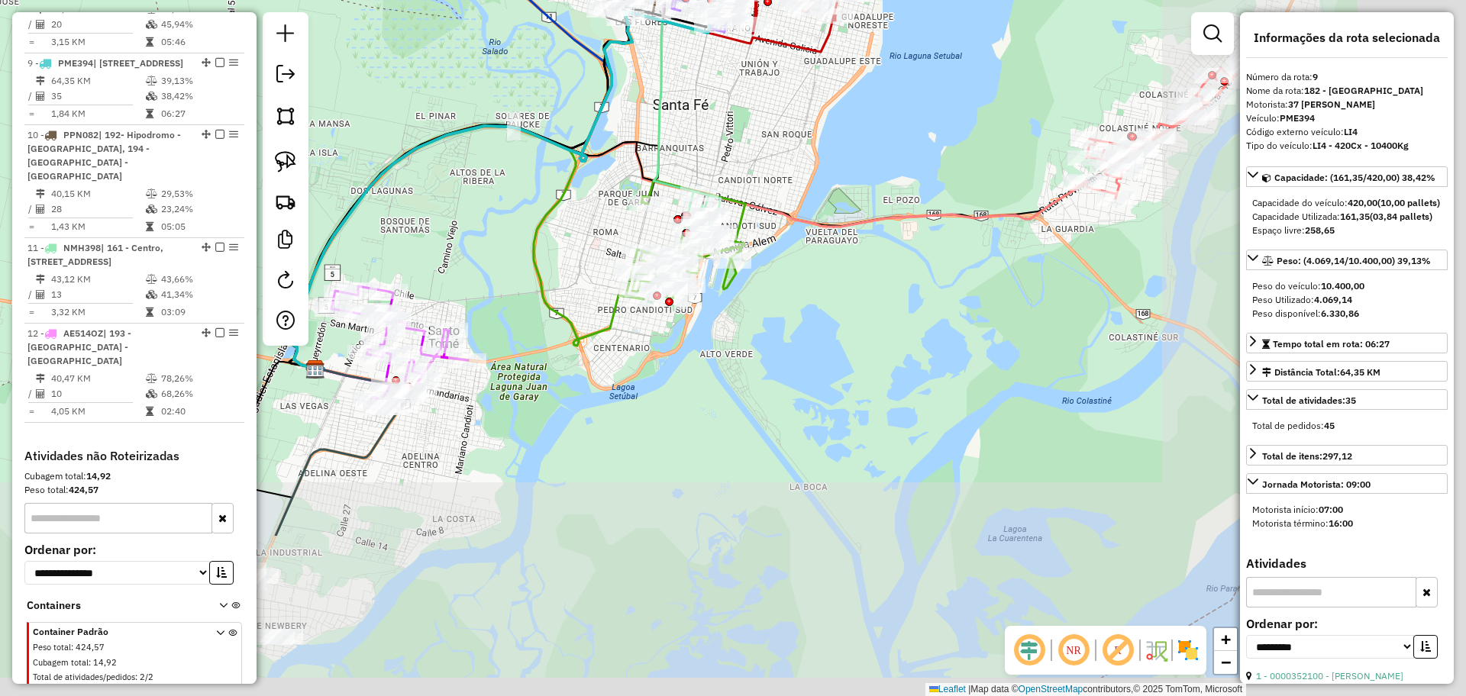
drag, startPoint x: 1092, startPoint y: 403, endPoint x: 634, endPoint y: 239, distance: 485.8
click at [634, 234] on icon at bounding box center [688, 247] width 800 height 242
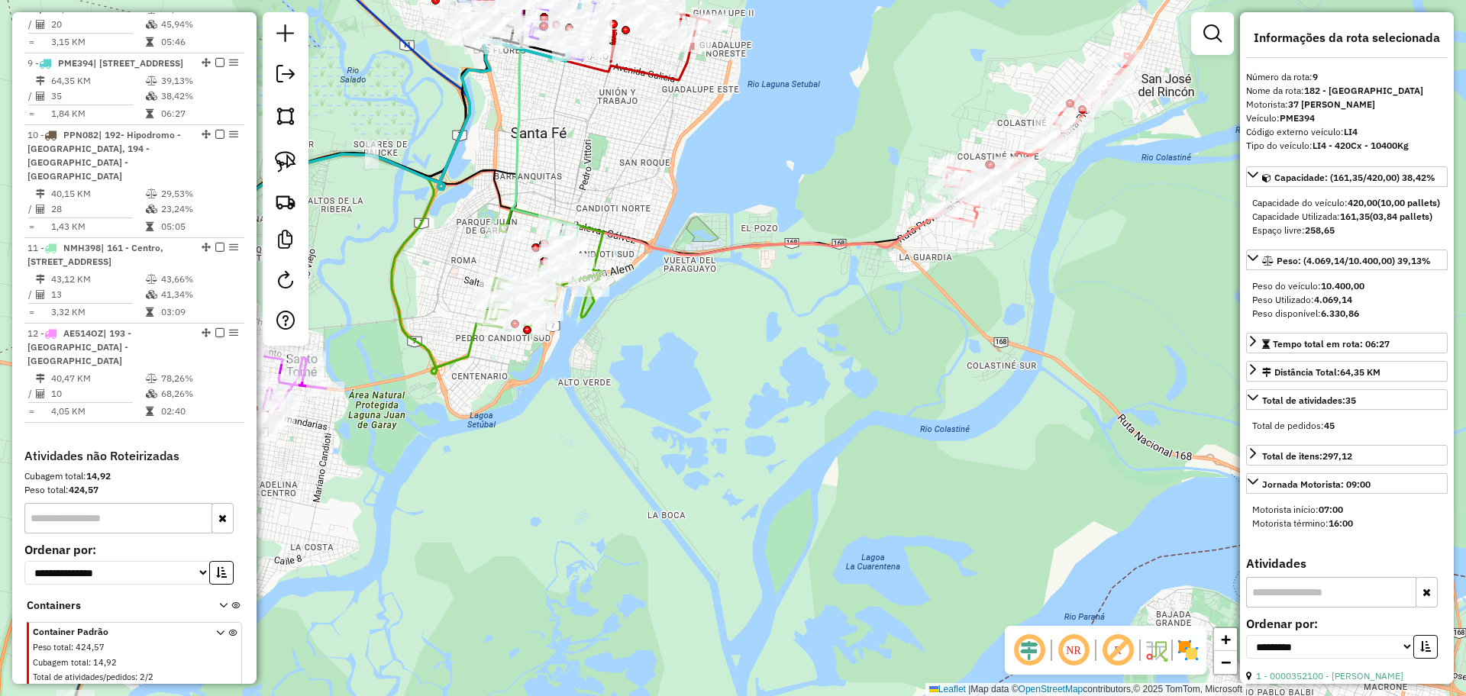
click at [805, 237] on icon at bounding box center [546, 275] width 800 height 242
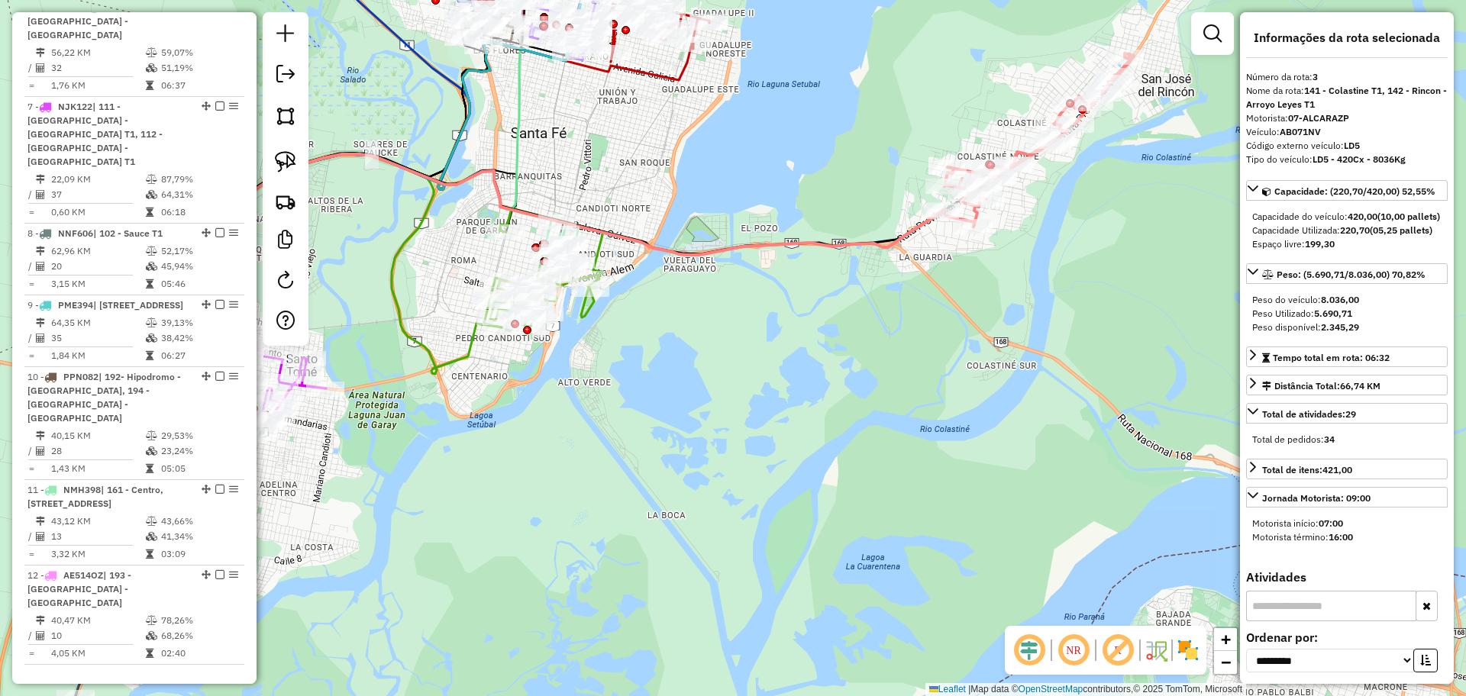
scroll to position [759, 0]
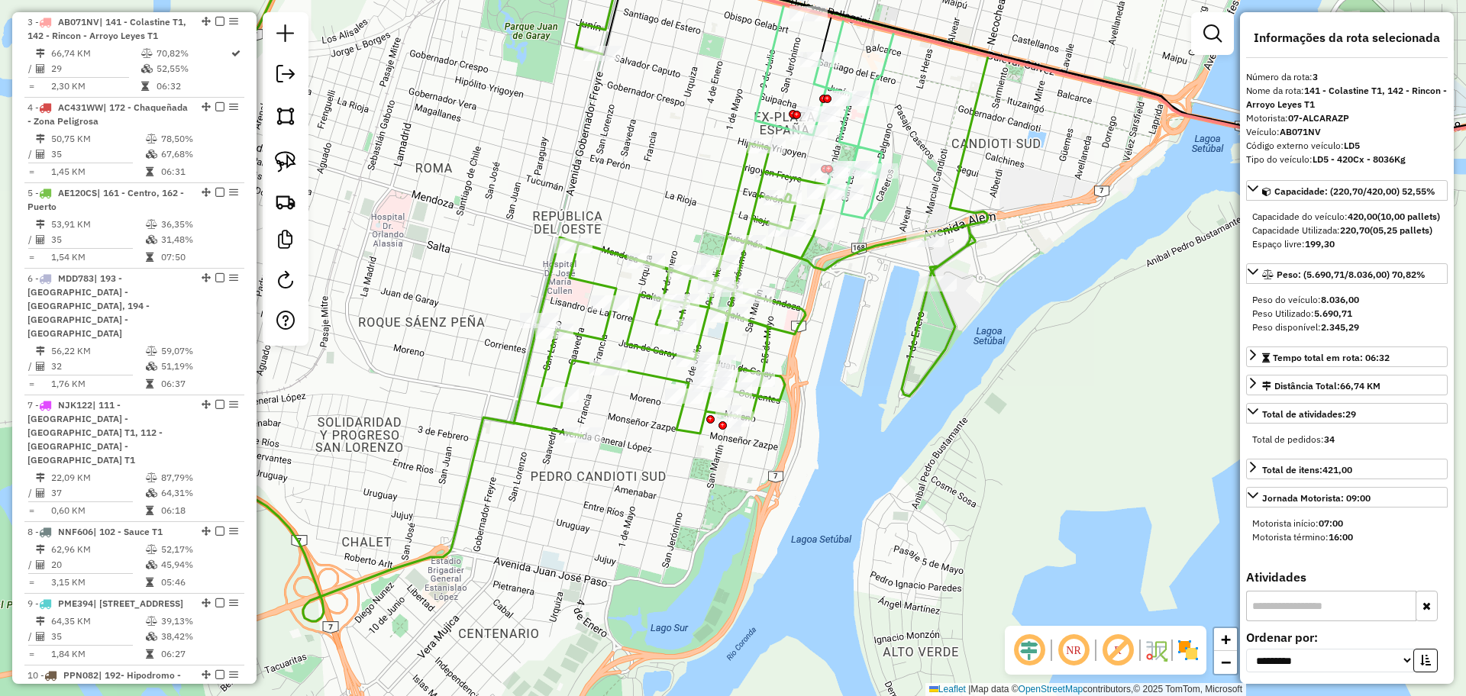
click at [879, 76] on icon at bounding box center [758, 75] width 272 height 288
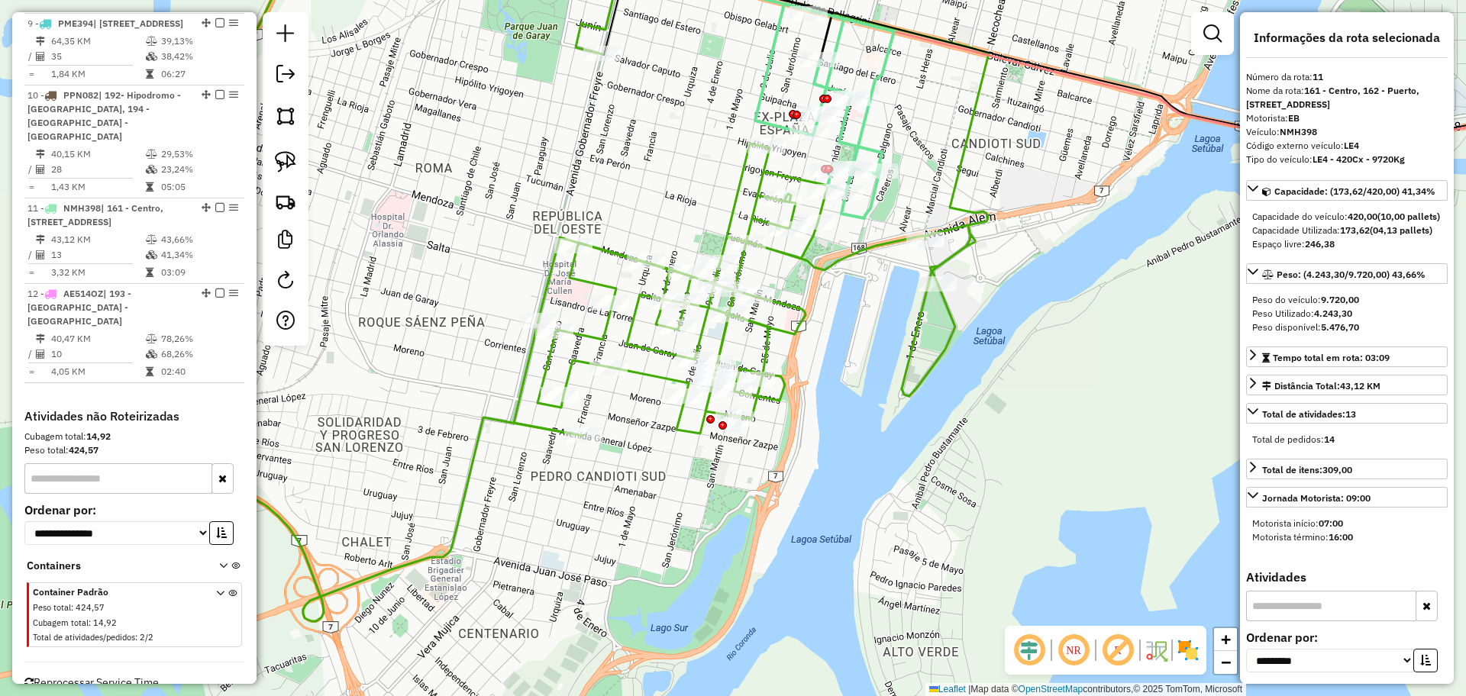
click at [802, 251] on icon at bounding box center [751, 198] width 475 height 476
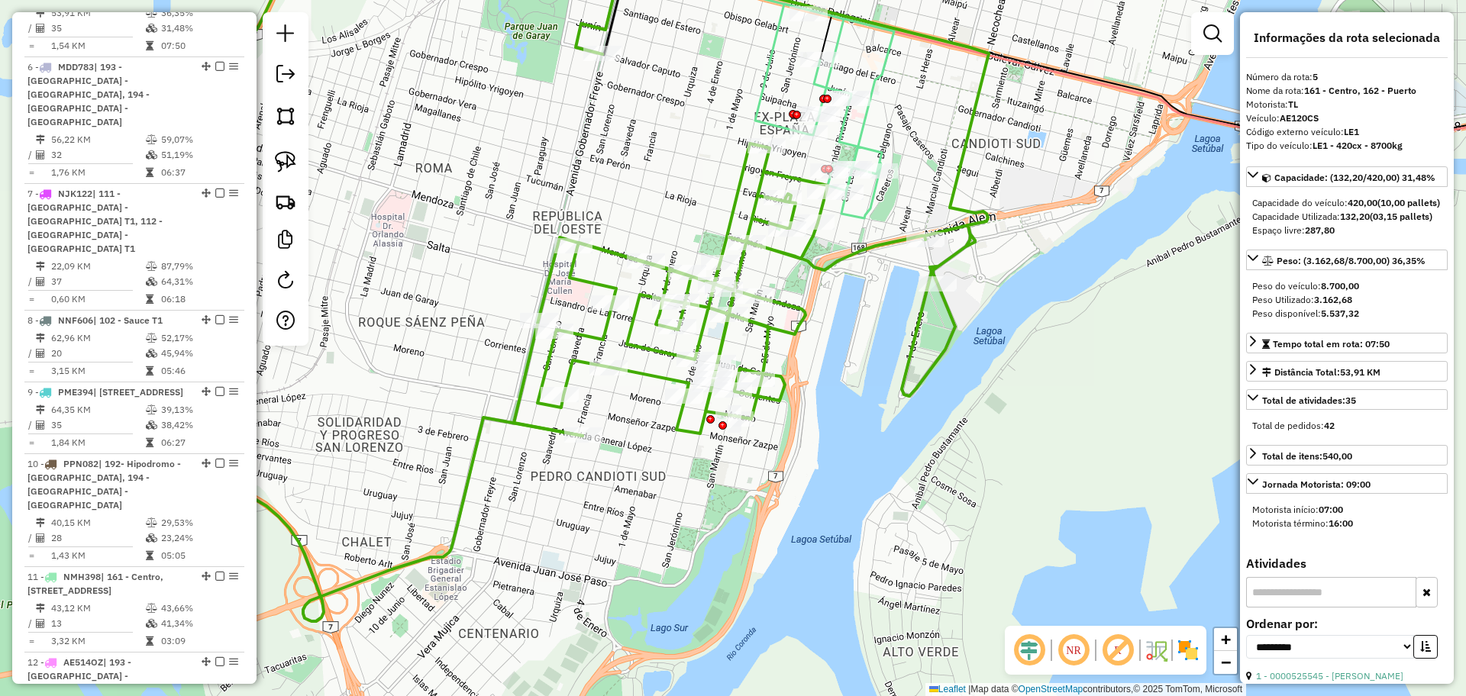
scroll to position [930, 0]
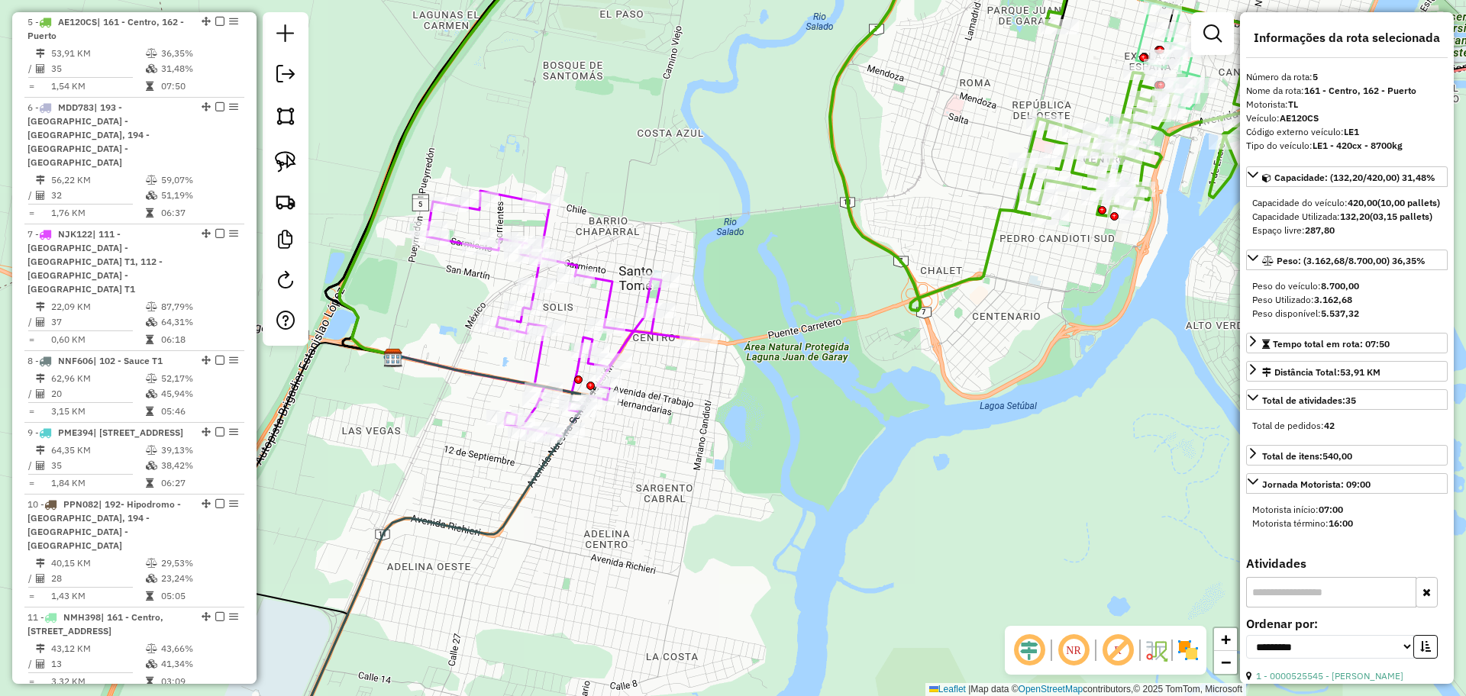
click at [495, 533] on icon at bounding box center [434, 578] width 307 height 373
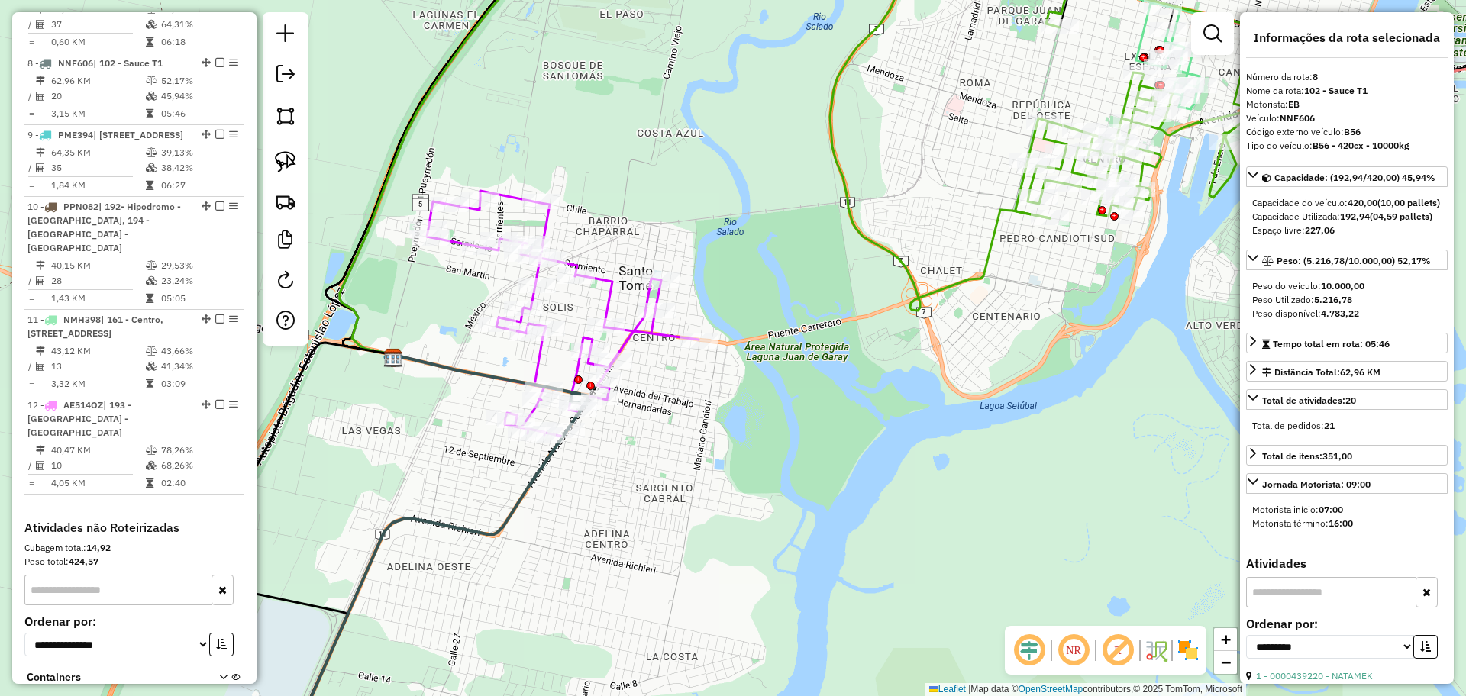
click at [540, 359] on icon at bounding box center [563, 314] width 272 height 246
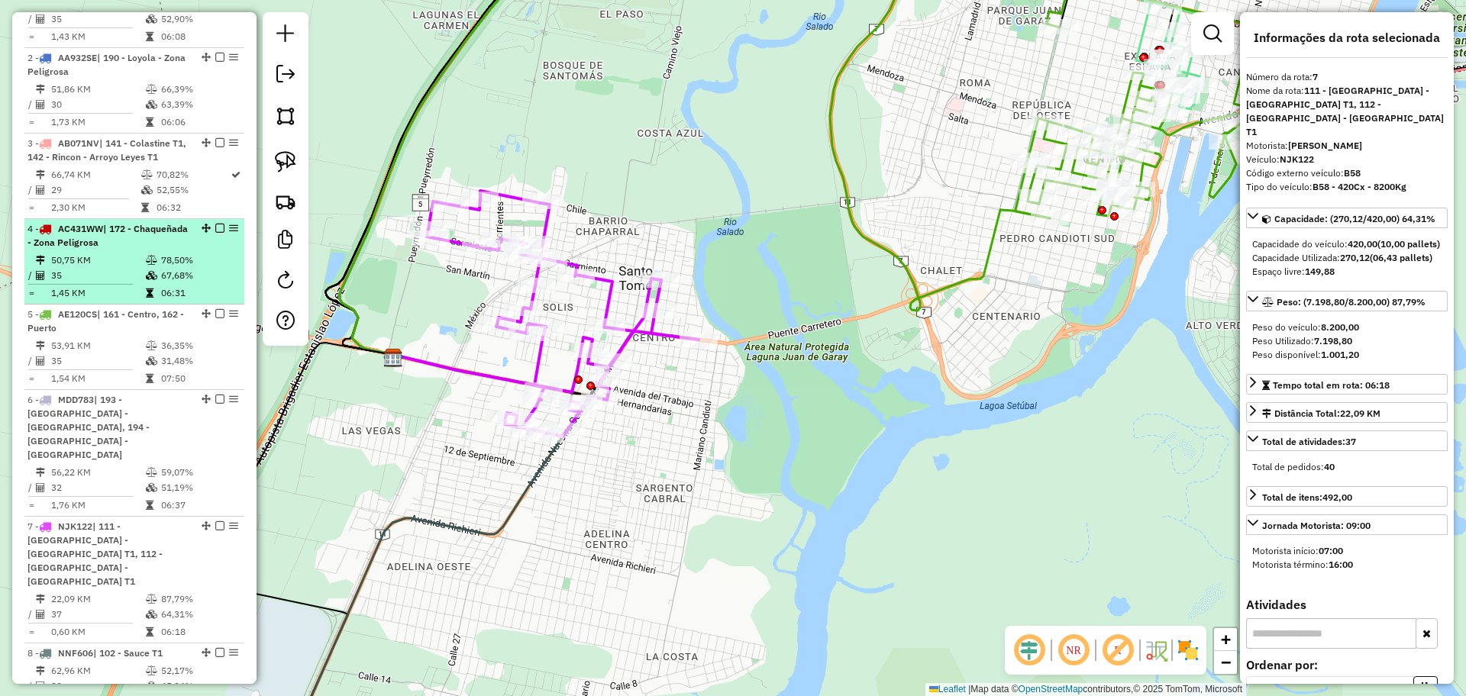
scroll to position [160, 0]
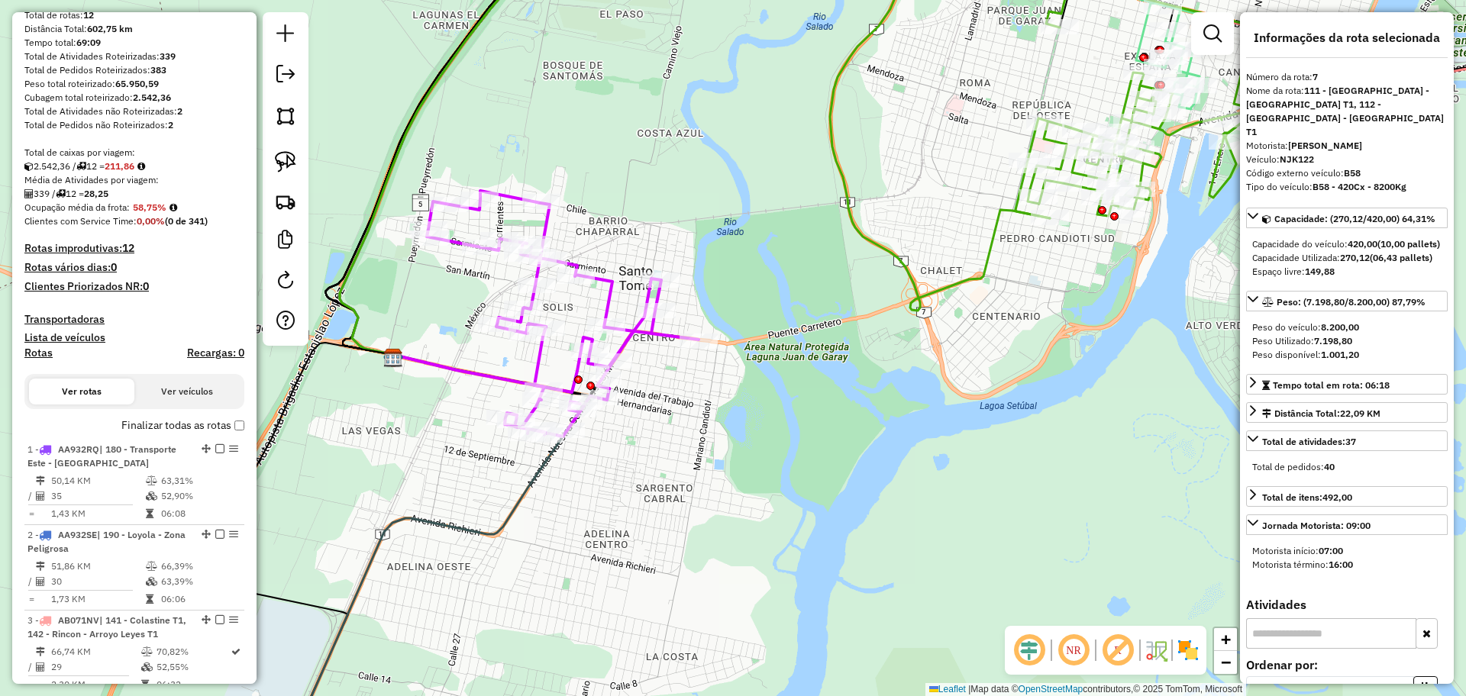
click at [40, 348] on h4 "Rotas" at bounding box center [38, 353] width 28 height 13
select select
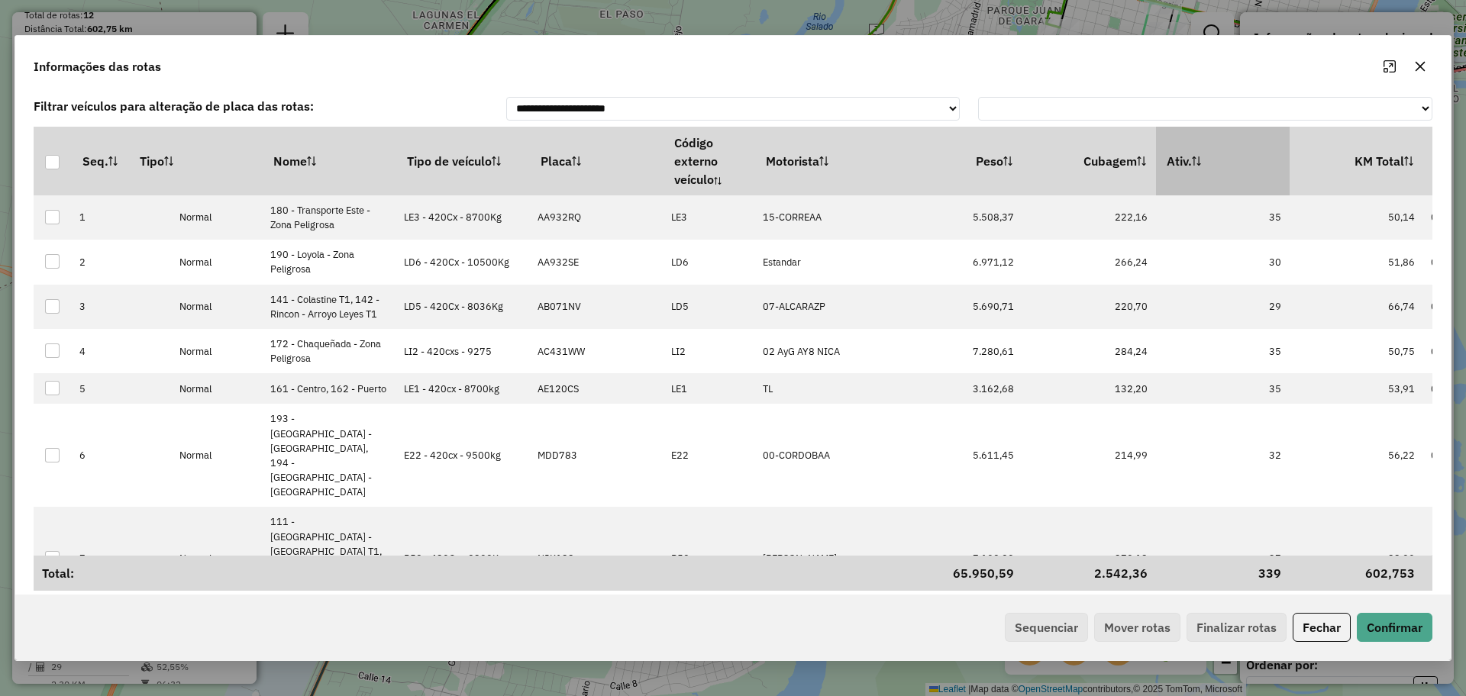
click at [1215, 175] on th "Ativ." at bounding box center [1223, 161] width 134 height 69
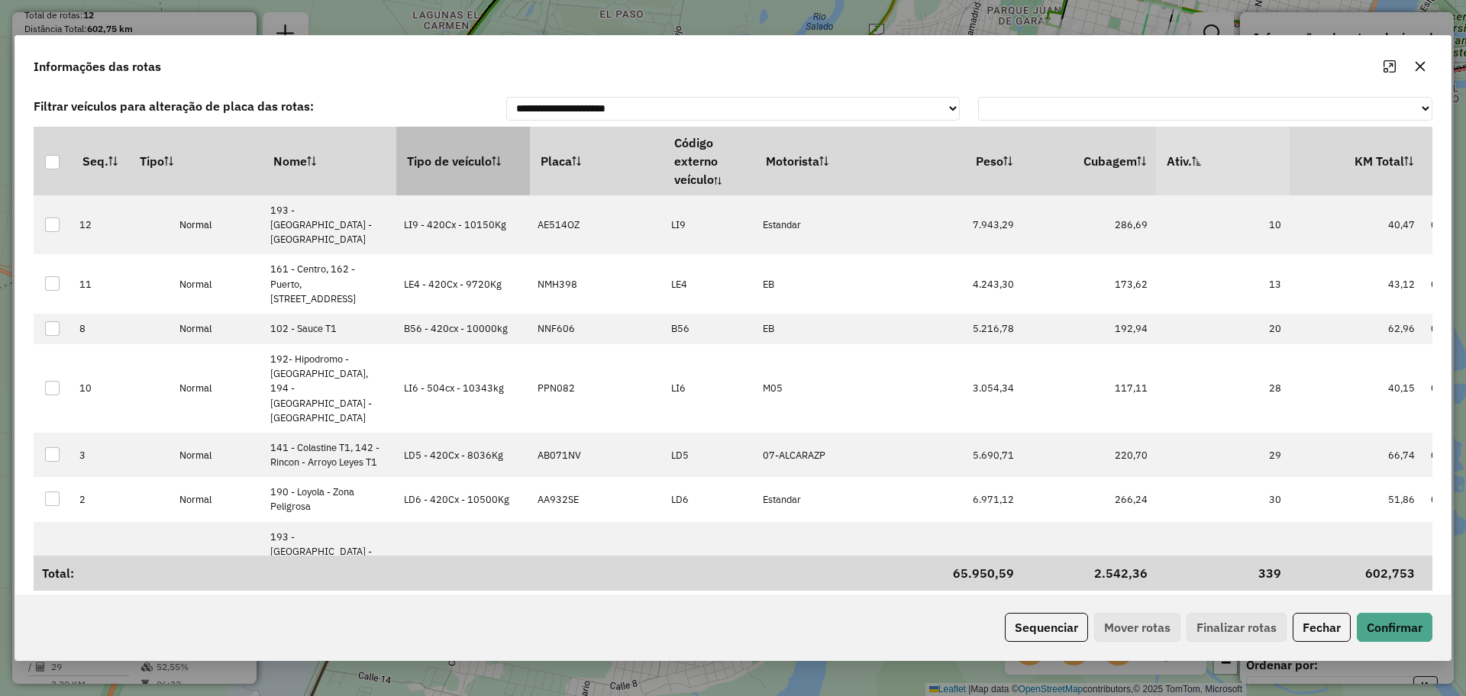
click at [479, 160] on th "Tipo de veículo" at bounding box center [463, 161] width 134 height 69
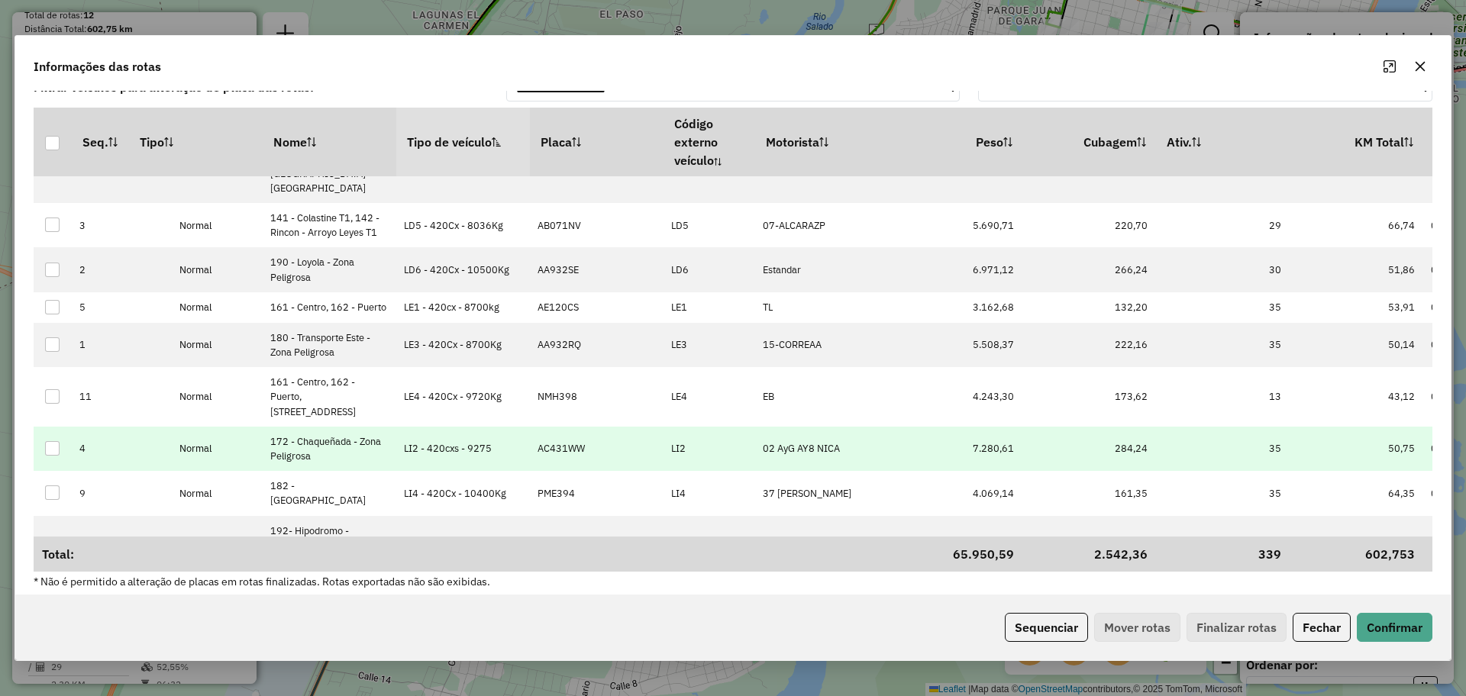
scroll to position [28, 0]
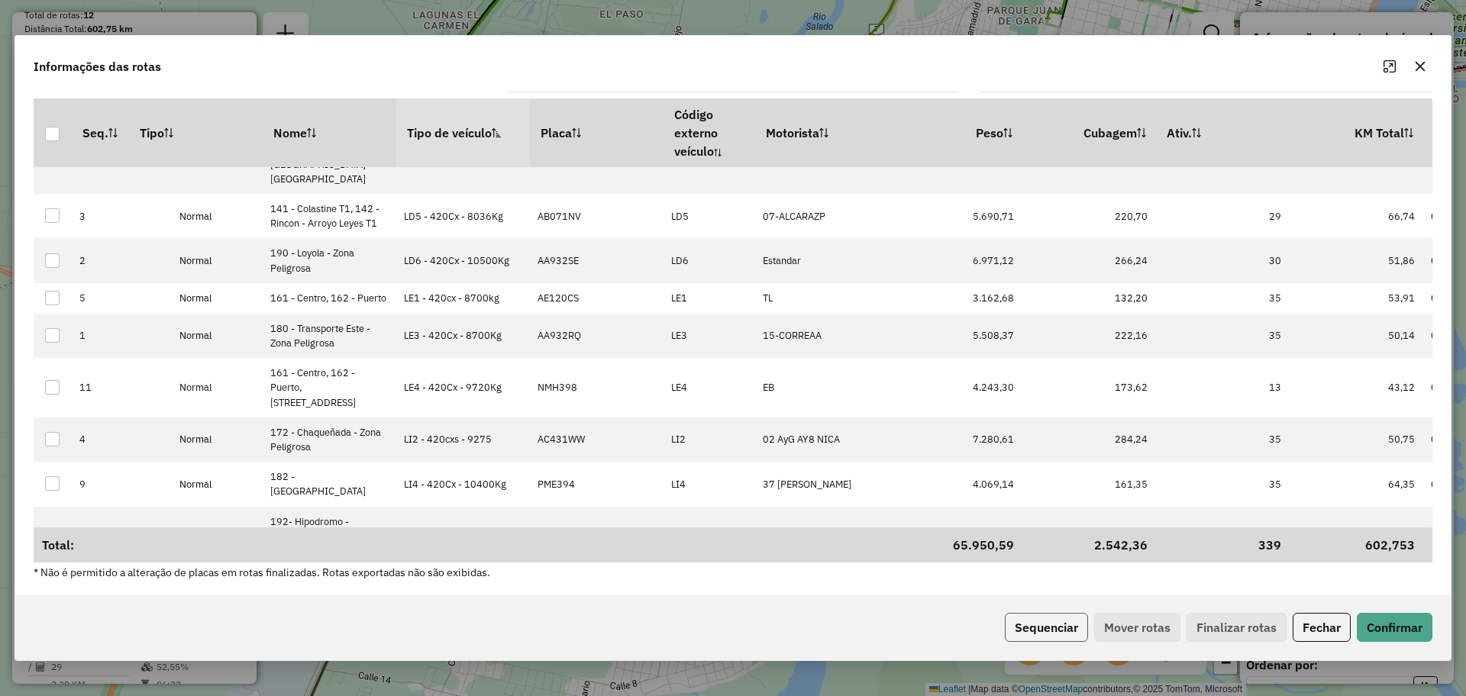
click at [1053, 626] on button "Sequenciar" at bounding box center [1046, 627] width 83 height 29
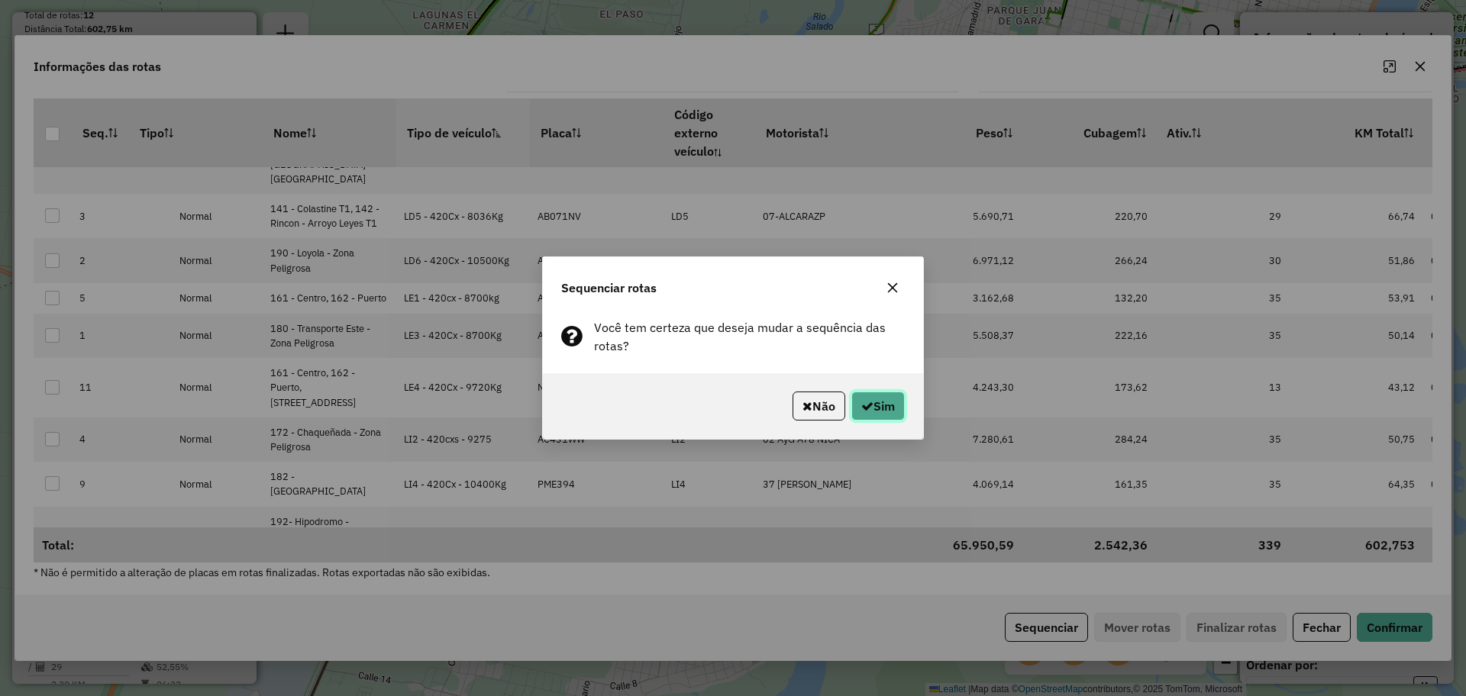
click at [900, 412] on button "Sim" at bounding box center [877, 406] width 53 height 29
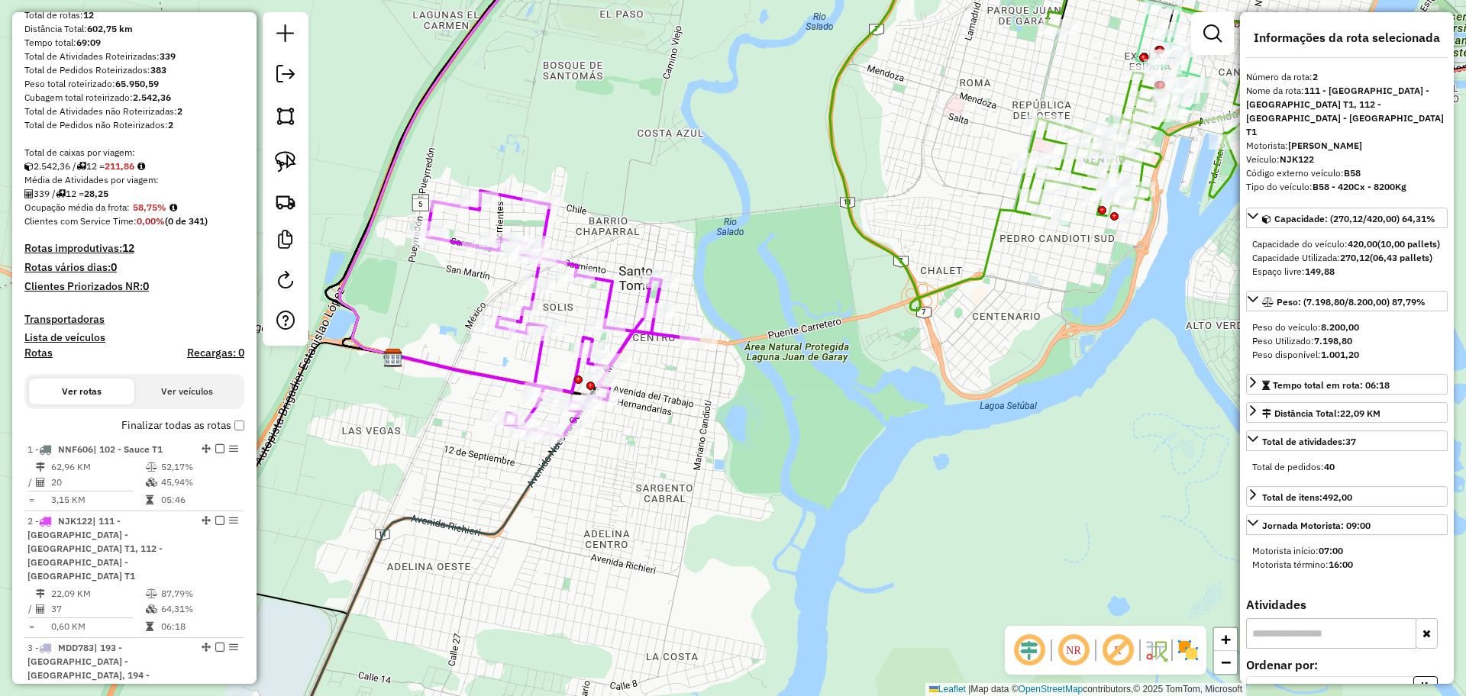
scroll to position [1115, 0]
